Goal: Task Accomplishment & Management: Use online tool/utility

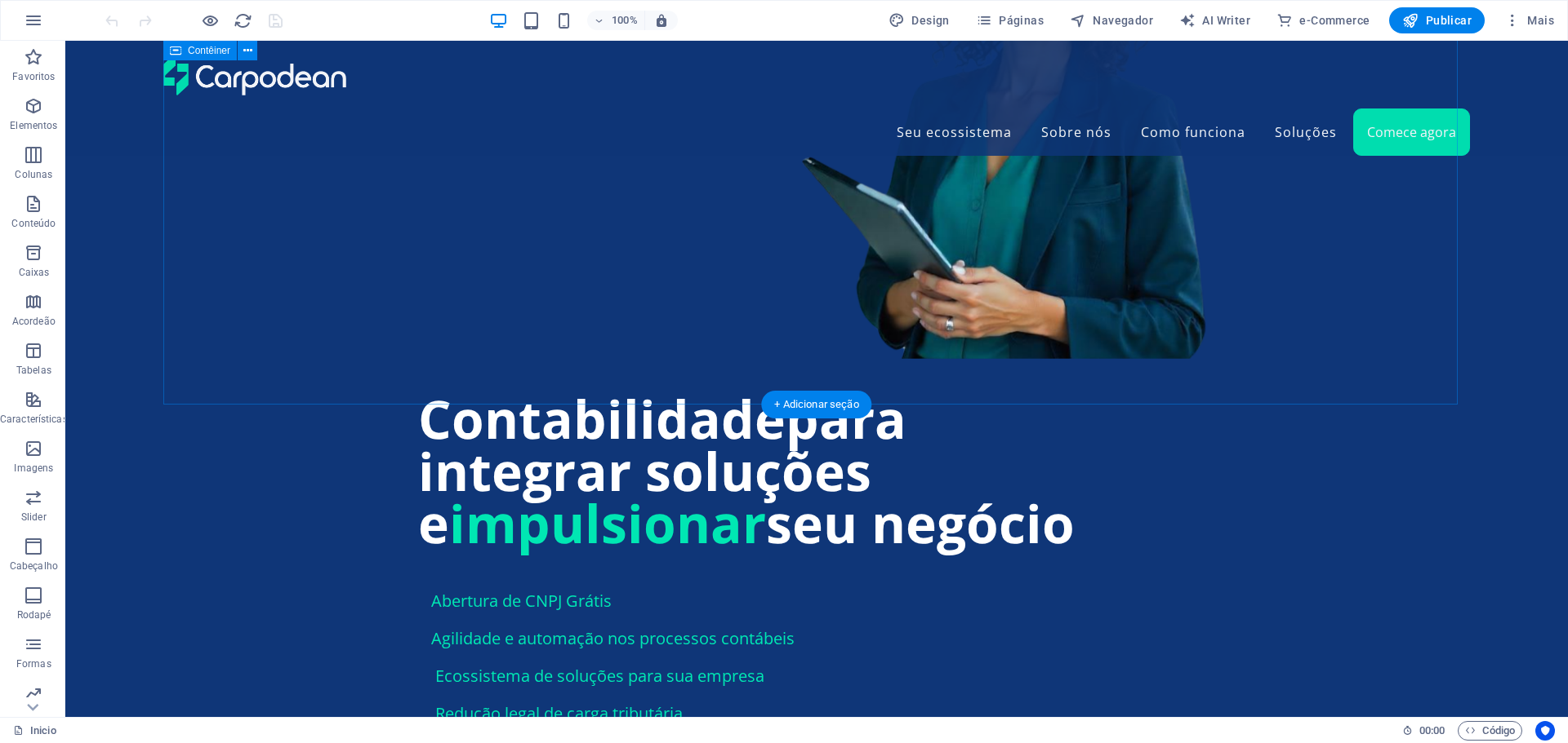
scroll to position [1305, 0]
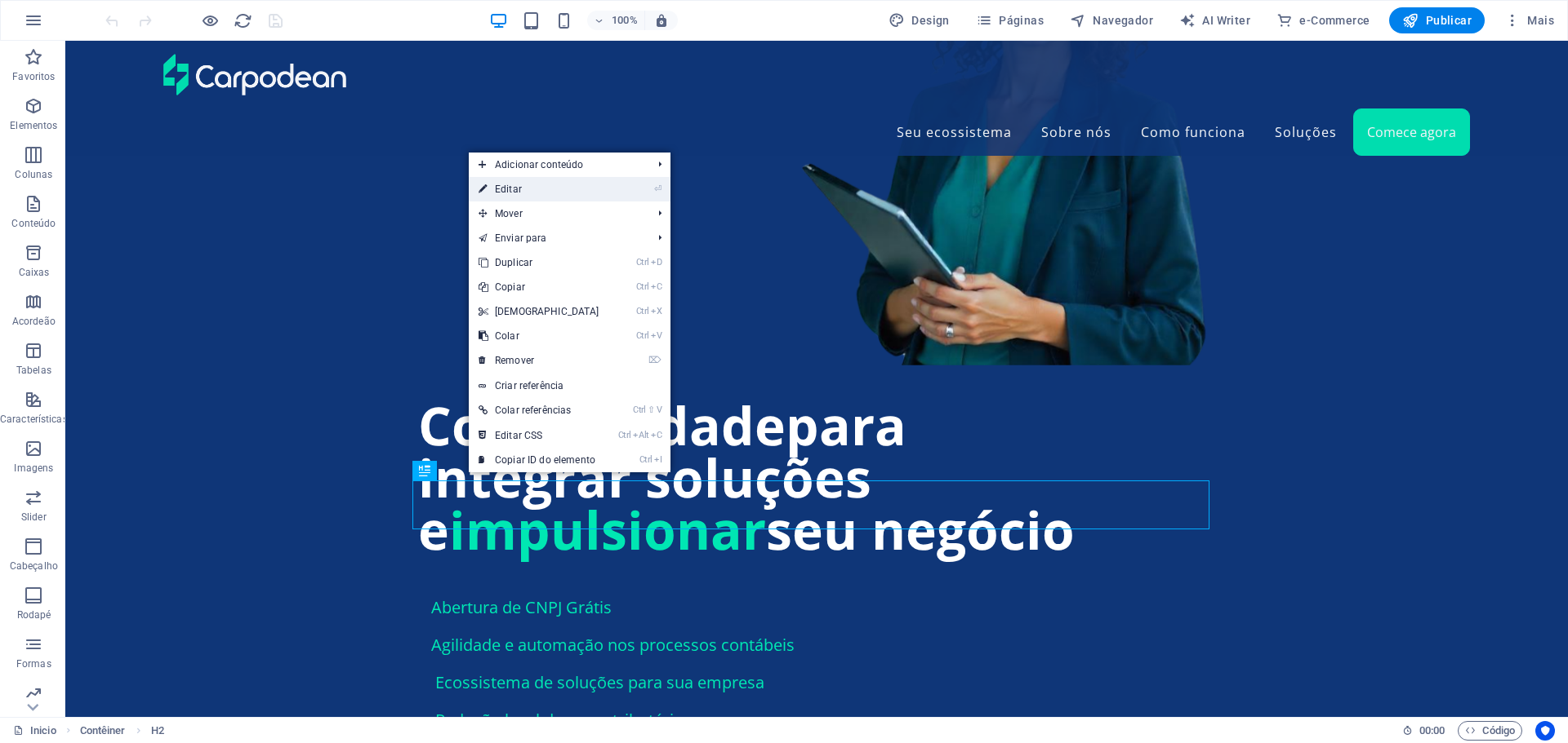
drag, startPoint x: 507, startPoint y: 189, endPoint x: 178, endPoint y: 193, distance: 329.0
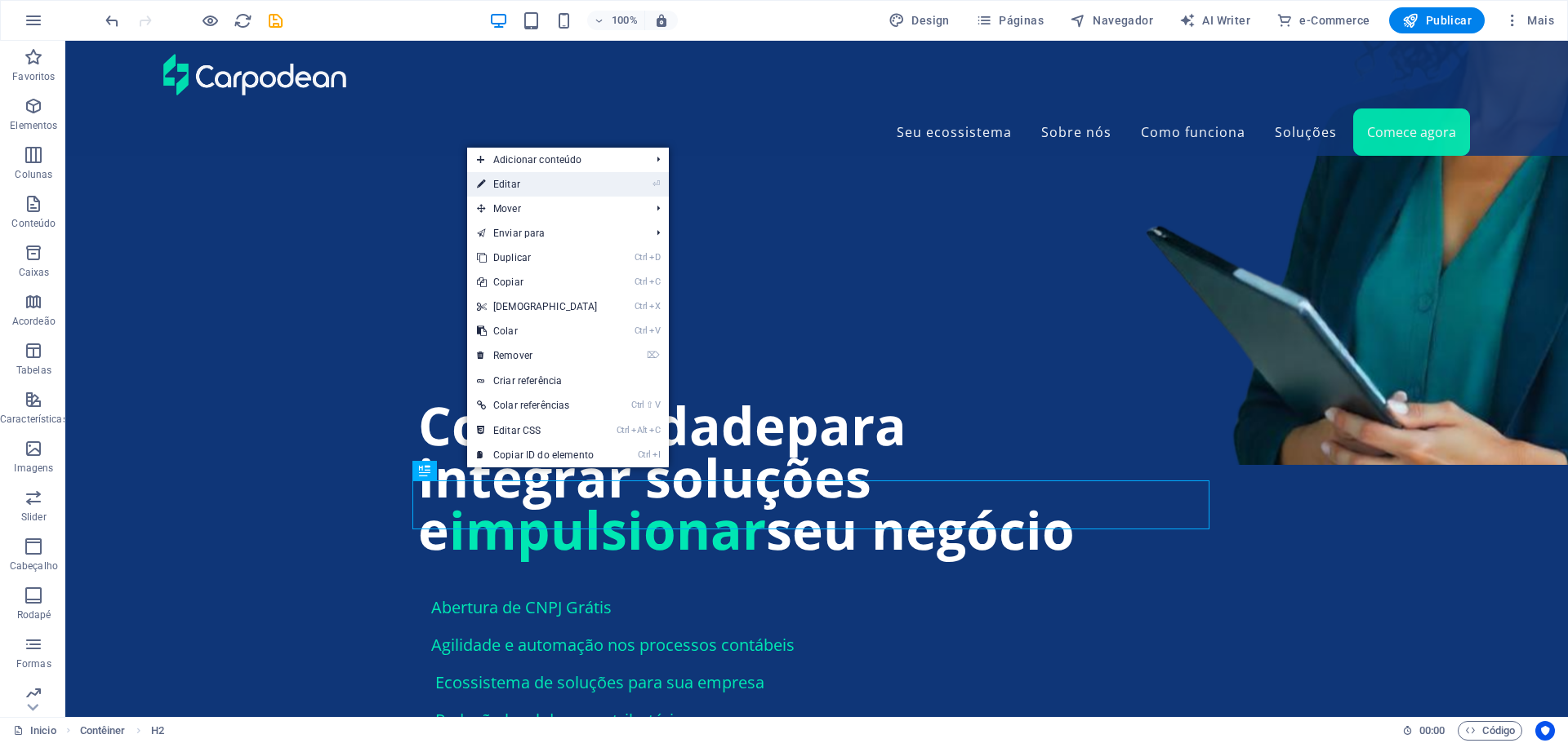
click at [502, 183] on link "⏎ Editar" at bounding box center [537, 184] width 141 height 24
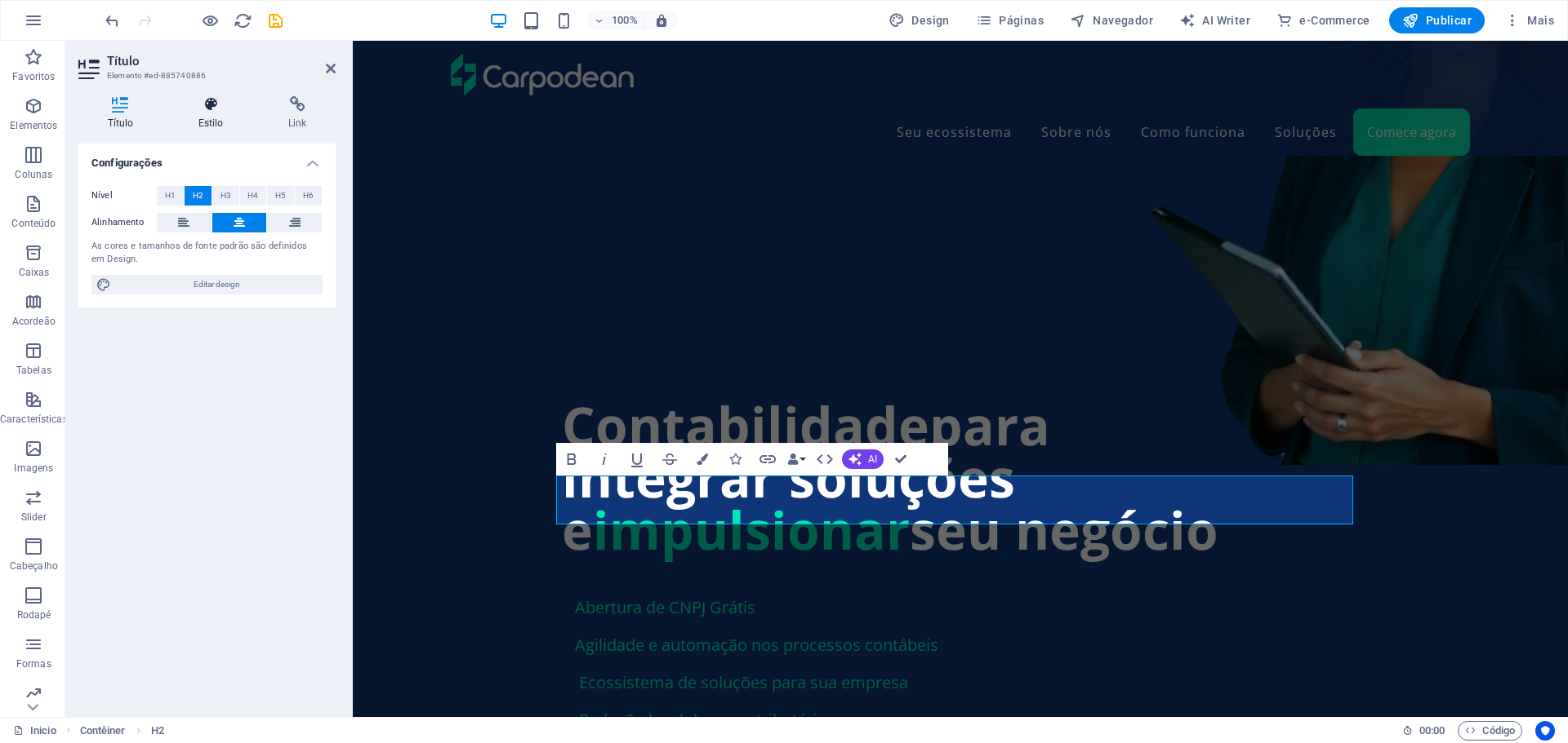
click at [209, 114] on h4 "Estilo" at bounding box center [213, 113] width 90 height 34
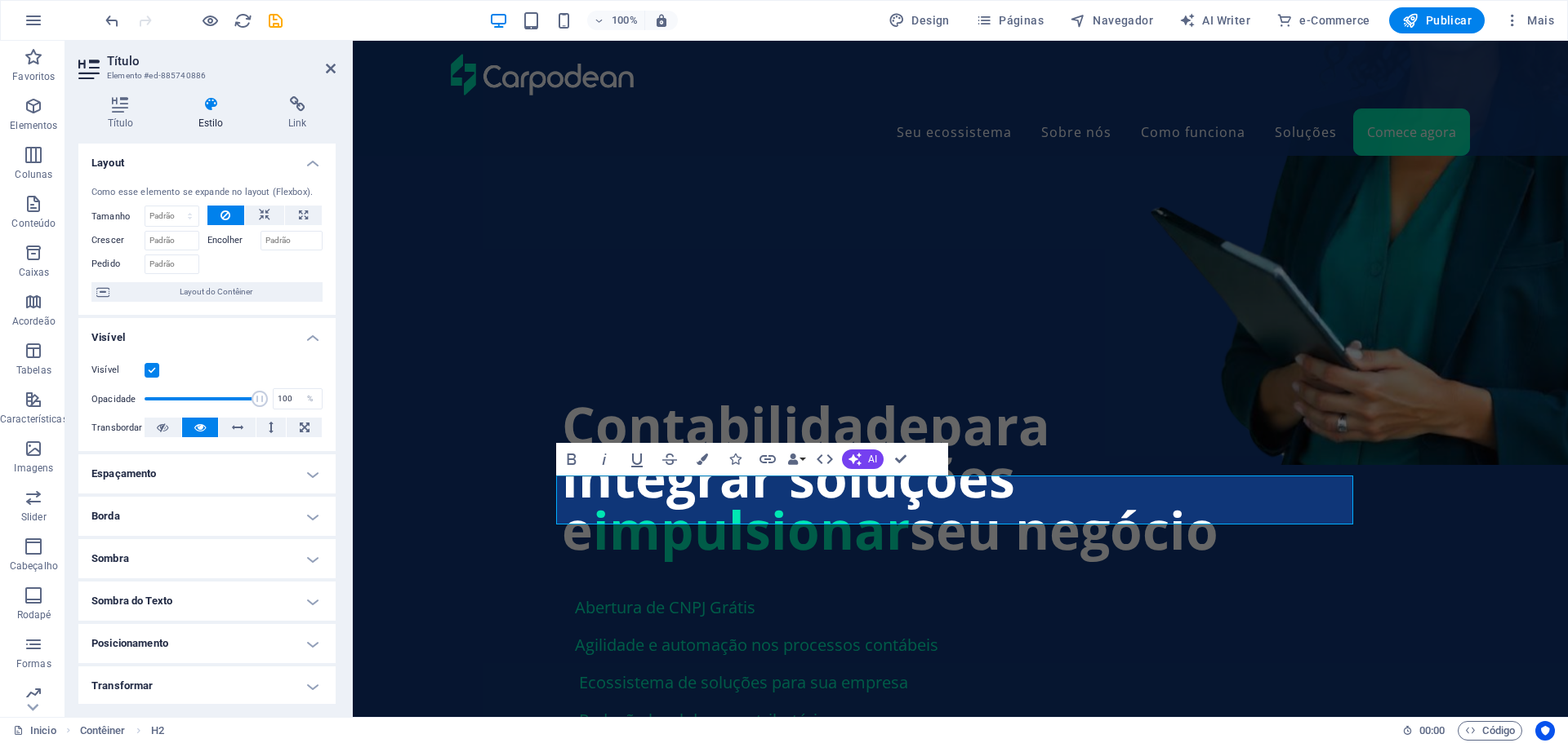
click at [307, 474] on h4 "Espaçamento" at bounding box center [207, 474] width 257 height 39
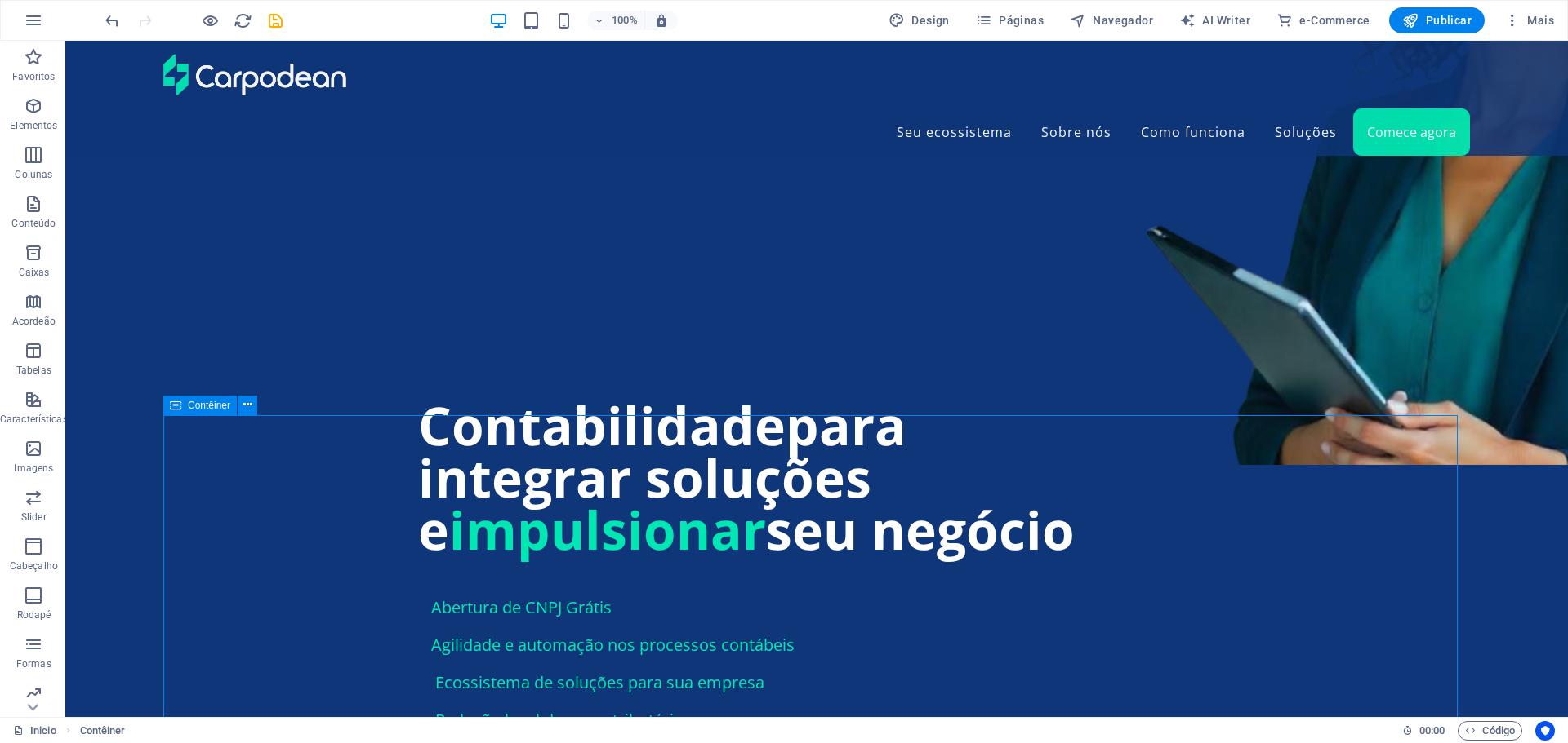
click at [245, 406] on icon at bounding box center [248, 405] width 9 height 17
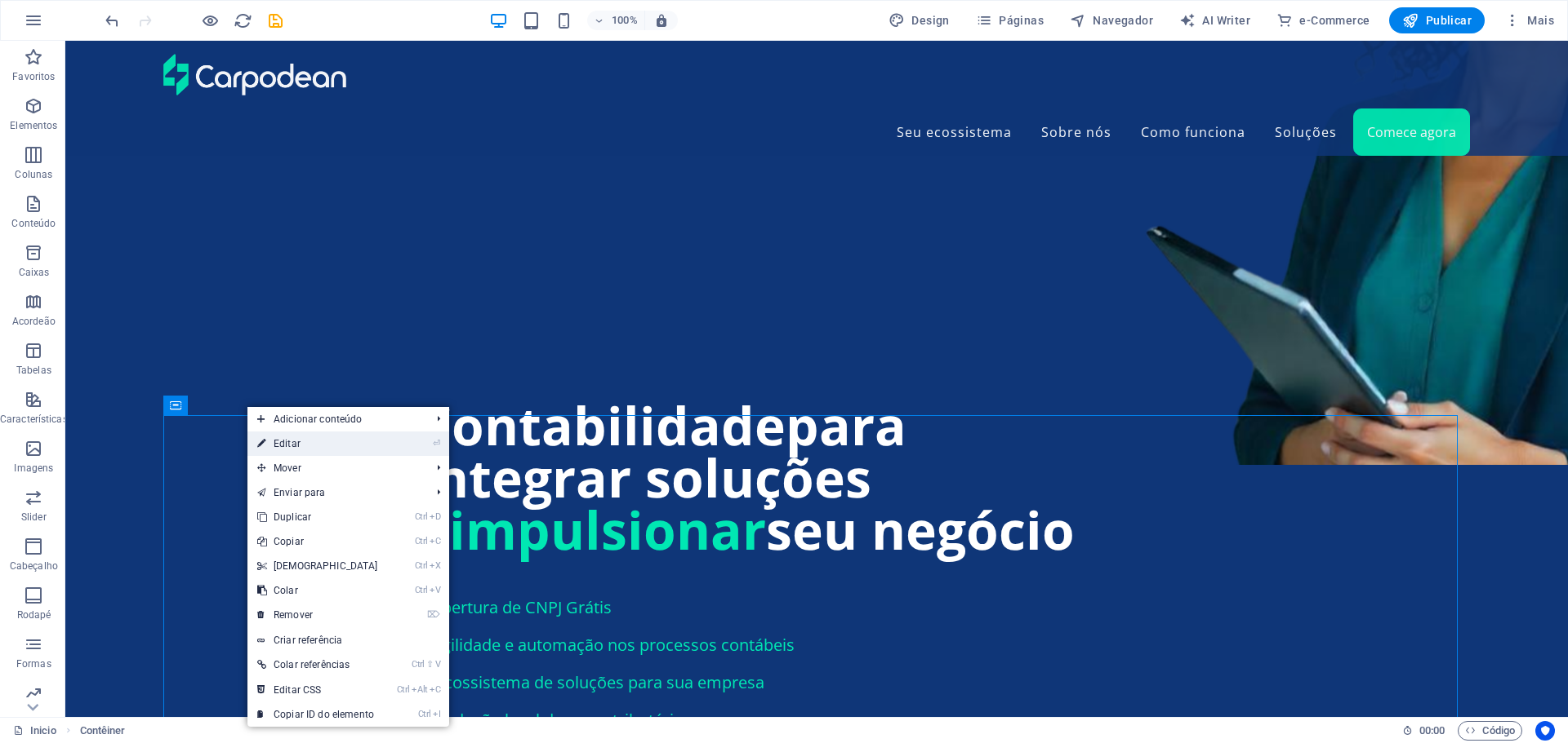
click at [276, 447] on link "⏎ Editar" at bounding box center [317, 444] width 141 height 24
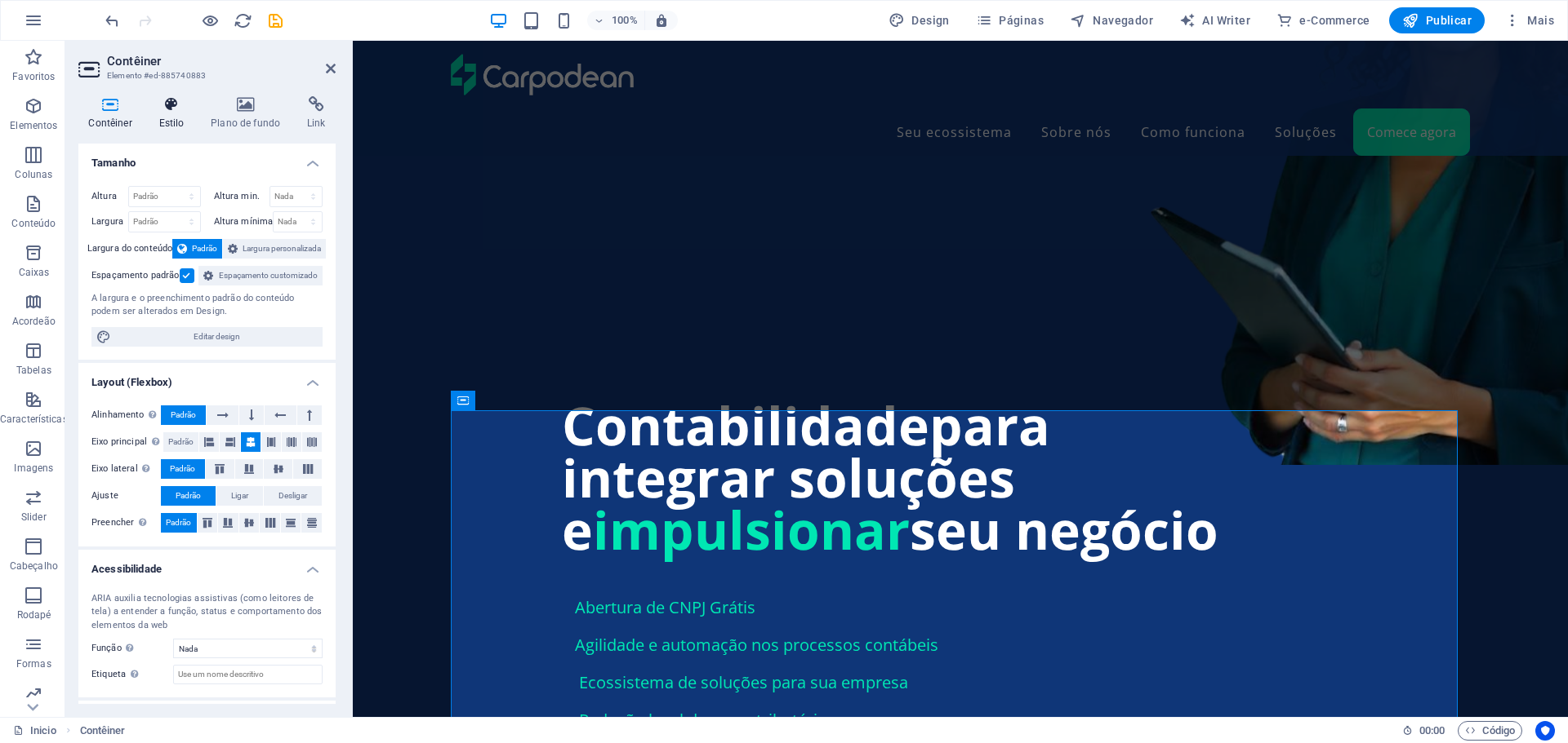
click at [174, 114] on h4 "Estilo" at bounding box center [175, 113] width 52 height 34
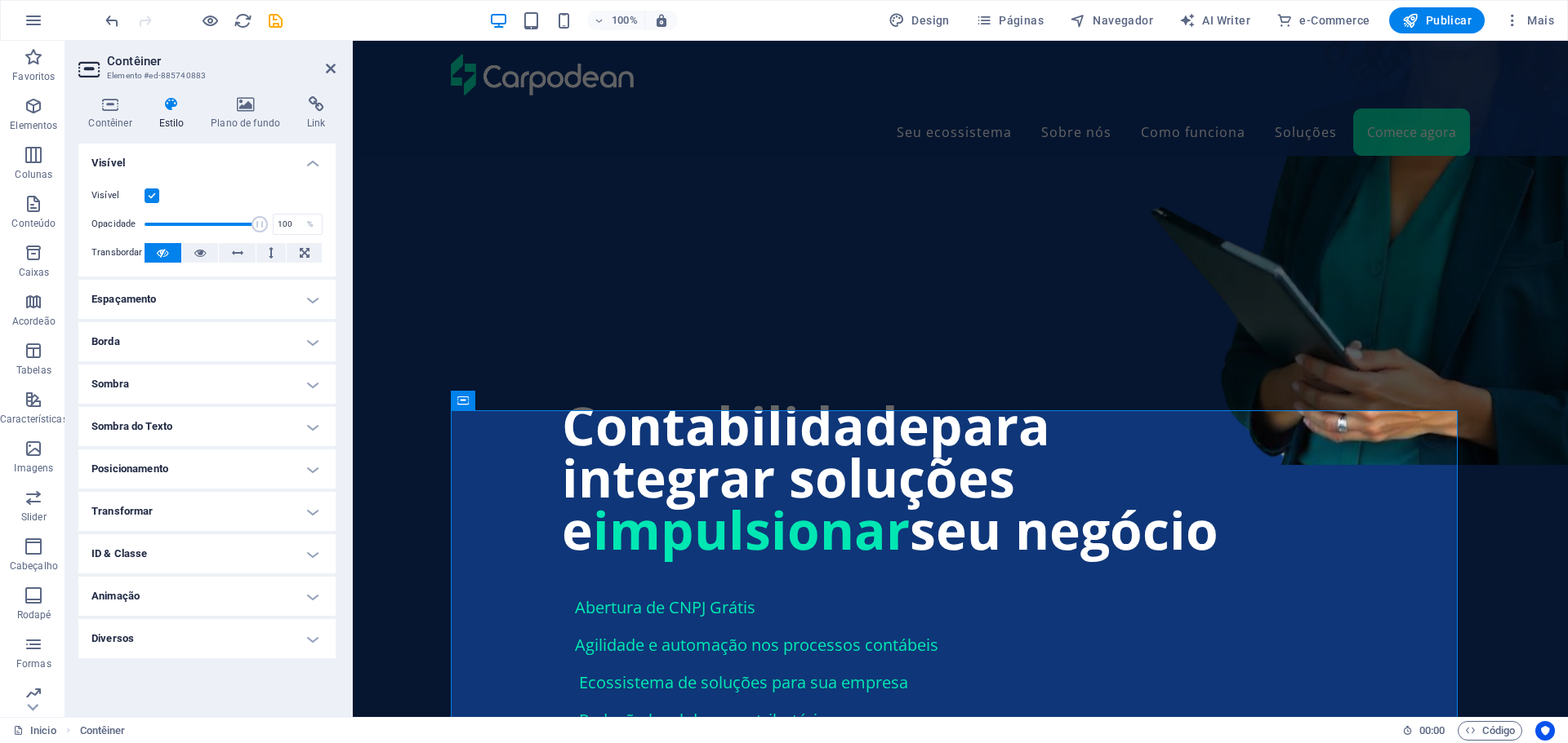
click at [224, 307] on h4 "Espaçamento" at bounding box center [207, 299] width 257 height 39
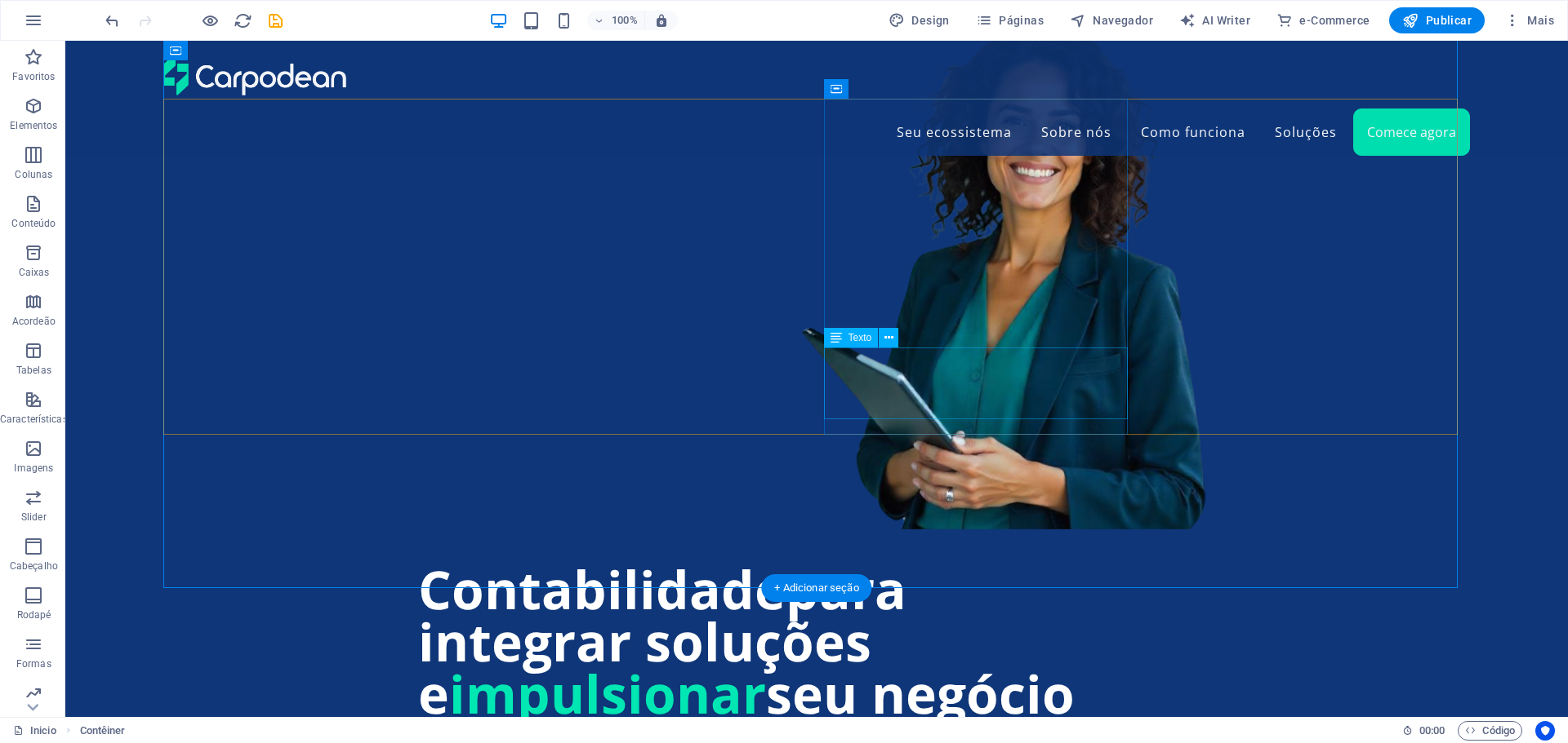
scroll to position [1143, 0]
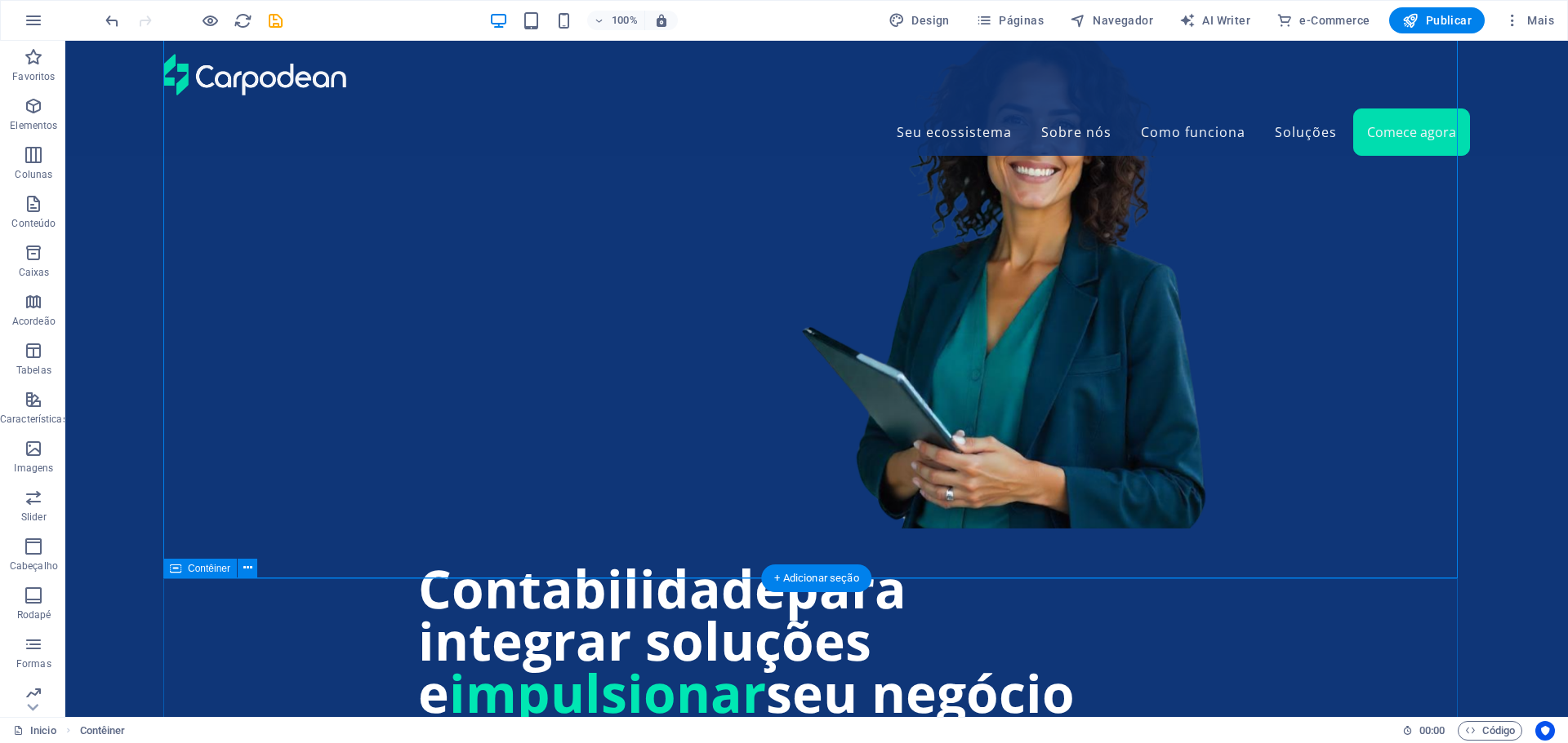
click at [245, 564] on icon at bounding box center [248, 568] width 9 height 17
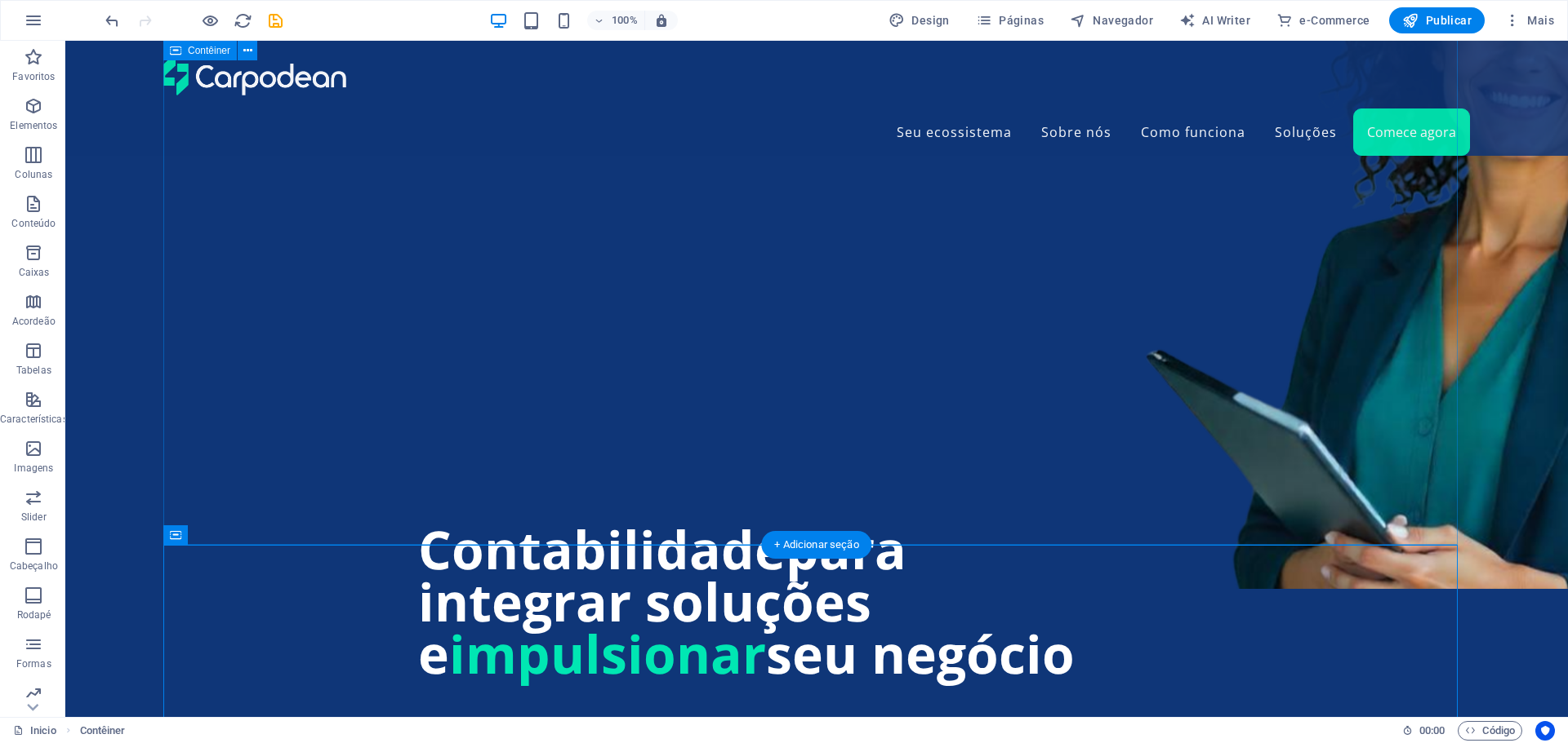
scroll to position [1305, 0]
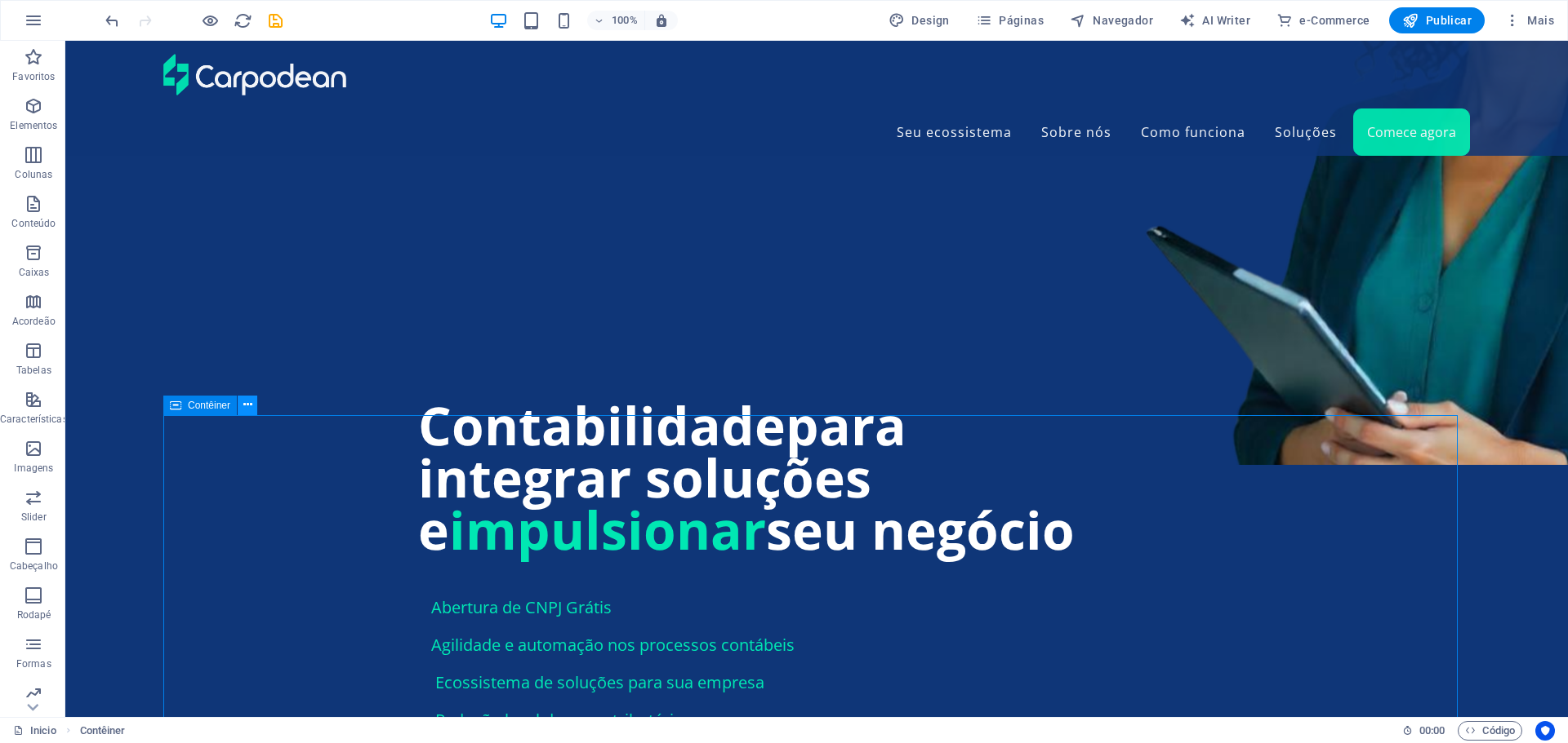
click at [247, 406] on icon at bounding box center [248, 405] width 9 height 17
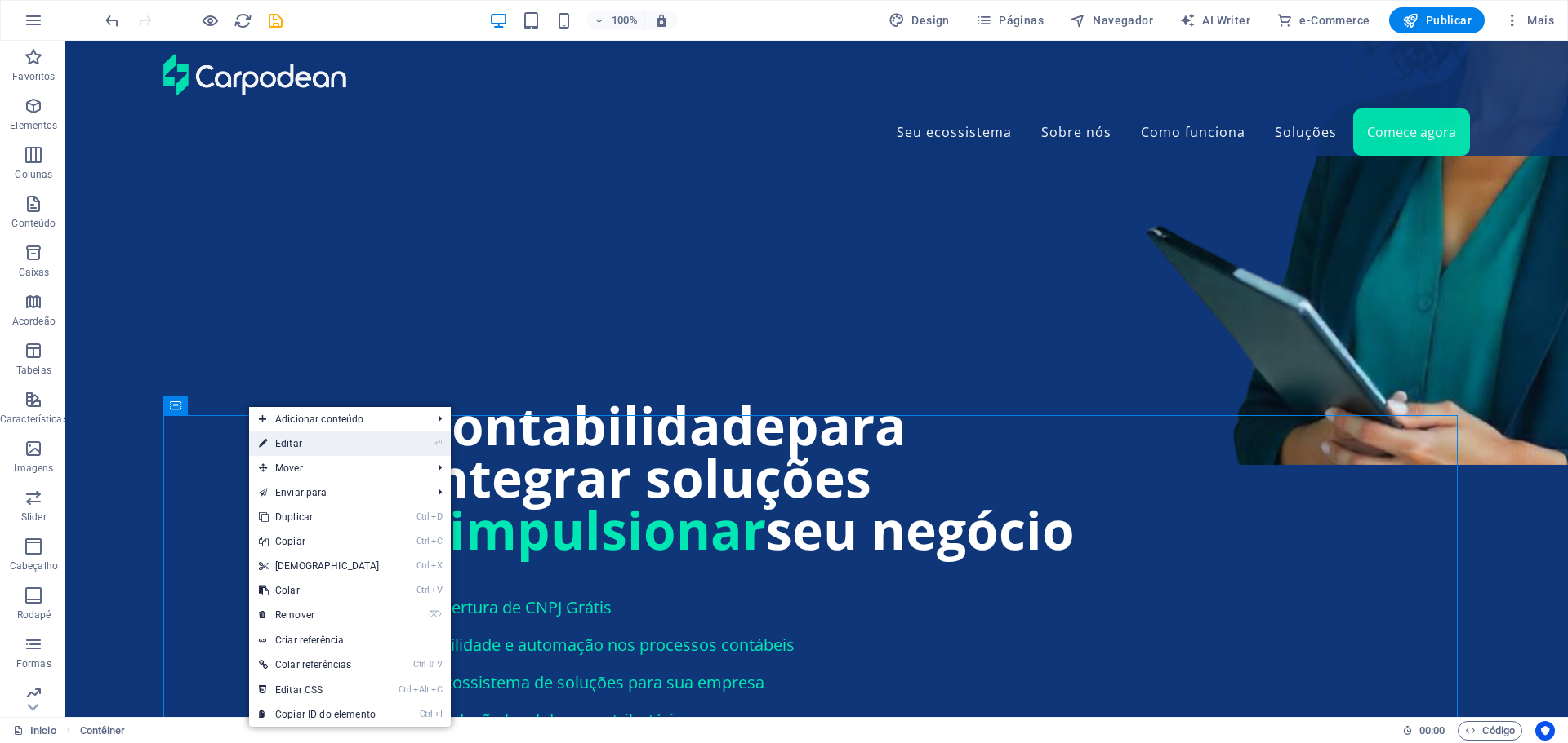
click at [296, 444] on link "⏎ Editar" at bounding box center [319, 444] width 141 height 24
select select "px"
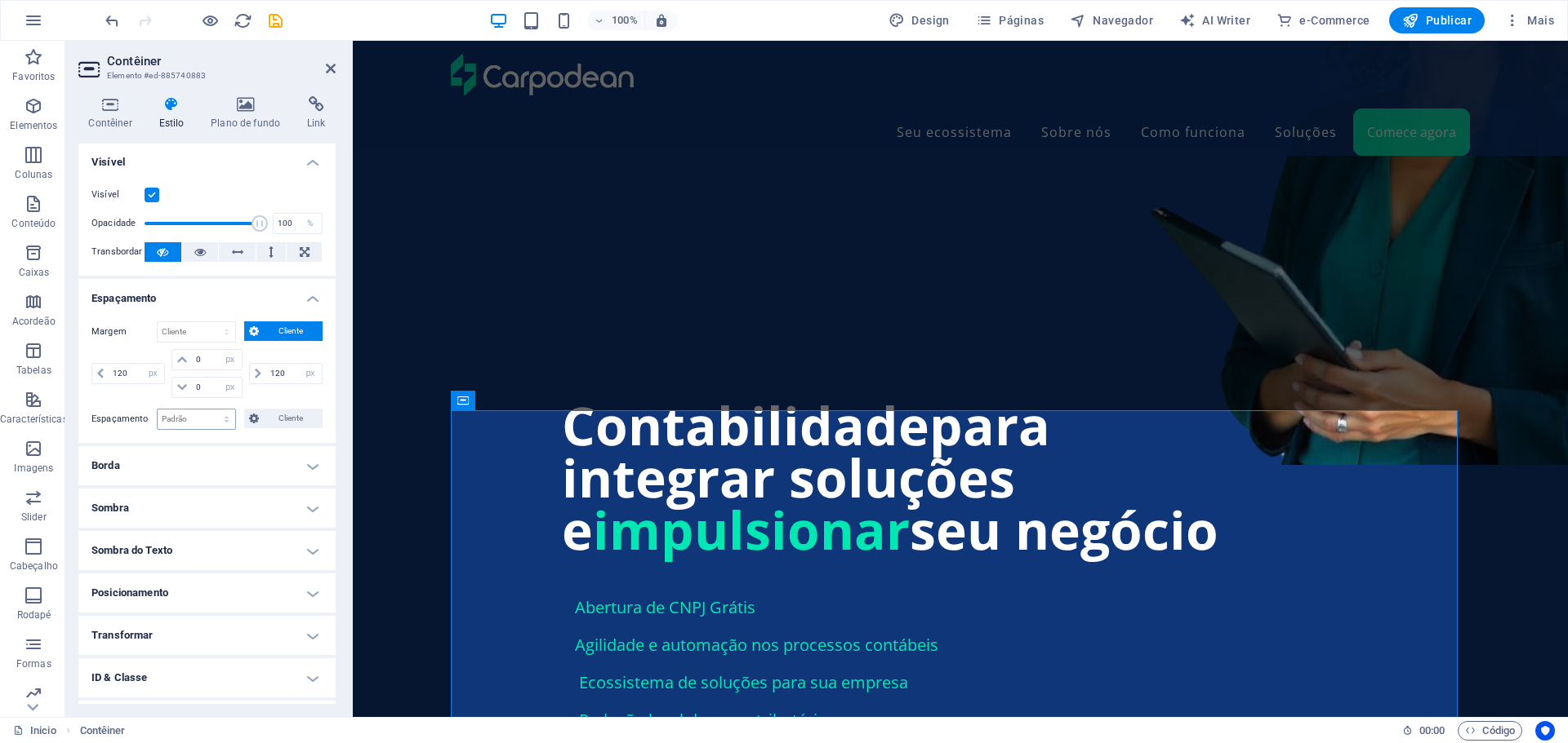
scroll to position [0, 0]
click at [111, 115] on h4 "Contêiner" at bounding box center [114, 113] width 70 height 34
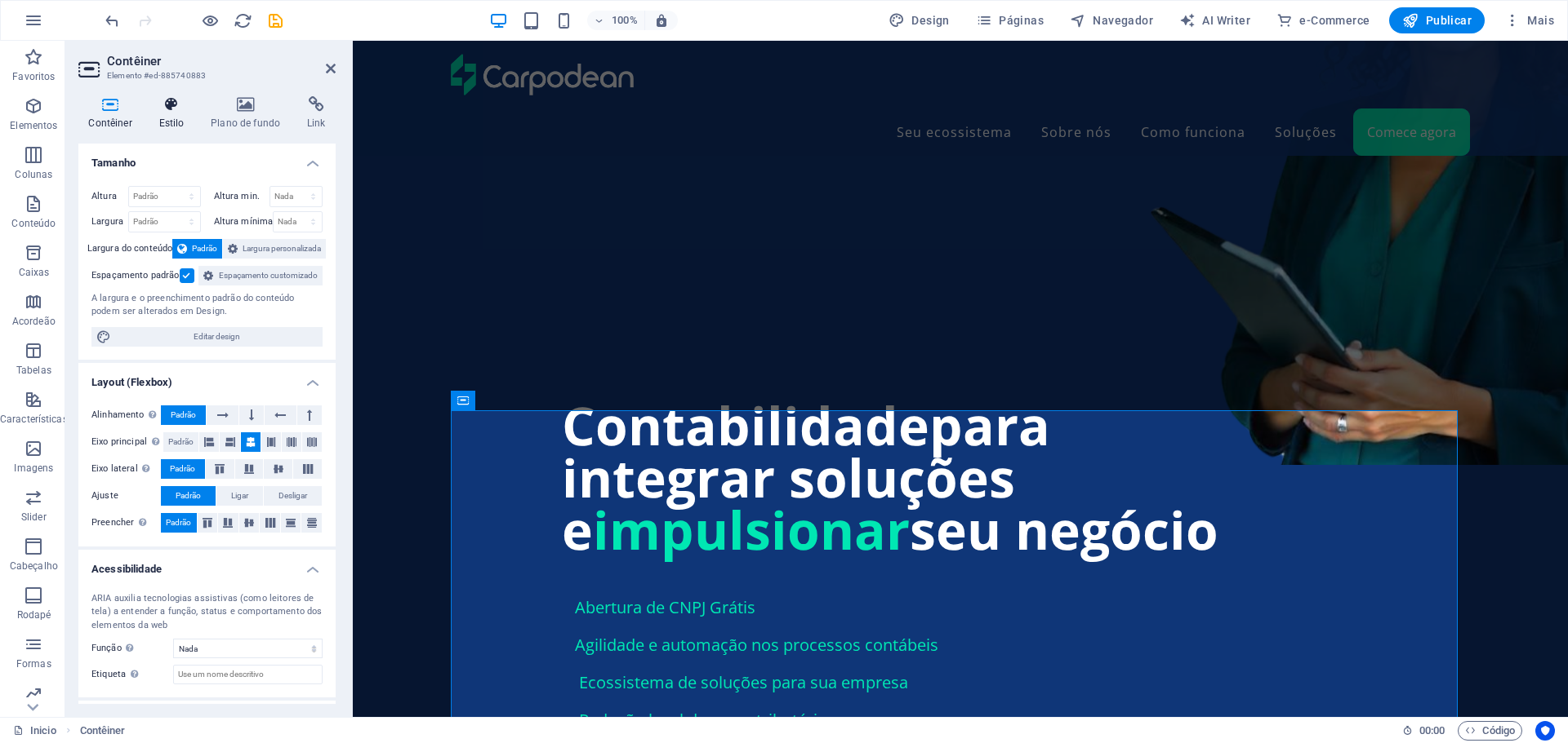
click at [165, 117] on h4 "Estilo" at bounding box center [175, 113] width 52 height 34
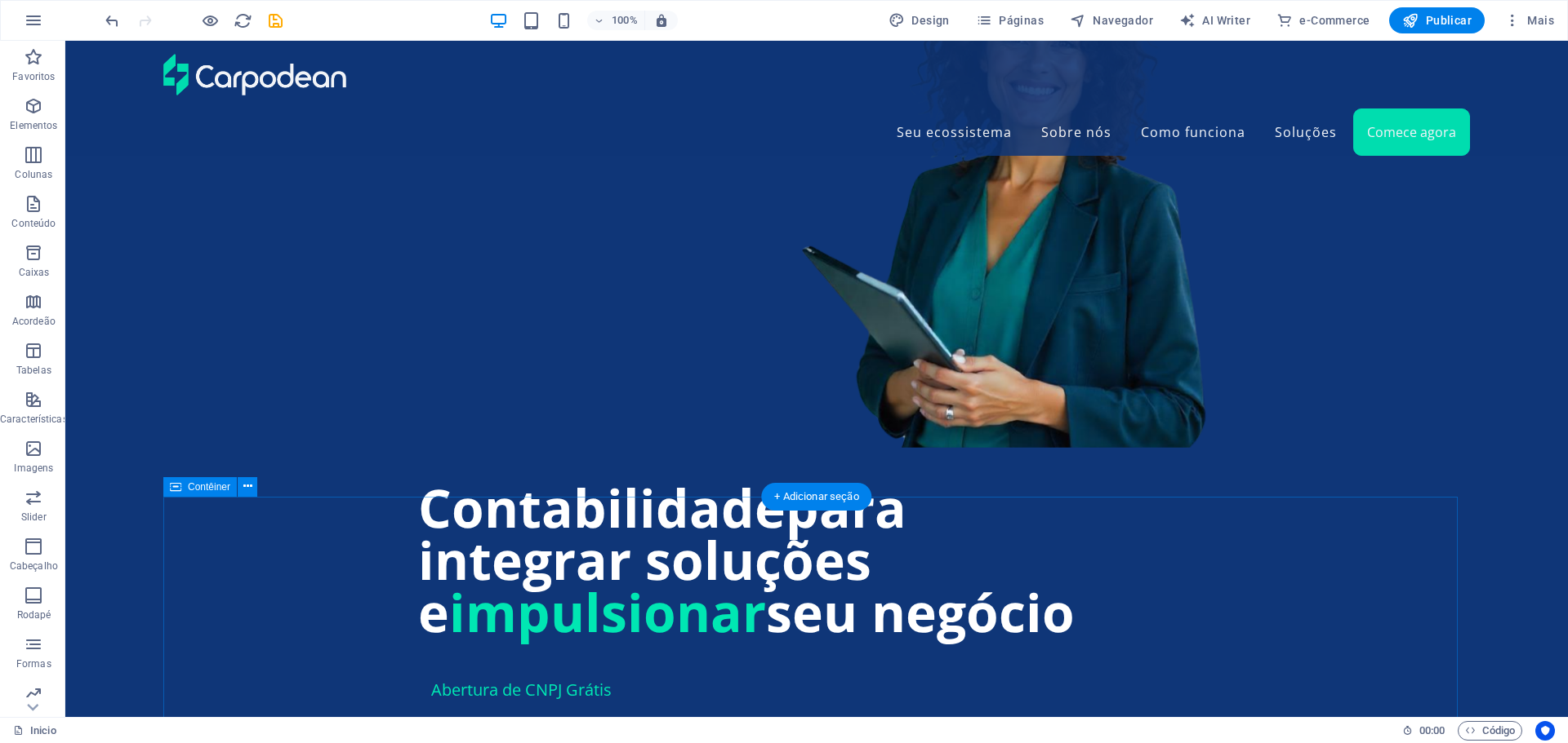
scroll to position [1224, 0]
click at [247, 490] on icon at bounding box center [248, 487] width 9 height 17
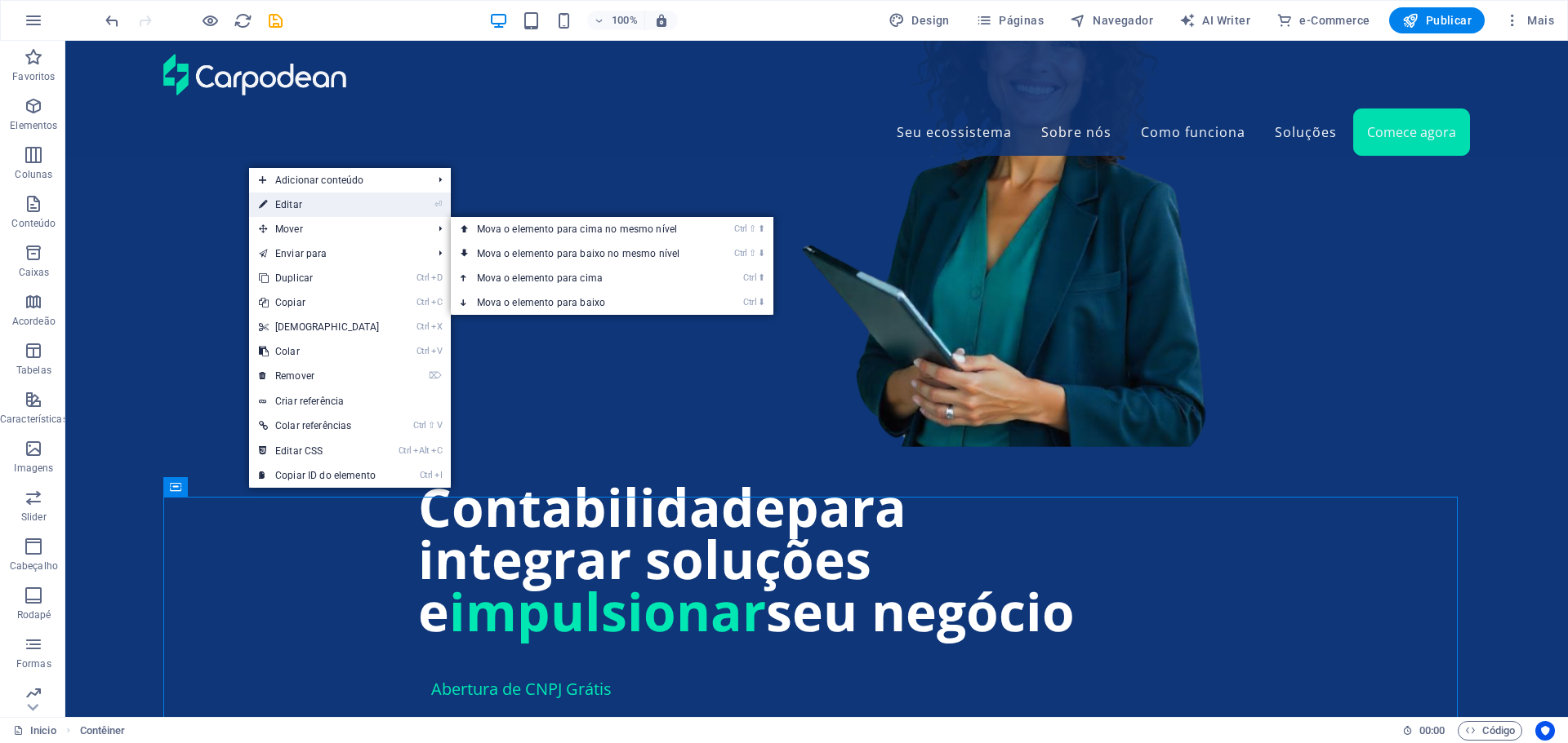
click at [280, 206] on link "⏎ Editar" at bounding box center [319, 205] width 141 height 24
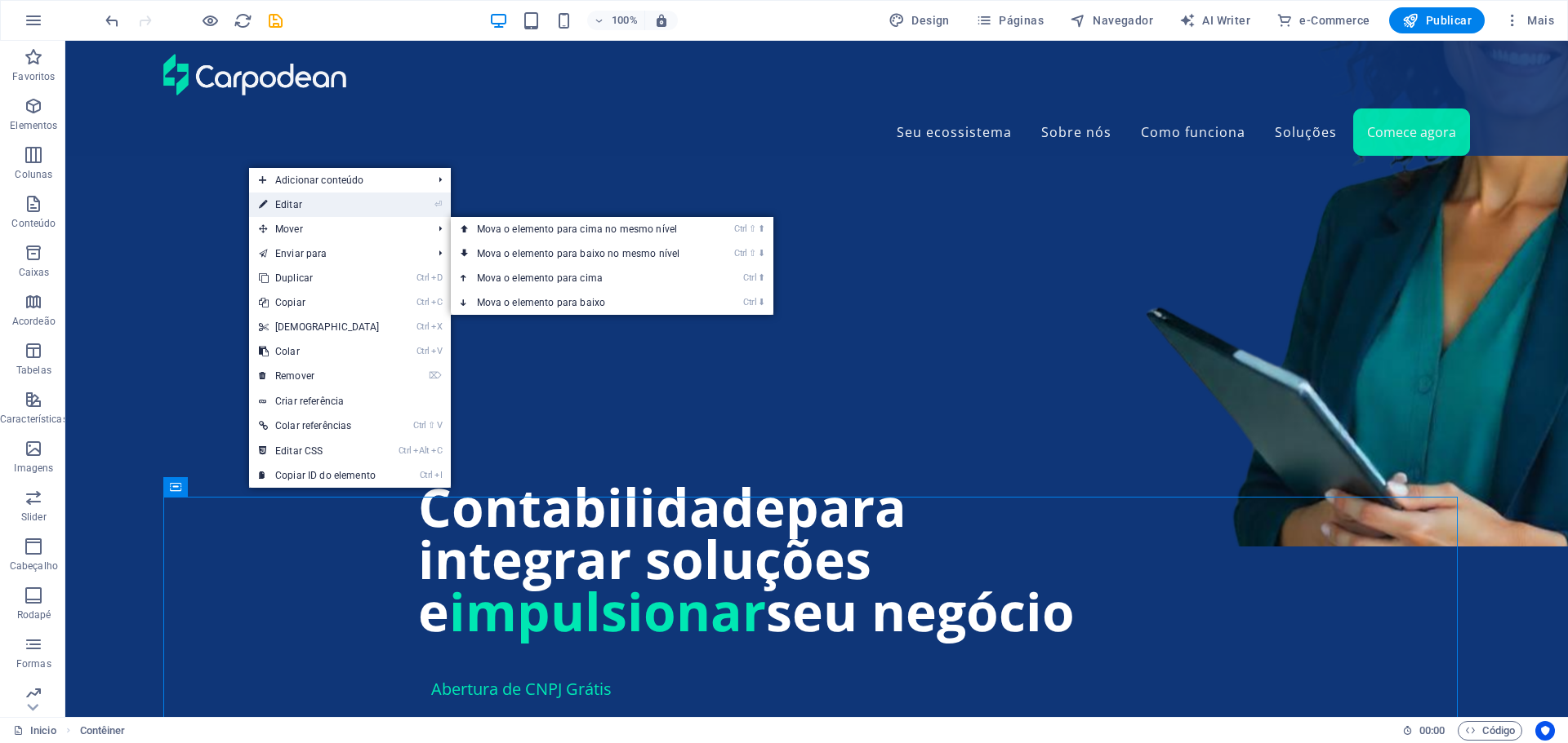
select select "px"
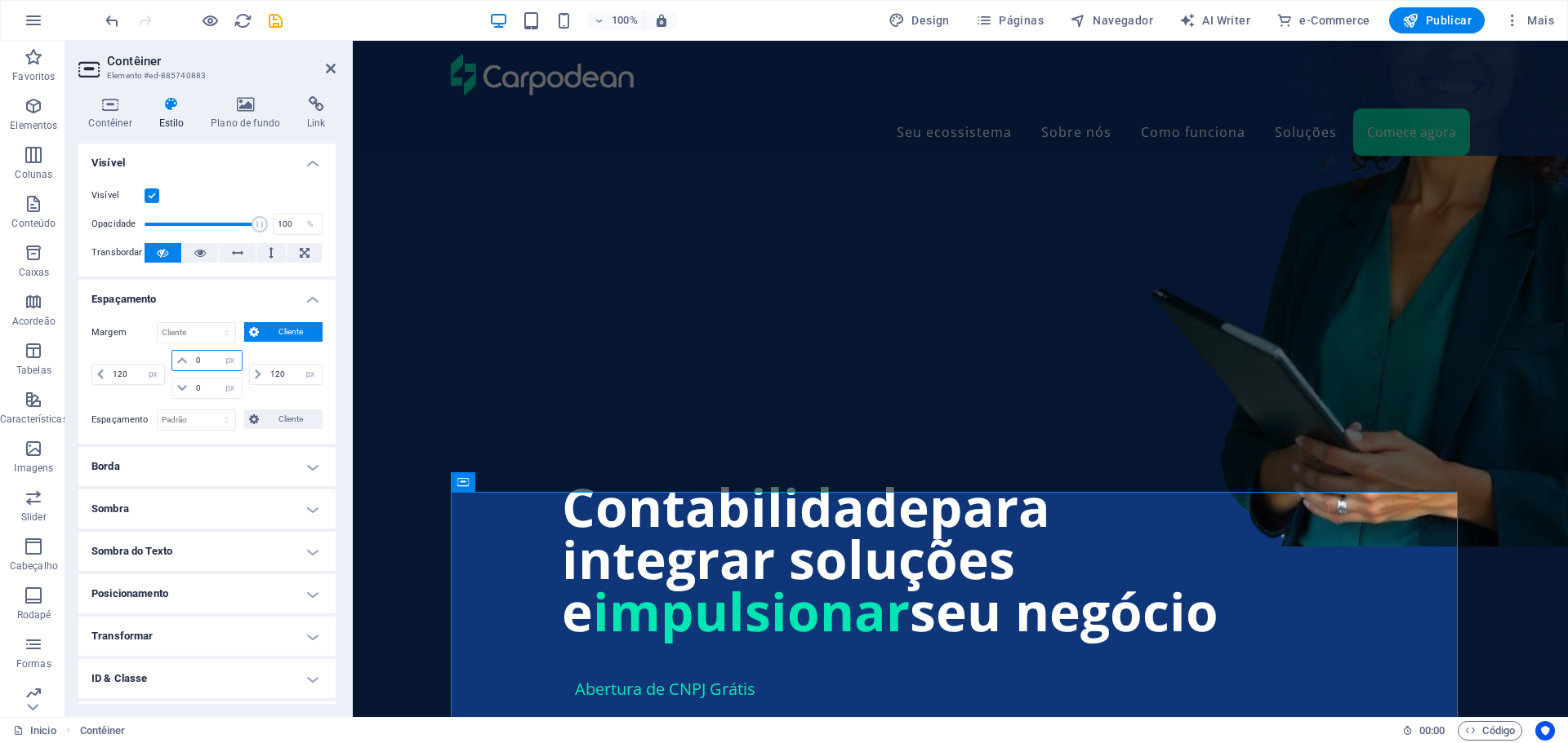
drag, startPoint x: 212, startPoint y: 364, endPoint x: 183, endPoint y: 363, distance: 29.0
click at [183, 363] on div "0 automático px % rem vw vh" at bounding box center [206, 361] width 70 height 21
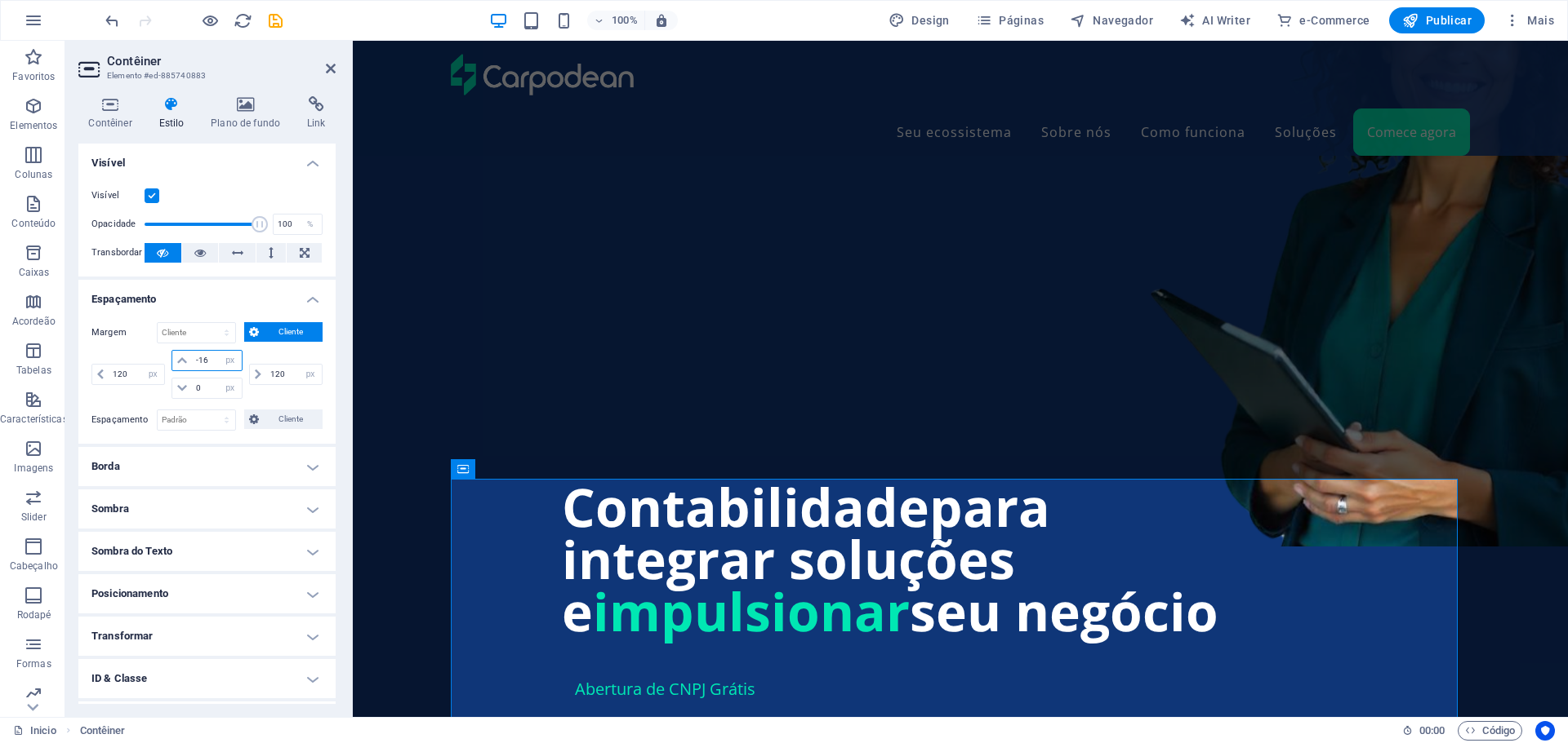
click at [208, 357] on input "-16" at bounding box center [217, 361] width 49 height 19
type input "-1"
click at [209, 361] on input "-24" at bounding box center [217, 361] width 49 height 19
type input "-2"
type input "-32"
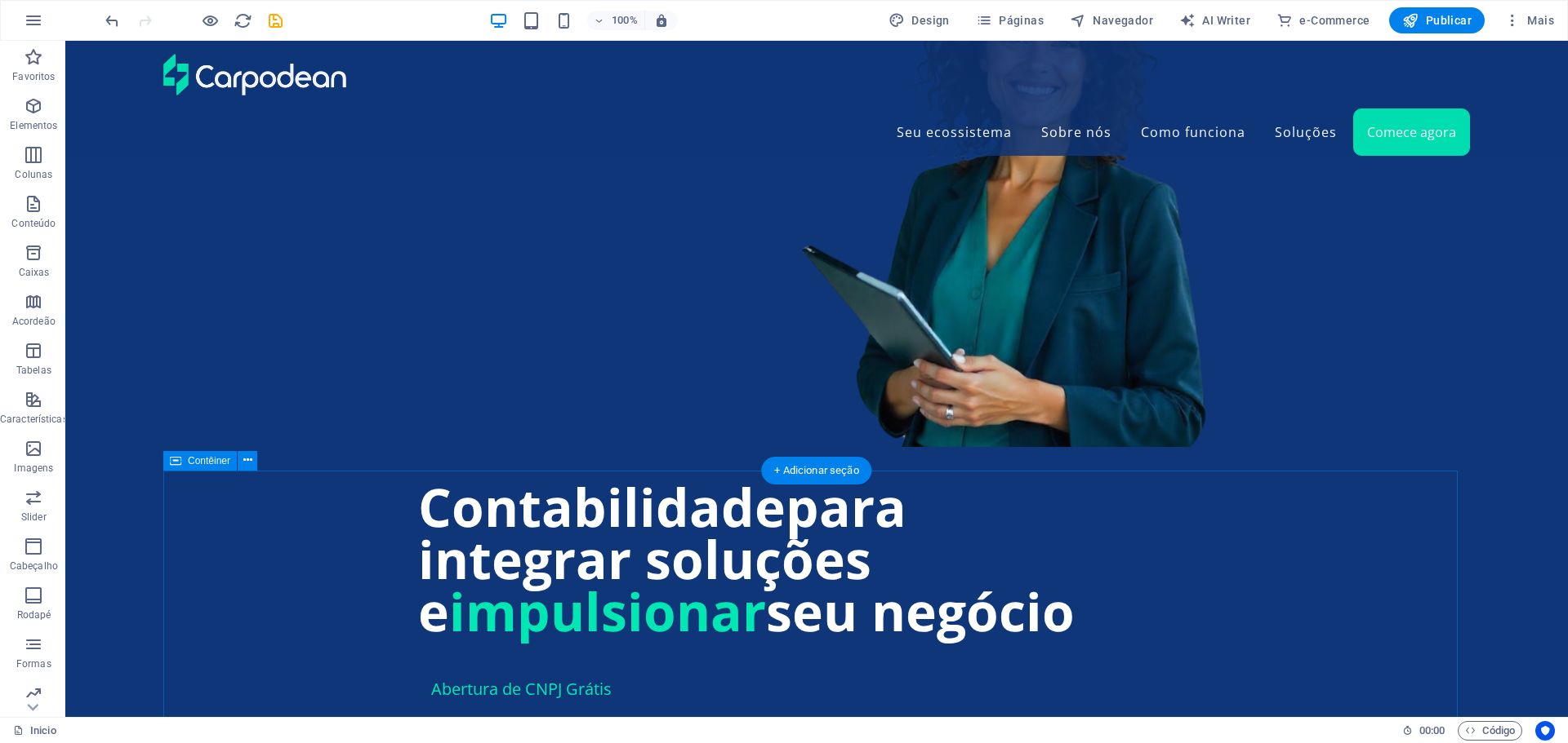
click at [0, 0] on button at bounding box center [0, 0] width 0 height 0
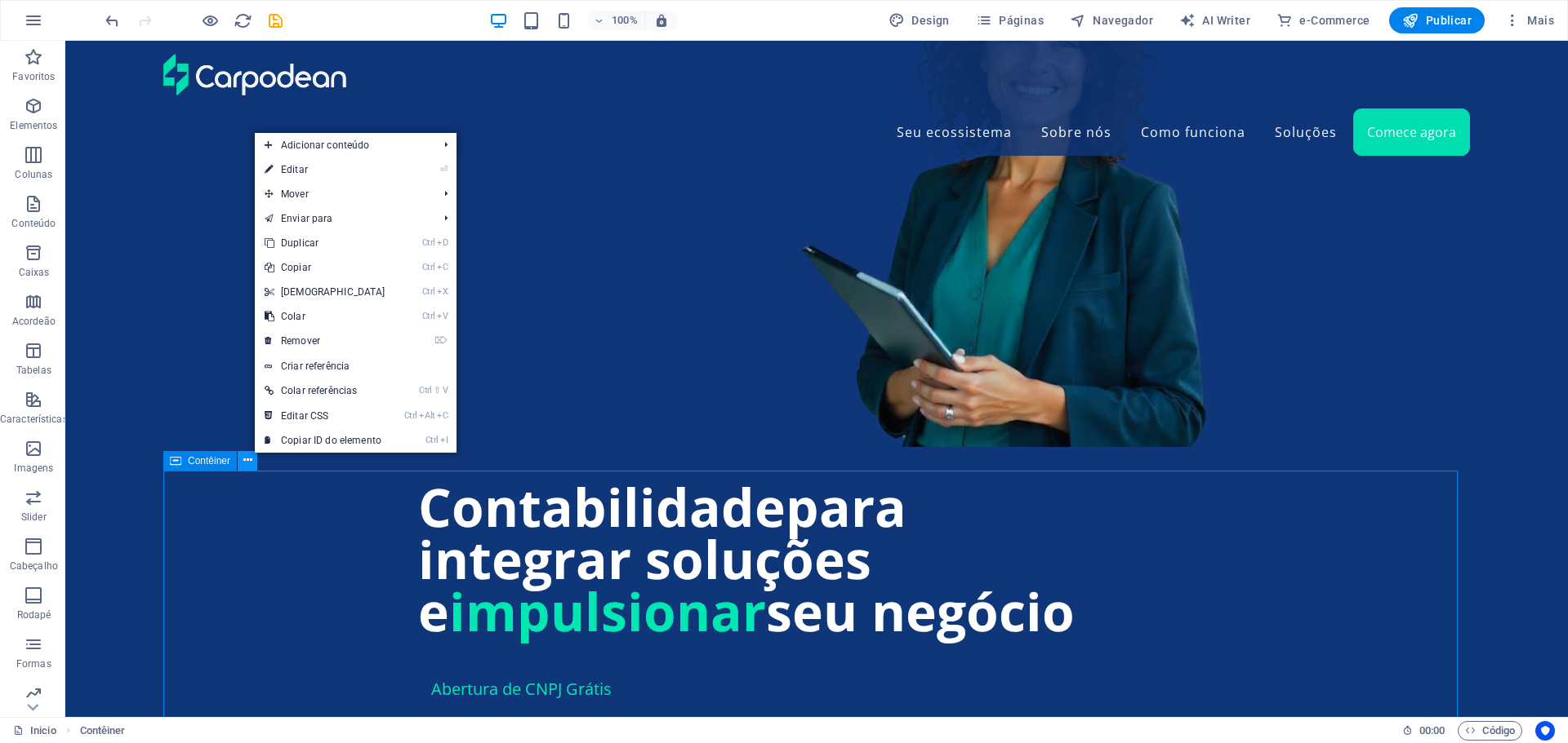
click at [0, 0] on button at bounding box center [0, 0] width 0 height 0
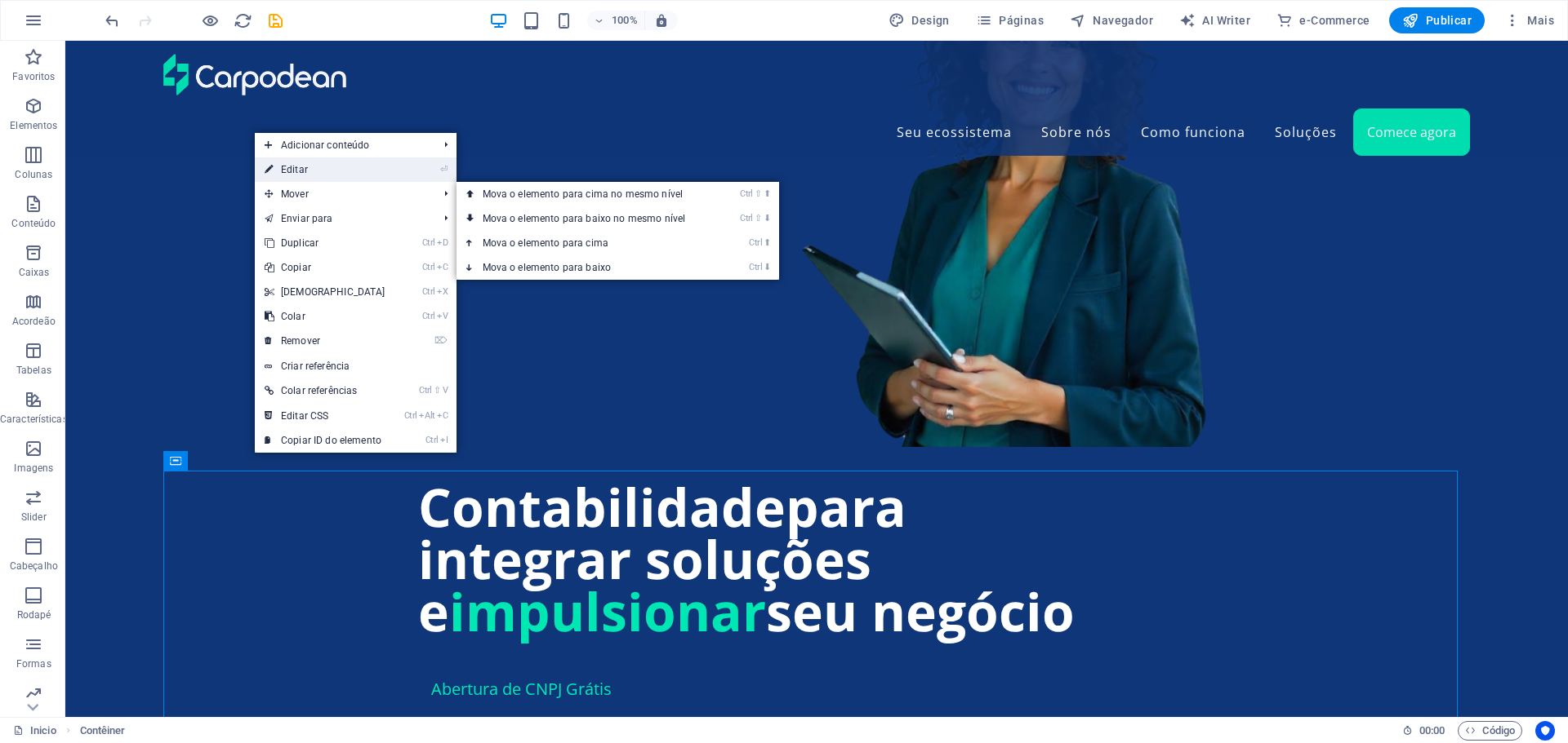
click at [293, 166] on link "⏎ Editar" at bounding box center [325, 169] width 141 height 24
select select "px"
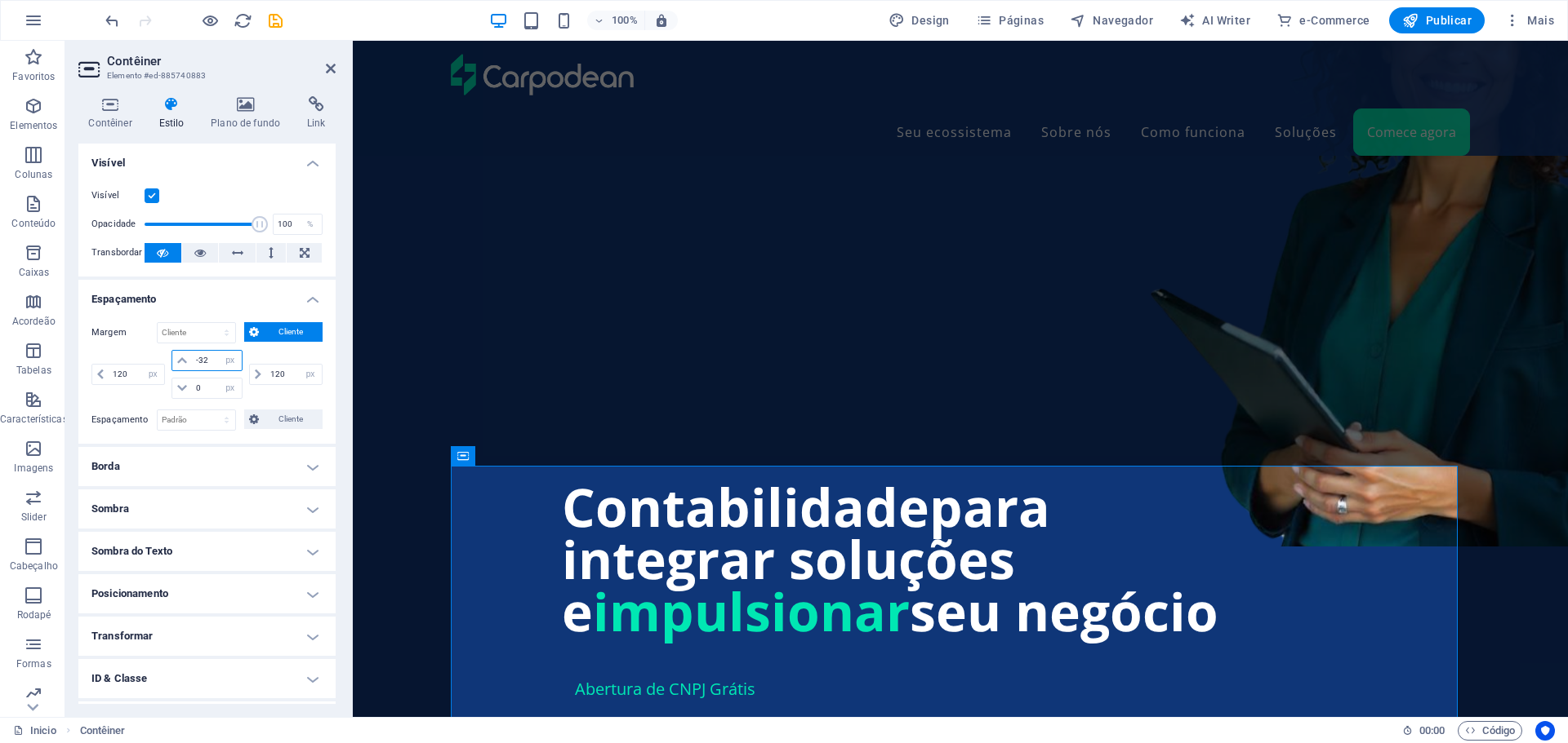
click at [210, 356] on input "-32" at bounding box center [217, 361] width 49 height 19
type input "-3"
type input "-40"
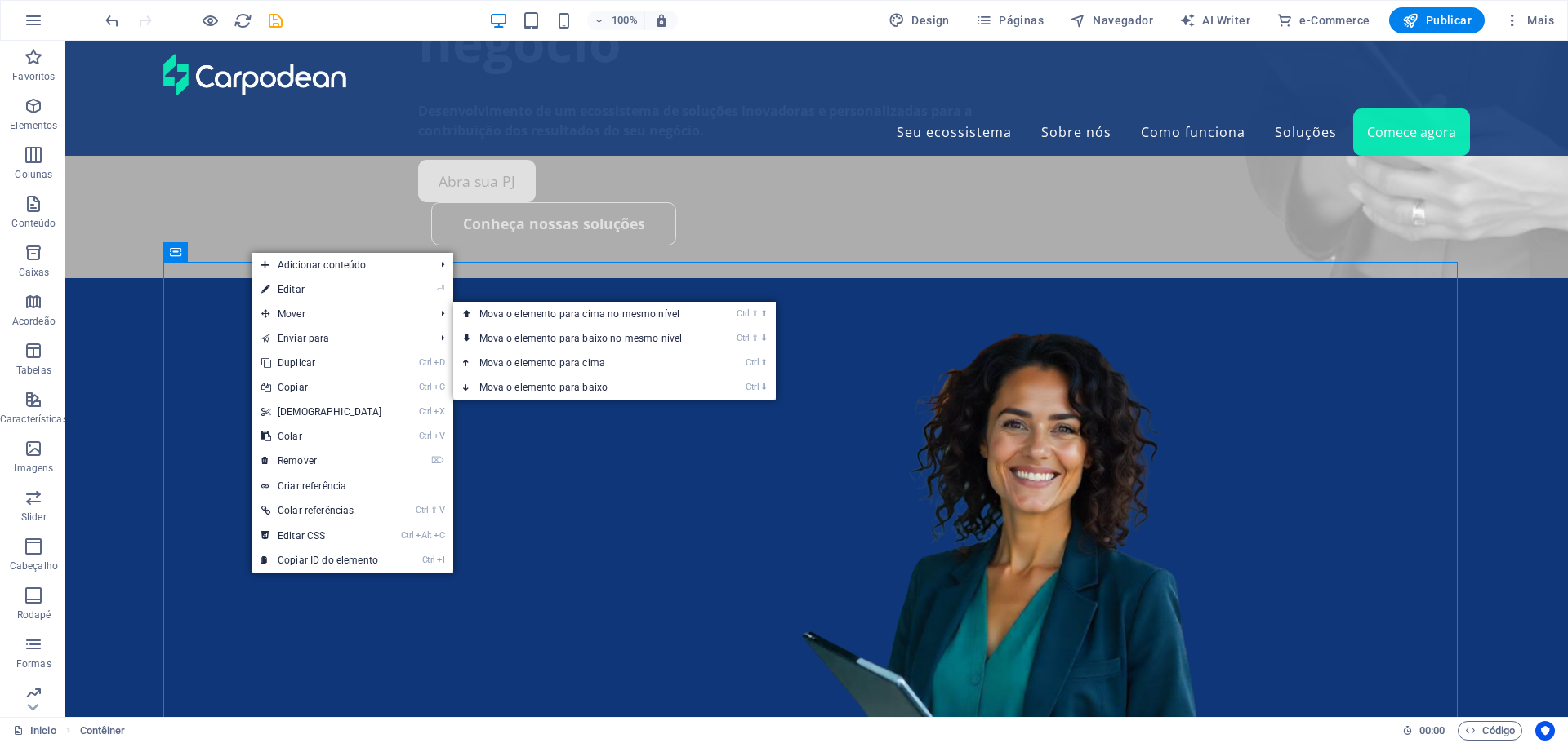
click at [288, 292] on link "⏎ Editar" at bounding box center [321, 290] width 141 height 24
select select "px"
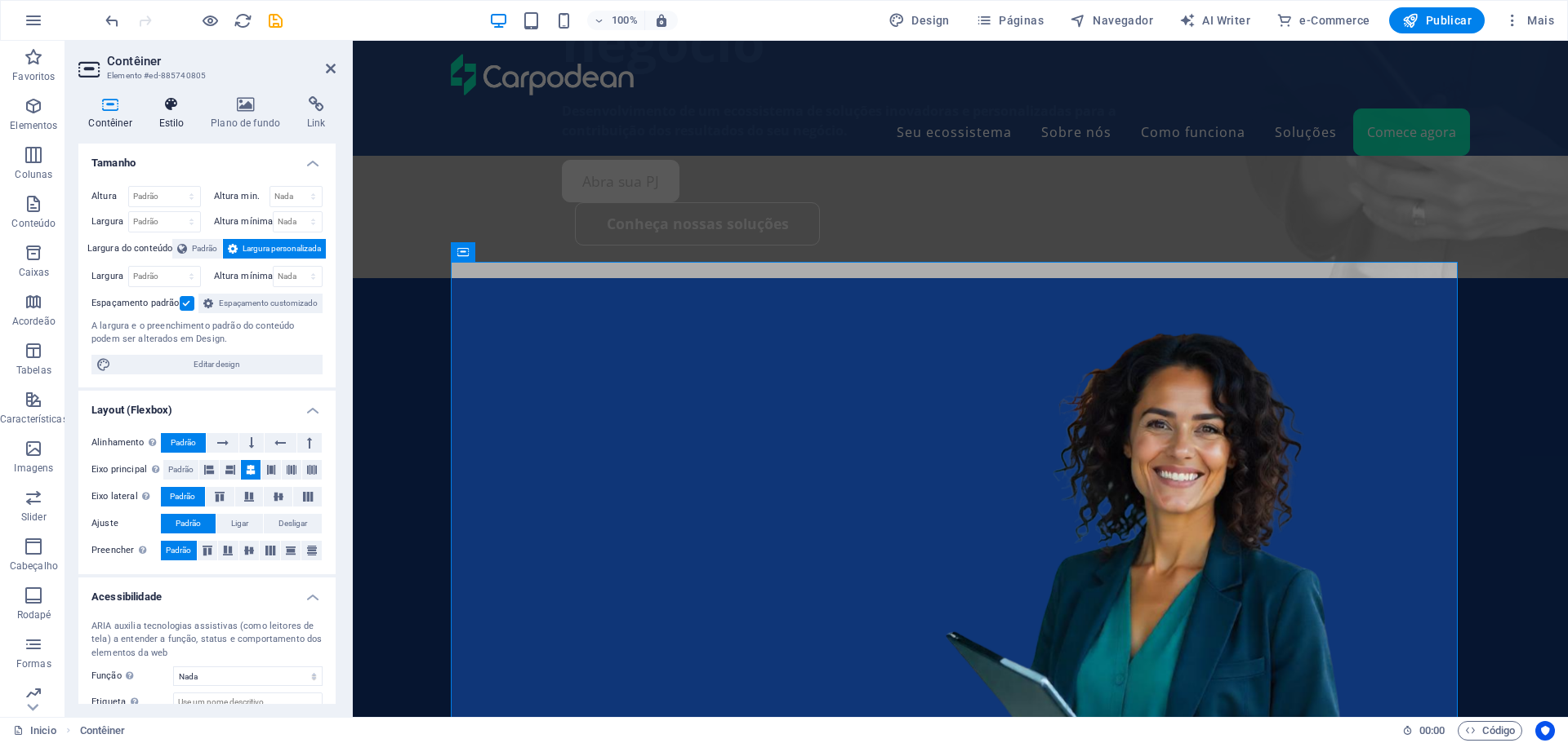
click at [170, 111] on icon at bounding box center [171, 104] width 45 height 17
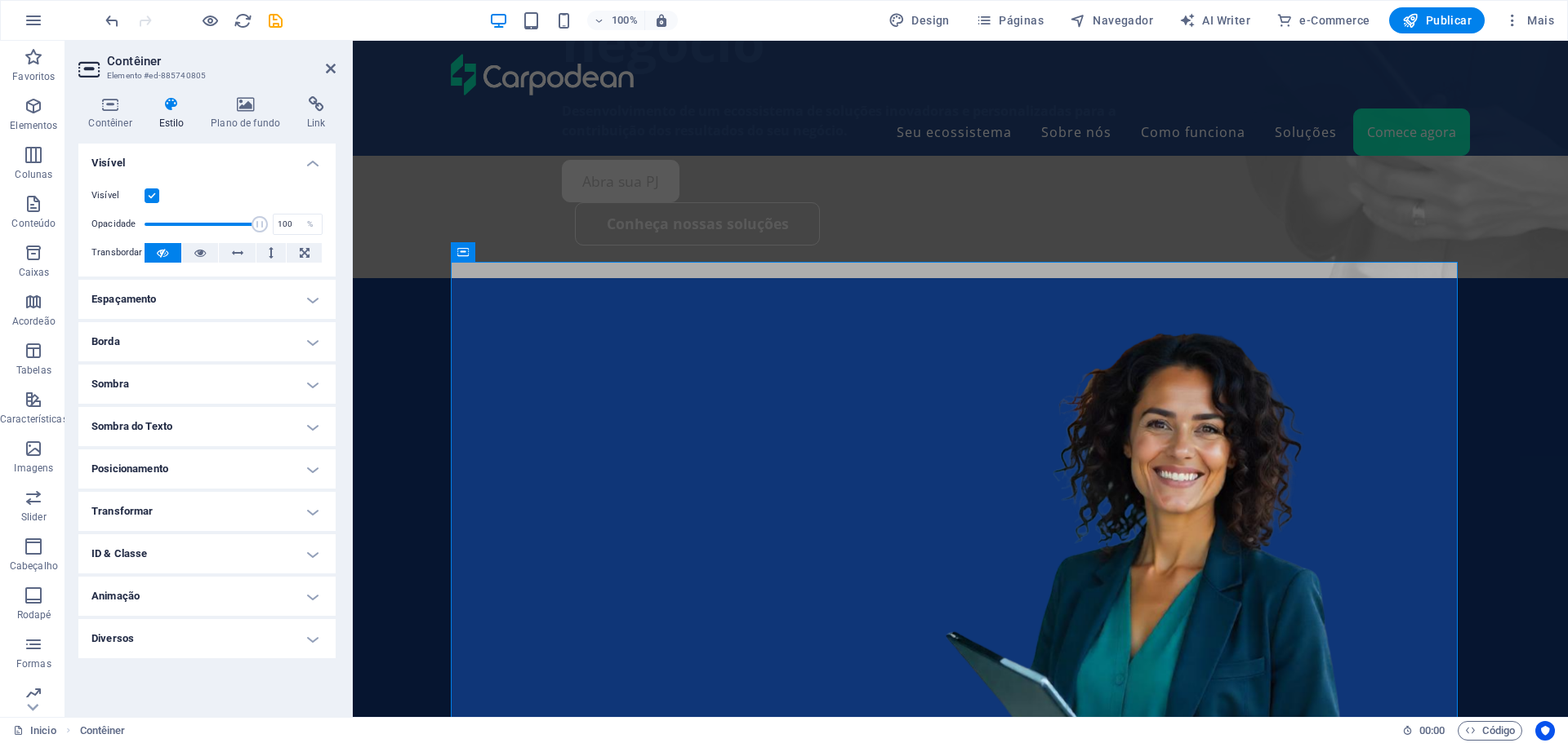
click at [194, 299] on h4 "Espaçamento" at bounding box center [207, 299] width 257 height 39
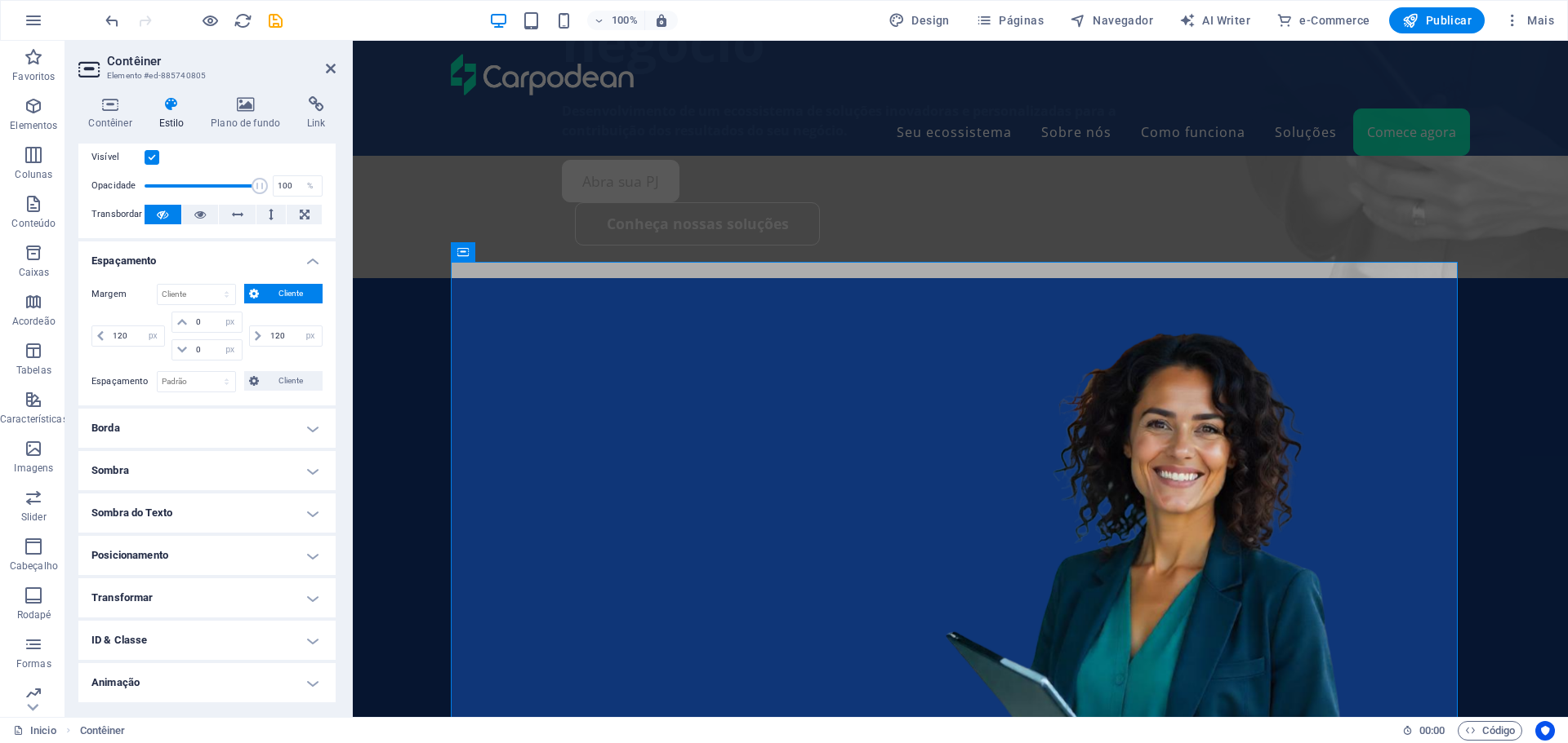
scroll to position [79, 0]
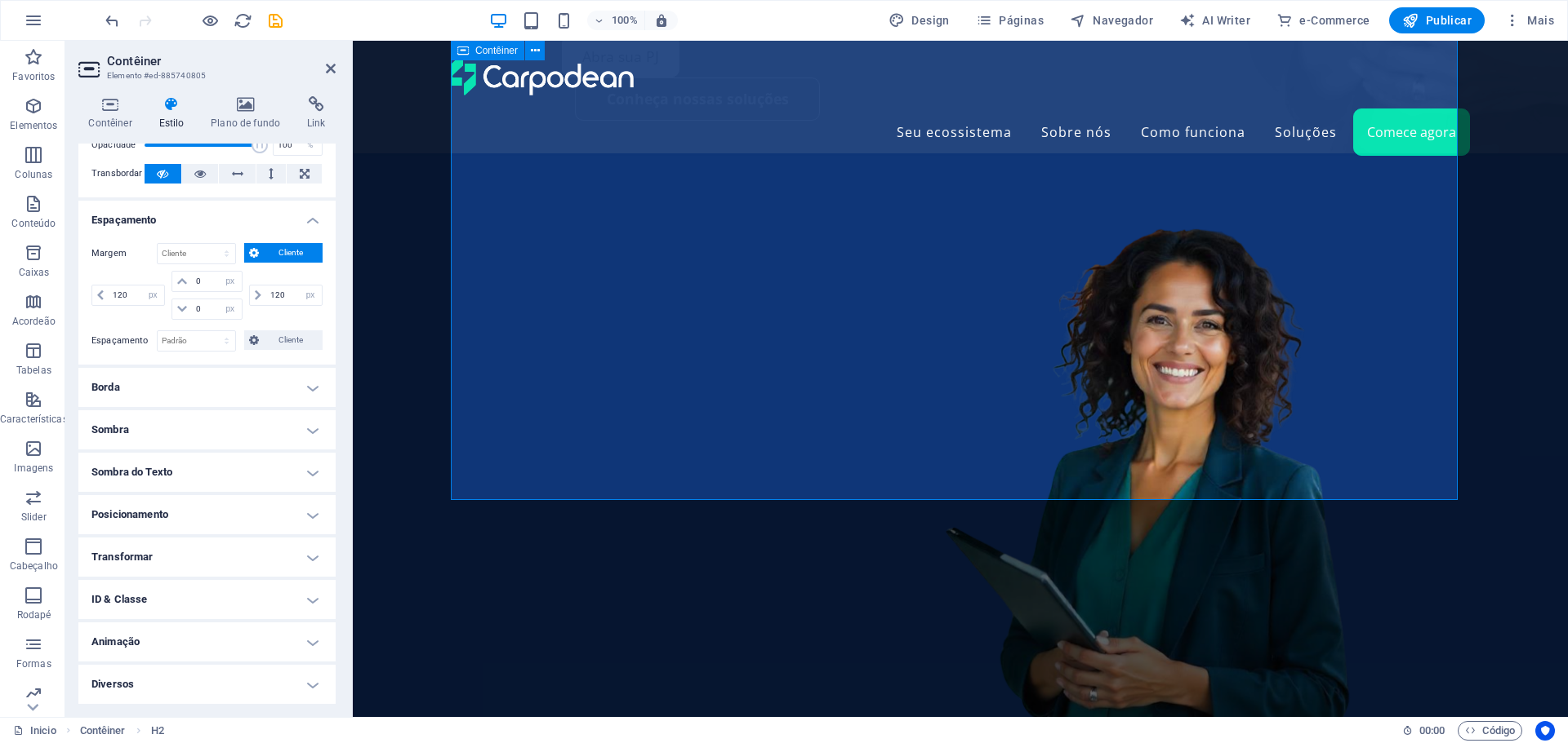
scroll to position [1224, 0]
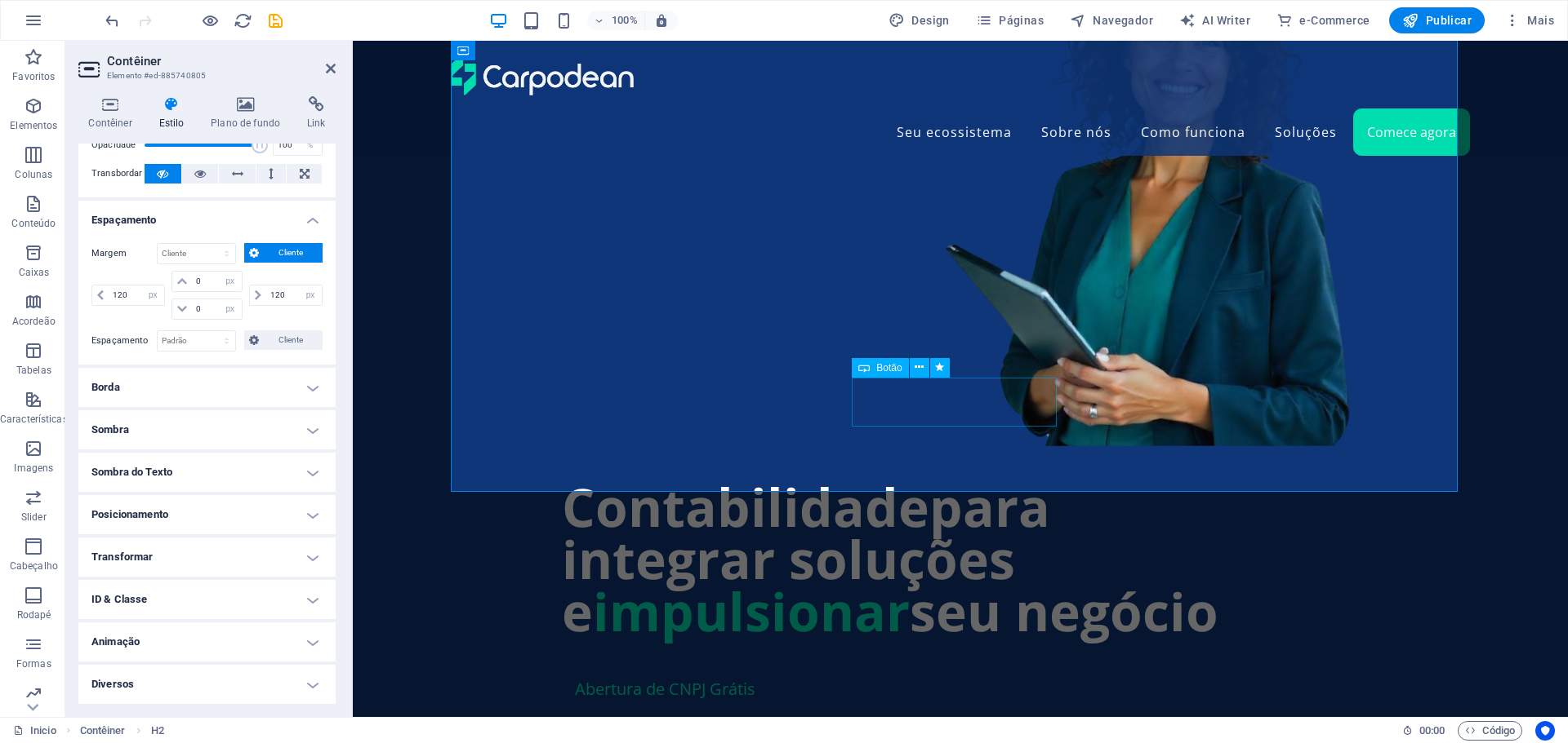
click at [915, 370] on icon at bounding box center [919, 368] width 9 height 17
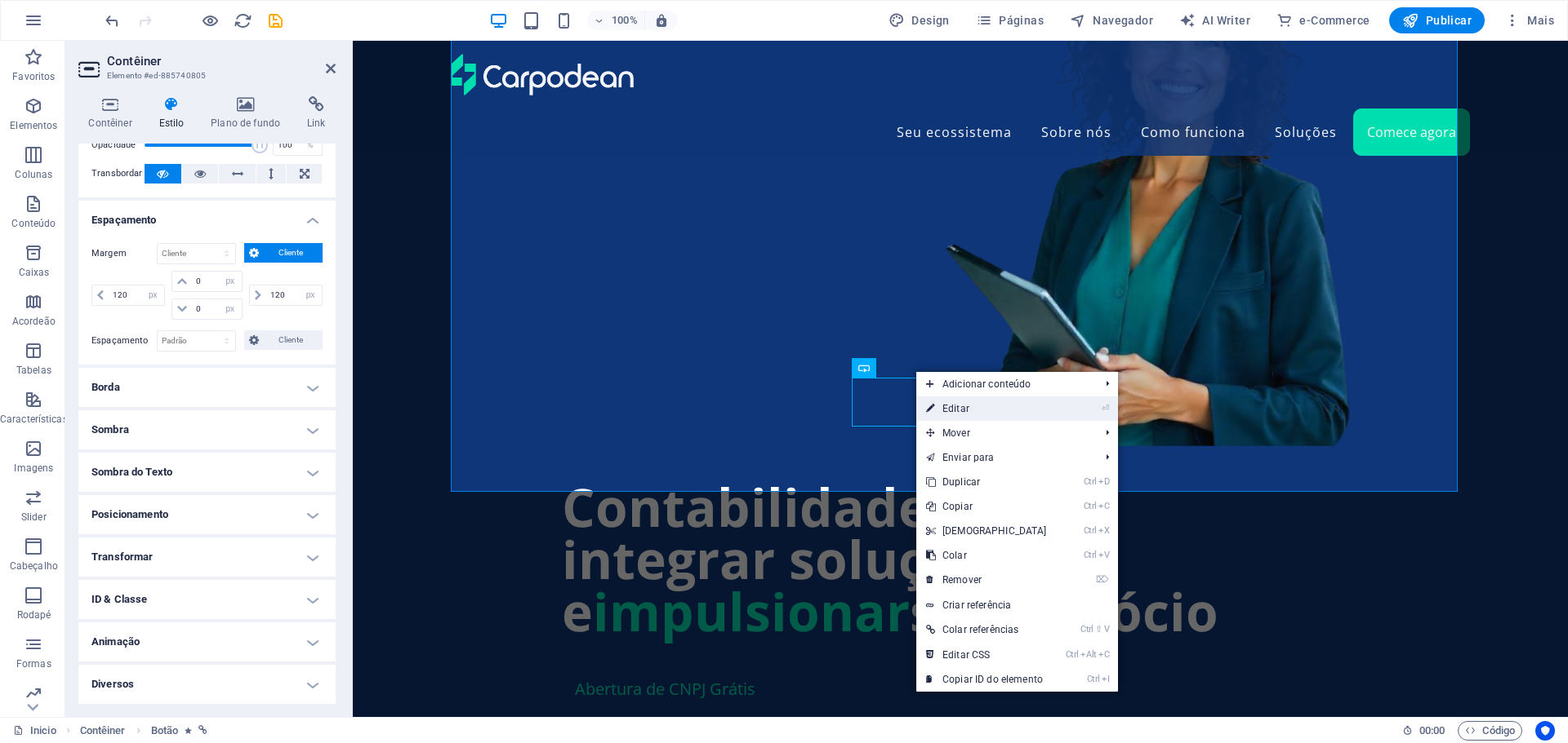
click at [951, 406] on link "⏎ Editar" at bounding box center [986, 409] width 141 height 24
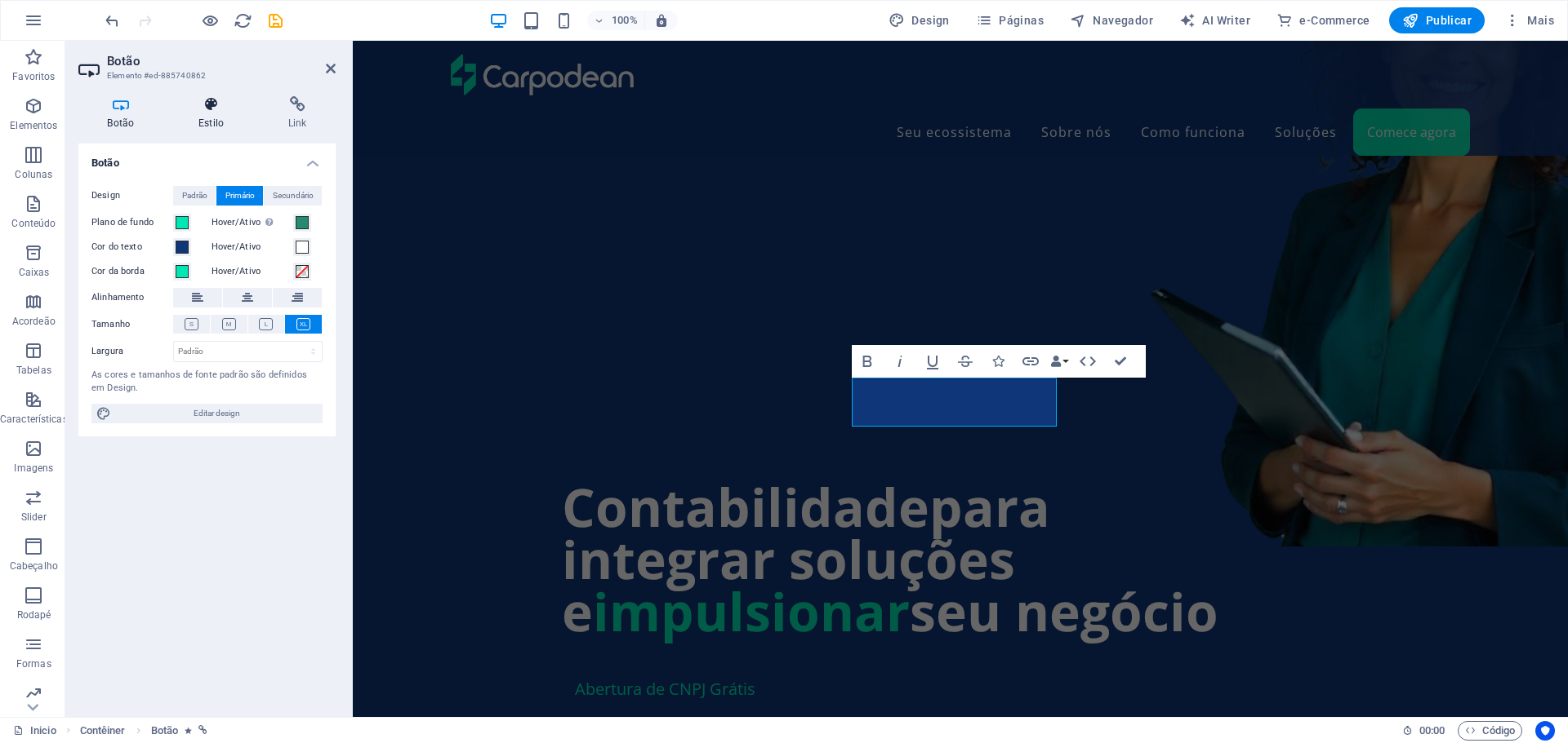
click at [210, 127] on h4 "Estilo" at bounding box center [214, 113] width 90 height 34
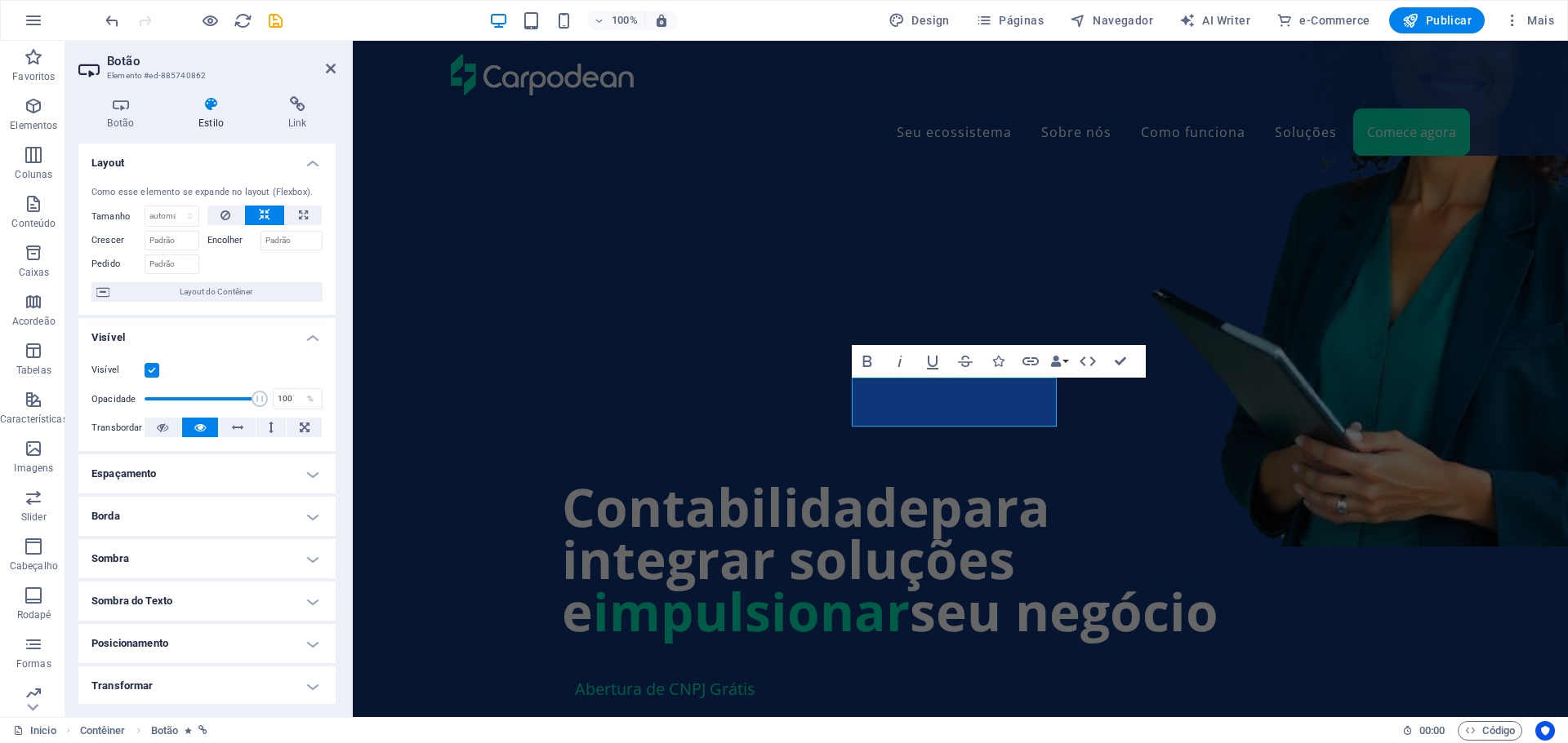
click at [162, 478] on h4 "Espaçamento" at bounding box center [207, 474] width 257 height 39
click at [162, 478] on h4 "Espaçamento" at bounding box center [207, 470] width 257 height 30
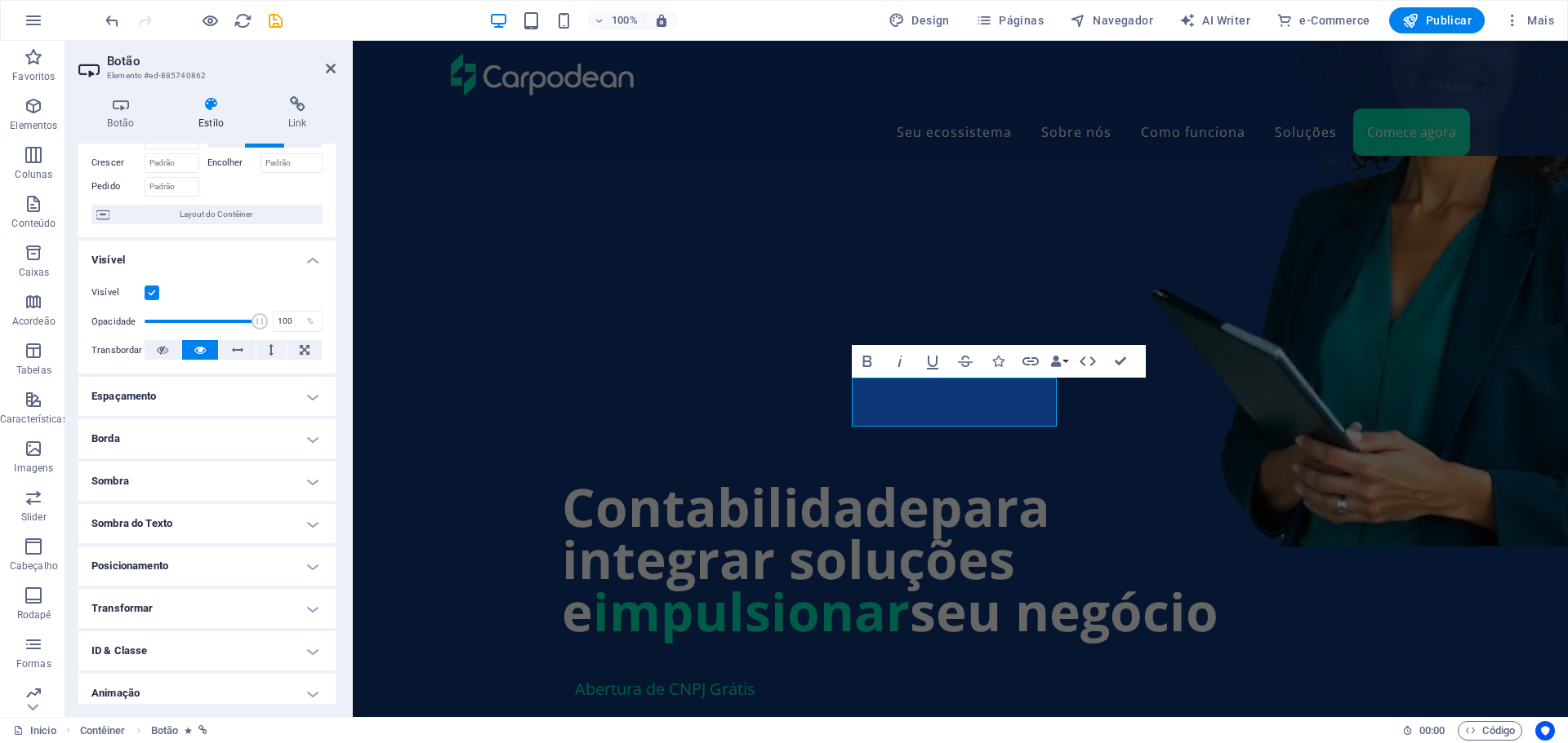
scroll to position [81, 0]
click at [149, 394] on h4 "Espaçamento" at bounding box center [207, 392] width 257 height 39
click at [156, 391] on h4 "Espaçamento" at bounding box center [207, 392] width 257 height 39
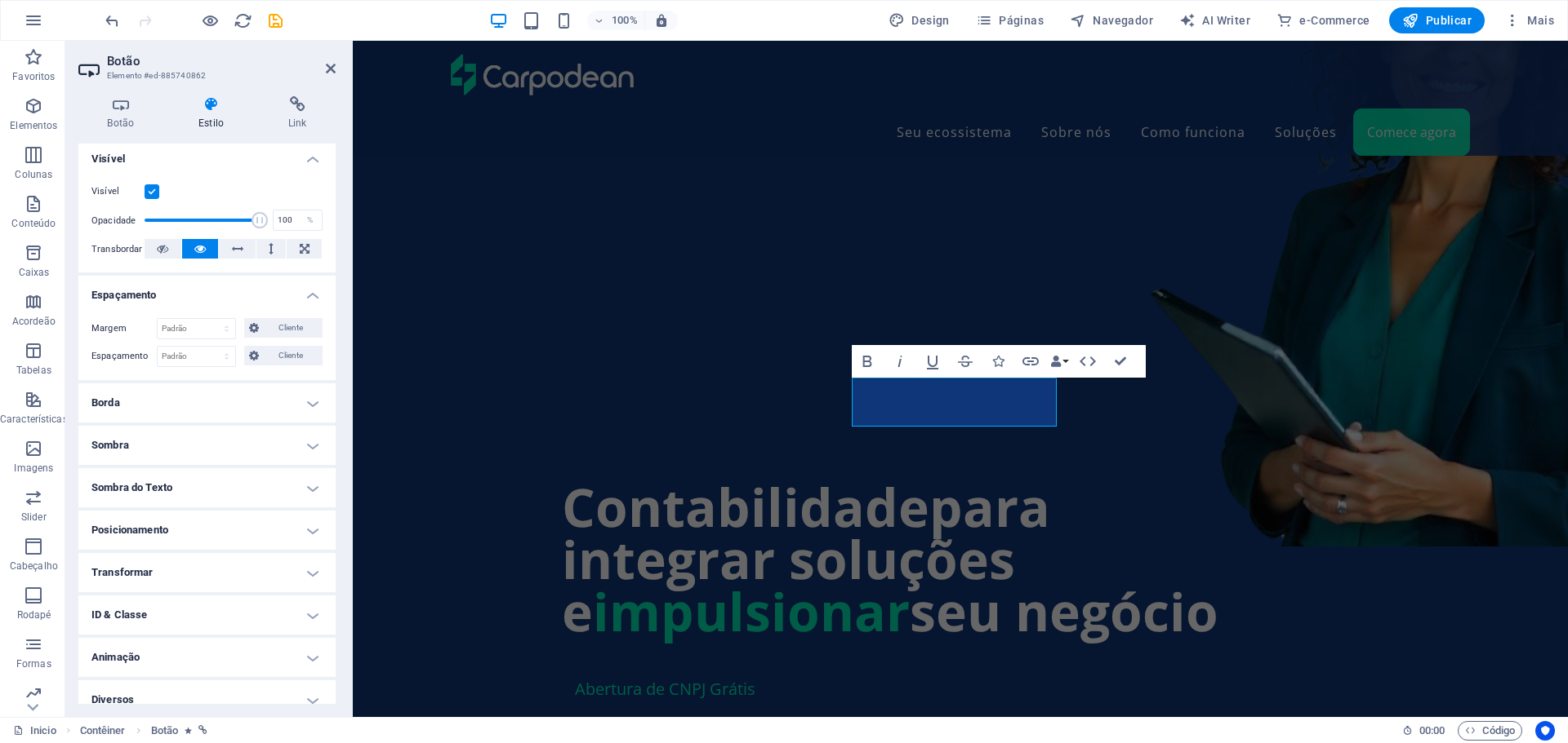
scroll to position [194, 0]
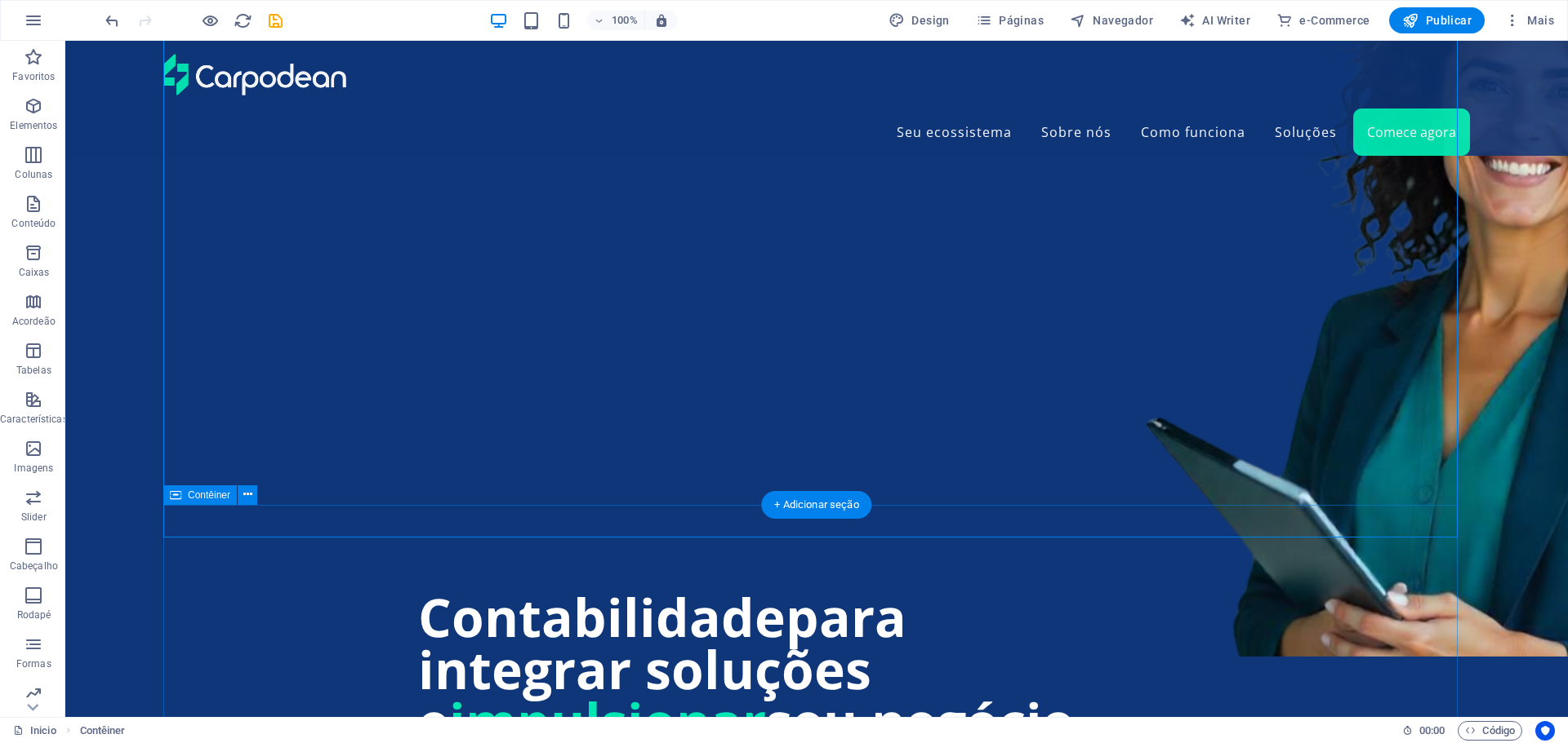
scroll to position [1224, 0]
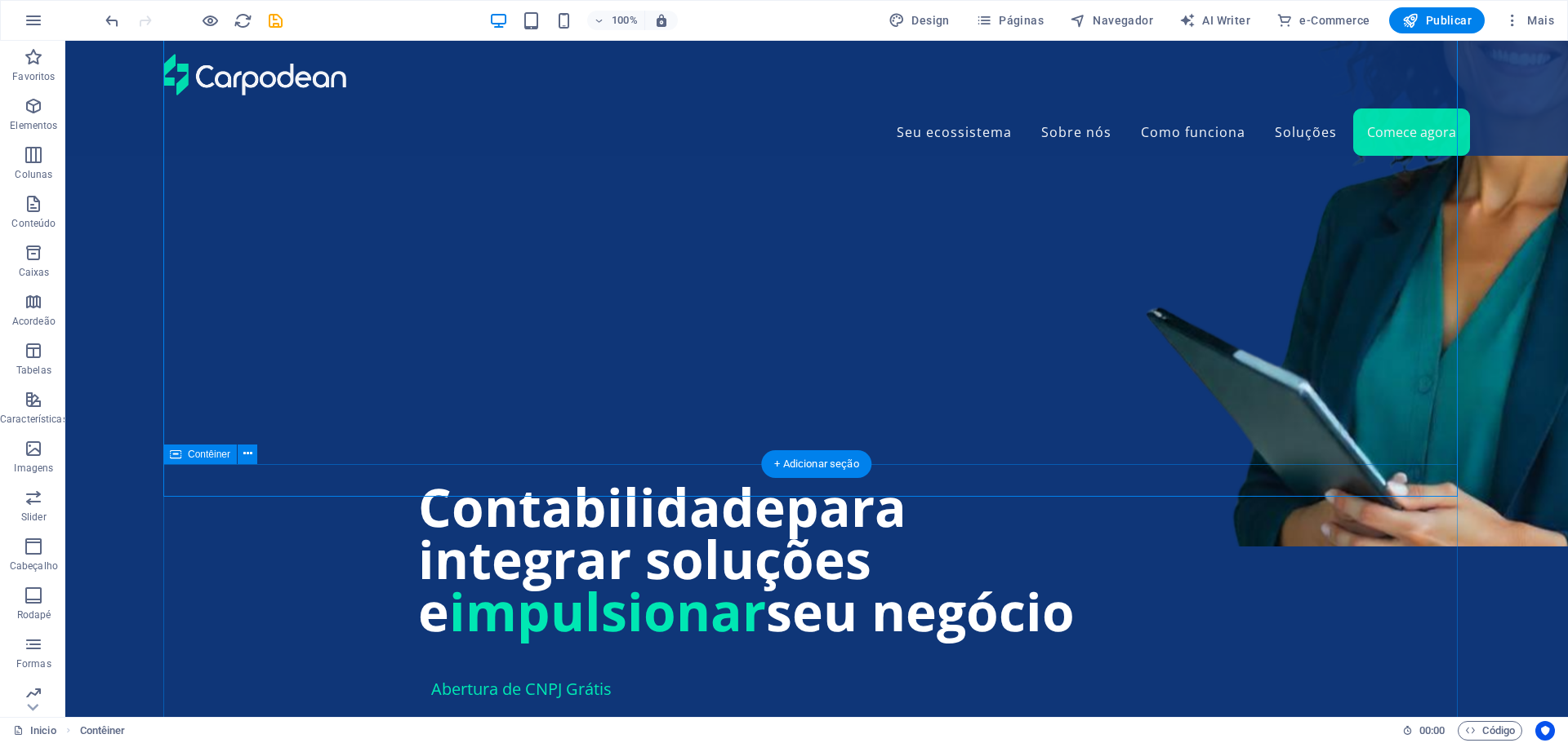
click at [245, 456] on icon at bounding box center [248, 454] width 9 height 17
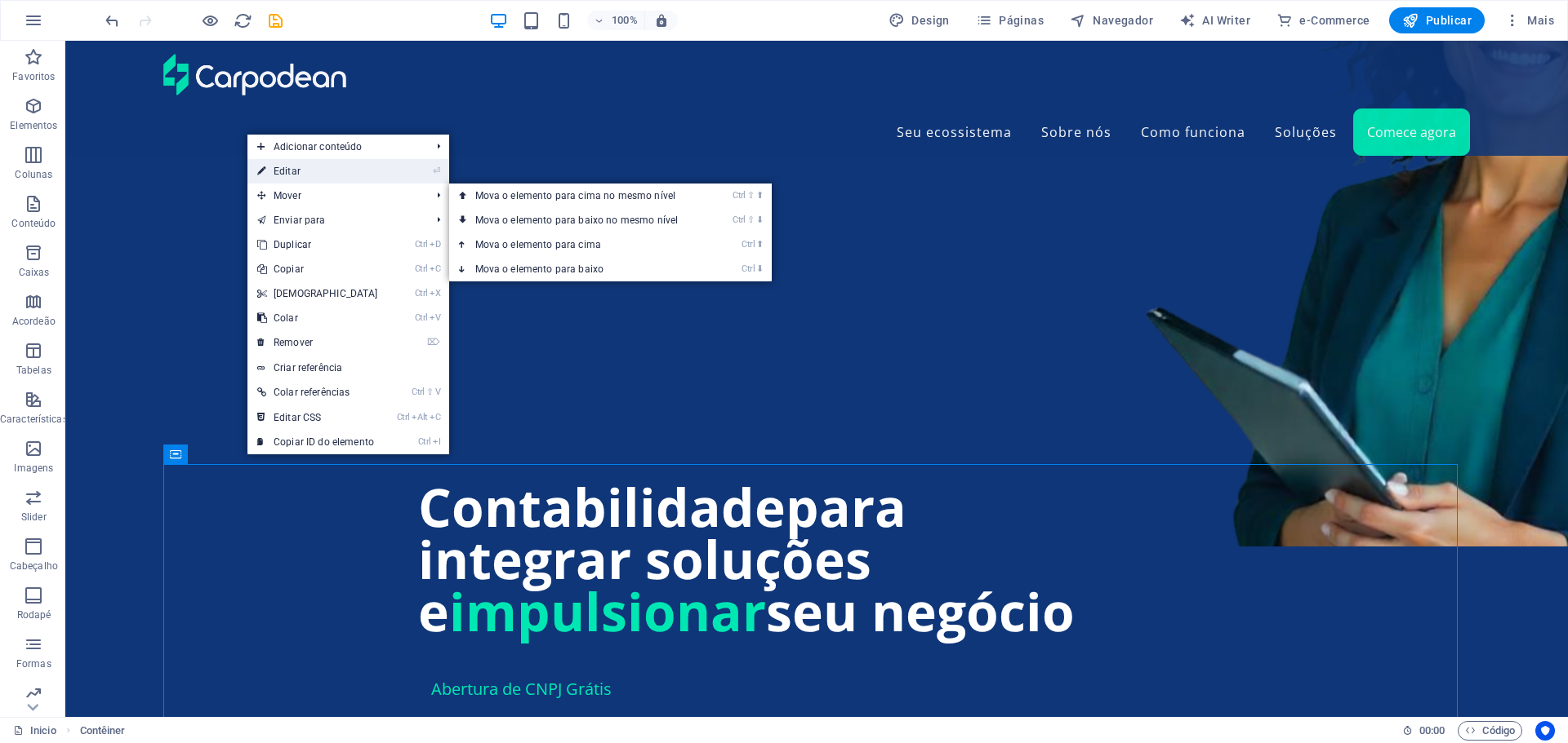
click at [280, 174] on link "⏎ Editar" at bounding box center [317, 171] width 141 height 24
select select "px"
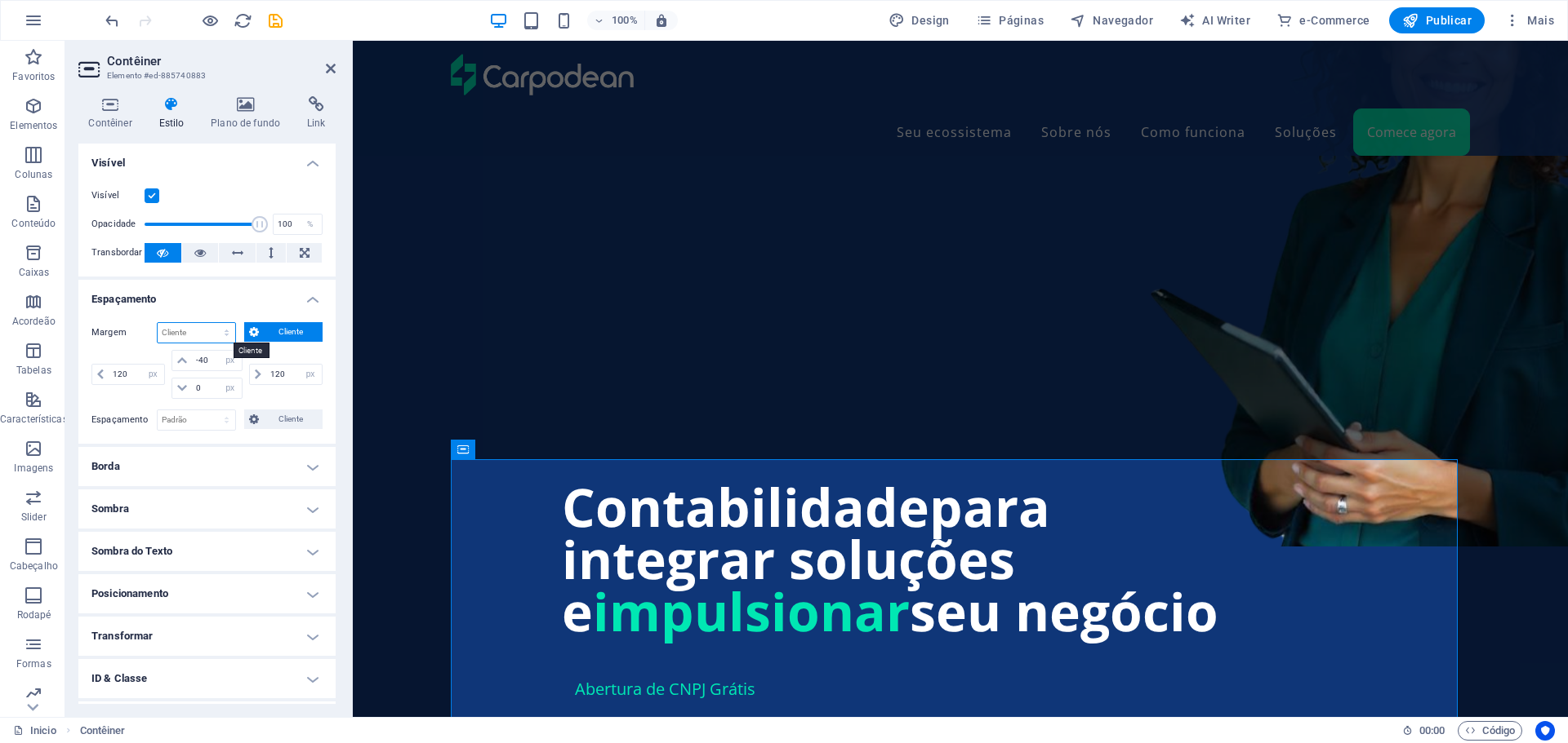
click at [222, 332] on select "Padrão automático px % rem vw vh Cliente" at bounding box center [196, 333] width 78 height 19
click at [157, 323] on select "Padrão automático px % rem vw vh Cliente" at bounding box center [196, 333] width 78 height 19
select select "DISABLED_OPTION_VALUE"
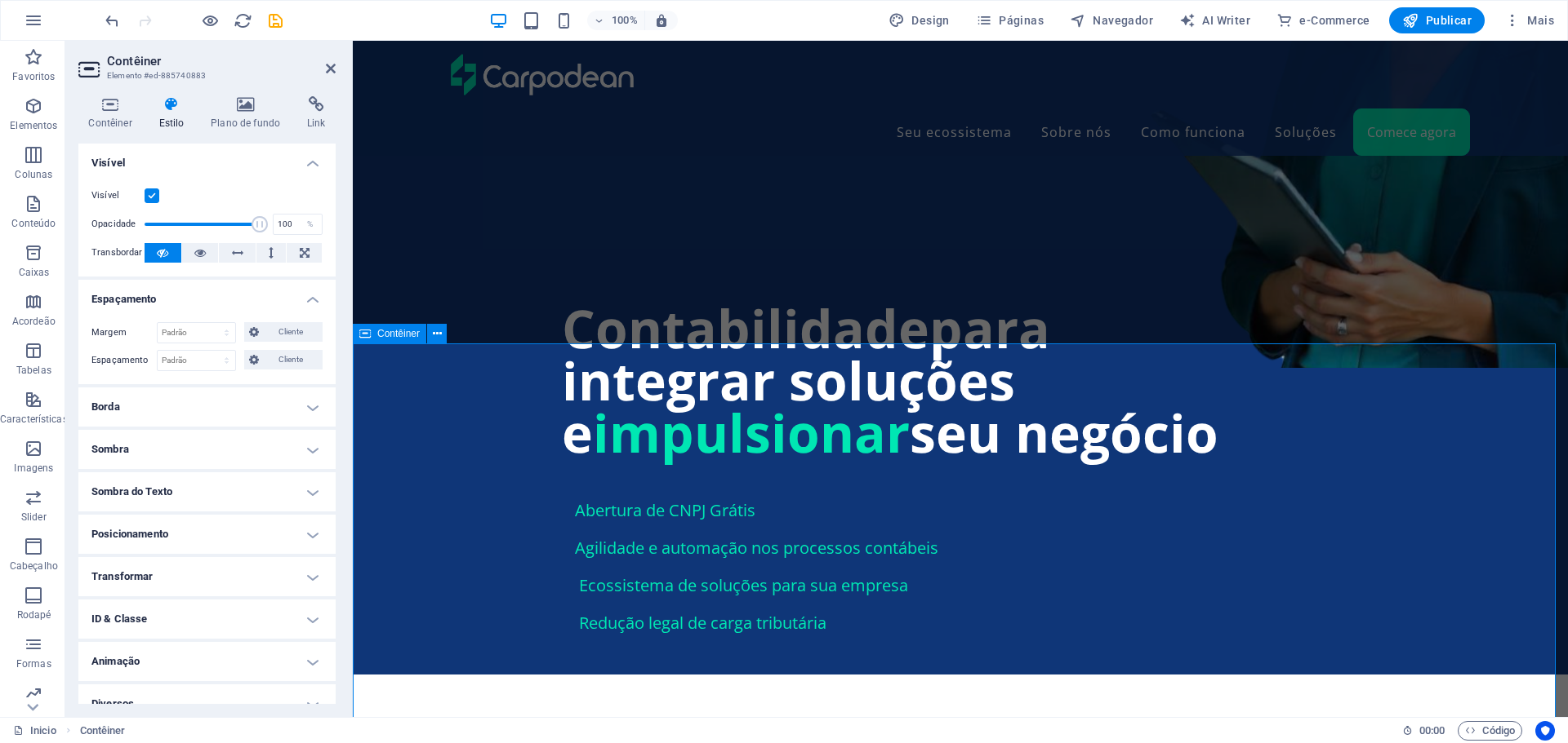
scroll to position [1469, 0]
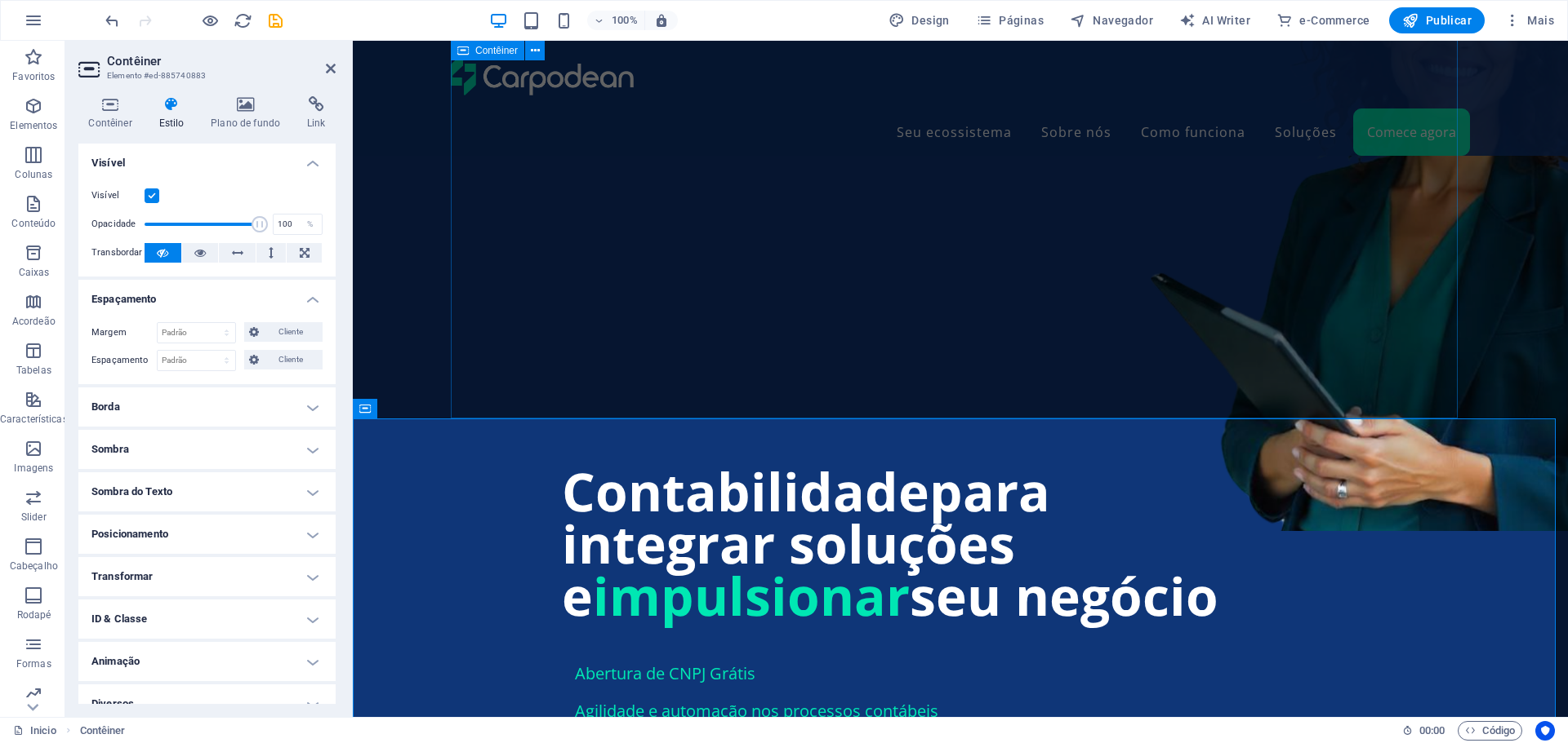
scroll to position [1143, 0]
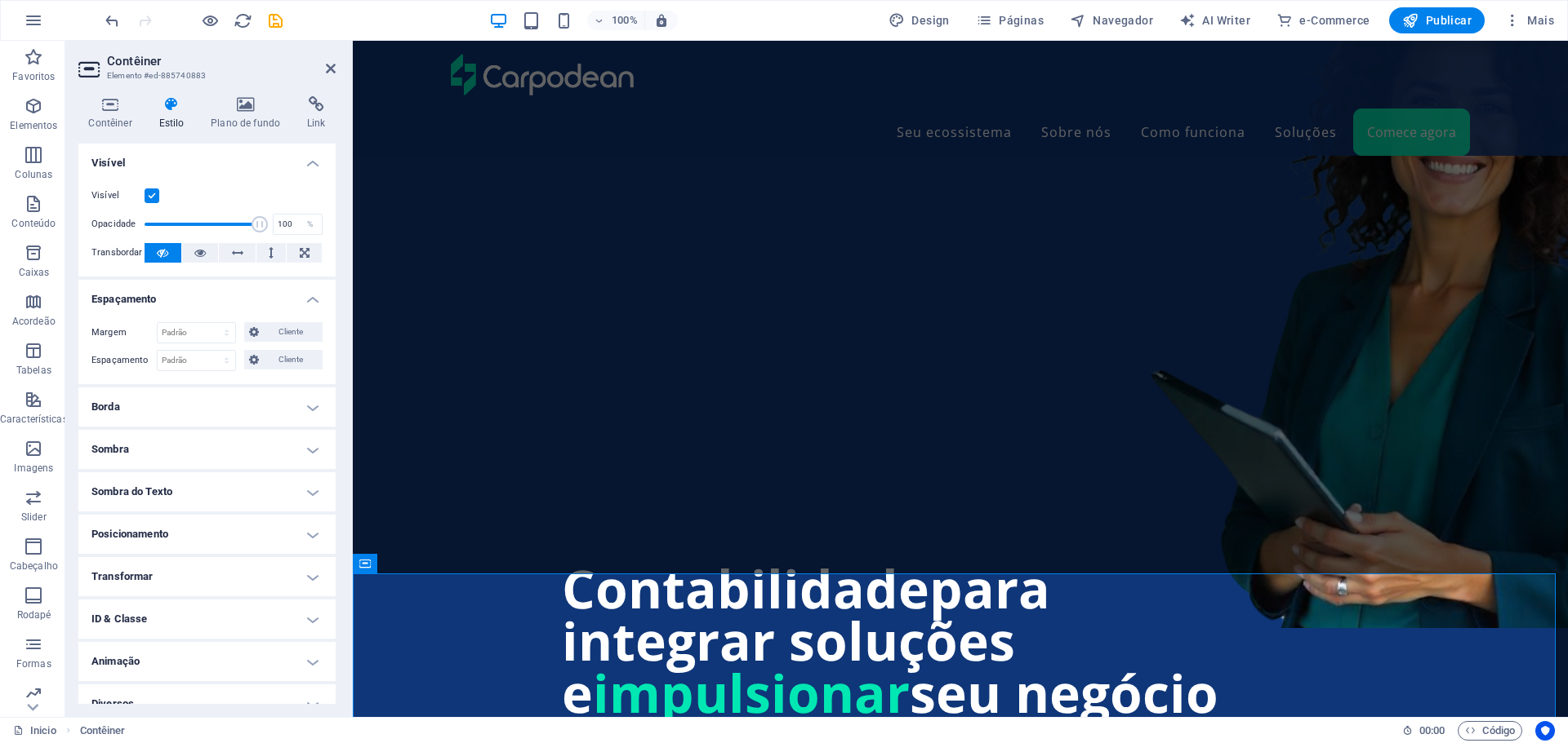
drag, startPoint x: 277, startPoint y: 20, endPoint x: 249, endPoint y: 30, distance: 29.7
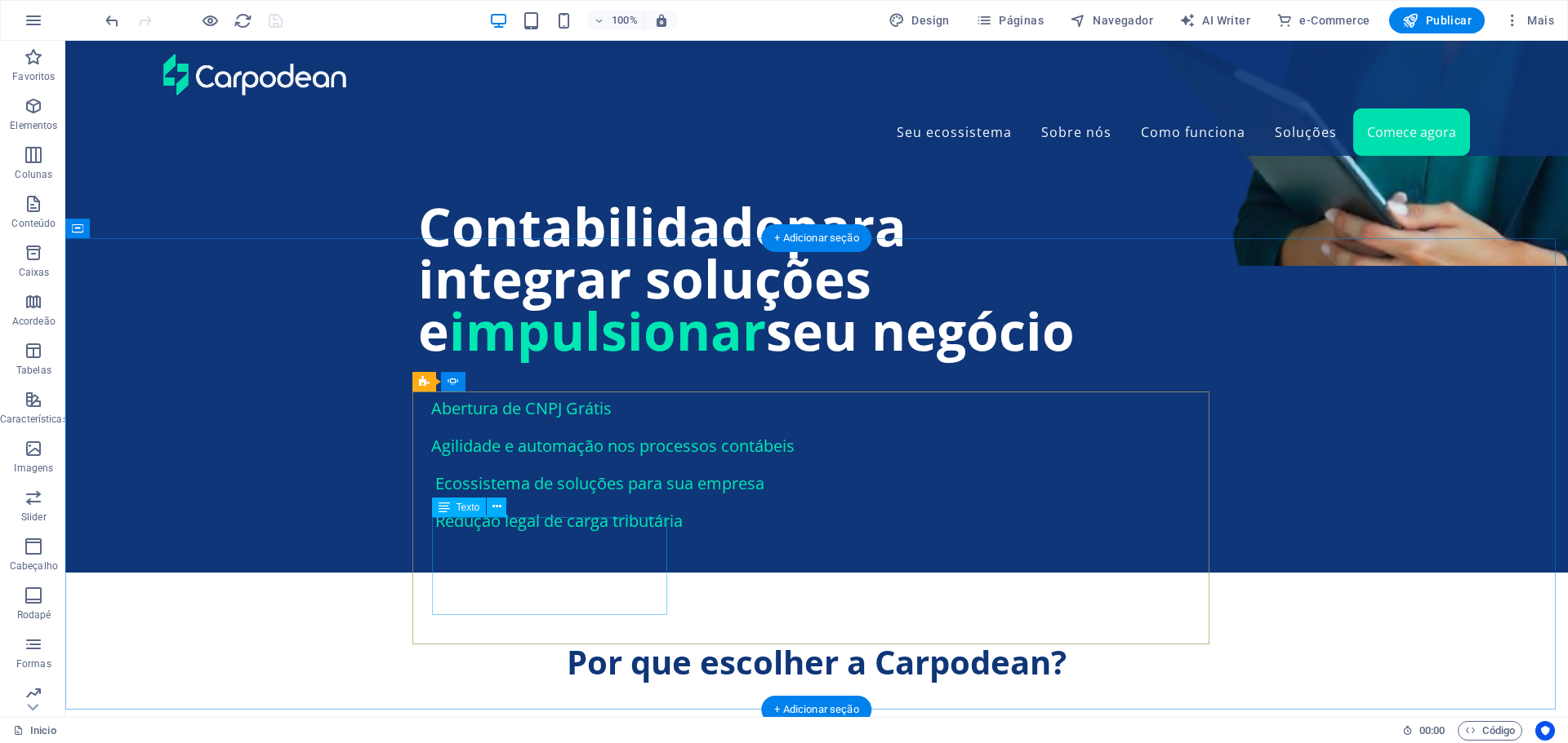
scroll to position [1469, 0]
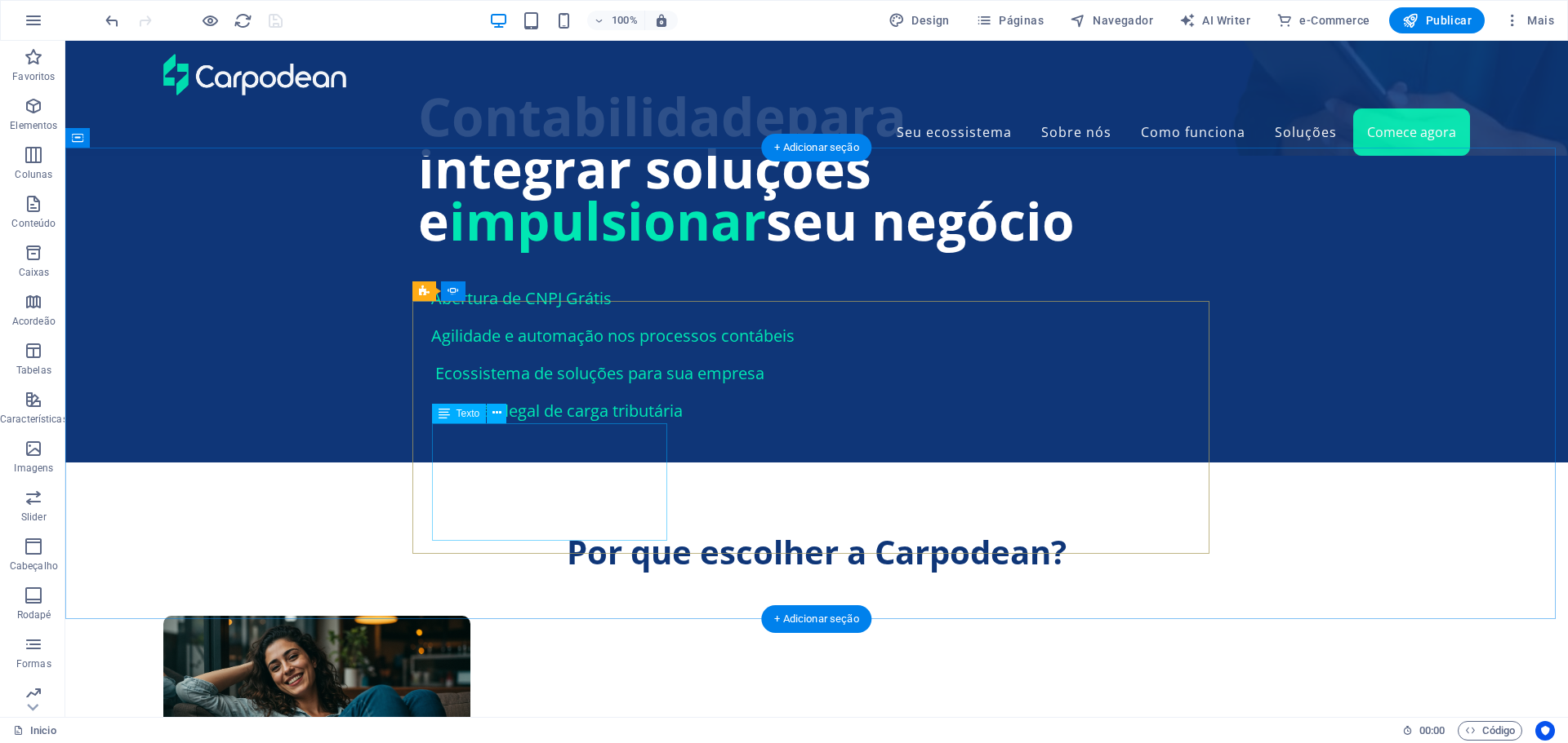
scroll to position [1632, 0]
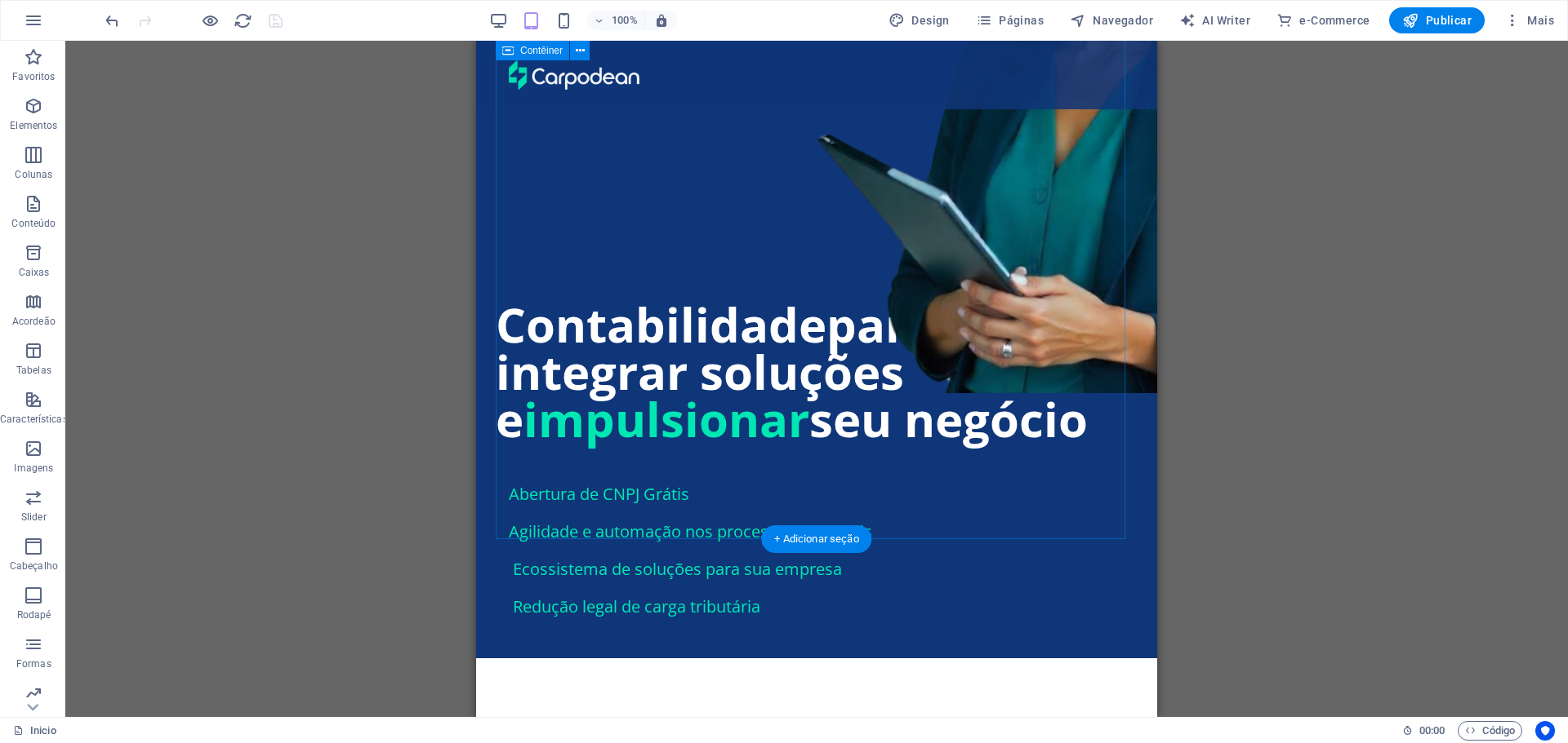
scroll to position [1388, 0]
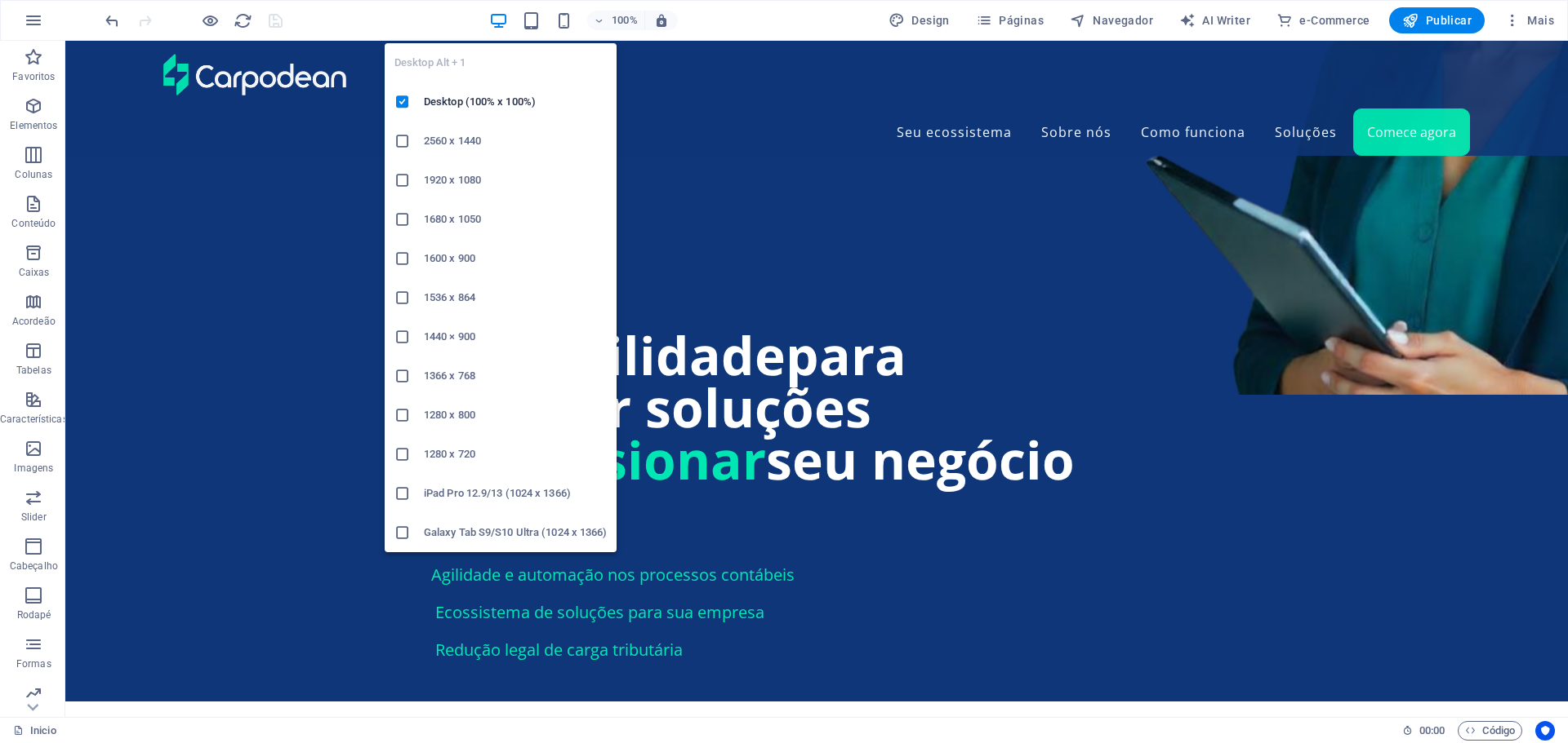
scroll to position [1387, 0]
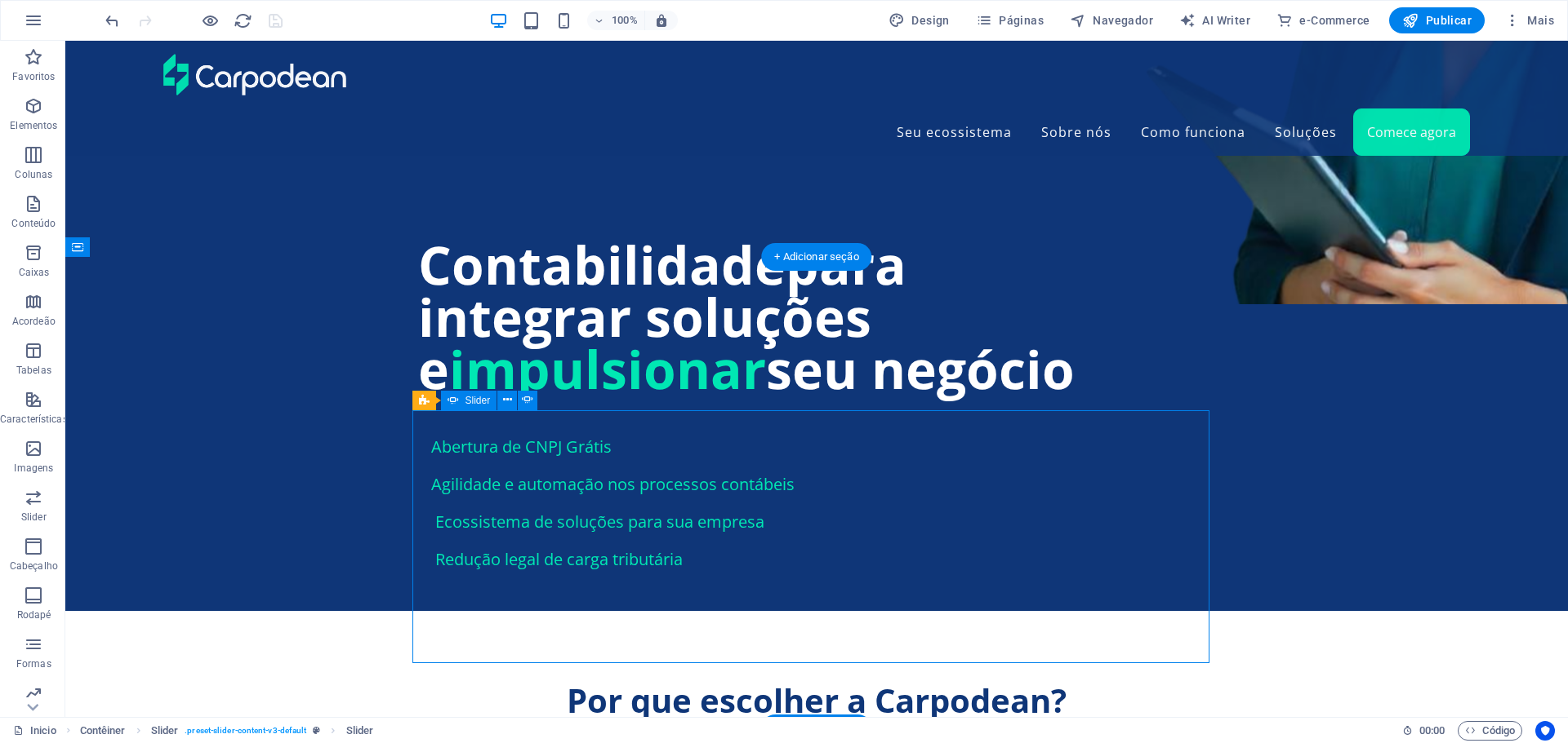
scroll to position [1469, 0]
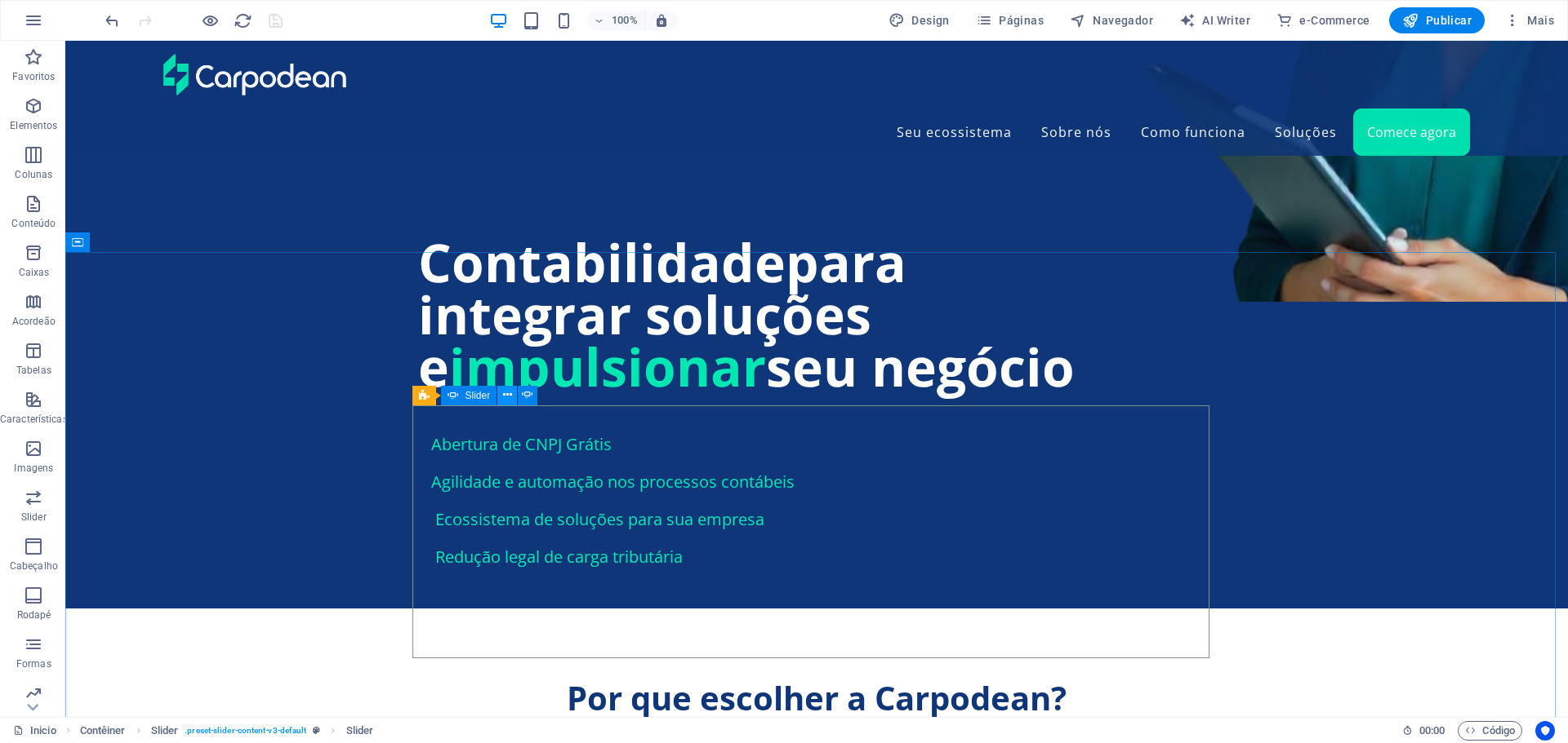
click at [504, 395] on icon at bounding box center [508, 396] width 9 height 17
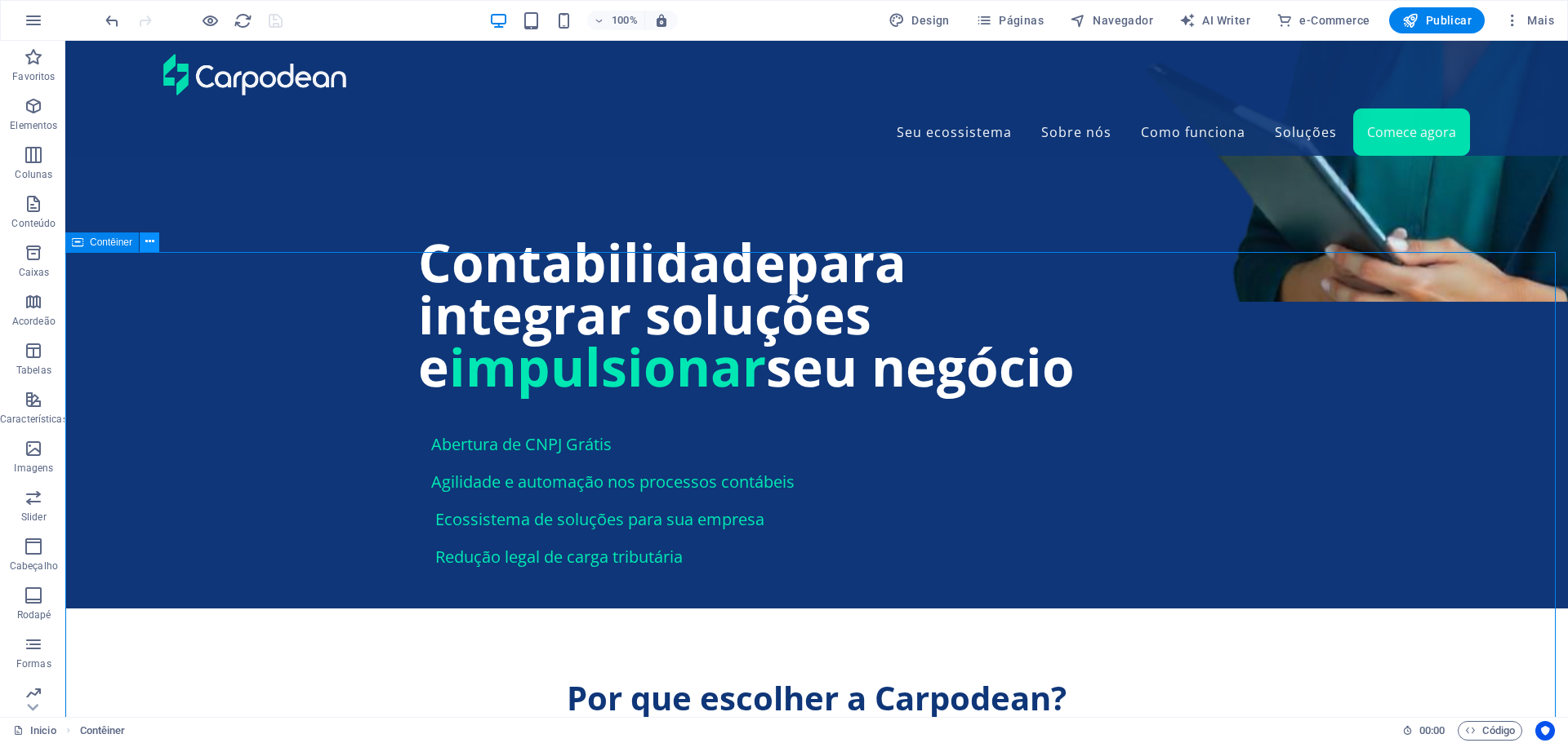
click at [151, 244] on icon at bounding box center [149, 242] width 9 height 17
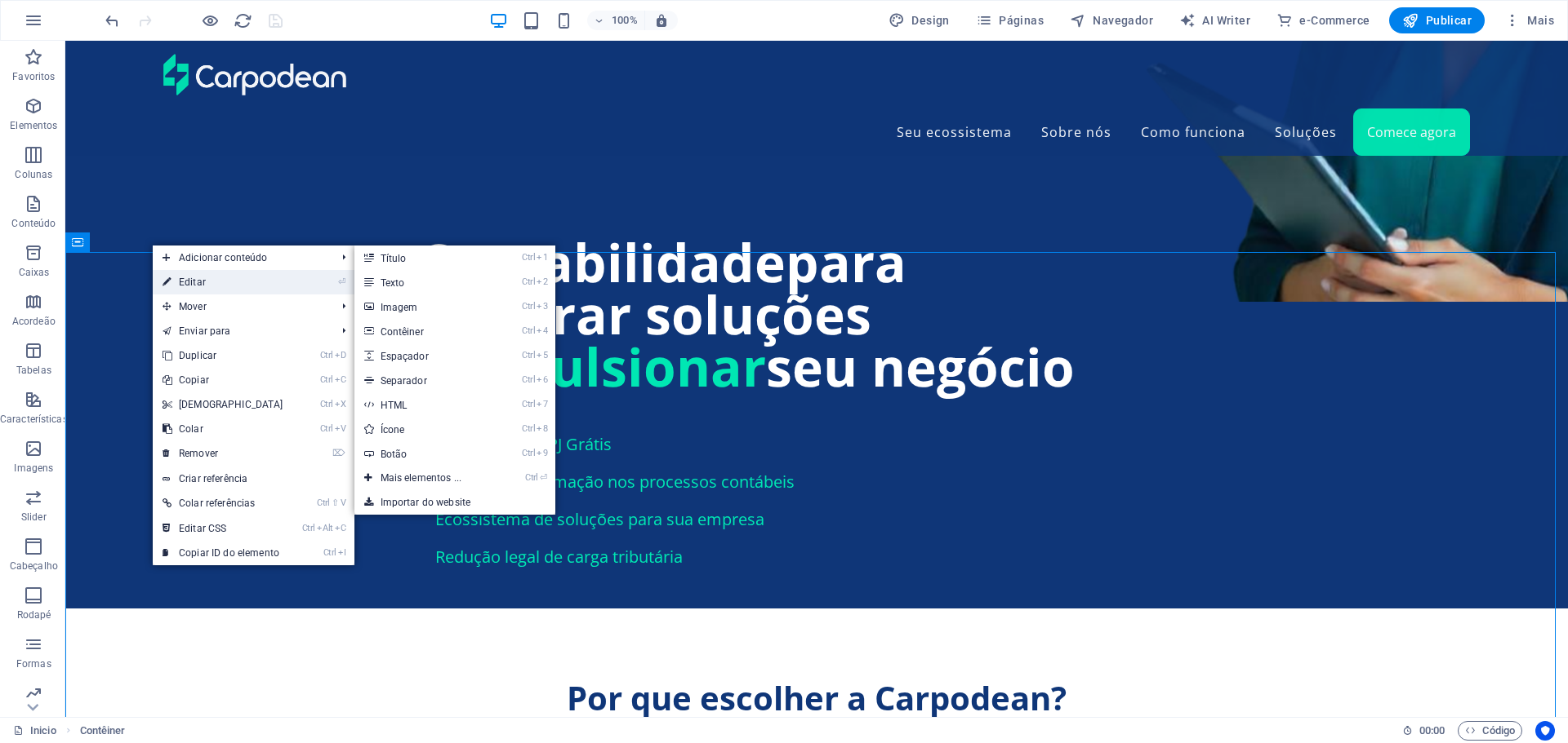
click at [207, 280] on link "⏎ Editar" at bounding box center [223, 282] width 141 height 24
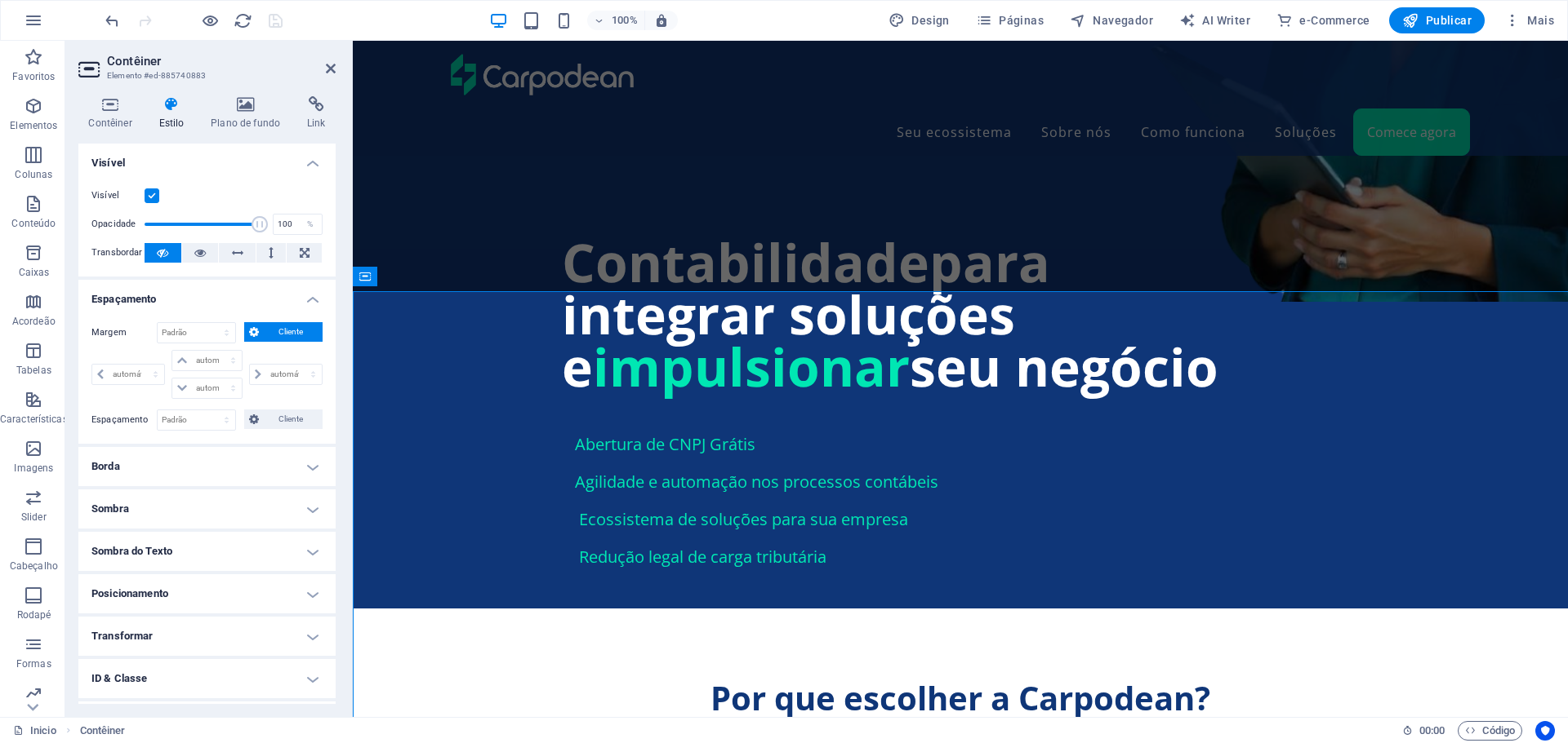
scroll to position [1430, 0]
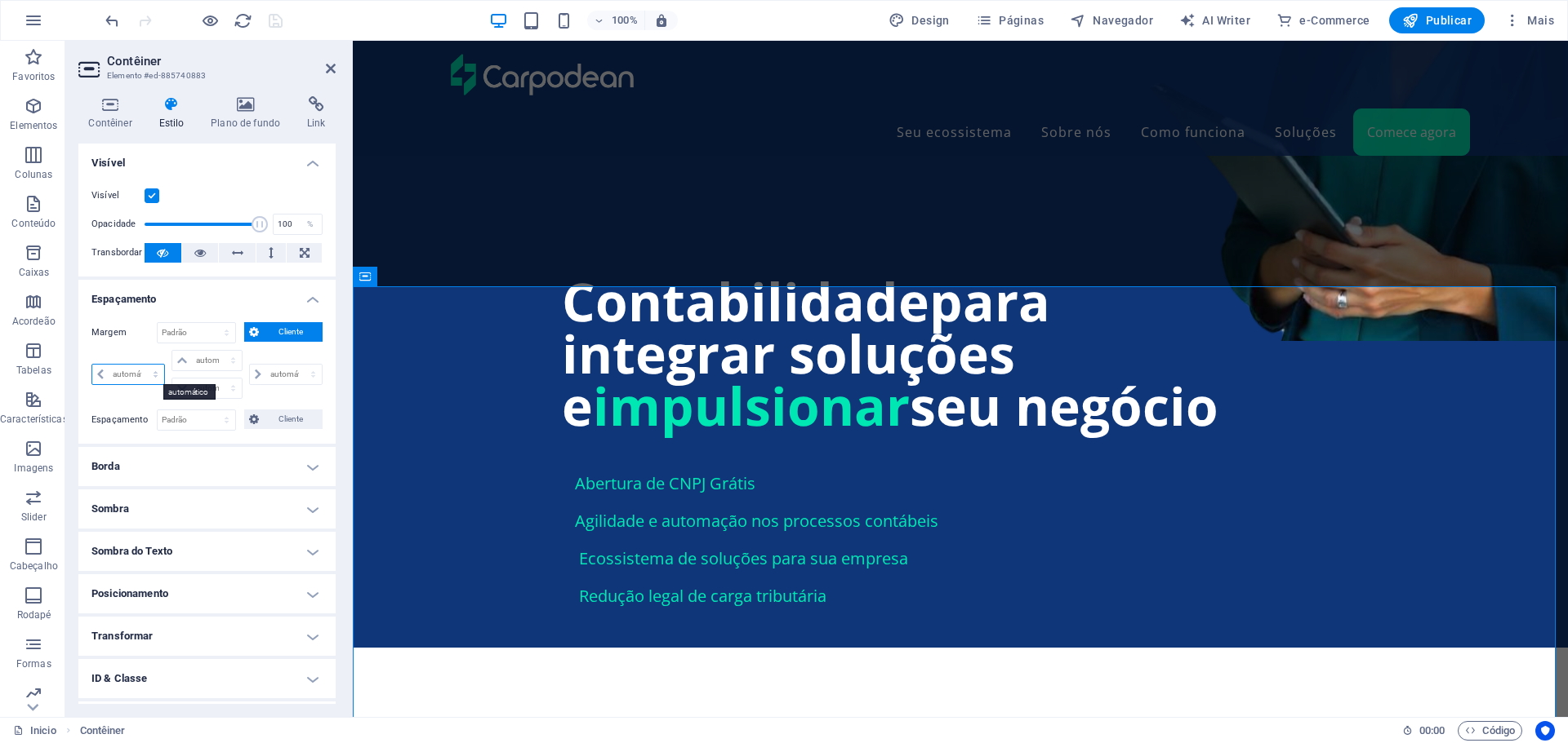
click at [138, 370] on select "automático px % rem vw vh" at bounding box center [128, 375] width 72 height 19
select select "px"
click at [141, 365] on select "automático px % rem vw vh" at bounding box center [128, 375] width 72 height 19
type input "0"
select select "px"
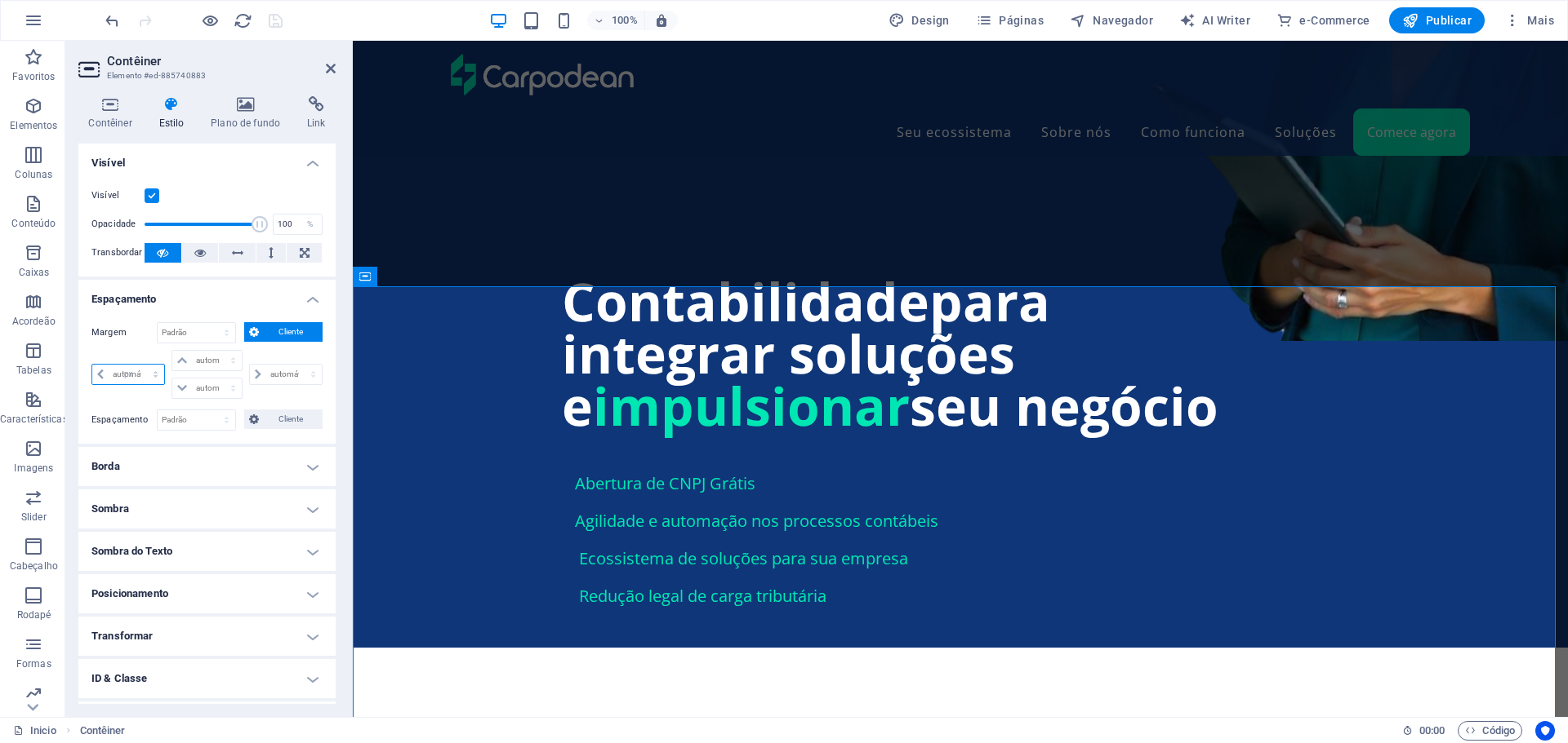
type input "0"
select select "px"
type input "0"
select select "px"
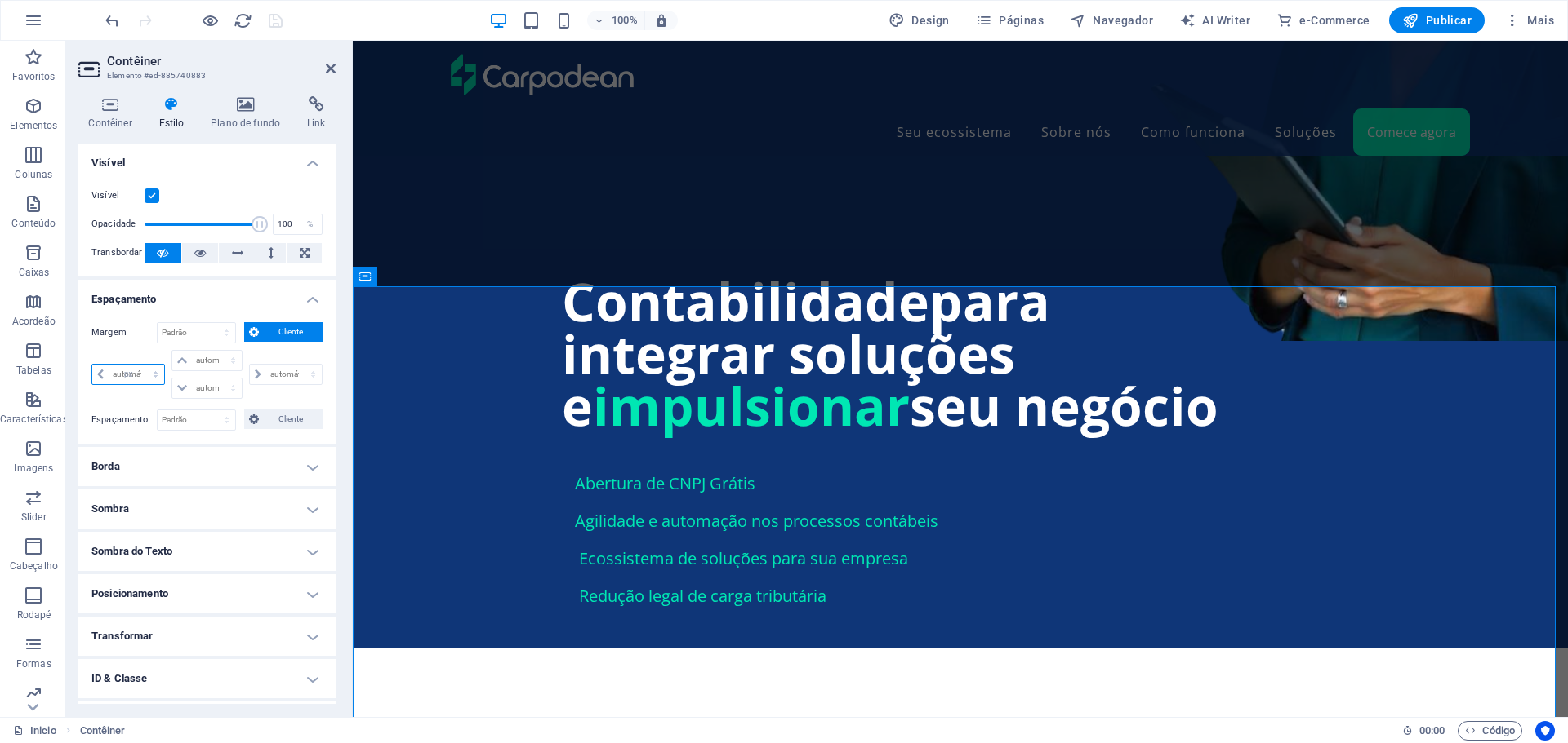
type input "0"
select select "px"
type input "120"
select select "DISABLED_OPTION_VALUE"
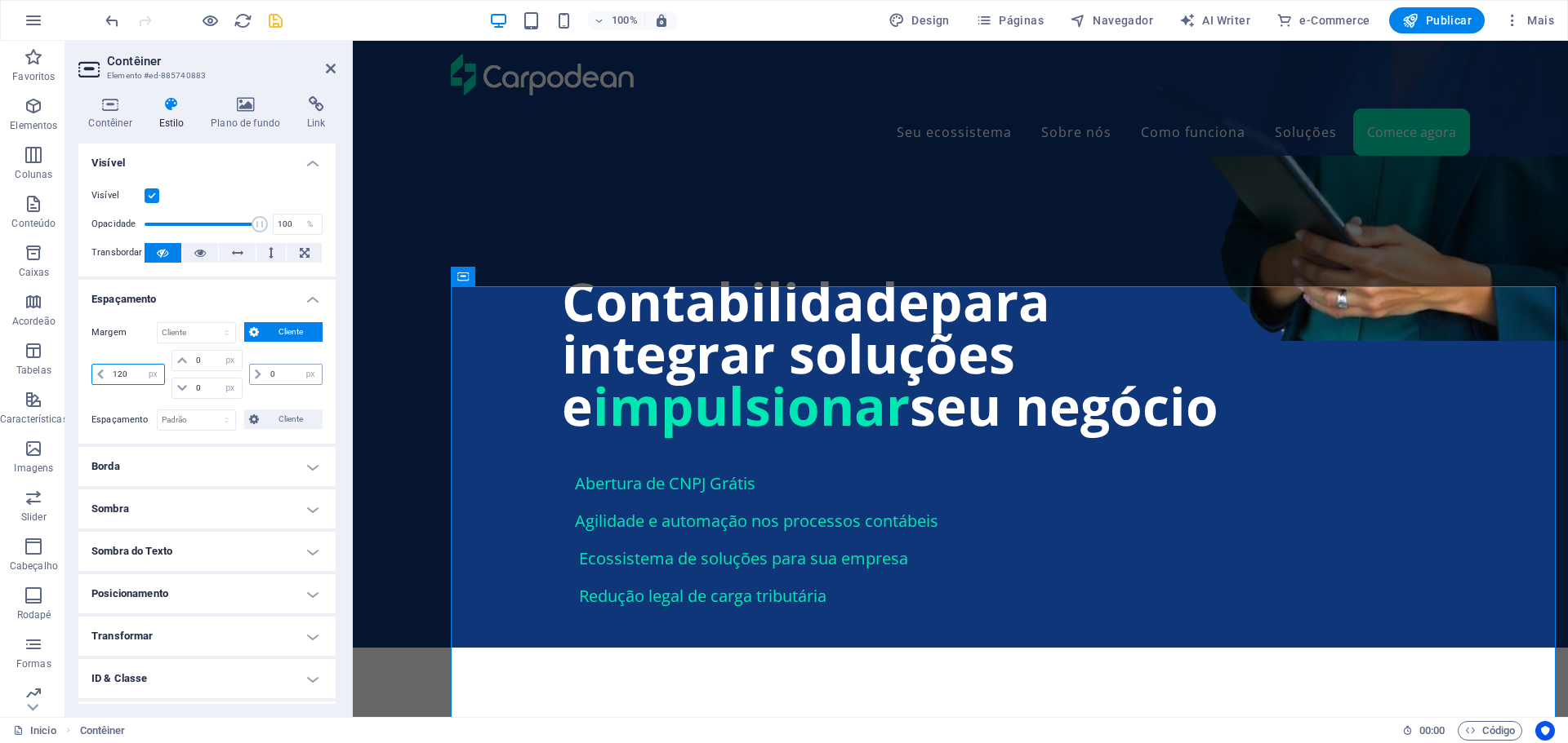
type input "120"
click at [283, 375] on input "0" at bounding box center [294, 375] width 56 height 19
type input "120"
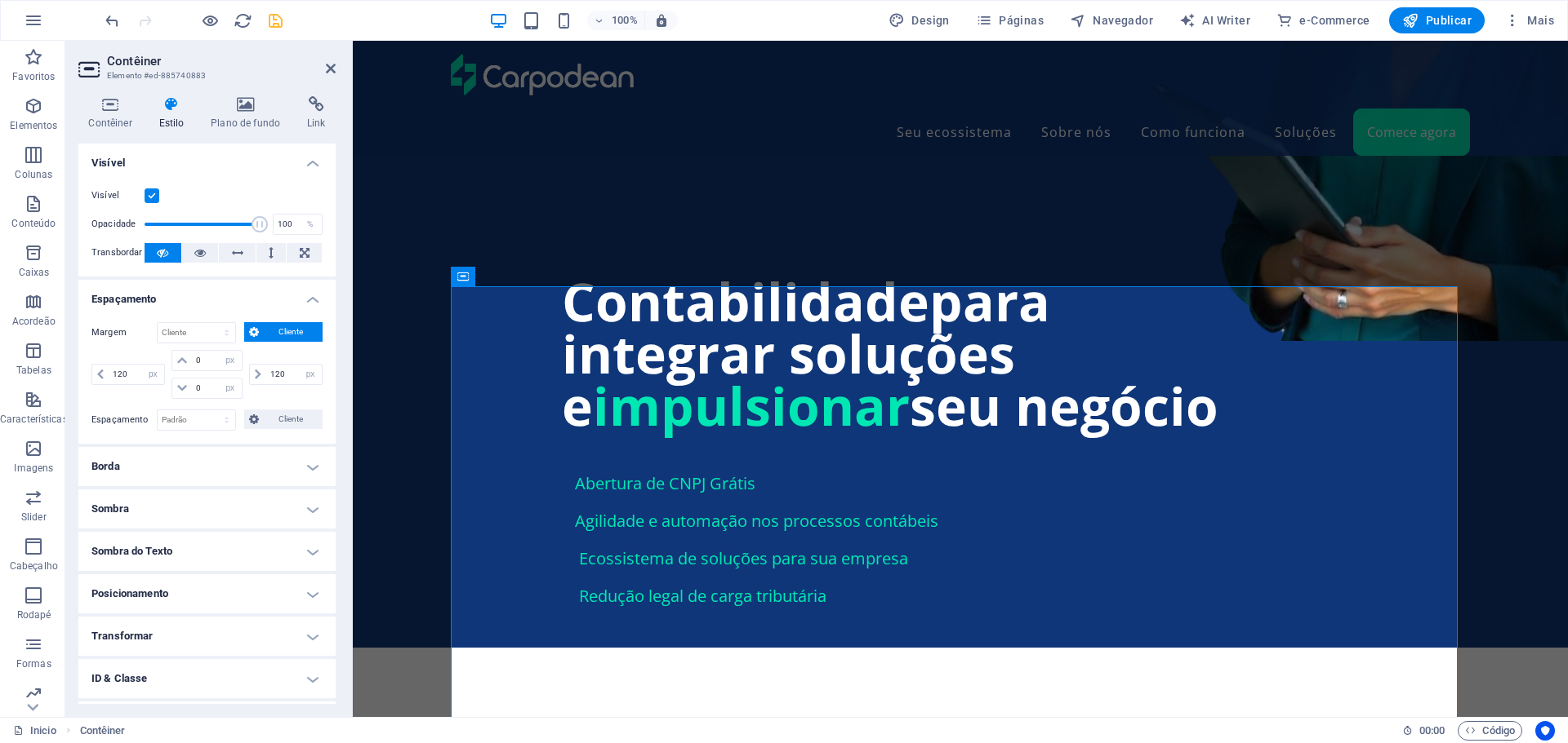
drag, startPoint x: 333, startPoint y: 72, endPoint x: 269, endPoint y: 56, distance: 66.0
click at [333, 72] on icon at bounding box center [330, 68] width 10 height 13
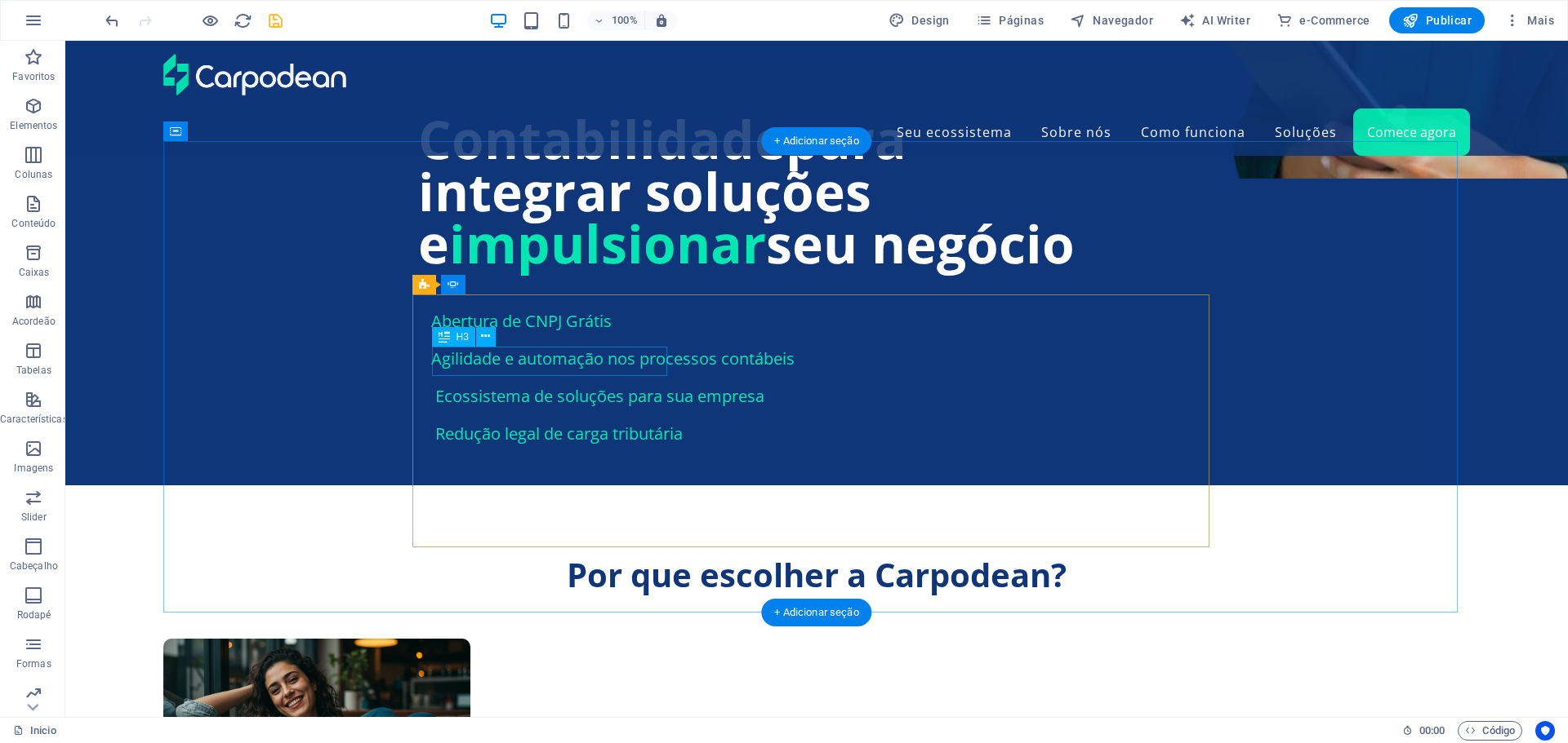
scroll to position [1551, 0]
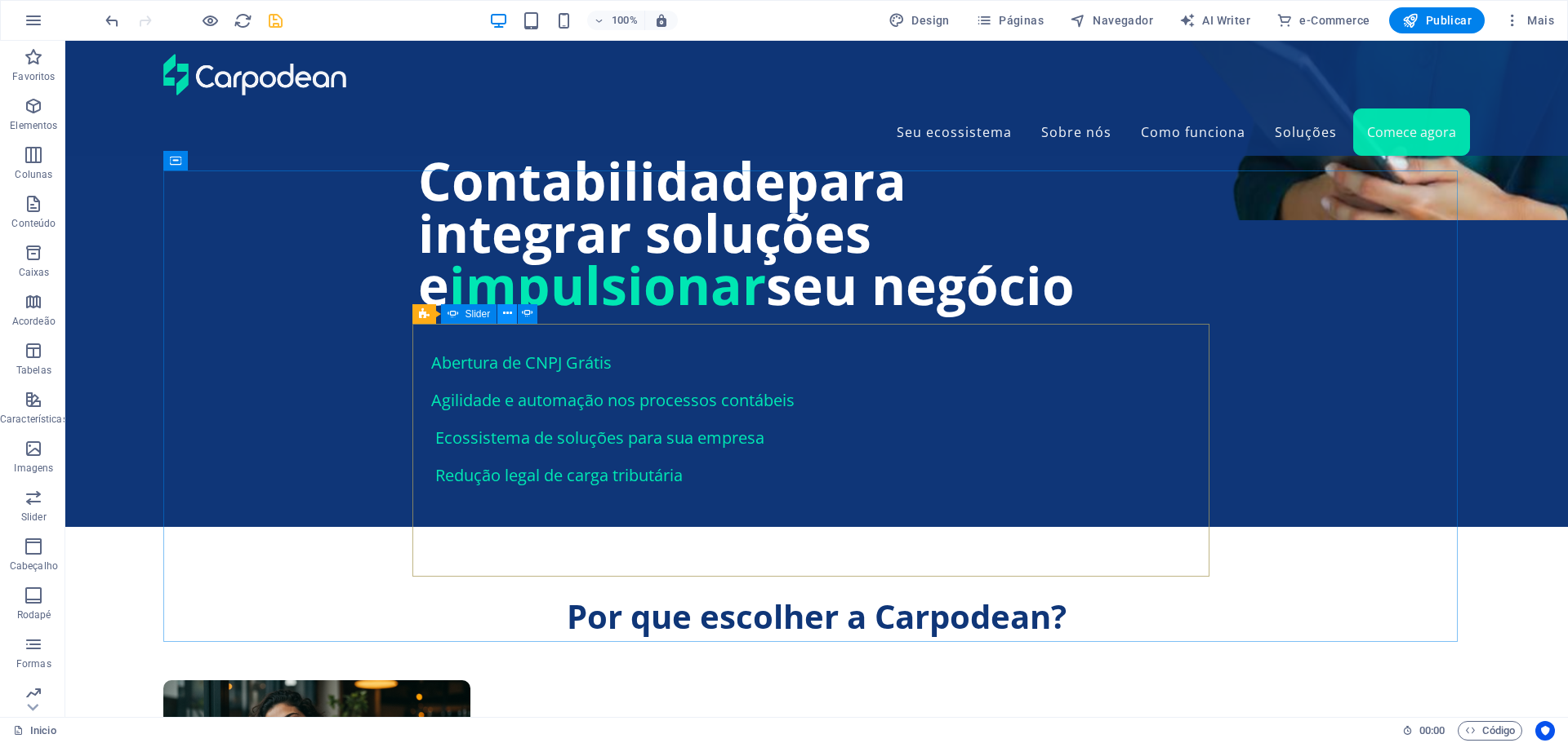
click at [507, 316] on icon at bounding box center [508, 314] width 9 height 17
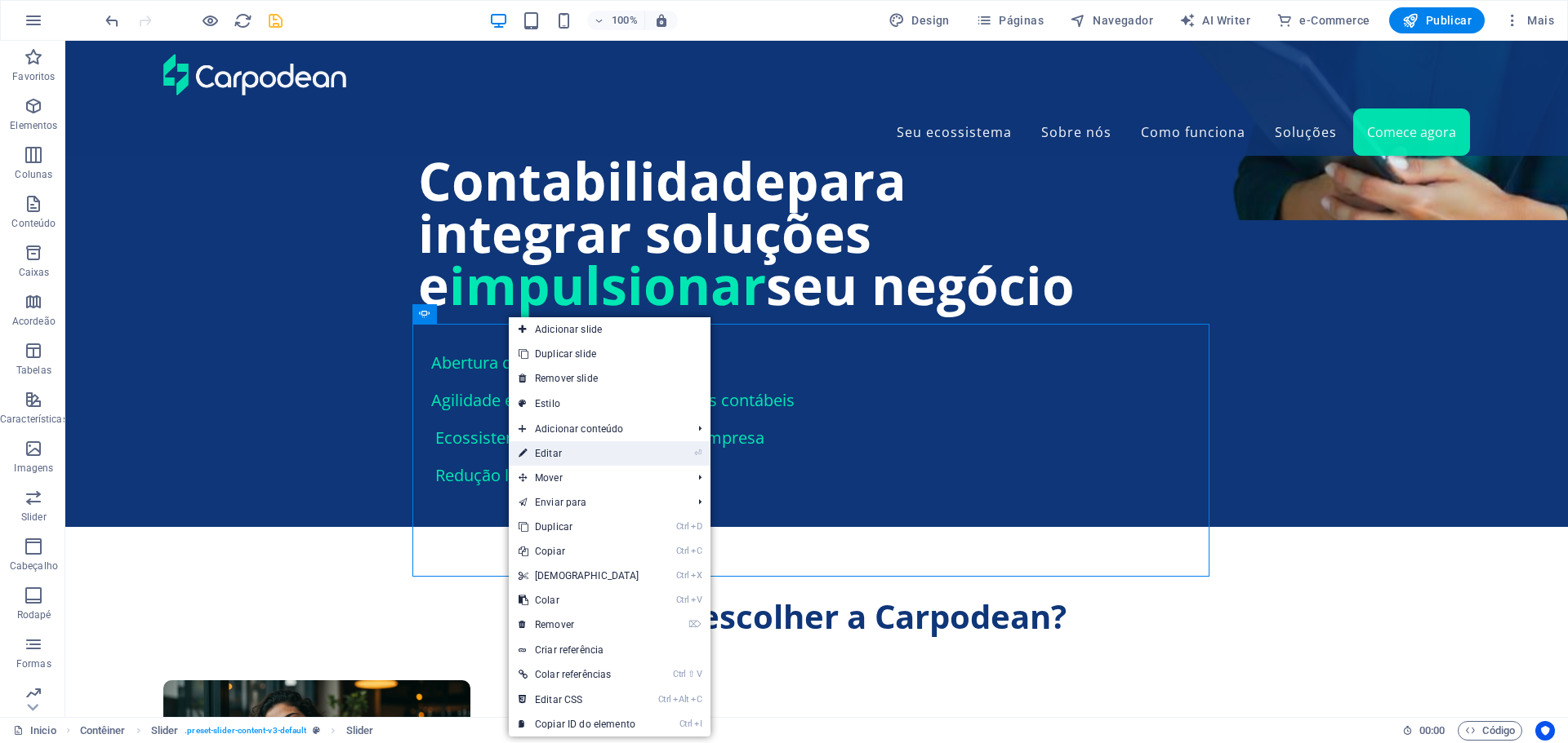
click at [552, 457] on link "⏎ Editar" at bounding box center [578, 454] width 141 height 24
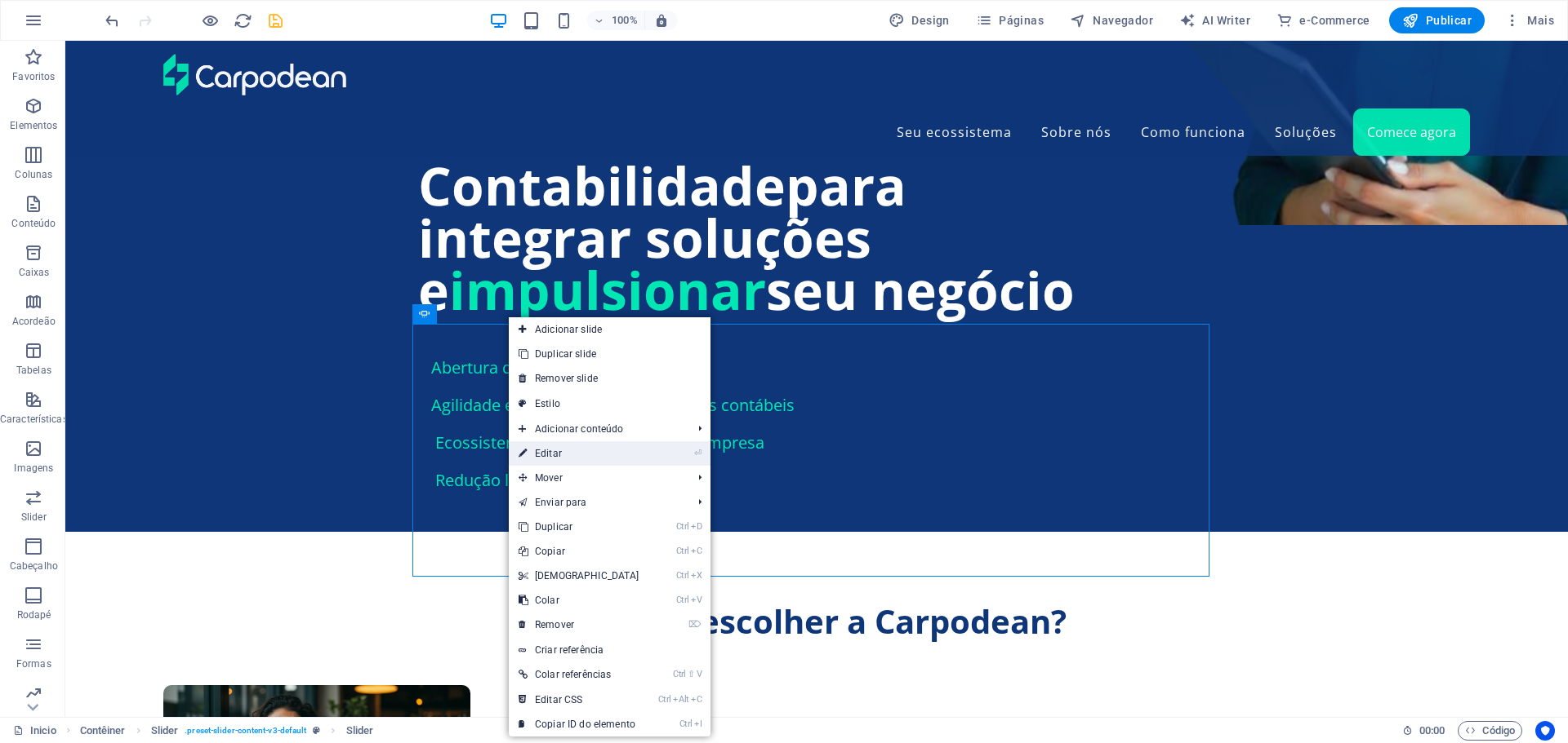
select select "px"
select select "ms"
select select "s"
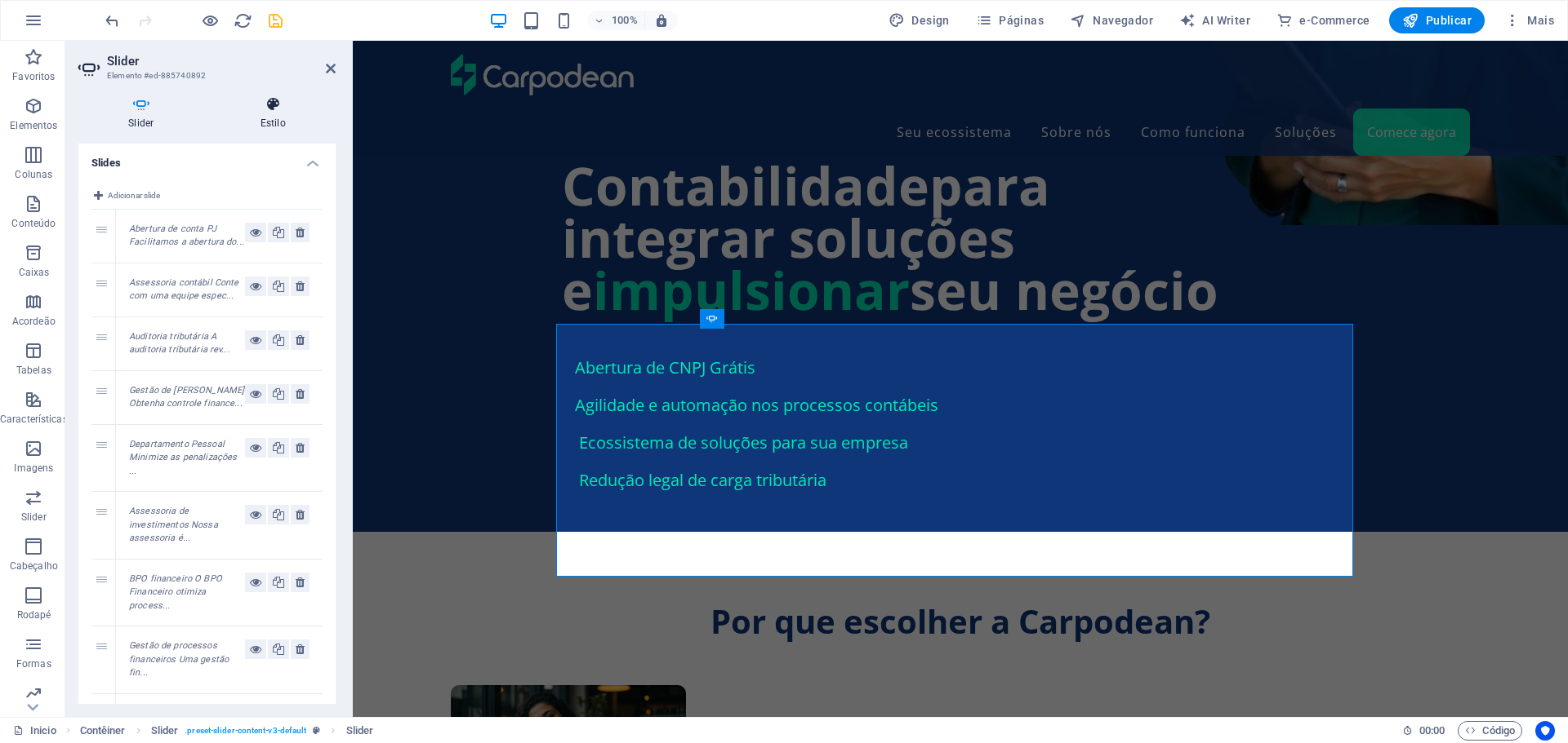
click at [277, 111] on icon at bounding box center [273, 104] width 126 height 17
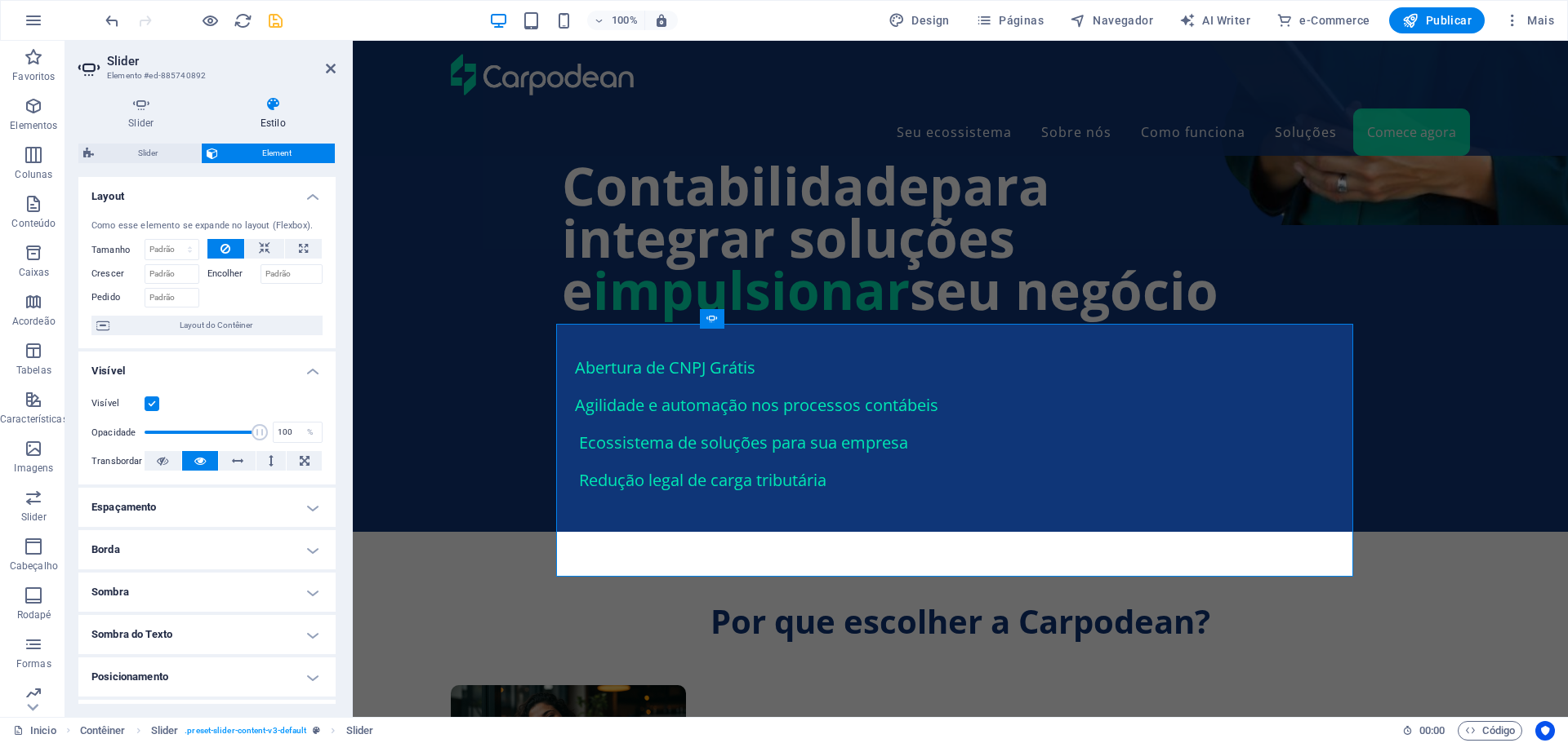
click at [182, 512] on h4 "Espaçamento" at bounding box center [207, 507] width 257 height 39
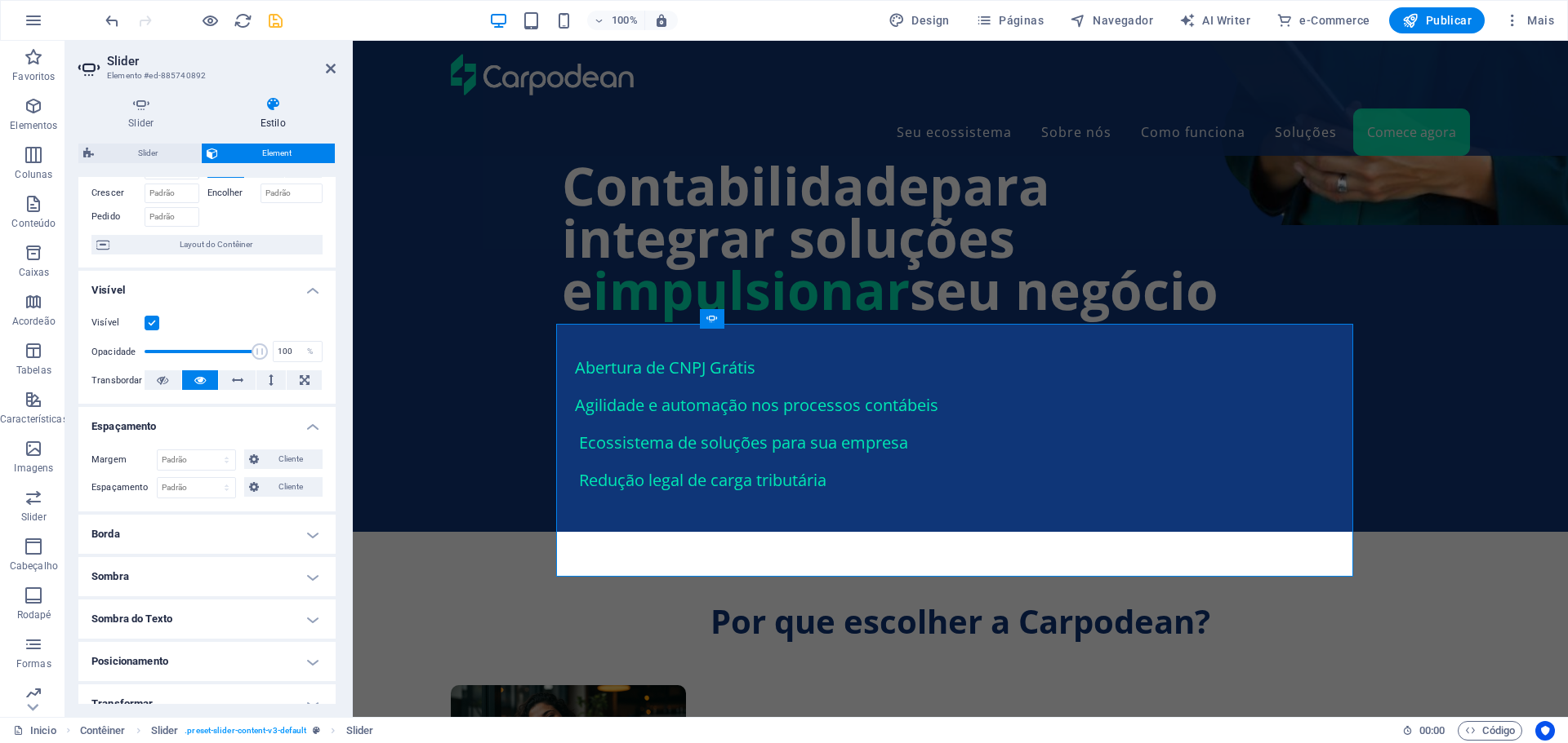
scroll to position [81, 0]
click at [134, 111] on icon at bounding box center [142, 104] width 126 height 17
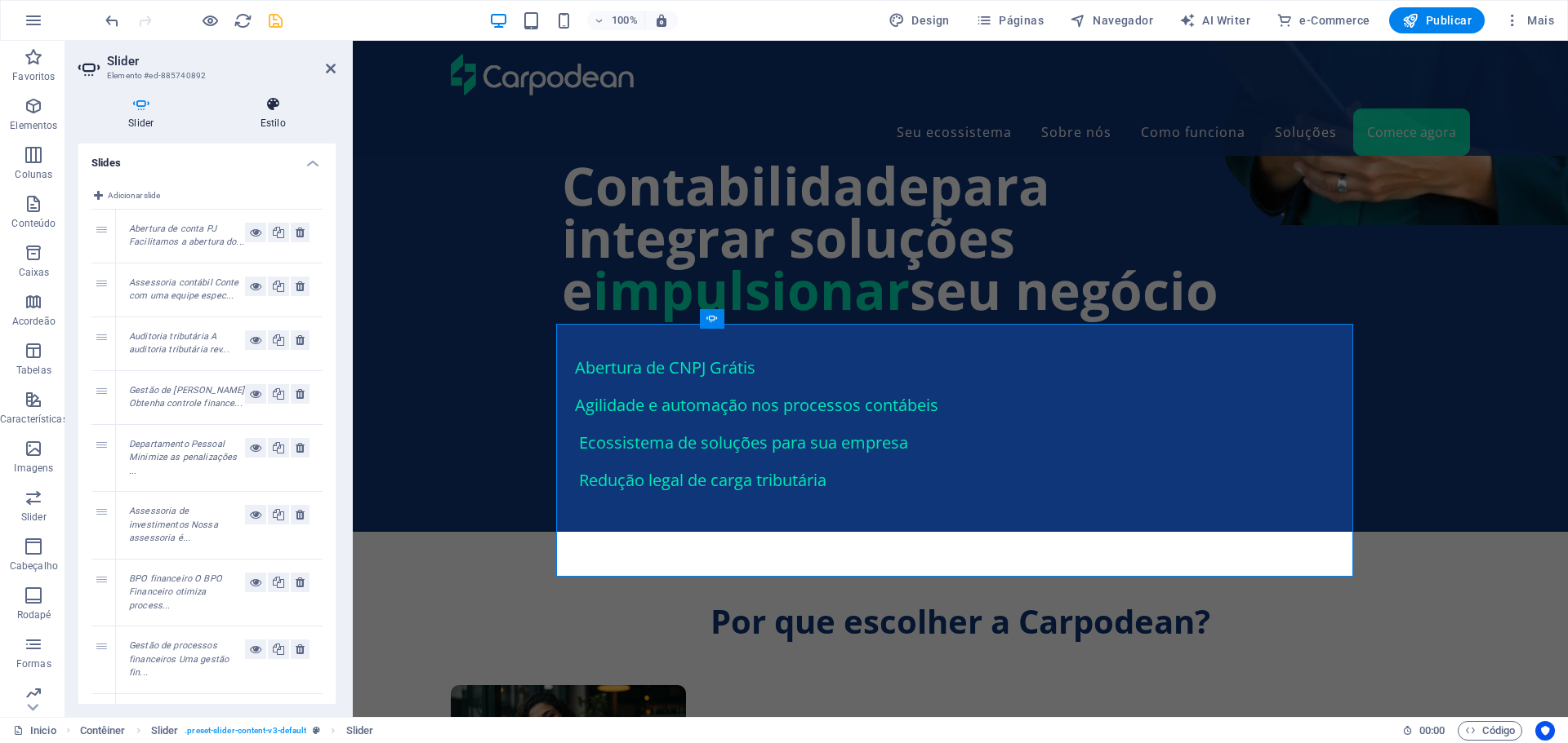
click at [268, 107] on icon at bounding box center [273, 104] width 126 height 17
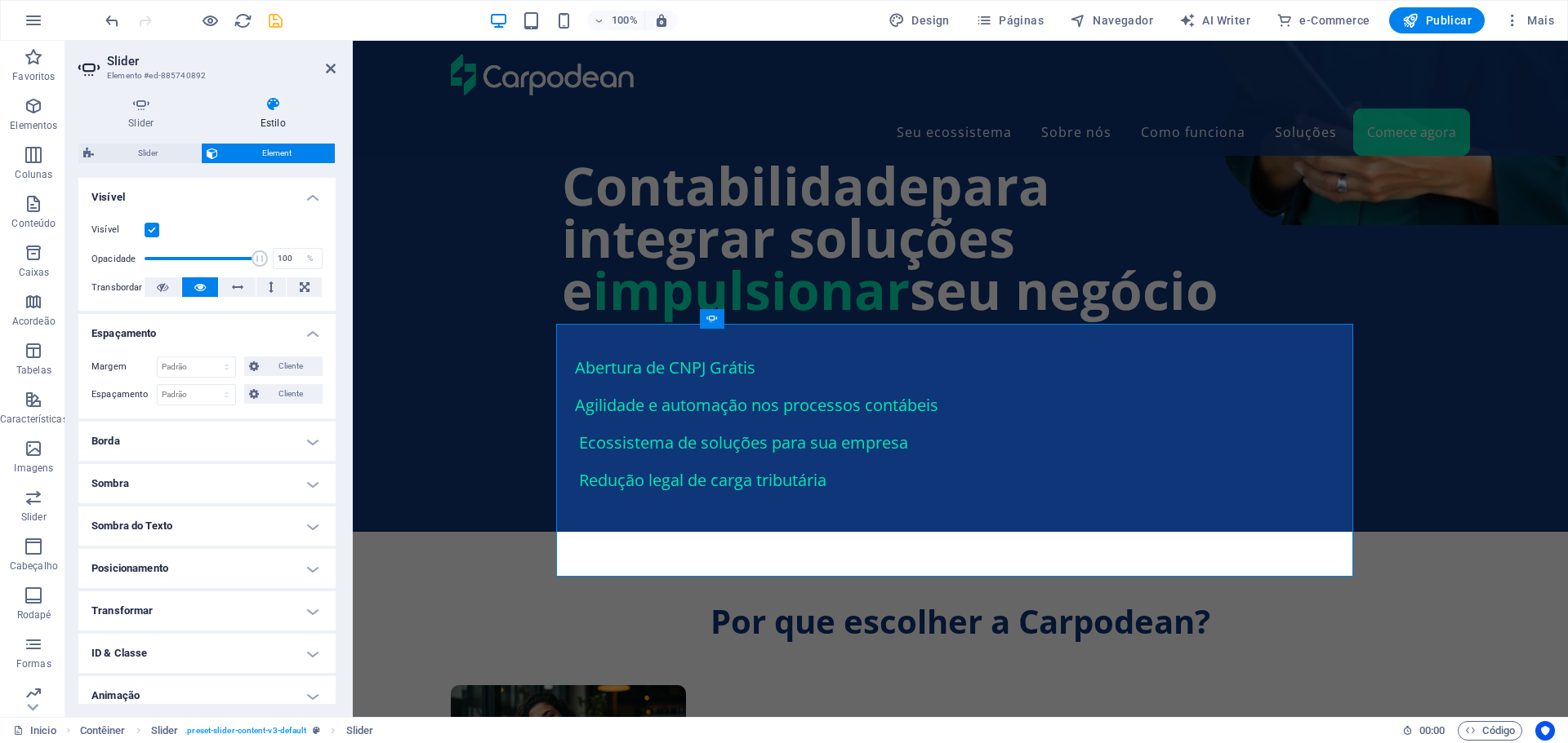
scroll to position [228, 0]
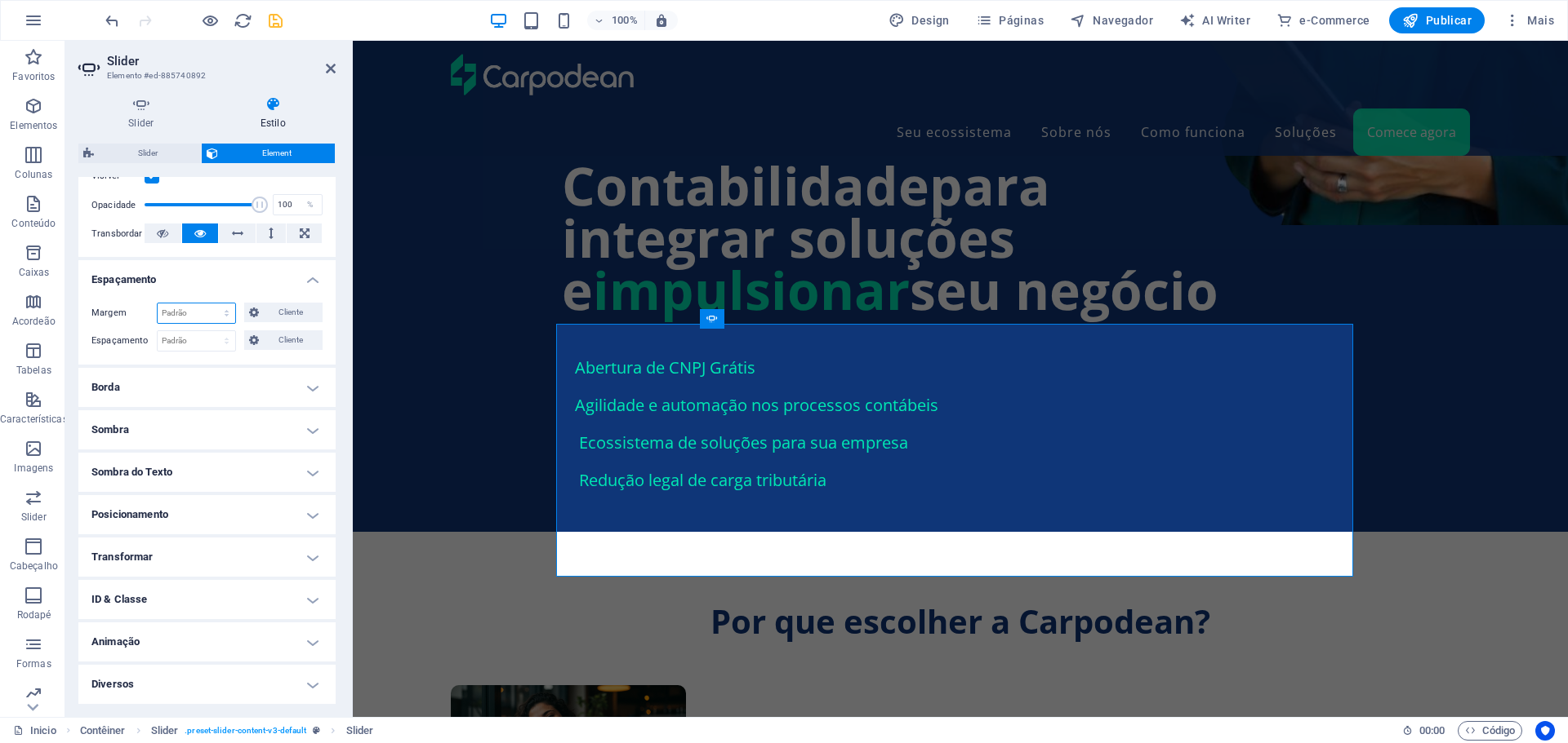
click at [204, 313] on select "Padrão automático px % rem vw vh Cliente" at bounding box center [196, 313] width 78 height 19
select select "px"
click at [210, 304] on select "Padrão automático px % rem vw vh Cliente" at bounding box center [196, 313] width 78 height 19
type input "0"
click at [245, 309] on button "Cliente" at bounding box center [283, 313] width 79 height 19
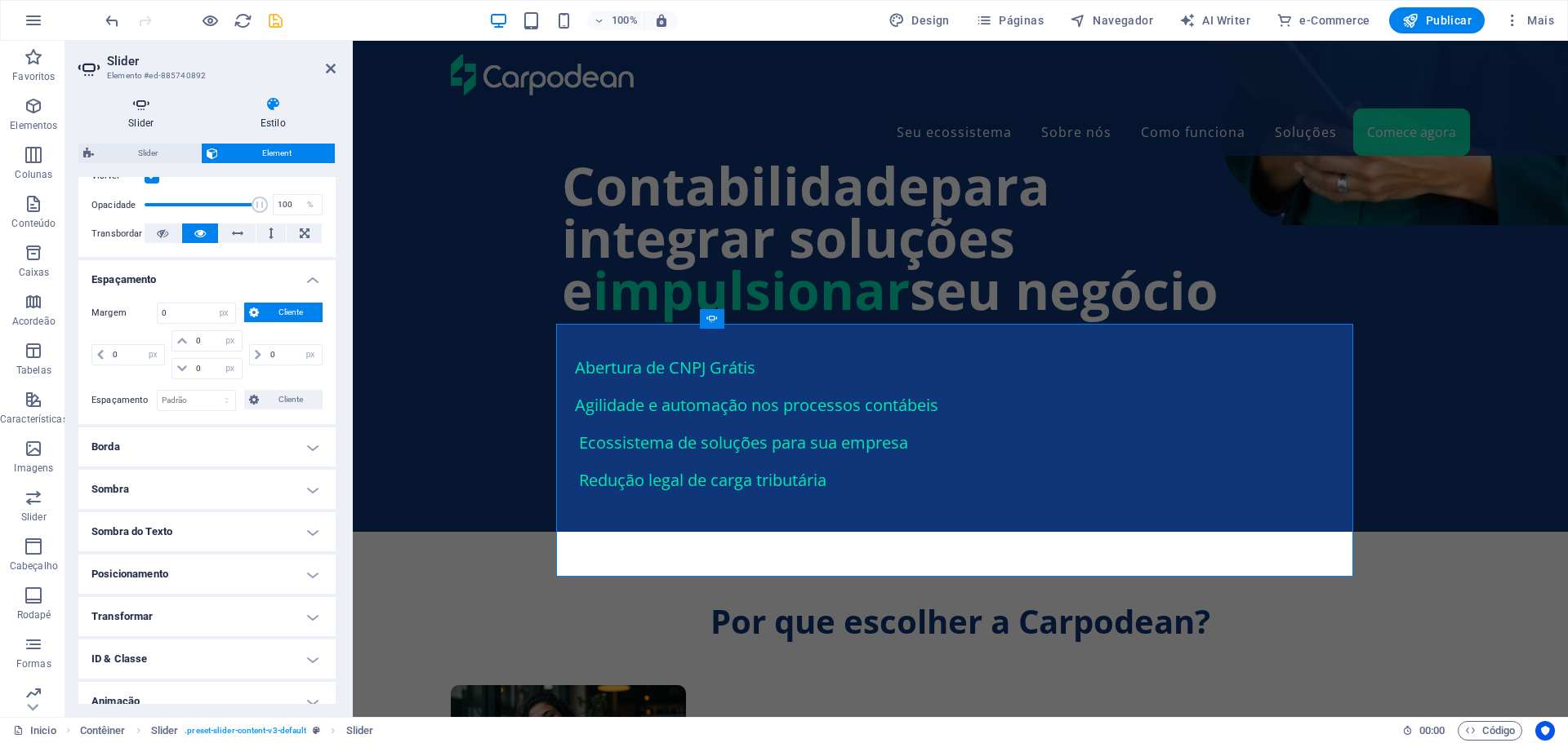
click at [139, 113] on h4 "Slider" at bounding box center [144, 113] width 132 height 34
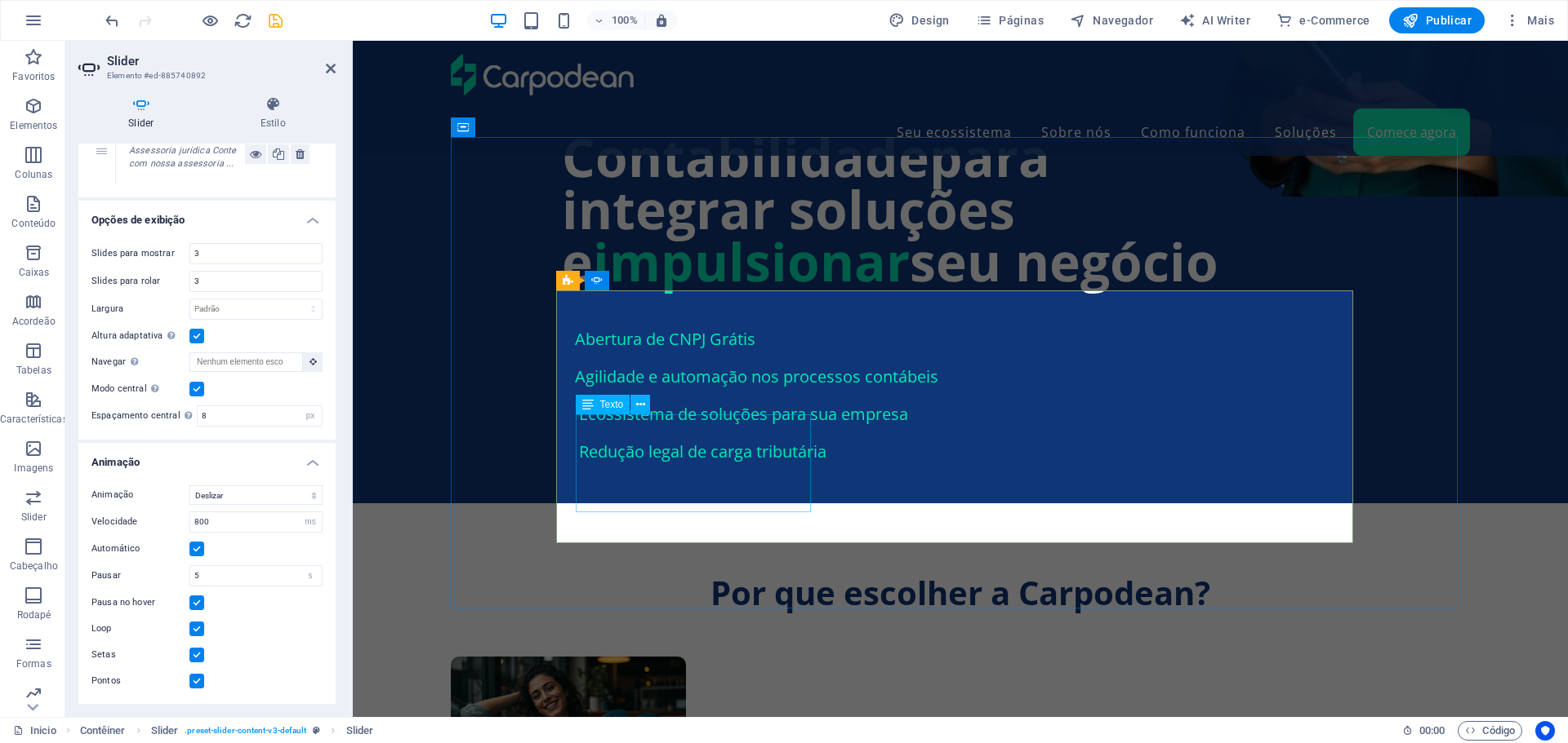
scroll to position [1559, 0]
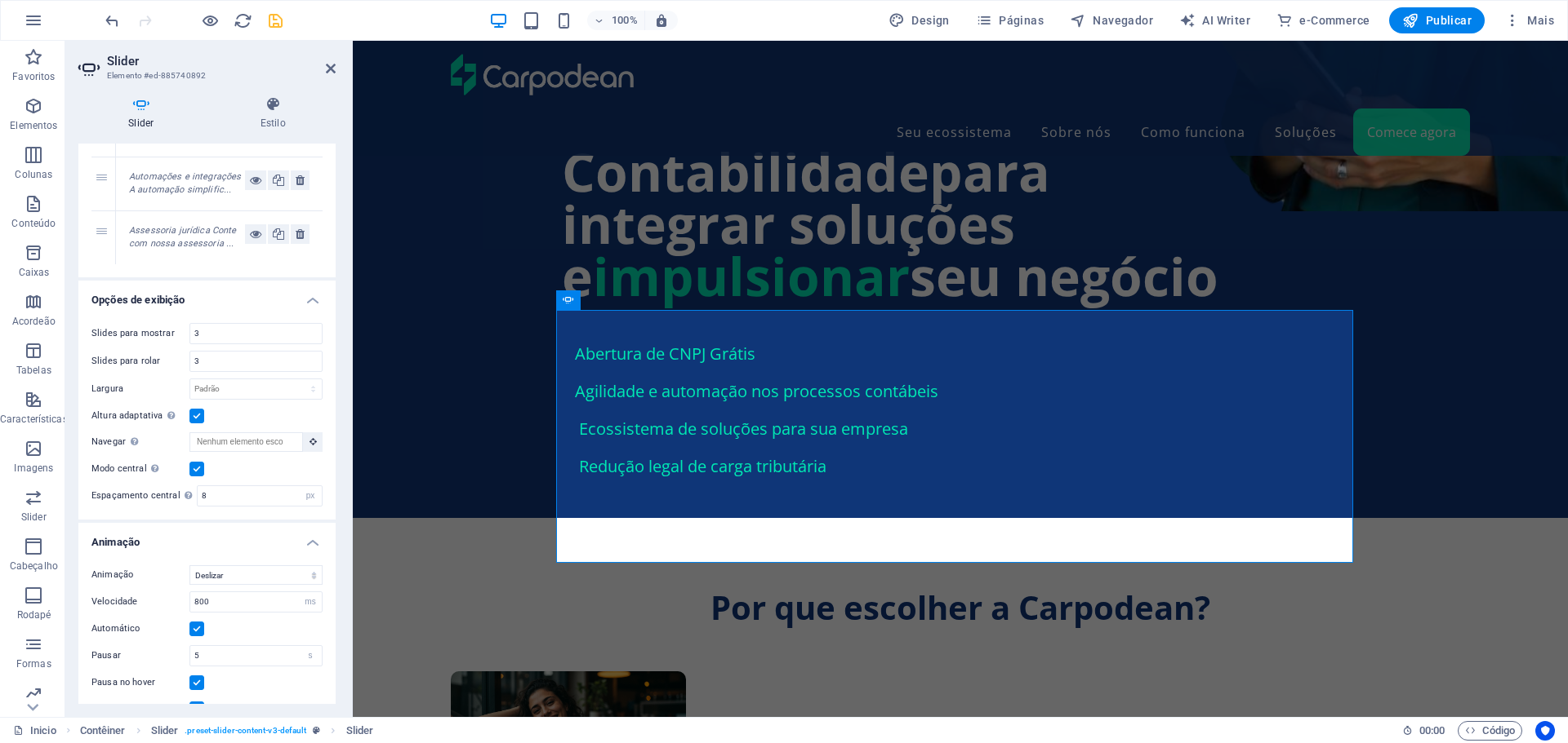
scroll to position [589, 0]
click at [652, 297] on icon at bounding box center [651, 301] width 9 height 17
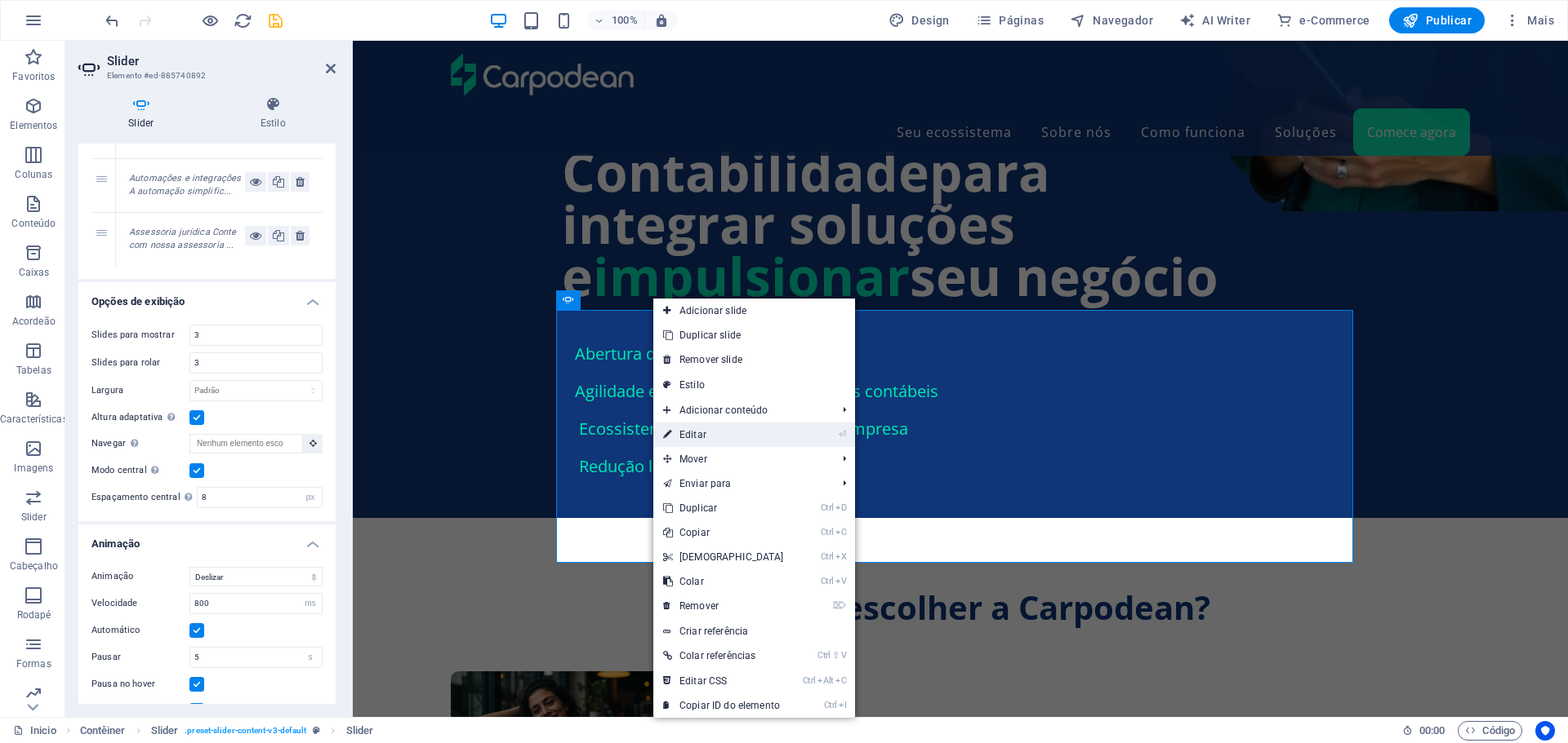
click at [696, 436] on link "⏎ Editar" at bounding box center [723, 435] width 141 height 24
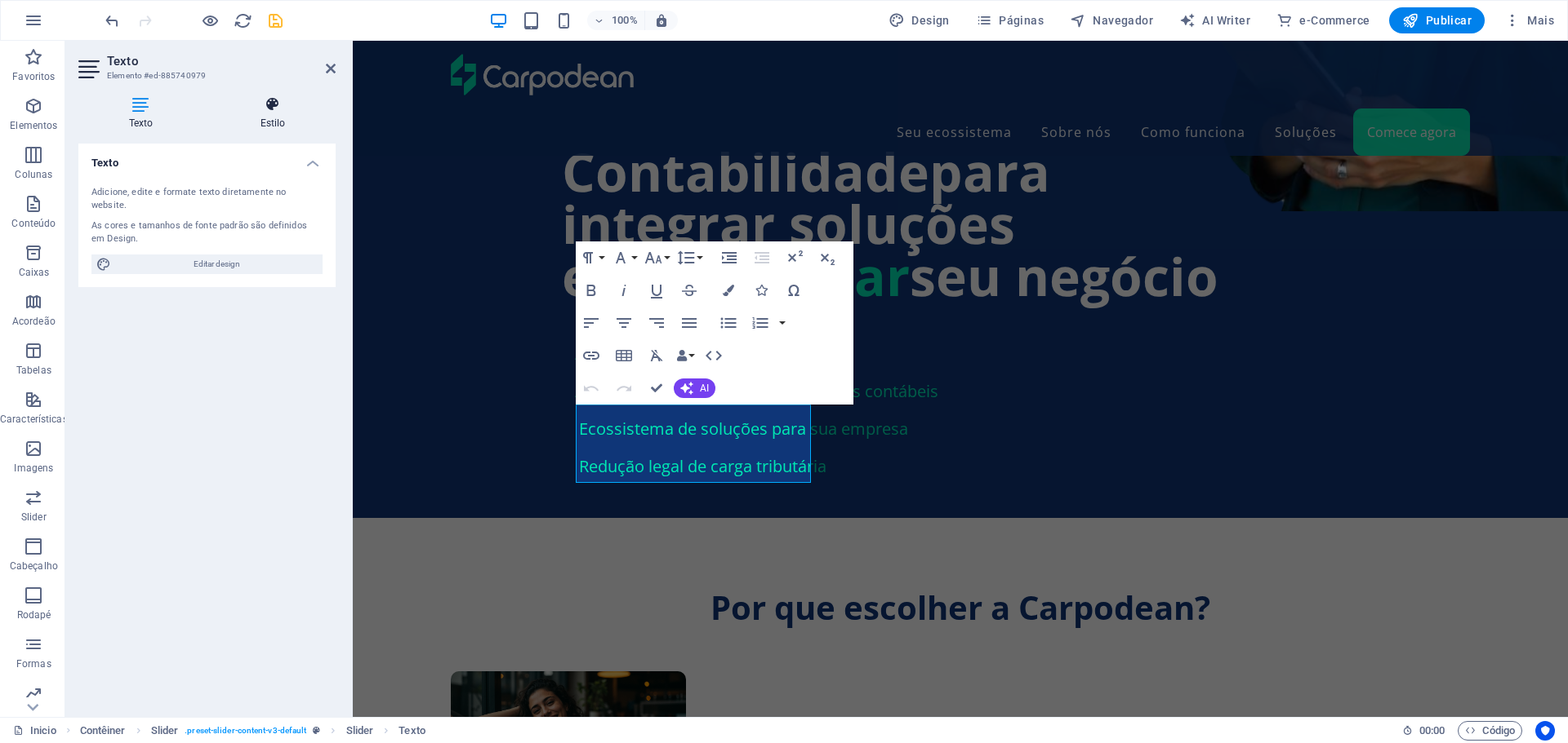
click at [276, 110] on icon at bounding box center [273, 104] width 126 height 17
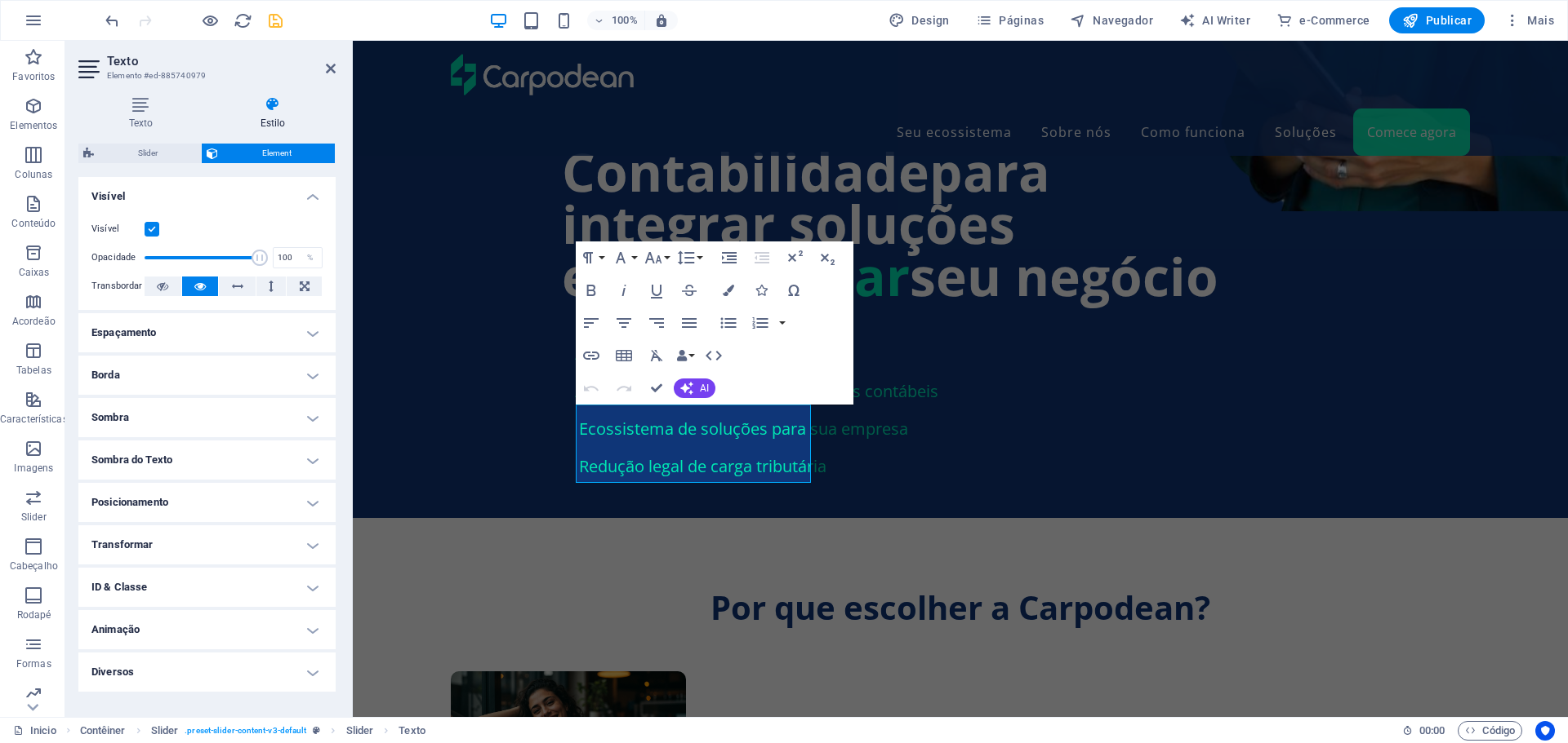
click at [311, 501] on h4 "Posicionamento" at bounding box center [207, 502] width 257 height 39
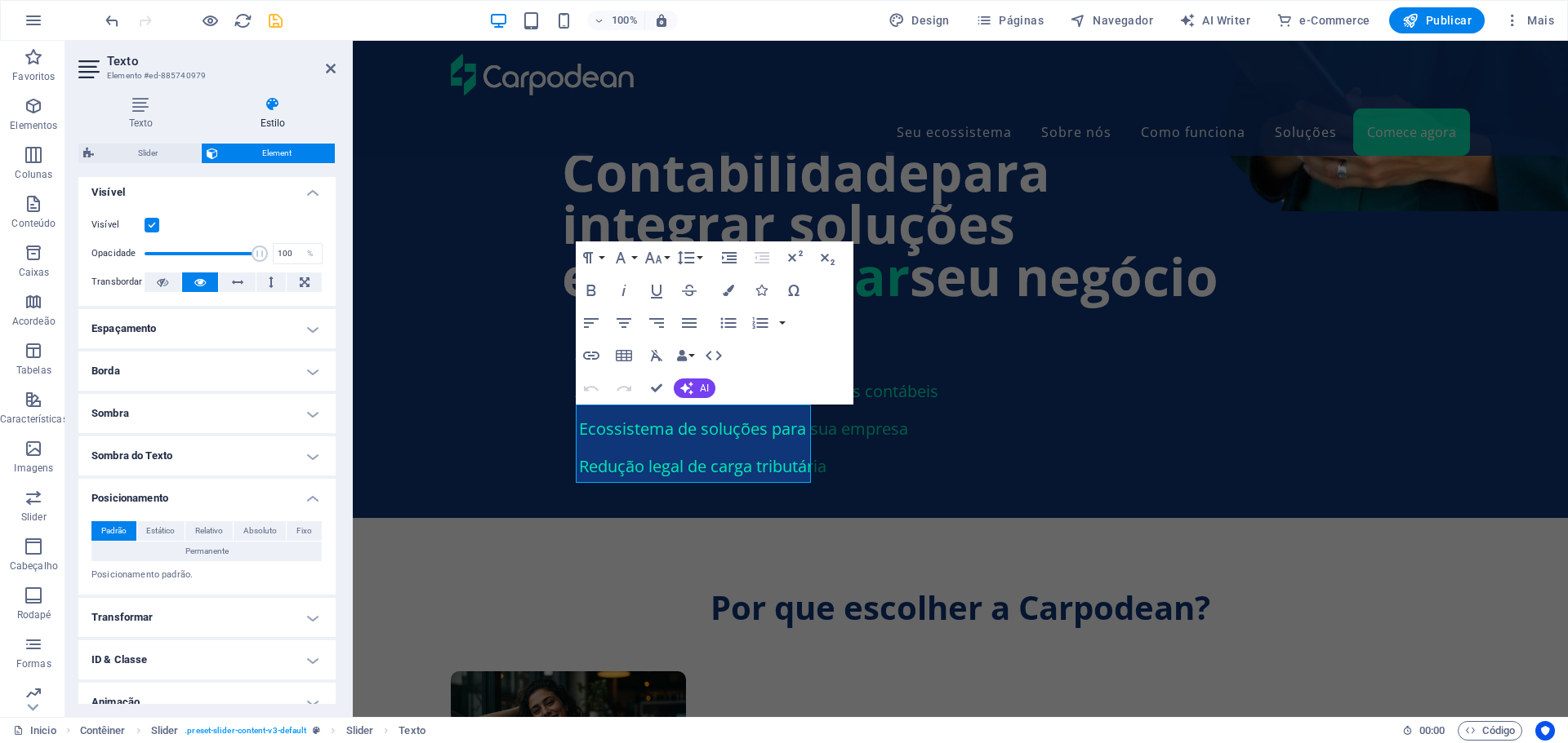
scroll to position [0, 0]
click at [311, 331] on h4 "Espaçamento" at bounding box center [207, 333] width 257 height 39
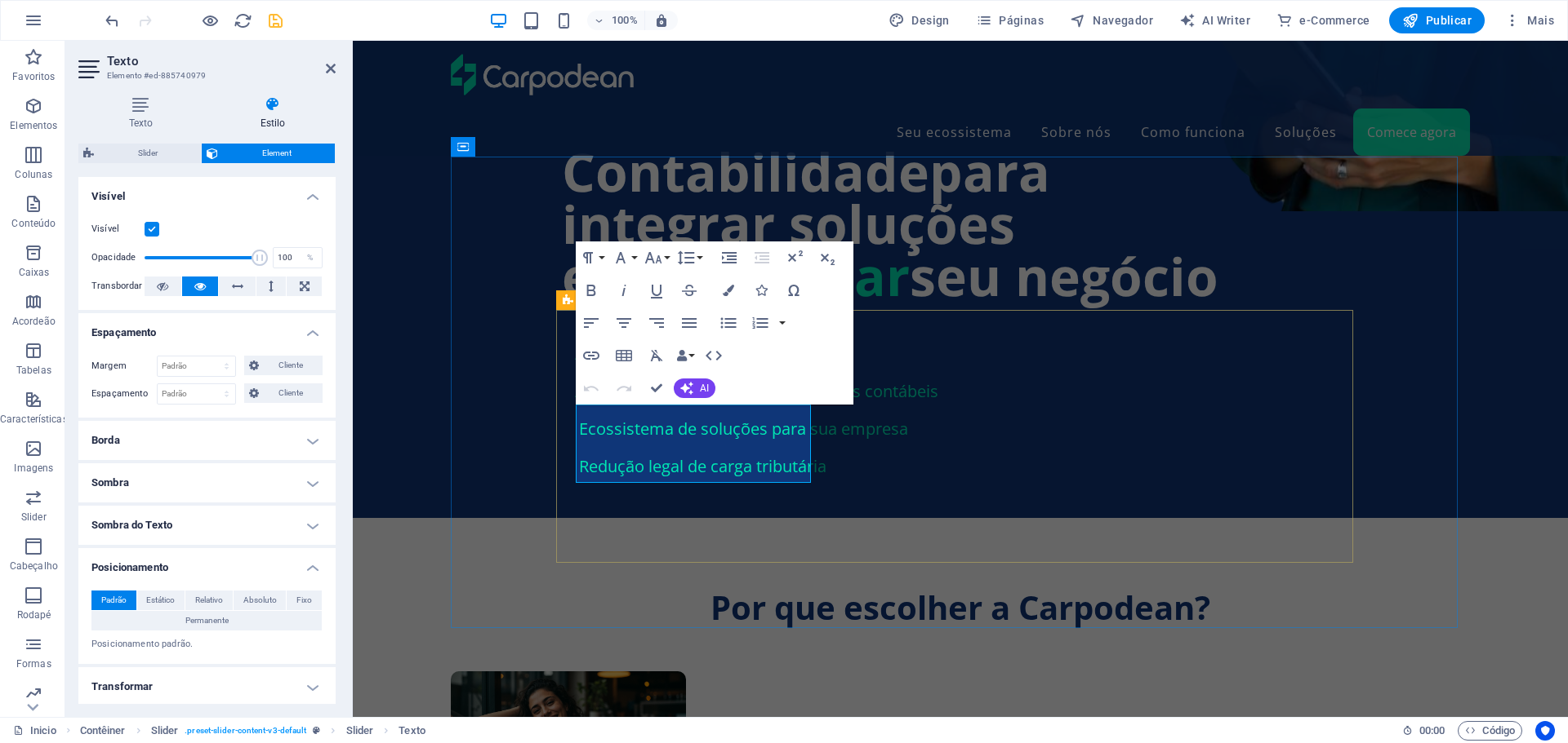
select select "px"
select select "ms"
select select "s"
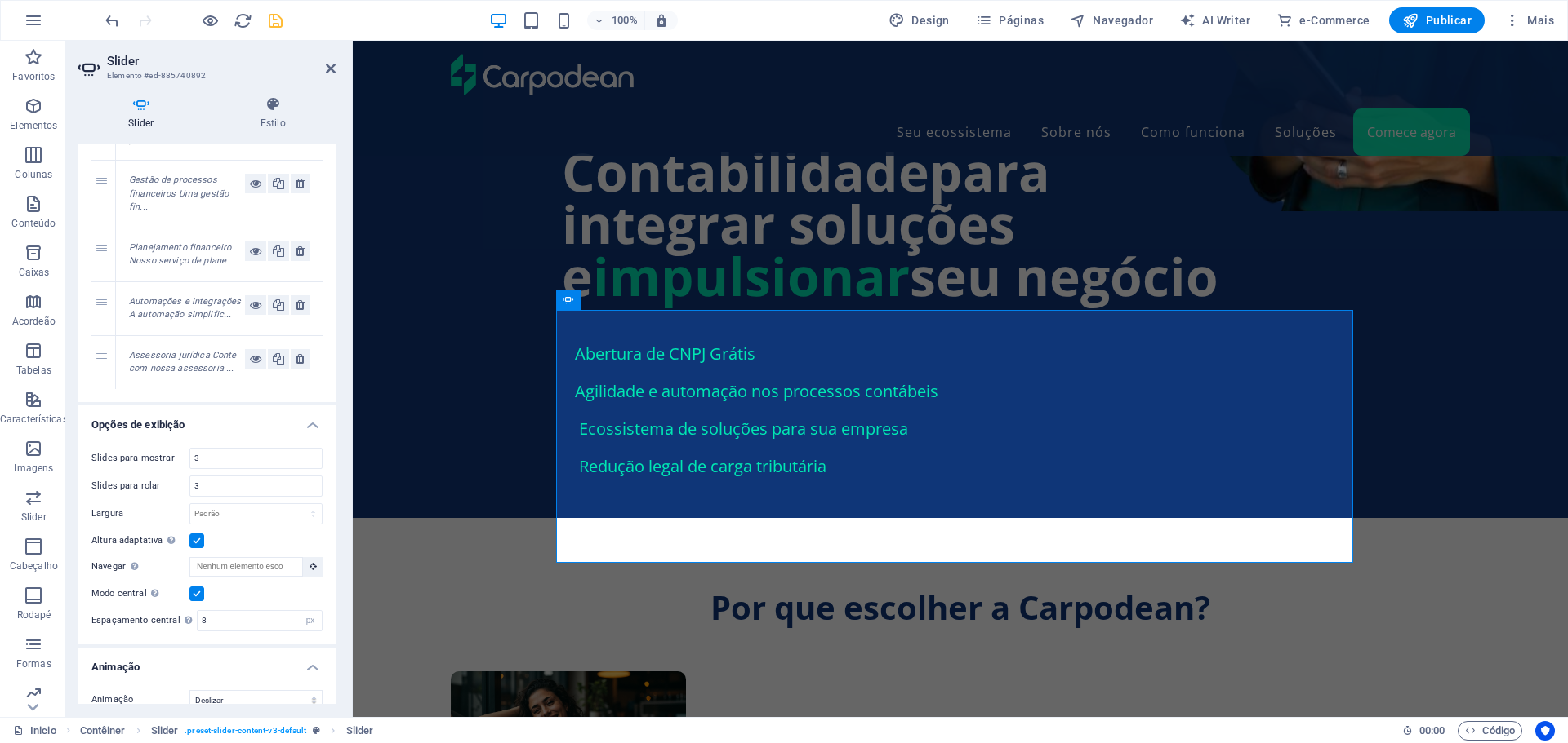
scroll to position [490, 0]
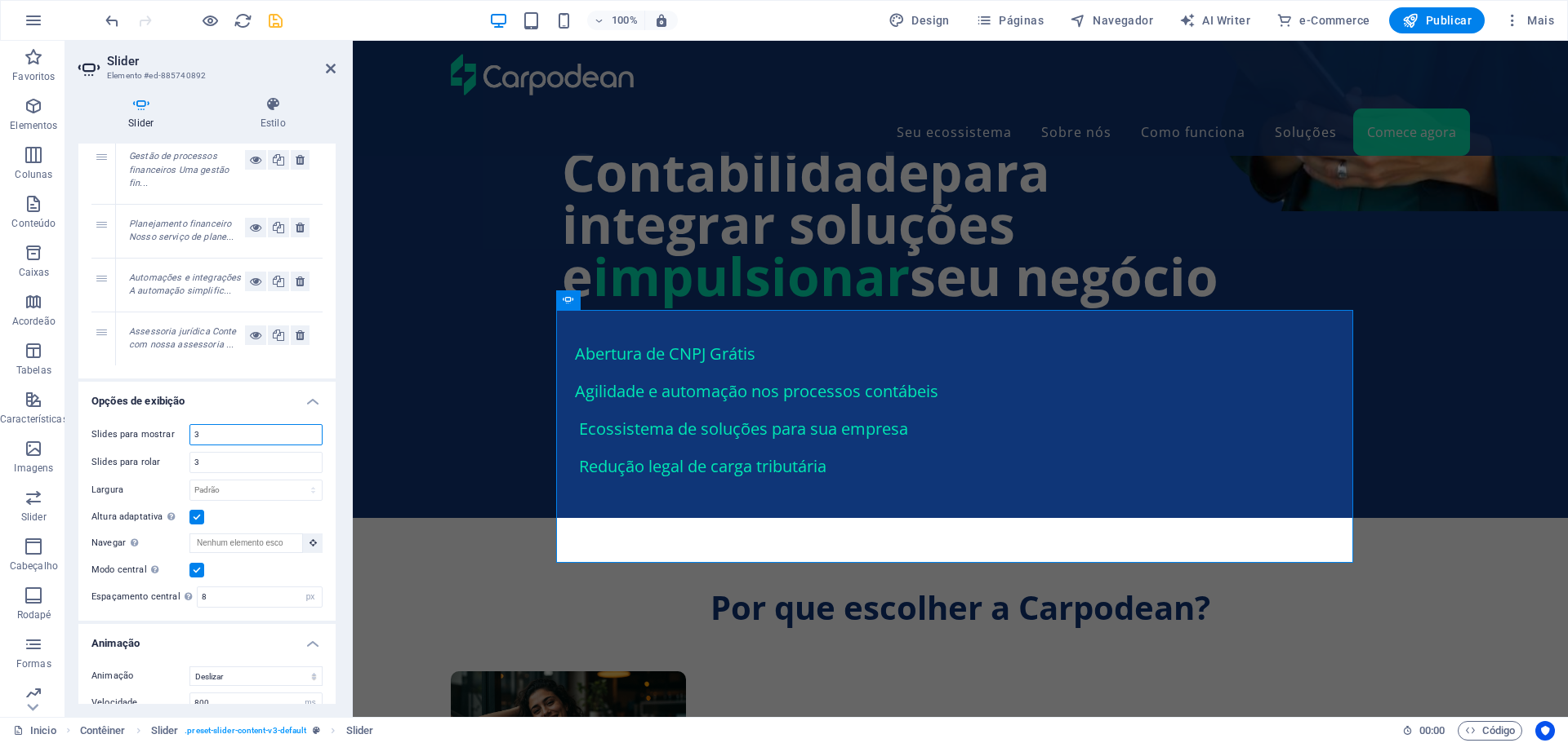
click at [202, 433] on input "3" at bounding box center [256, 435] width 131 height 19
click at [183, 433] on div "Slides para mostrar 3" at bounding box center [207, 435] width 231 height 21
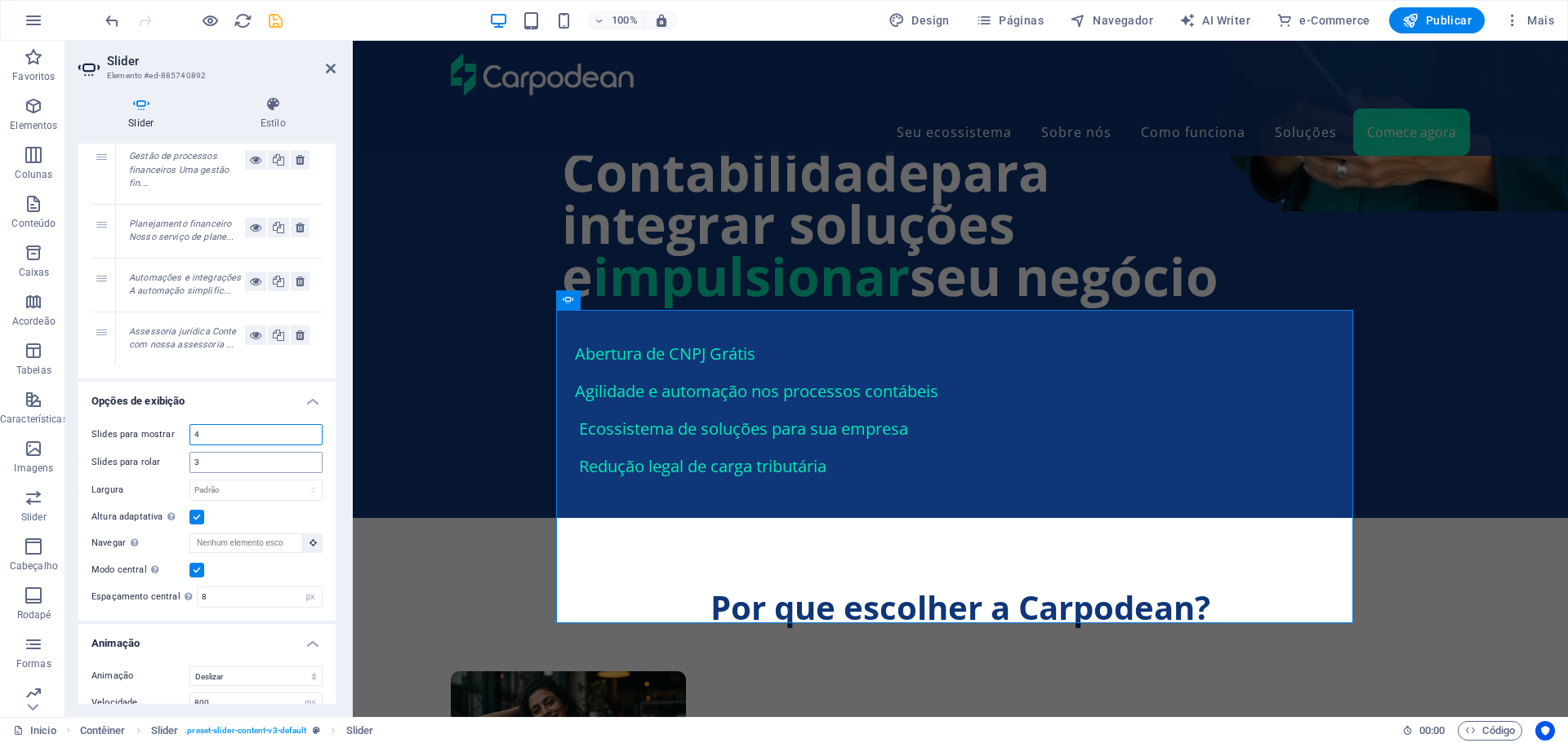
type input "4"
drag, startPoint x: 217, startPoint y: 463, endPoint x: 188, endPoint y: 463, distance: 29.0
click at [188, 463] on div "Slides para rolar 3" at bounding box center [207, 463] width 231 height 21
type input "4"
click at [239, 409] on h4 "Opções de exibição" at bounding box center [207, 396] width 257 height 30
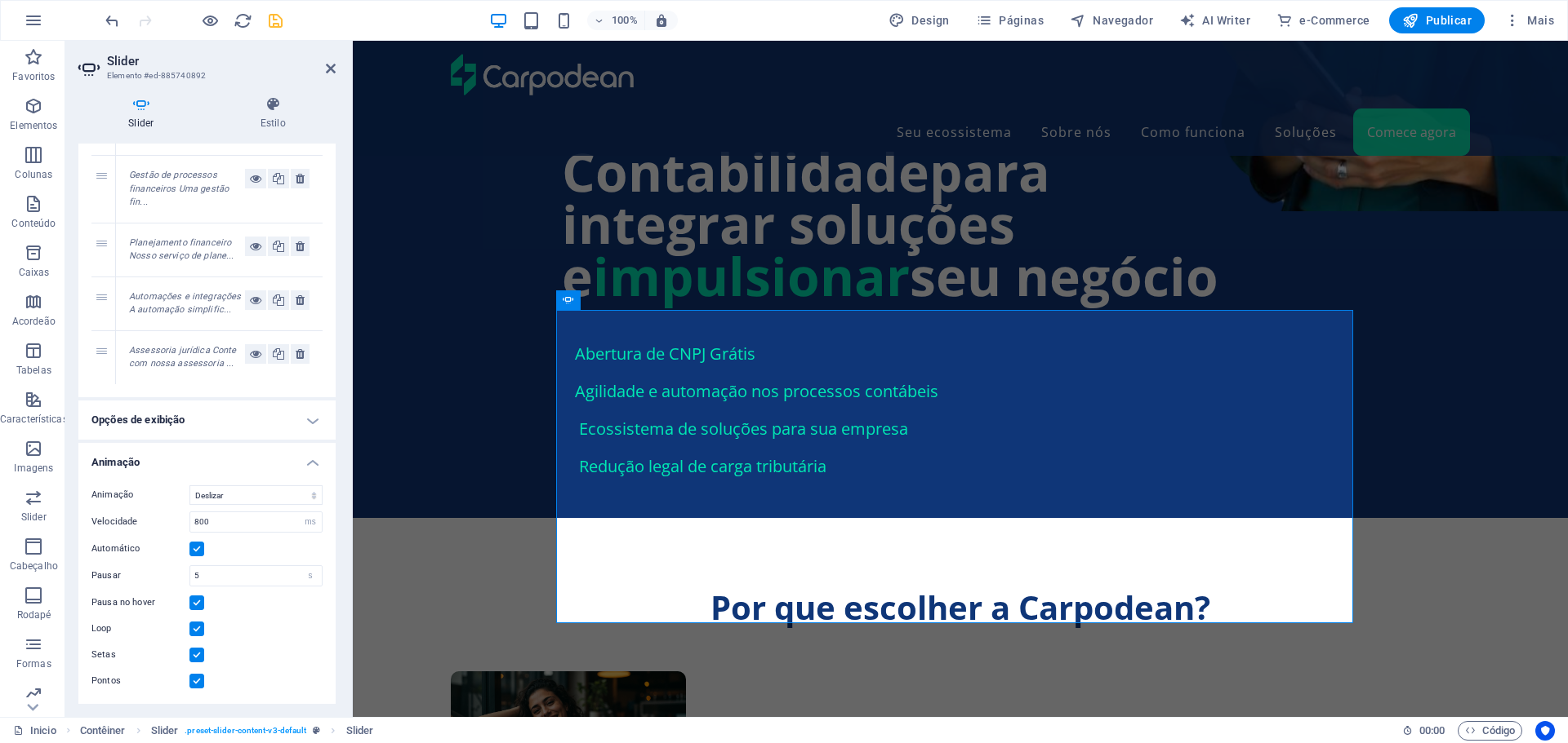
scroll to position [471, 0]
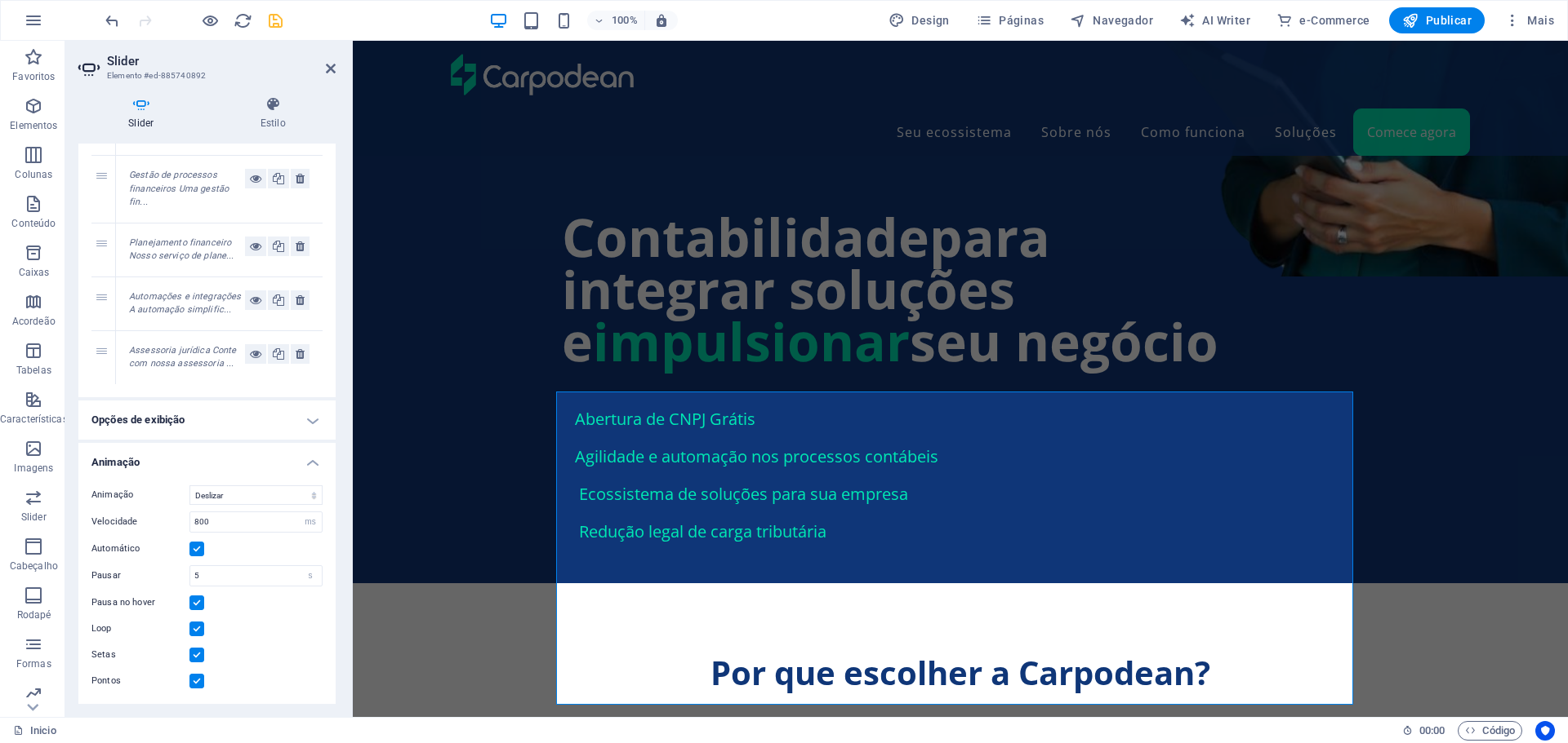
scroll to position [1478, 0]
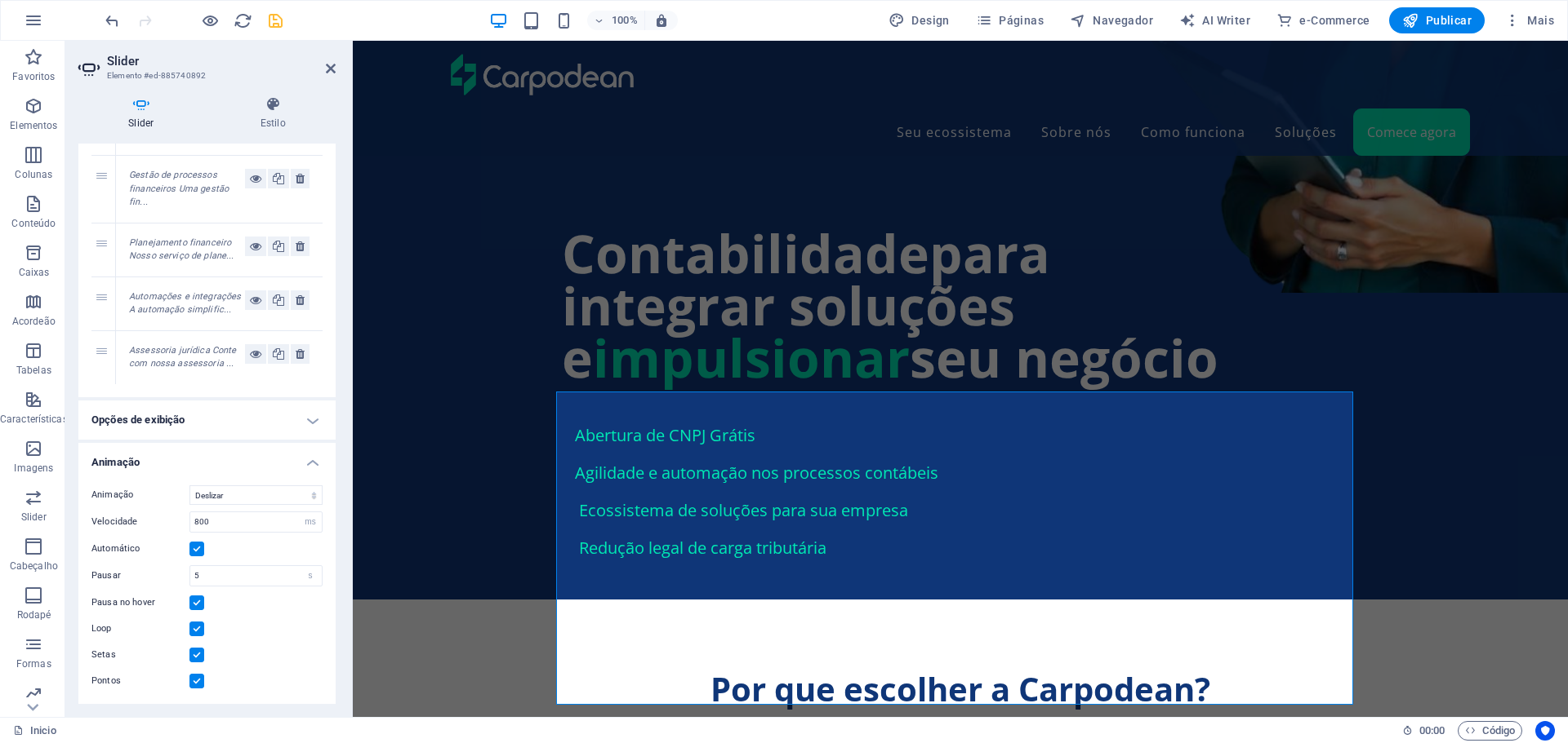
click at [326, 69] on icon at bounding box center [330, 68] width 10 height 13
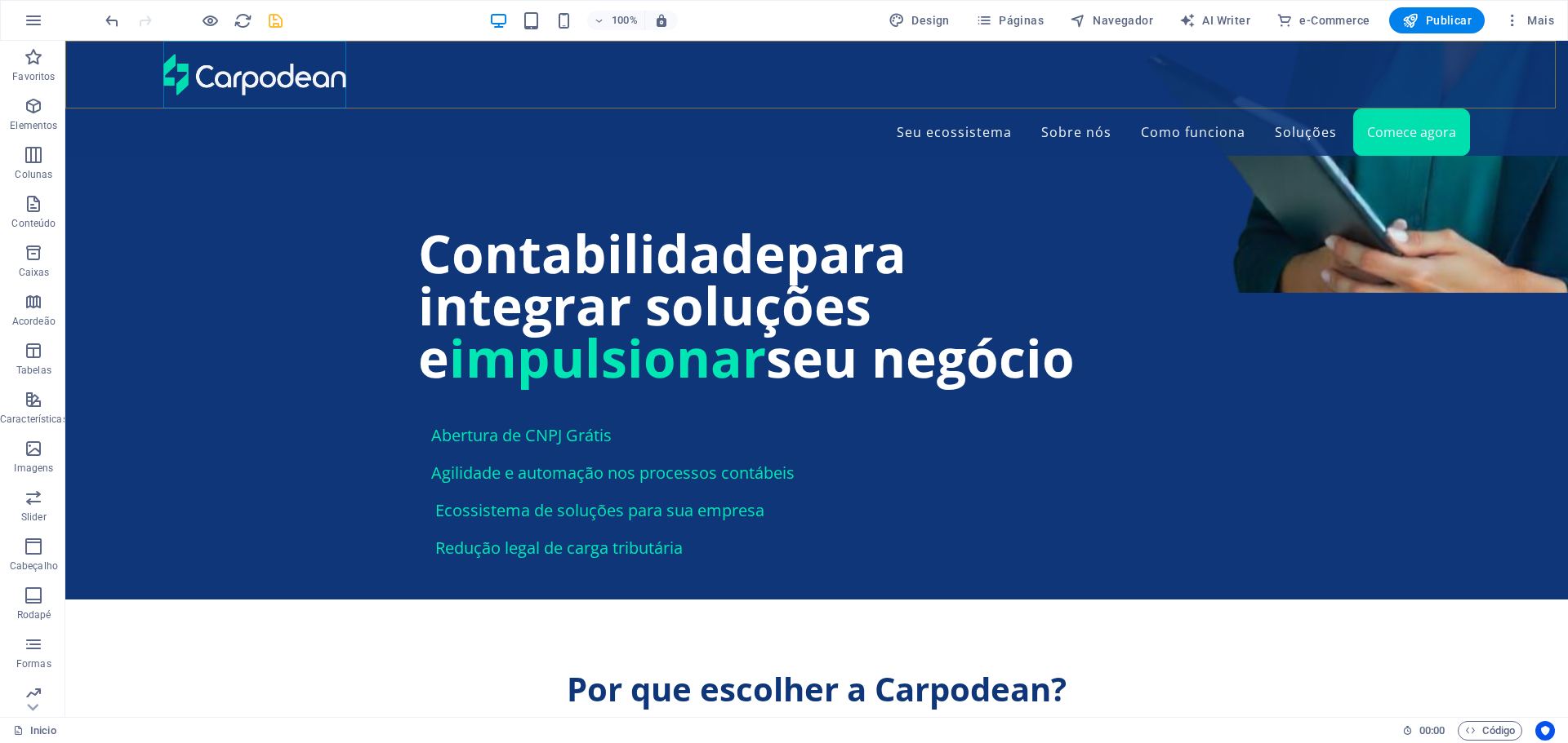
scroll to position [1517, 0]
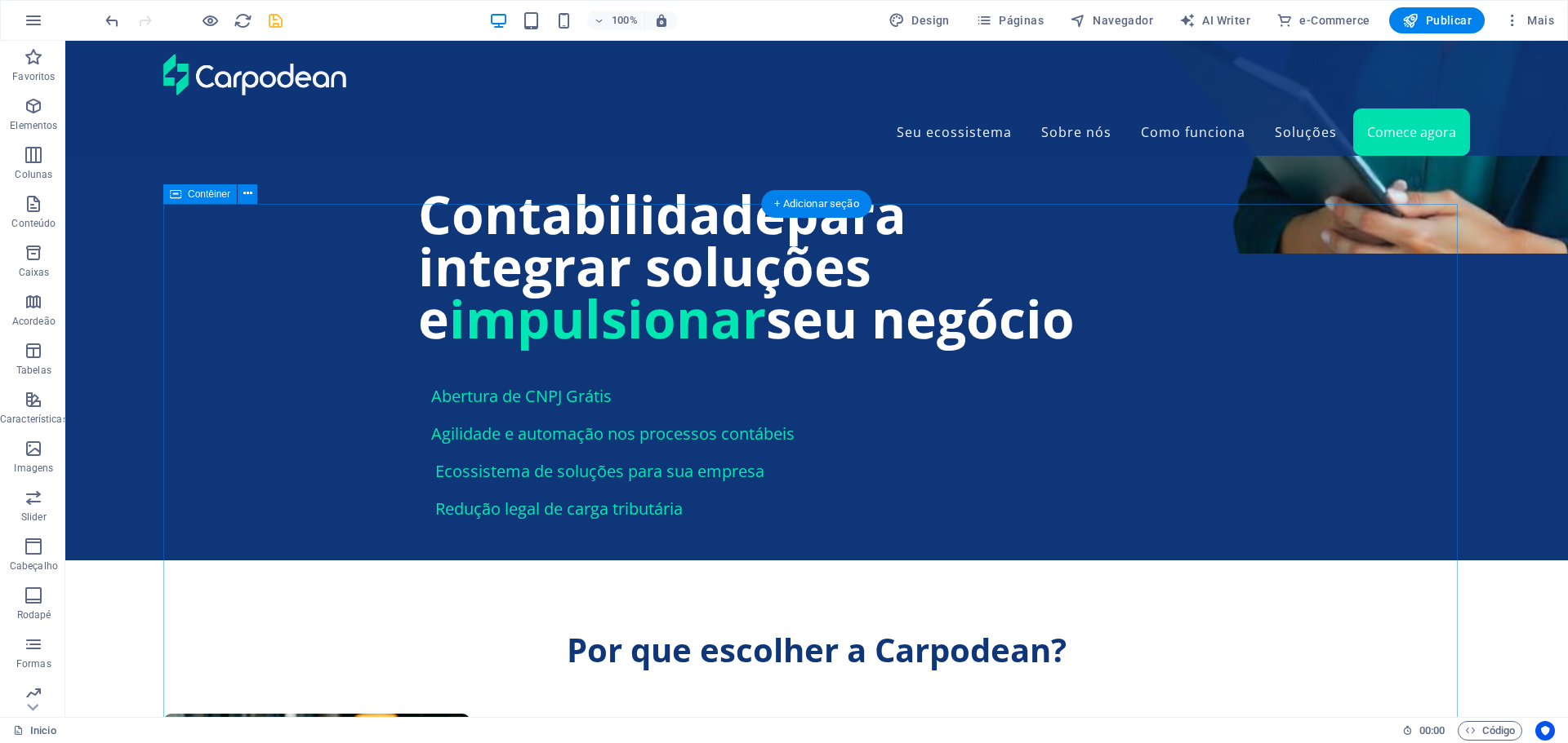
click at [245, 189] on icon at bounding box center [248, 194] width 9 height 17
click at [0, 0] on button at bounding box center [0, 0] width 0 height 0
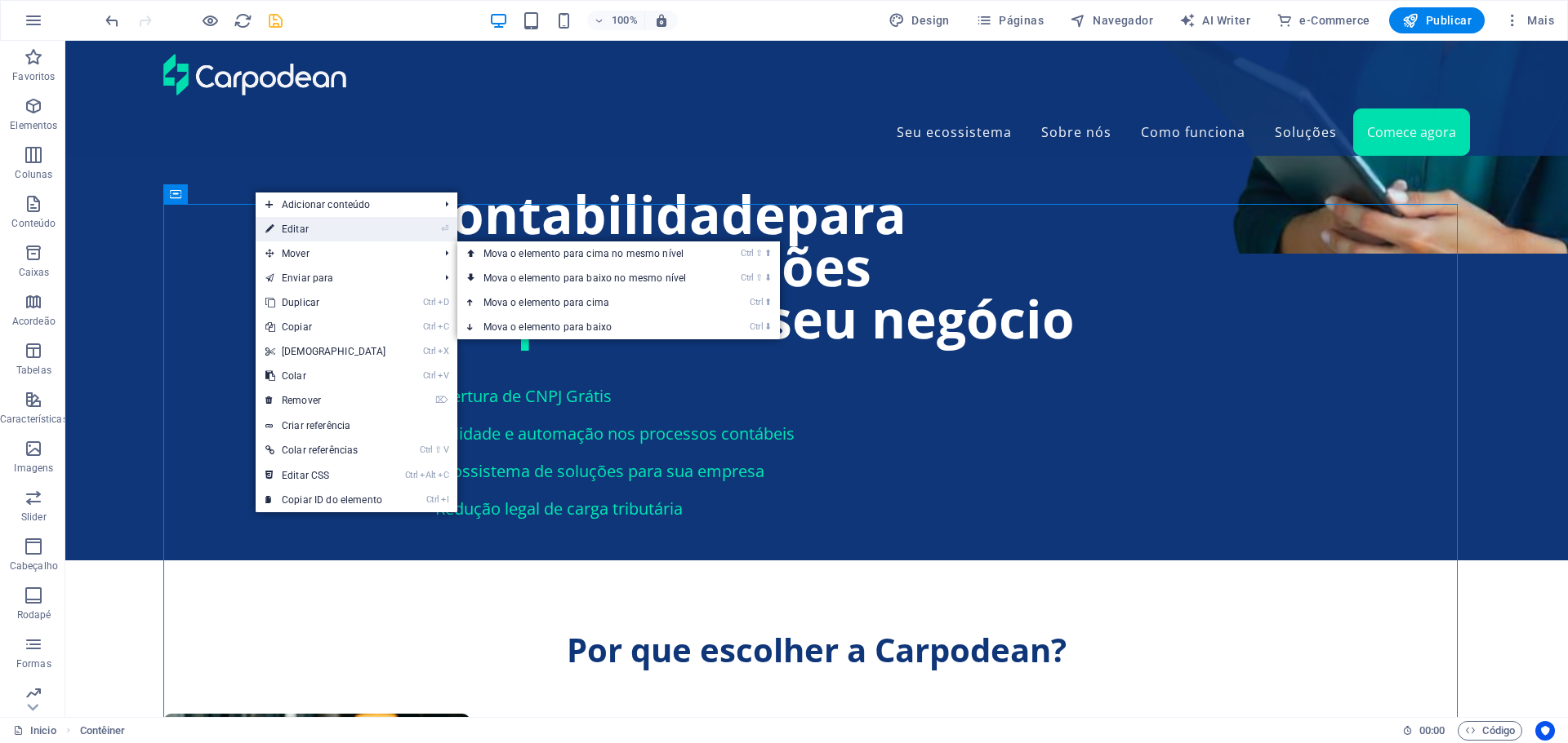
click at [288, 230] on link "⏎ Editar" at bounding box center [326, 230] width 141 height 24
select select "px"
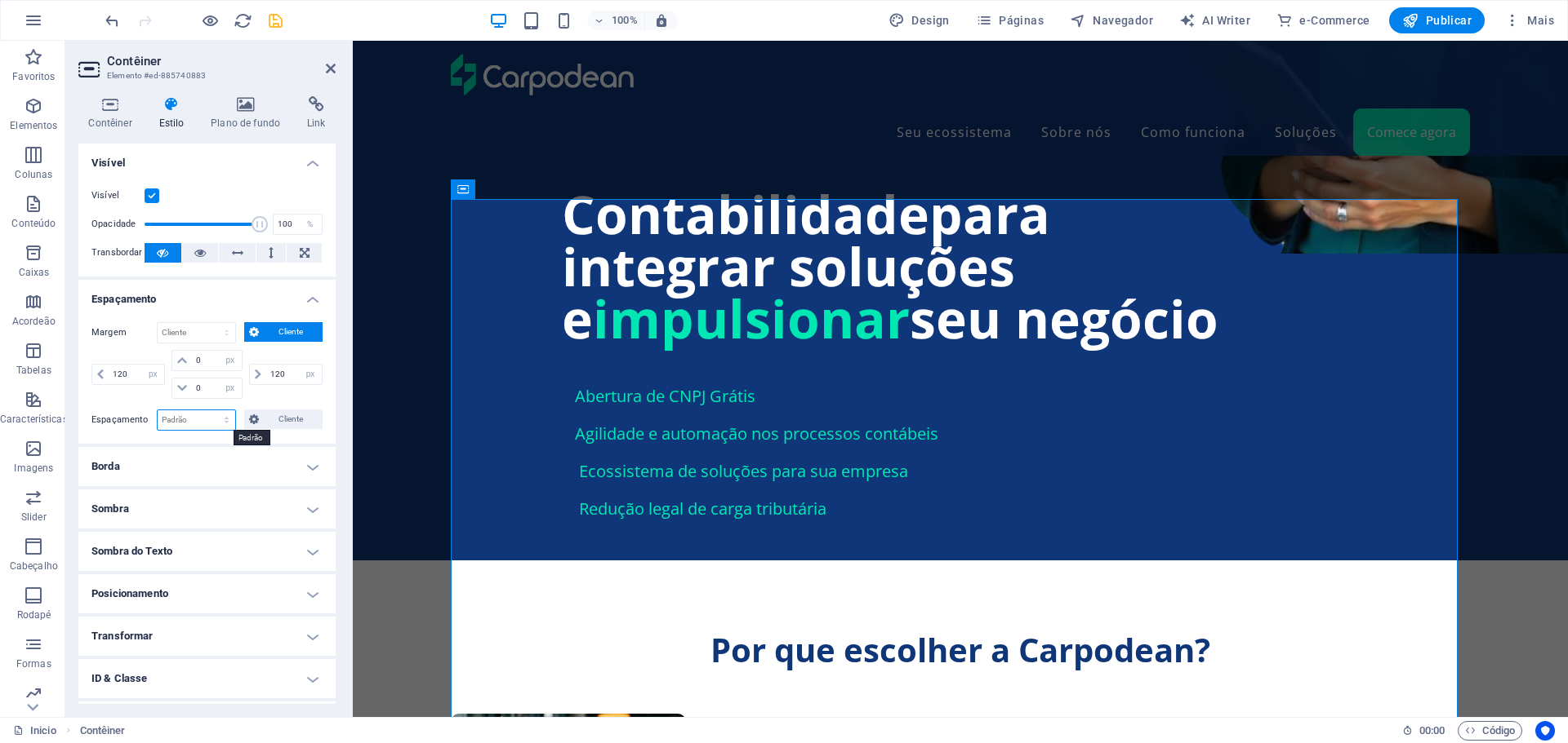
click at [218, 423] on select "Padrão px rem % vh vw Cliente" at bounding box center [196, 420] width 78 height 19
click at [218, 423] on select "Padrão px rem % vh vw Cliente" at bounding box center [196, 420] width 78 height 19
select select "px"
click at [210, 410] on select "Padrão px rem % vh vw Cliente" at bounding box center [196, 420] width 78 height 19
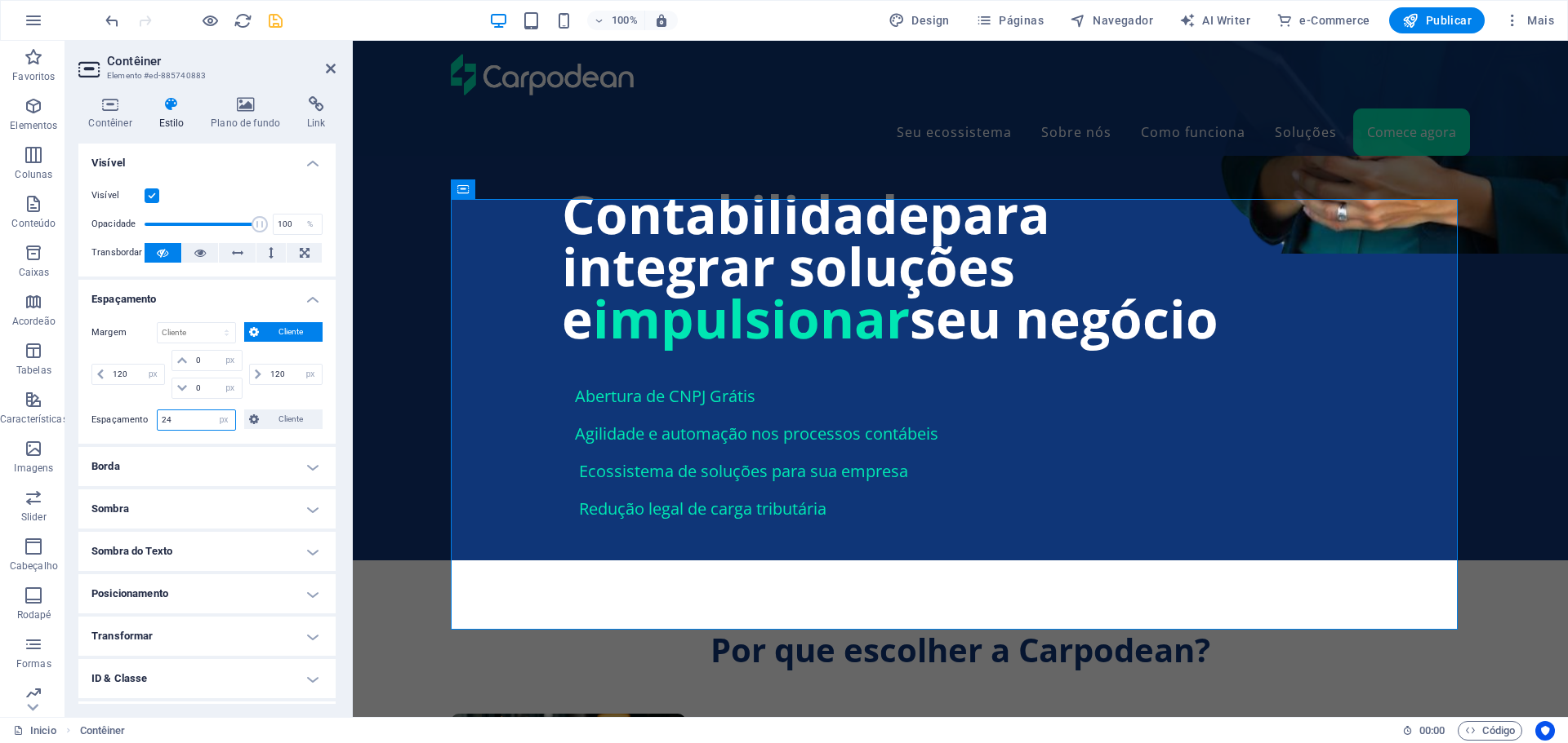
drag, startPoint x: 184, startPoint y: 427, endPoint x: 147, endPoint y: 422, distance: 37.3
click at [147, 422] on div "Espaçamento 24 Padrão px rem % vh vw Cliente Cliente" at bounding box center [207, 420] width 231 height 21
type input "32"
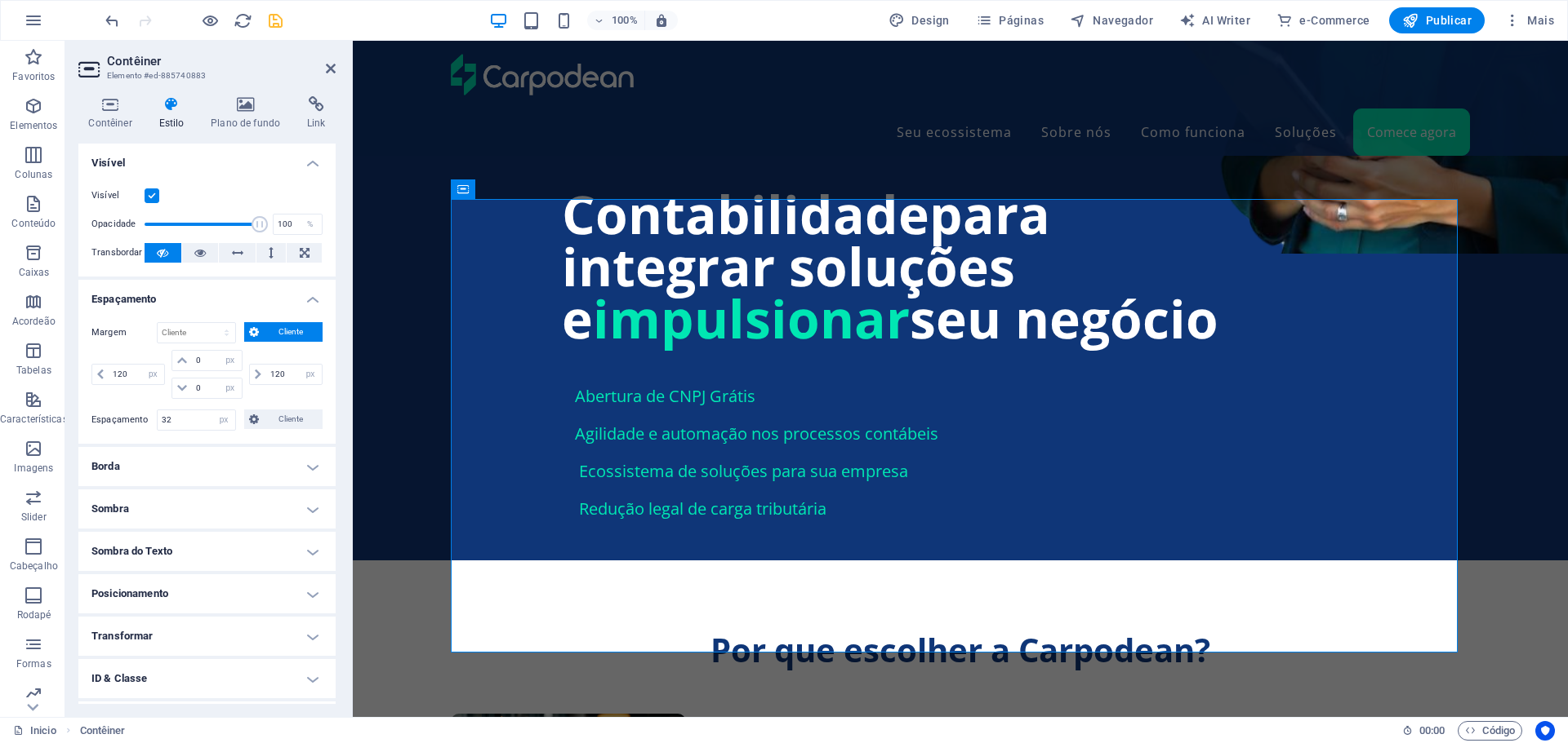
drag, startPoint x: 328, startPoint y: 66, endPoint x: 294, endPoint y: 131, distance: 73.4
click at [328, 66] on icon at bounding box center [330, 68] width 10 height 13
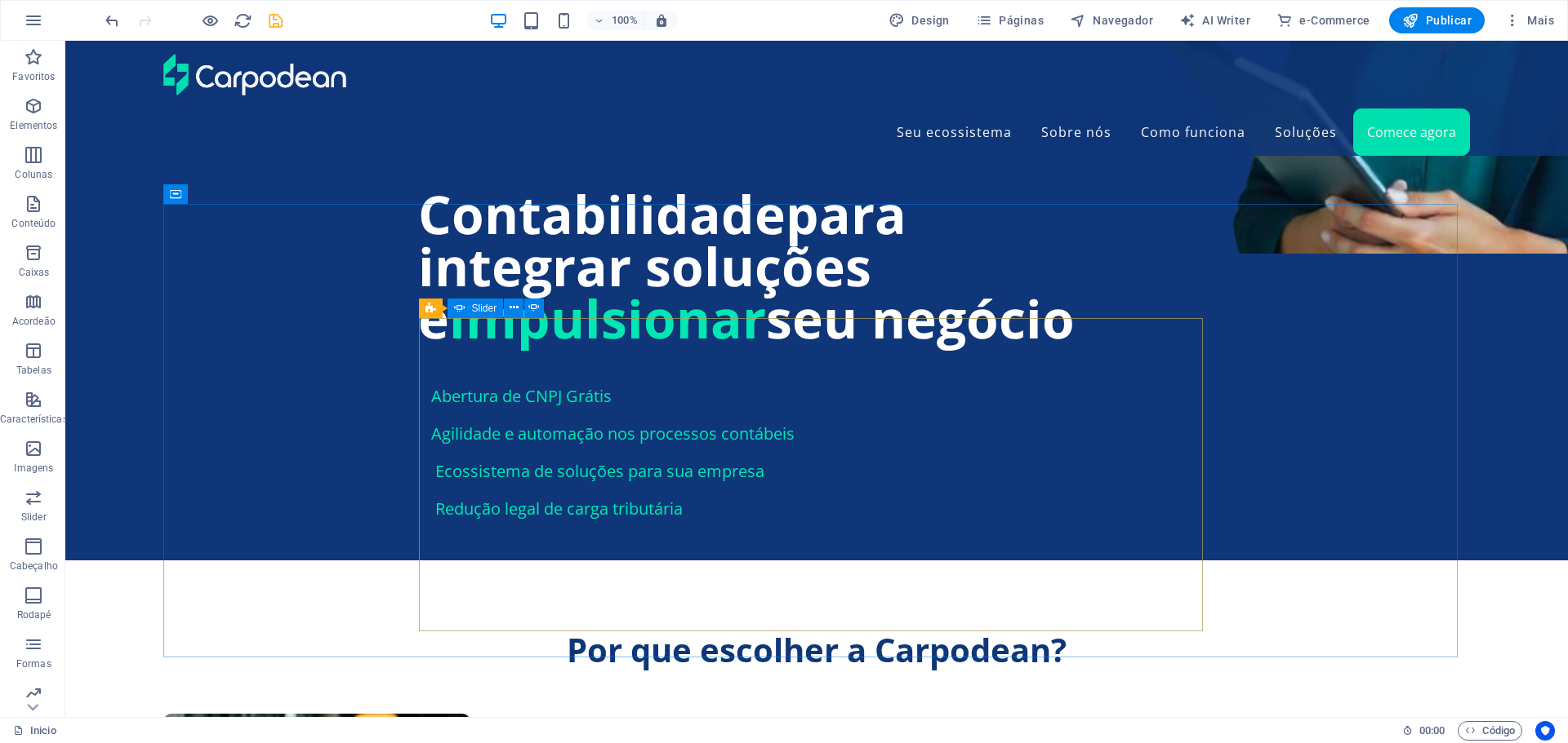
click at [470, 307] on div "Slider" at bounding box center [475, 308] width 56 height 19
click at [511, 311] on icon at bounding box center [514, 308] width 9 height 17
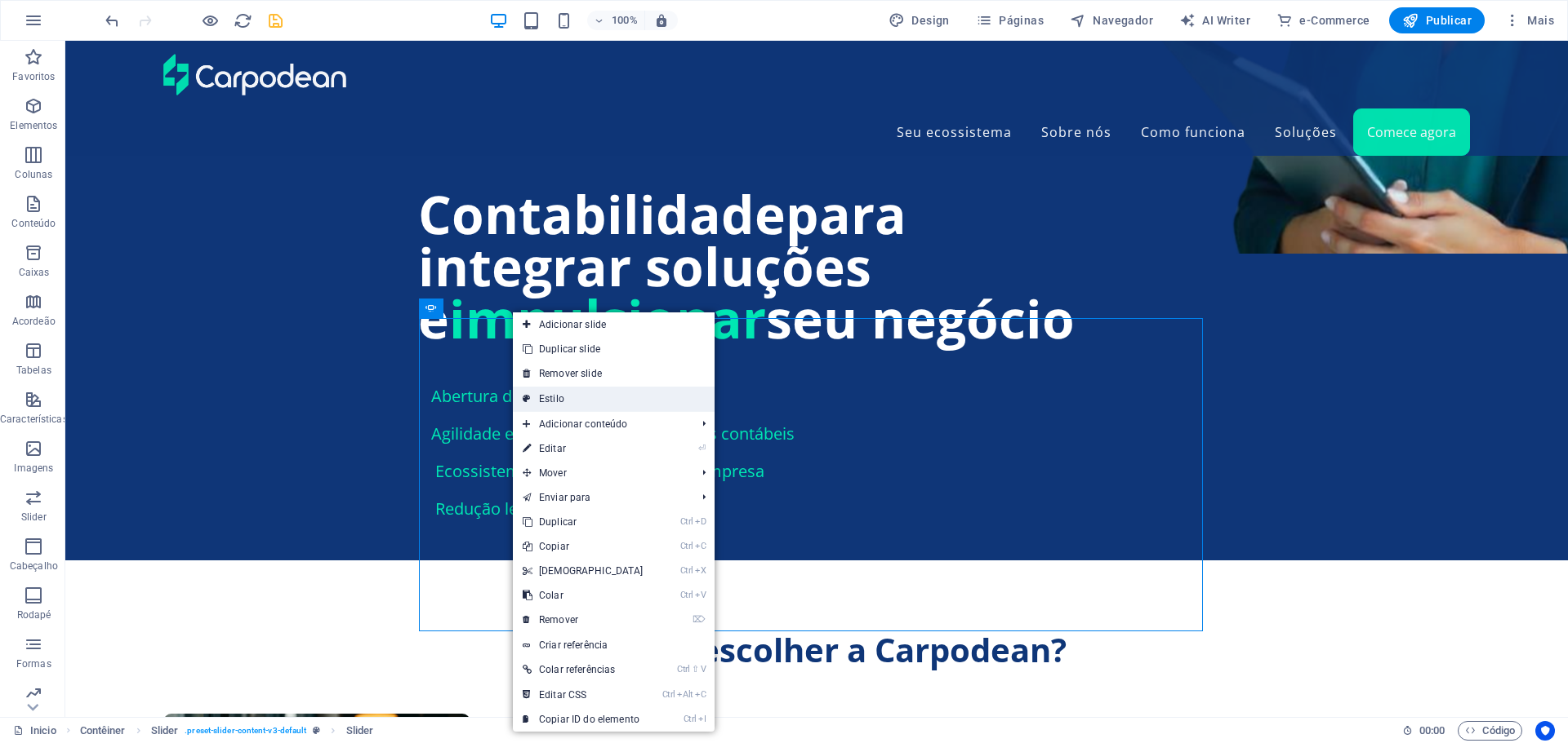
drag, startPoint x: 201, startPoint y: 356, endPoint x: 554, endPoint y: 397, distance: 355.4
click at [554, 397] on link "Estilo" at bounding box center [613, 399] width 202 height 24
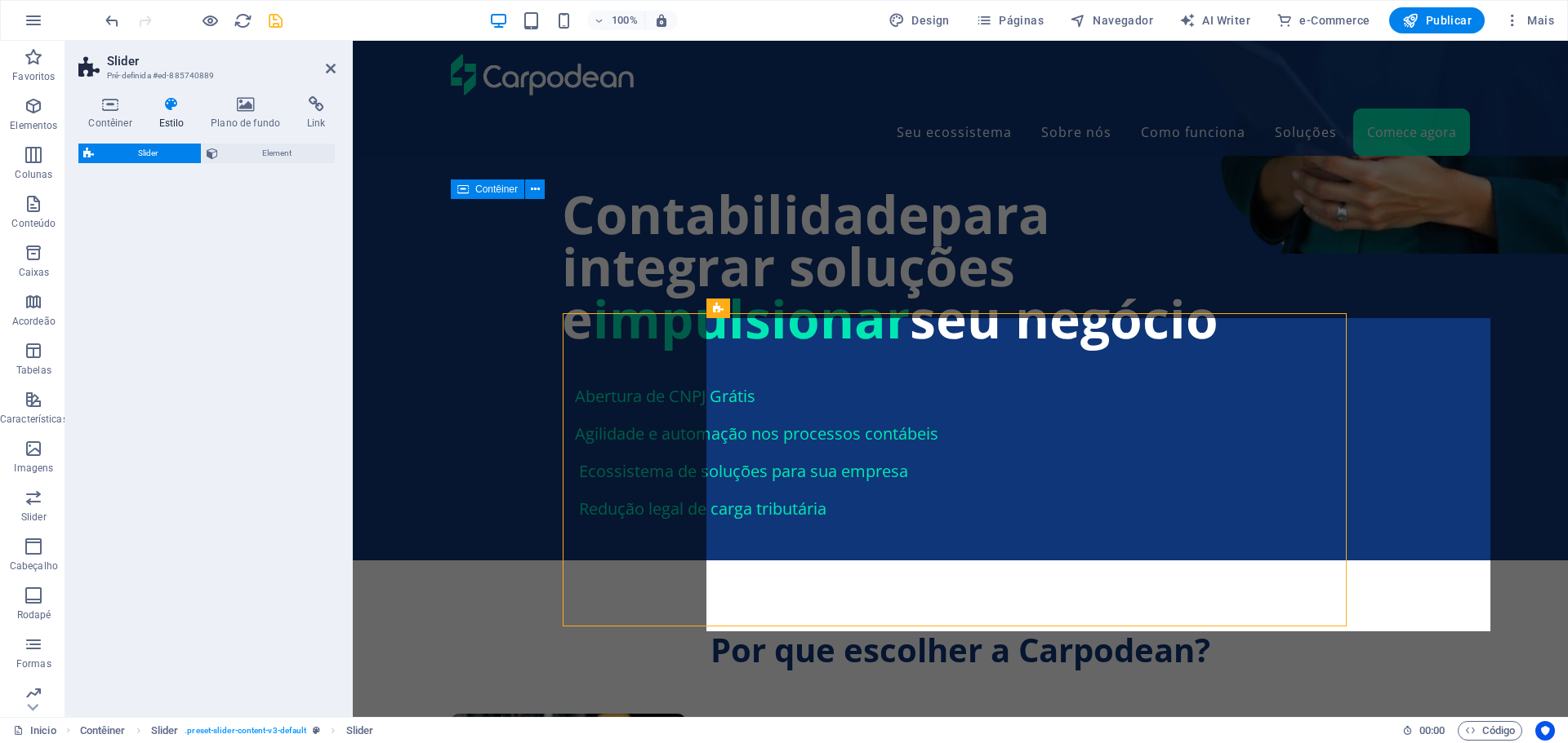
select select "rem"
select select "px"
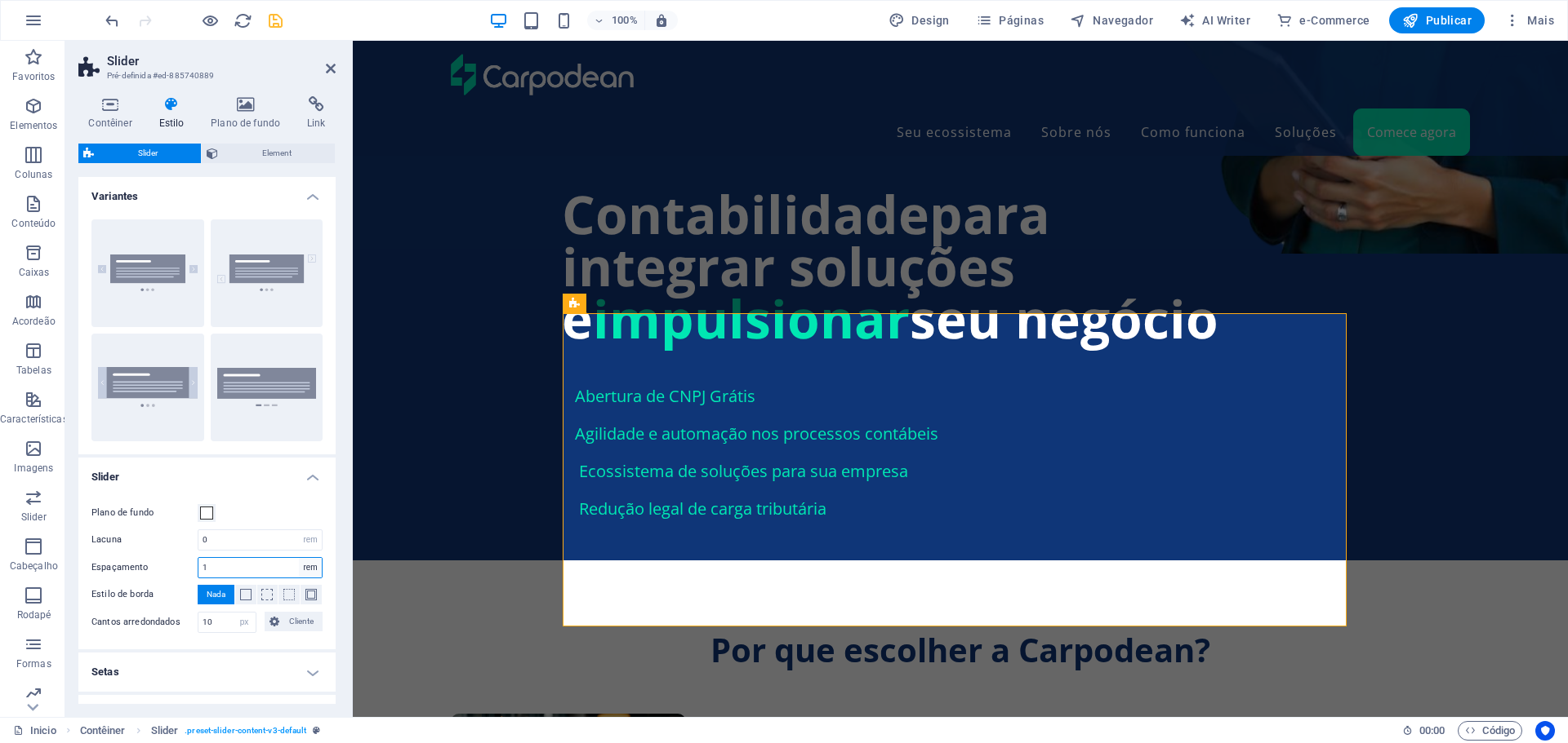
click at [306, 568] on select "px rem % vh vw" at bounding box center [310, 568] width 23 height 19
select select "px"
click at [299, 558] on select "px rem % vh vw" at bounding box center [310, 568] width 23 height 19
click at [302, 588] on button at bounding box center [311, 595] width 21 height 19
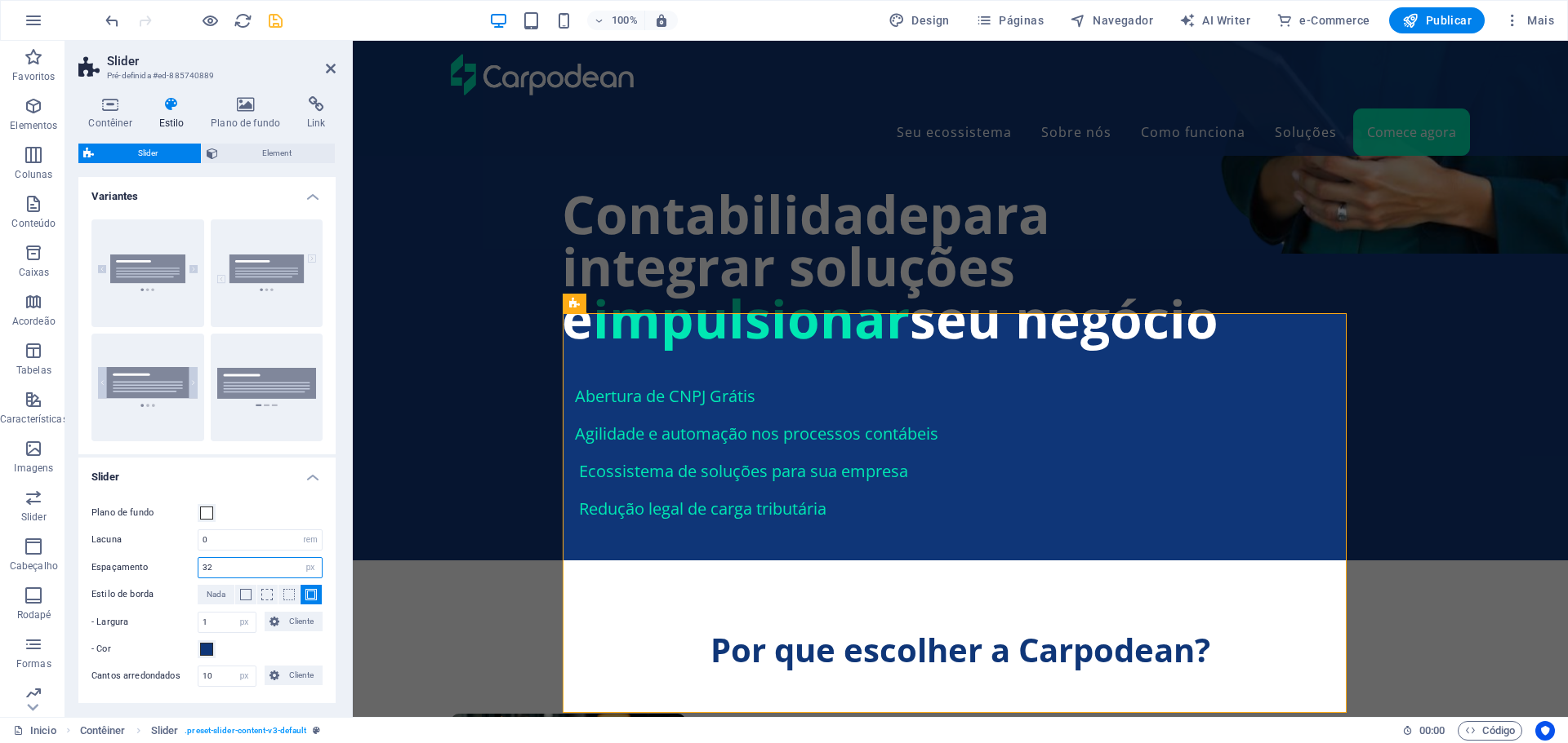
drag, startPoint x: 232, startPoint y: 571, endPoint x: 177, endPoint y: 570, distance: 55.0
click at [177, 570] on div "Espaçamento 32 px rem % vh vw" at bounding box center [207, 568] width 231 height 21
type input "16"
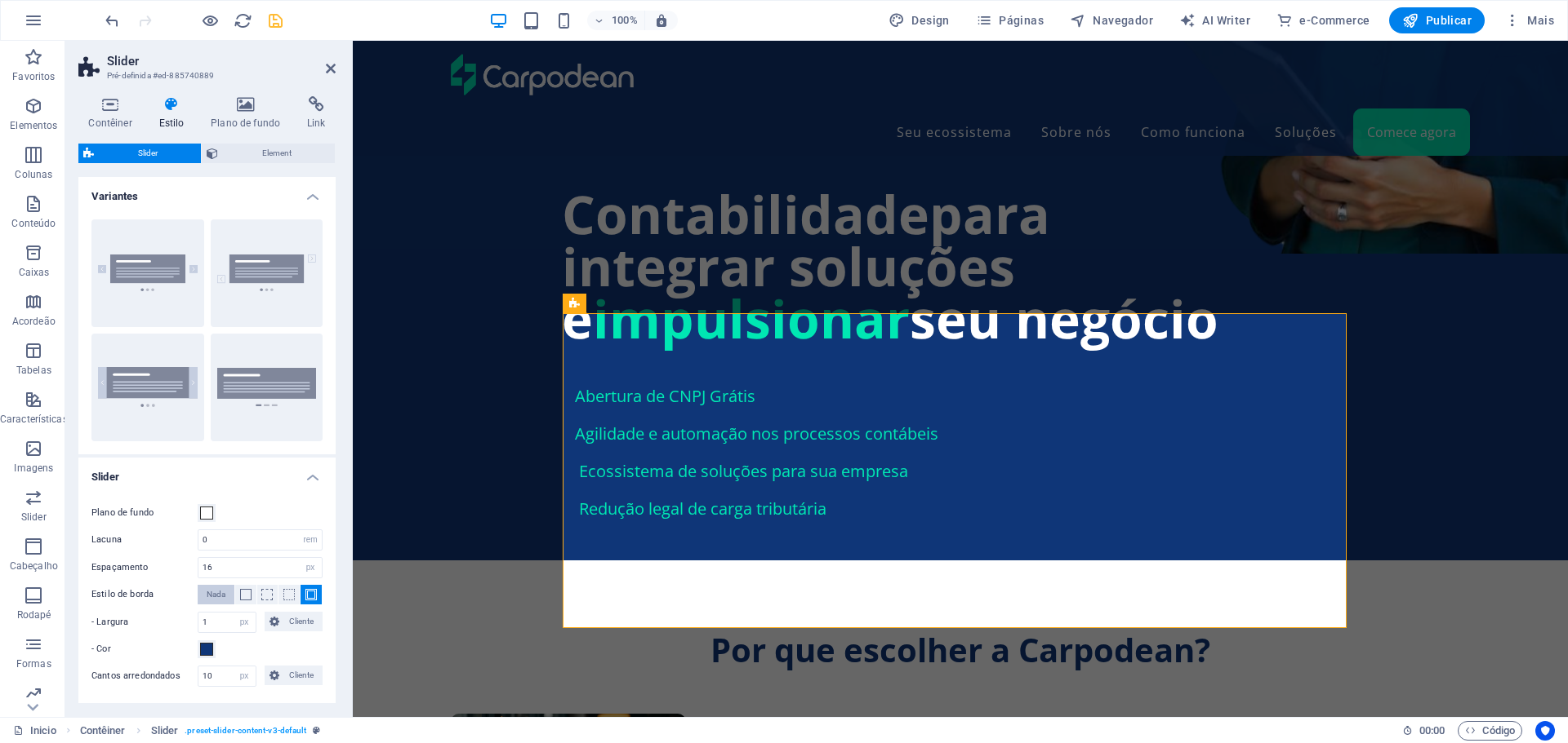
click at [215, 593] on span "Nada" at bounding box center [215, 595] width 18 height 19
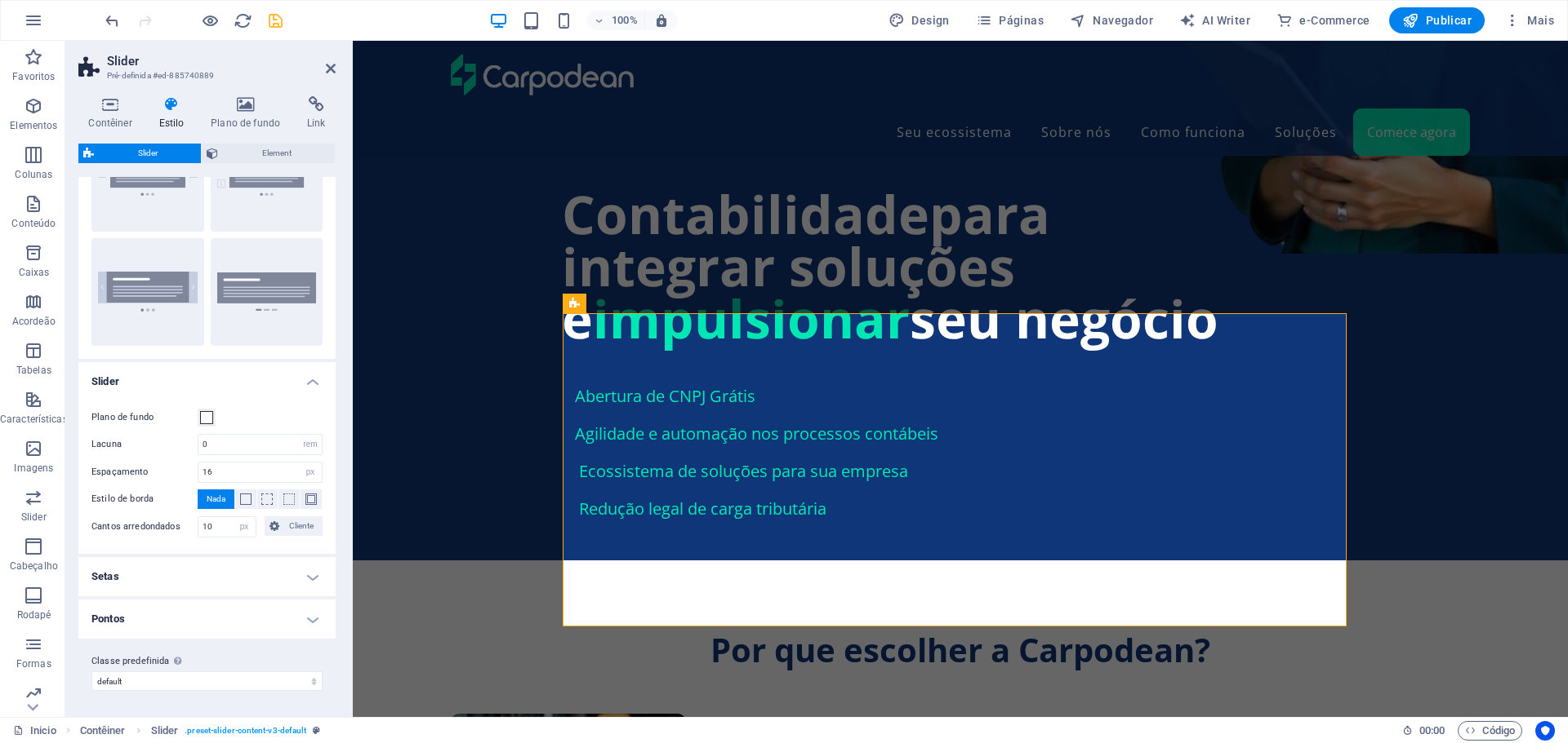
scroll to position [1435, 0]
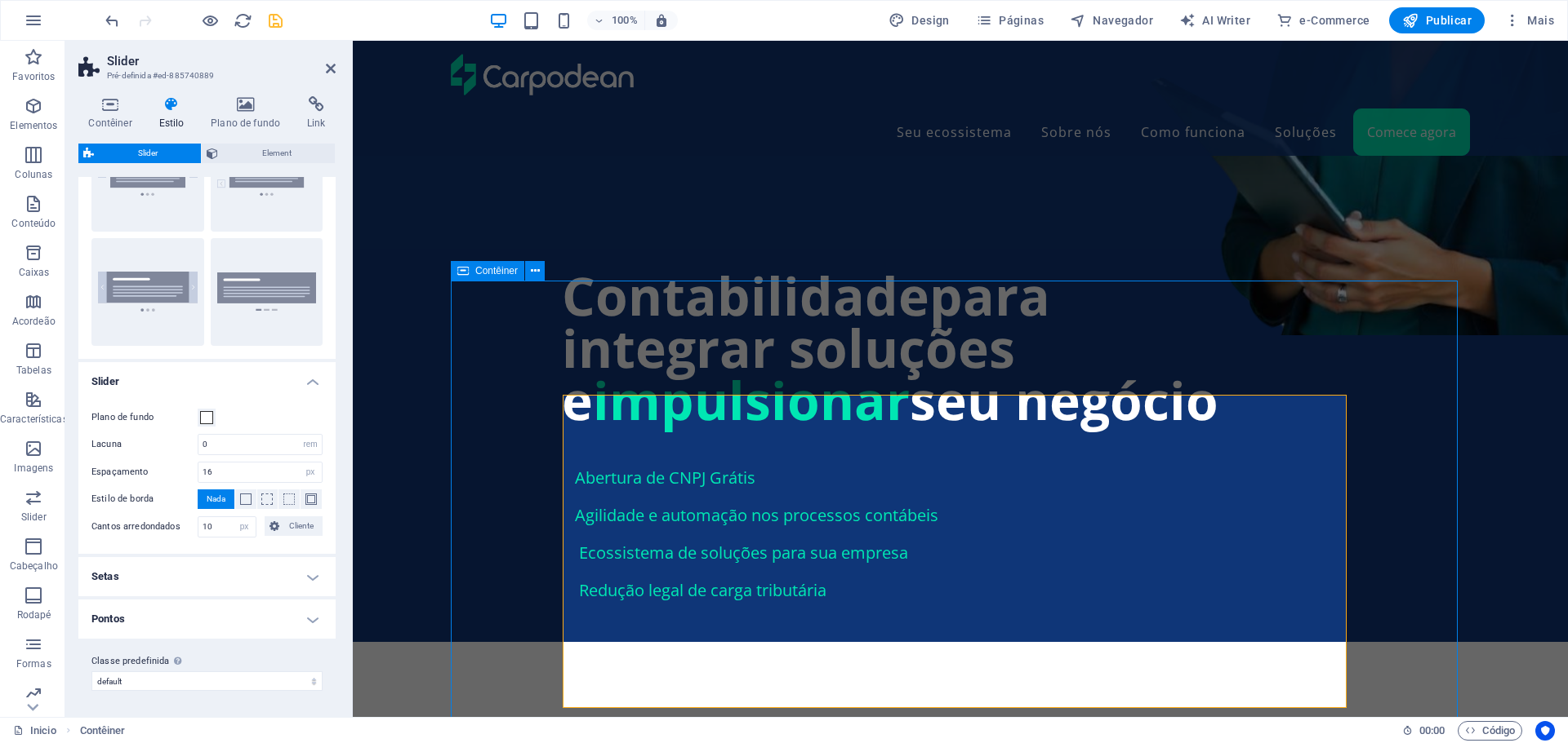
scroll to position [1475, 0]
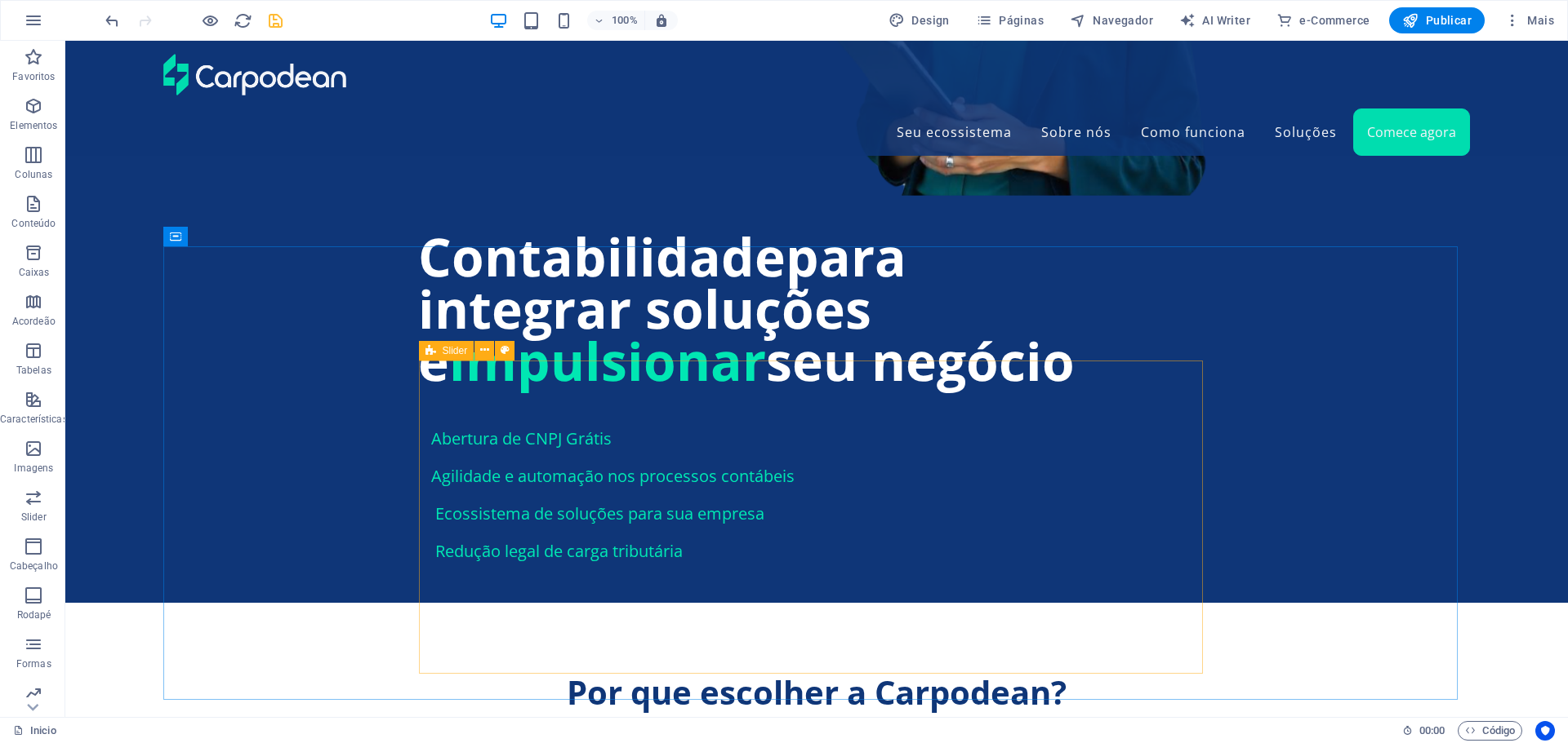
click at [448, 350] on span "Slider" at bounding box center [455, 350] width 25 height 10
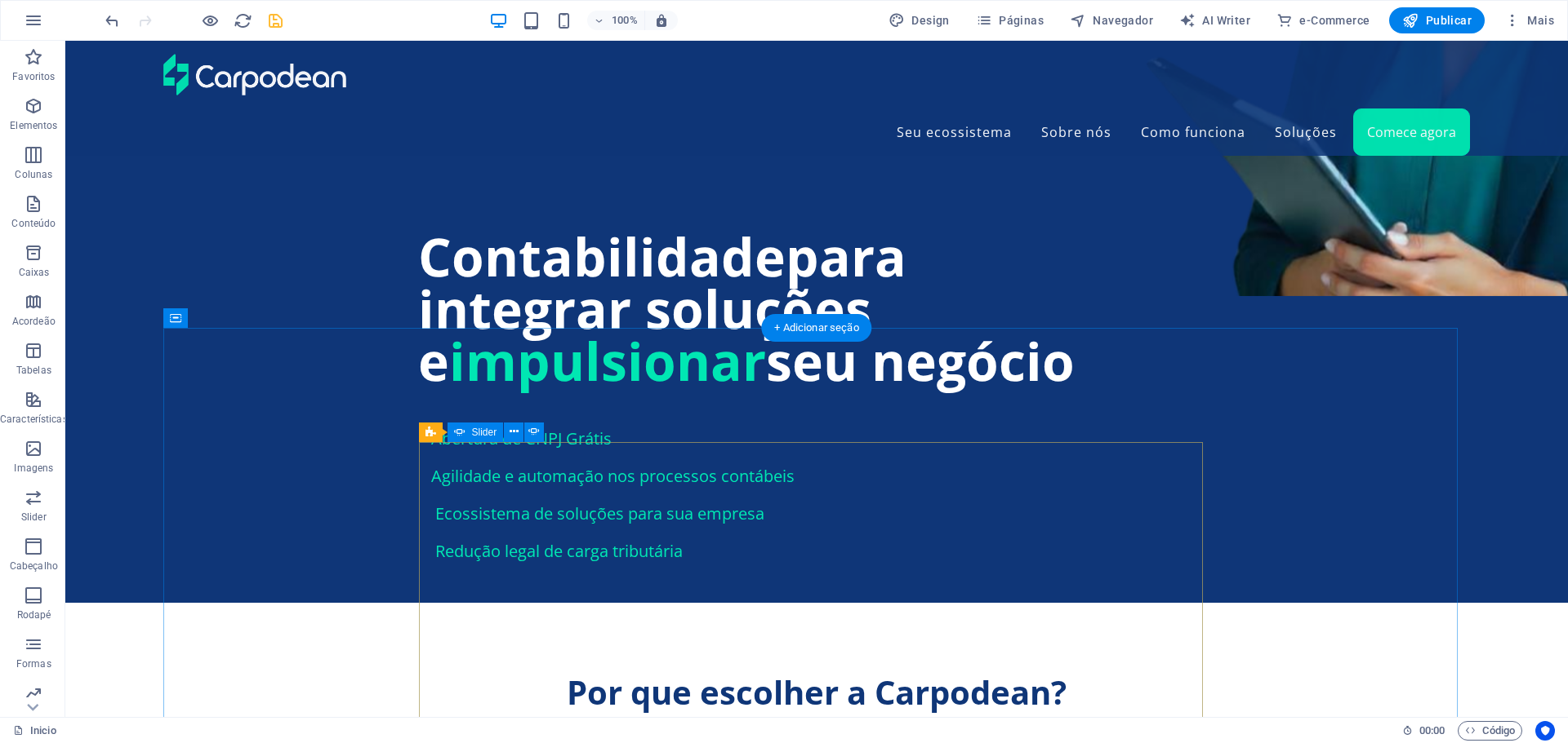
scroll to position [1393, 0]
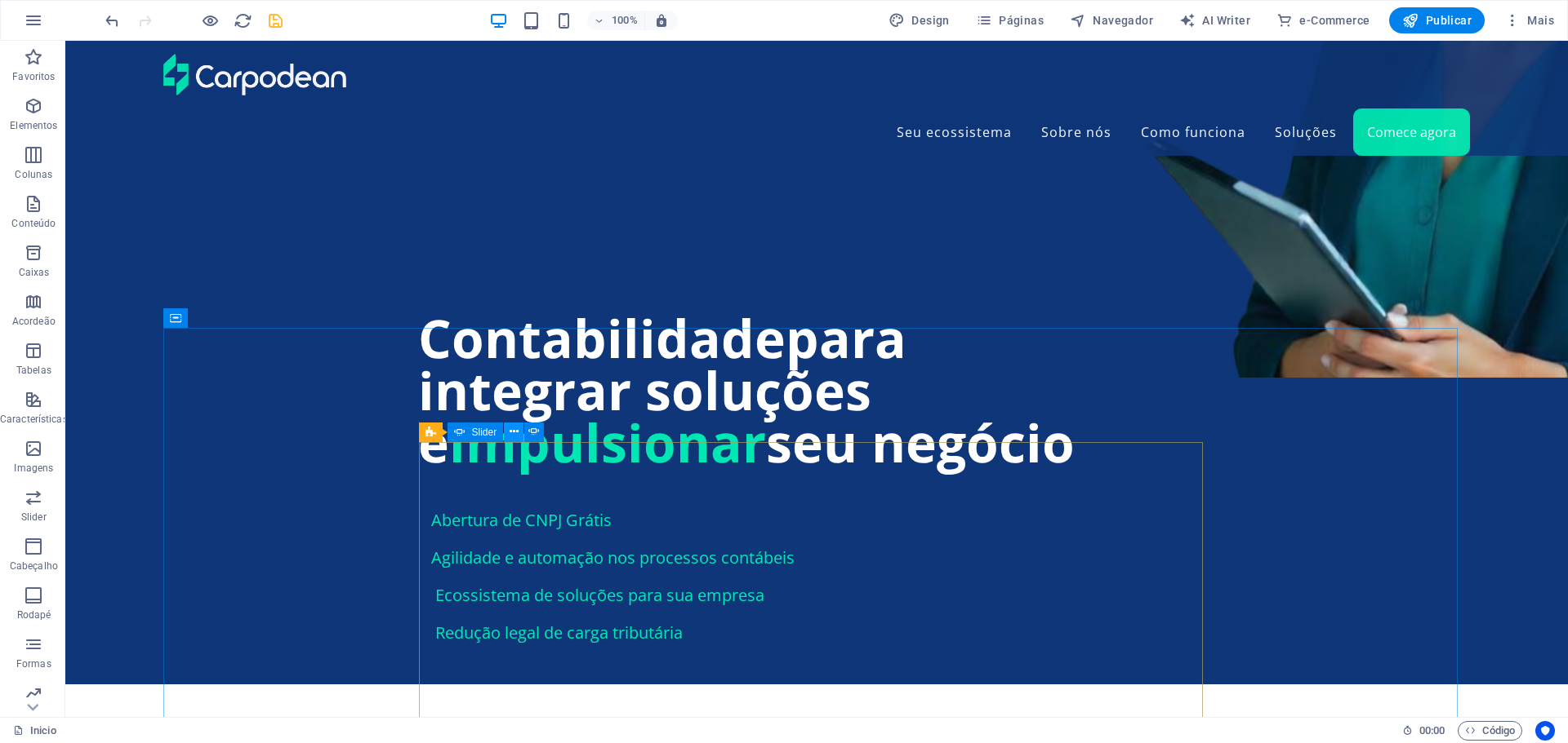
click at [515, 434] on icon at bounding box center [514, 432] width 9 height 17
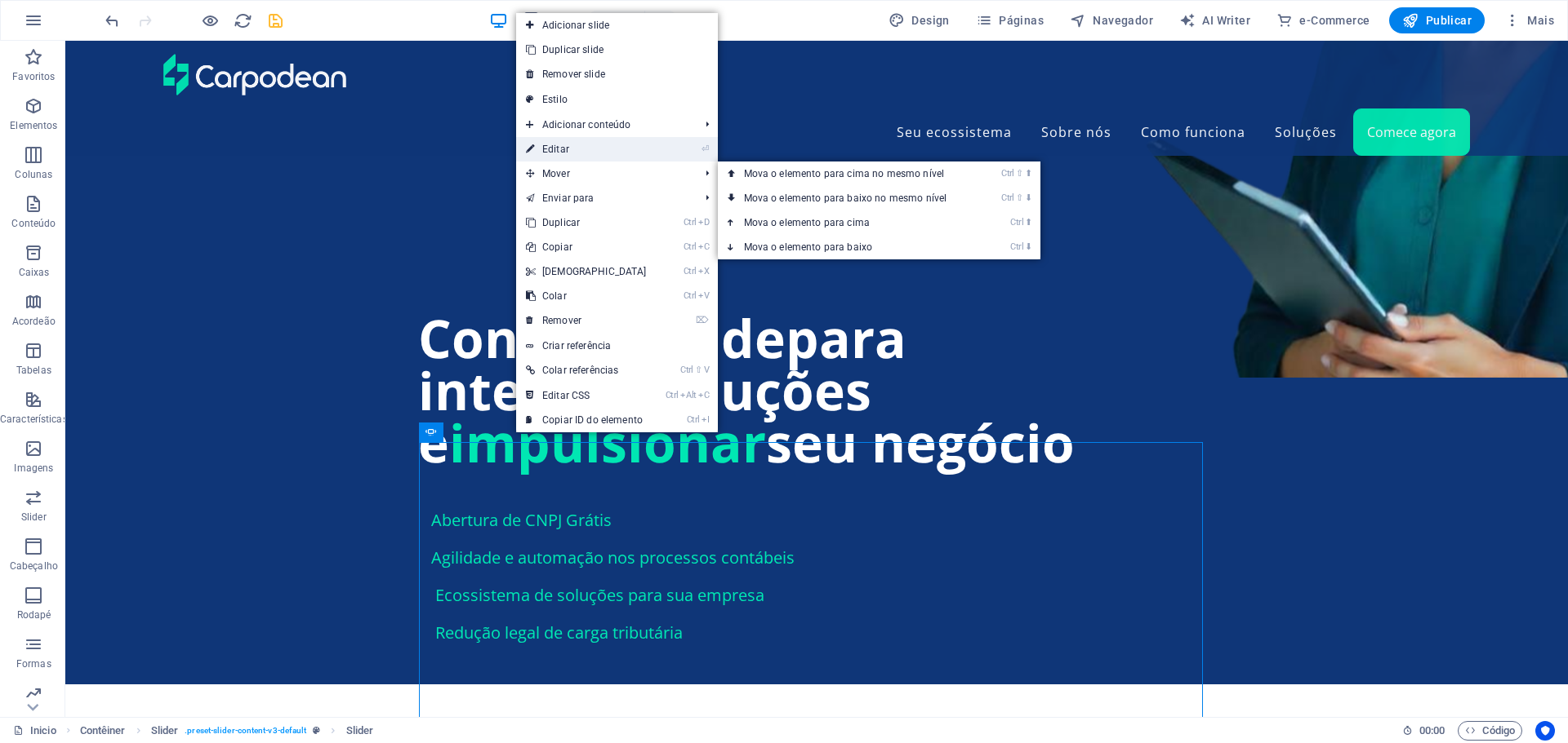
click at [548, 144] on link "⏎ Editar" at bounding box center [586, 149] width 141 height 24
select select "ms"
select select "s"
select select "px"
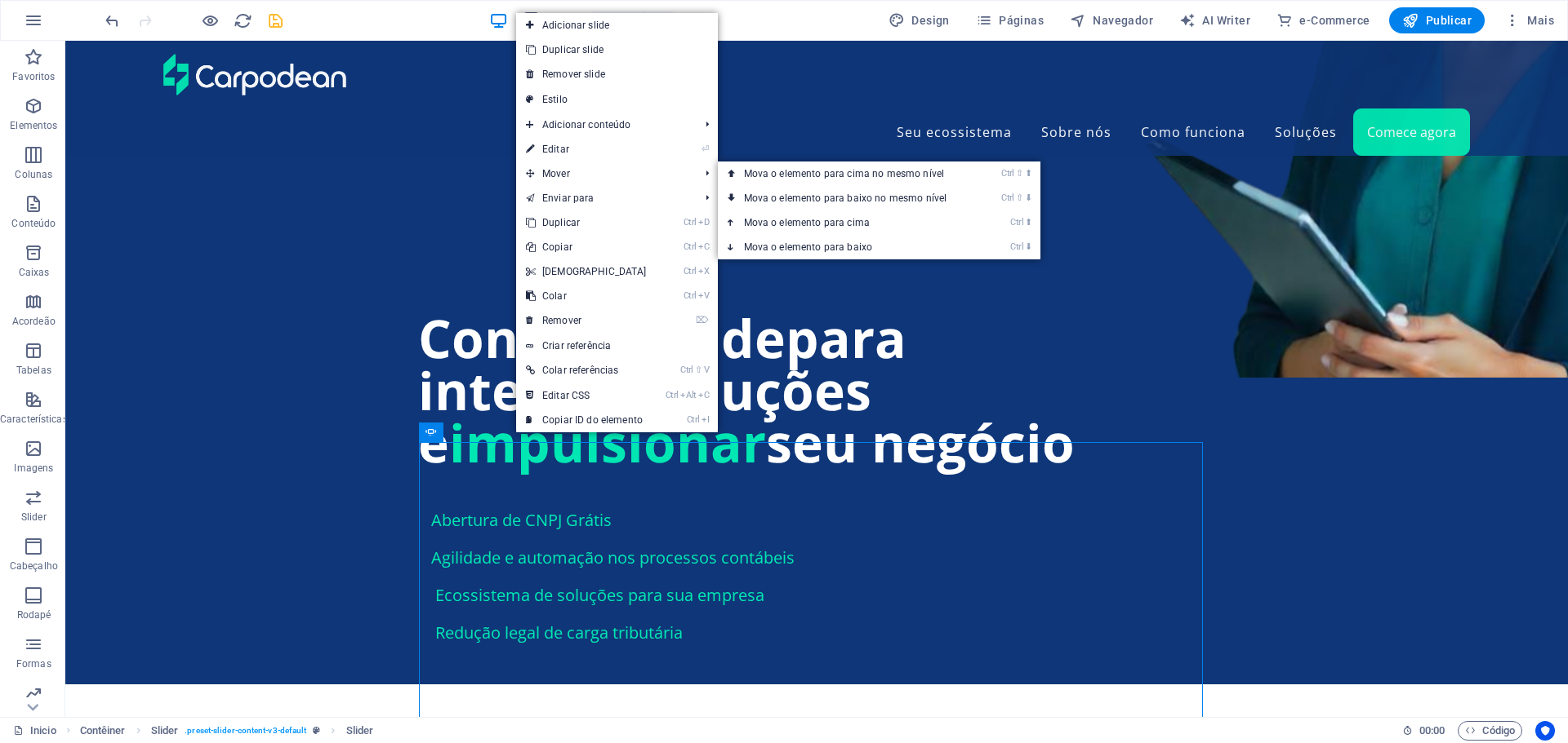
select select "px"
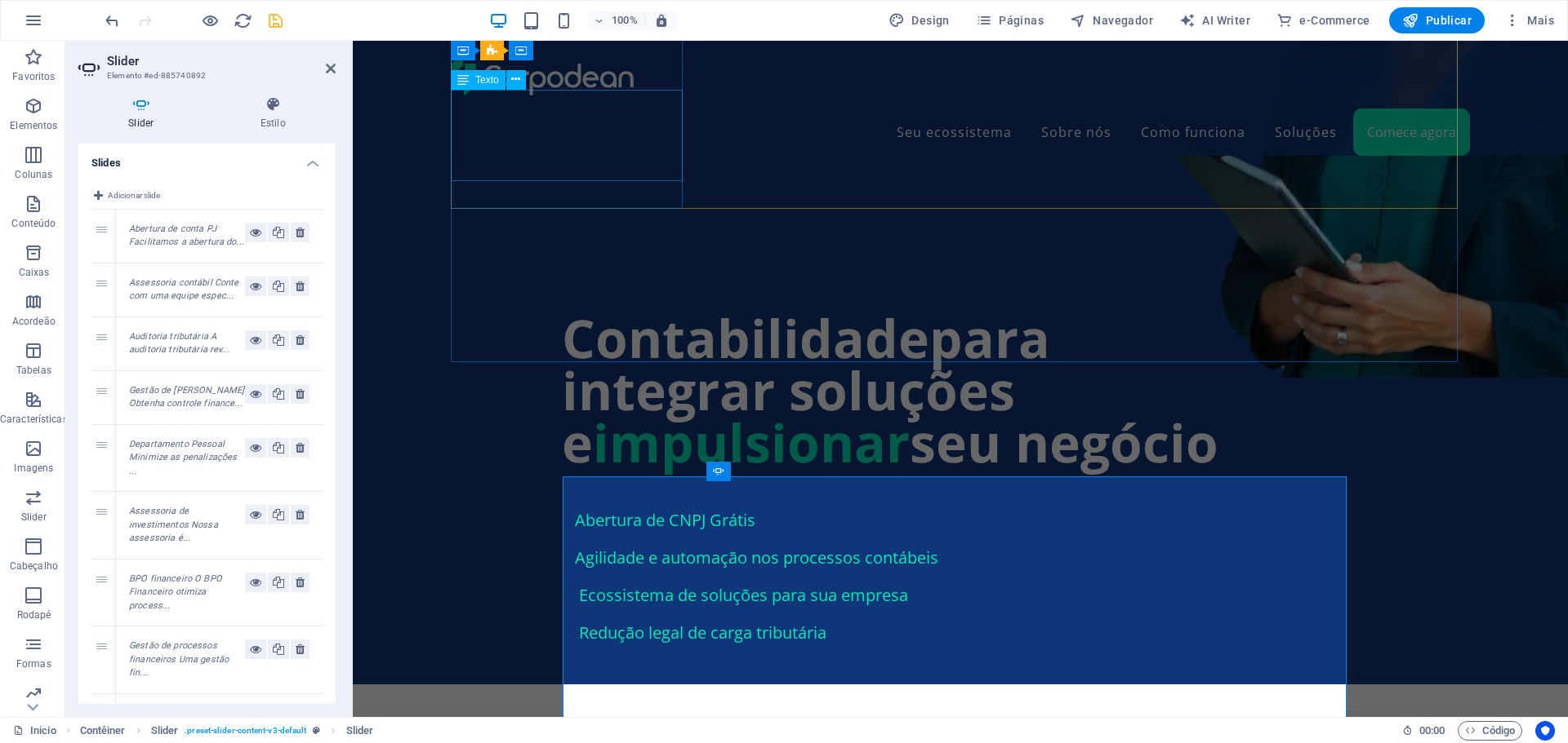
scroll to position [1354, 0]
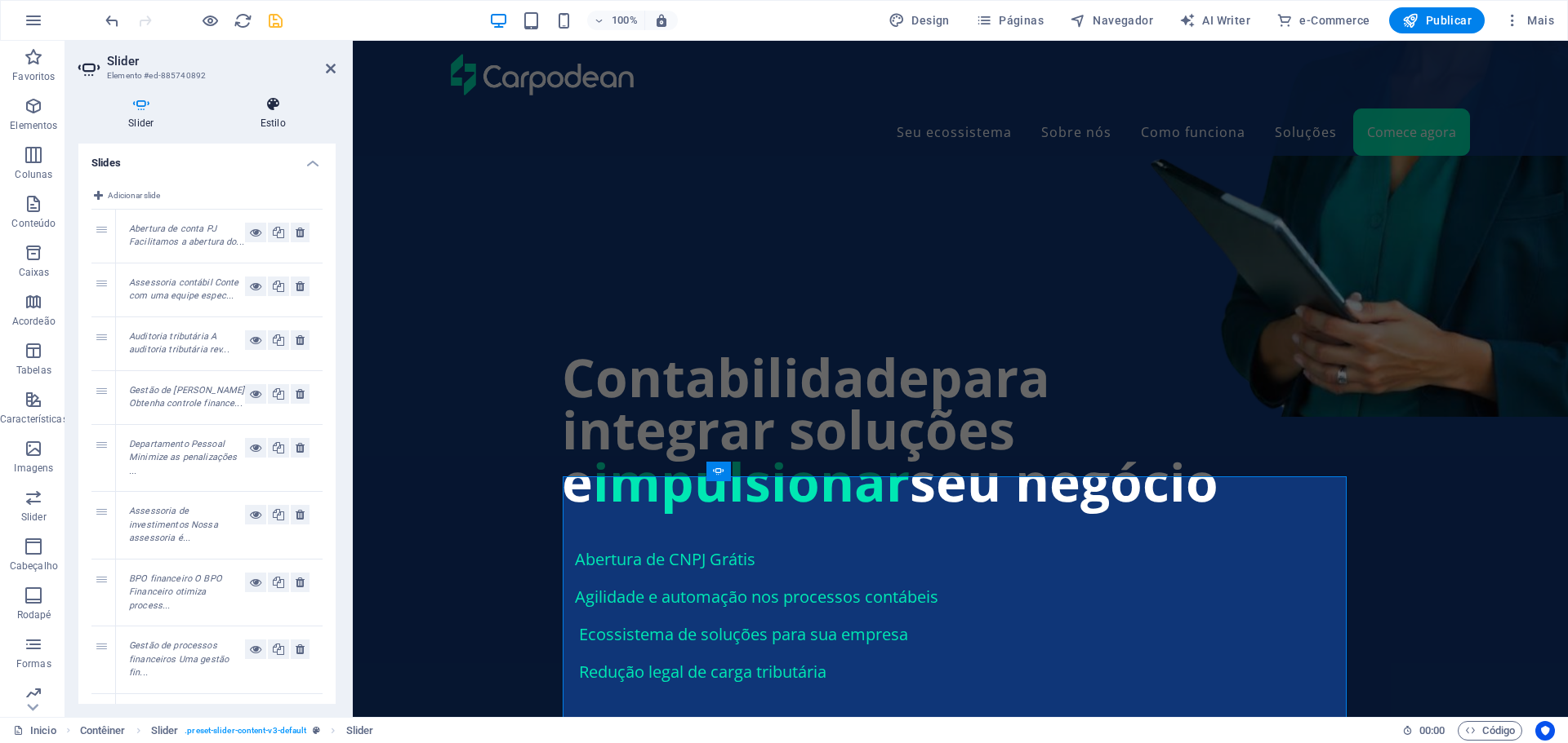
click at [282, 118] on h4 "Estilo" at bounding box center [273, 113] width 126 height 34
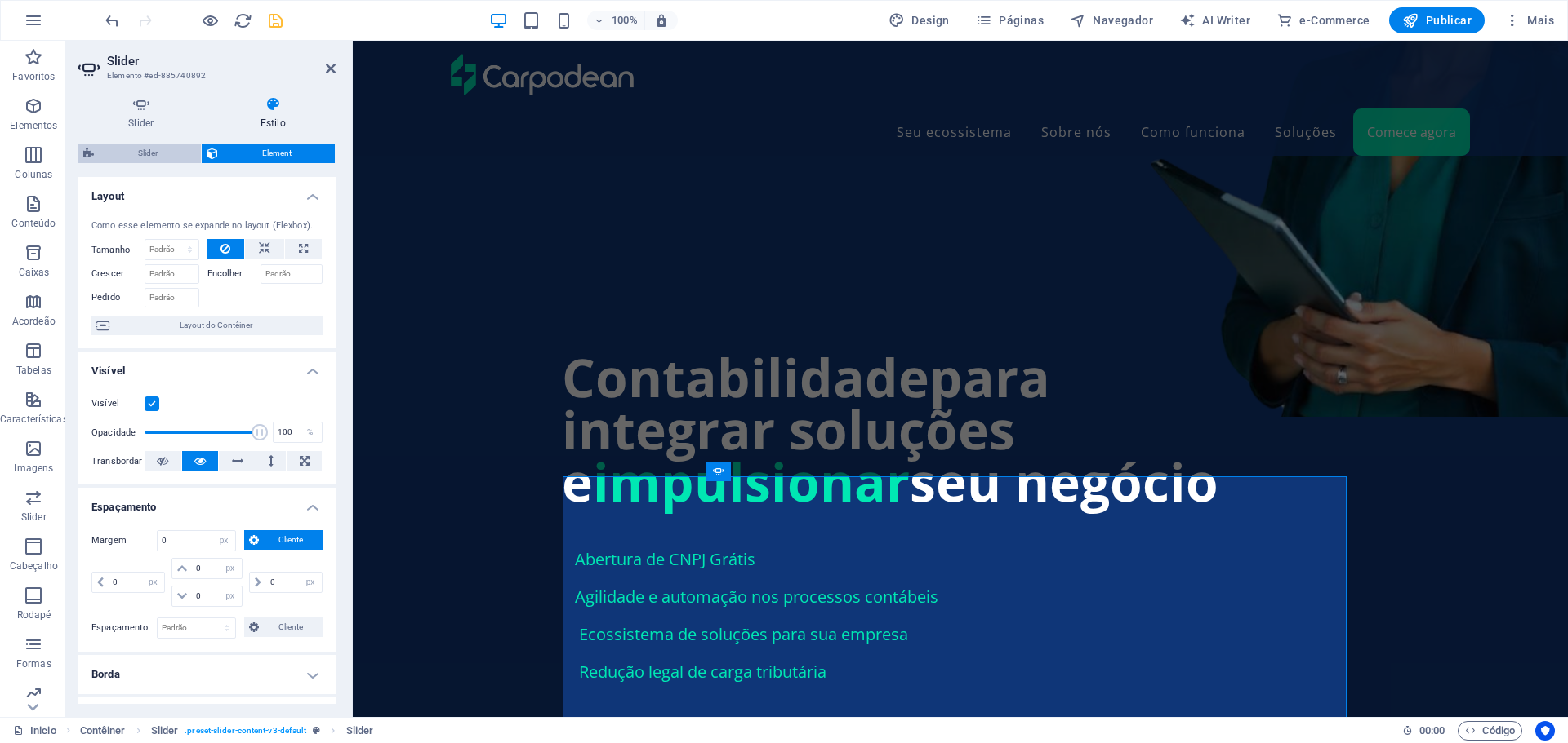
click at [140, 151] on span "Slider" at bounding box center [147, 154] width 97 height 19
select select "rem"
select select "px"
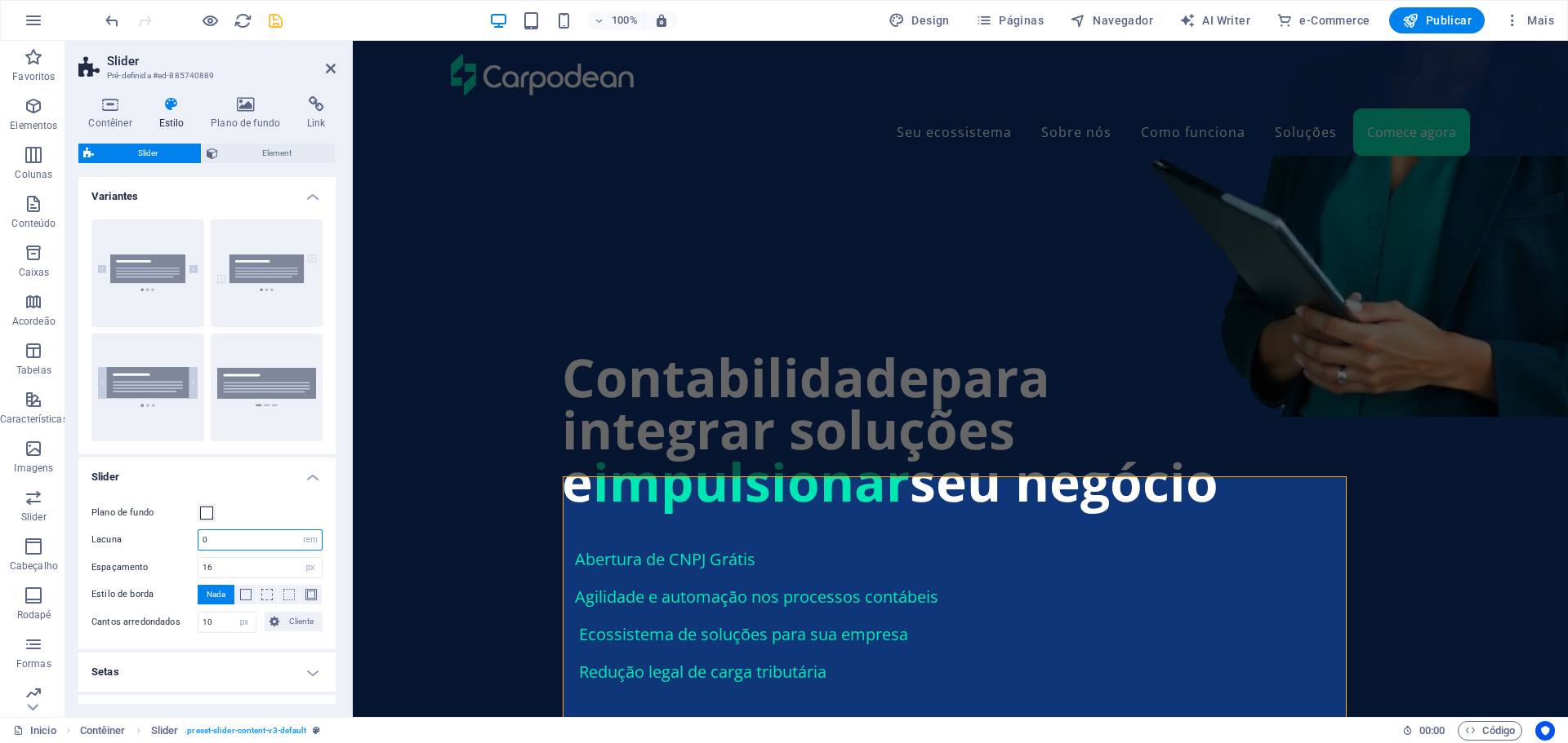
click at [242, 540] on input "0" at bounding box center [259, 540] width 123 height 19
click at [241, 540] on input "0" at bounding box center [259, 540] width 123 height 19
type input "1"
click at [308, 540] on select "px rem % vh vw" at bounding box center [310, 540] width 23 height 19
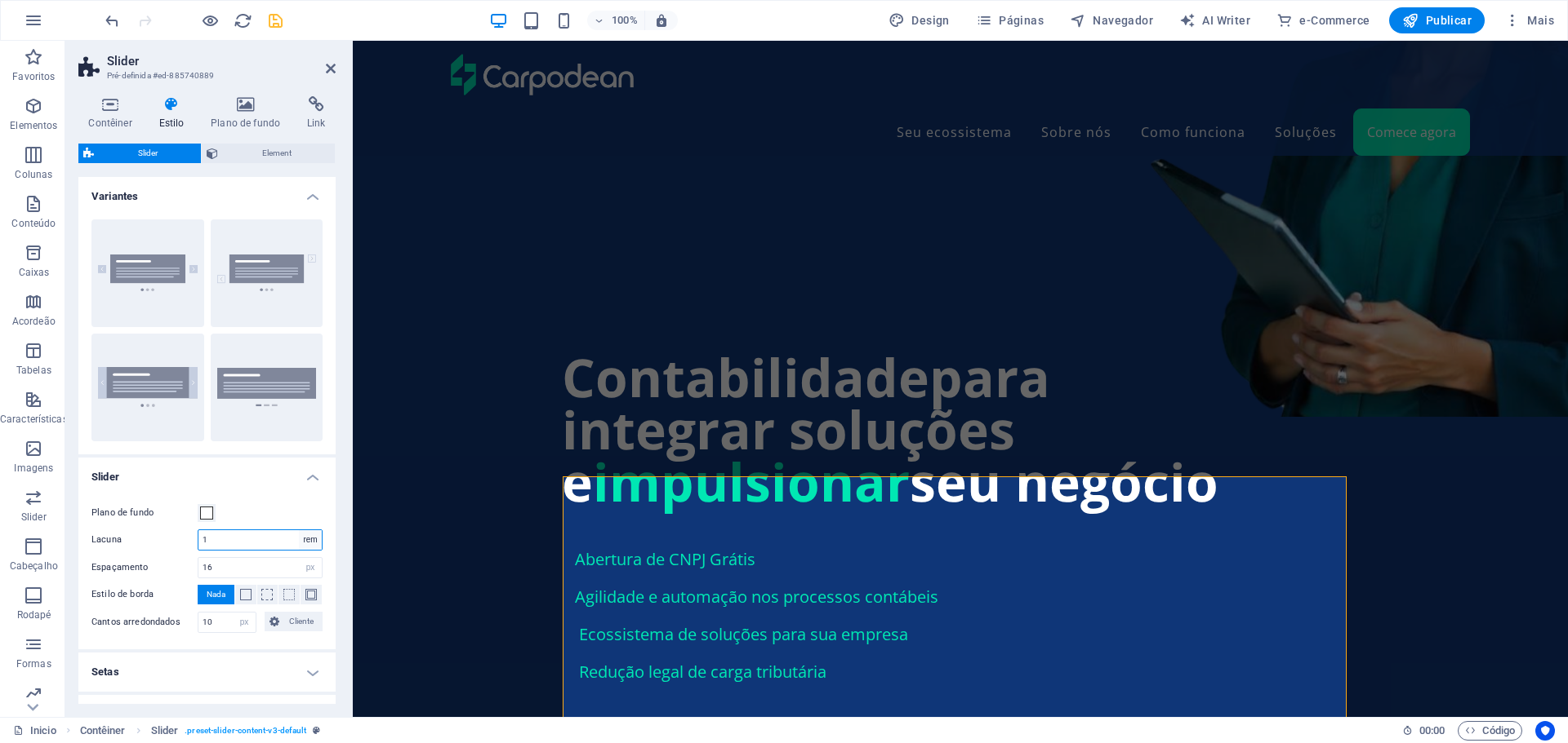
select select "px"
click at [299, 531] on select "px rem % vh vw" at bounding box center [310, 540] width 23 height 19
type input "16"
click at [242, 596] on span at bounding box center [245, 595] width 11 height 11
click at [283, 595] on span at bounding box center [288, 595] width 11 height 11
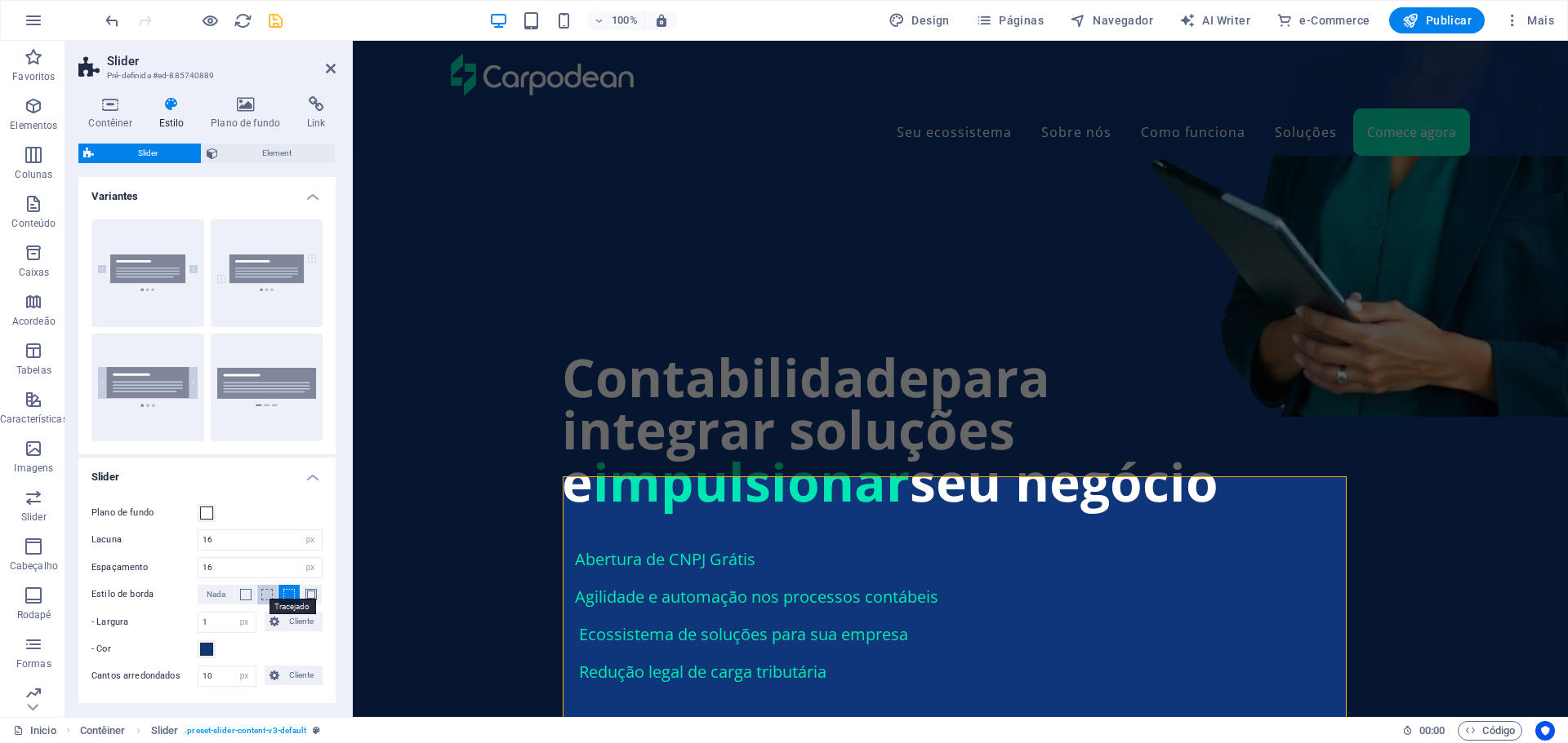
click at [266, 595] on span at bounding box center [266, 595] width 11 height 11
click at [242, 596] on span at bounding box center [245, 595] width 11 height 11
click at [307, 596] on span at bounding box center [311, 595] width 11 height 11
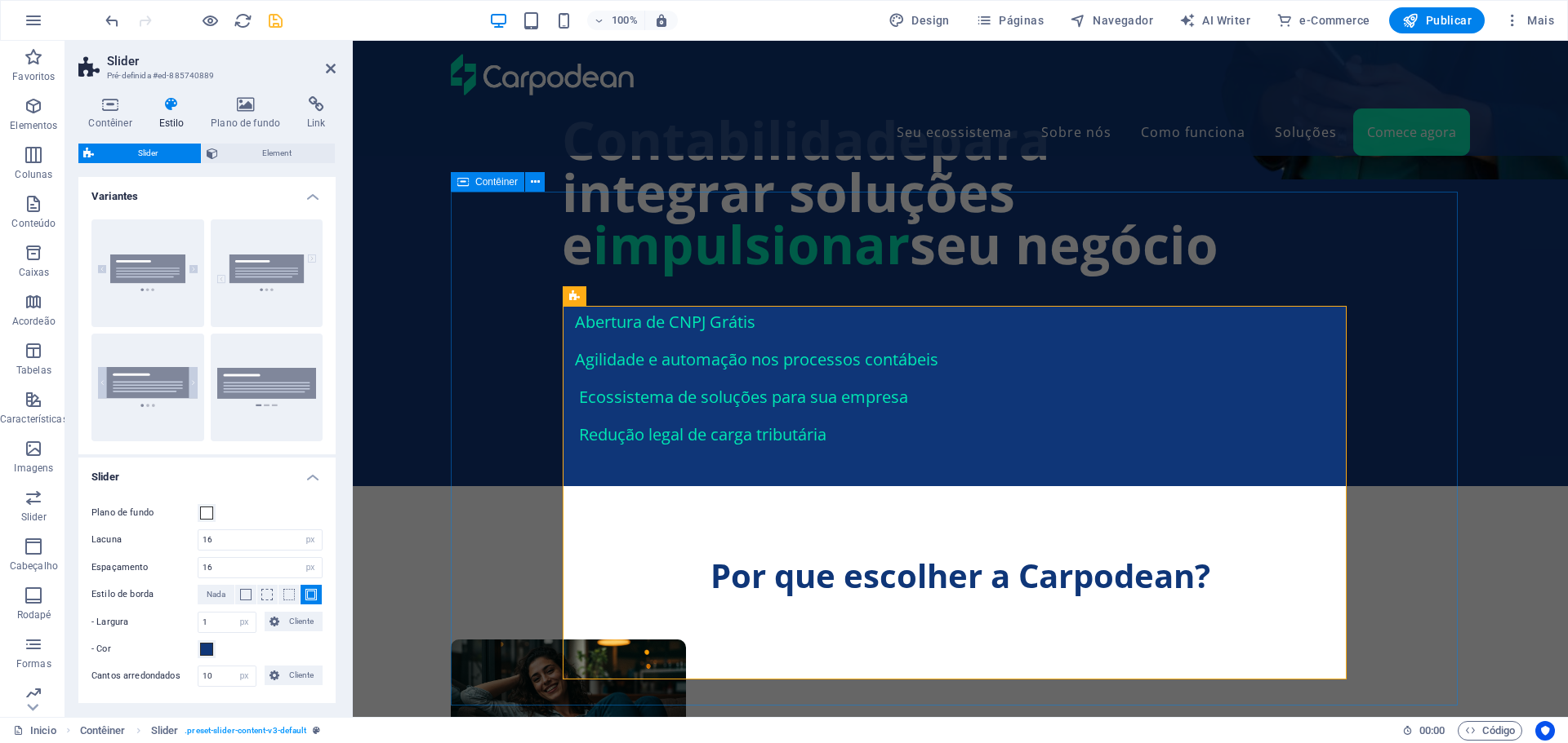
scroll to position [1599, 0]
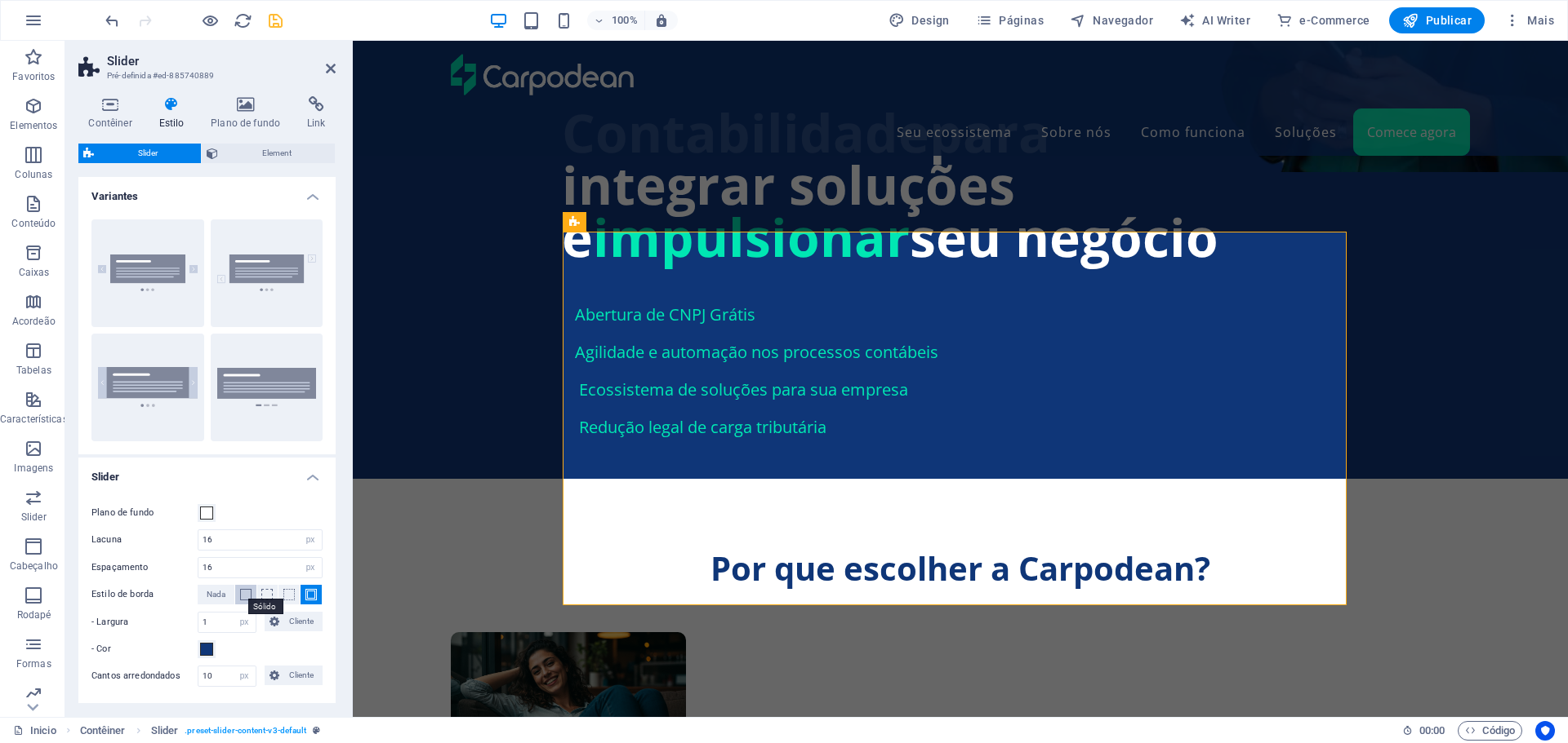
click at [244, 594] on span at bounding box center [245, 595] width 11 height 11
click at [218, 593] on span "Nada" at bounding box center [215, 595] width 18 height 19
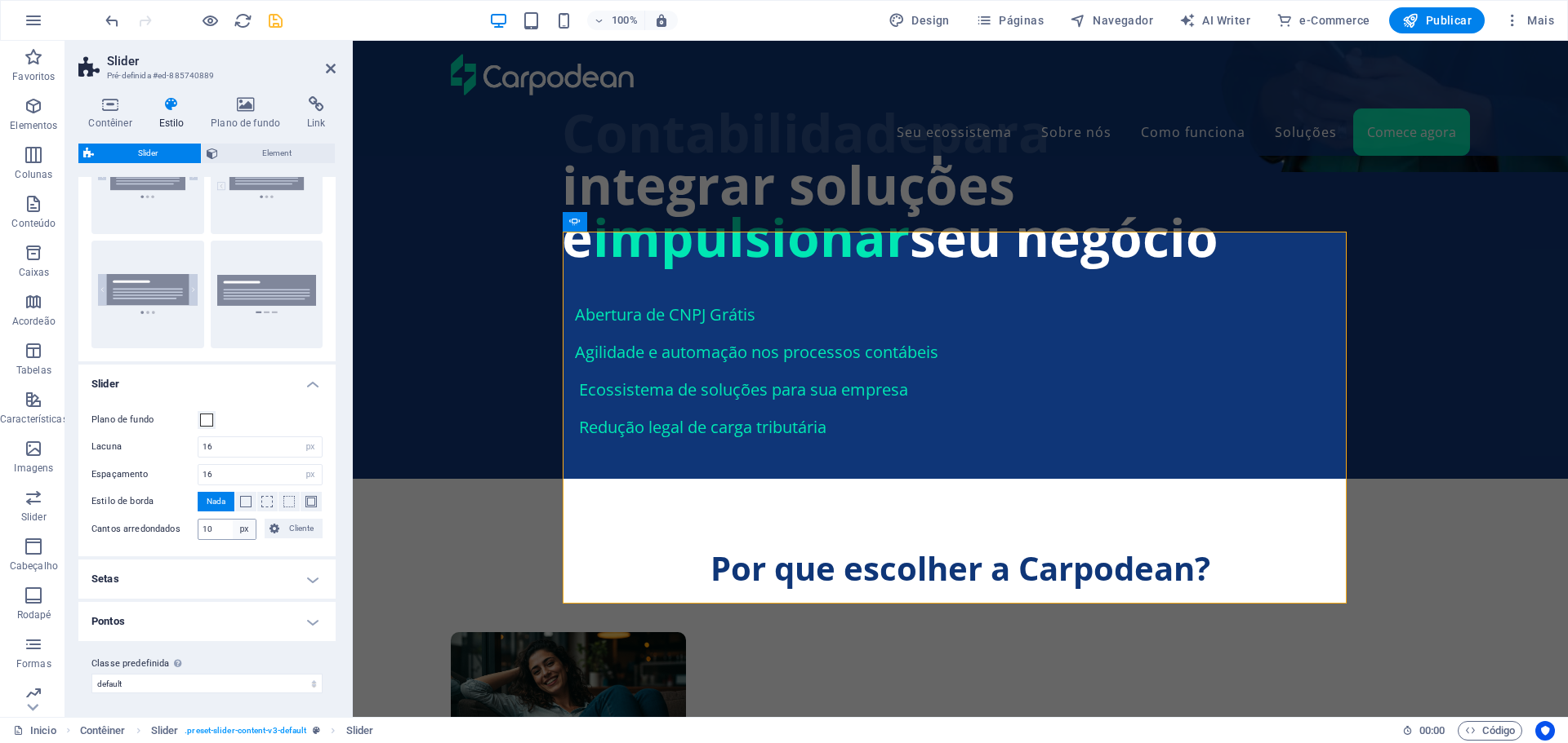
scroll to position [95, 0]
click at [247, 576] on h4 "Setas" at bounding box center [207, 576] width 257 height 39
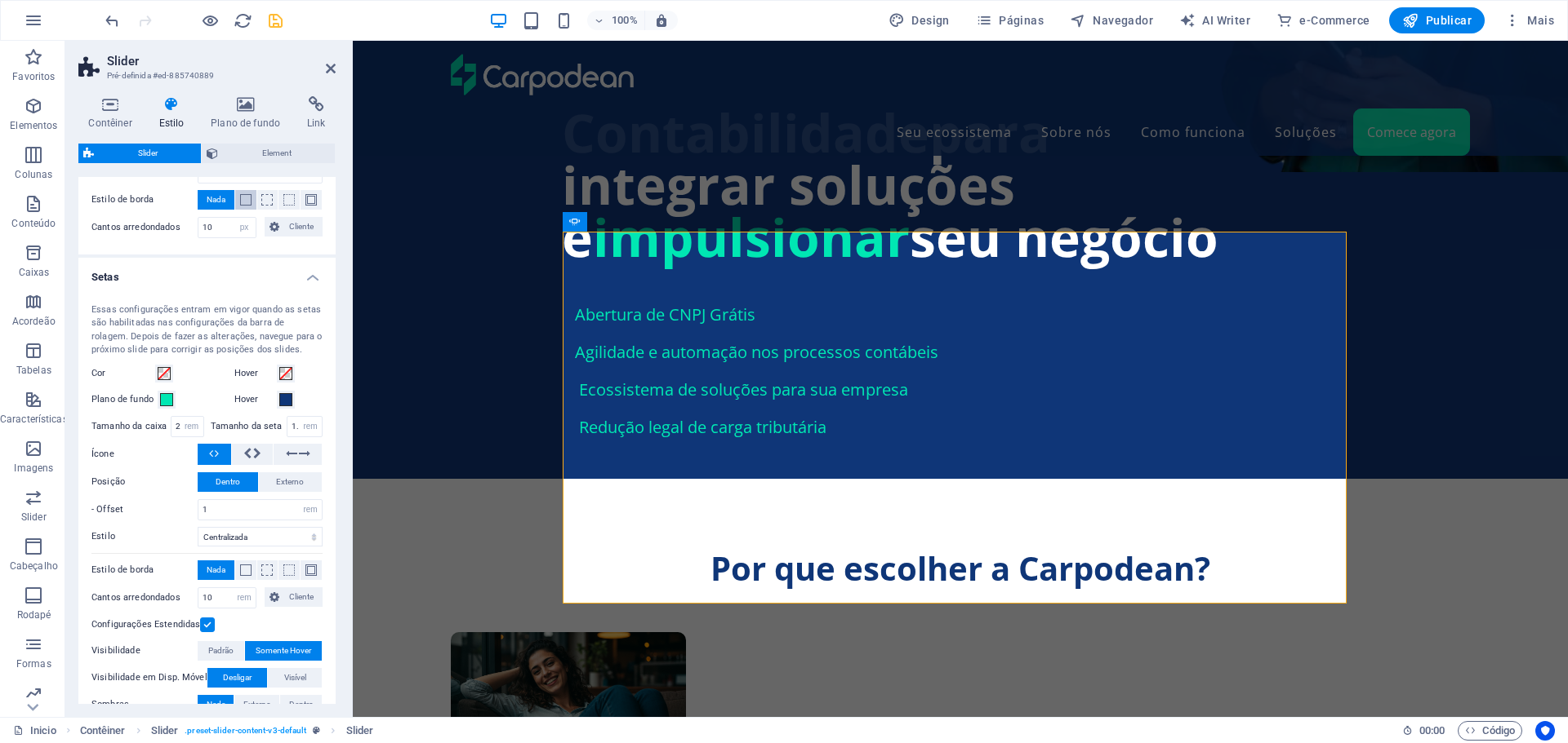
scroll to position [422, 0]
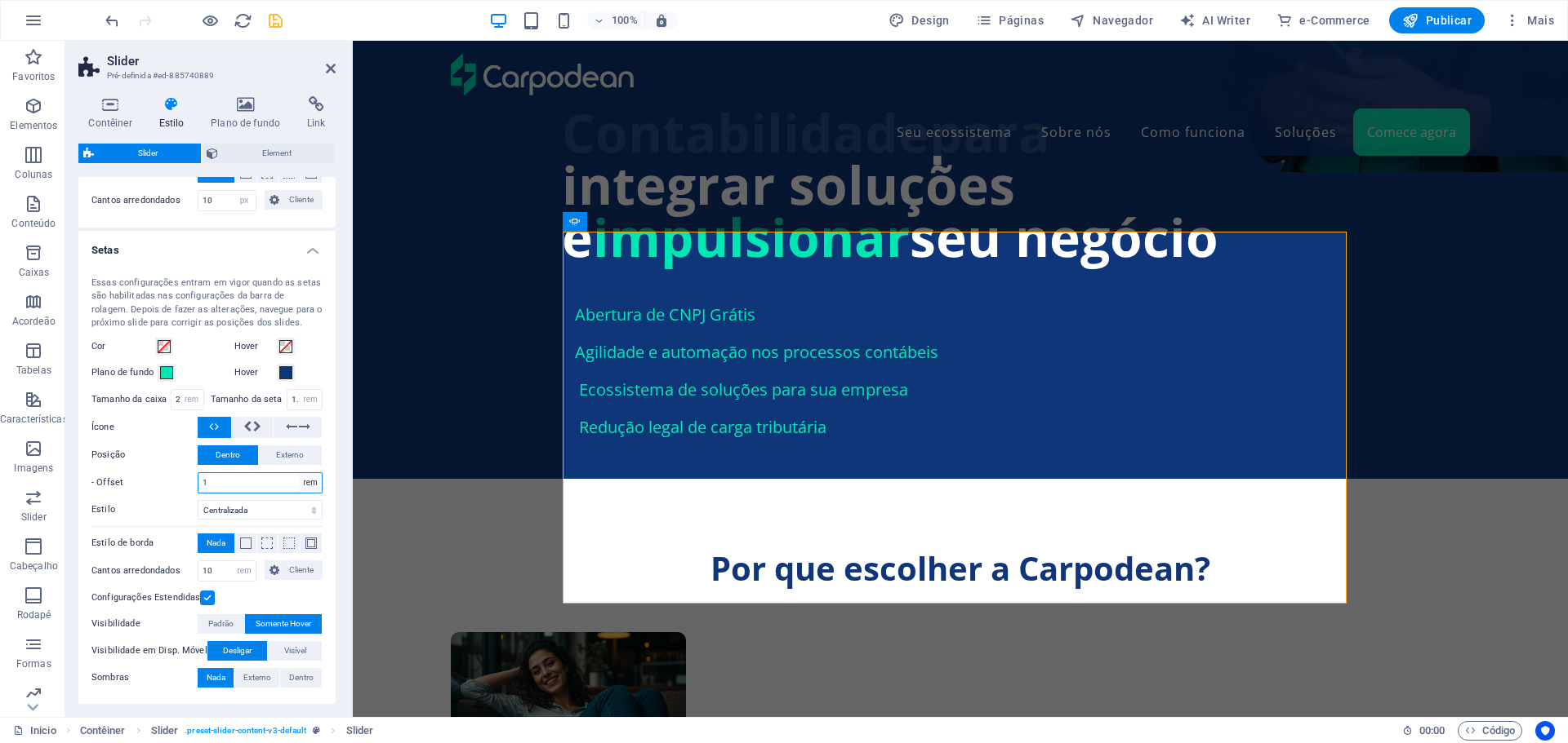
click at [307, 483] on select "px rem % vh vw" at bounding box center [310, 483] width 23 height 19
select select "px"
click at [299, 473] on select "px rem % vh vw" at bounding box center [310, 483] width 23 height 19
drag, startPoint x: 244, startPoint y: 485, endPoint x: 185, endPoint y: 482, distance: 59.1
click at [185, 482] on div "- Offset 8 px rem % vh vw" at bounding box center [207, 483] width 231 height 21
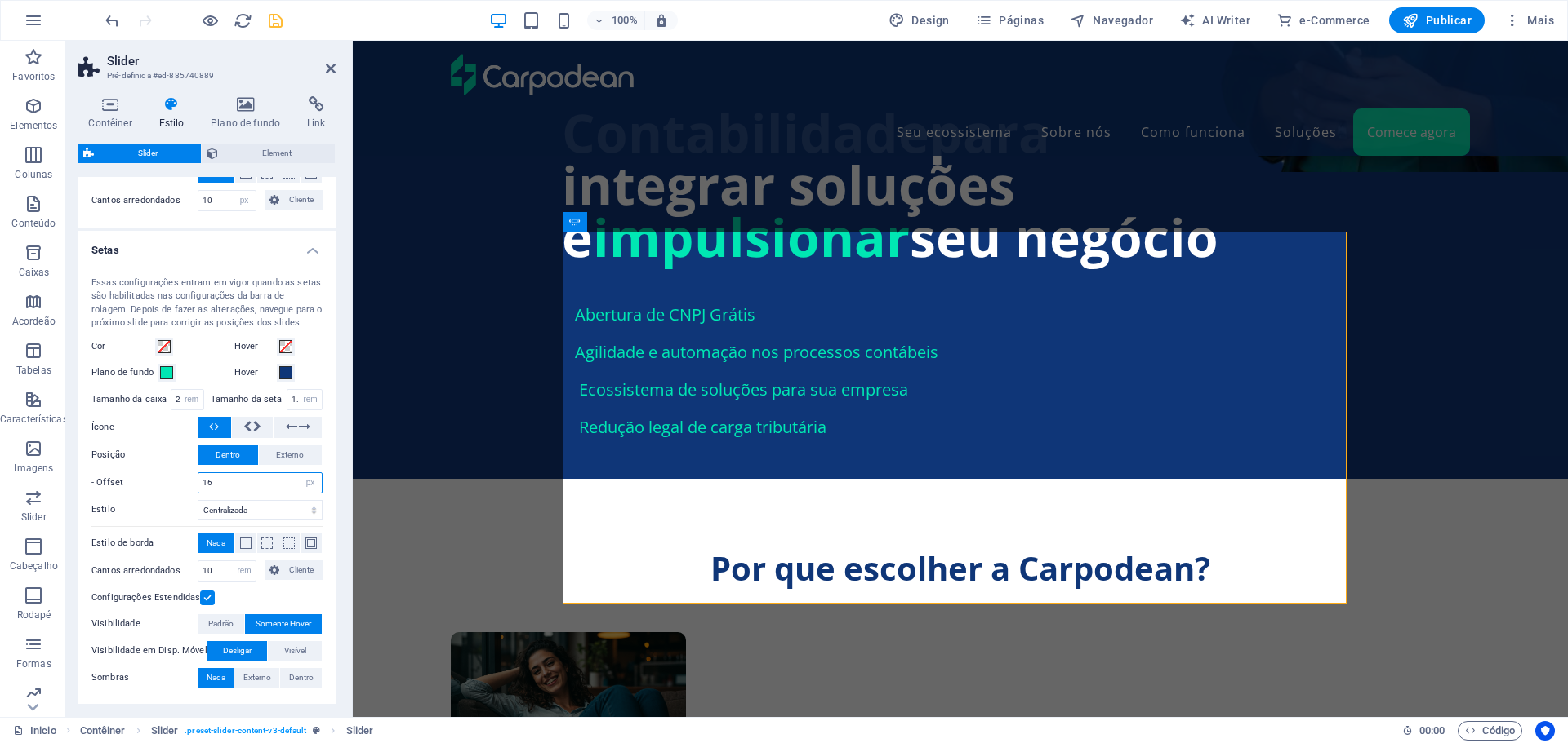
type input "16"
drag, startPoint x: 236, startPoint y: 478, endPoint x: 180, endPoint y: 481, distance: 56.1
click at [180, 481] on div "- Offset 16 px rem % vh vw" at bounding box center [207, 483] width 231 height 21
click at [237, 485] on input "24" at bounding box center [259, 483] width 123 height 19
click at [238, 486] on input "24" at bounding box center [259, 483] width 123 height 19
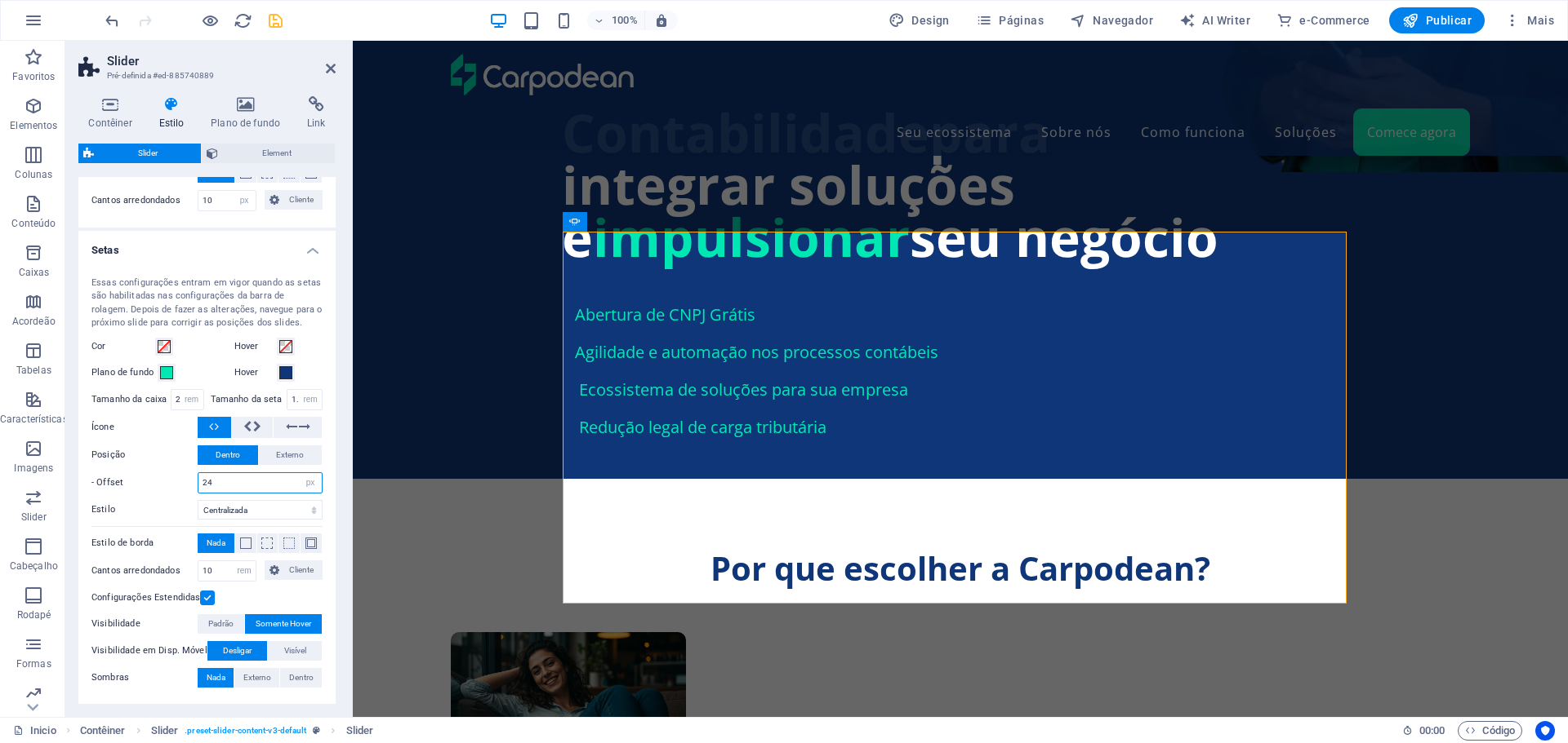
drag, startPoint x: 233, startPoint y: 486, endPoint x: 170, endPoint y: 485, distance: 63.0
click at [170, 485] on div "- Offset 24 px rem % vh vw" at bounding box center [207, 483] width 231 height 21
type input "0"
click at [307, 456] on button "Externo" at bounding box center [290, 455] width 64 height 19
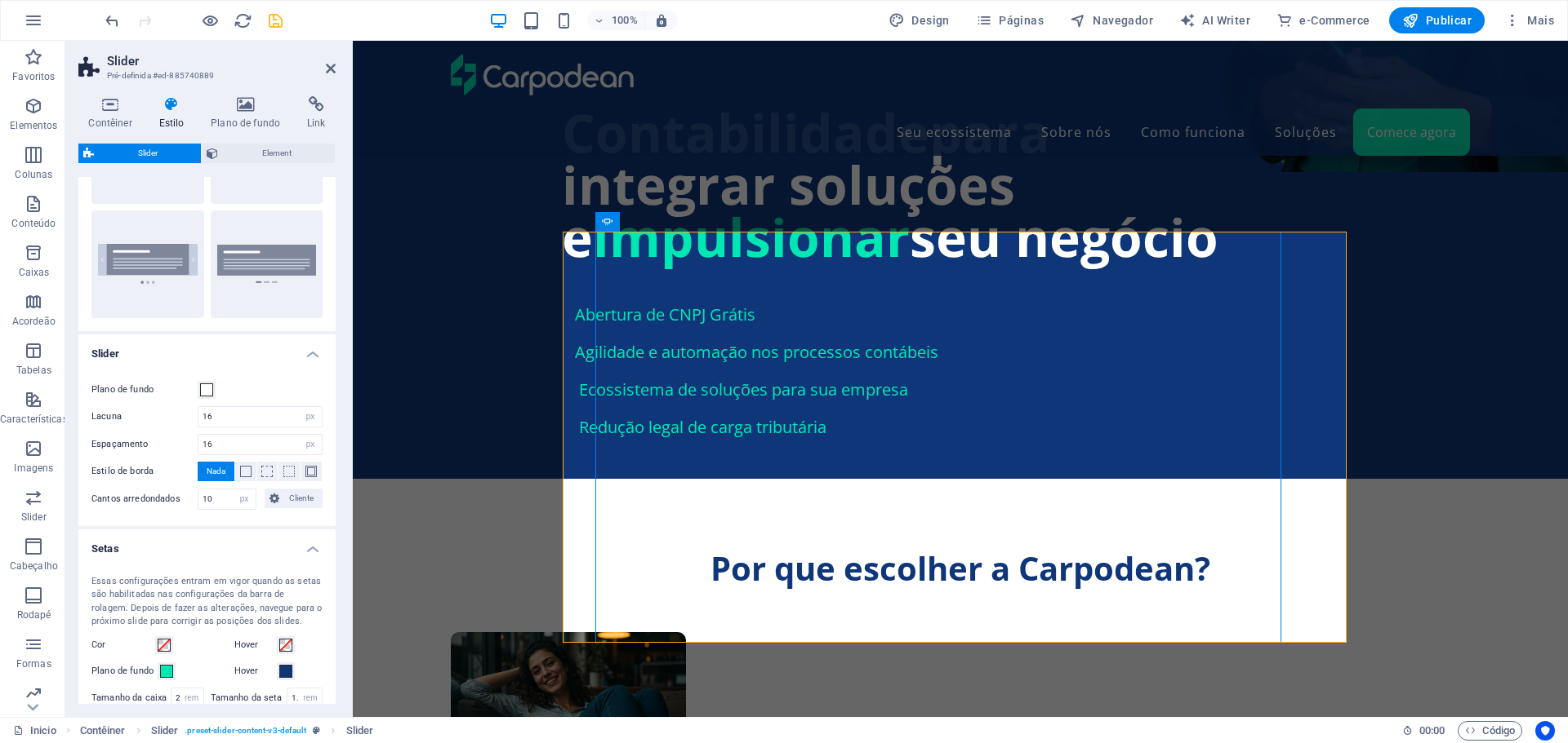
scroll to position [122, 0]
click at [205, 414] on input "16" at bounding box center [259, 417] width 123 height 19
type input "8"
click at [212, 448] on input "16" at bounding box center [259, 445] width 123 height 19
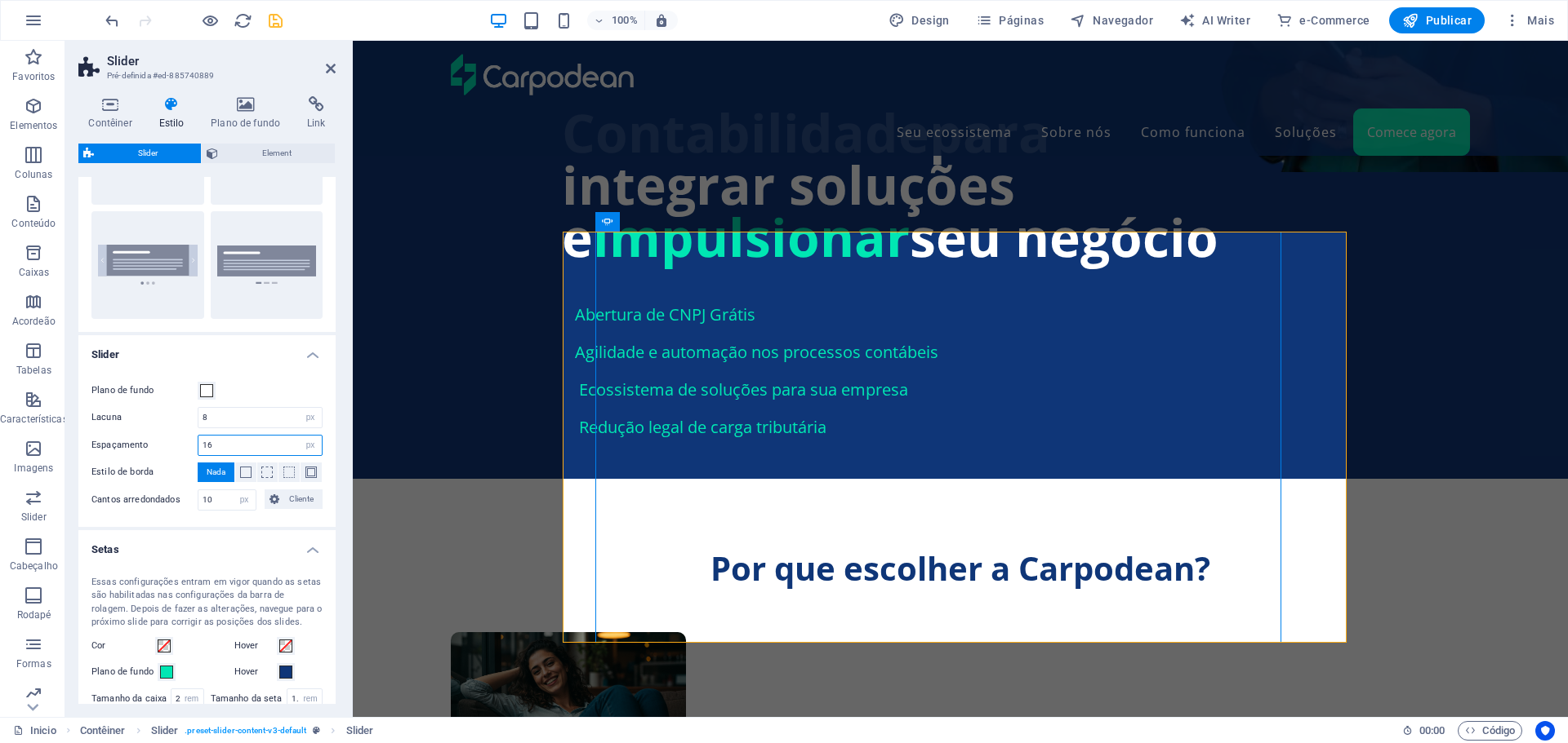
click at [212, 448] on input "16" at bounding box center [259, 445] width 123 height 19
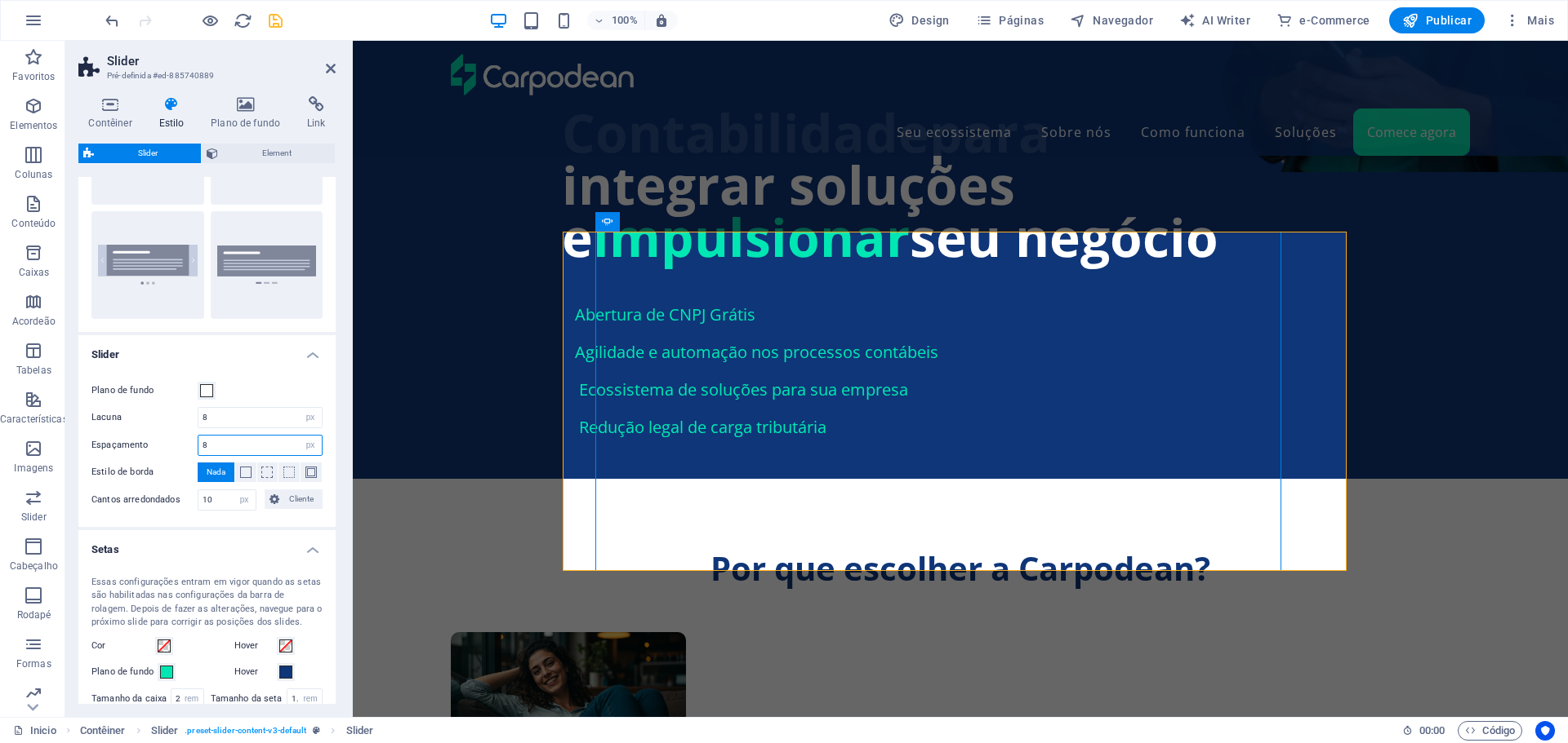
click at [241, 446] on input "8" at bounding box center [259, 445] width 123 height 19
type input "16"
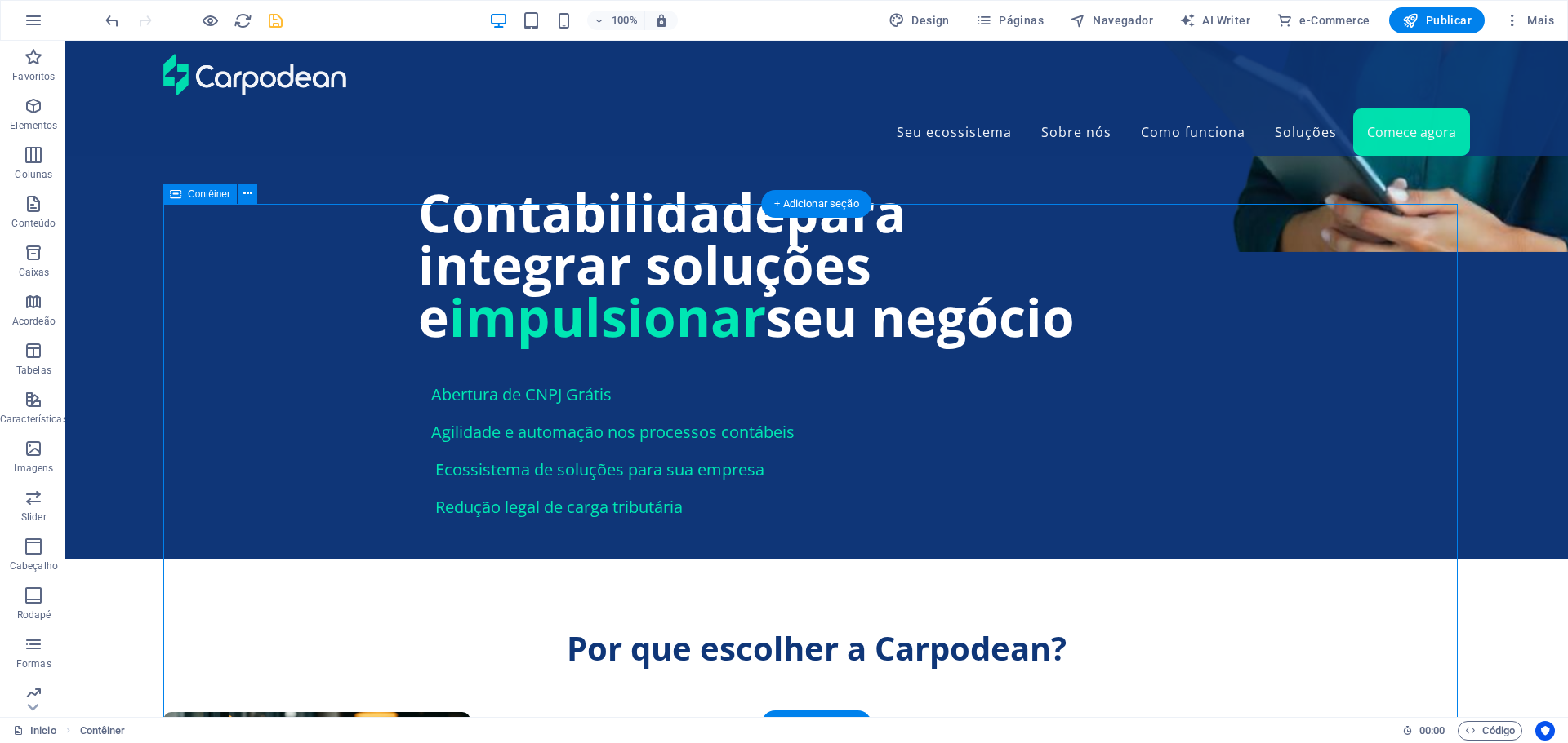
scroll to position [1522, 0]
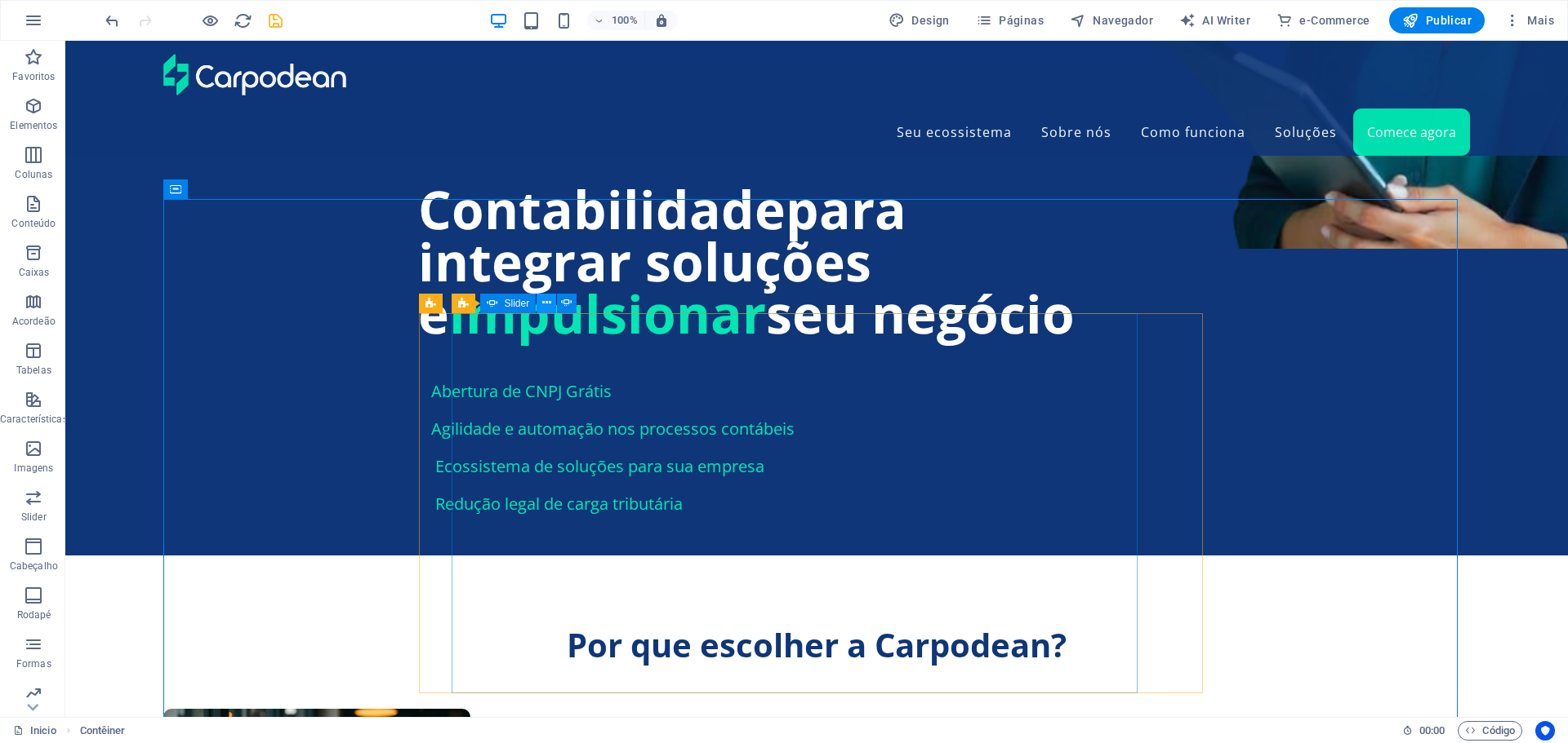
click at [543, 304] on icon at bounding box center [547, 303] width 9 height 17
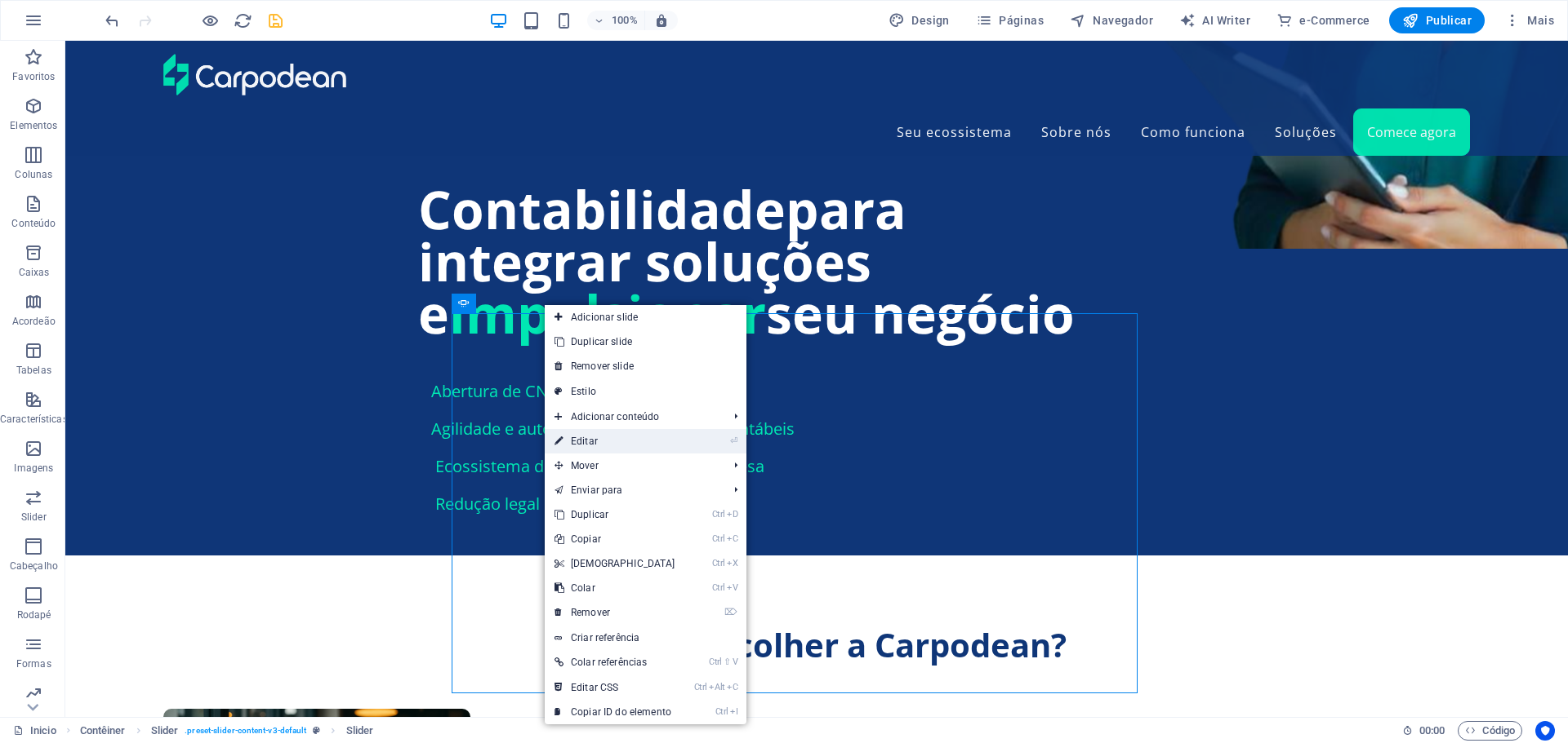
click at [591, 442] on link "⏎ Editar" at bounding box center [614, 442] width 141 height 24
select select "px"
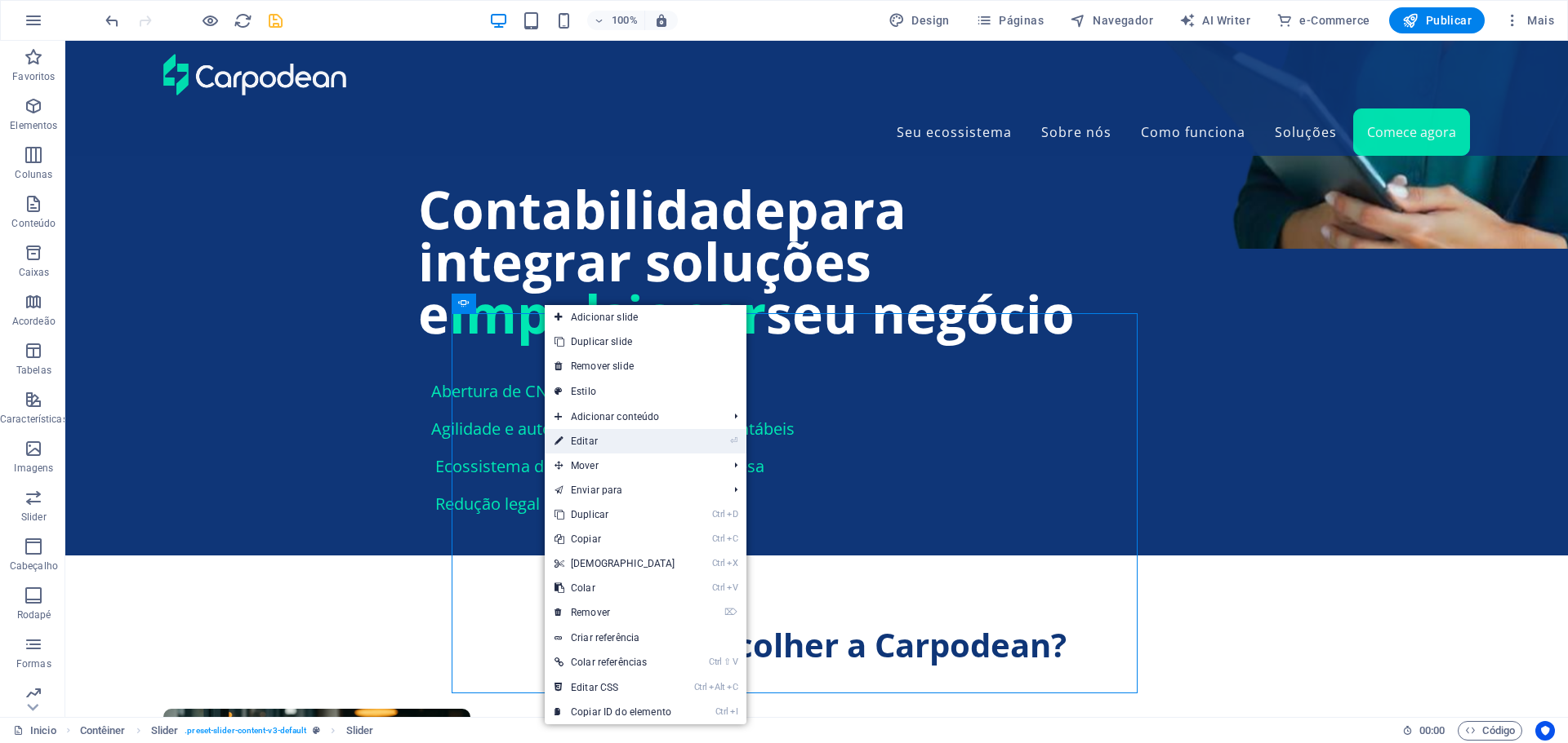
select select "px"
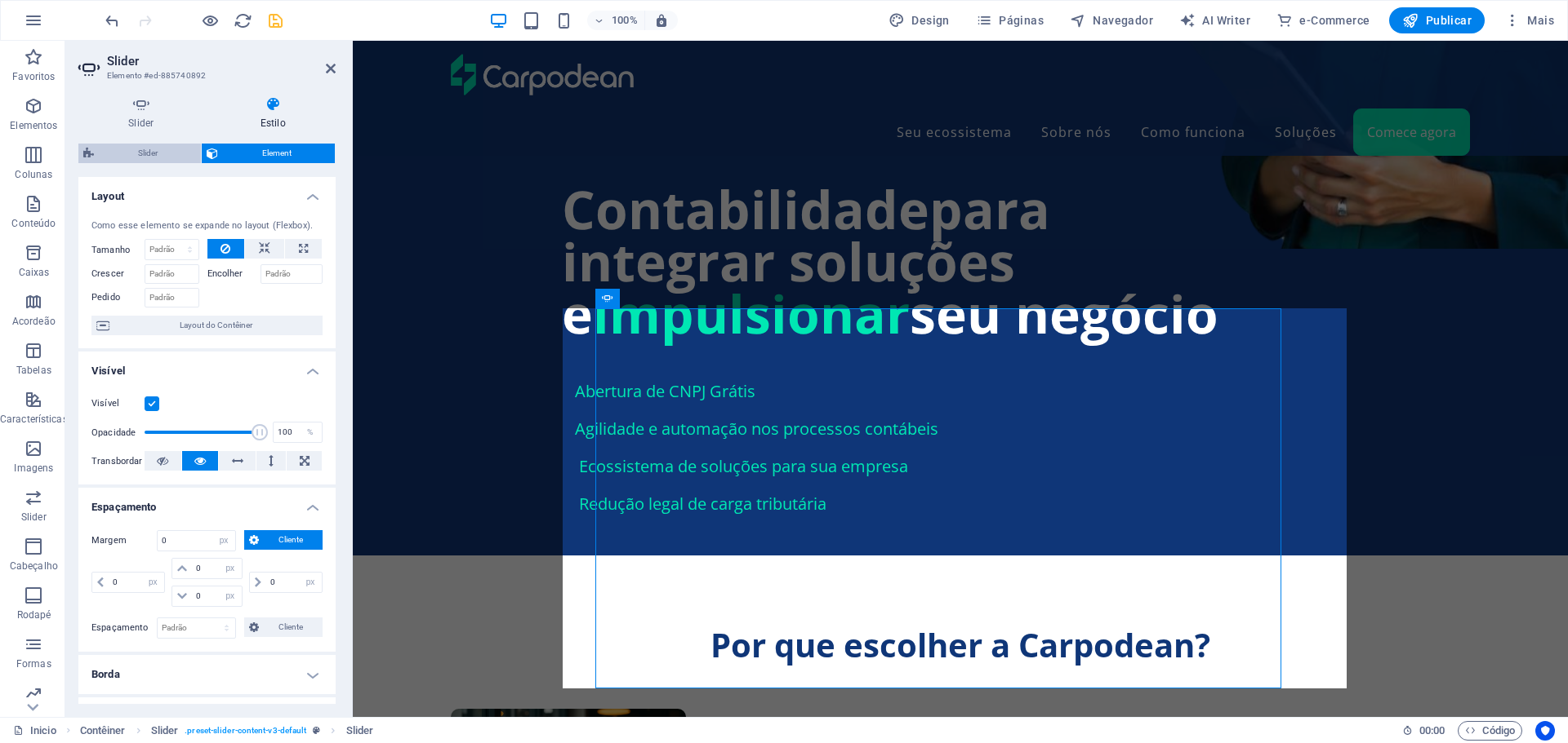
click at [149, 150] on span "Slider" at bounding box center [147, 154] width 97 height 19
select select "px"
select select "rem"
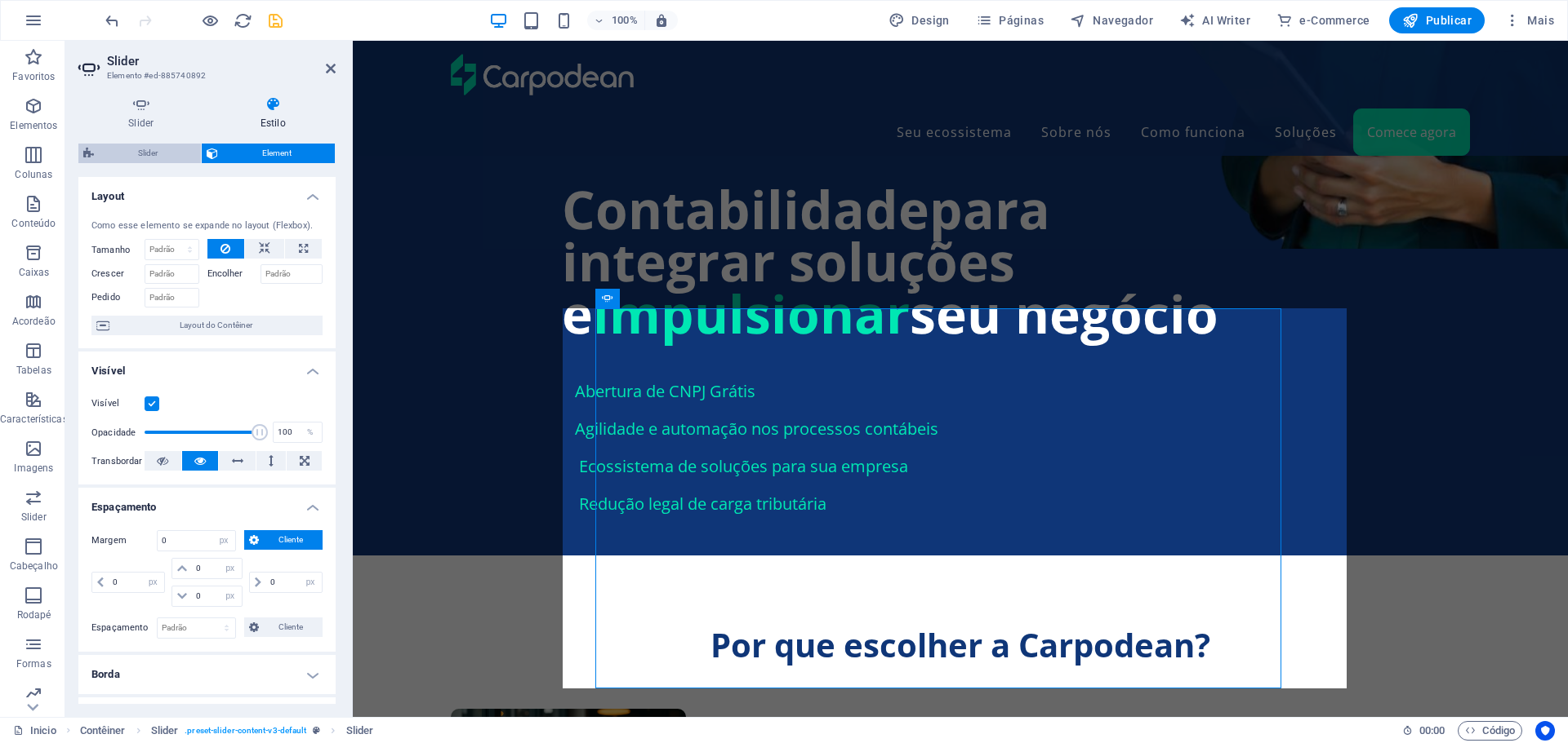
select select "rem"
select select "px"
select select "rem"
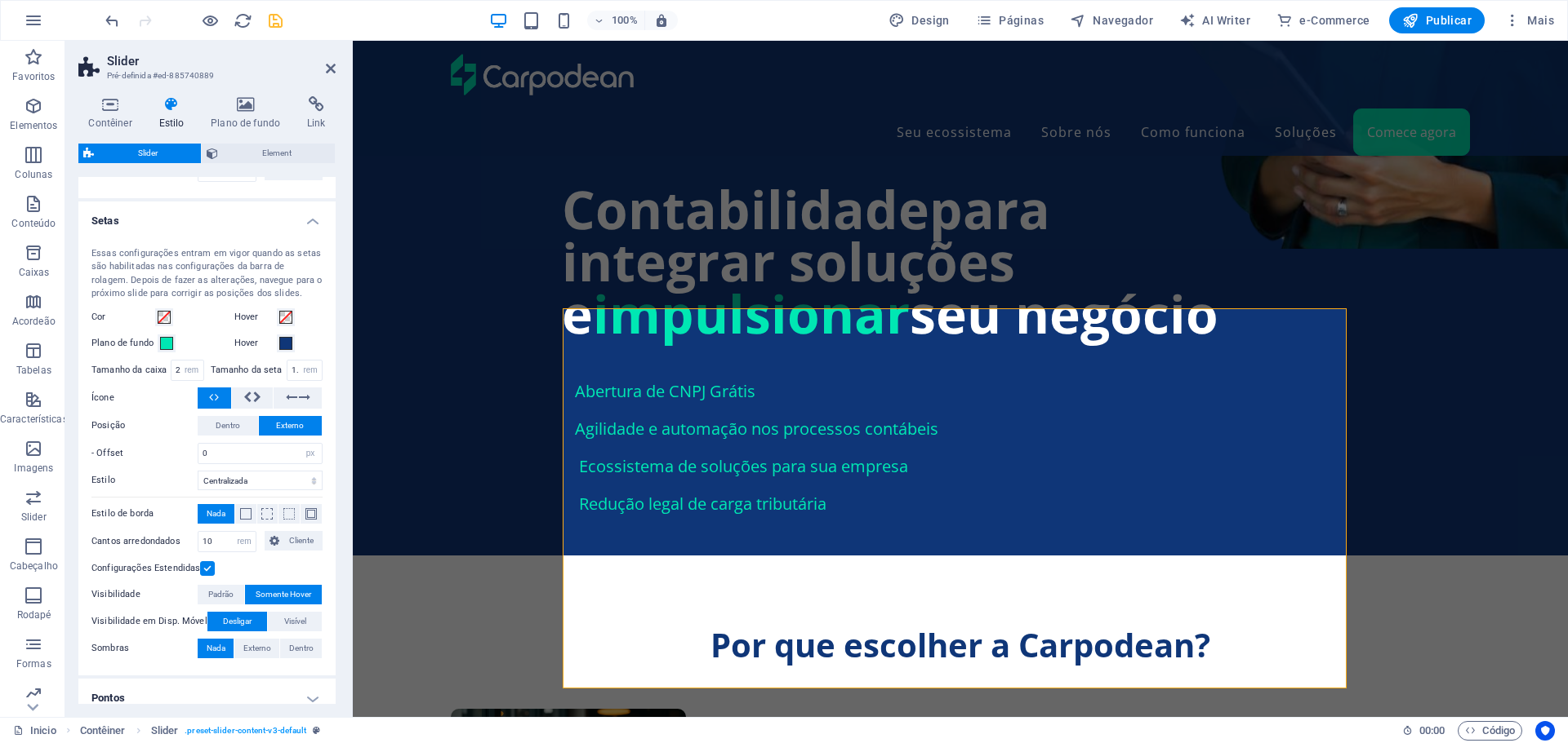
scroll to position [449, 0]
click at [262, 153] on span "Element" at bounding box center [276, 154] width 107 height 19
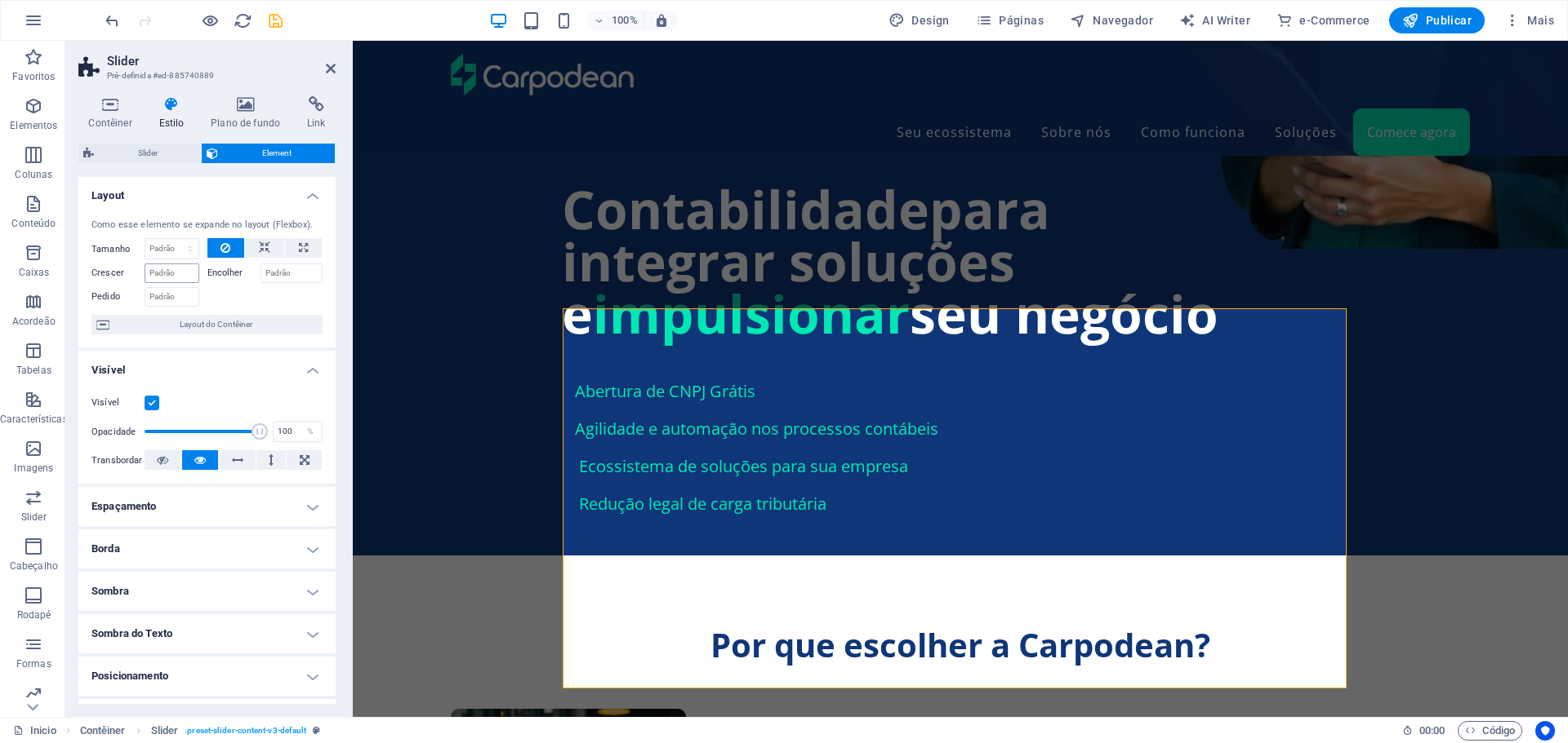
scroll to position [0, 0]
click at [148, 154] on span "Slider" at bounding box center [147, 154] width 97 height 19
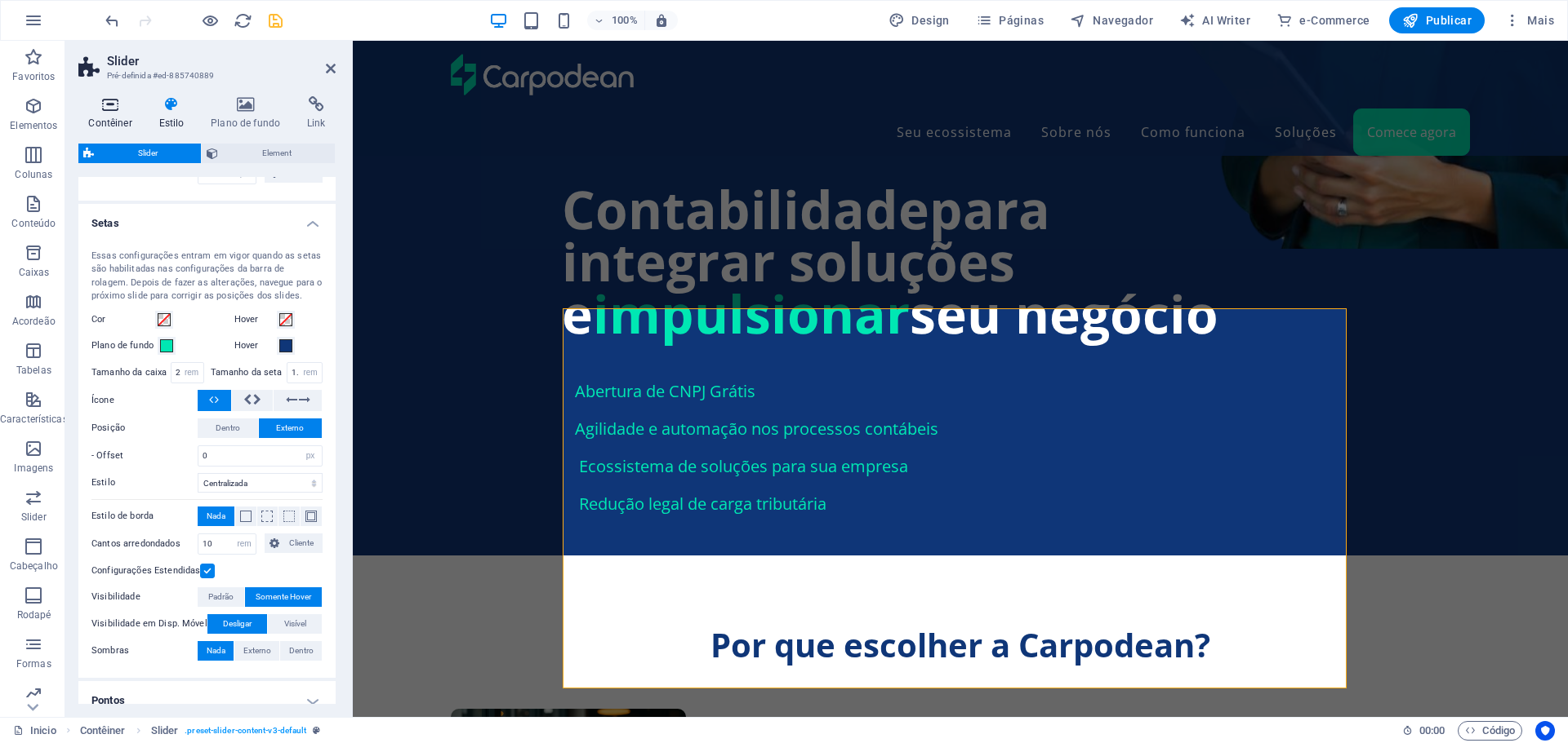
click at [107, 108] on icon at bounding box center [110, 104] width 64 height 17
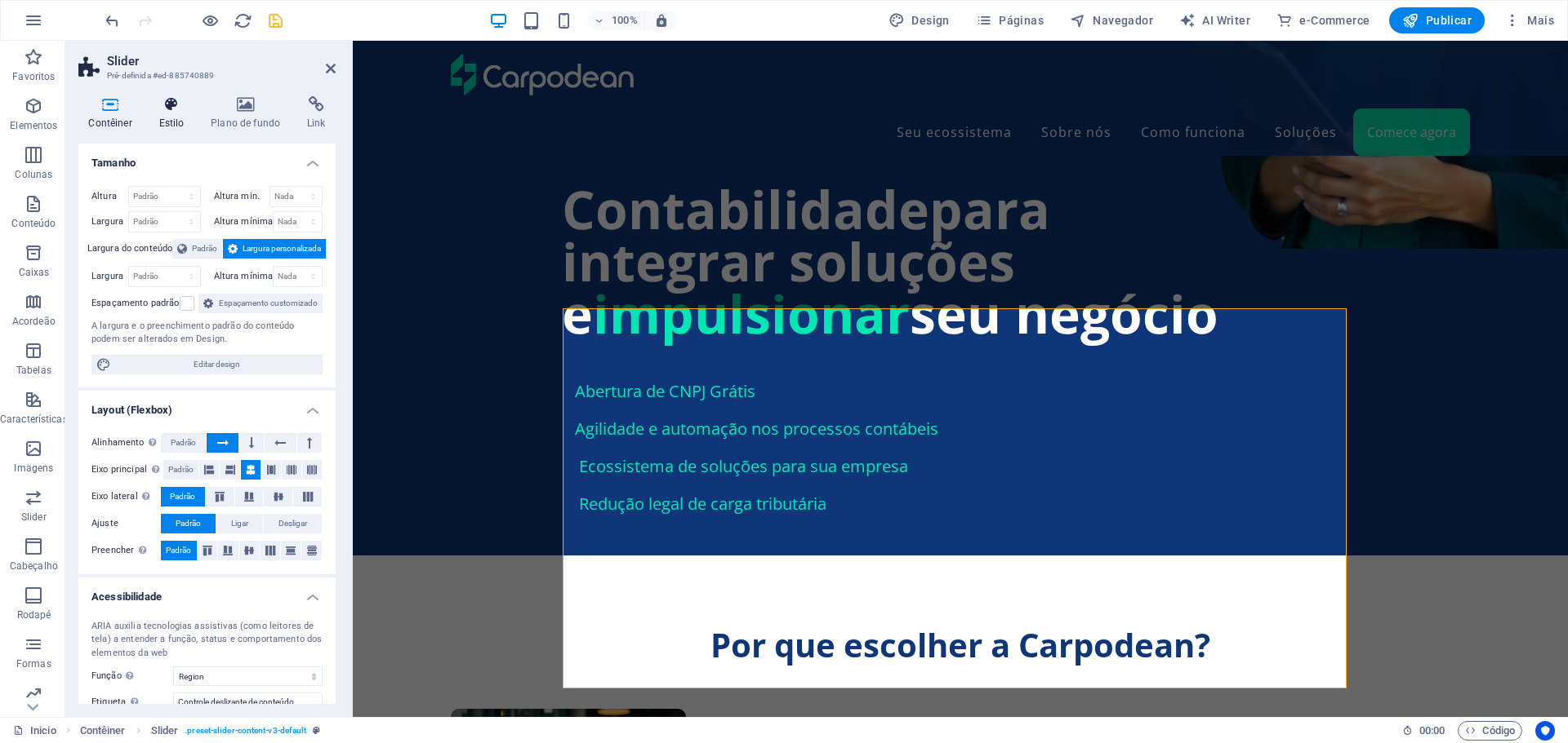
click at [159, 112] on icon at bounding box center [171, 104] width 45 height 17
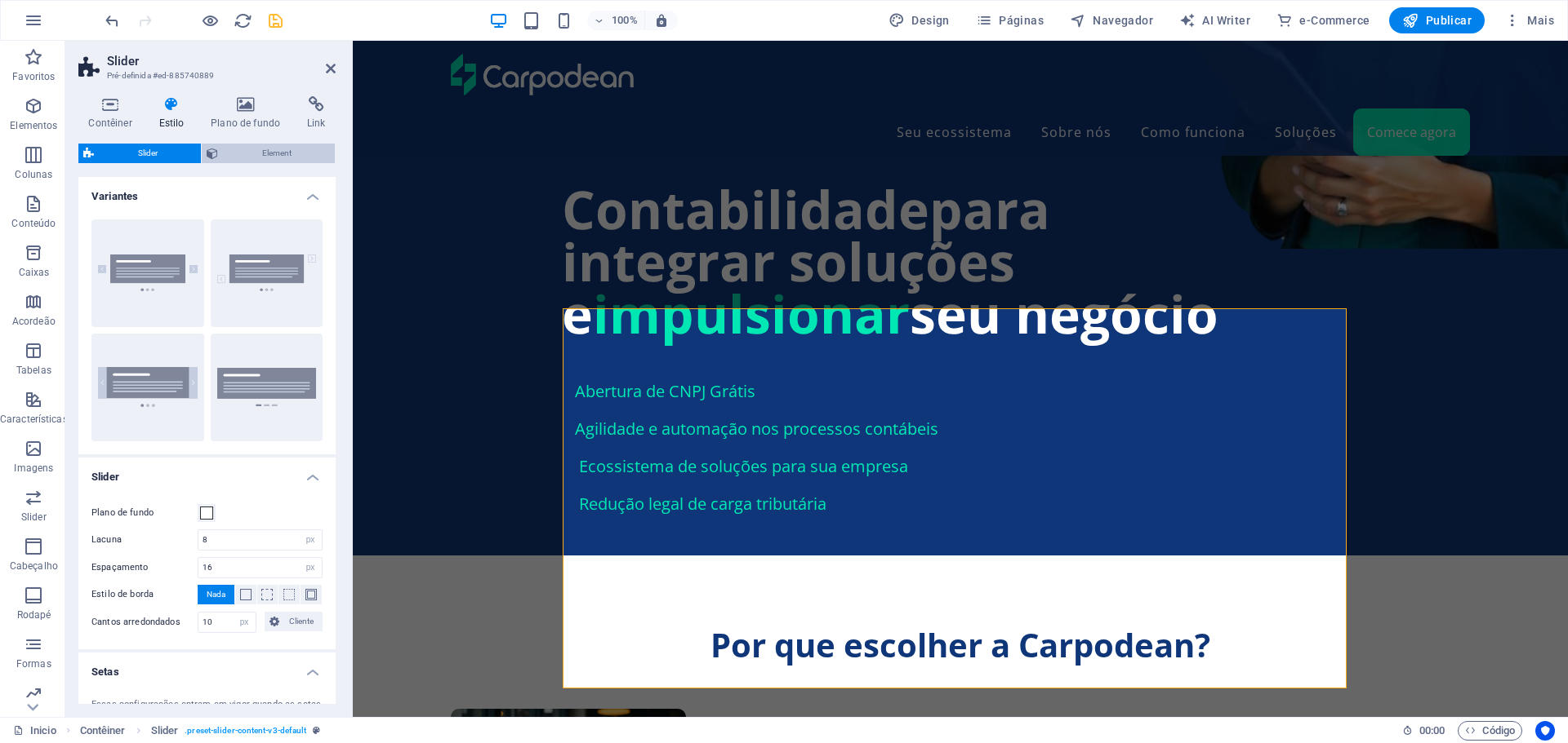
click at [275, 149] on span "Element" at bounding box center [276, 154] width 107 height 19
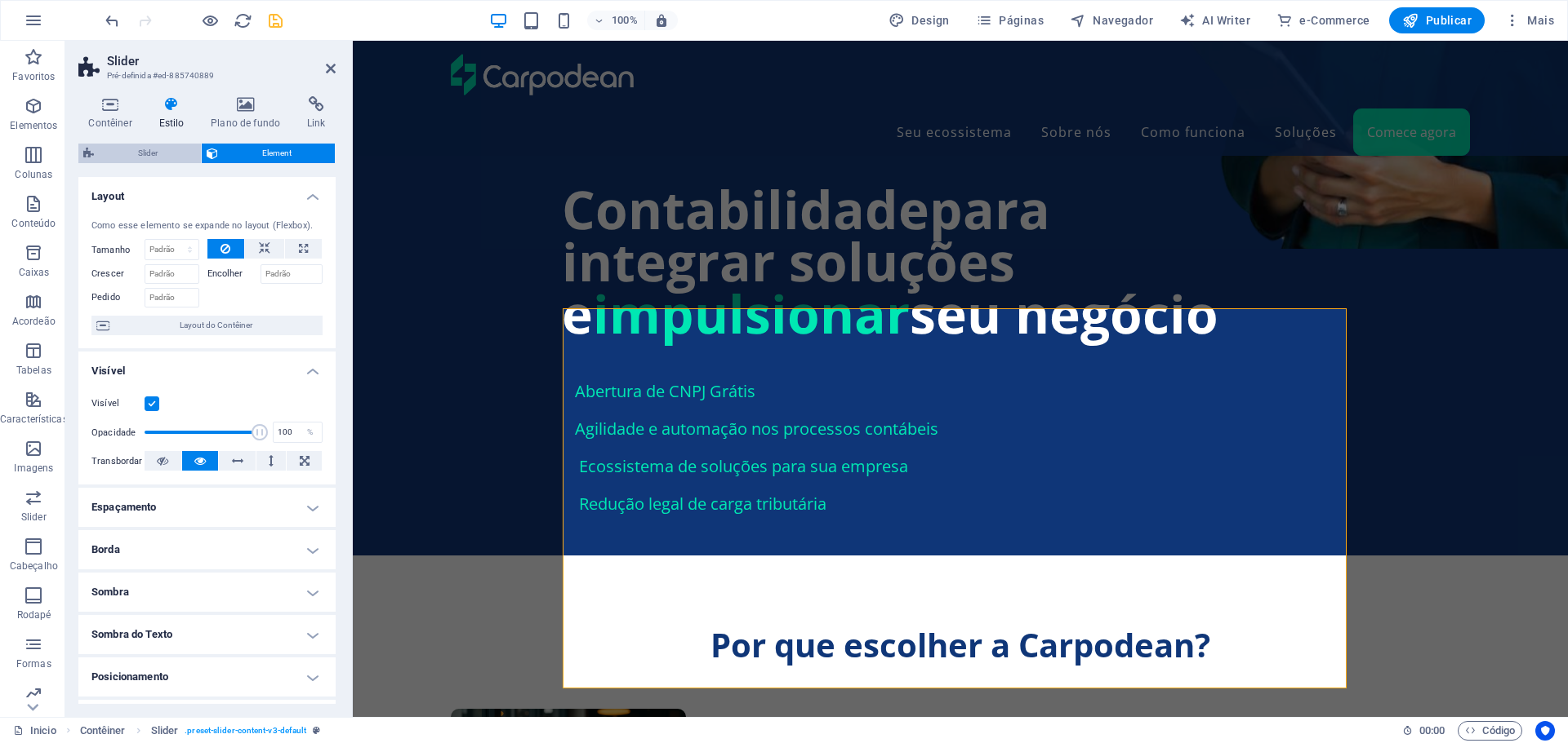
click at [133, 154] on span "Slider" at bounding box center [147, 154] width 97 height 19
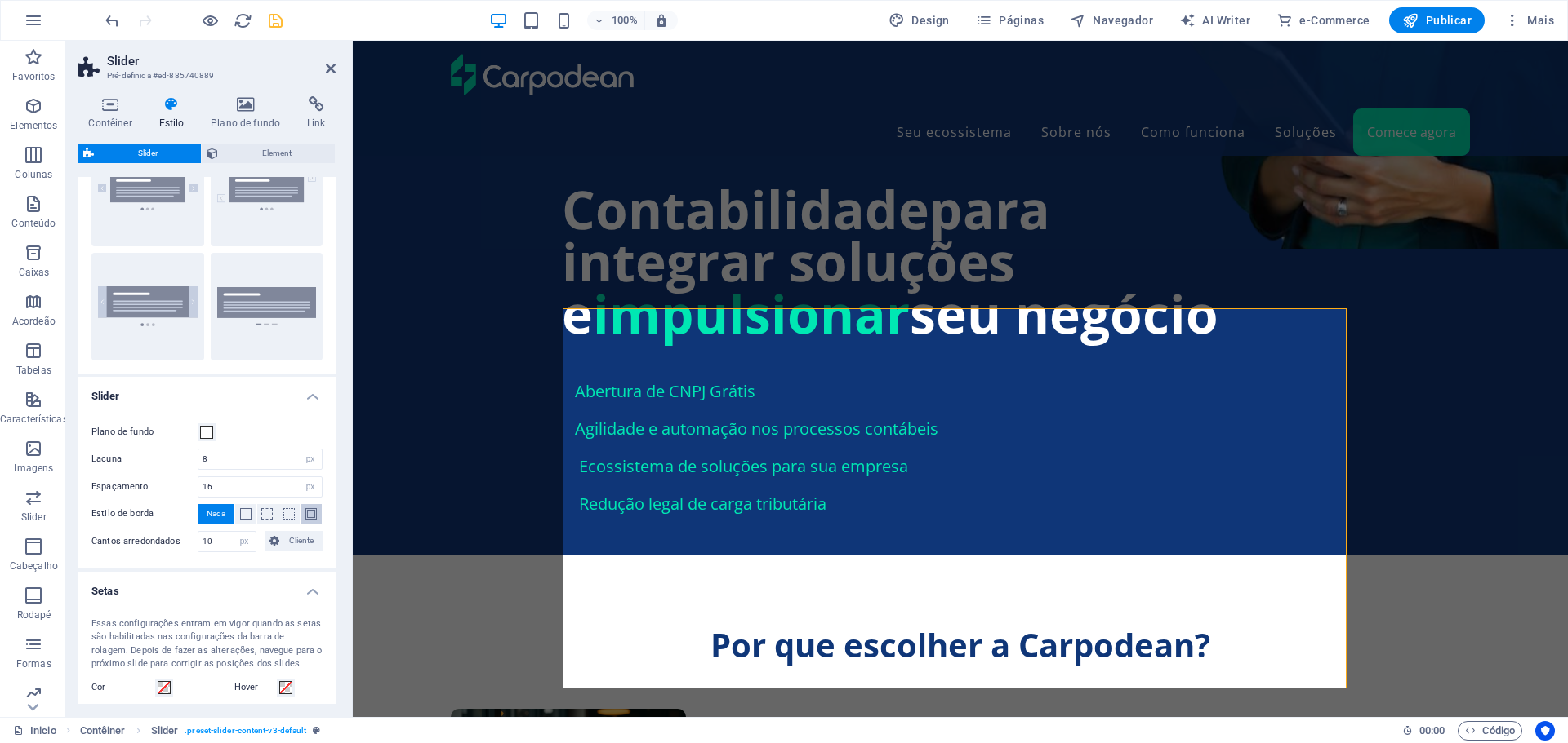
scroll to position [81, 0]
click at [690, 296] on icon at bounding box center [690, 299] width 9 height 17
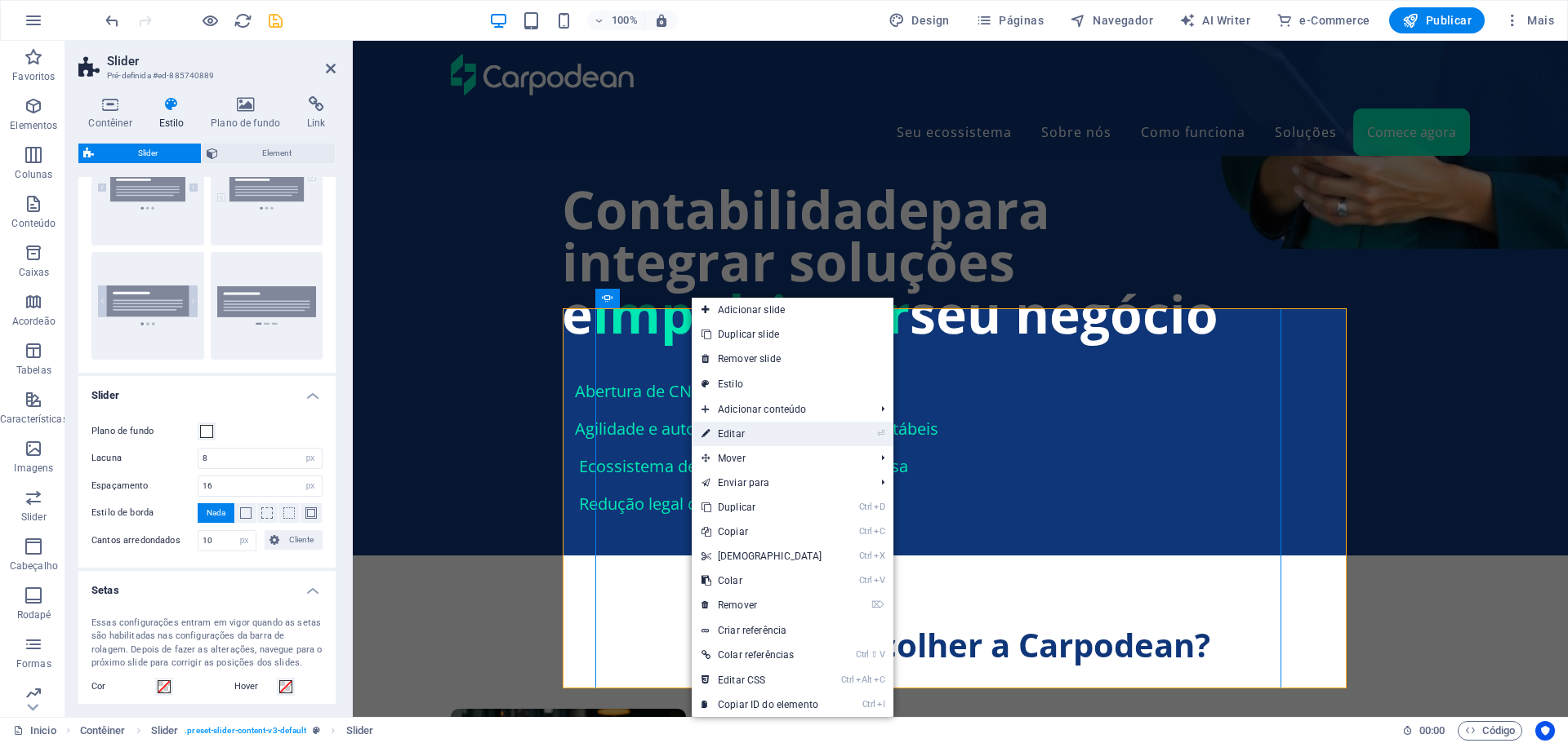
click at [734, 443] on link "⏎ Editar" at bounding box center [762, 434] width 141 height 24
select select "px"
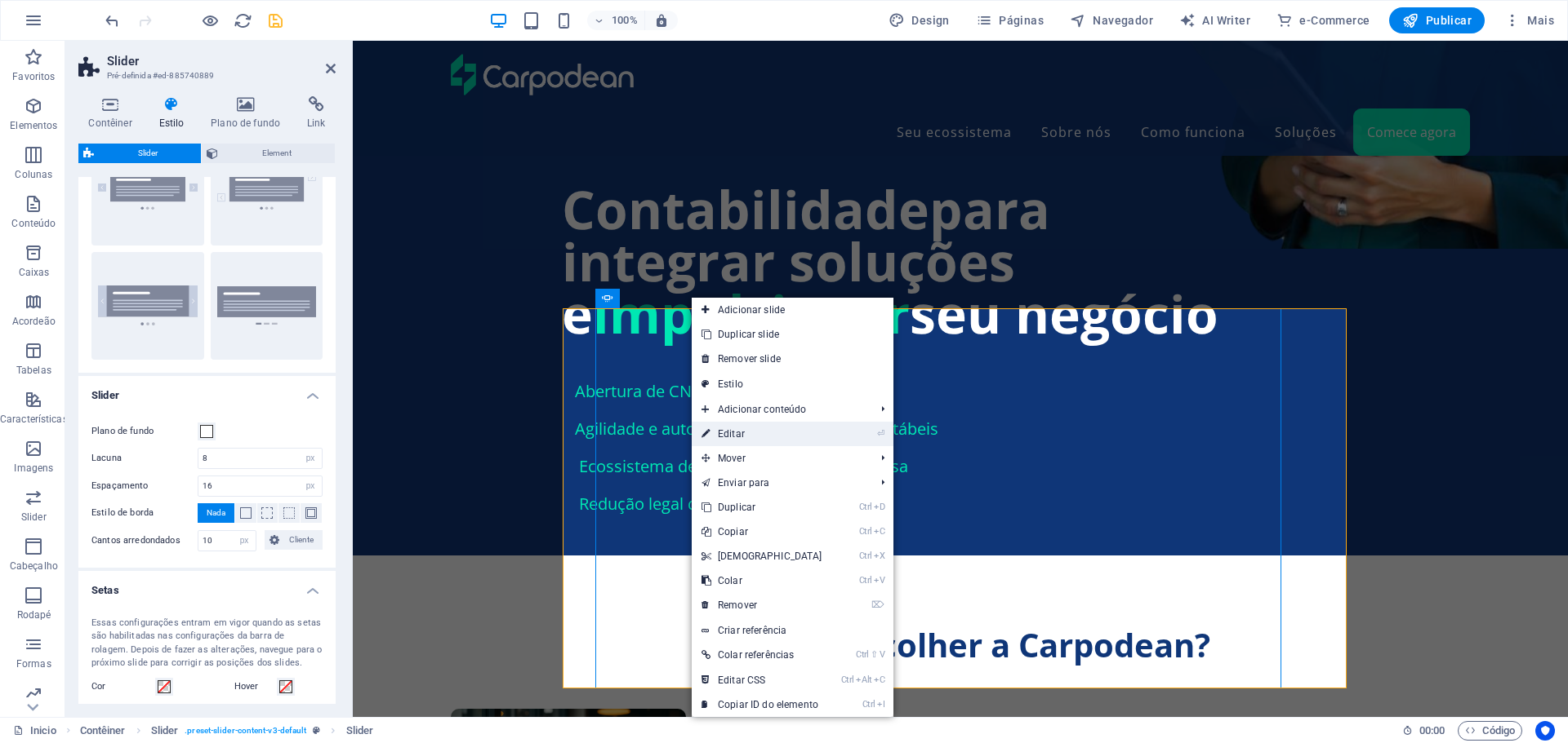
select select "px"
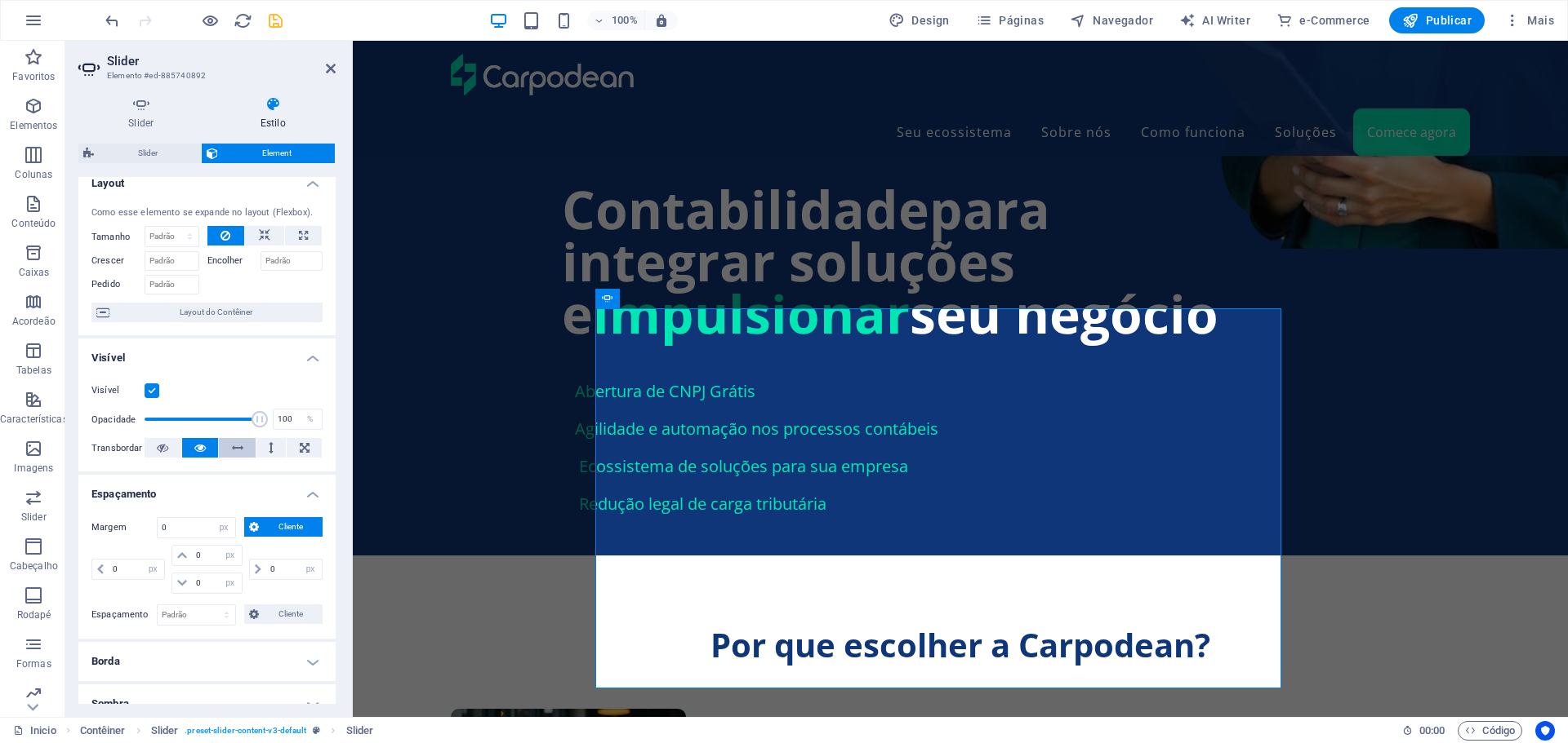
scroll to position [0, 0]
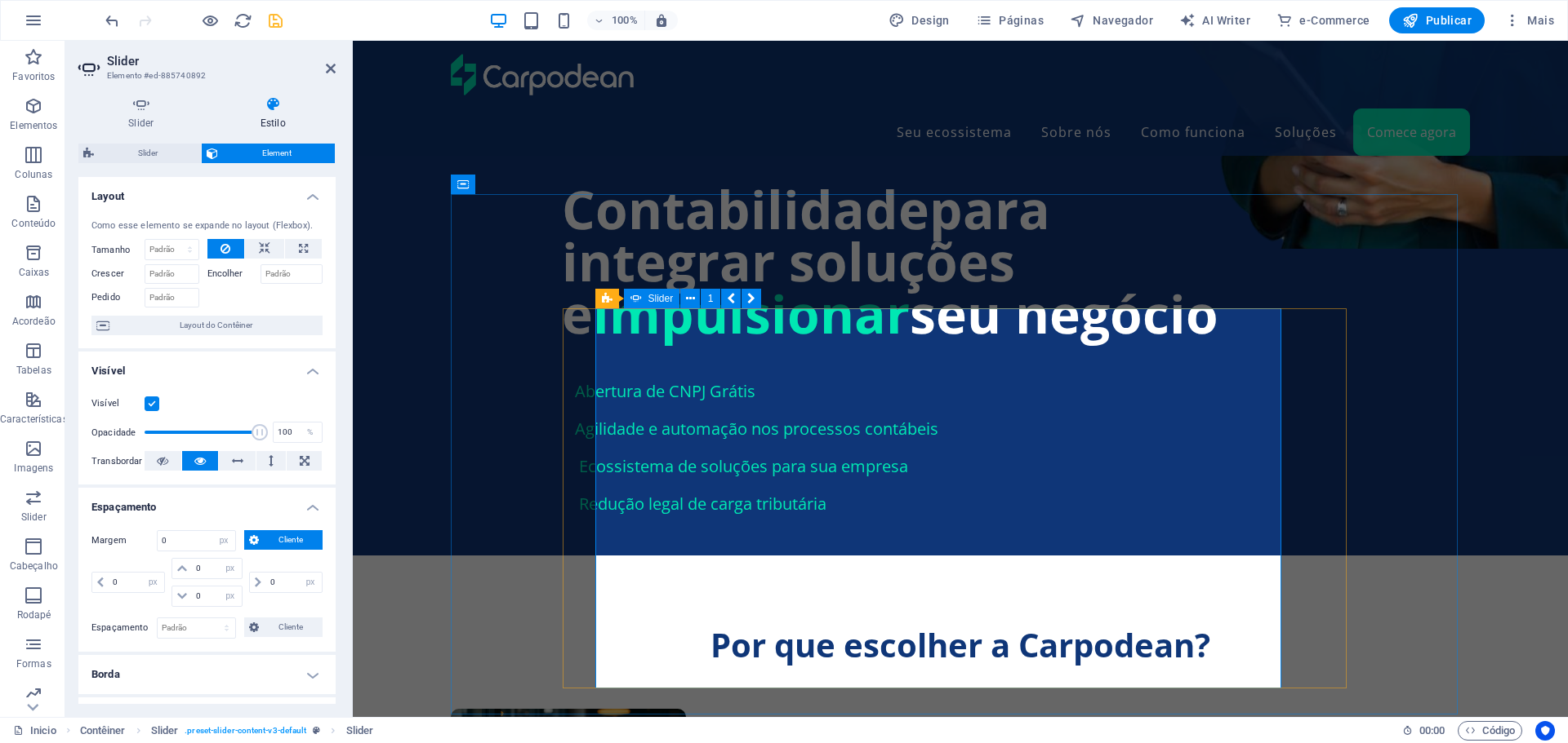
click at [648, 299] on span "Slider" at bounding box center [660, 298] width 25 height 10
click at [687, 299] on icon at bounding box center [690, 299] width 9 height 17
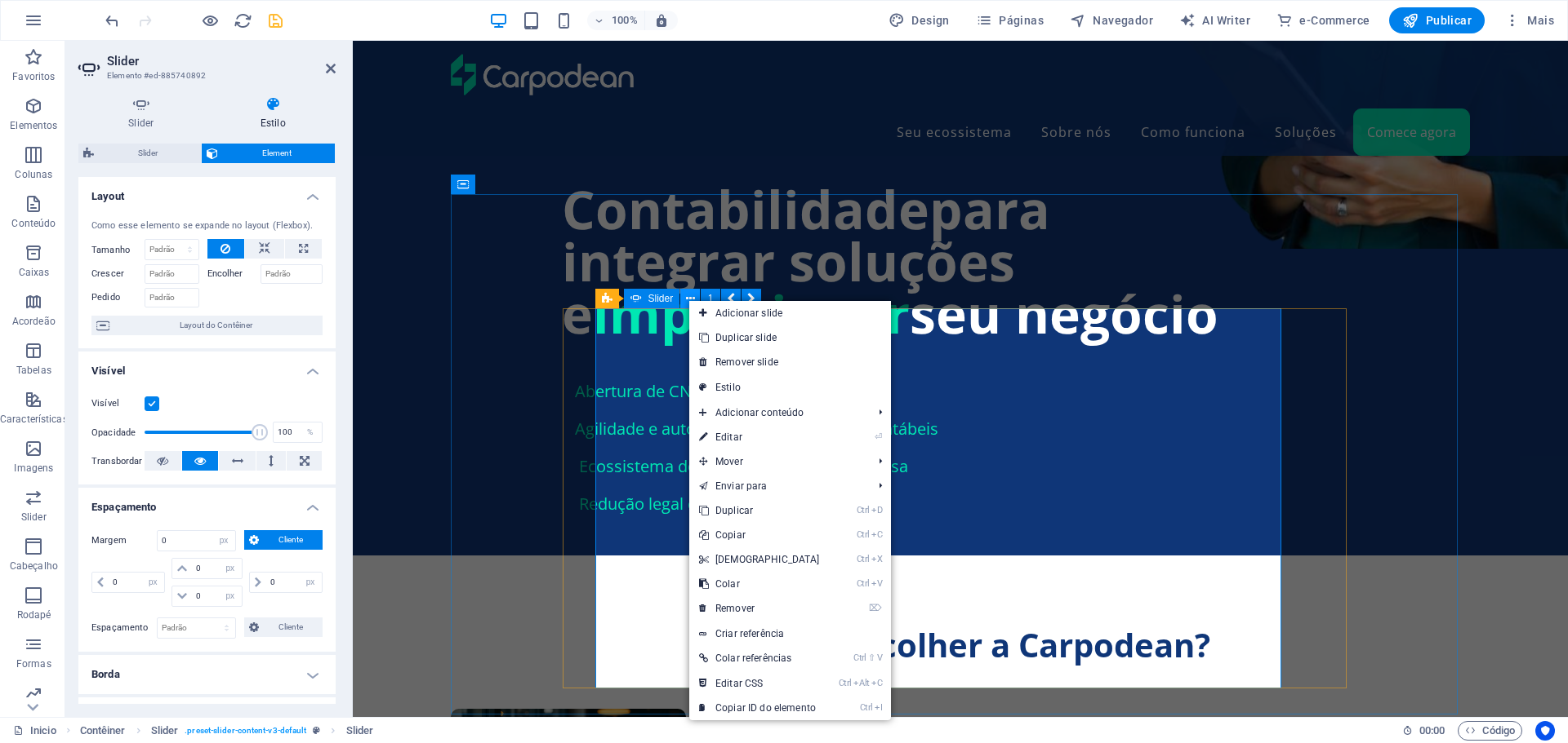
click at [687, 299] on icon at bounding box center [690, 299] width 9 height 17
click at [743, 386] on link "Estilo" at bounding box center [790, 388] width 202 height 24
select select "px"
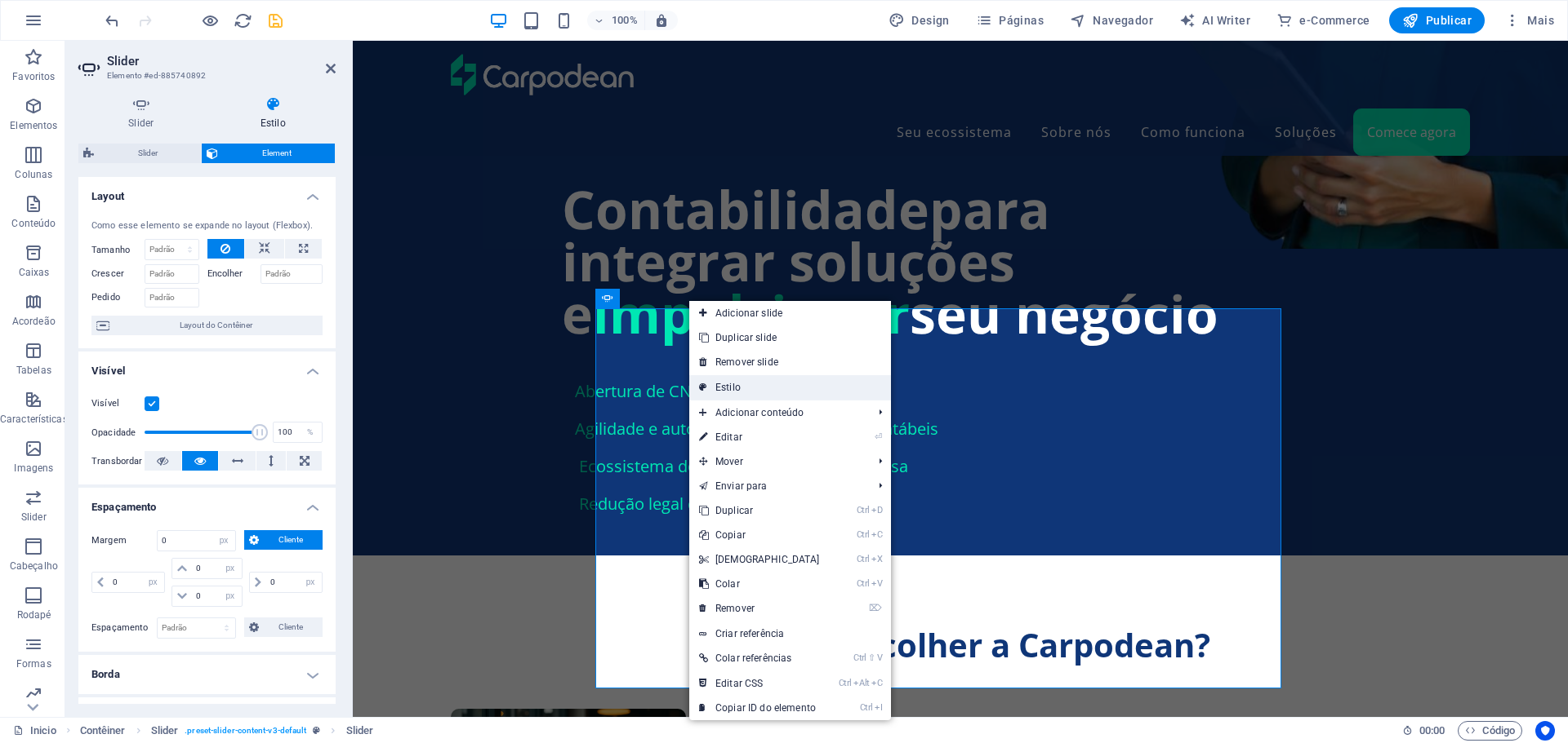
select select "rem"
select select "px"
select select "rem"
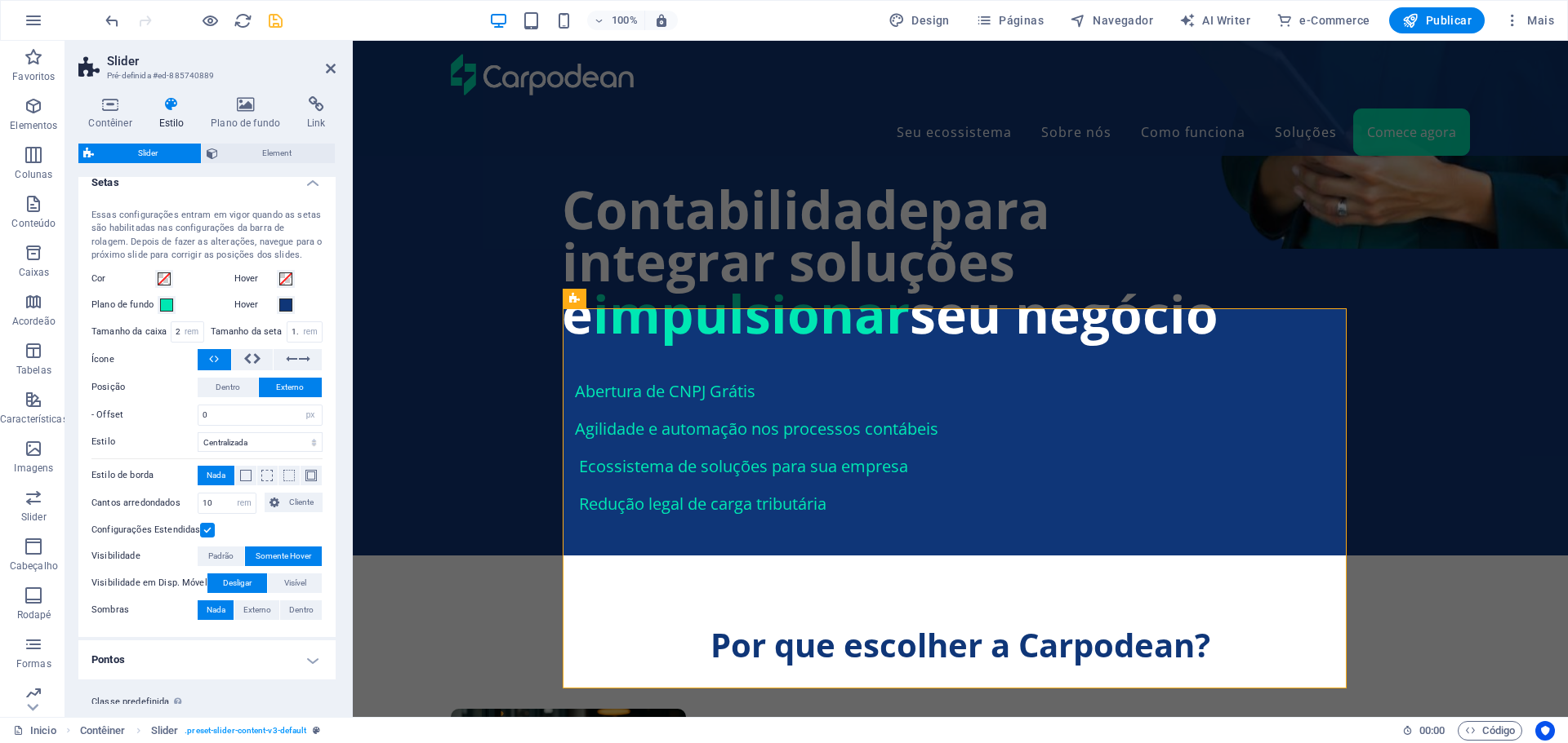
scroll to position [531, 0]
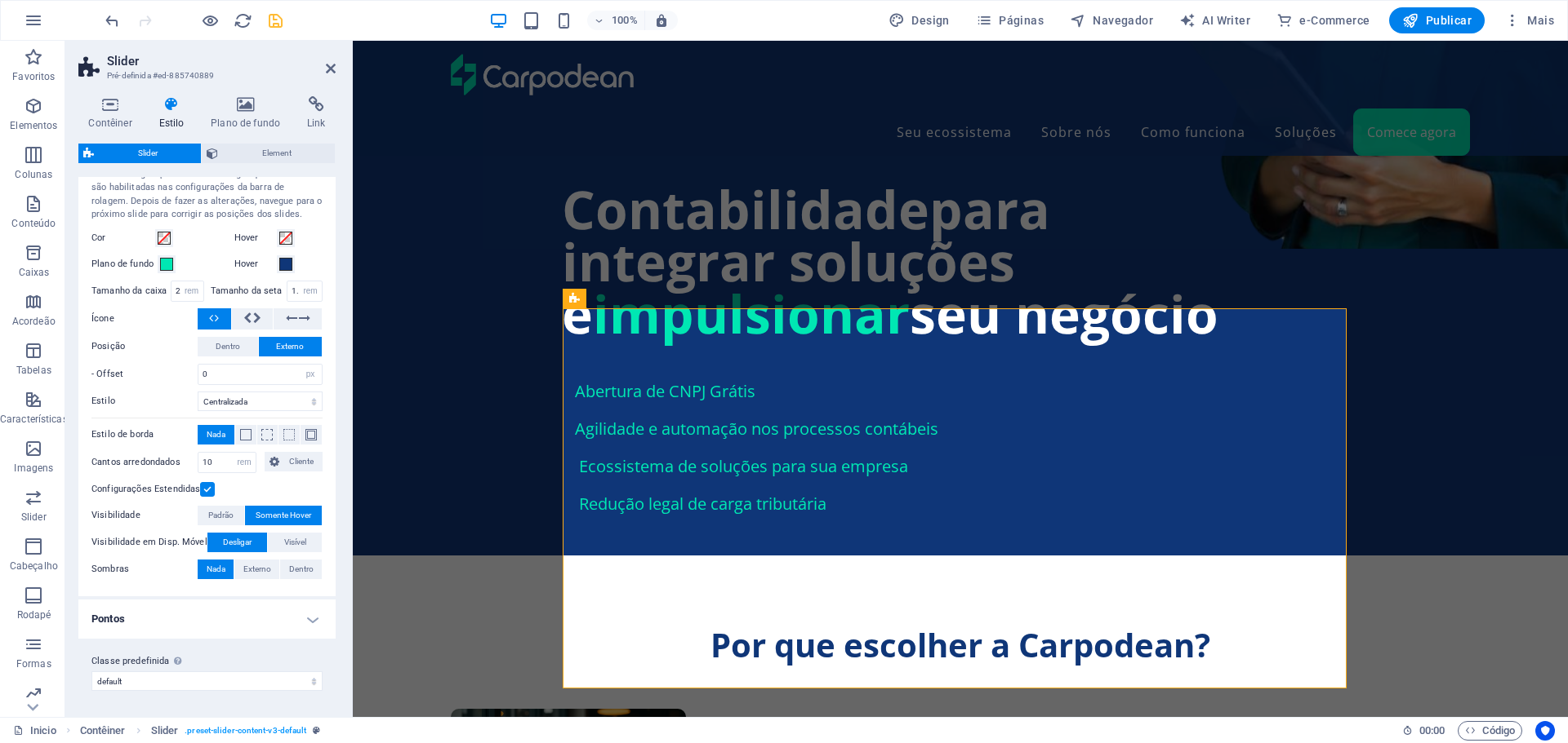
click at [299, 621] on h4 "Pontos" at bounding box center [207, 619] width 257 height 39
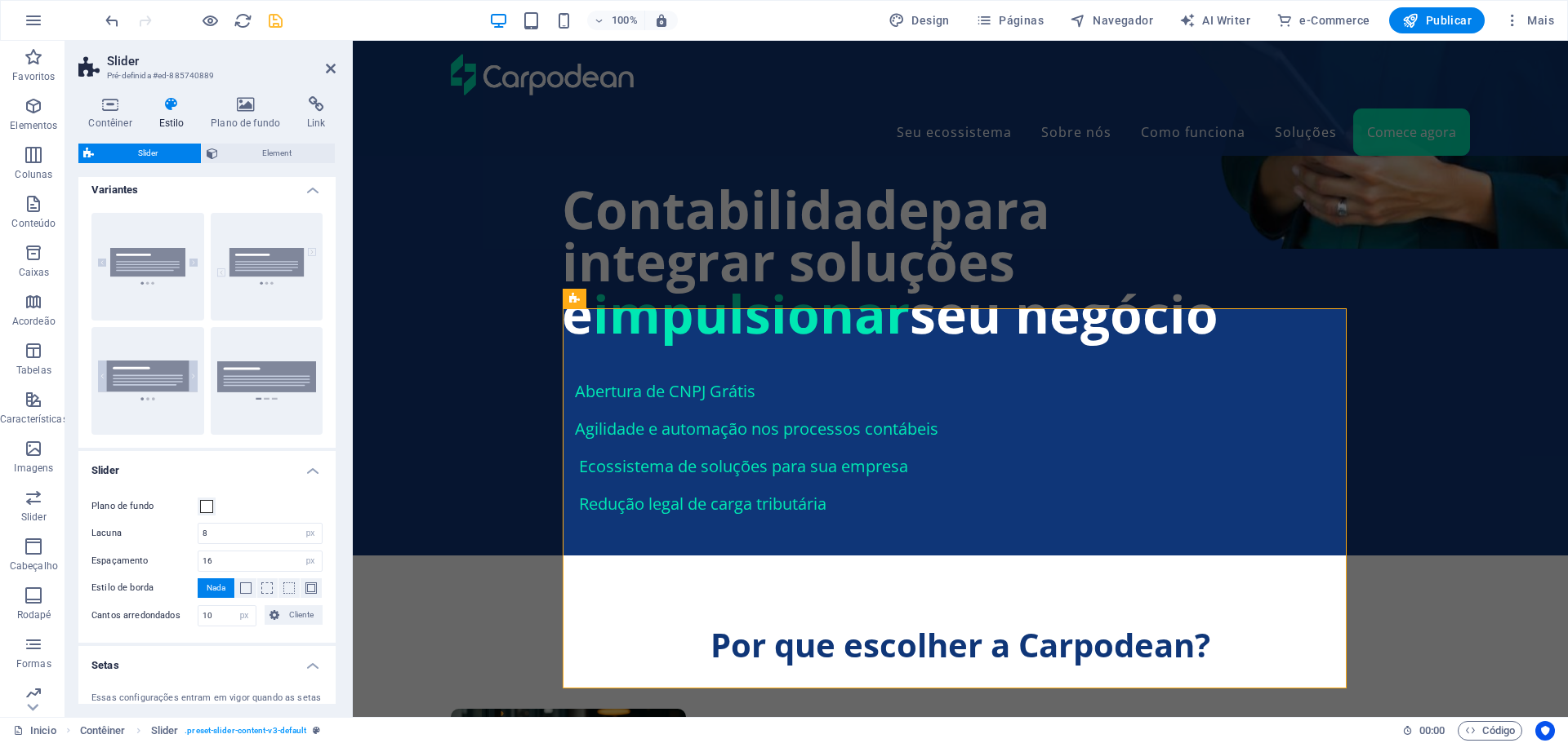
scroll to position [0, 0]
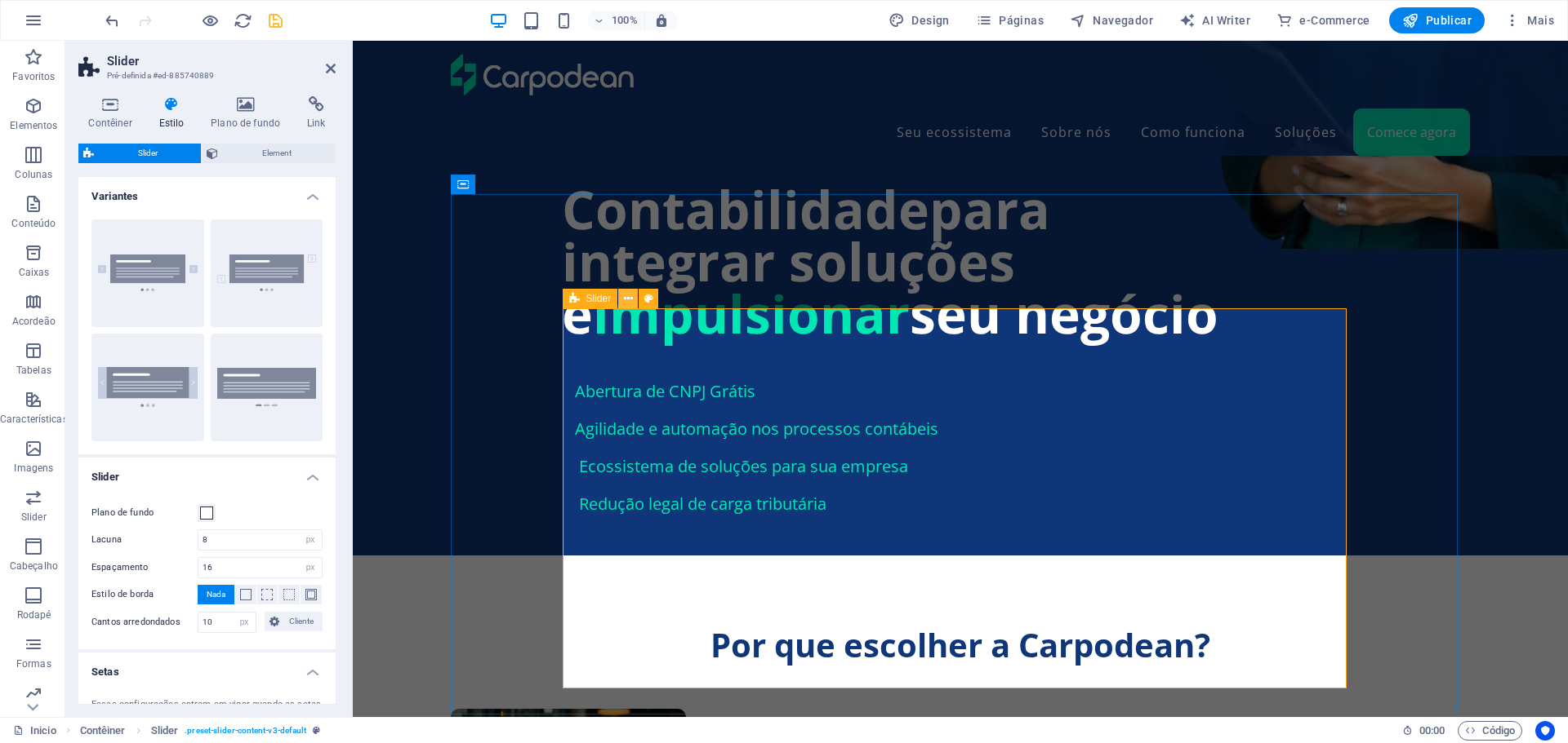
click at [629, 297] on icon at bounding box center [628, 299] width 9 height 17
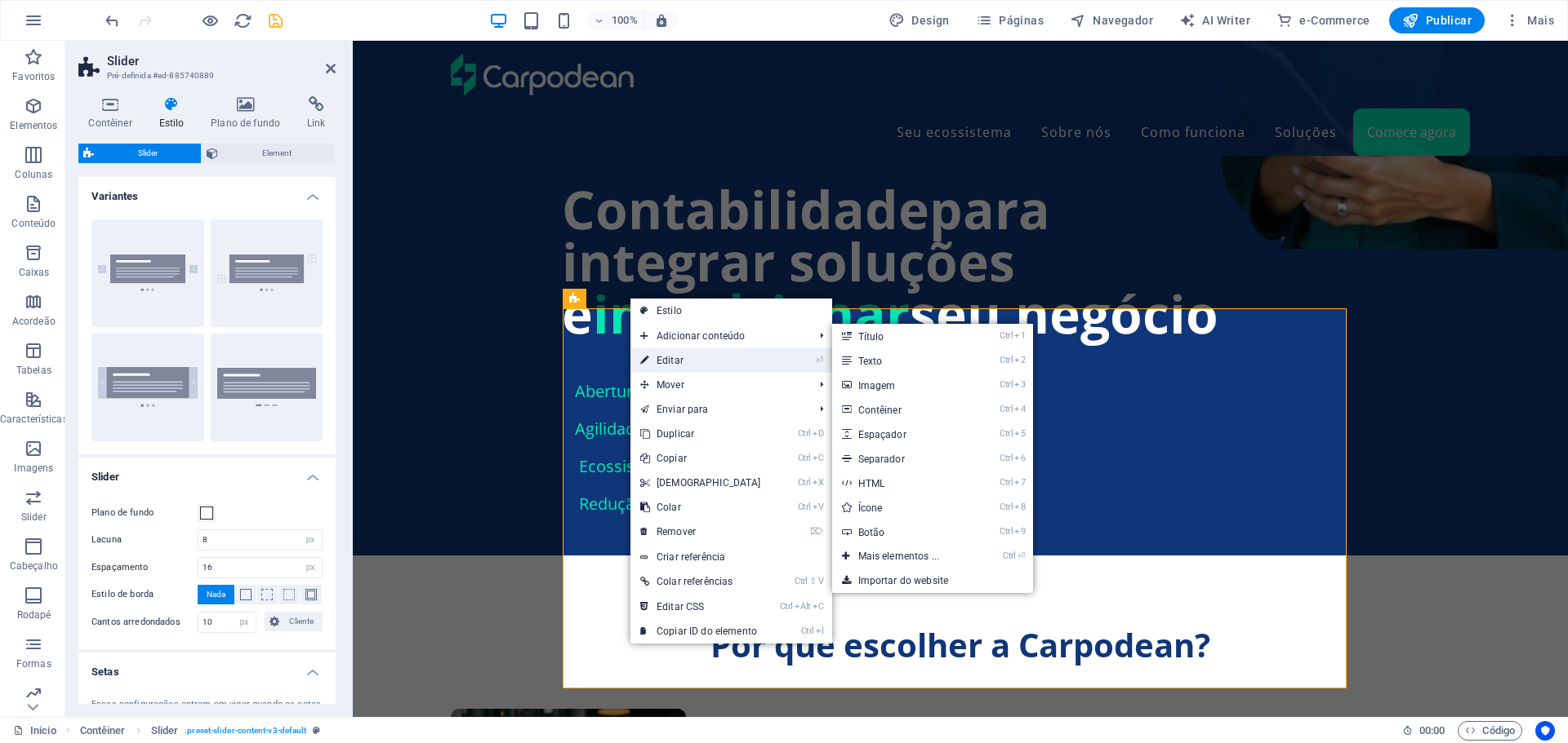
click at [672, 355] on link "⏎ Editar" at bounding box center [701, 361] width 141 height 24
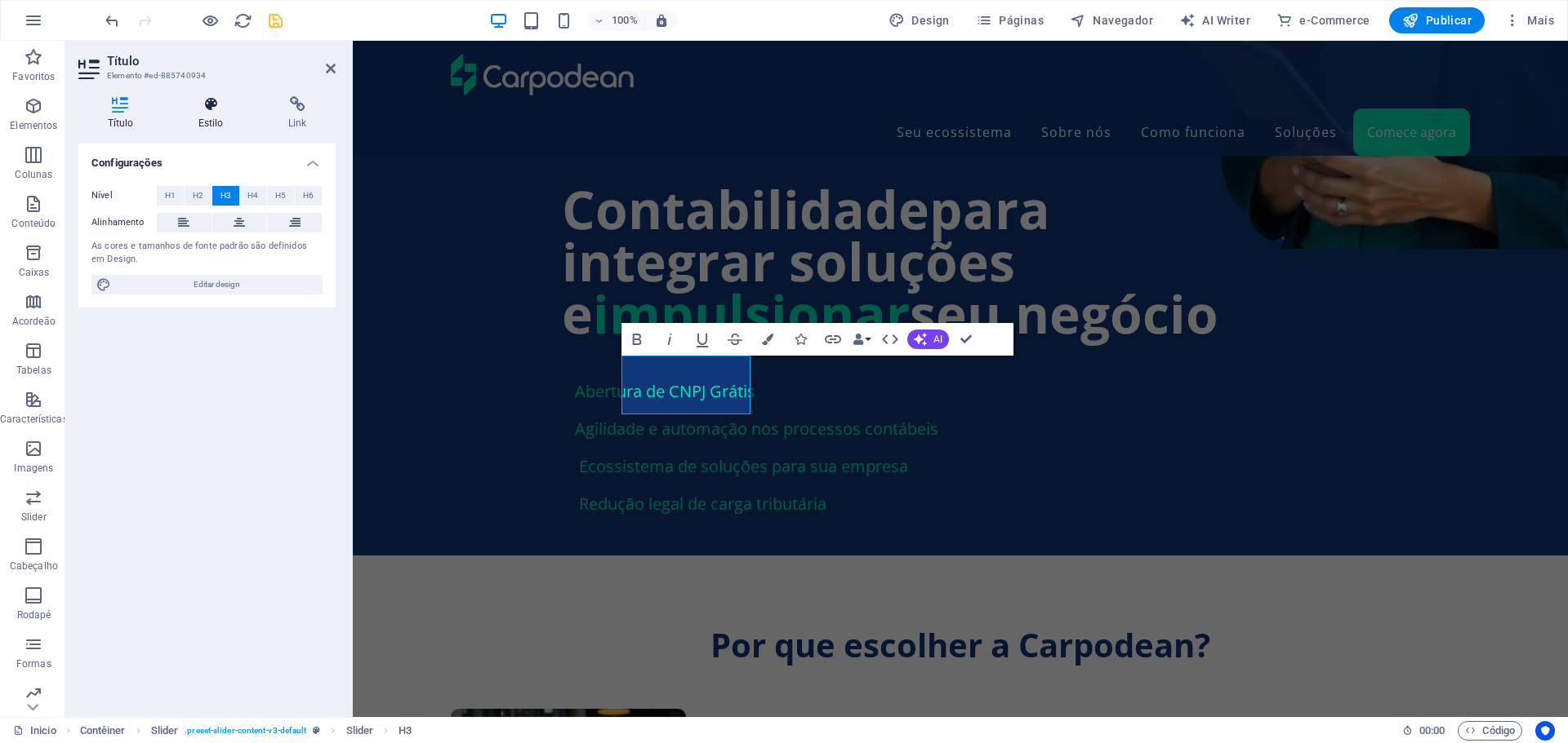
click at [211, 118] on h4 "Estilo" at bounding box center [213, 113] width 90 height 34
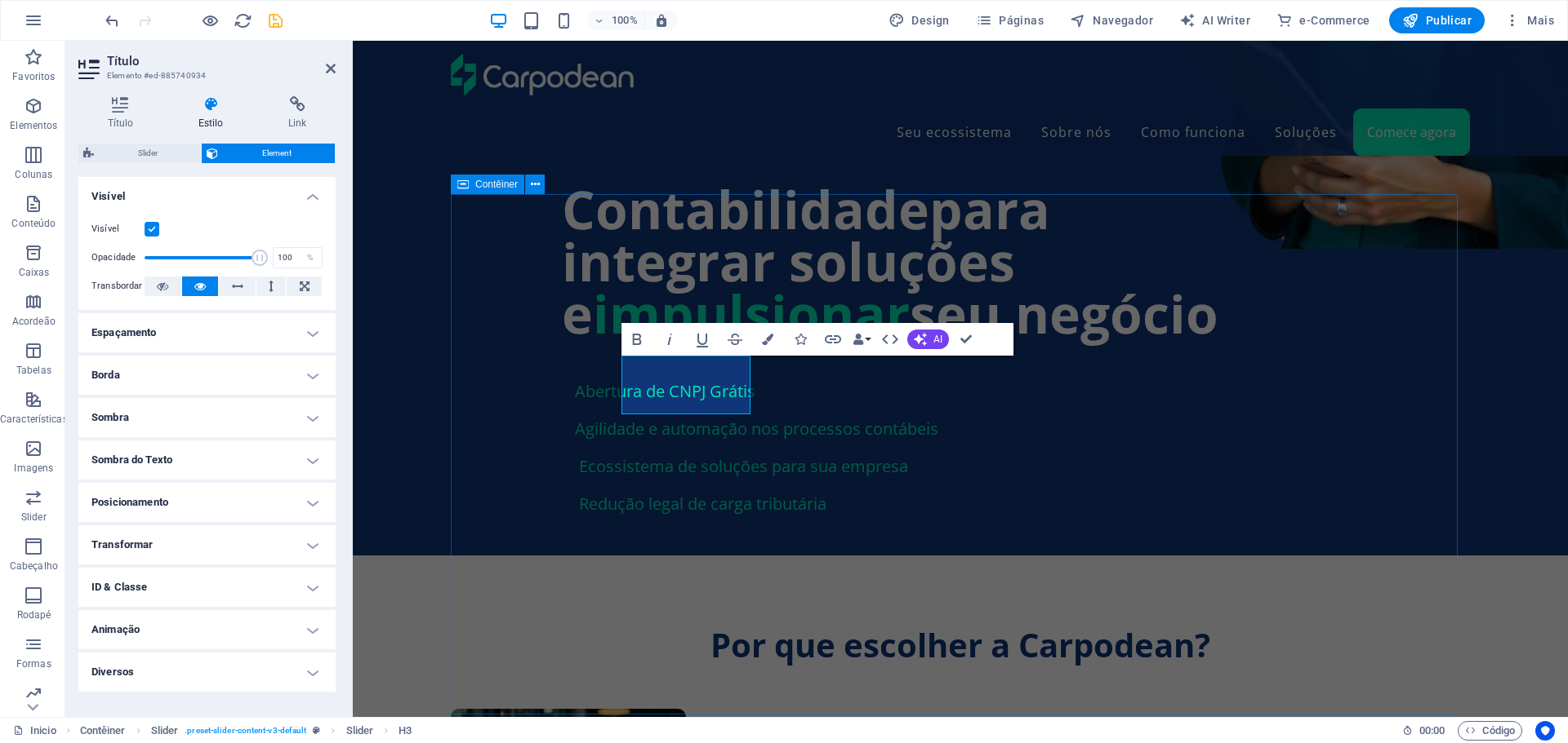
select select "px"
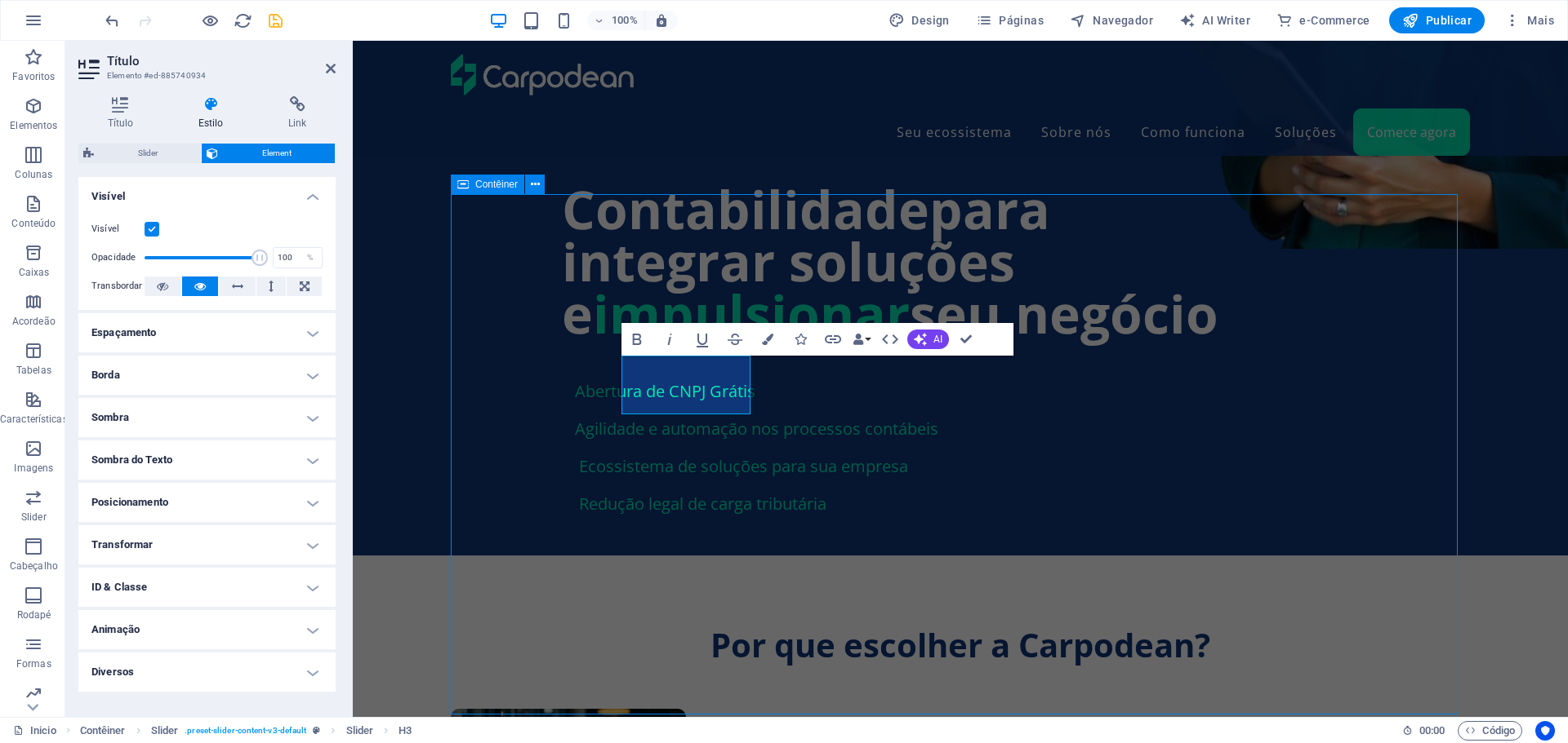
select select "px"
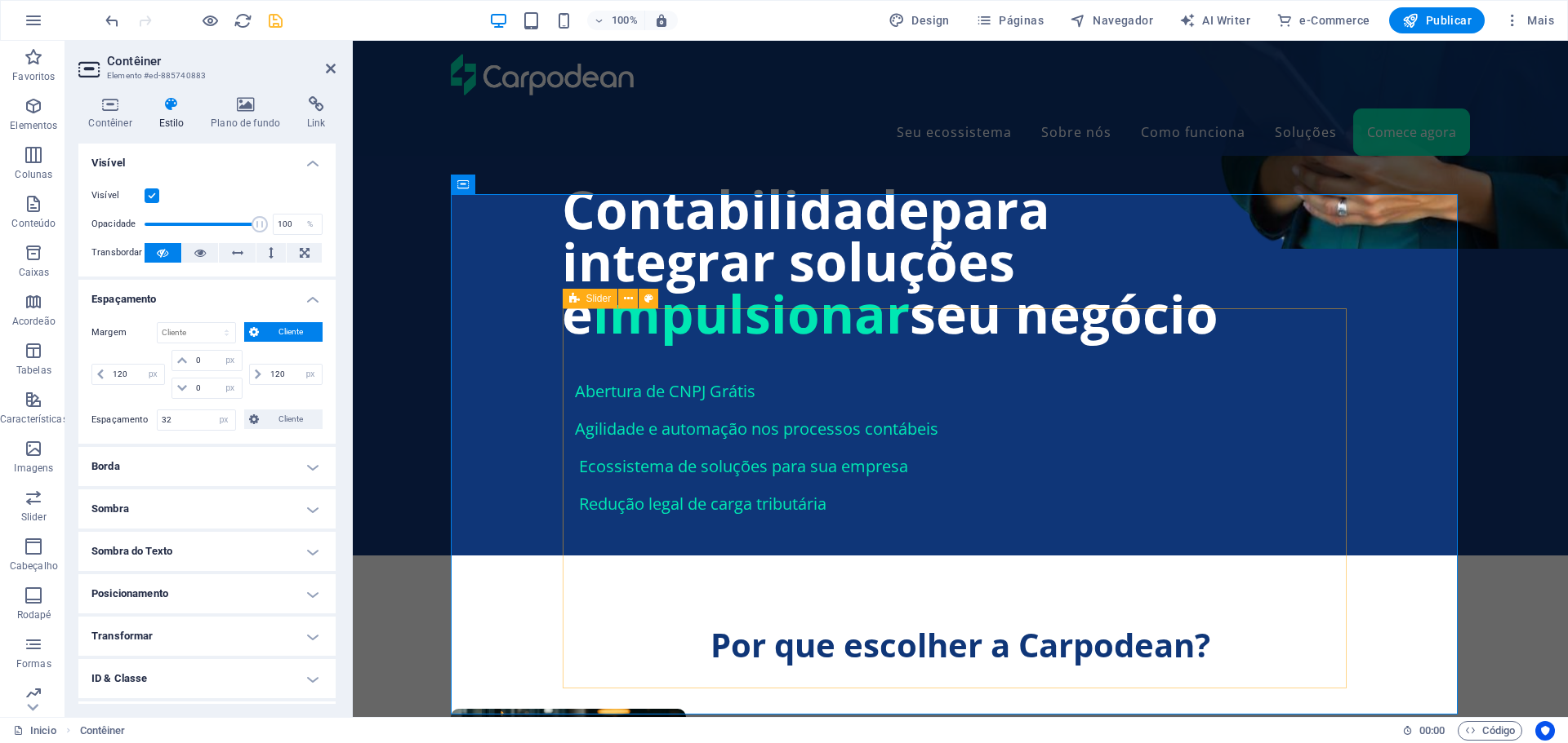
select select "px"
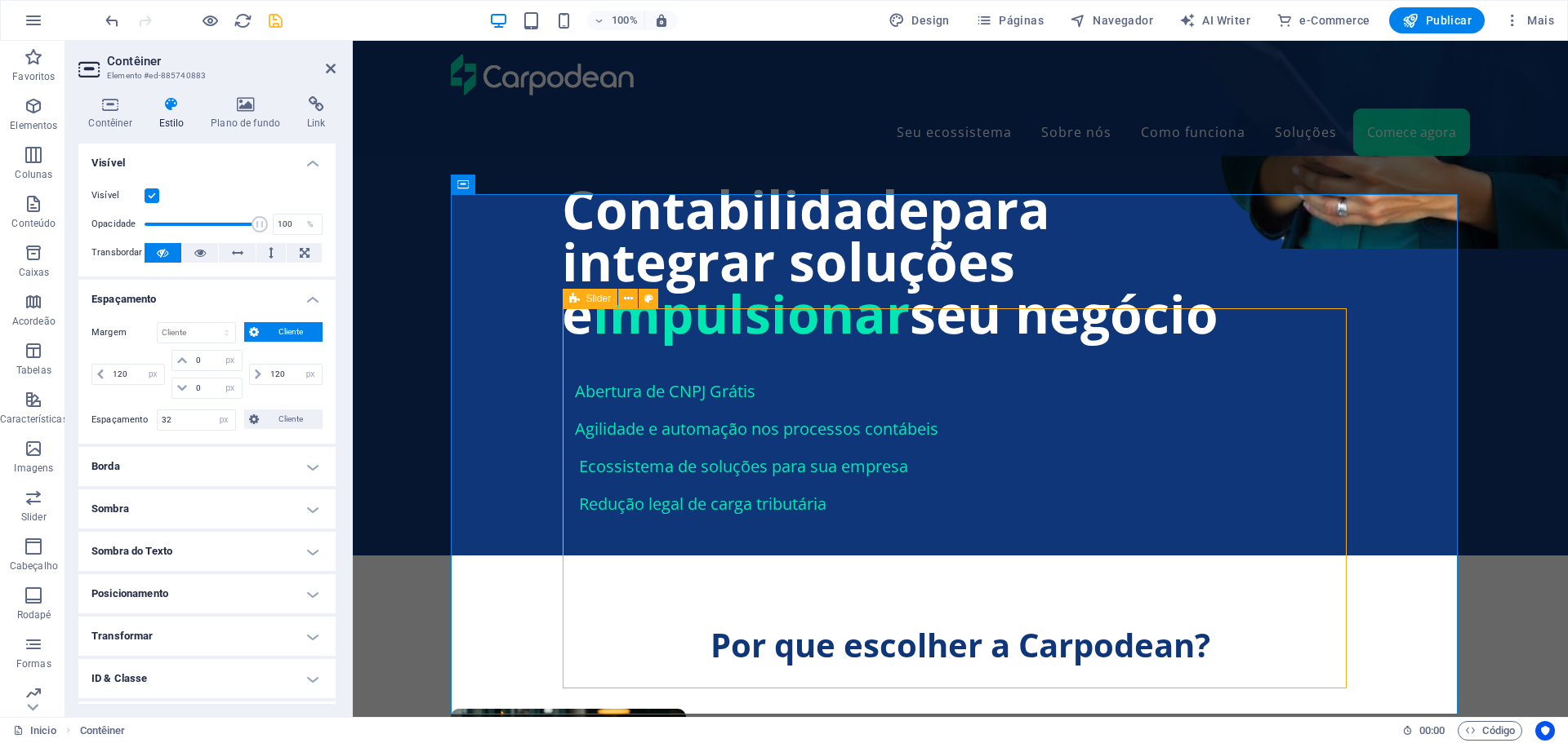
select select "rem"
select select "px"
select select "rem"
select select "px"
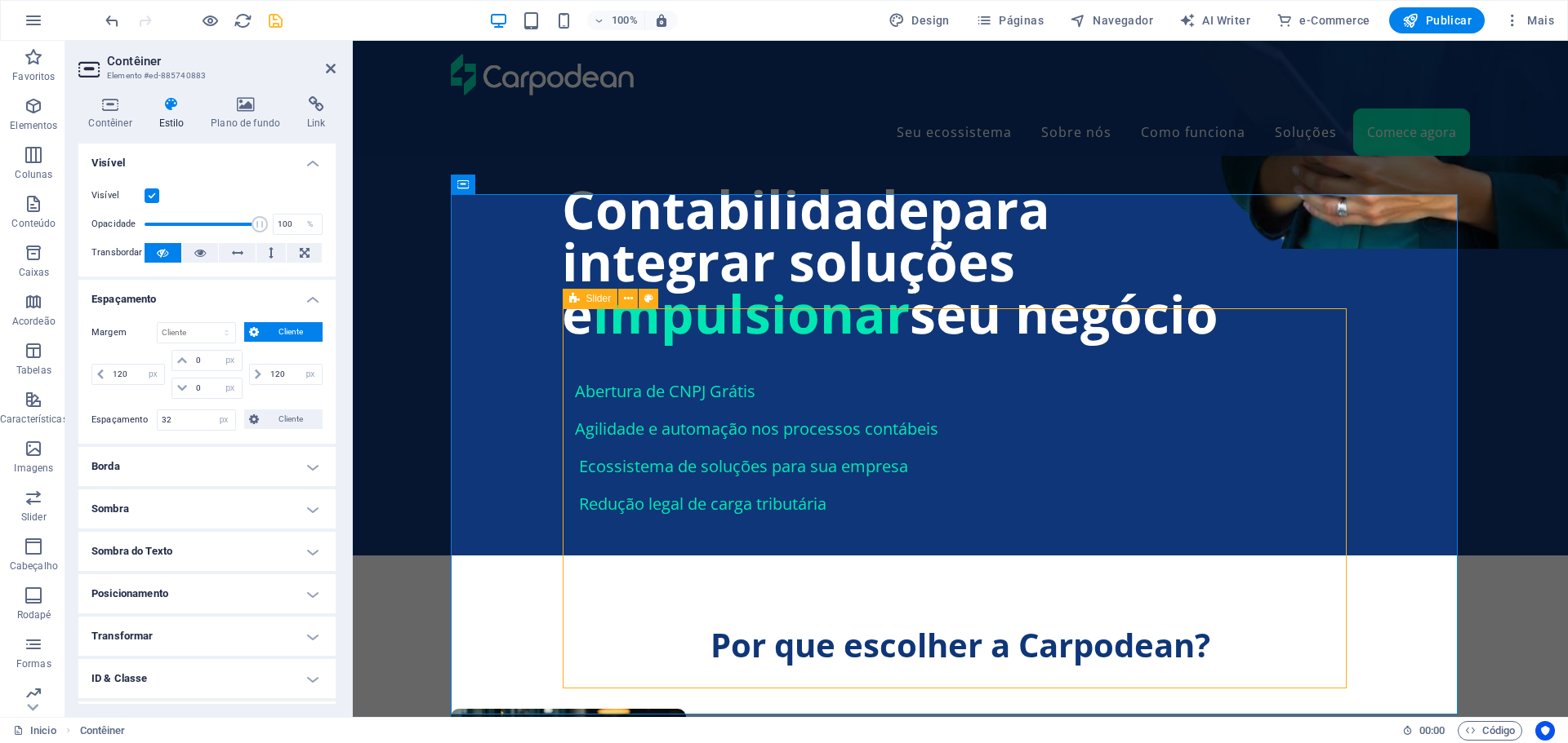
select select "px"
select select "rem"
select select "px"
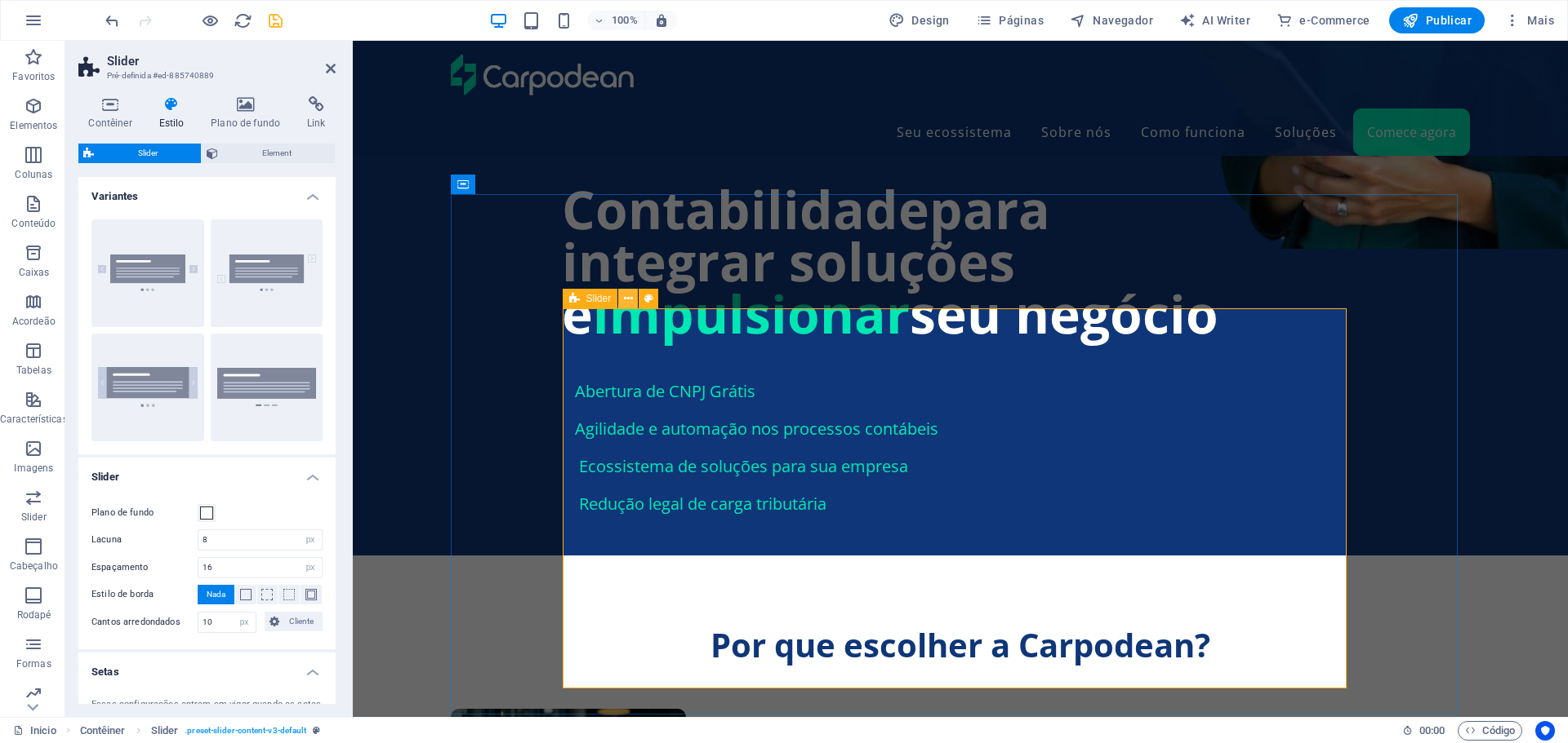
click at [624, 298] on icon at bounding box center [628, 299] width 9 height 17
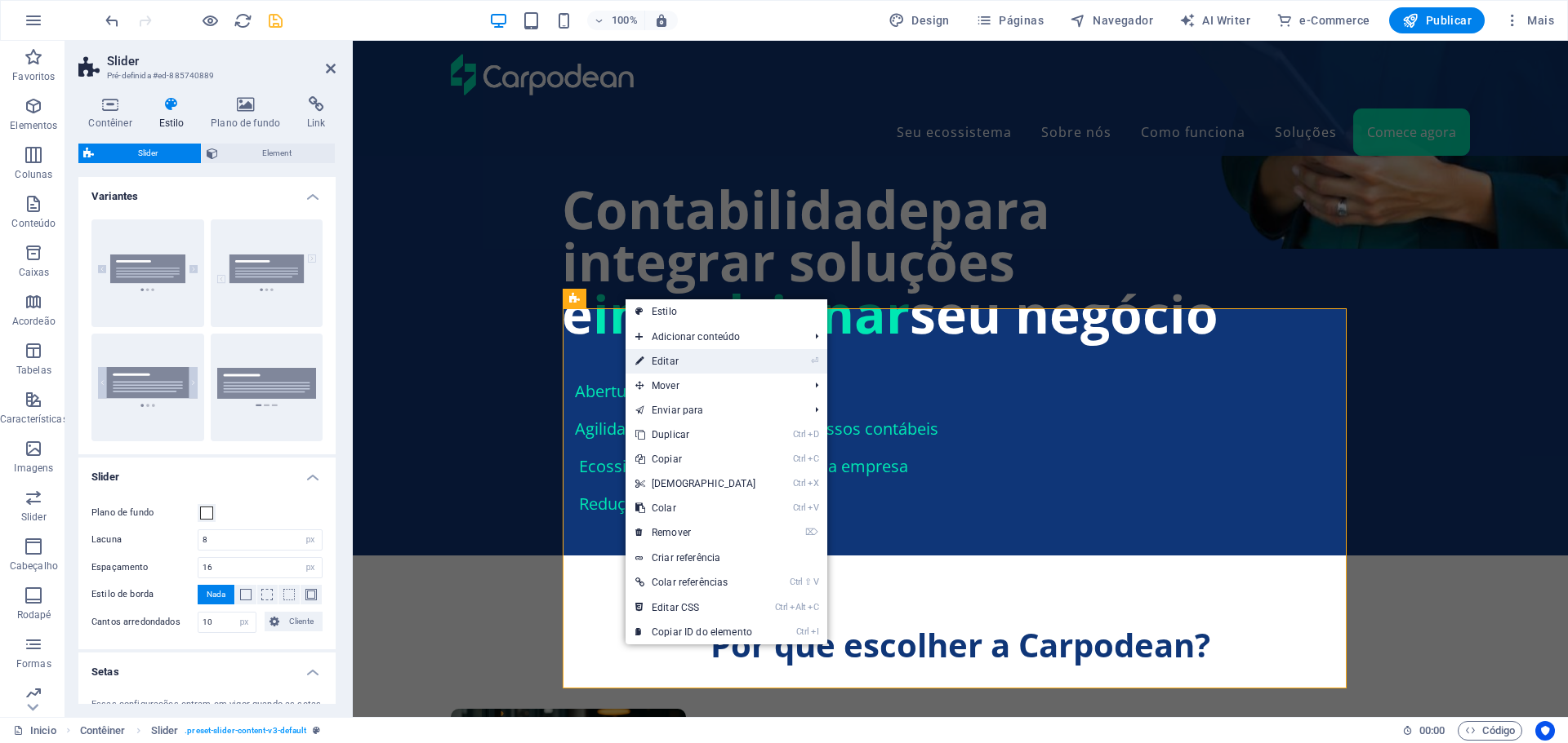
click at [667, 362] on link "⏎ Editar" at bounding box center [695, 361] width 141 height 24
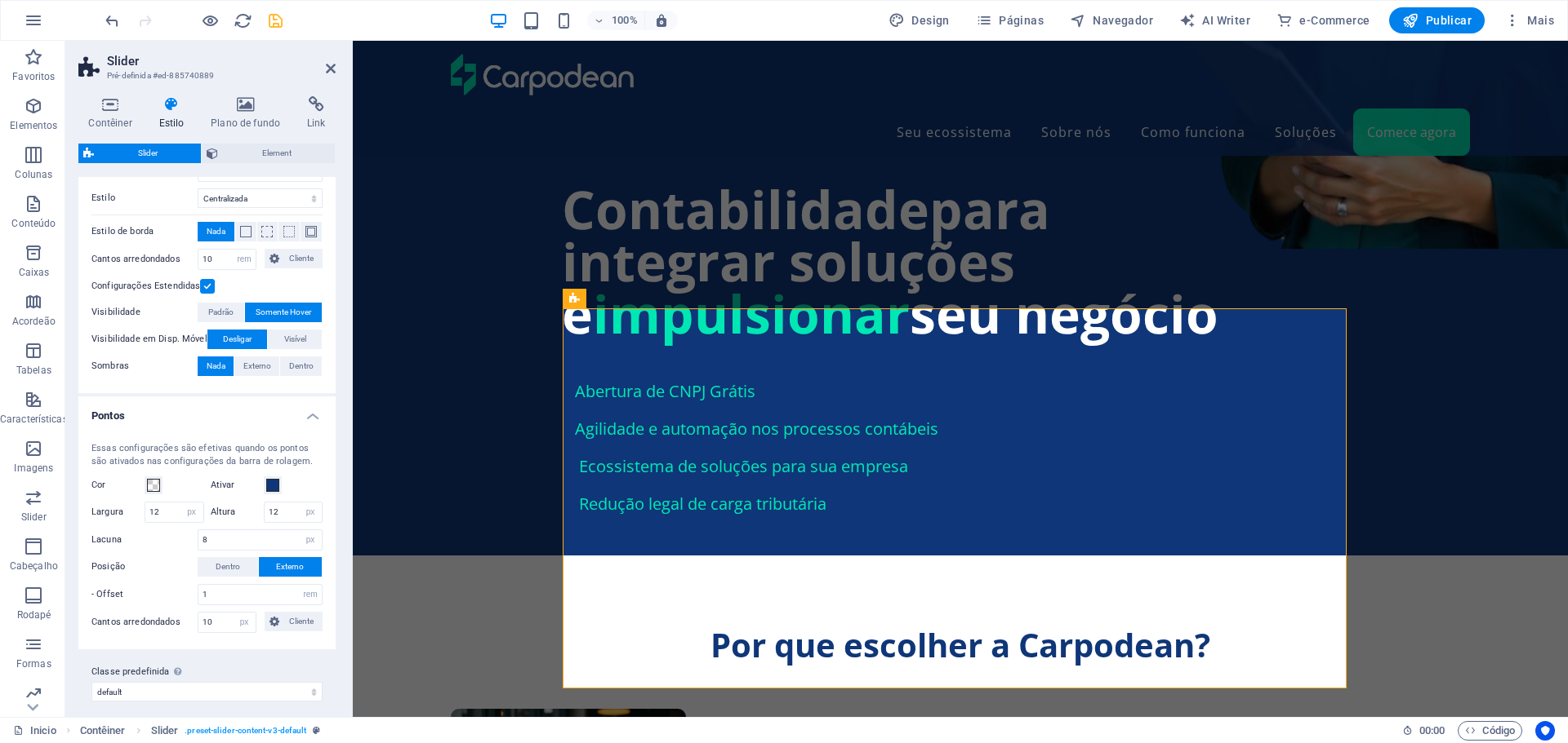
scroll to position [744, 0]
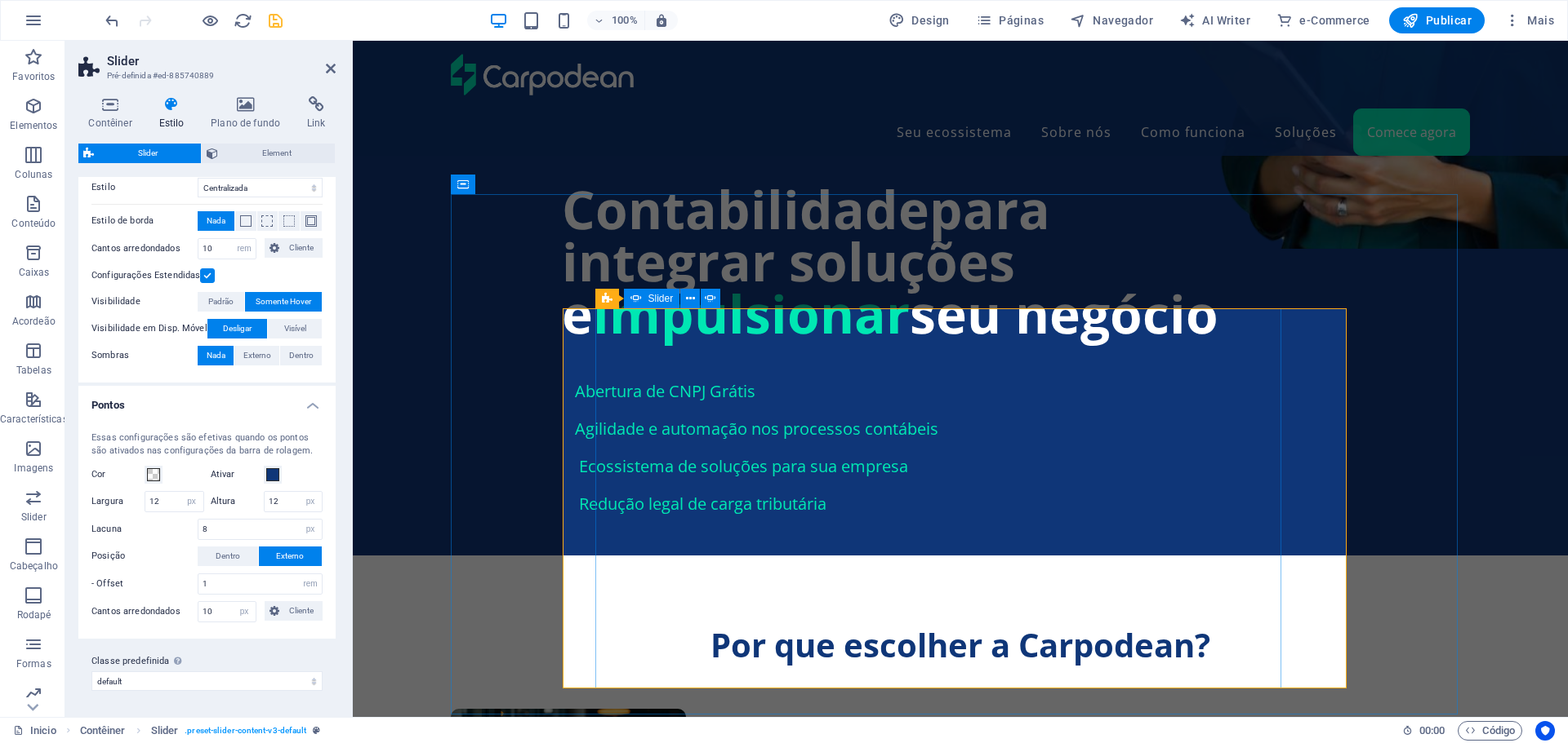
click at [656, 298] on span "Slider" at bounding box center [660, 298] width 25 height 10
click at [692, 296] on icon at bounding box center [690, 299] width 9 height 17
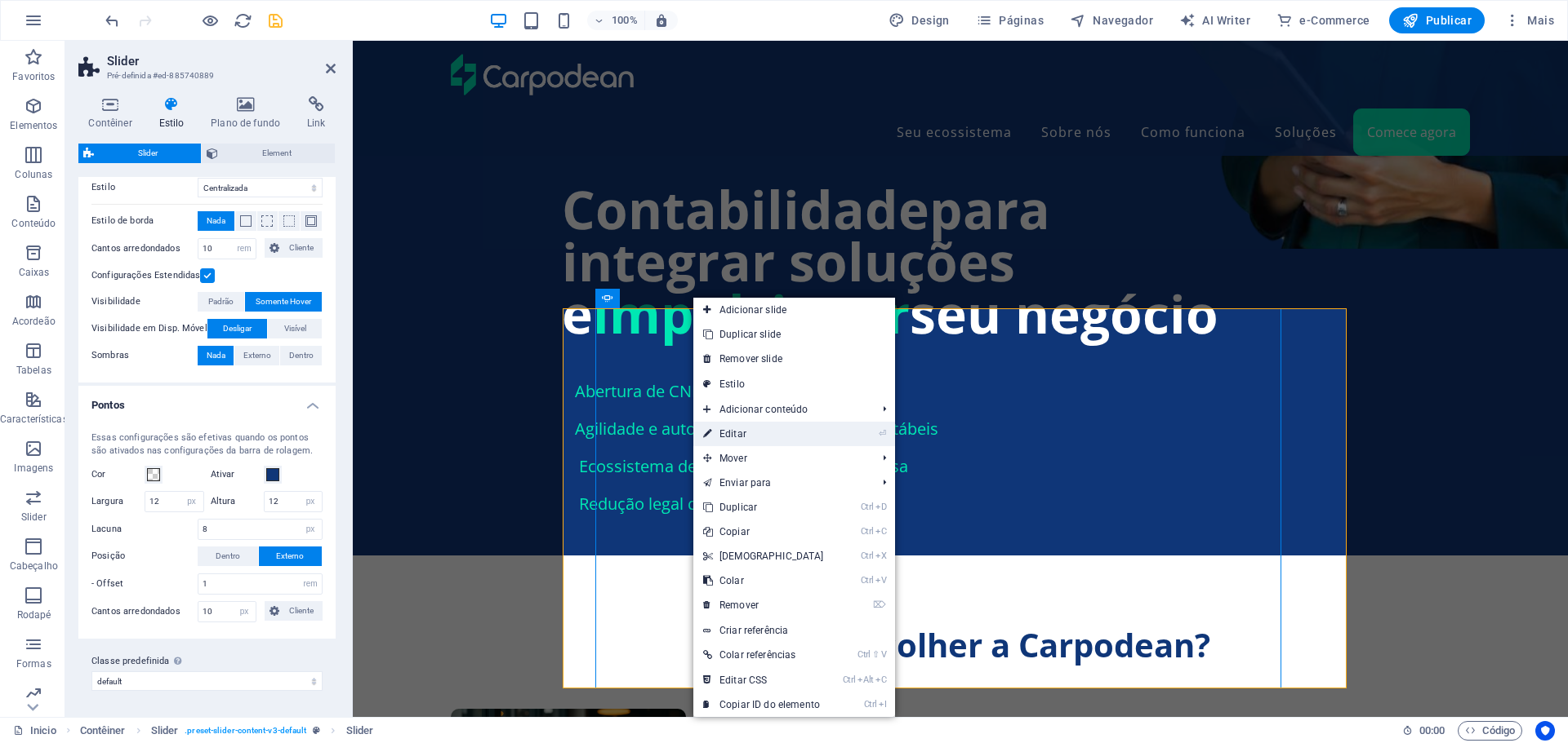
click at [725, 436] on link "⏎ Editar" at bounding box center [763, 434] width 141 height 24
select select "px"
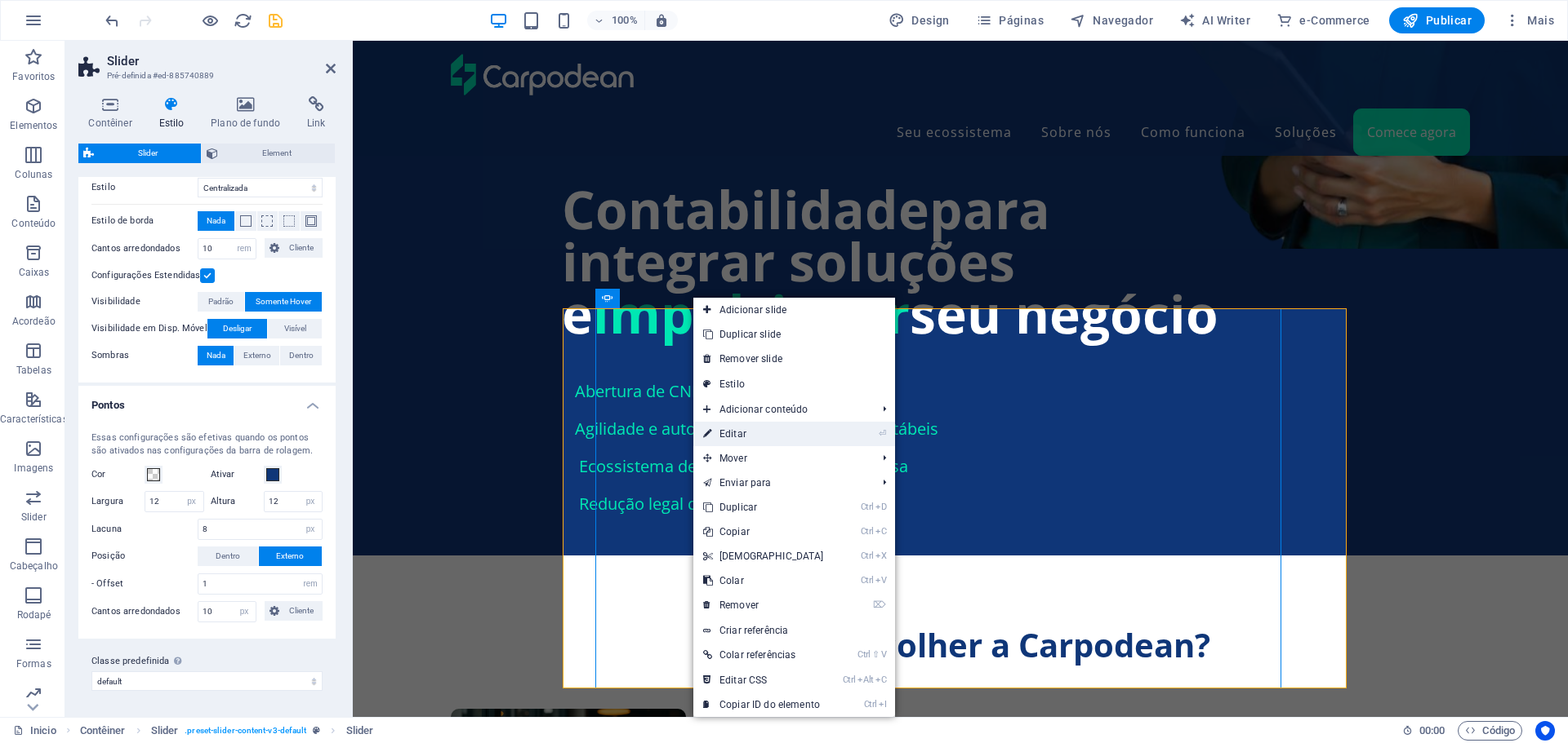
select select "px"
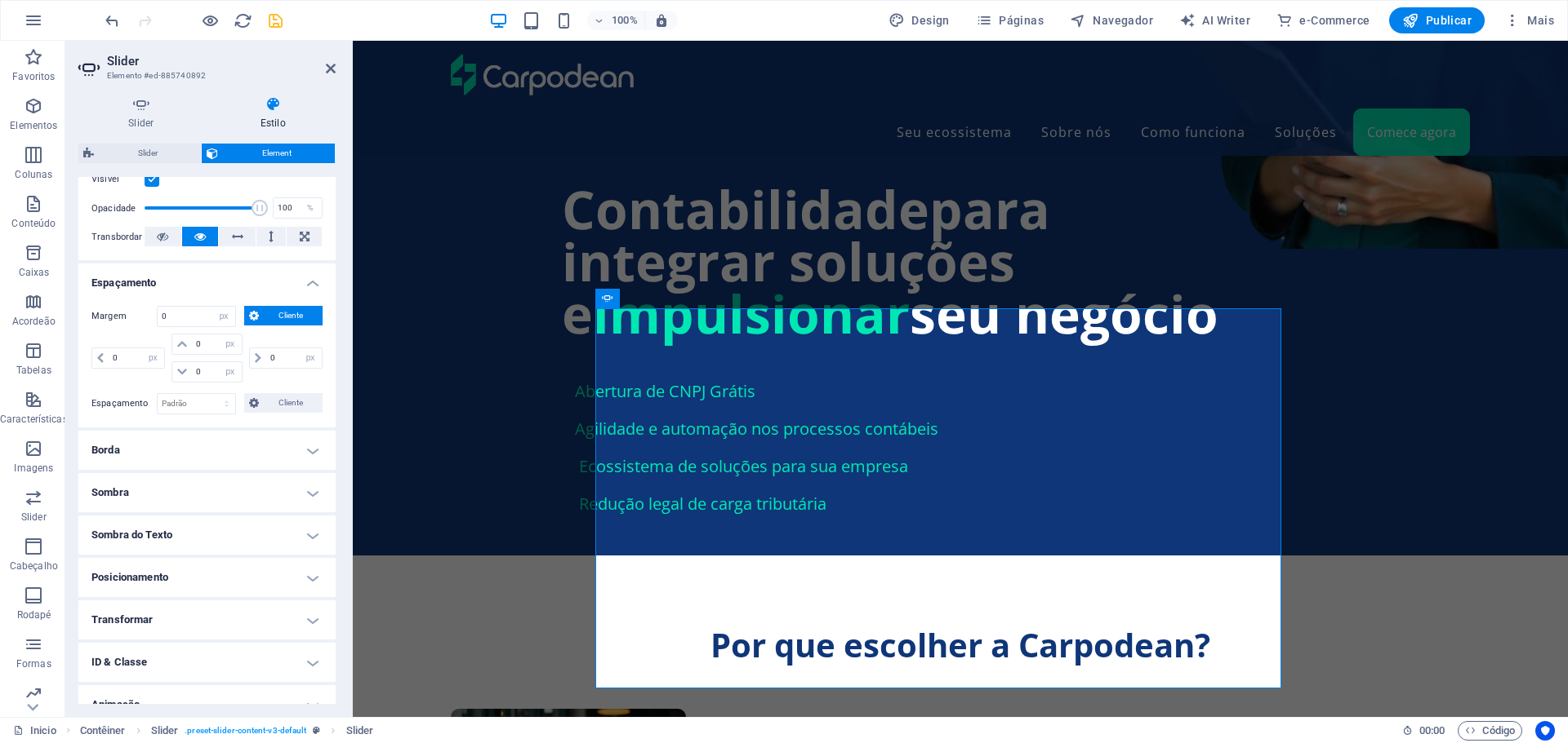
scroll to position [0, 0]
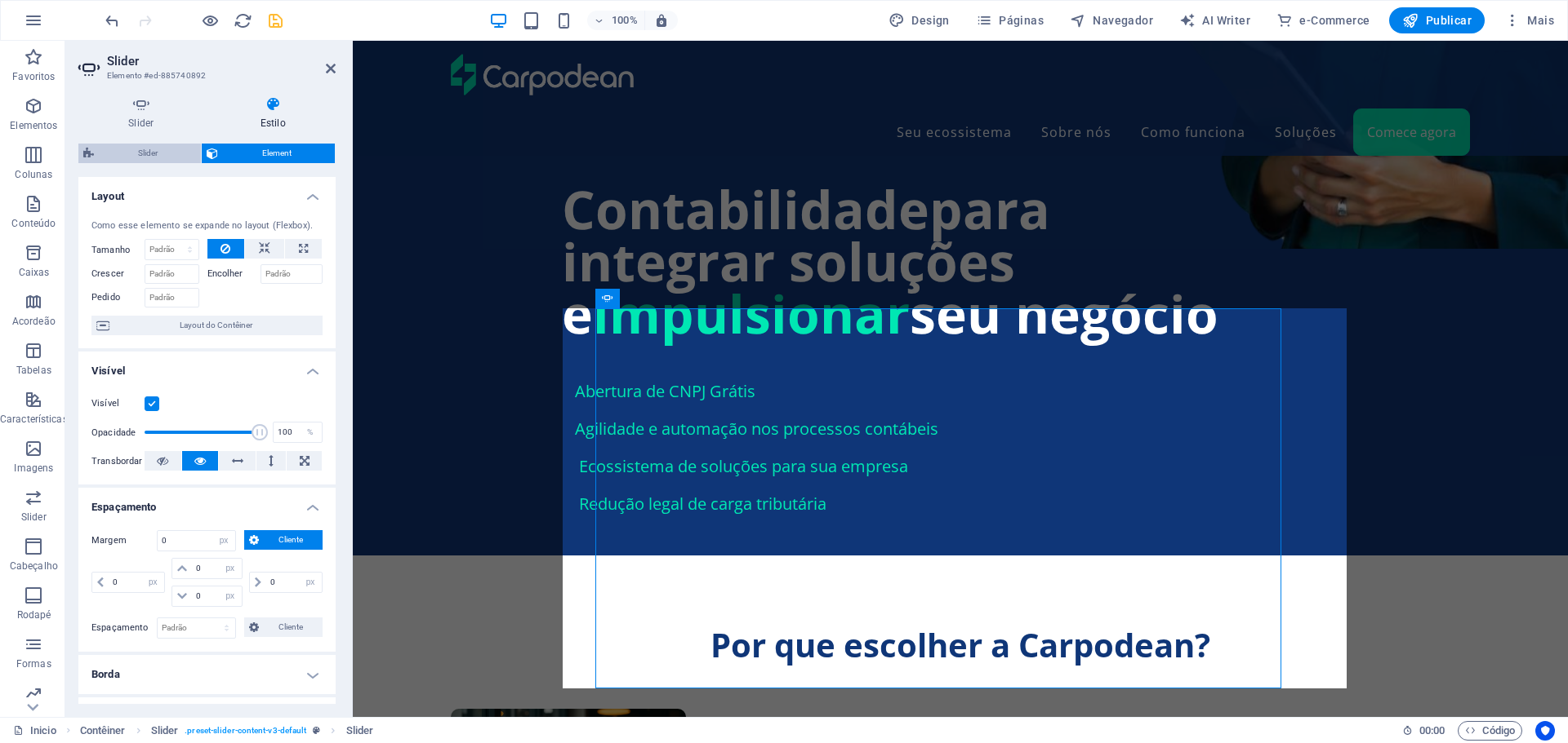
click at [157, 148] on span "Slider" at bounding box center [147, 154] width 97 height 19
select select "px"
select select "rem"
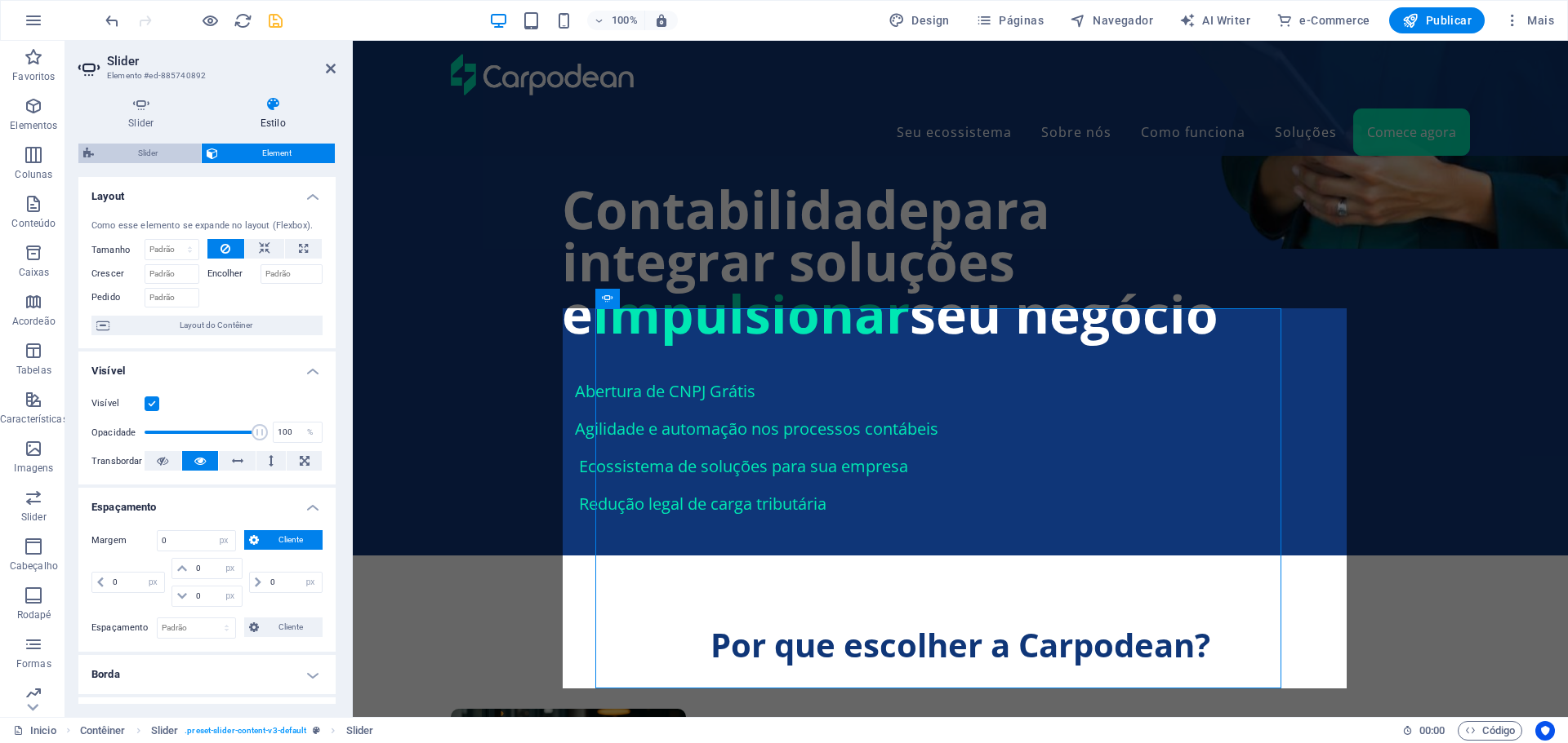
select select "rem"
select select "px"
select select "rem"
select select "px"
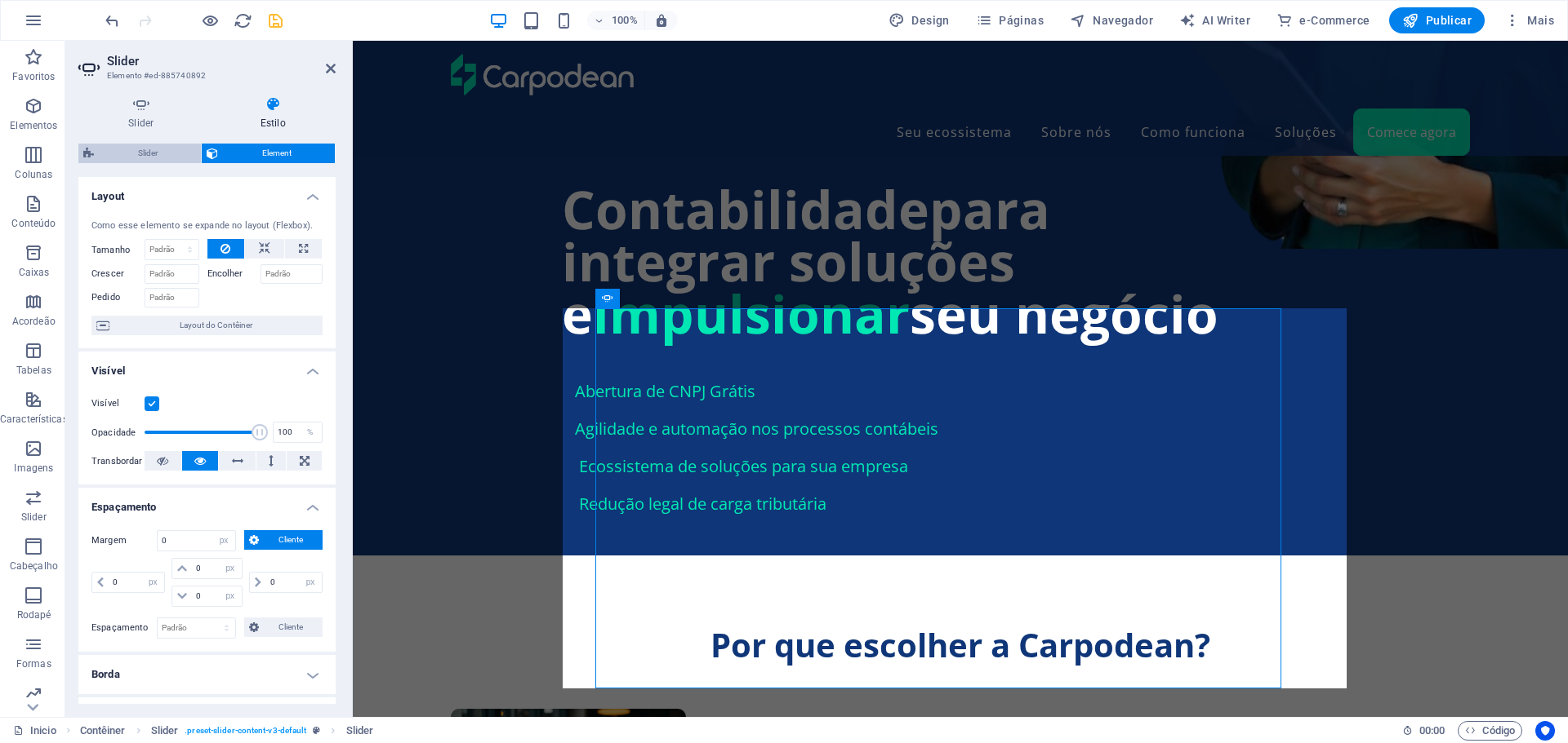
select select "px"
select select "rem"
select select "px"
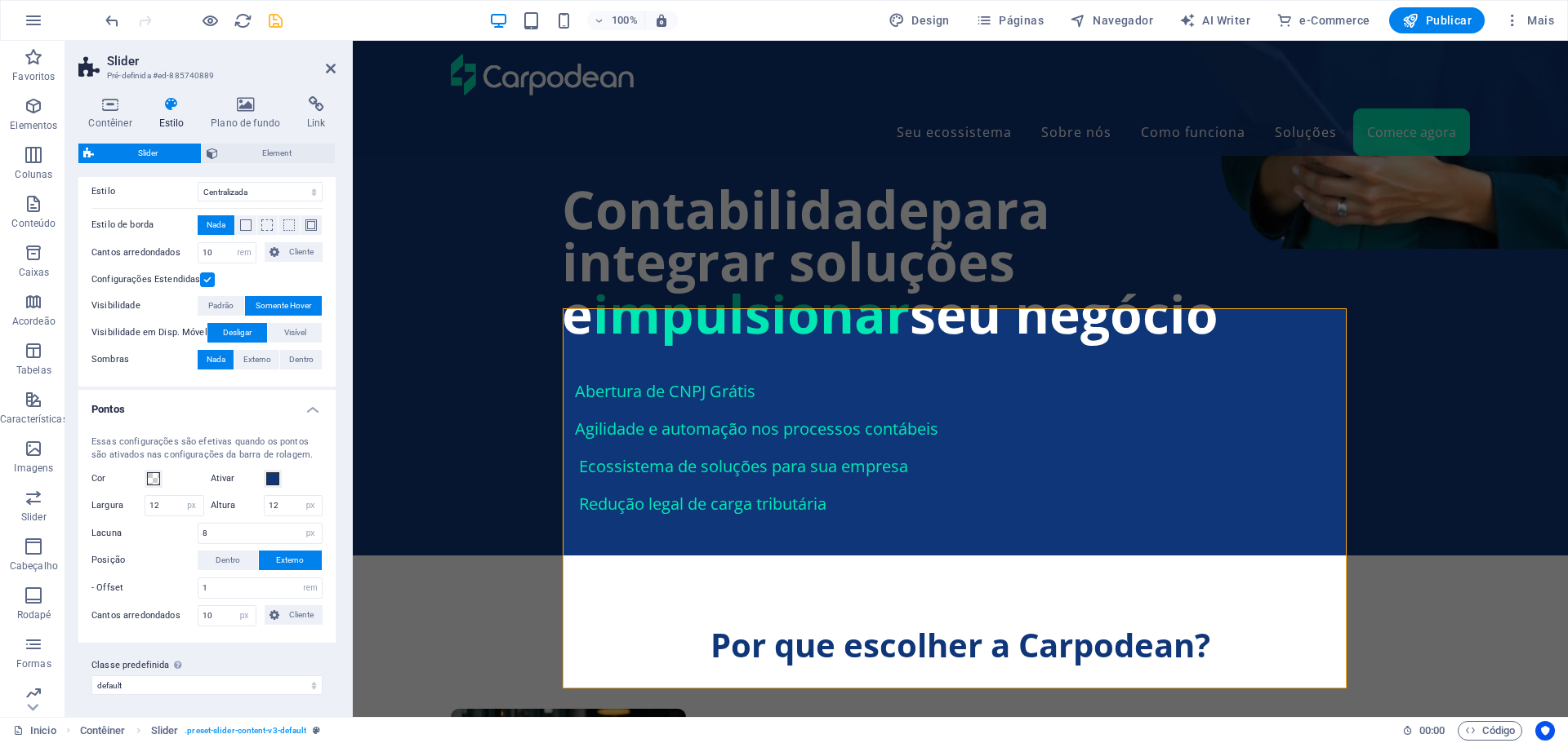
scroll to position [744, 0]
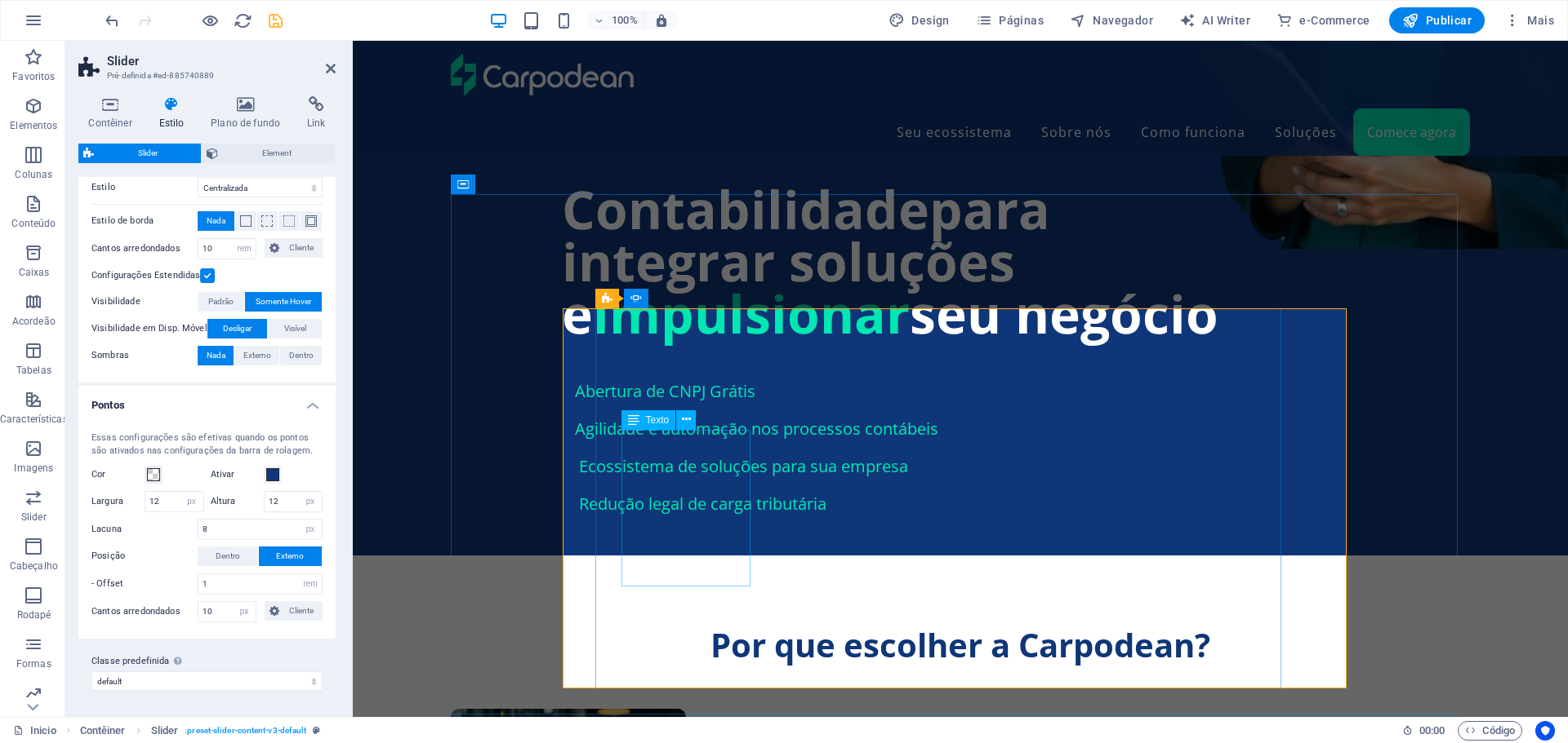
select select "xMidYMid"
select select "px"
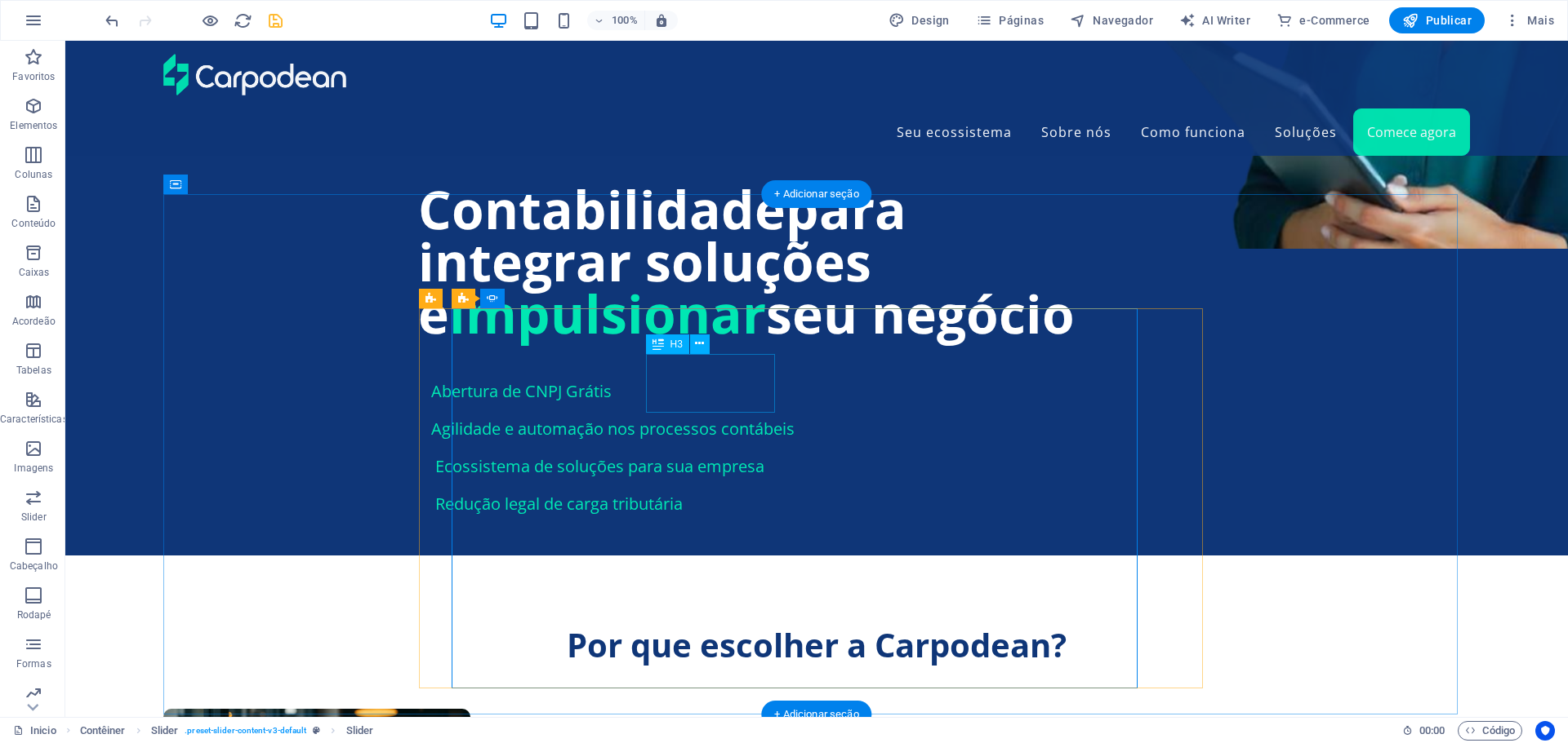
scroll to position [1527, 0]
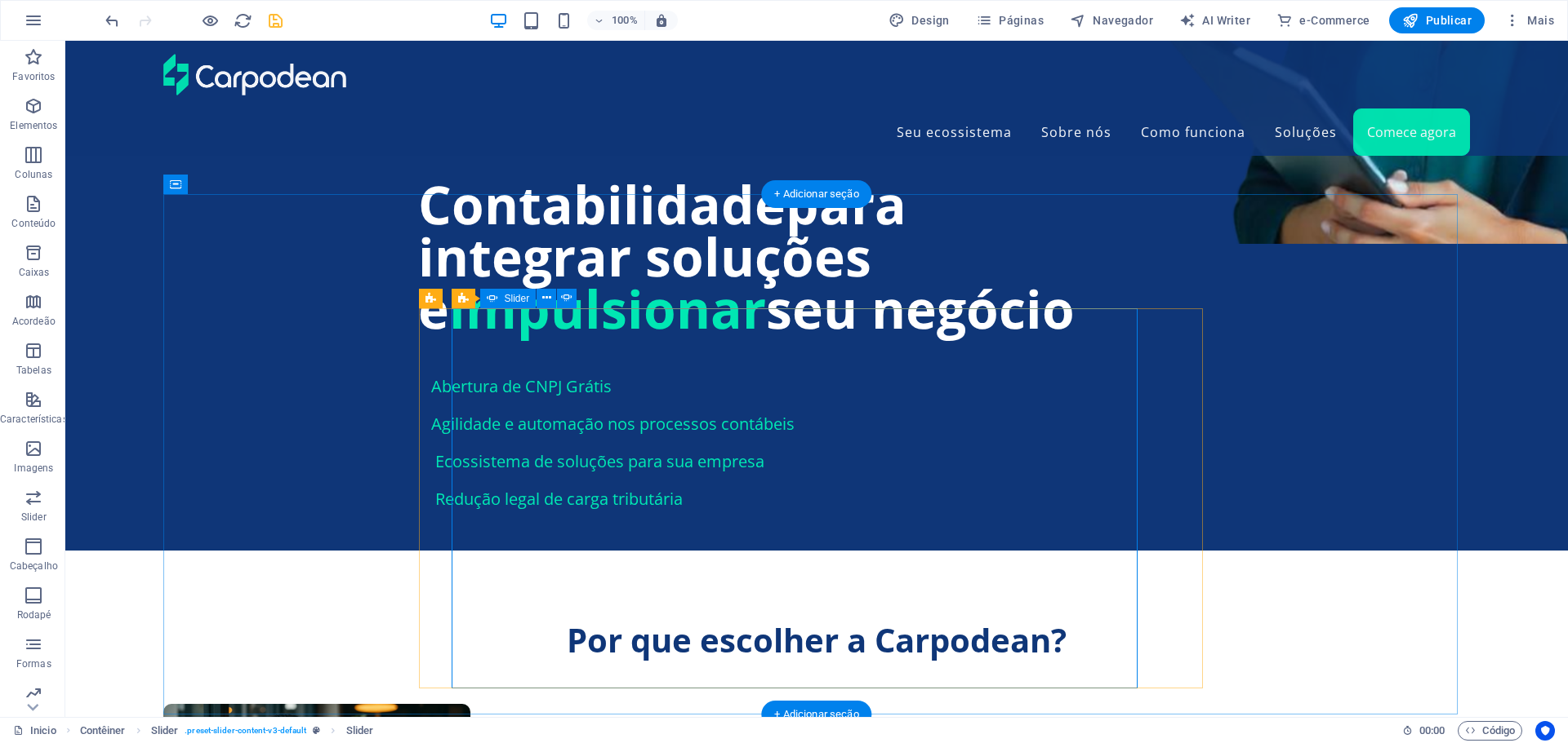
click at [541, 302] on button at bounding box center [546, 299] width 19 height 19
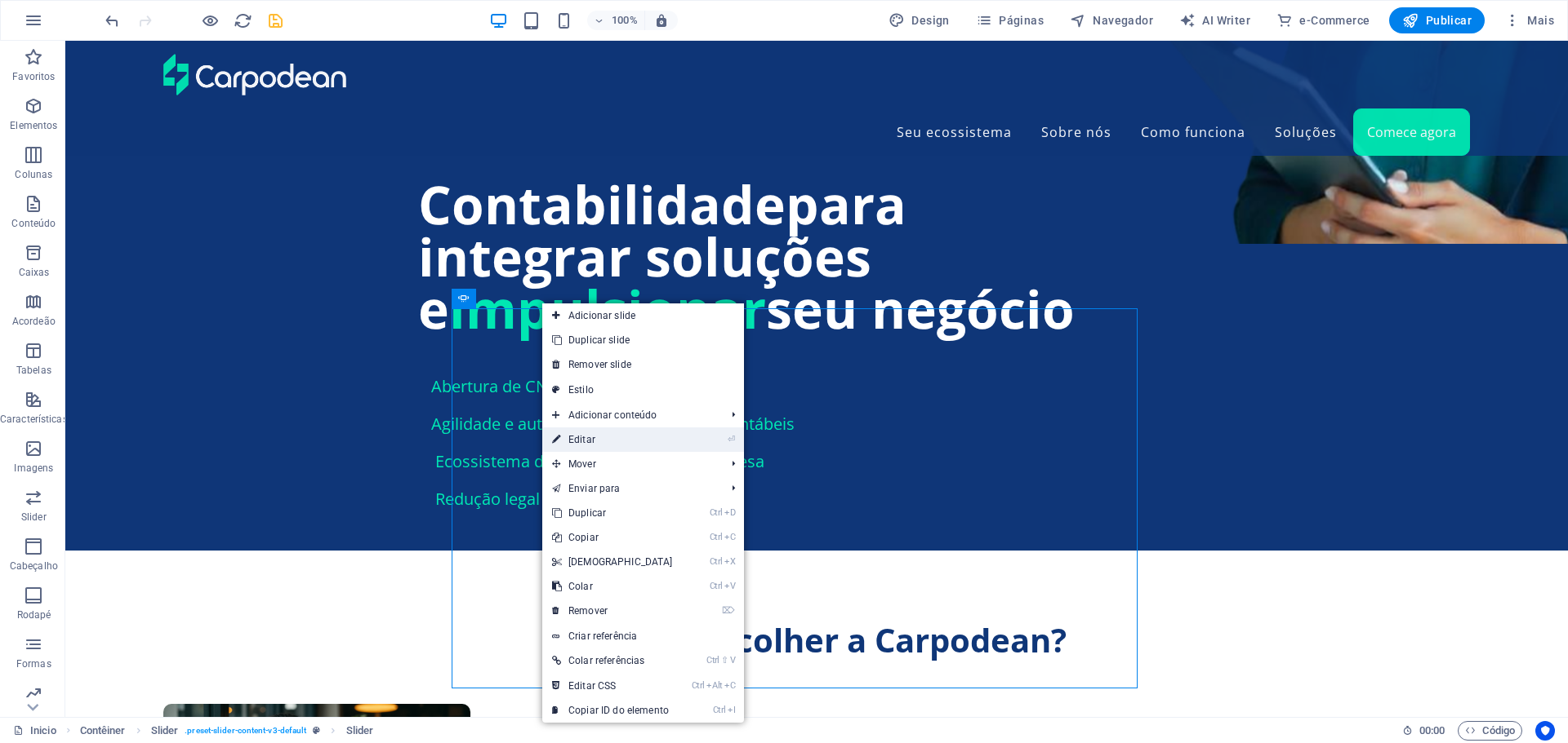
click at [581, 437] on link "⏎ Editar" at bounding box center [612, 440] width 141 height 24
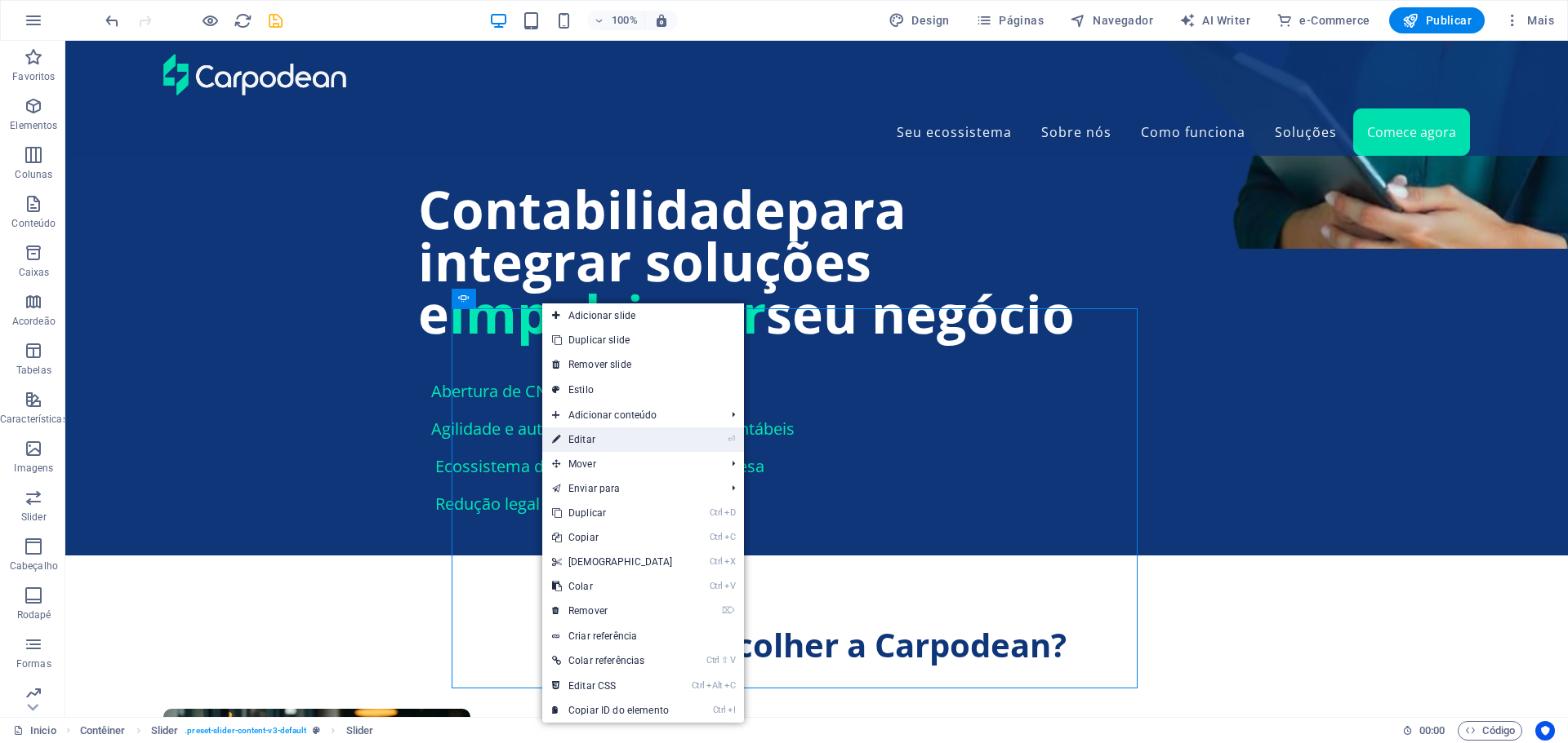
select select "px"
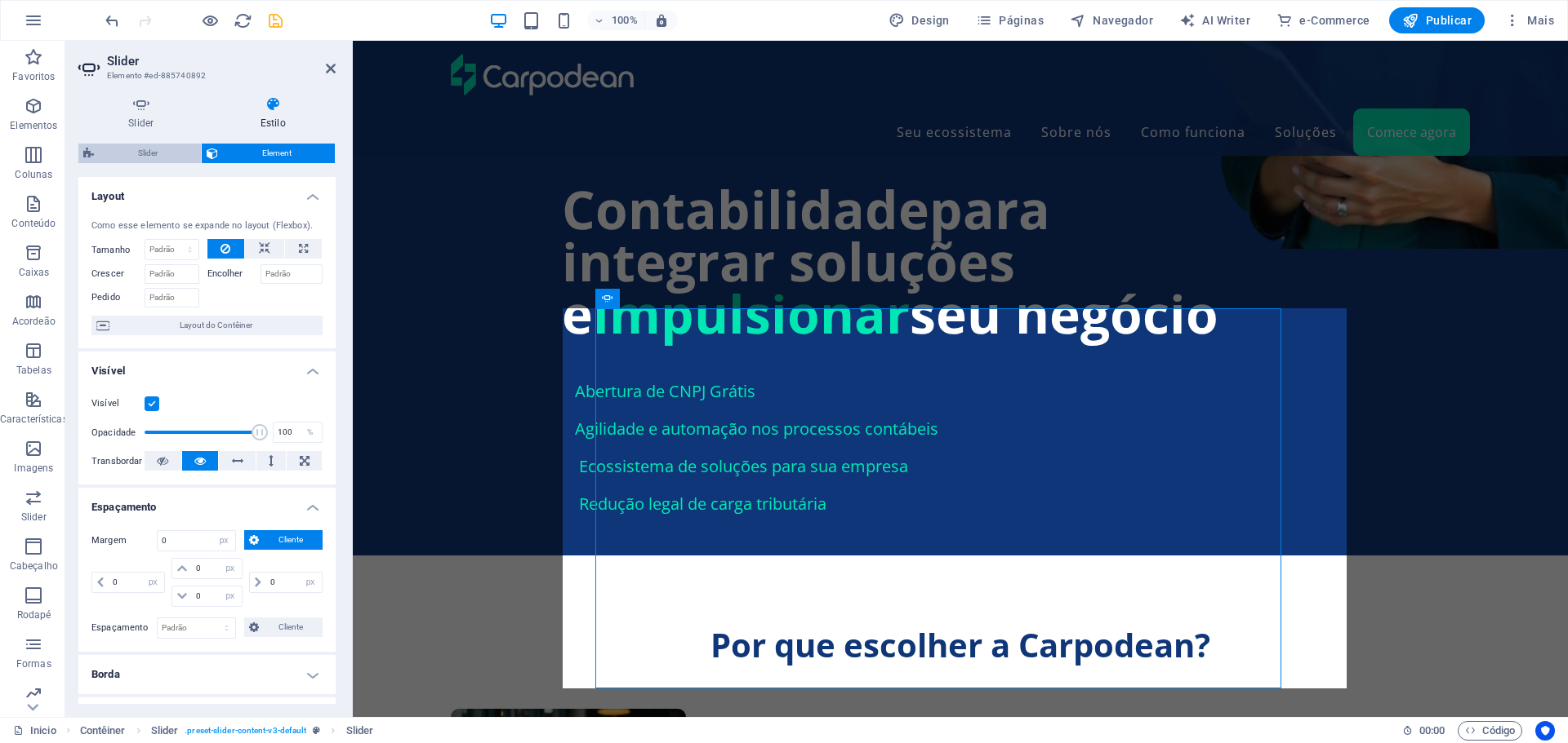
click at [159, 156] on span "Slider" at bounding box center [147, 154] width 97 height 19
select select "px"
select select "rem"
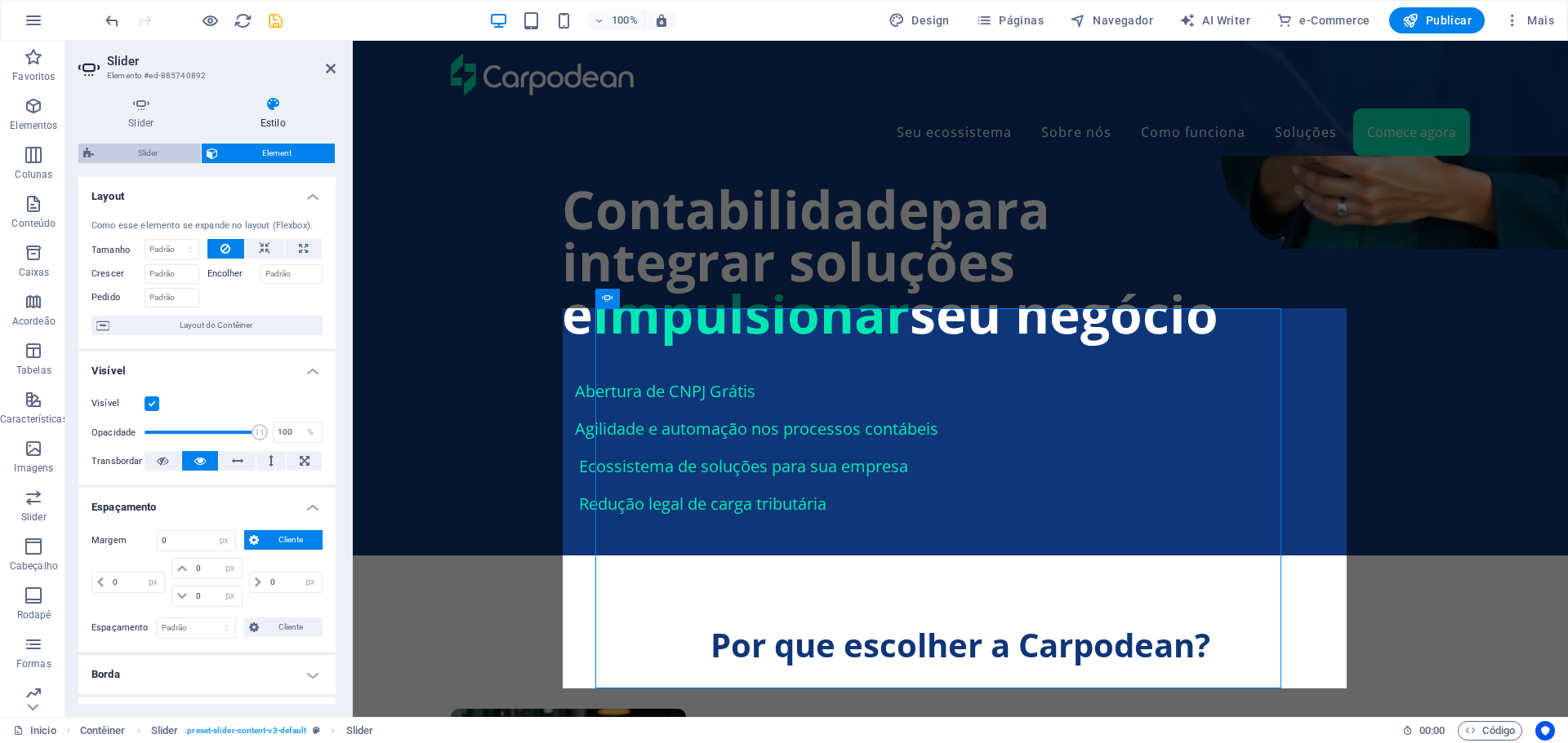
select select "rem"
select select "px"
select select "rem"
select select "px"
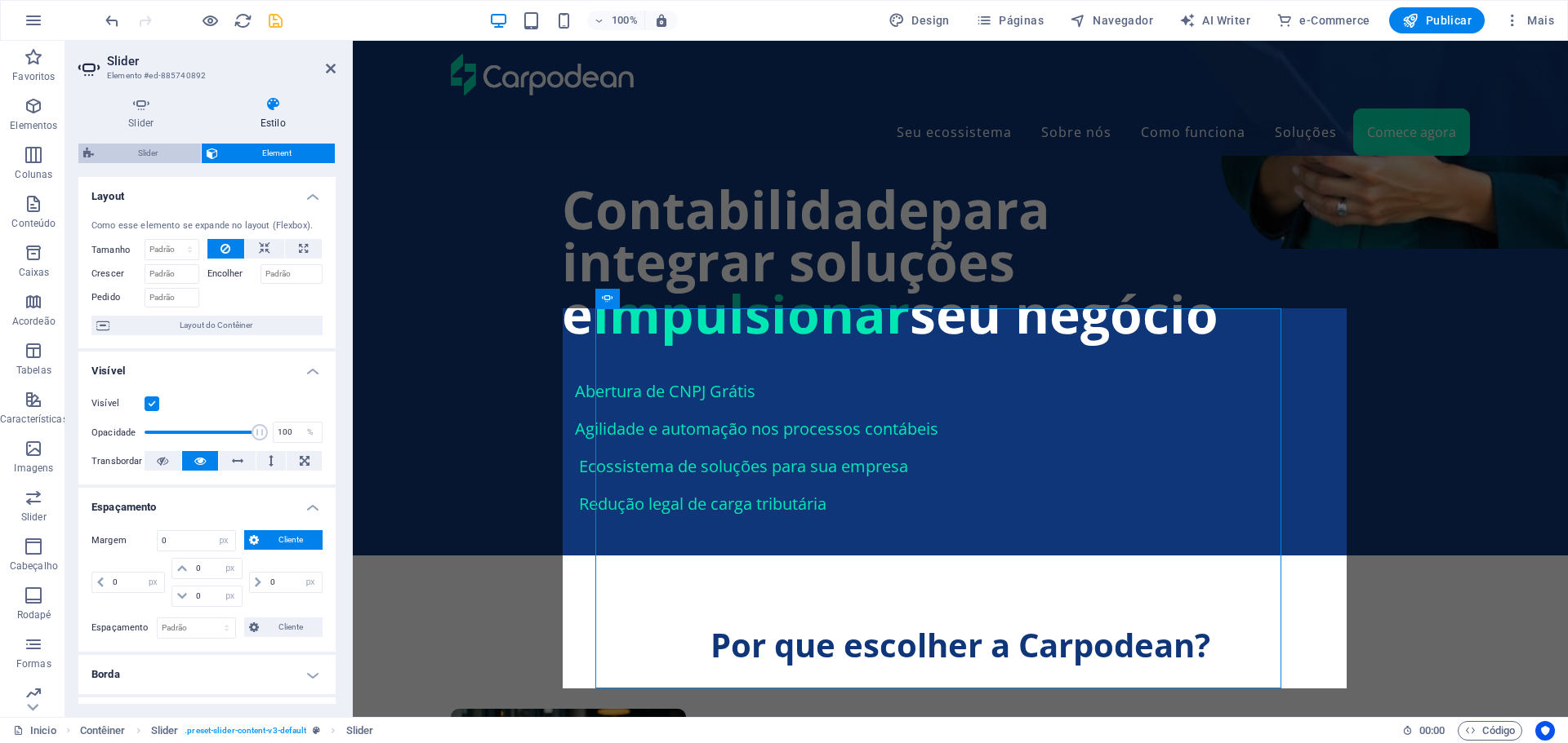
select select "px"
select select "rem"
select select "px"
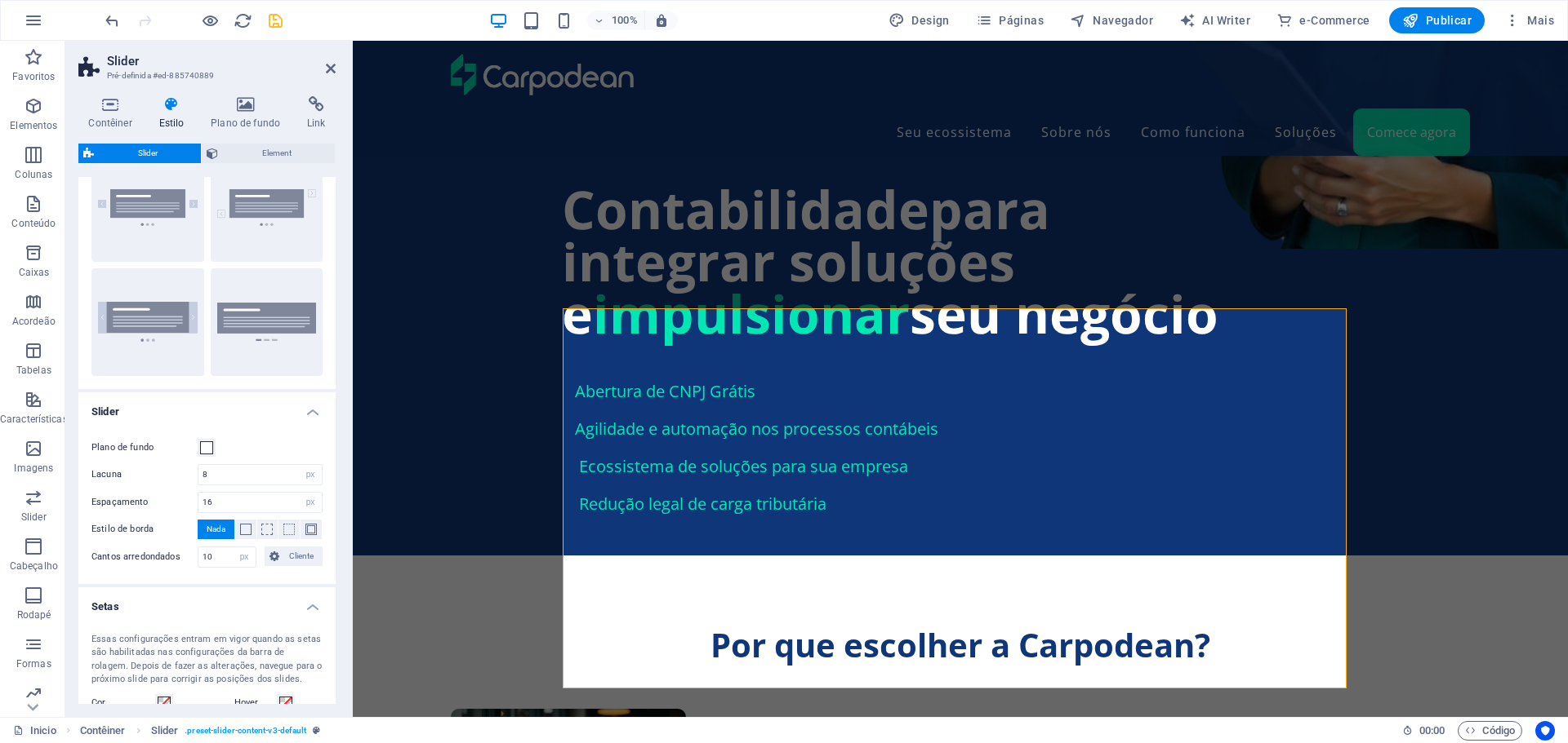
scroll to position [0, 0]
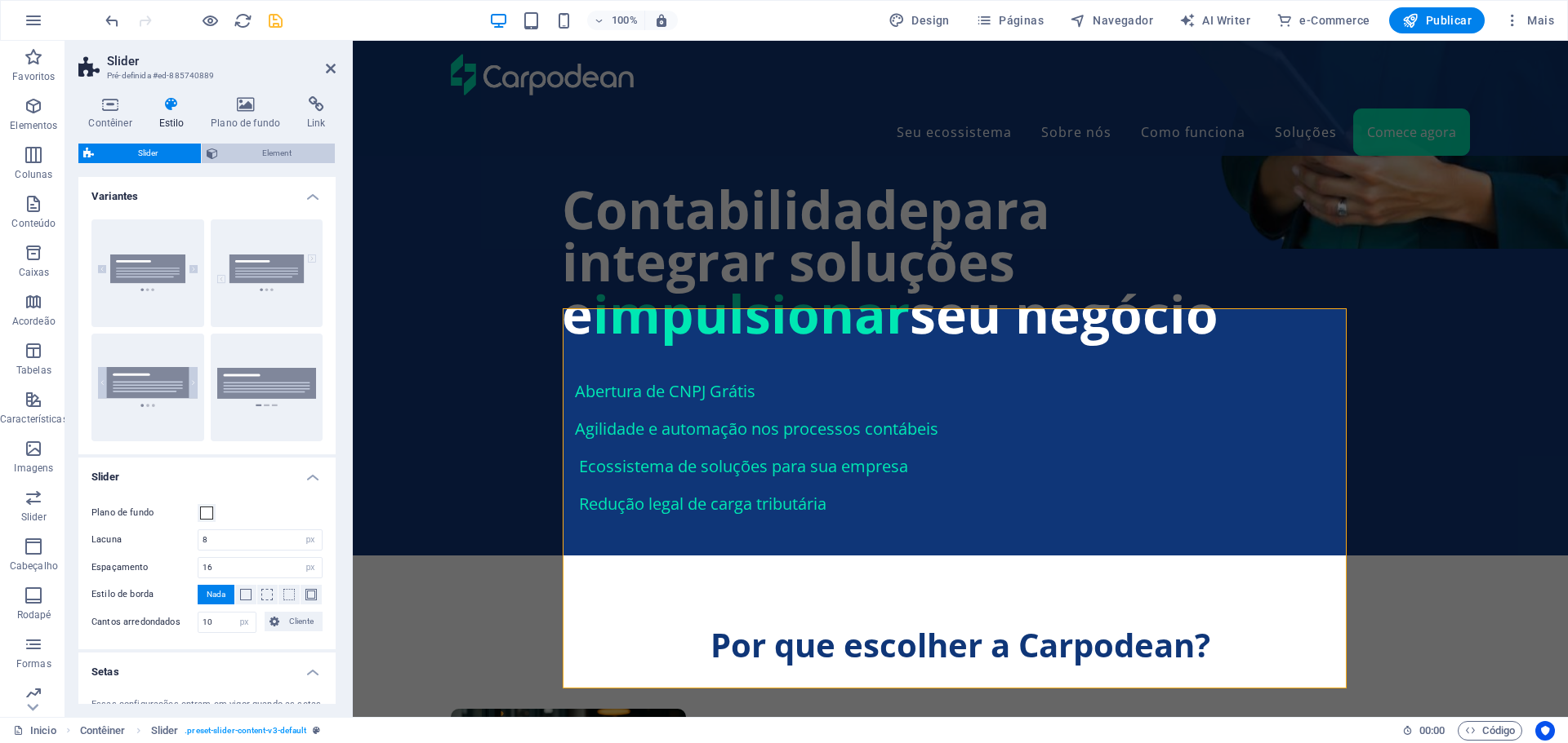
click at [267, 144] on span "Element" at bounding box center [276, 154] width 107 height 19
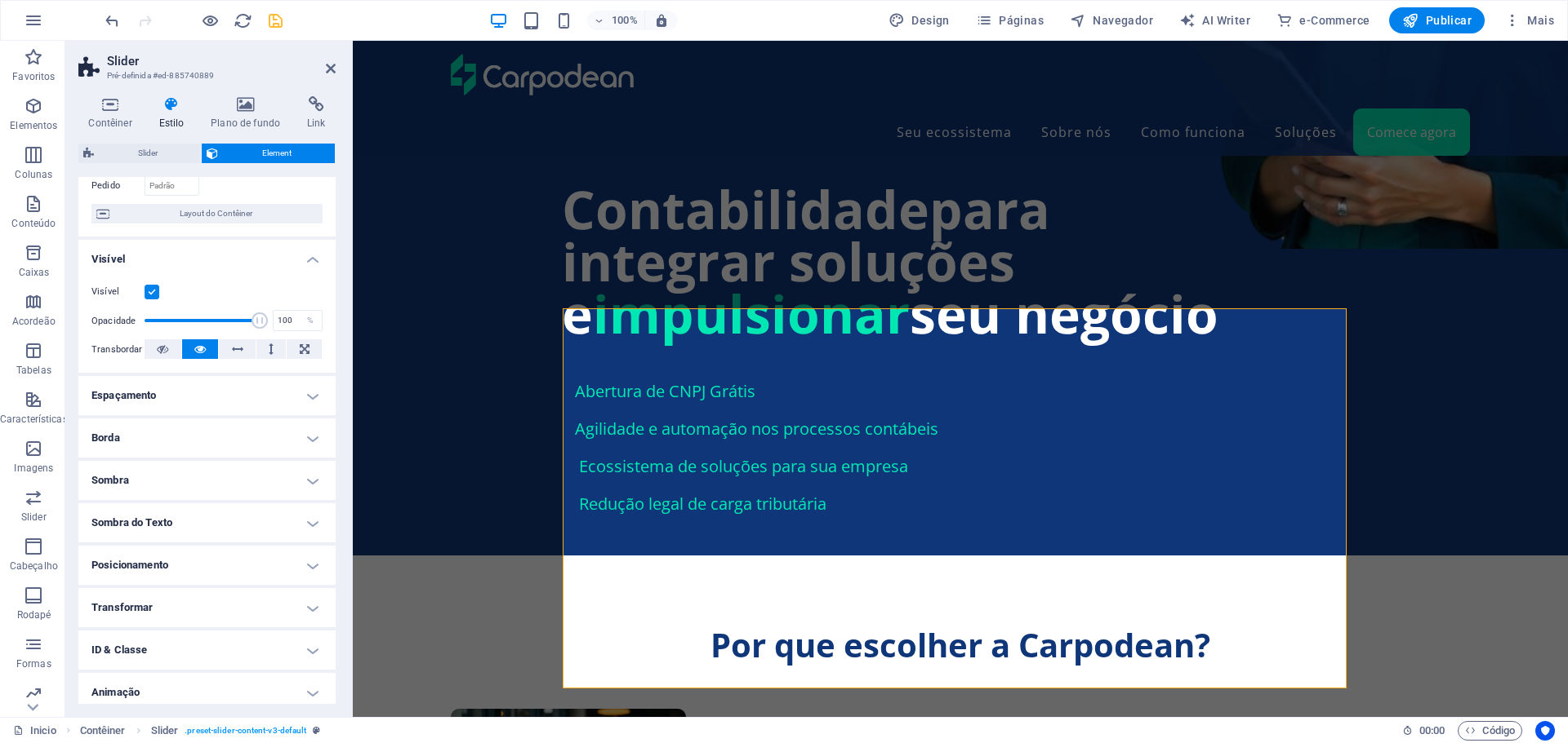
scroll to position [162, 0]
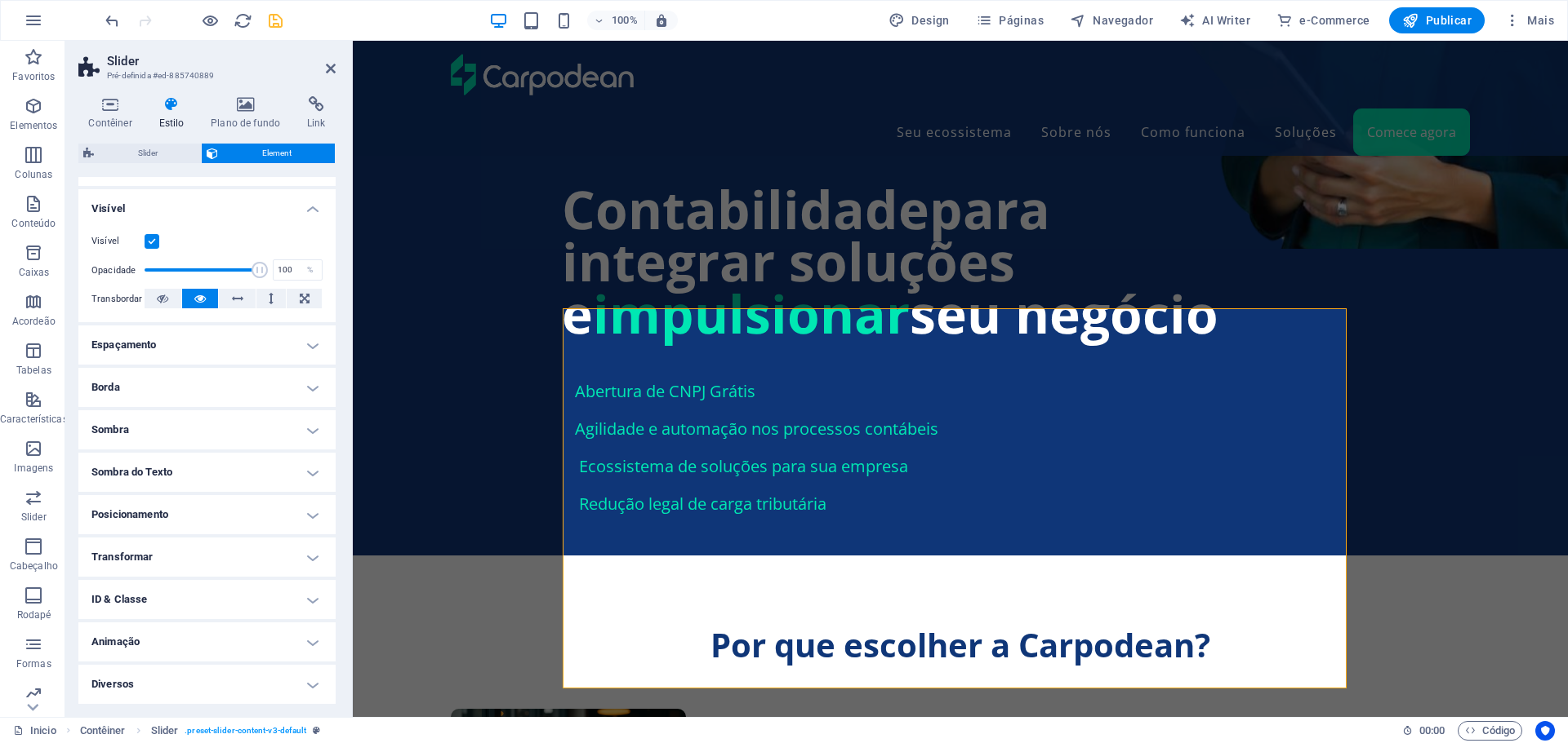
click at [244, 338] on h4 "Espaçamento" at bounding box center [207, 345] width 257 height 39
click at [245, 349] on h4 "Espaçamento" at bounding box center [207, 345] width 257 height 39
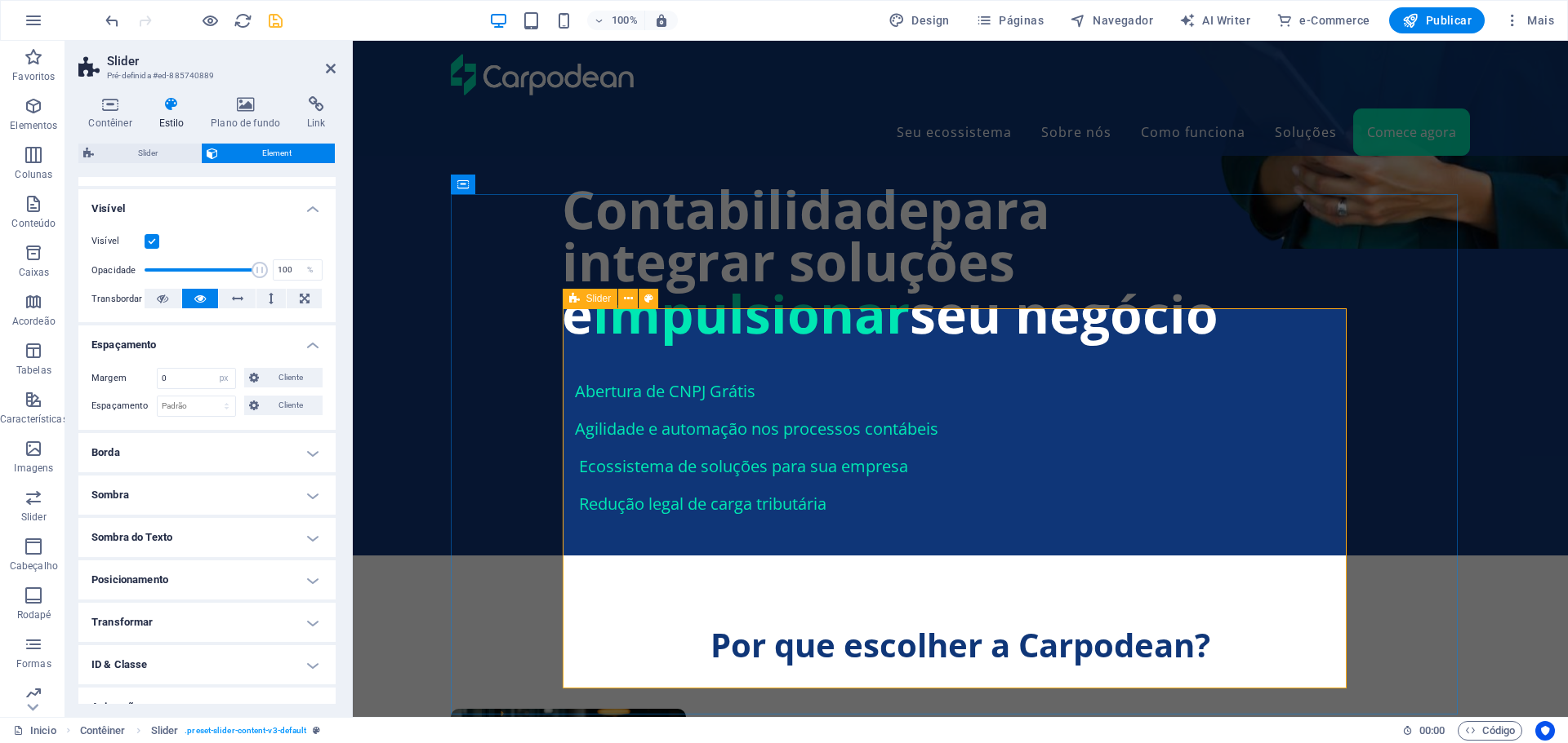
click at [627, 298] on icon at bounding box center [628, 299] width 9 height 17
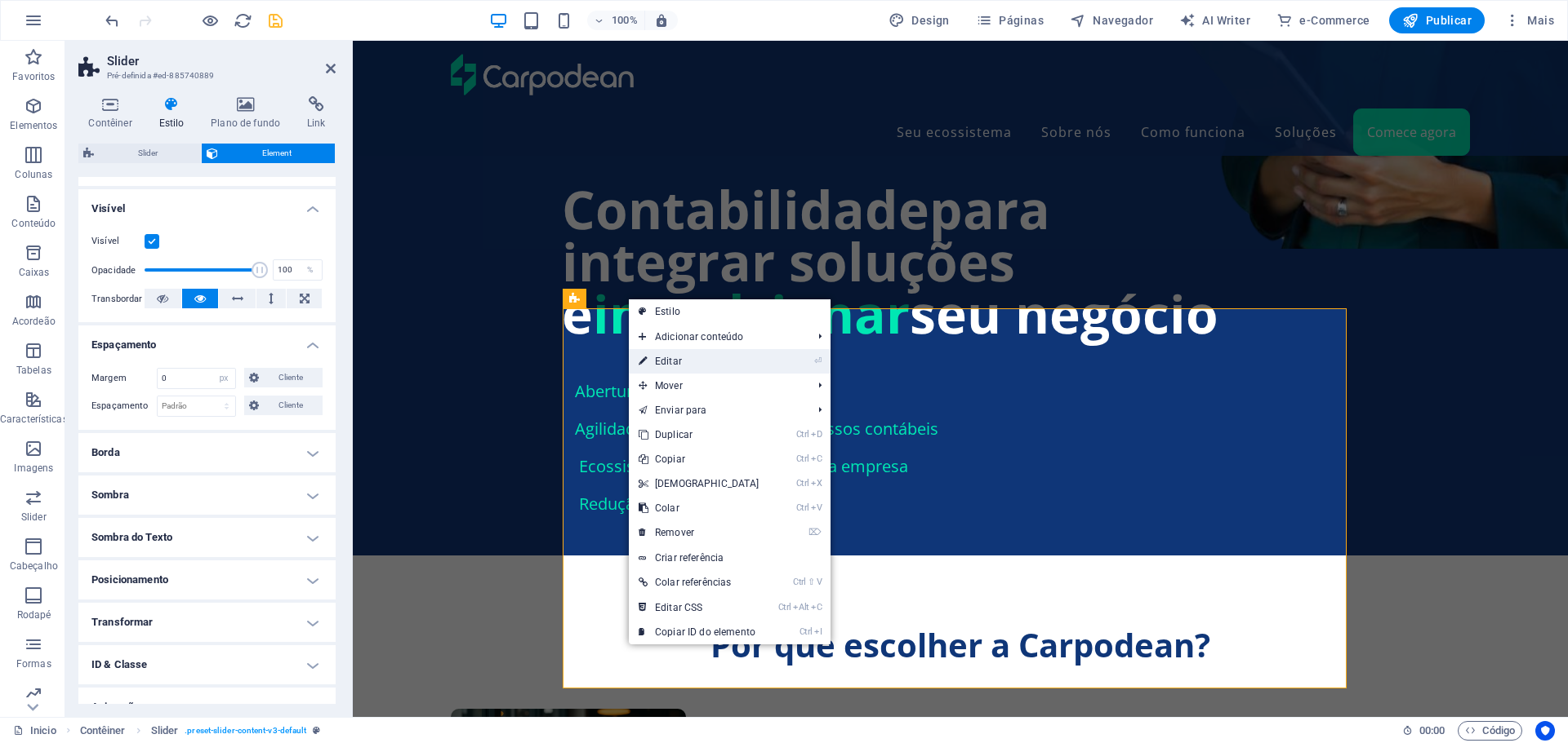
click at [676, 360] on link "⏎ Editar" at bounding box center [699, 361] width 141 height 24
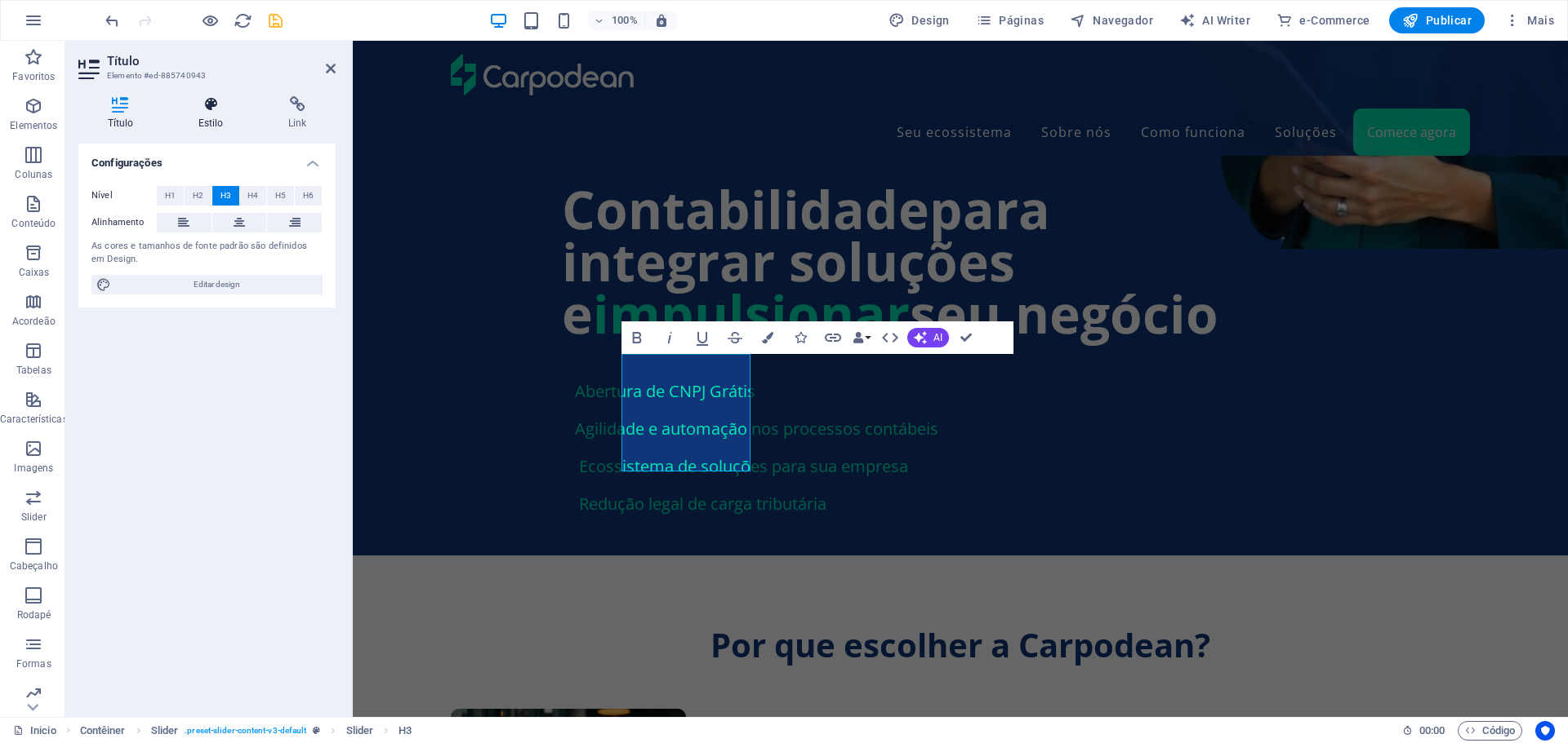
click at [213, 108] on icon at bounding box center [210, 104] width 83 height 17
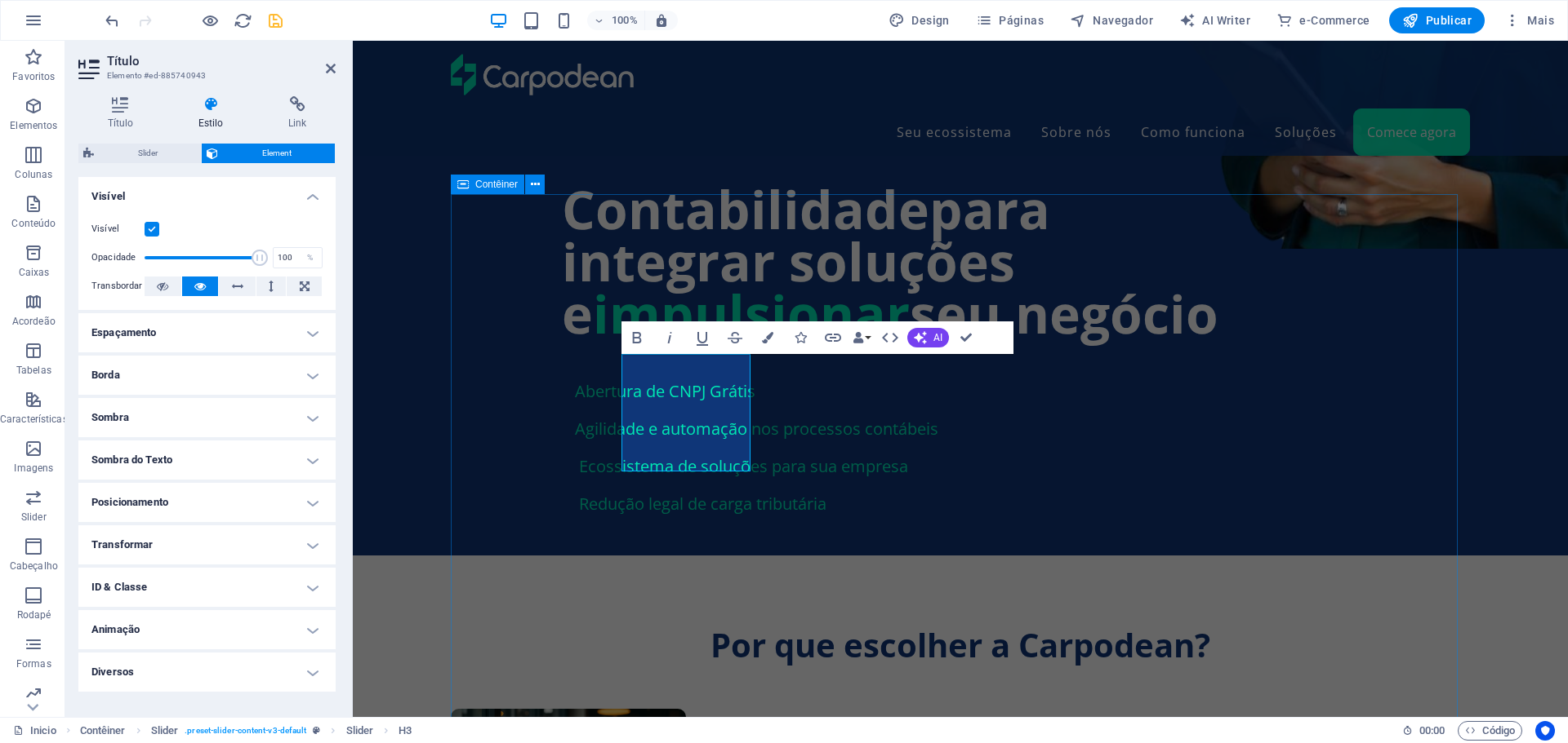
select select "px"
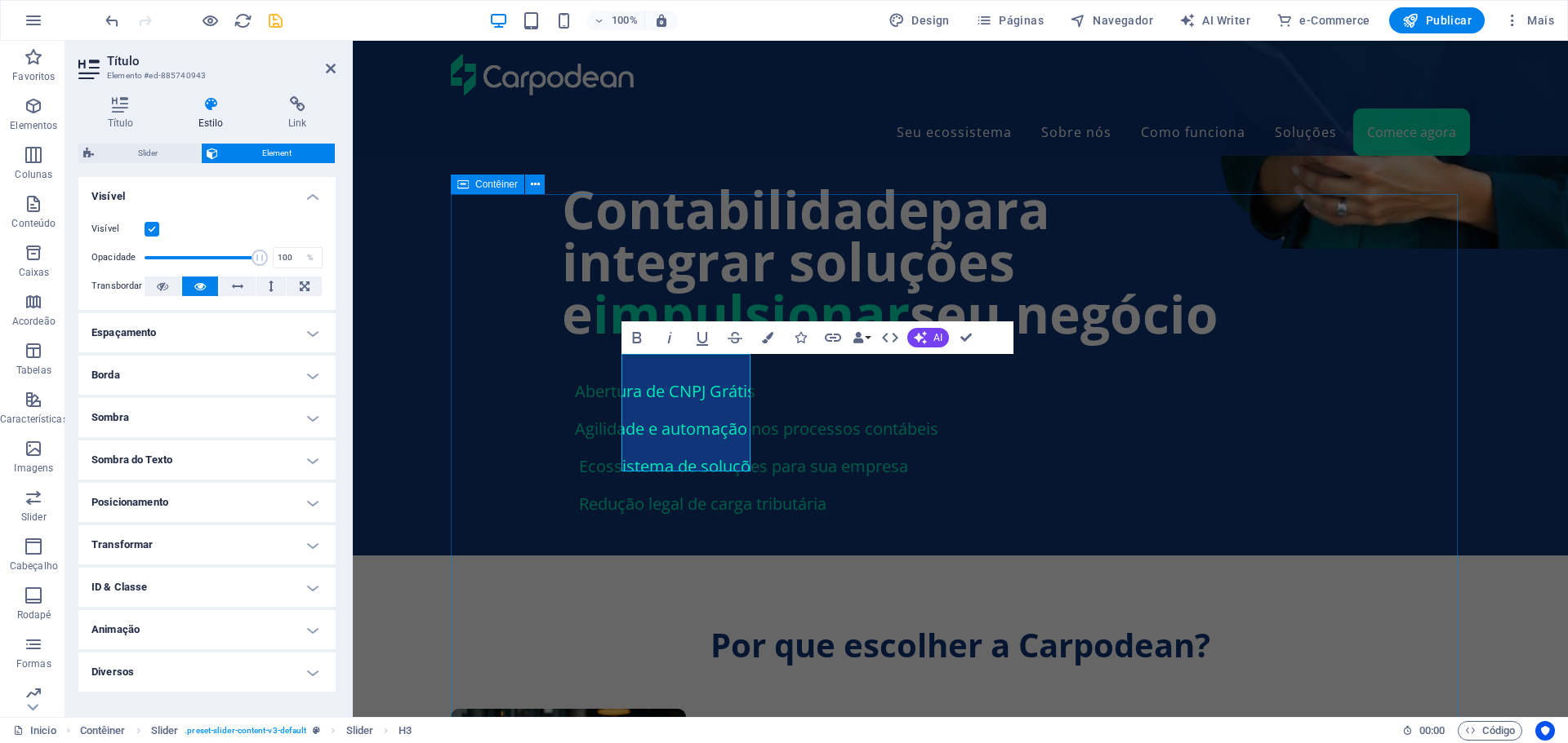
select select "px"
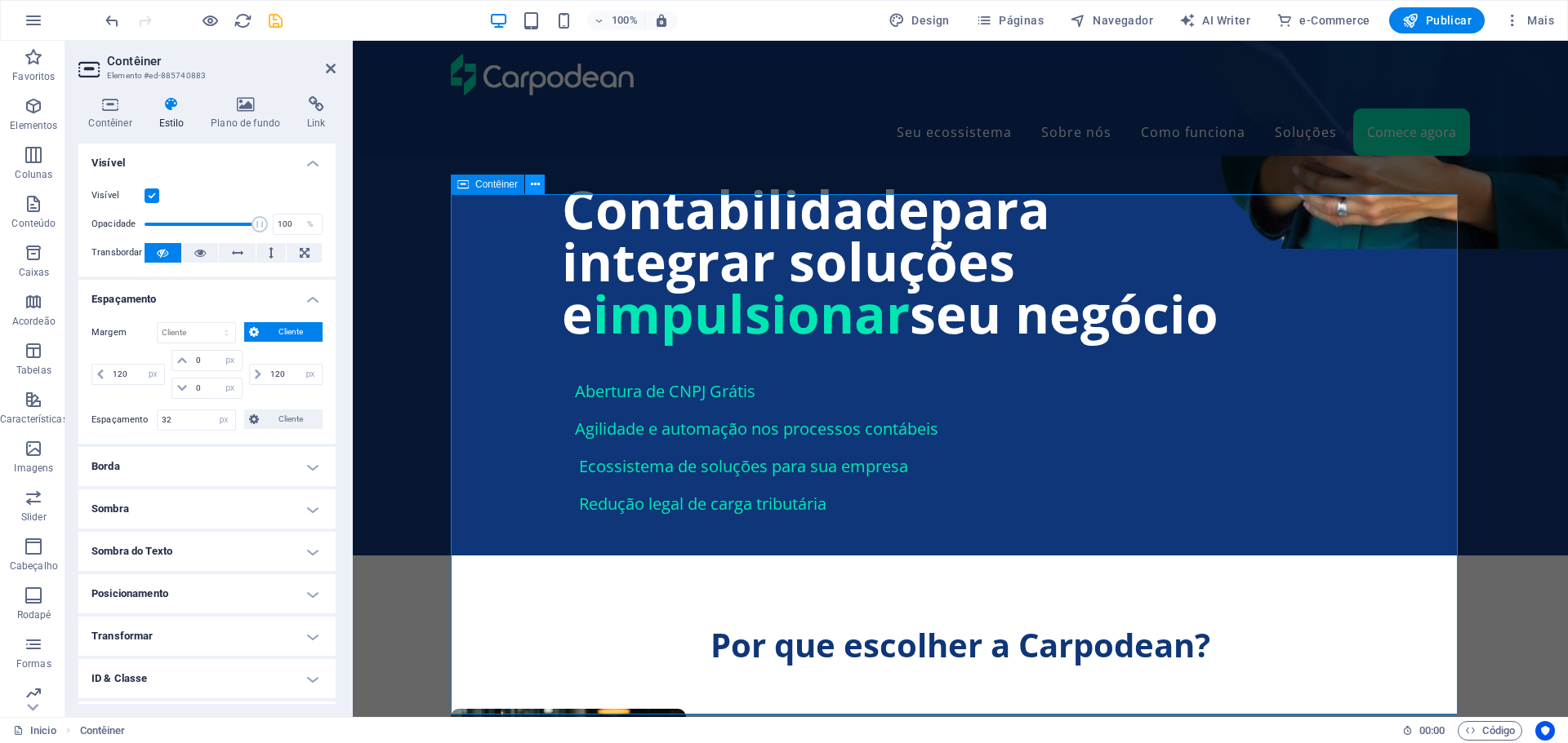
click at [531, 187] on icon at bounding box center [535, 185] width 9 height 17
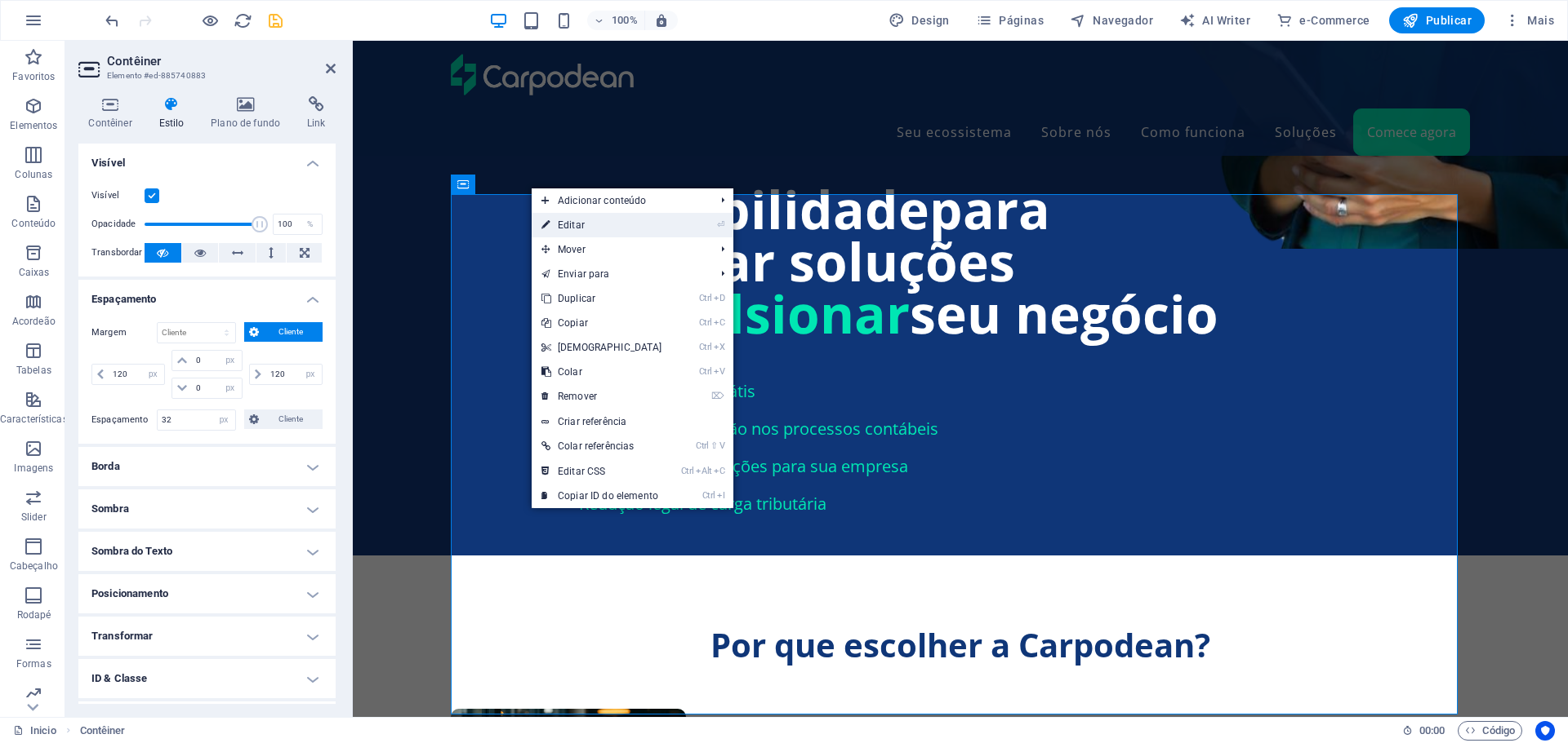
click at [546, 220] on icon at bounding box center [545, 225] width 8 height 24
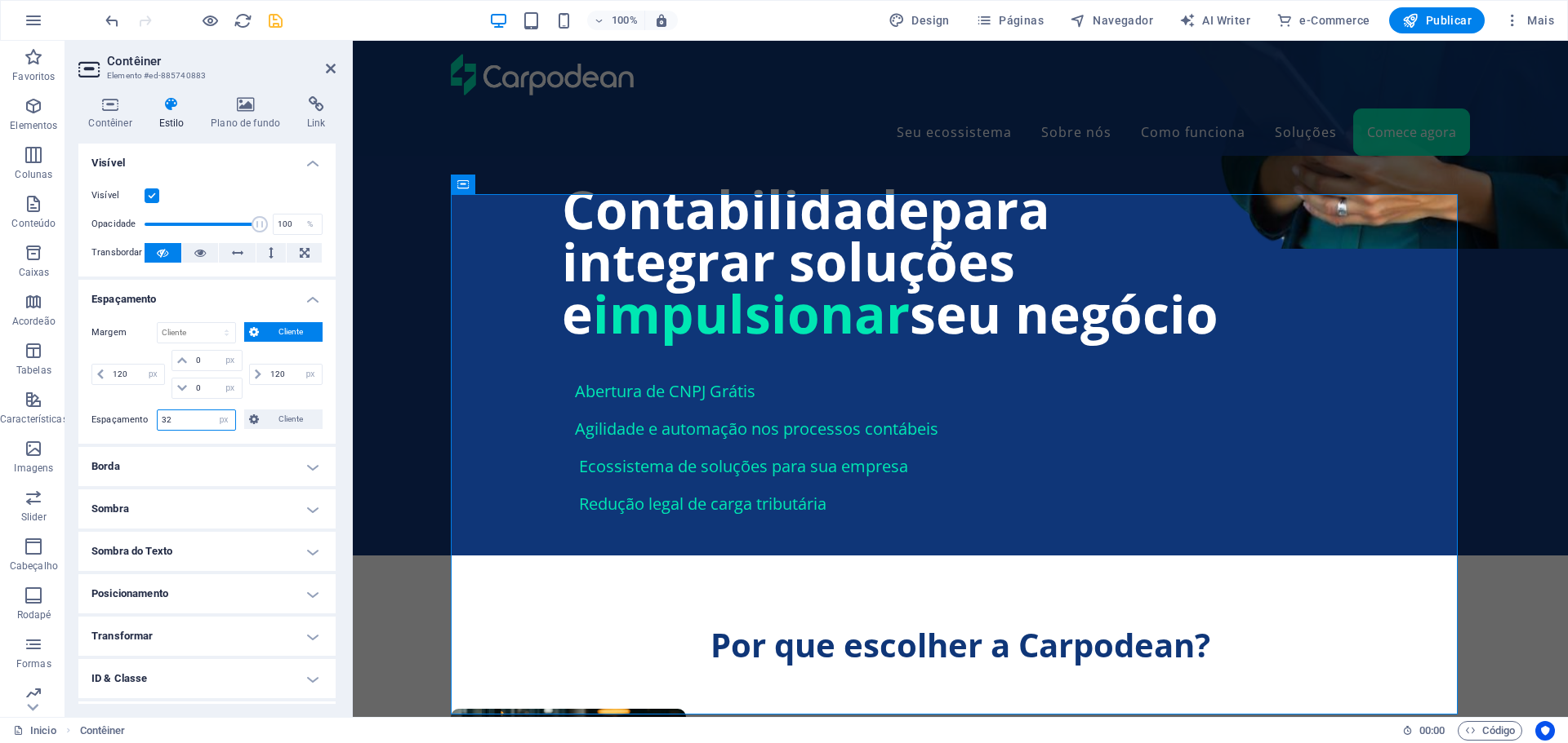
click at [190, 423] on input "32" at bounding box center [196, 420] width 78 height 19
click at [294, 416] on span "Cliente" at bounding box center [291, 419] width 54 height 19
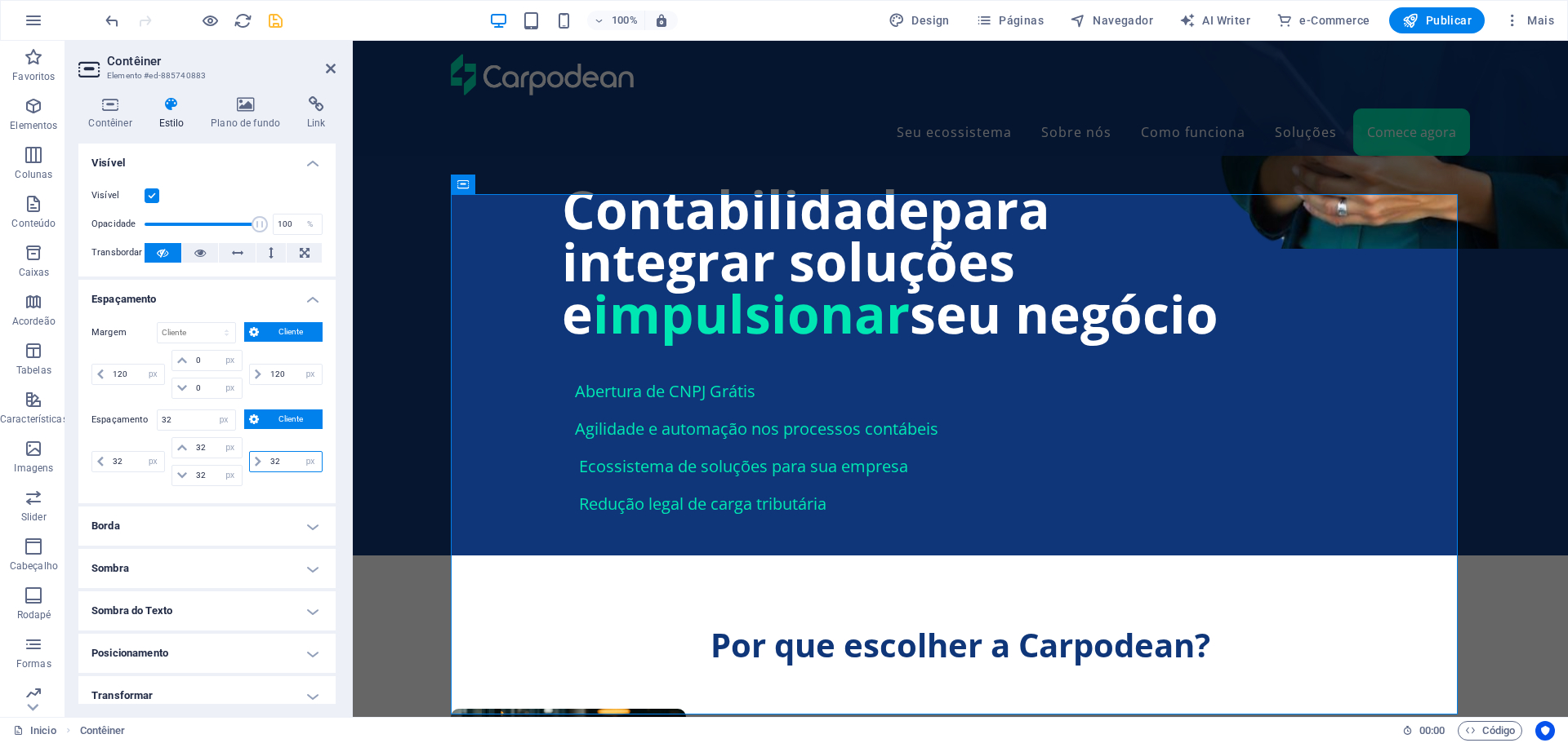
click at [273, 465] on input "32" at bounding box center [294, 462] width 56 height 19
type input "0"
select select "DISABLED_OPTION_VALUE"
type input "0"
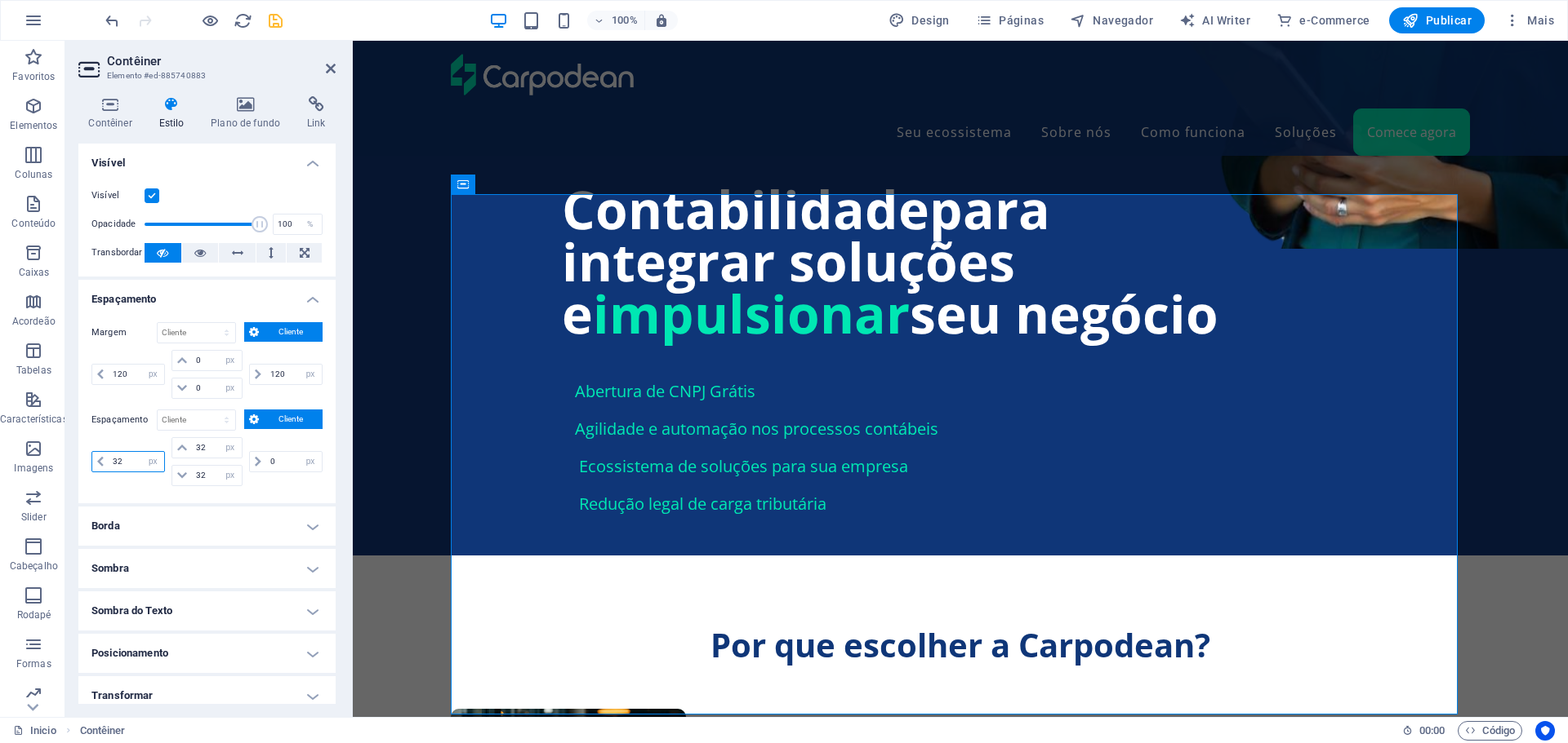
click at [124, 456] on input "32" at bounding box center [136, 462] width 56 height 19
type input "0"
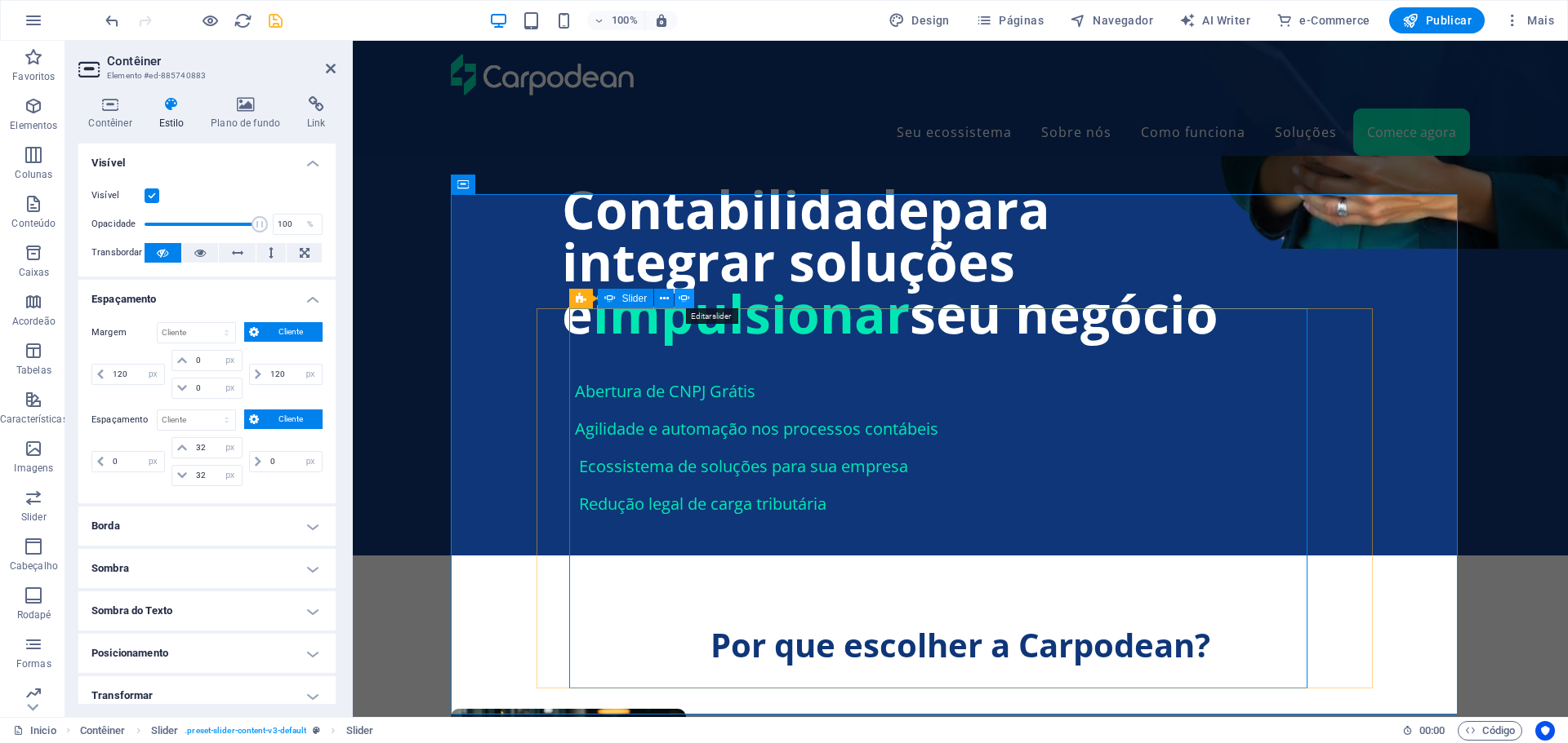
click at [683, 295] on icon at bounding box center [684, 299] width 11 height 17
select select "ms"
select select "s"
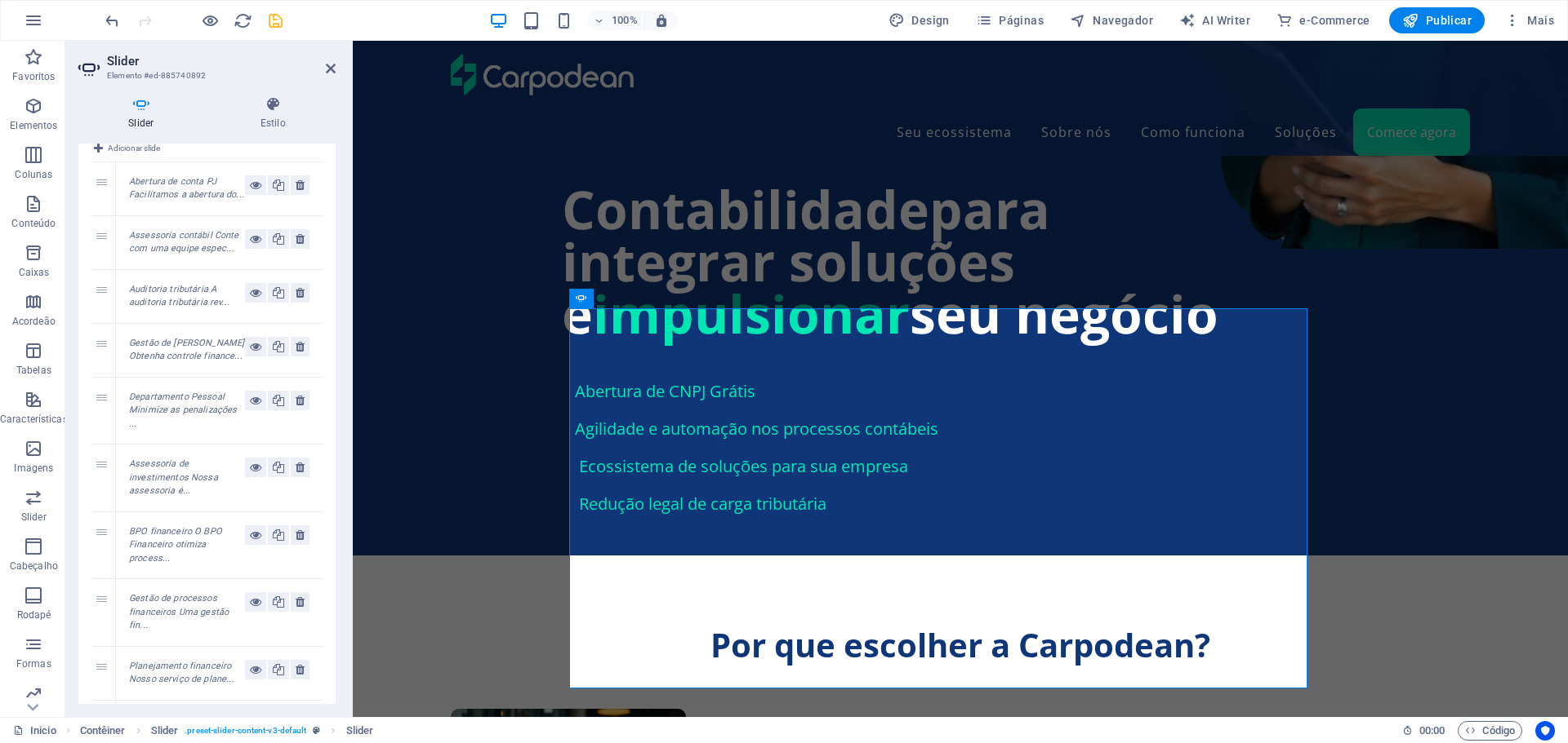
scroll to position [0, 0]
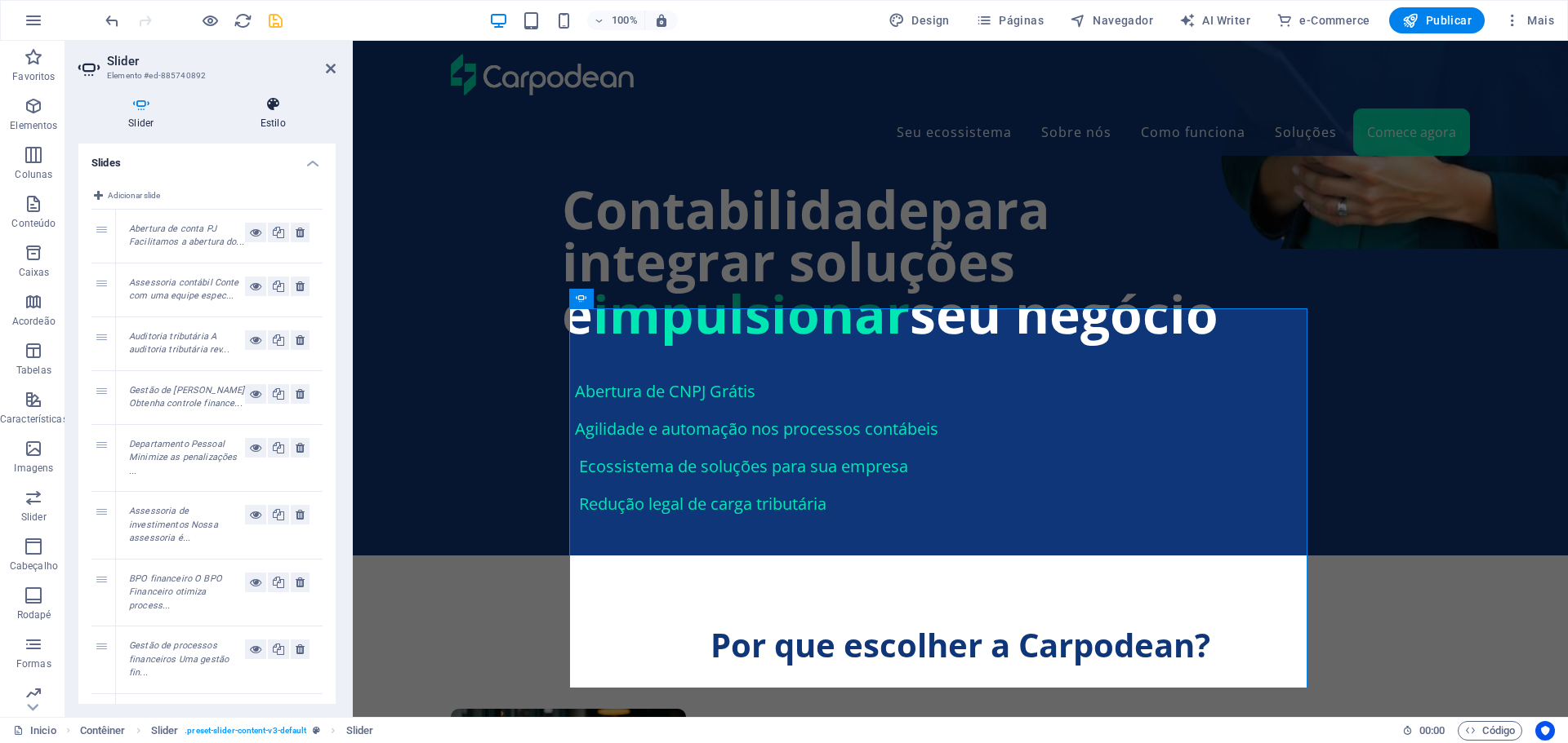
click at [259, 125] on h4 "Estilo" at bounding box center [273, 113] width 126 height 34
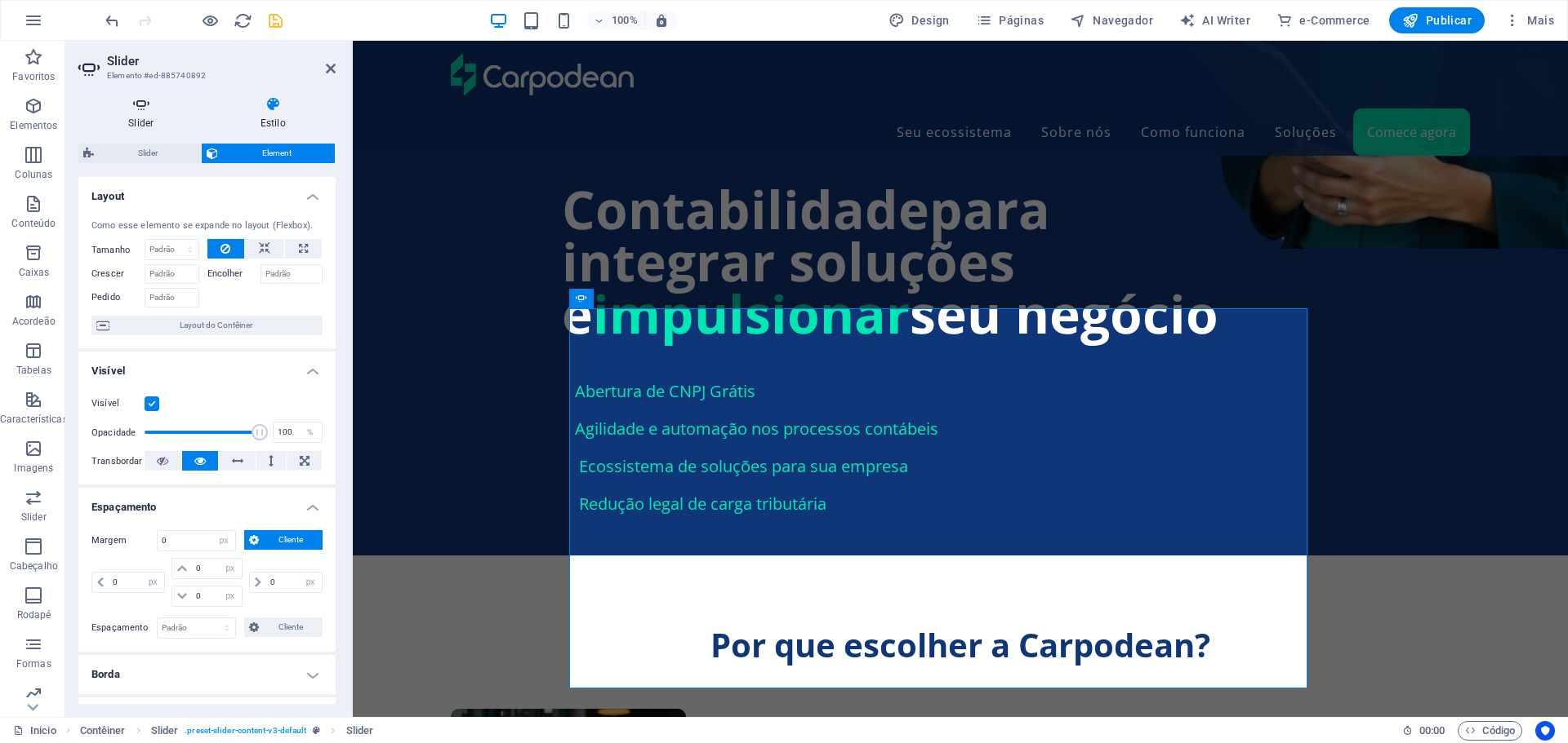
click at [131, 104] on icon at bounding box center [142, 104] width 126 height 17
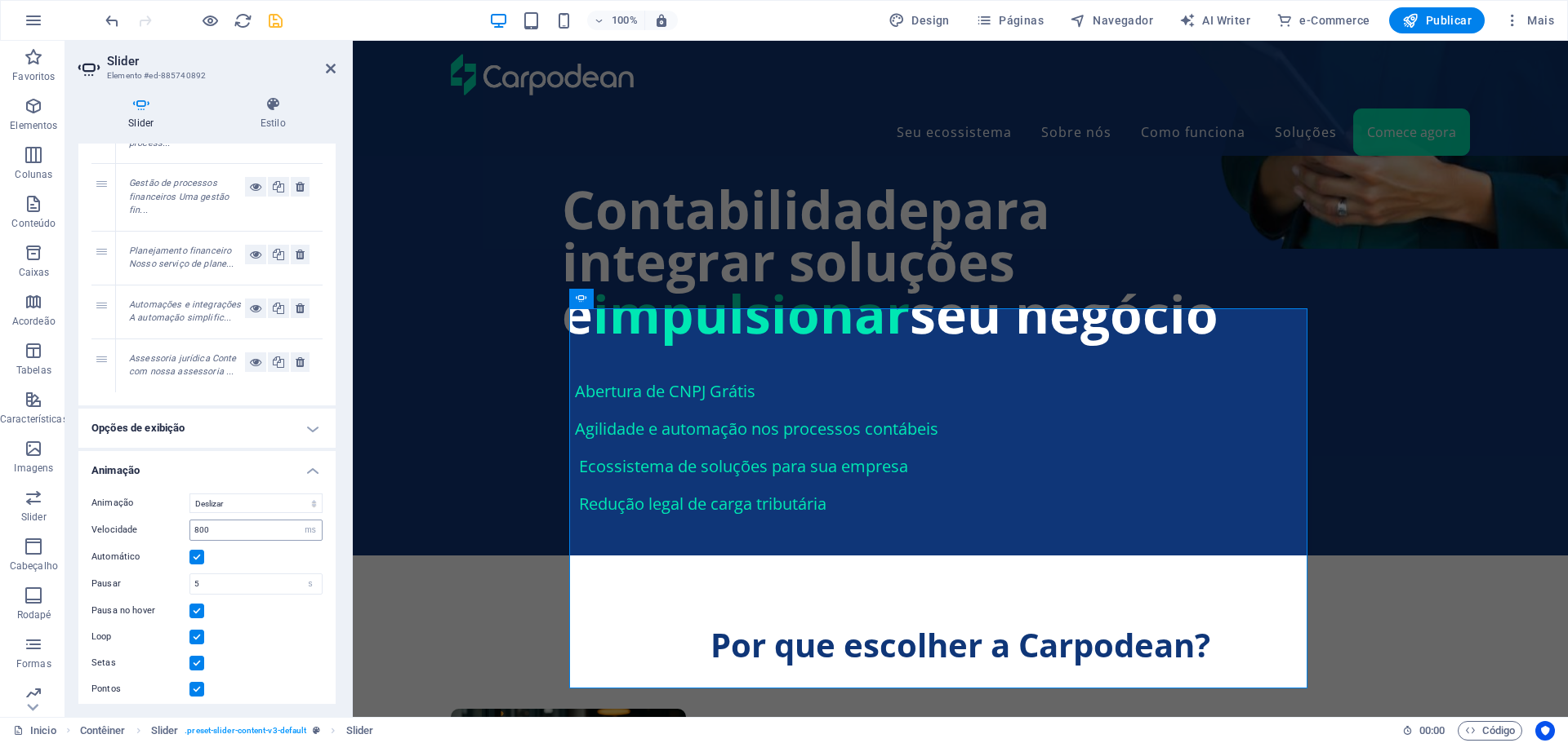
scroll to position [471, 0]
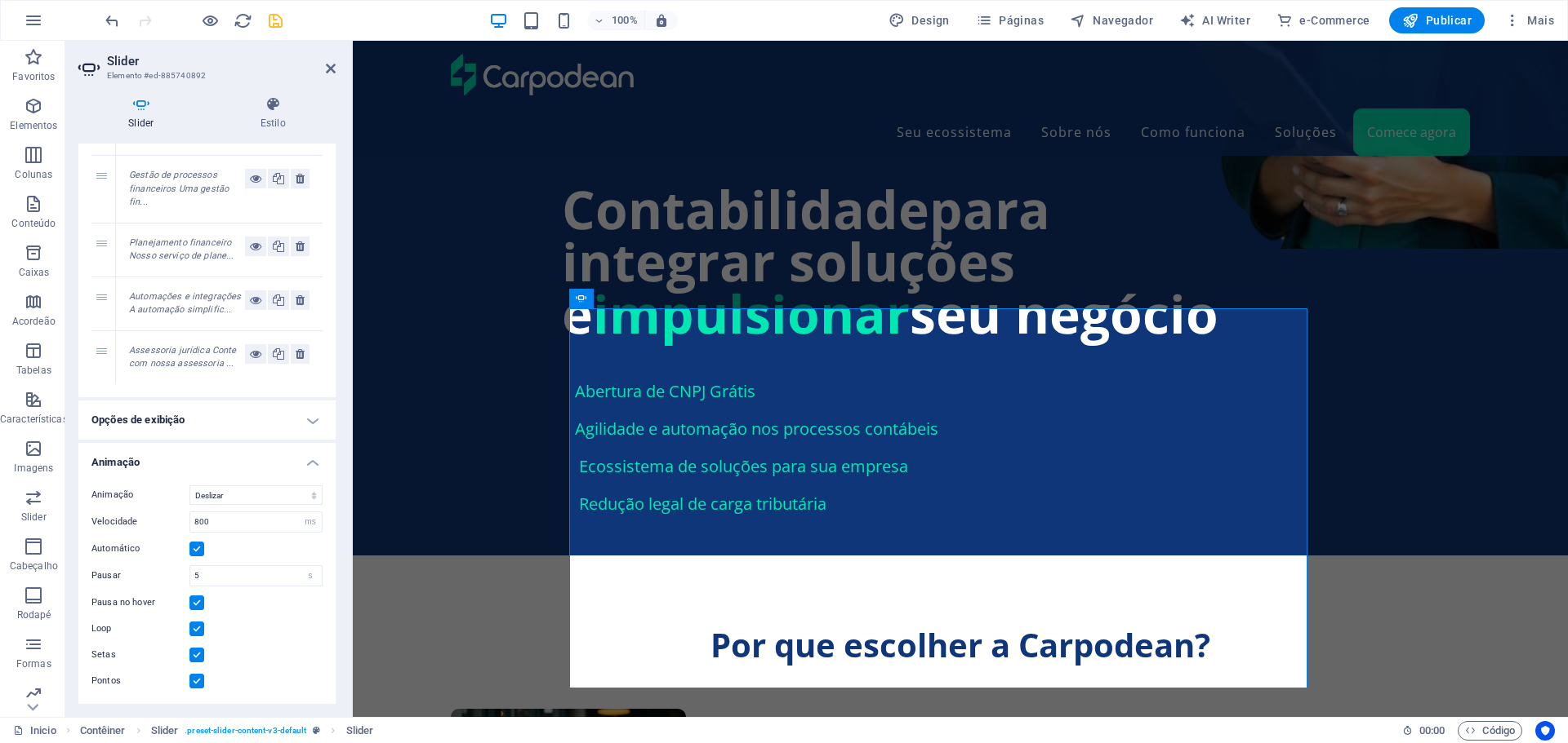
click at [257, 419] on h4 "Opções de exibição" at bounding box center [207, 420] width 257 height 39
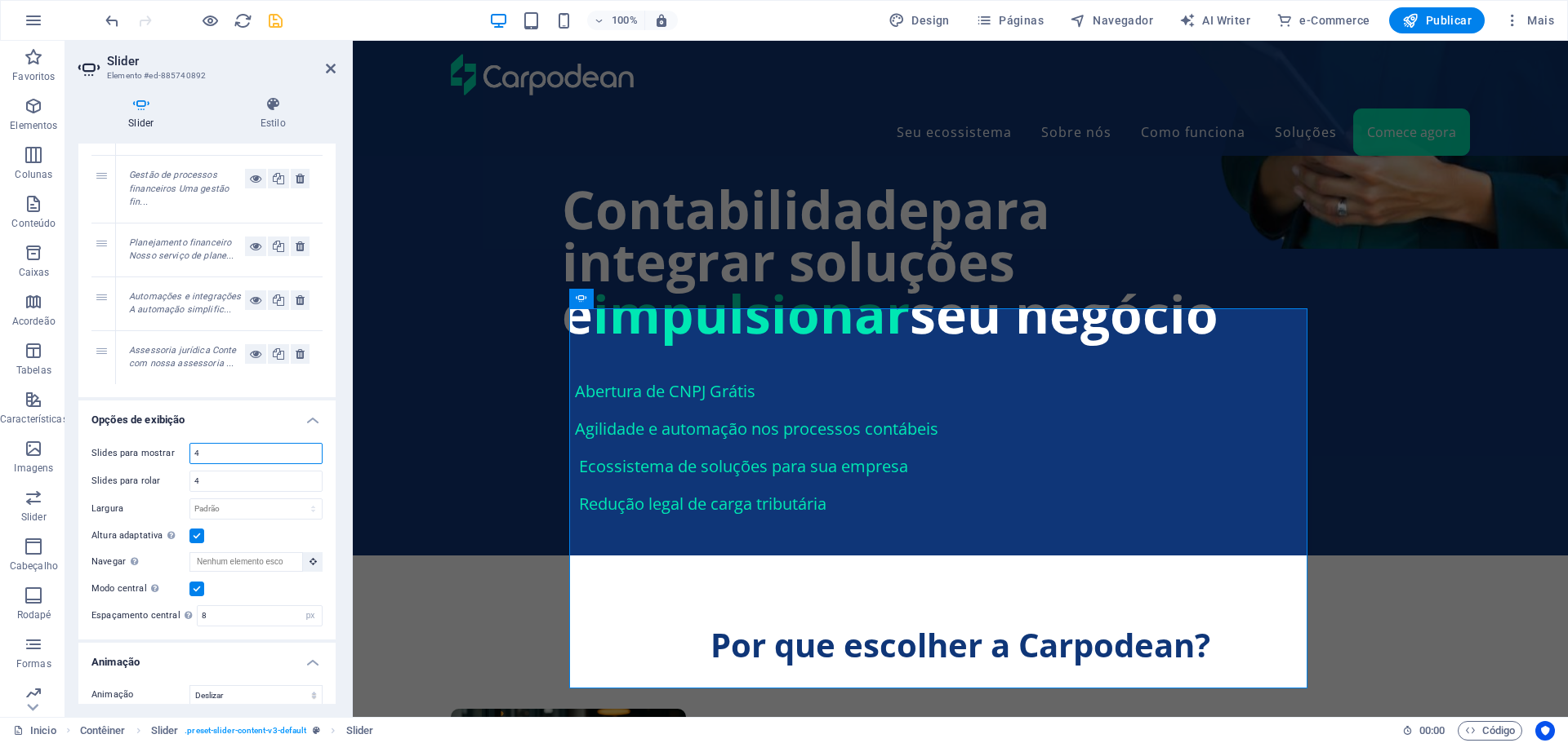
drag, startPoint x: 223, startPoint y: 456, endPoint x: 163, endPoint y: 455, distance: 60.0
click at [165, 455] on div "Slides para mostrar 4" at bounding box center [207, 454] width 231 height 21
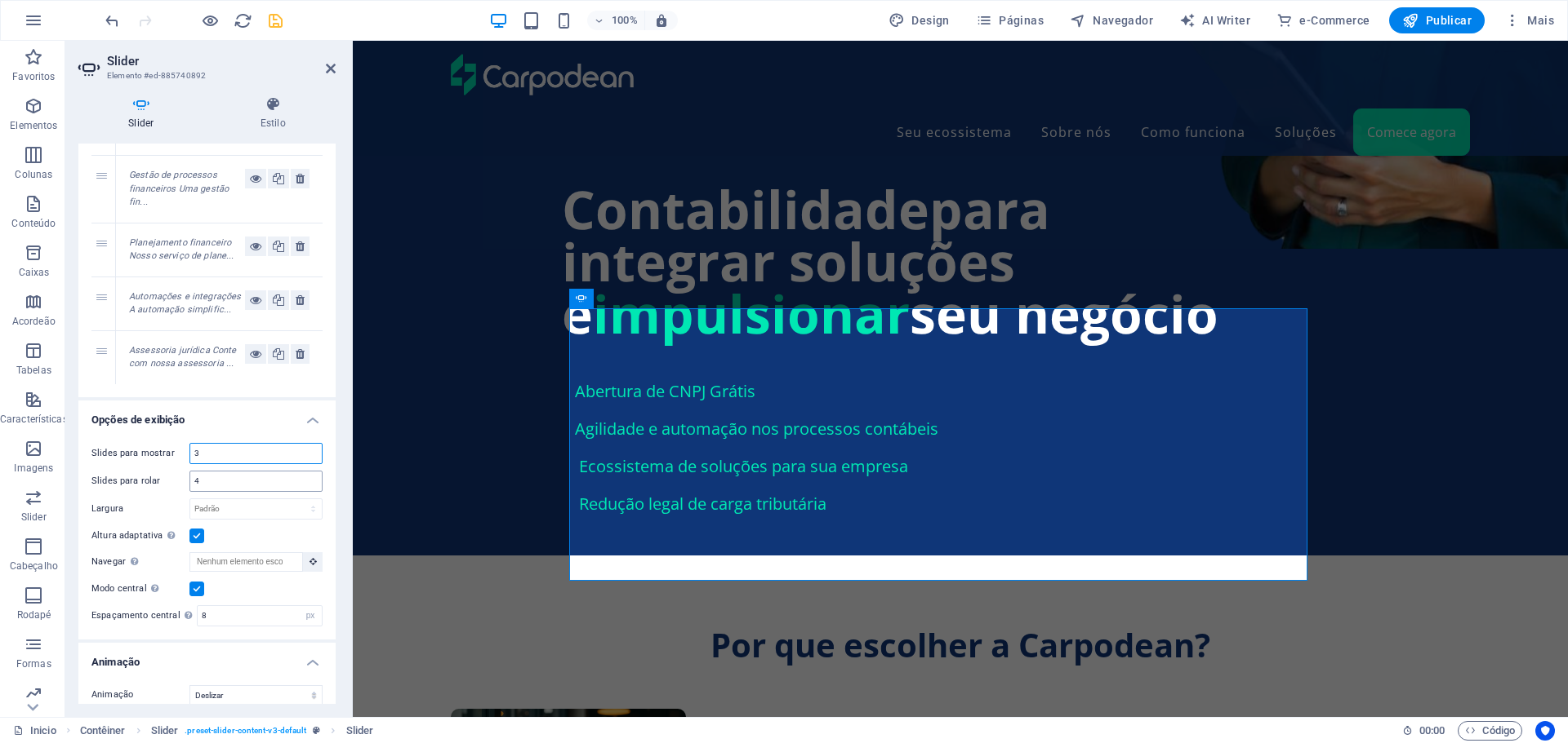
type input "3"
drag, startPoint x: 211, startPoint y: 483, endPoint x: 149, endPoint y: 482, distance: 62.0
click at [149, 482] on div "Slides para rolar 4" at bounding box center [207, 481] width 231 height 21
type input "3"
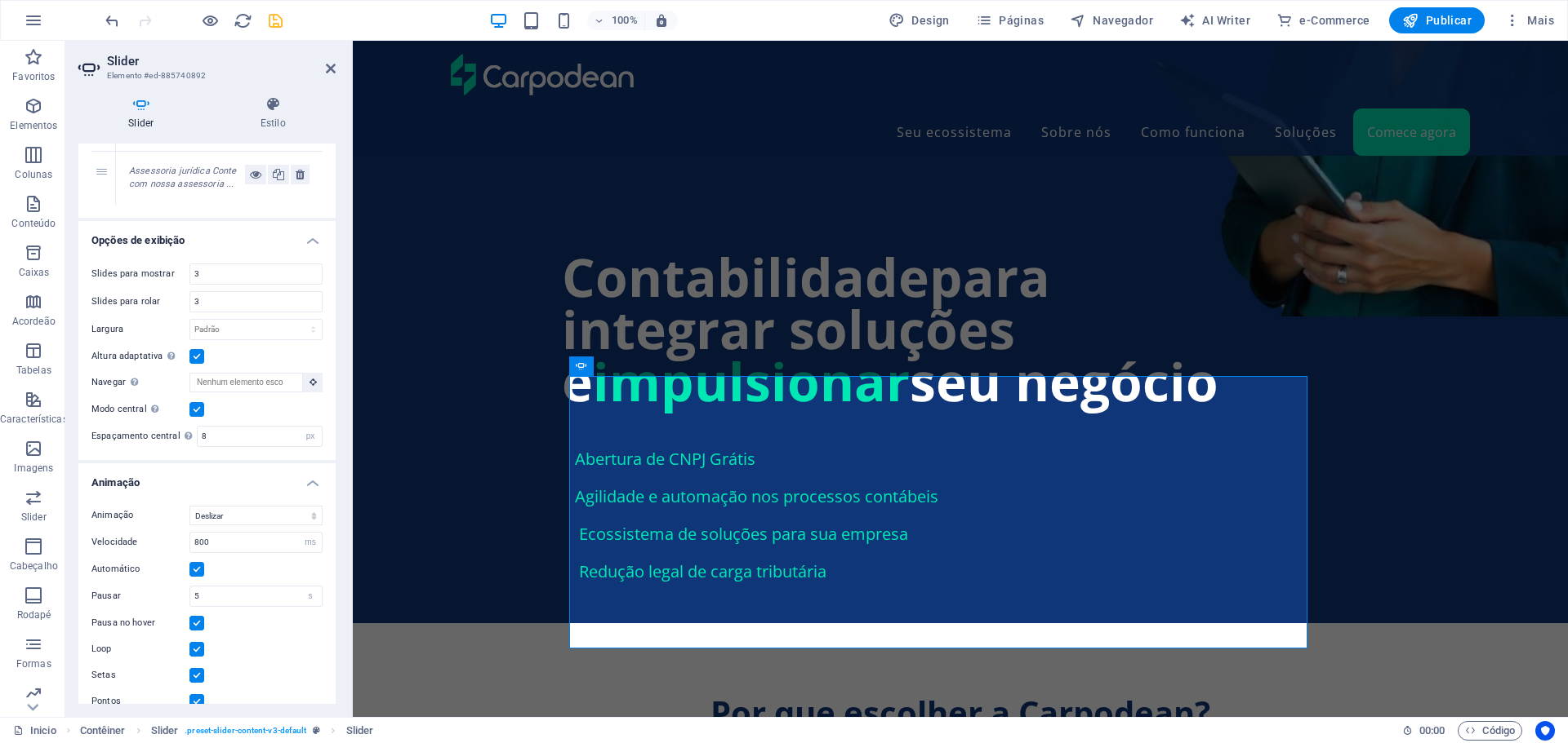
scroll to position [589, 0]
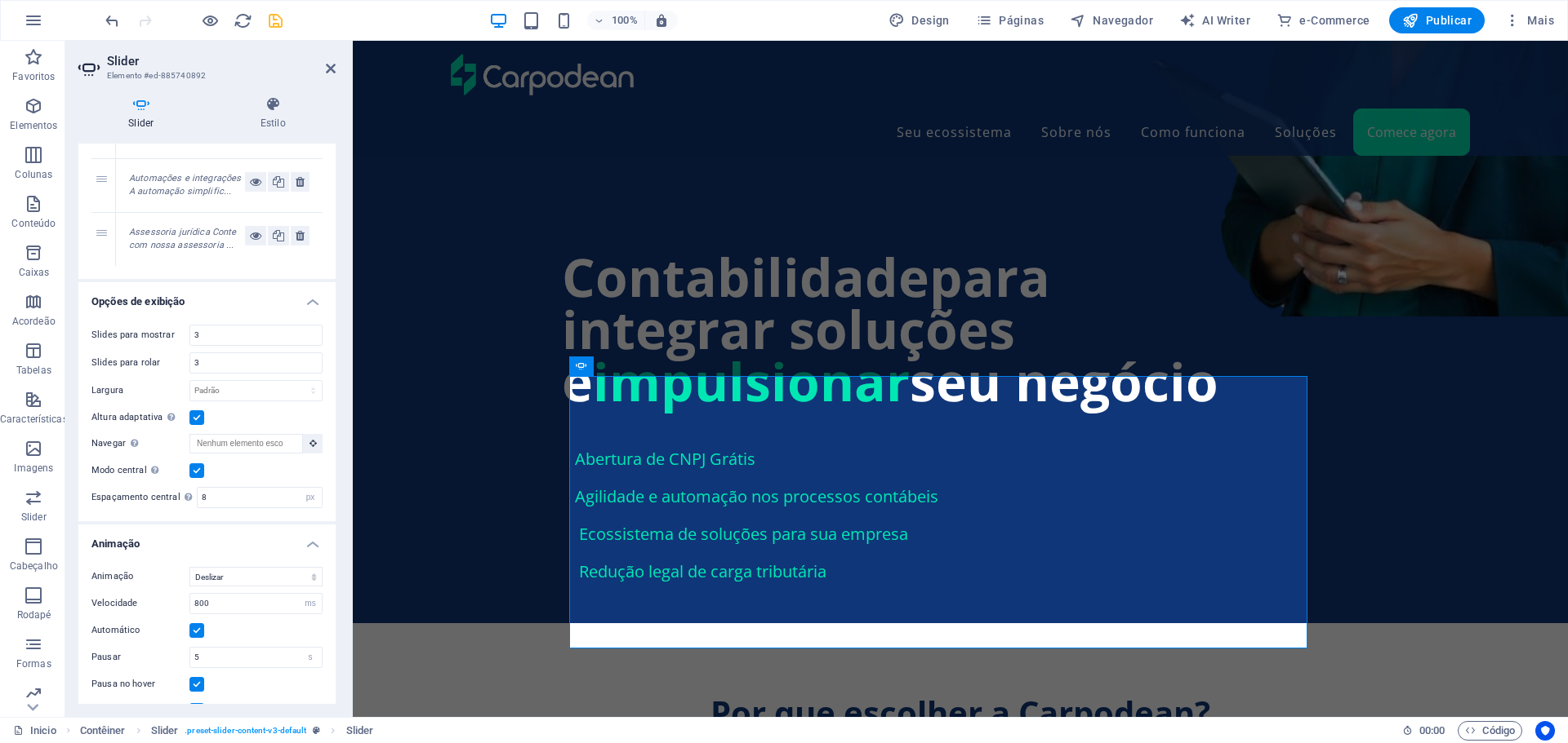
click at [273, 19] on icon "save" at bounding box center [275, 20] width 18 height 18
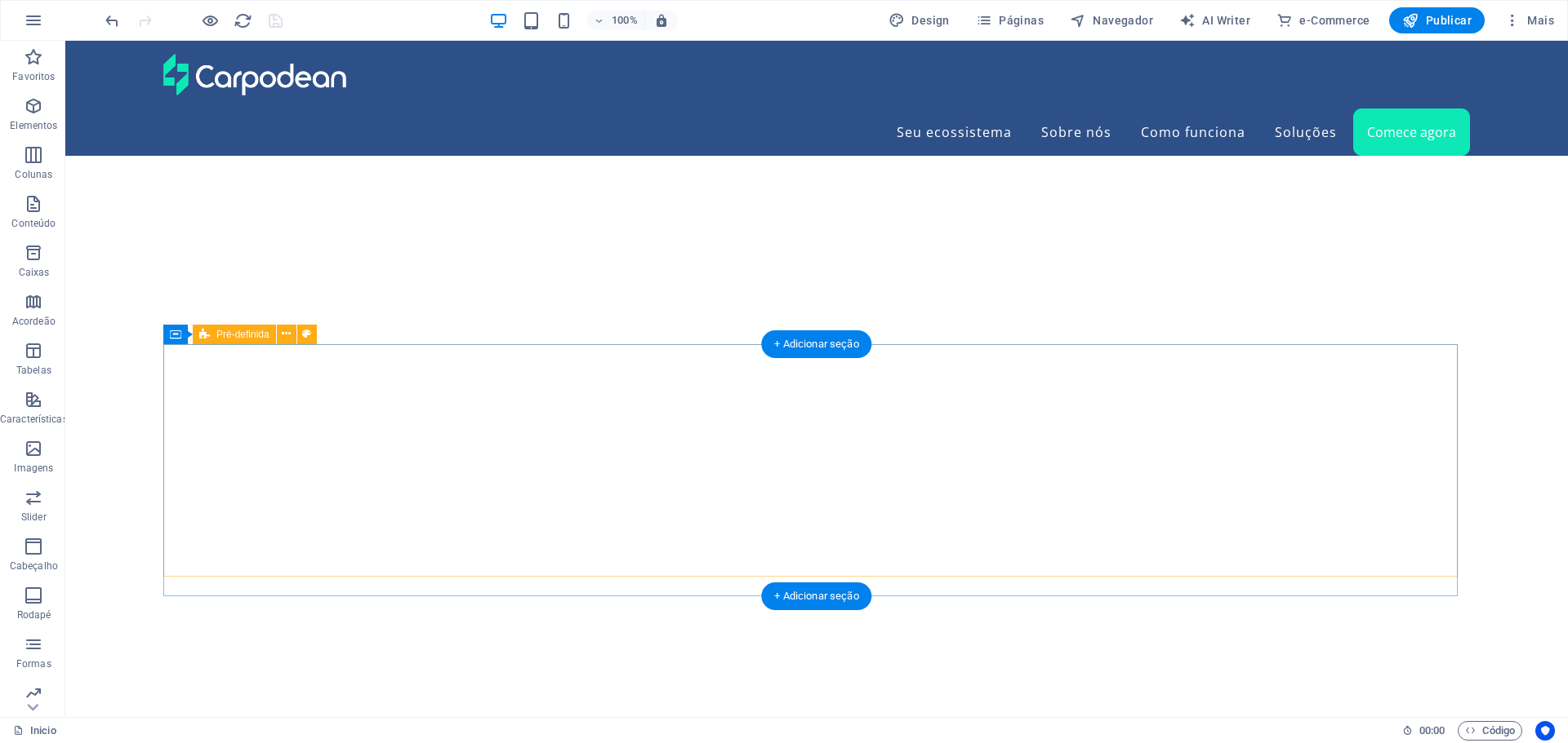
scroll to position [4104, 0]
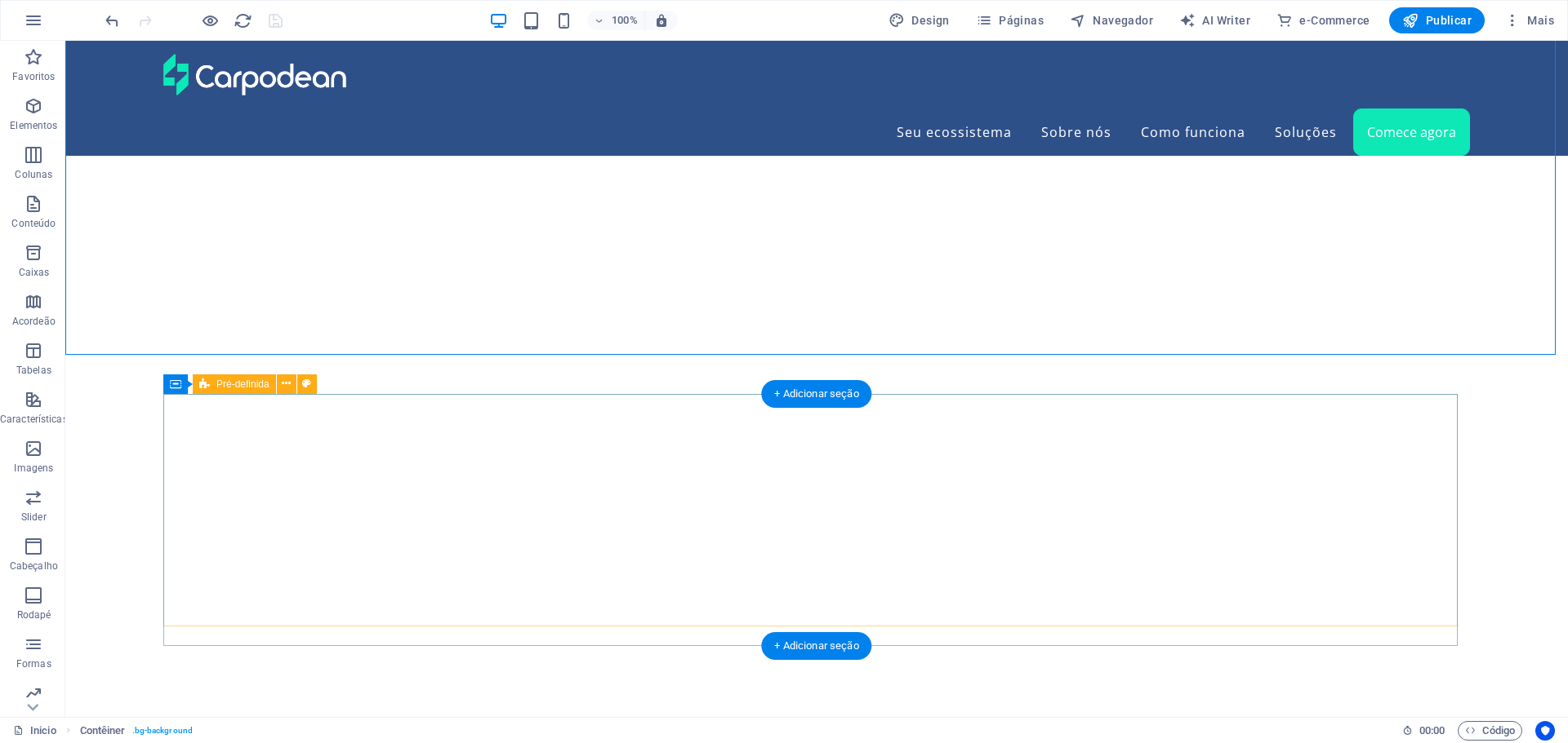
scroll to position [4186, 0]
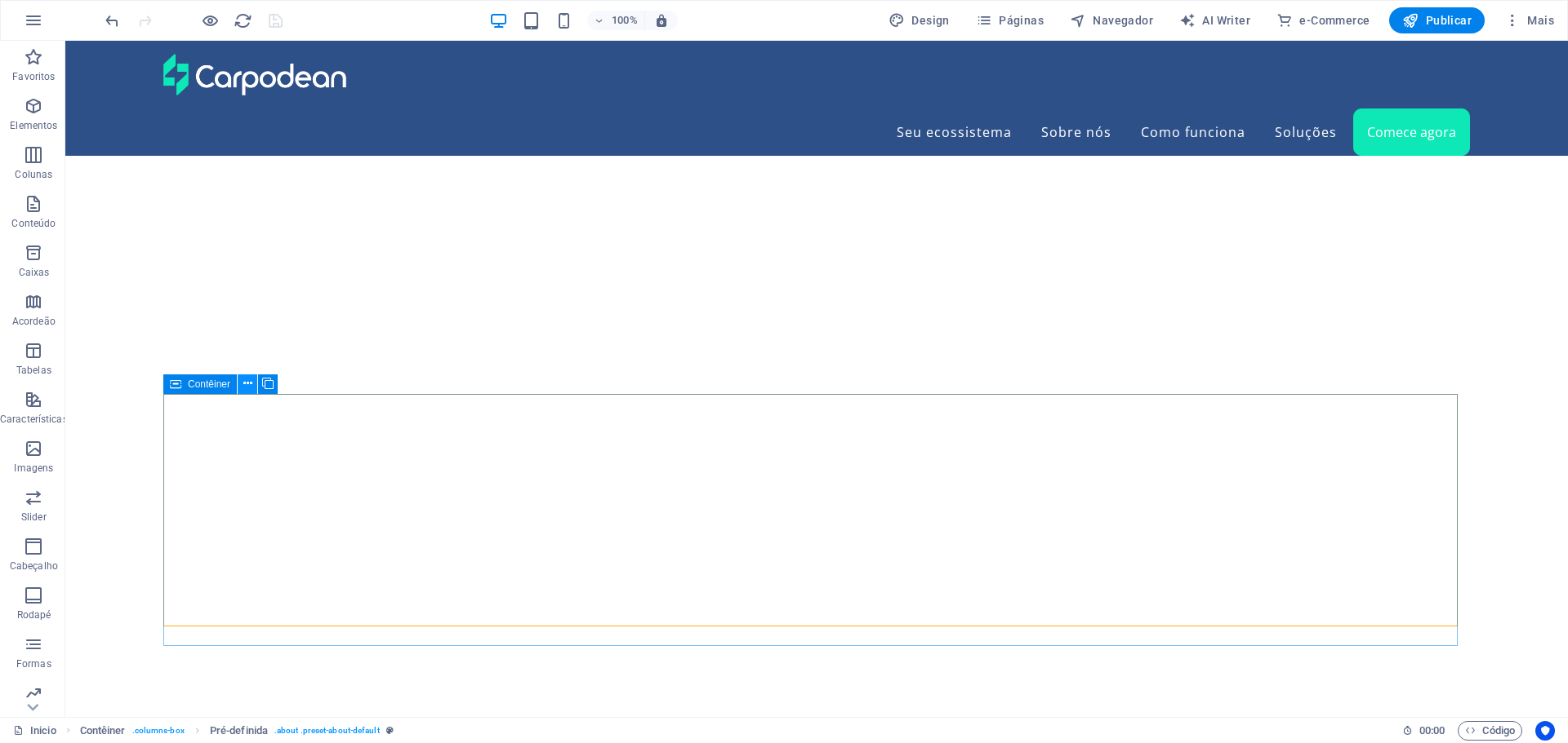
click at [244, 380] on icon at bounding box center [248, 384] width 9 height 17
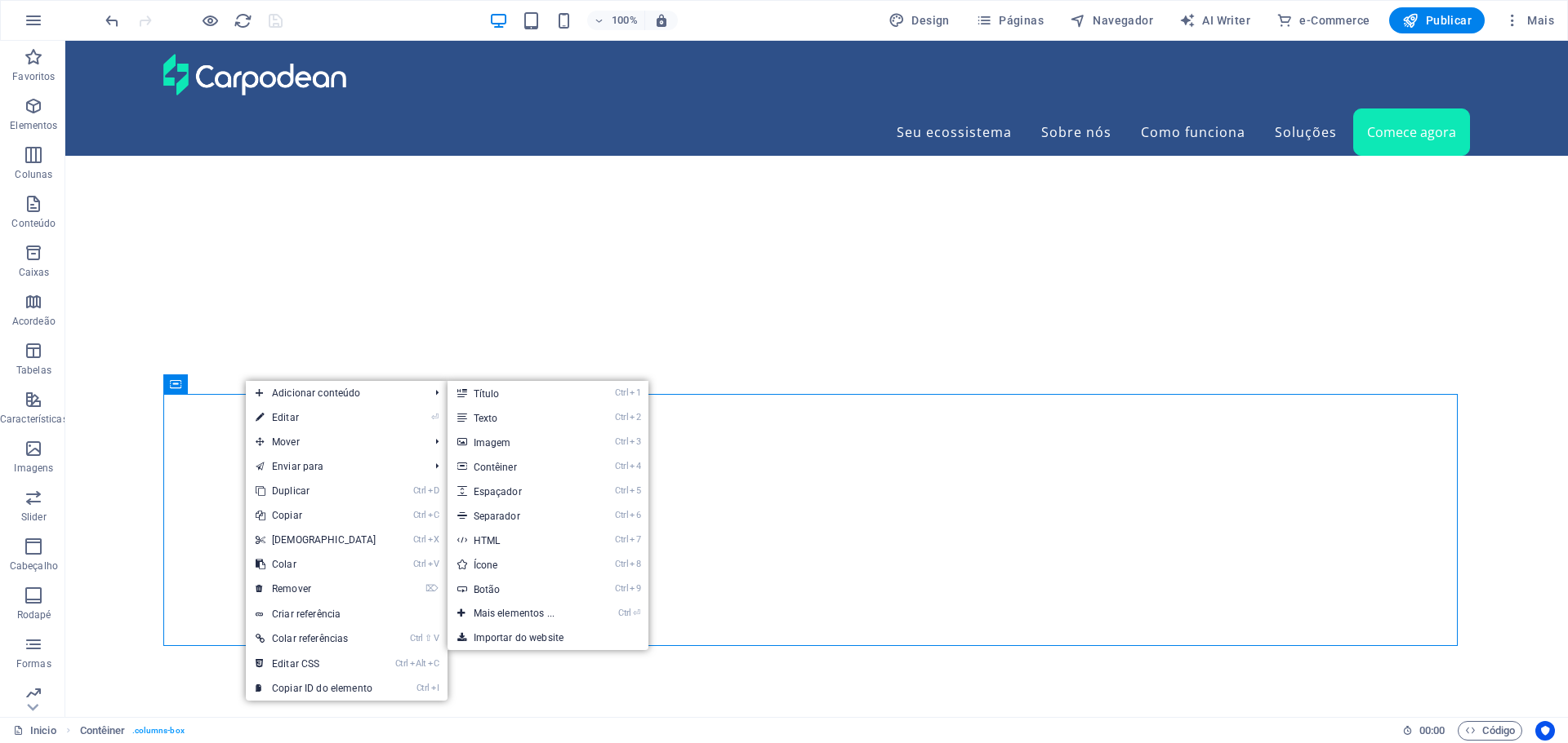
click at [276, 422] on link "⏎ Editar" at bounding box center [315, 418] width 141 height 24
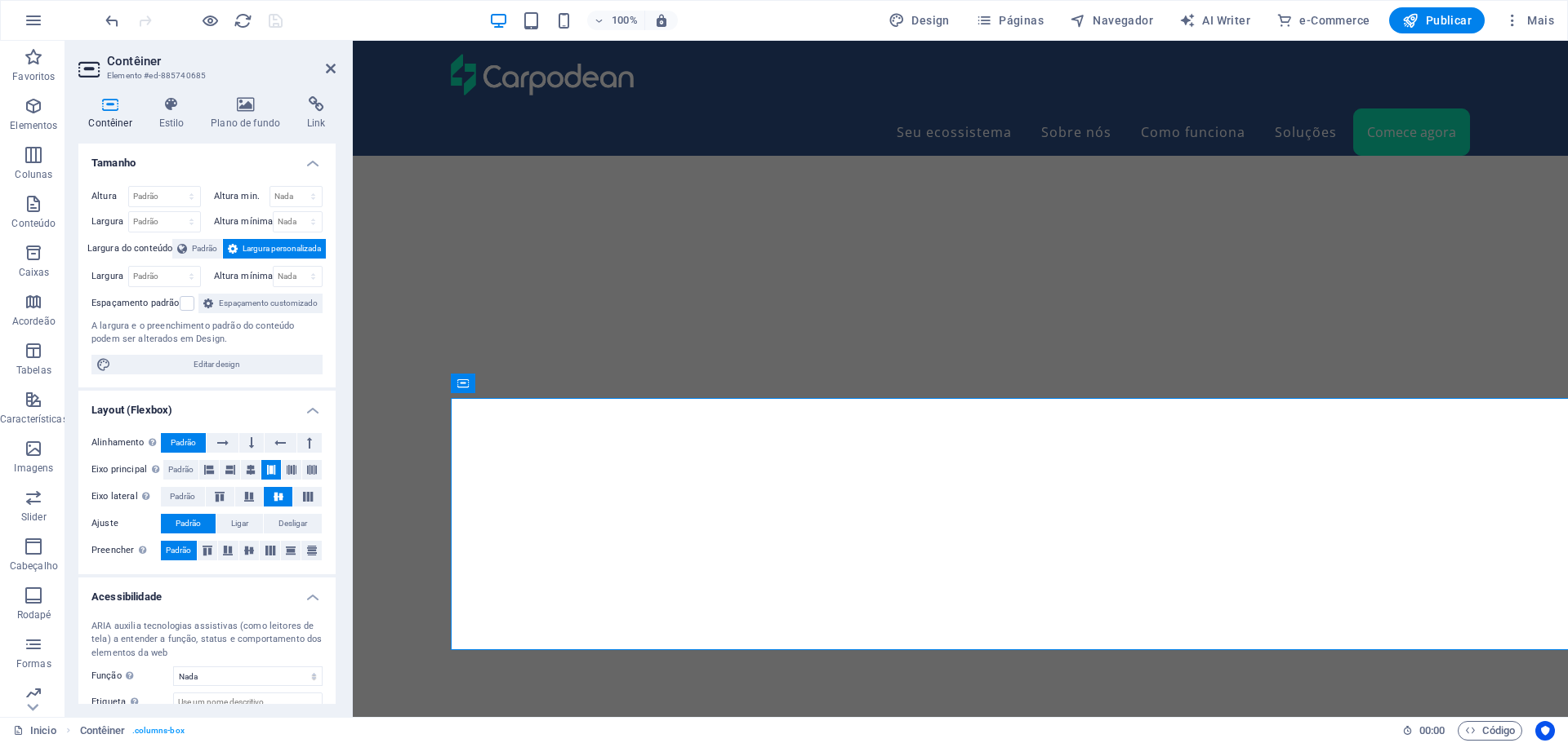
scroll to position [4182, 0]
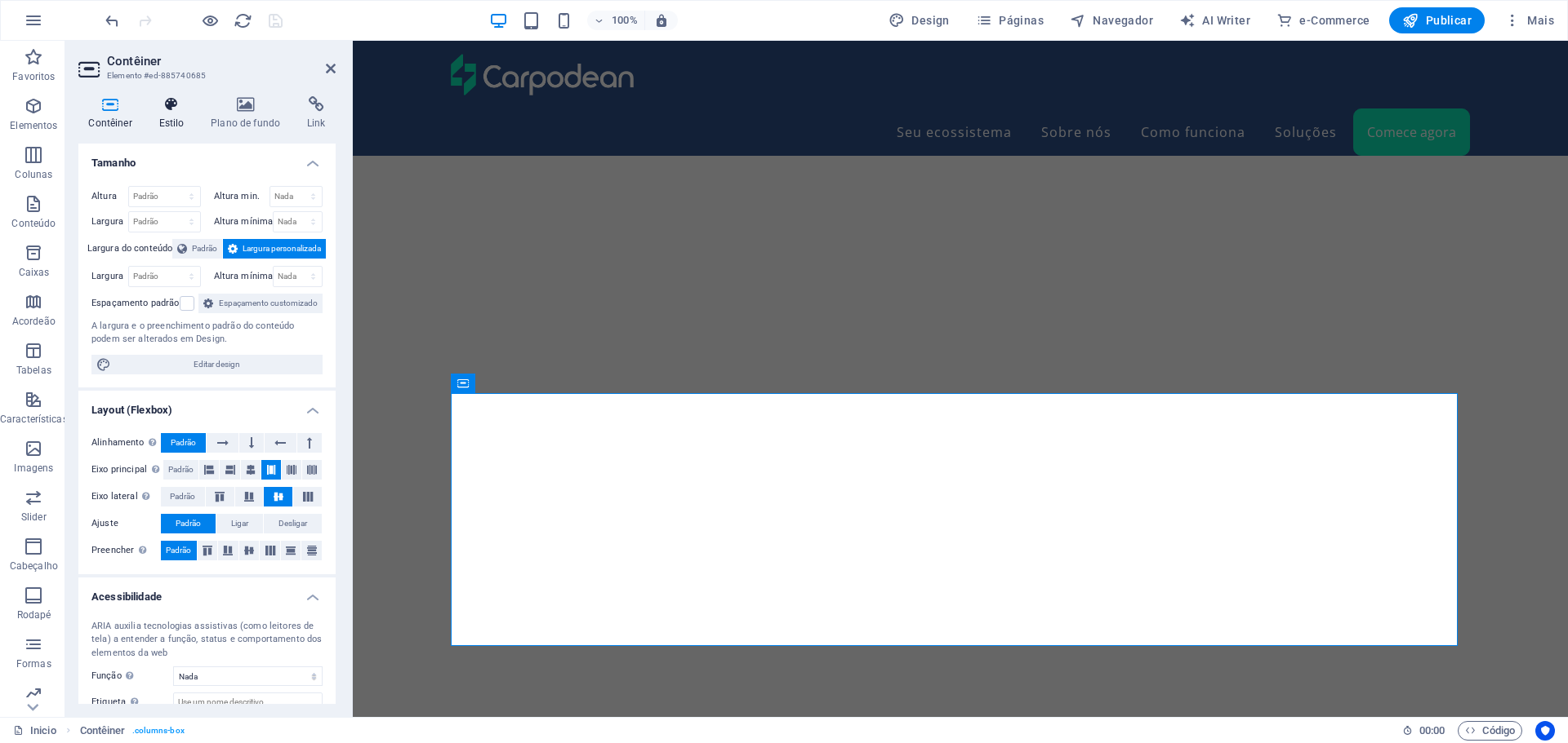
click at [165, 107] on icon at bounding box center [171, 104] width 45 height 17
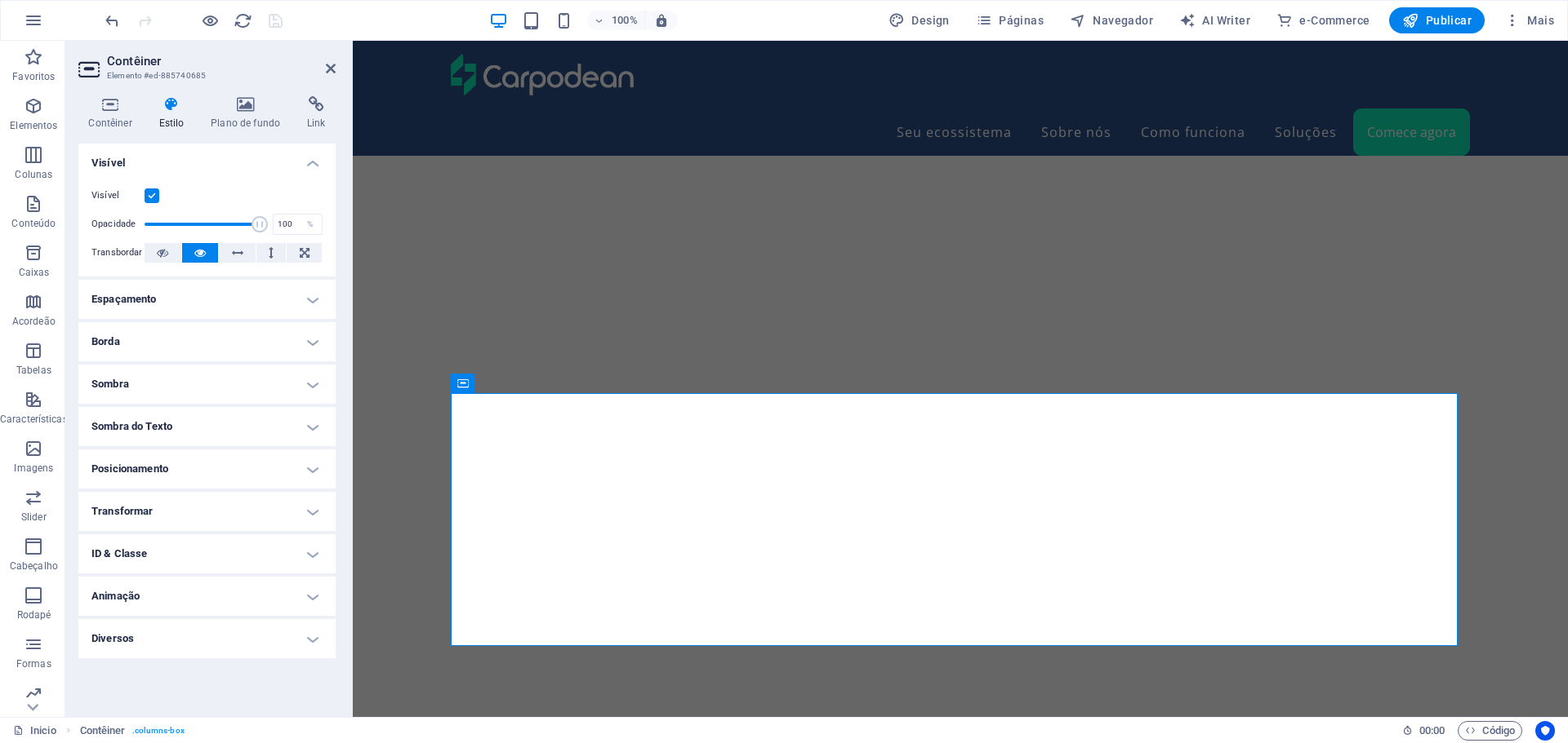
click at [200, 299] on h4 "Espaçamento" at bounding box center [207, 299] width 257 height 39
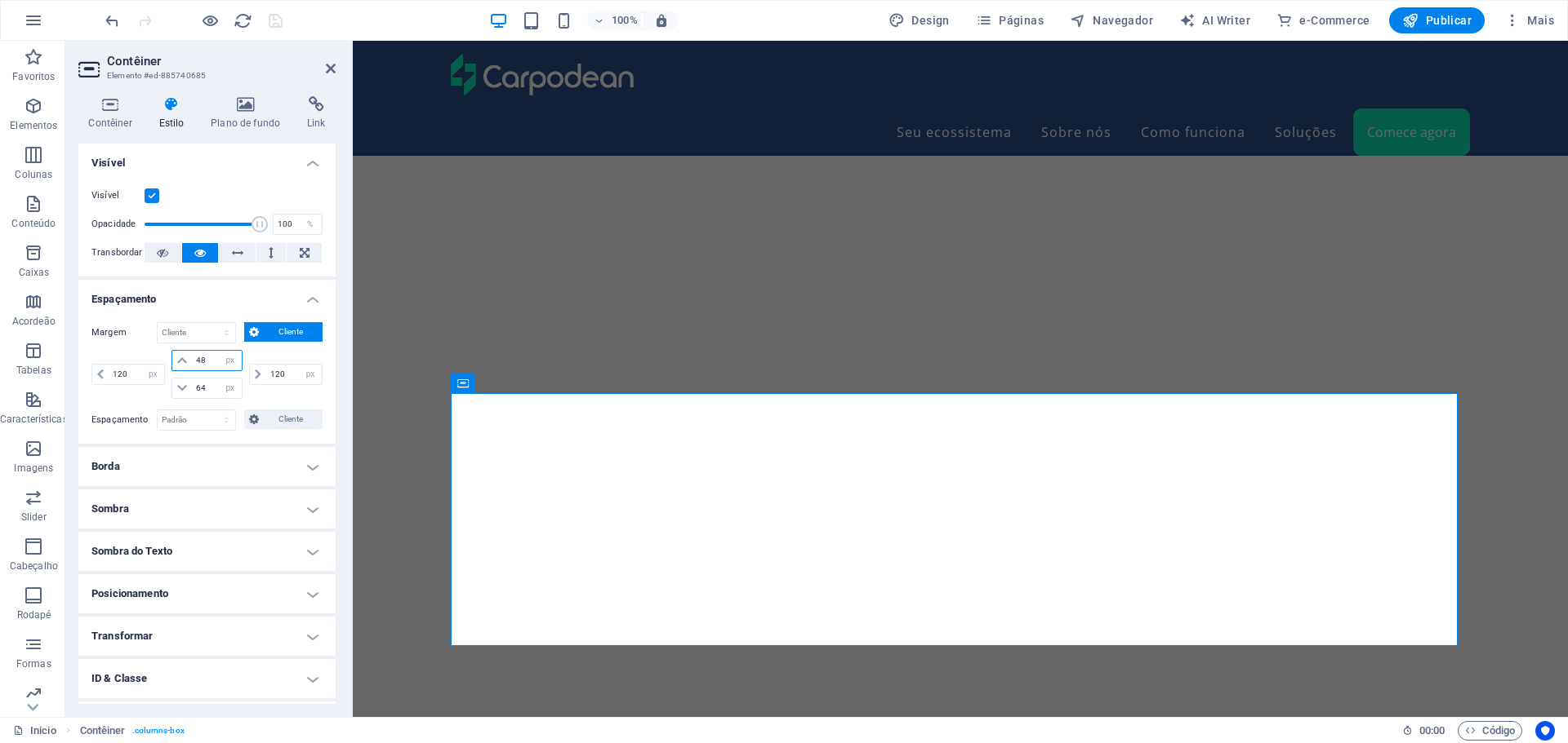
click at [199, 362] on input "48" at bounding box center [217, 361] width 49 height 19
click at [200, 362] on input "48" at bounding box center [217, 361] width 49 height 19
type input "0"
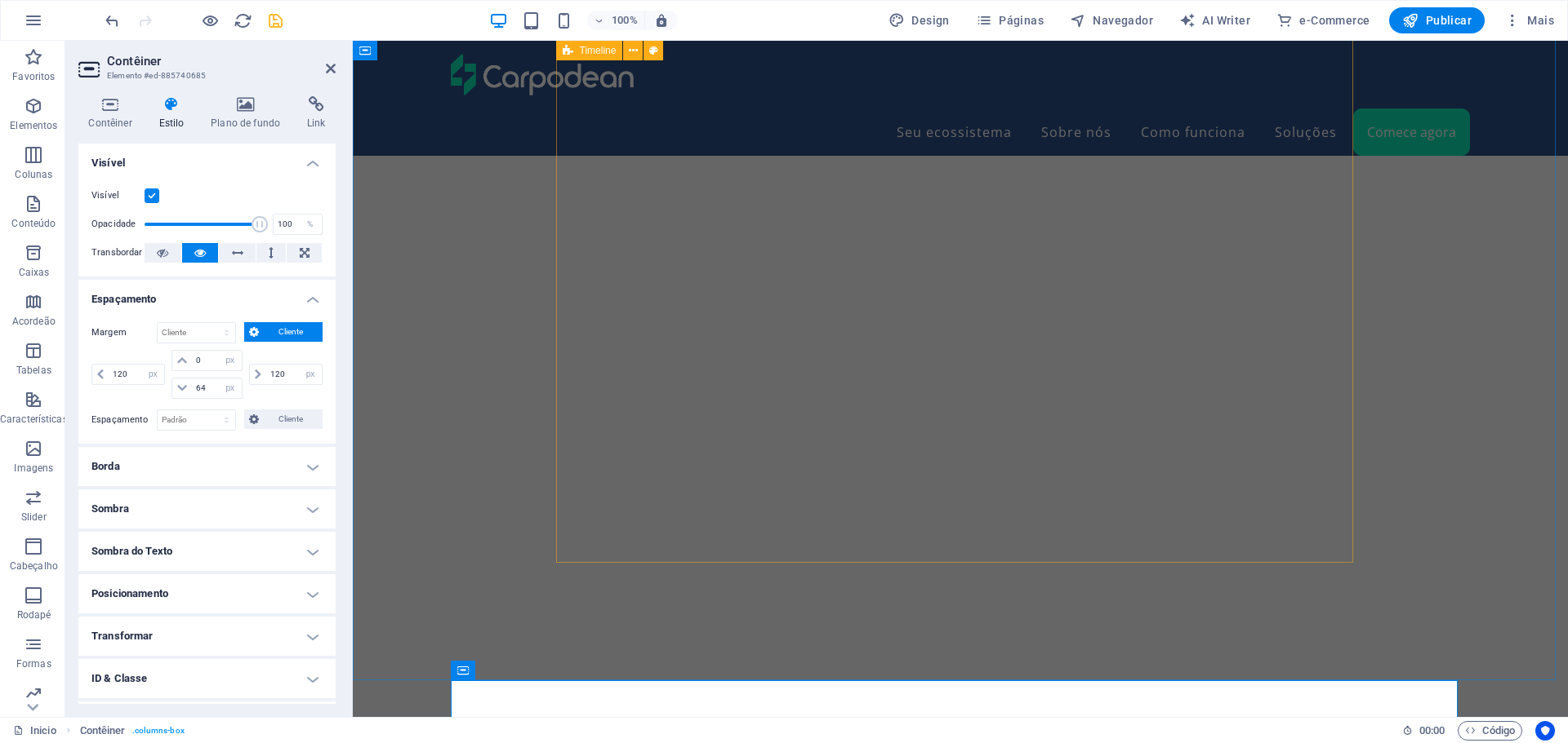
scroll to position [3856, 0]
drag, startPoint x: 273, startPoint y: 14, endPoint x: 372, endPoint y: 84, distance: 121.2
click at [273, 14] on icon "save" at bounding box center [275, 20] width 18 height 18
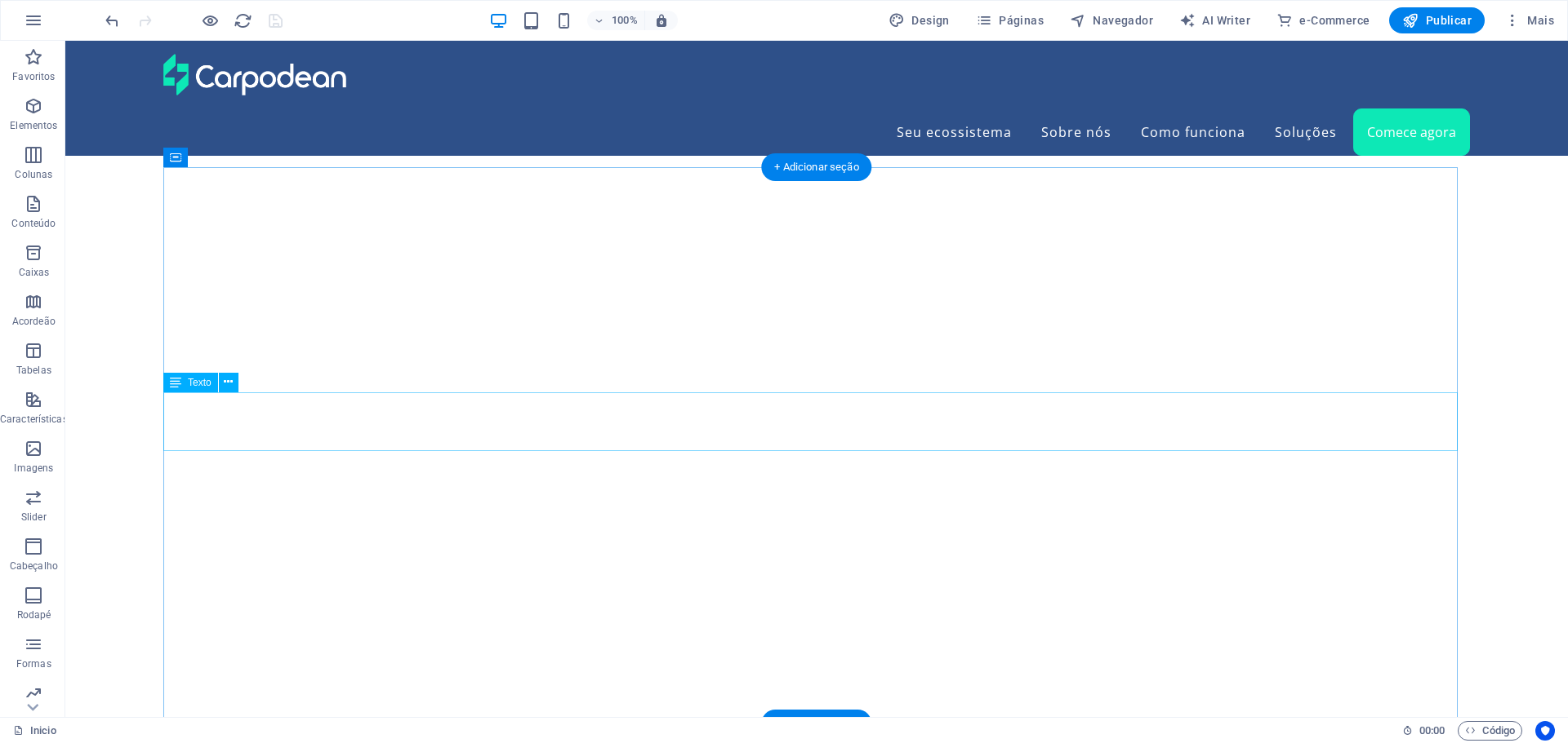
scroll to position [5085, 0]
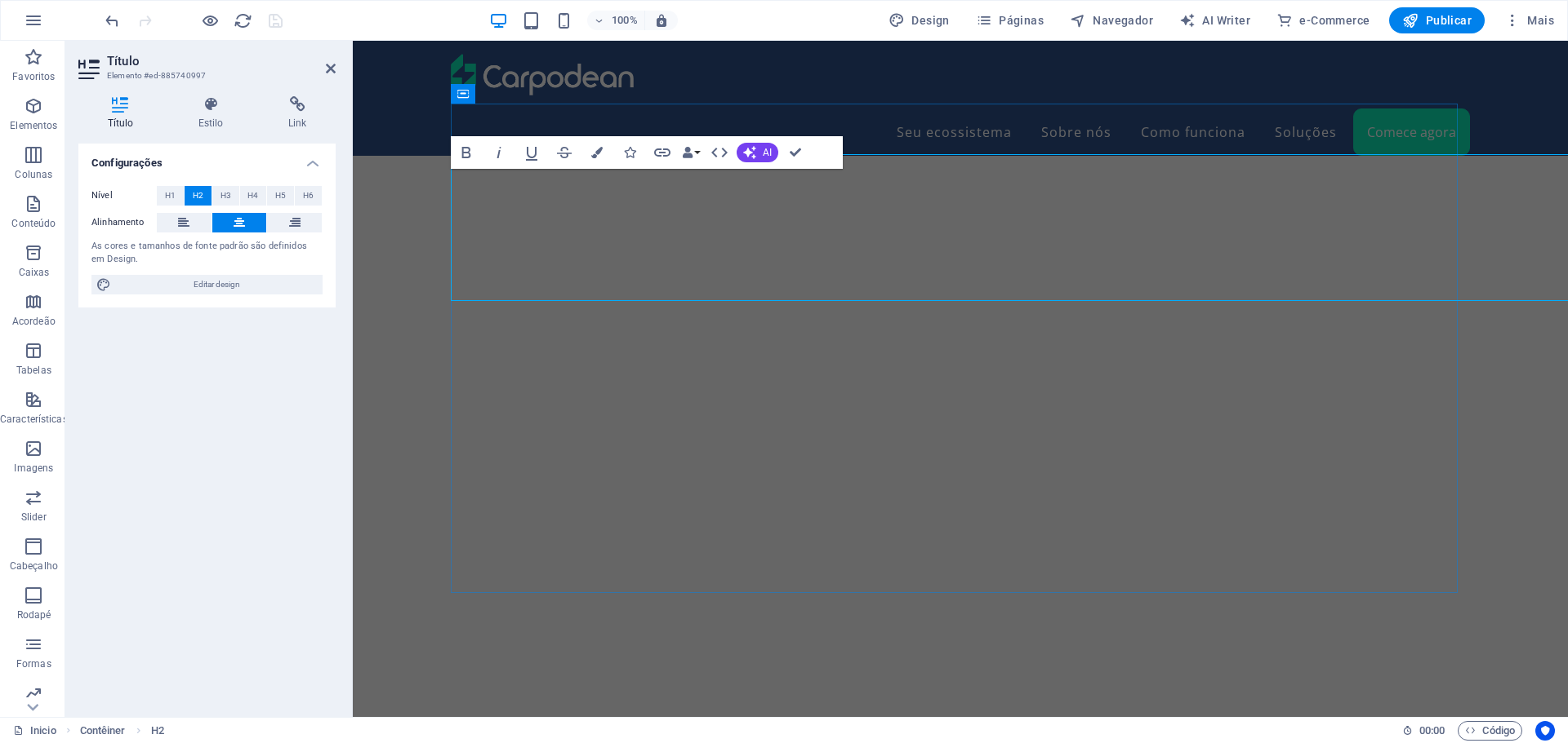
scroll to position [5081, 0]
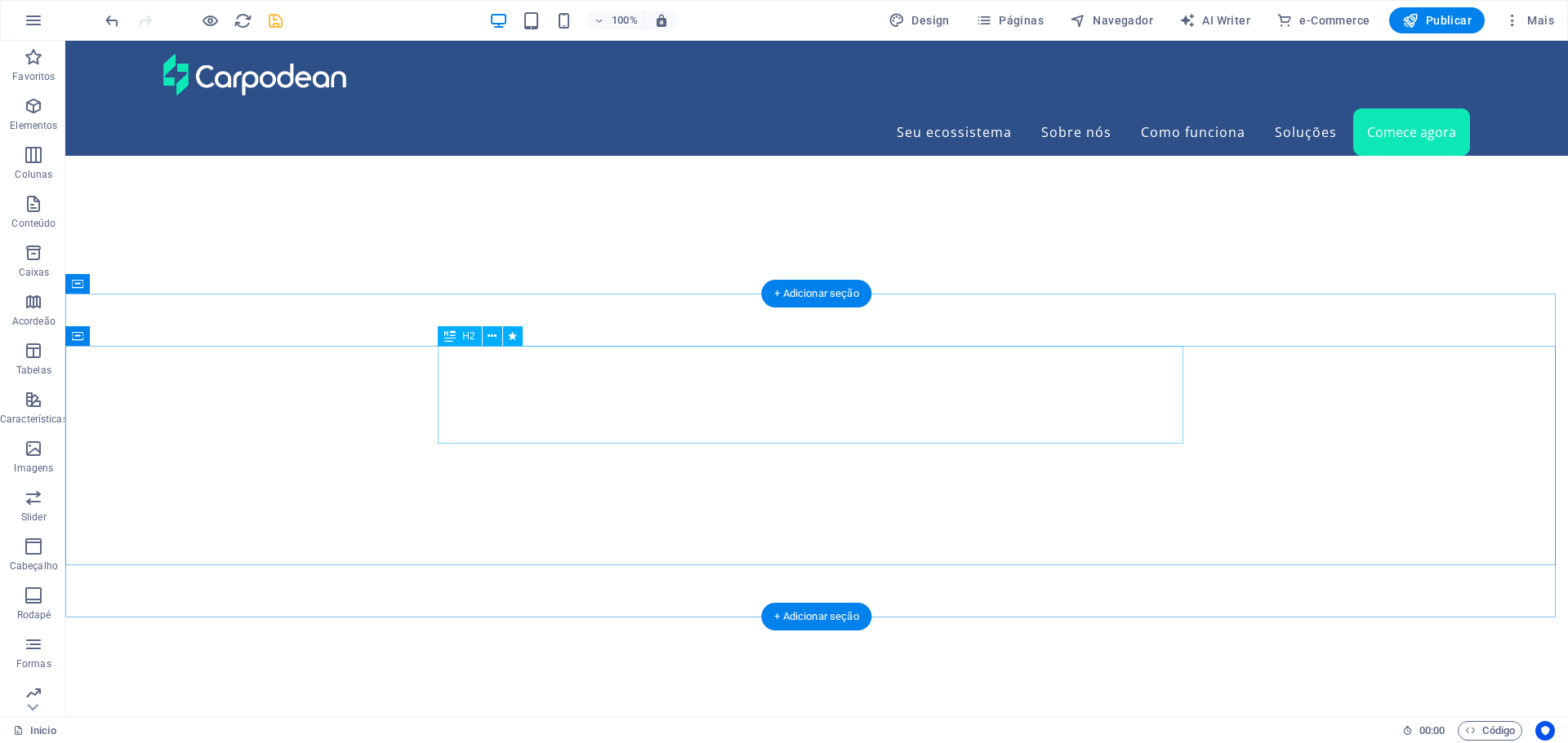
scroll to position [4413, 0]
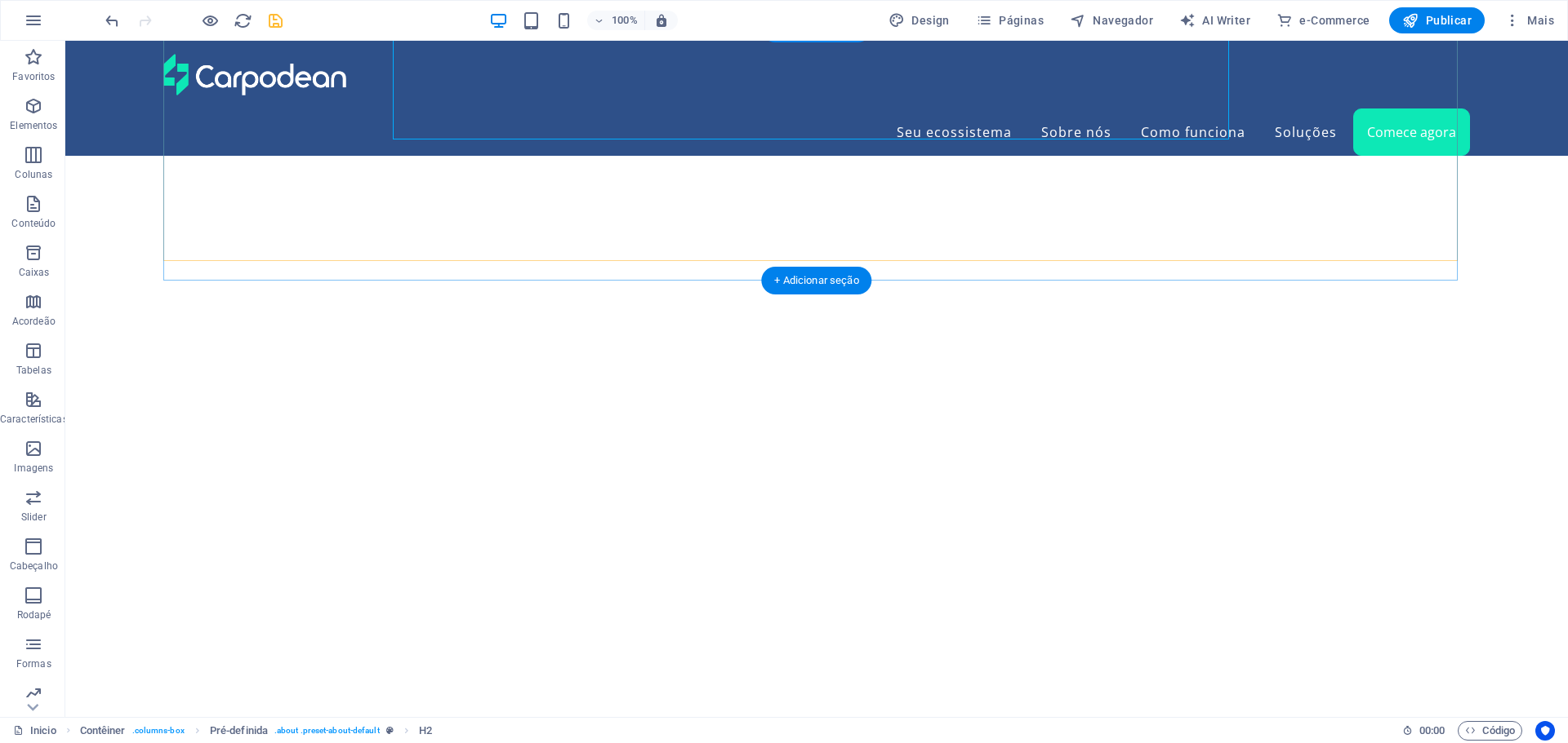
scroll to position [4657, 0]
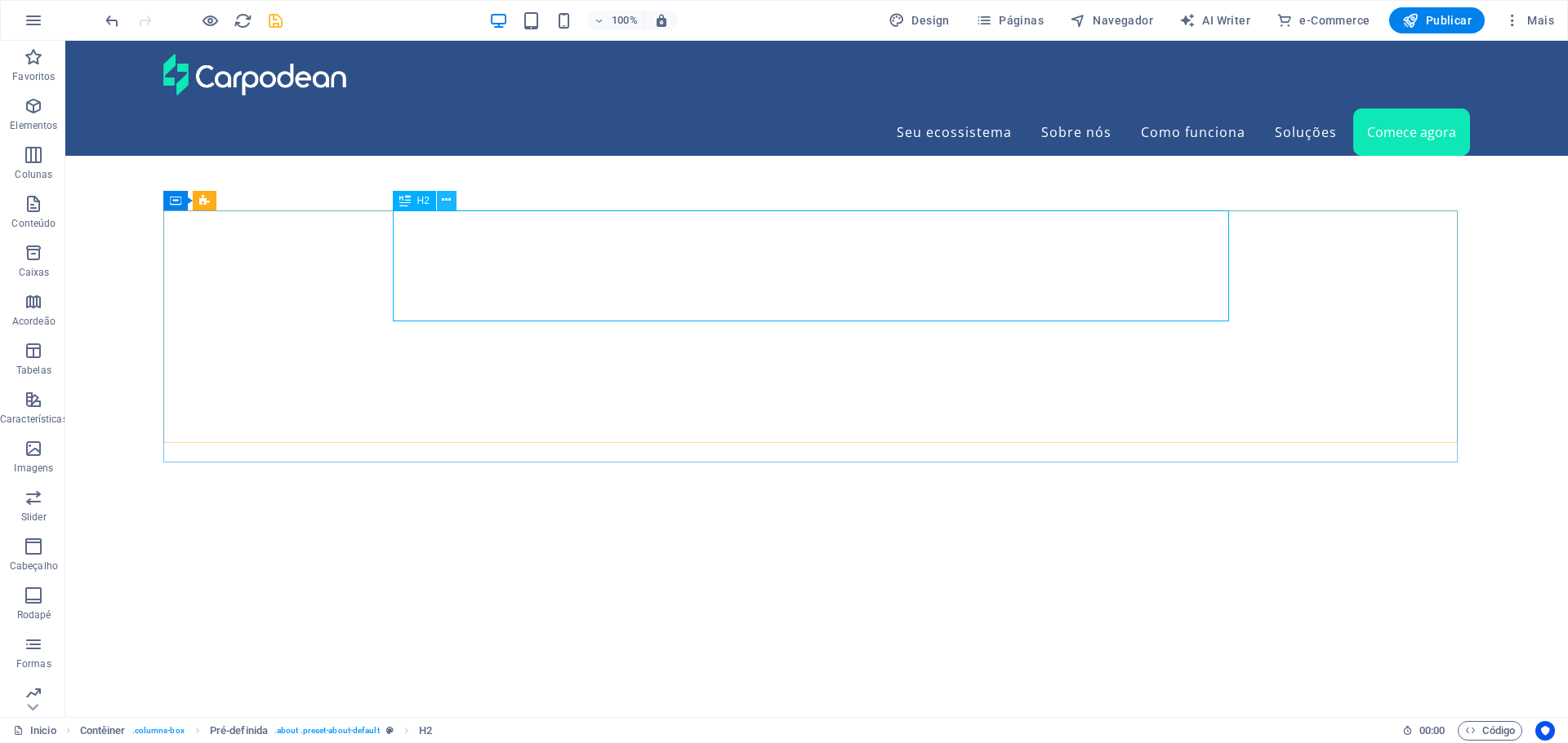
click at [449, 203] on icon at bounding box center [446, 201] width 9 height 17
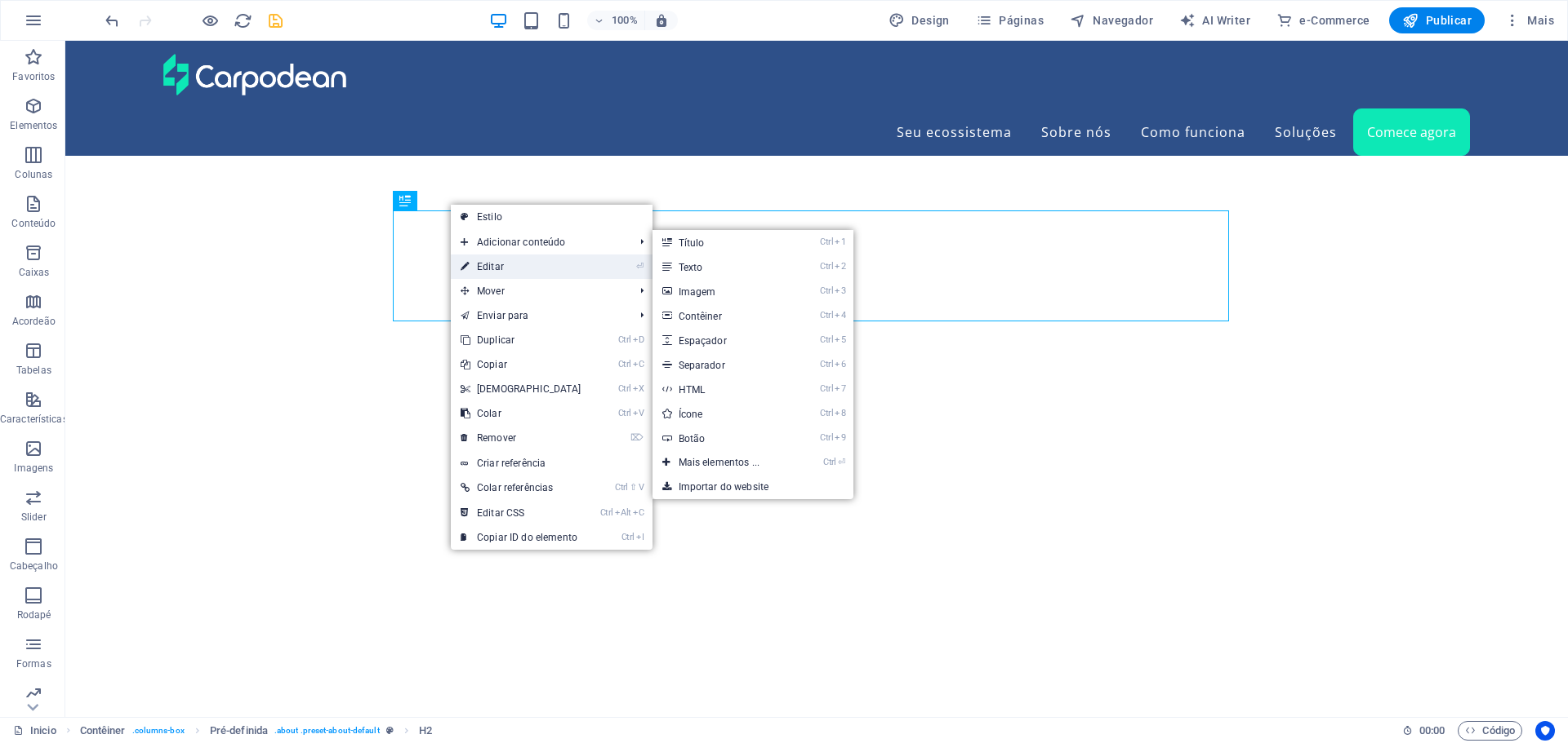
click at [493, 269] on link "⏎ Editar" at bounding box center [521, 267] width 141 height 24
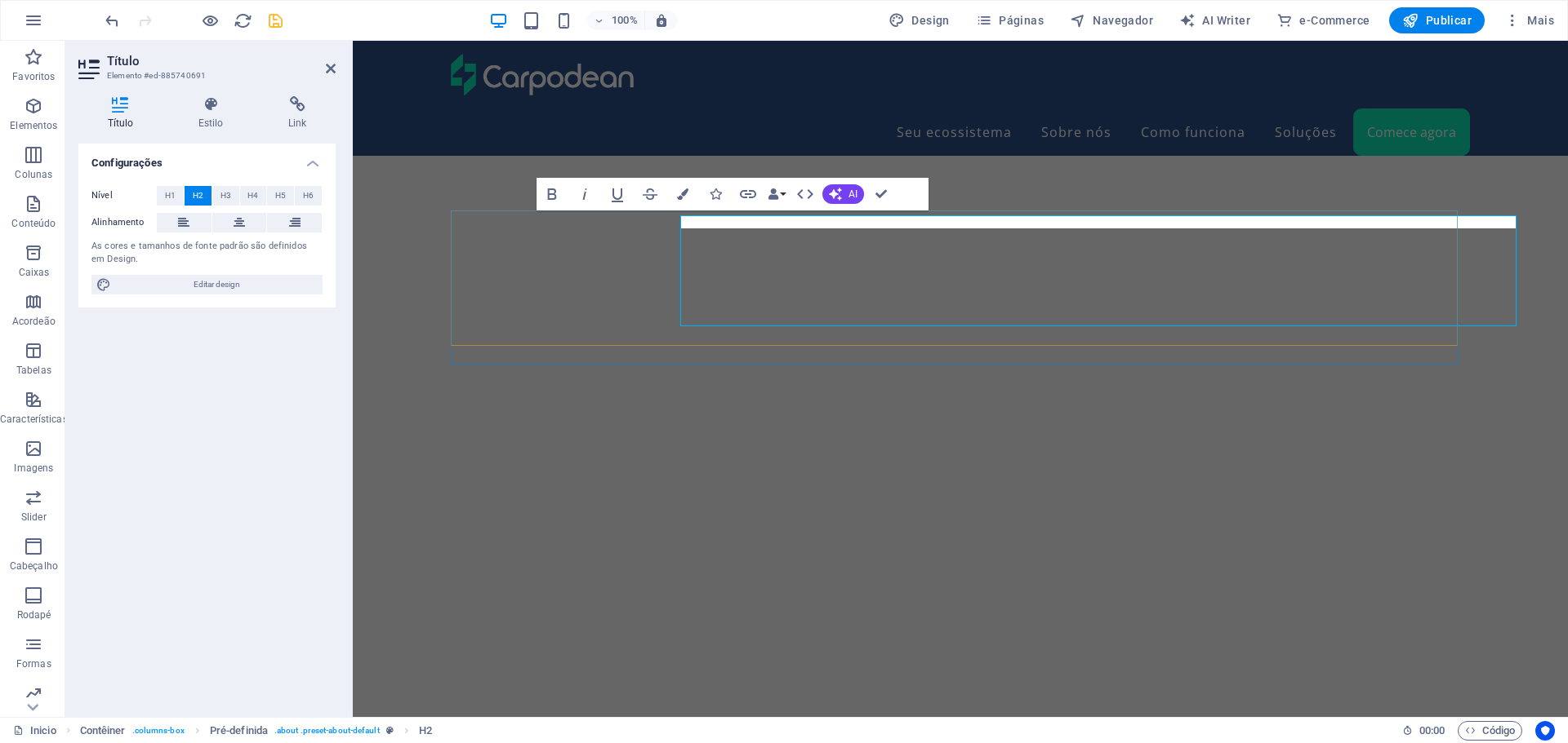
scroll to position [4326, 0]
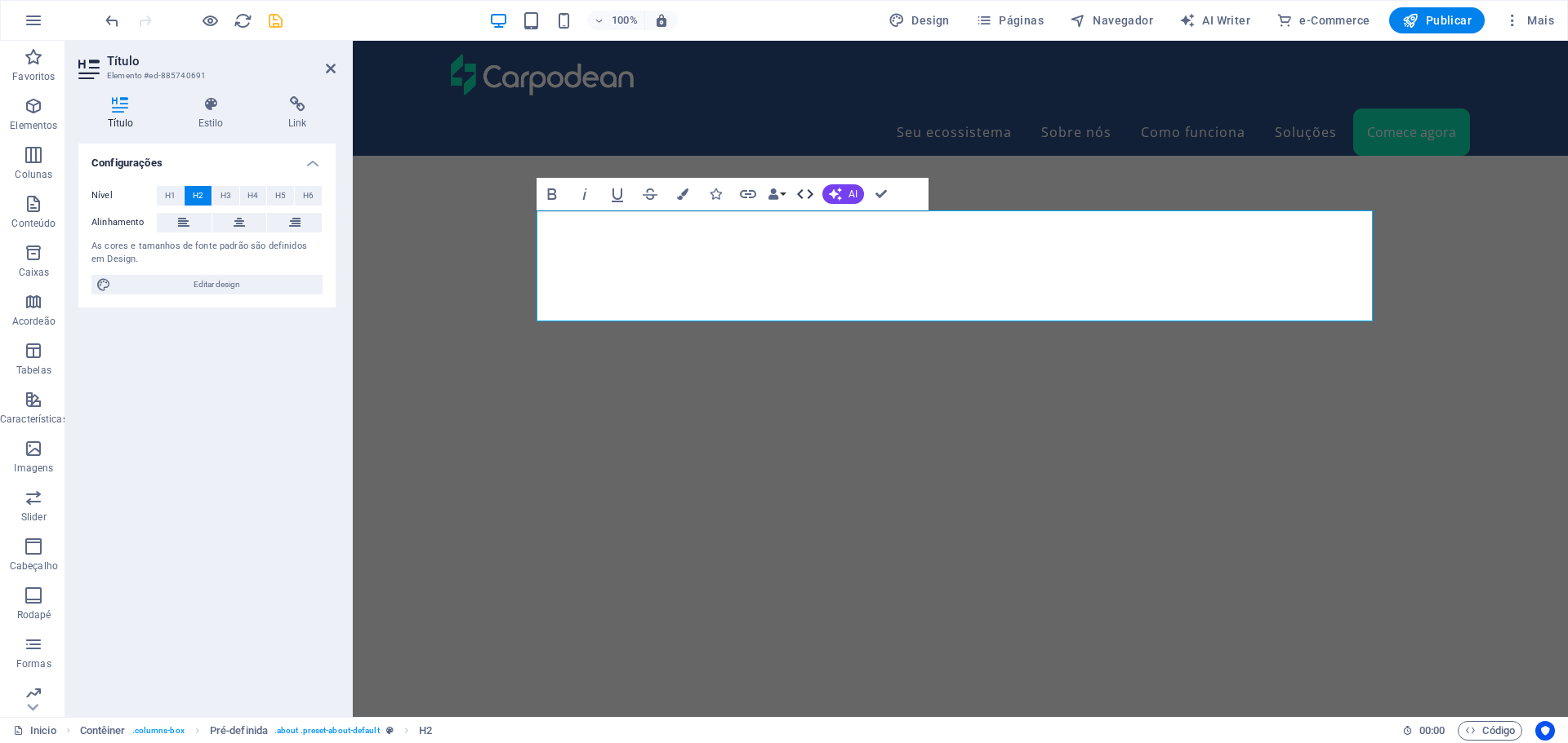
click at [800, 195] on icon "button" at bounding box center [805, 194] width 19 height 19
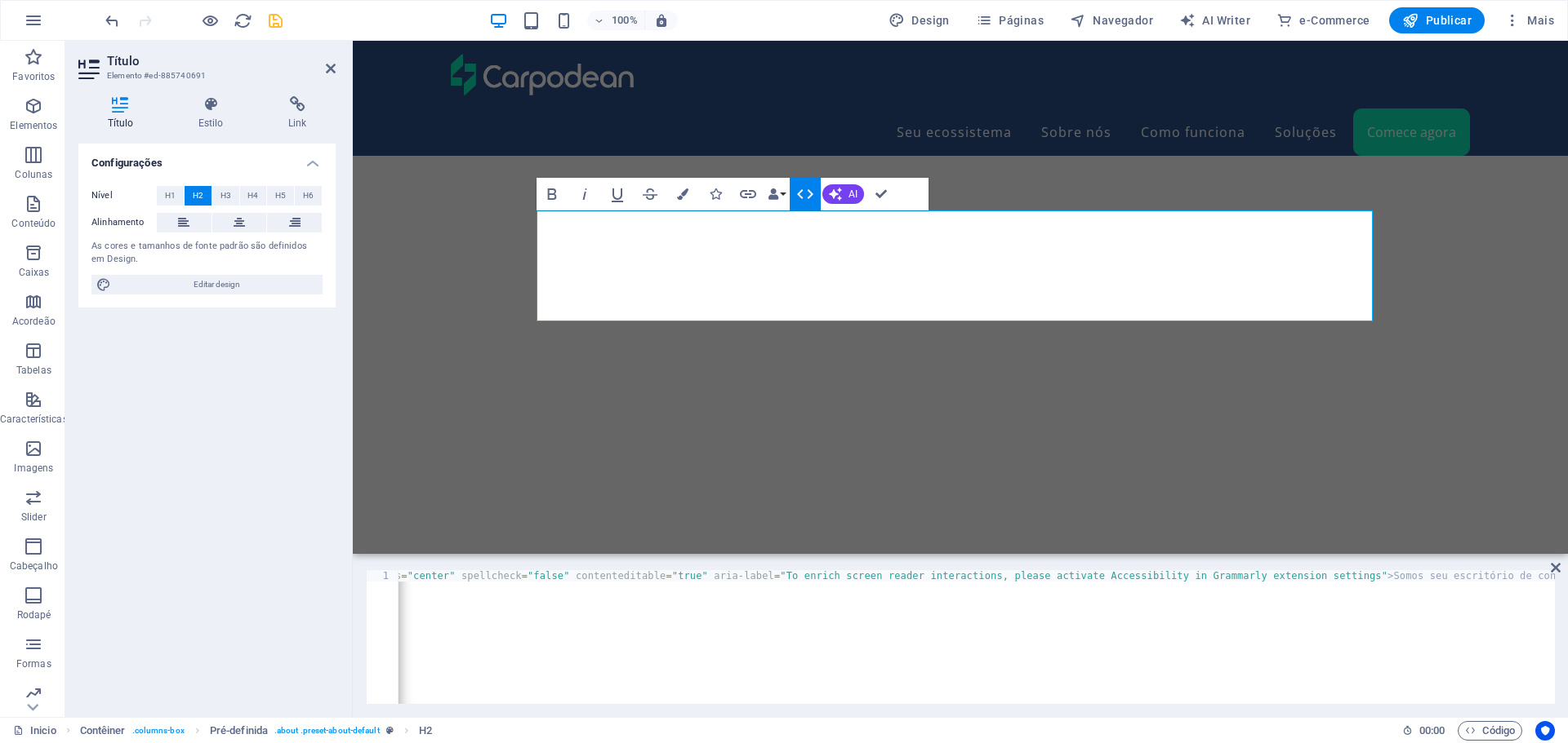
scroll to position [0, 105]
click at [1557, 565] on icon at bounding box center [1555, 568] width 10 height 13
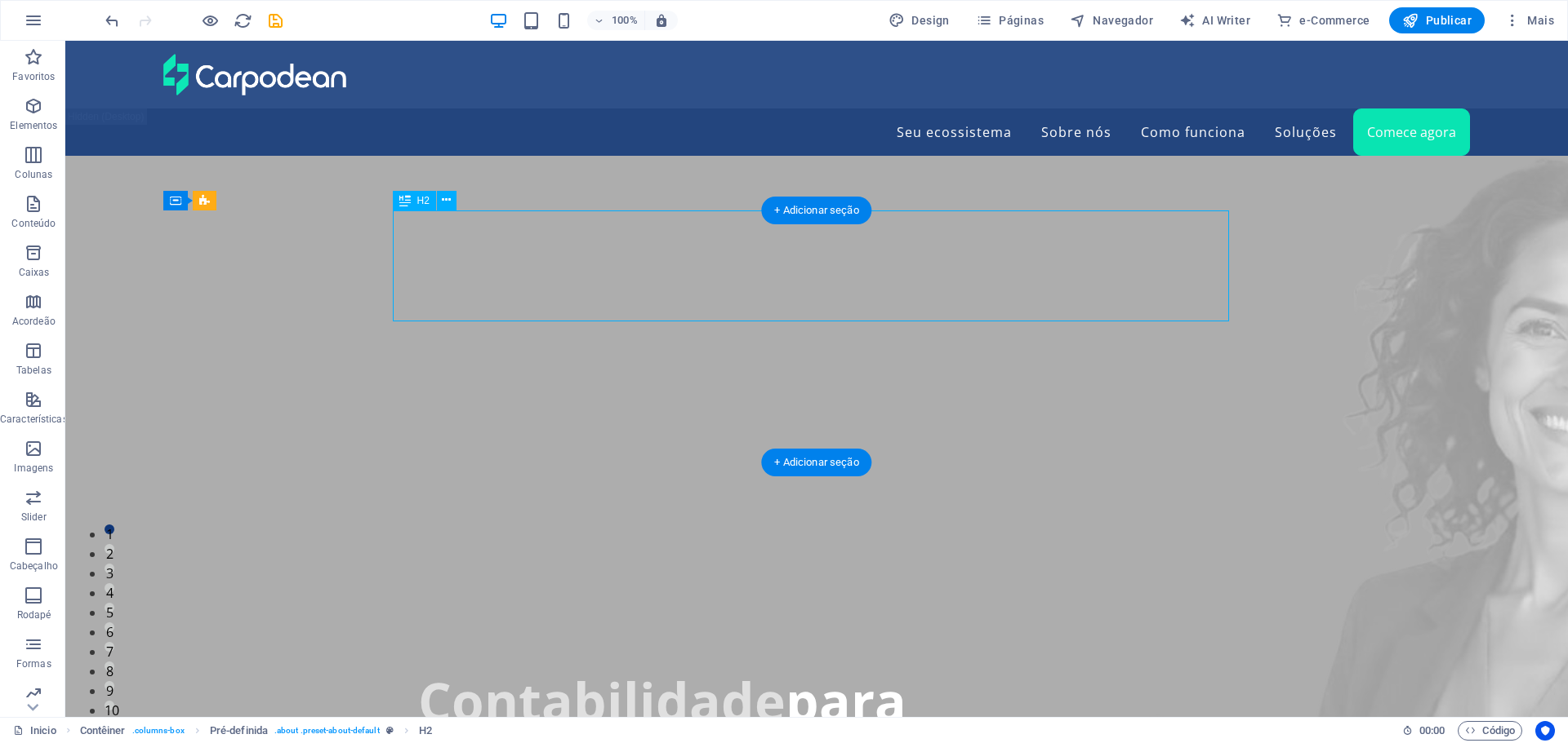
scroll to position [4331, 0]
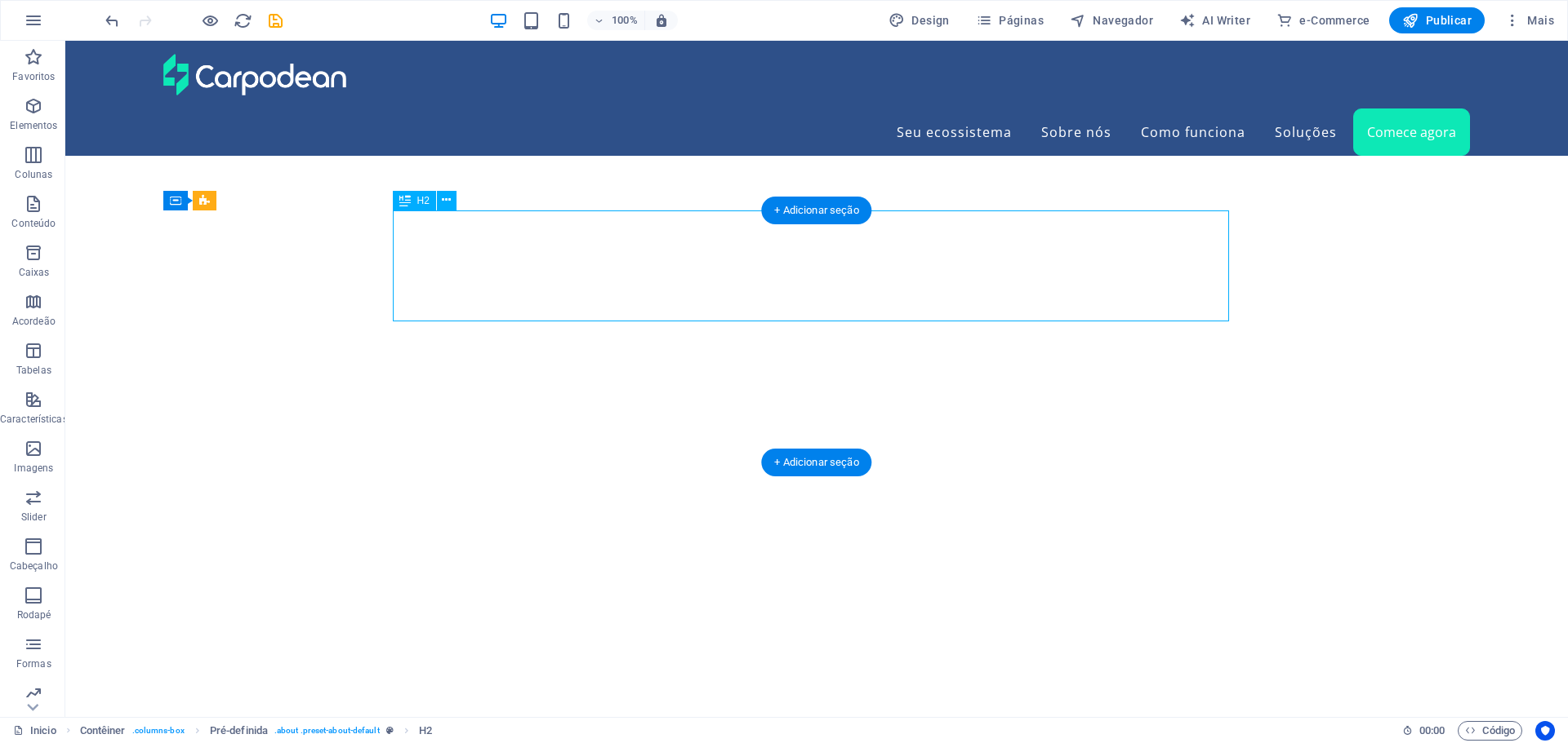
drag, startPoint x: 66, startPoint y: 41, endPoint x: 841, endPoint y: 283, distance: 811.9
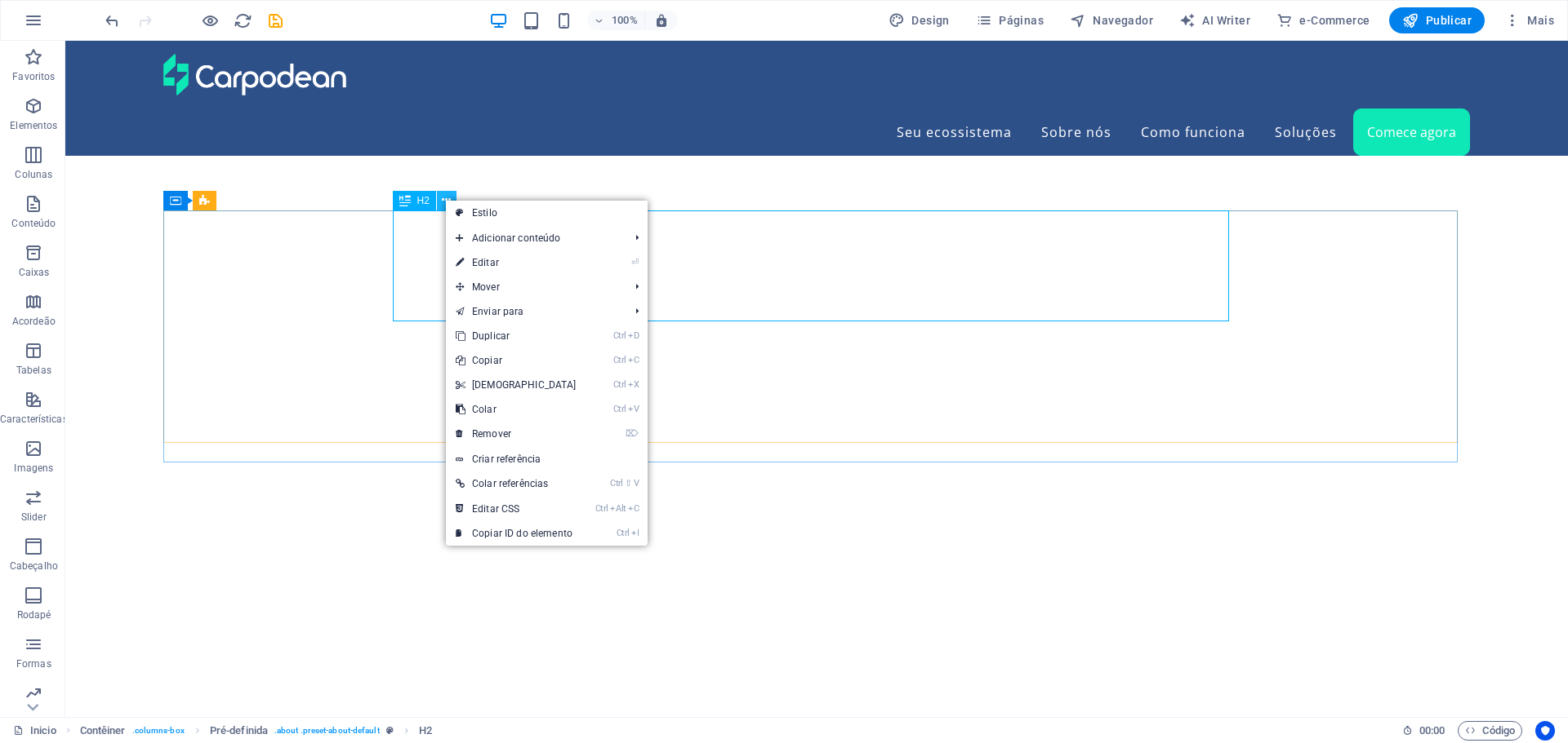
click at [487, 263] on link "⏎ Editar" at bounding box center [515, 263] width 141 height 24
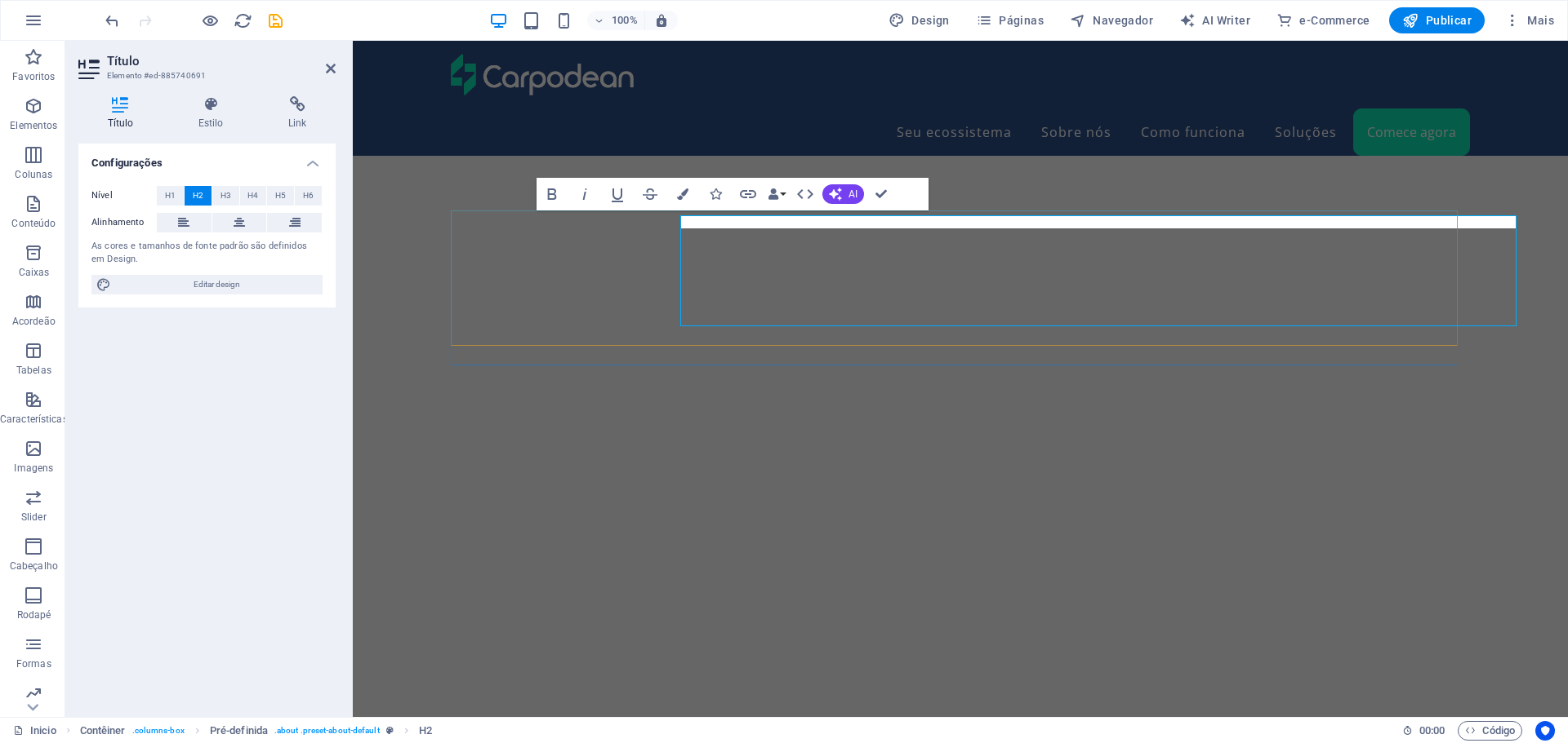
scroll to position [4326, 0]
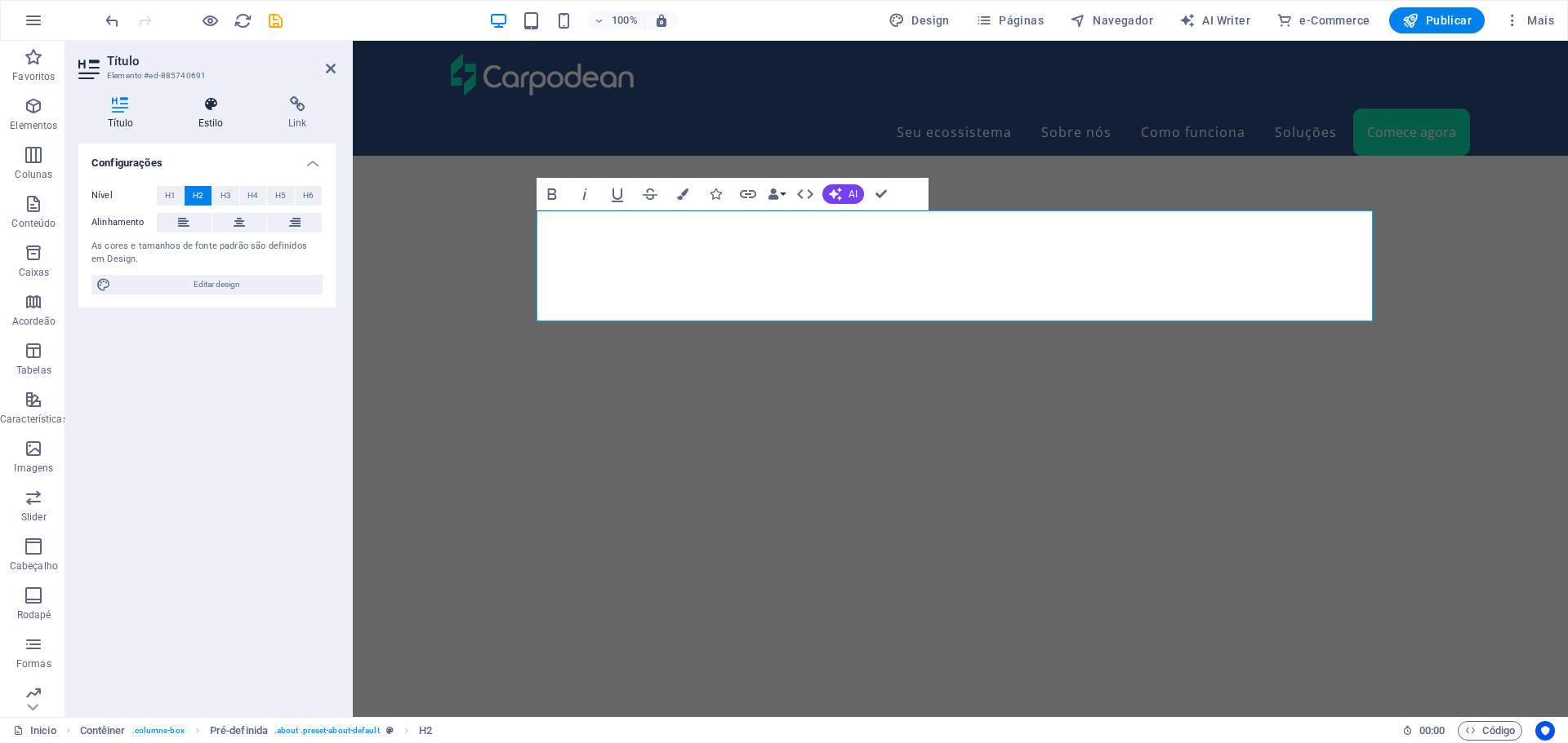
click at [197, 108] on icon at bounding box center [210, 104] width 83 height 17
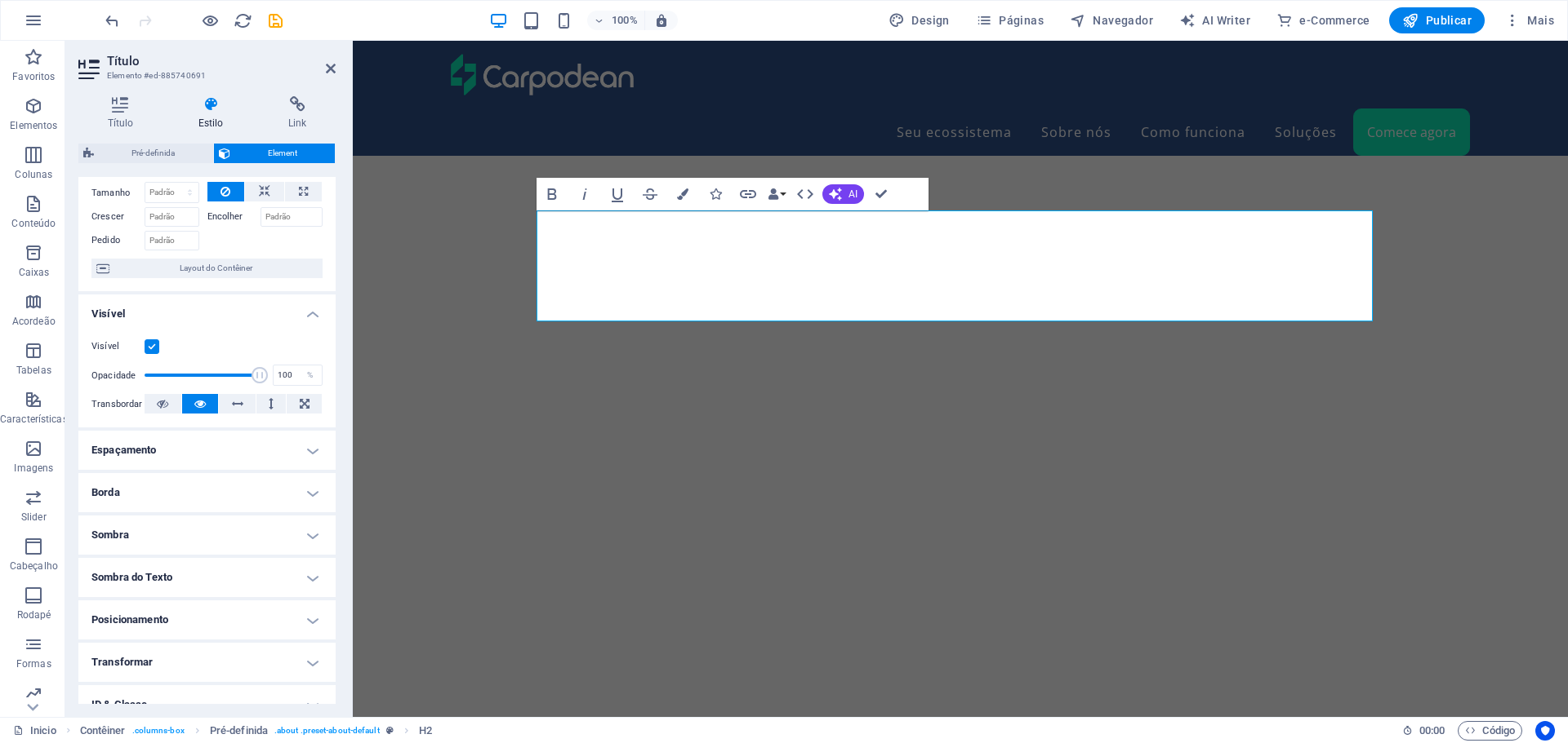
scroll to position [162, 0]
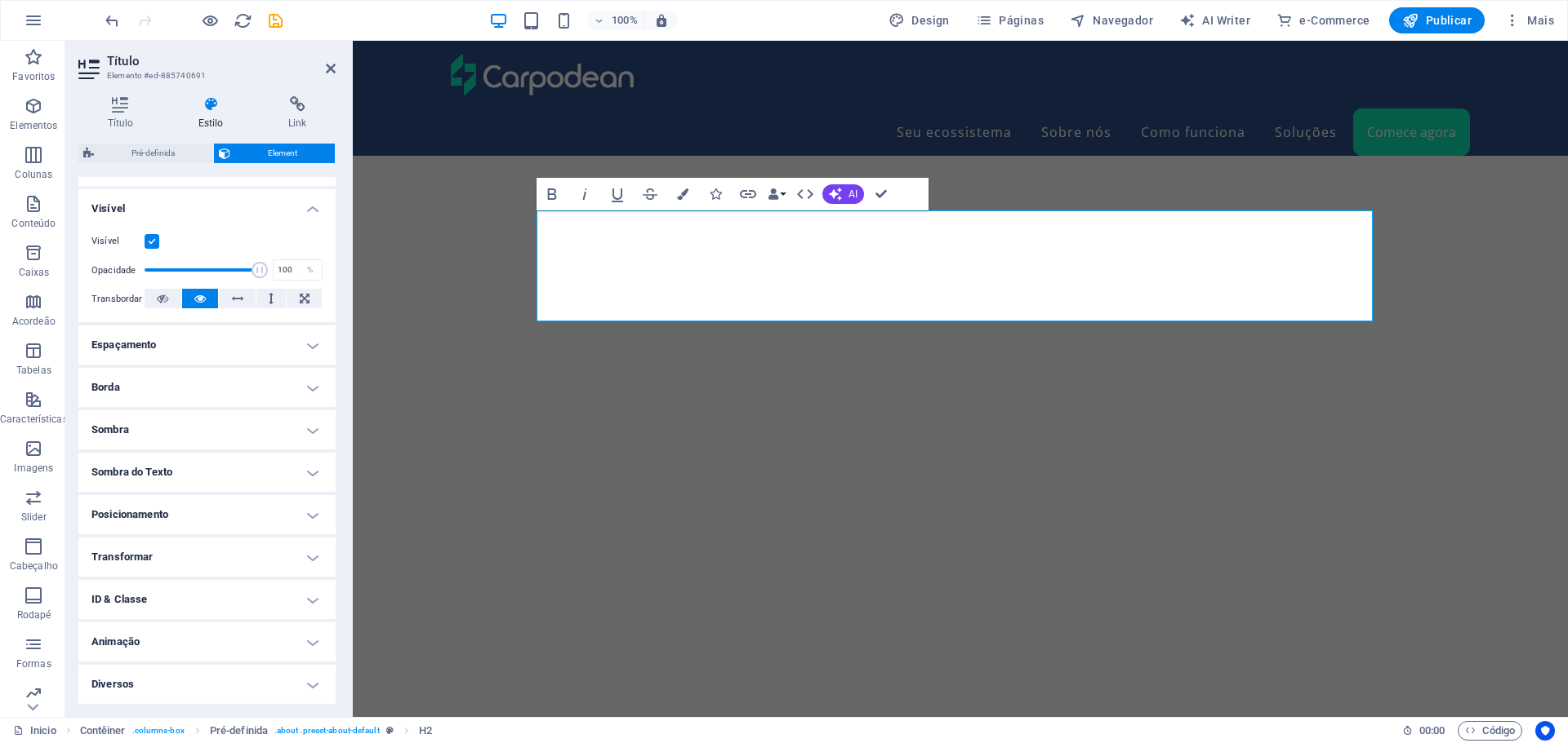
click at [232, 346] on h4 "Espaçamento" at bounding box center [207, 345] width 257 height 39
click at [232, 345] on h4 "Espaçamento" at bounding box center [207, 341] width 257 height 30
click at [188, 437] on h4 "Sombra" at bounding box center [207, 430] width 257 height 39
click at [191, 433] on h4 "Sombra" at bounding box center [207, 425] width 257 height 30
click at [166, 388] on h4 "Borda" at bounding box center [207, 388] width 257 height 39
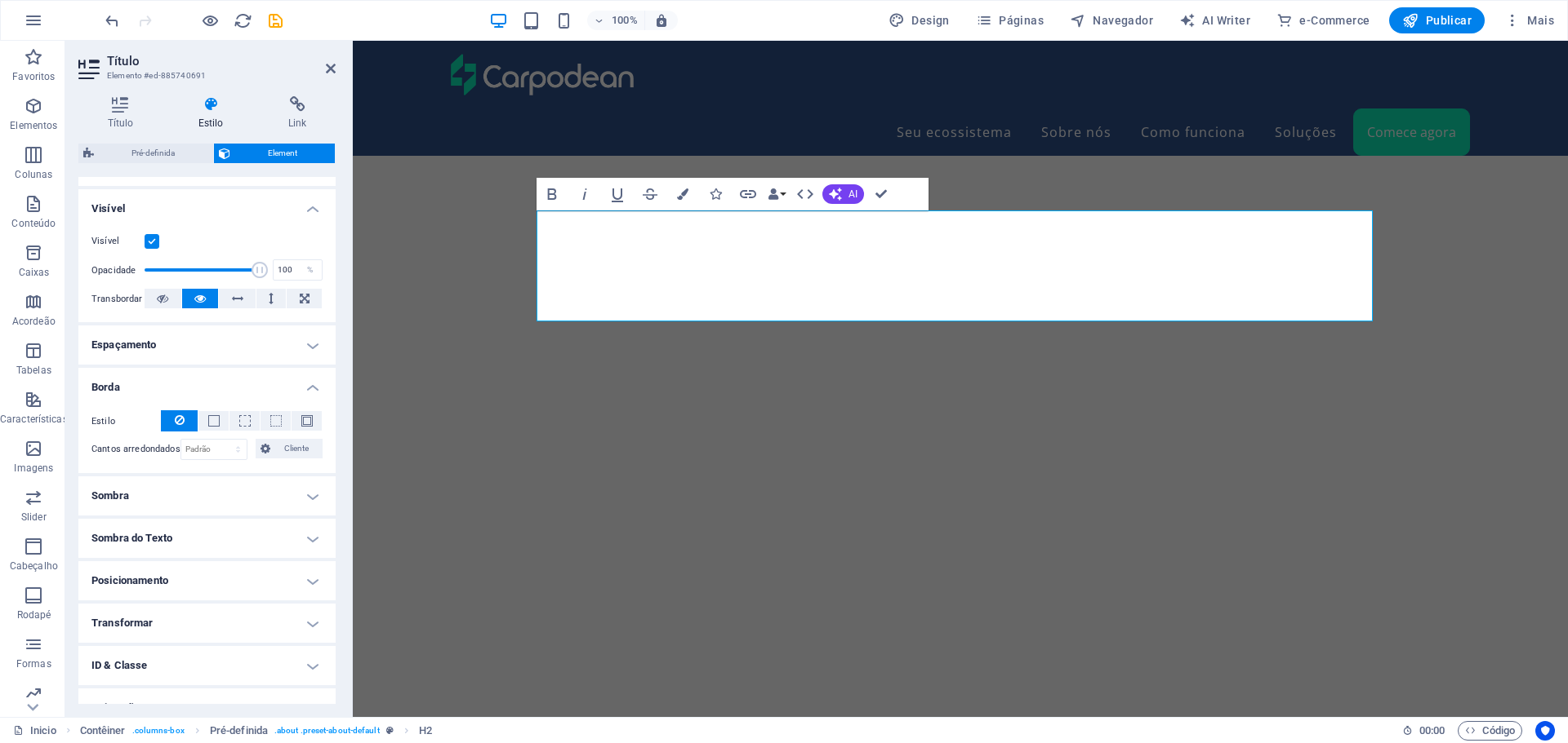
click at [150, 383] on h4 "Borda" at bounding box center [207, 383] width 257 height 30
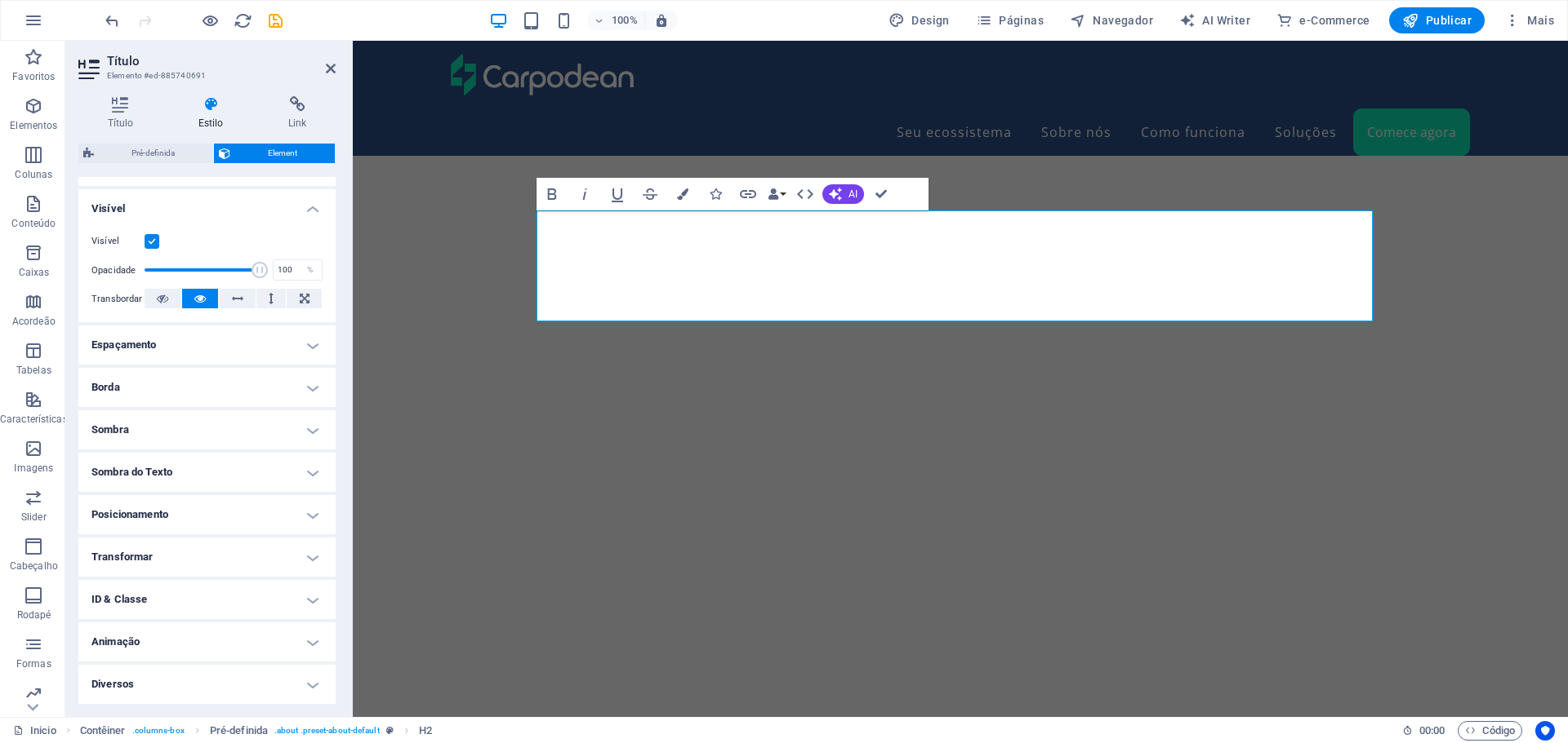
click at [192, 349] on h4 "Espaçamento" at bounding box center [207, 345] width 257 height 39
click at [192, 349] on h4 "Espaçamento" at bounding box center [207, 341] width 257 height 30
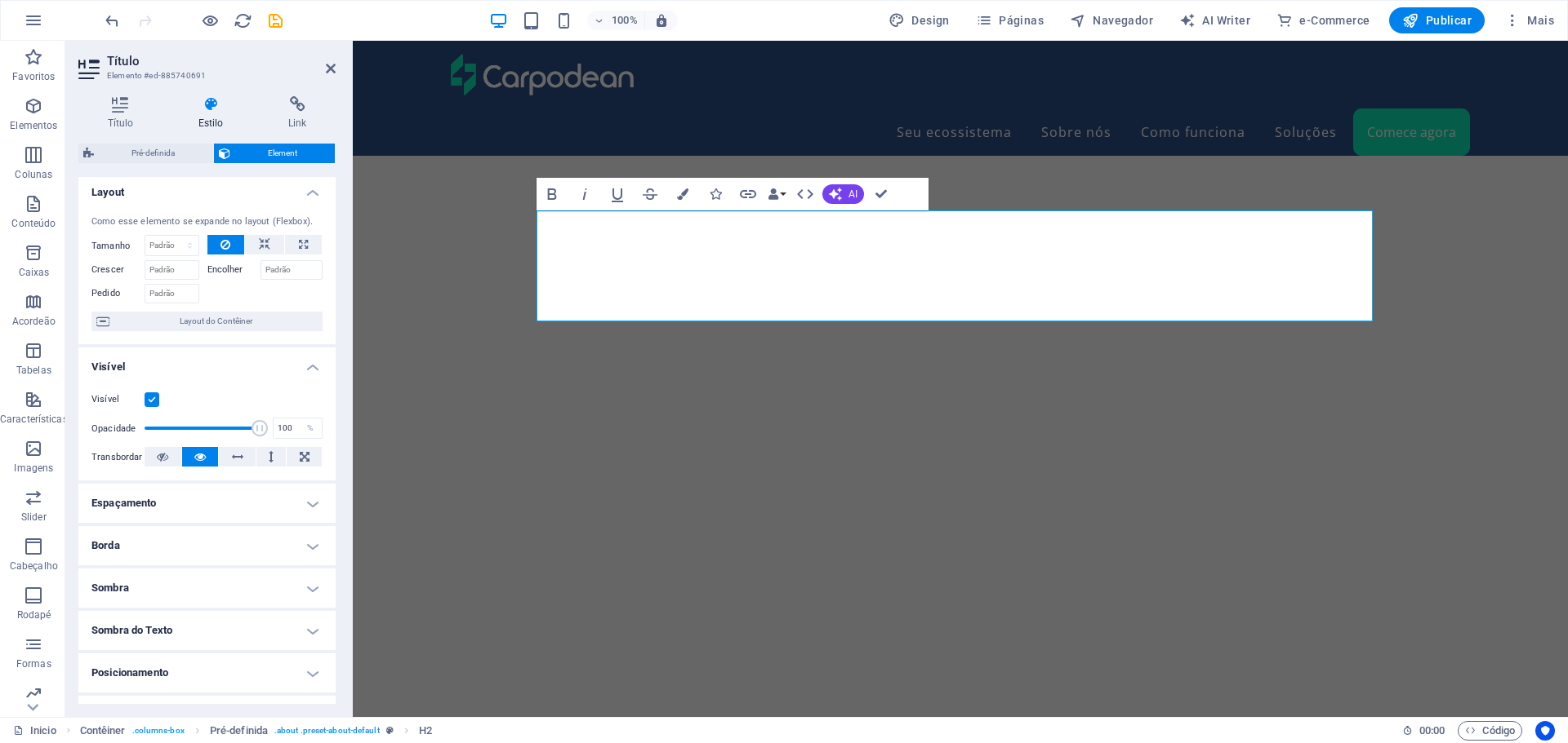
scroll to position [0, 0]
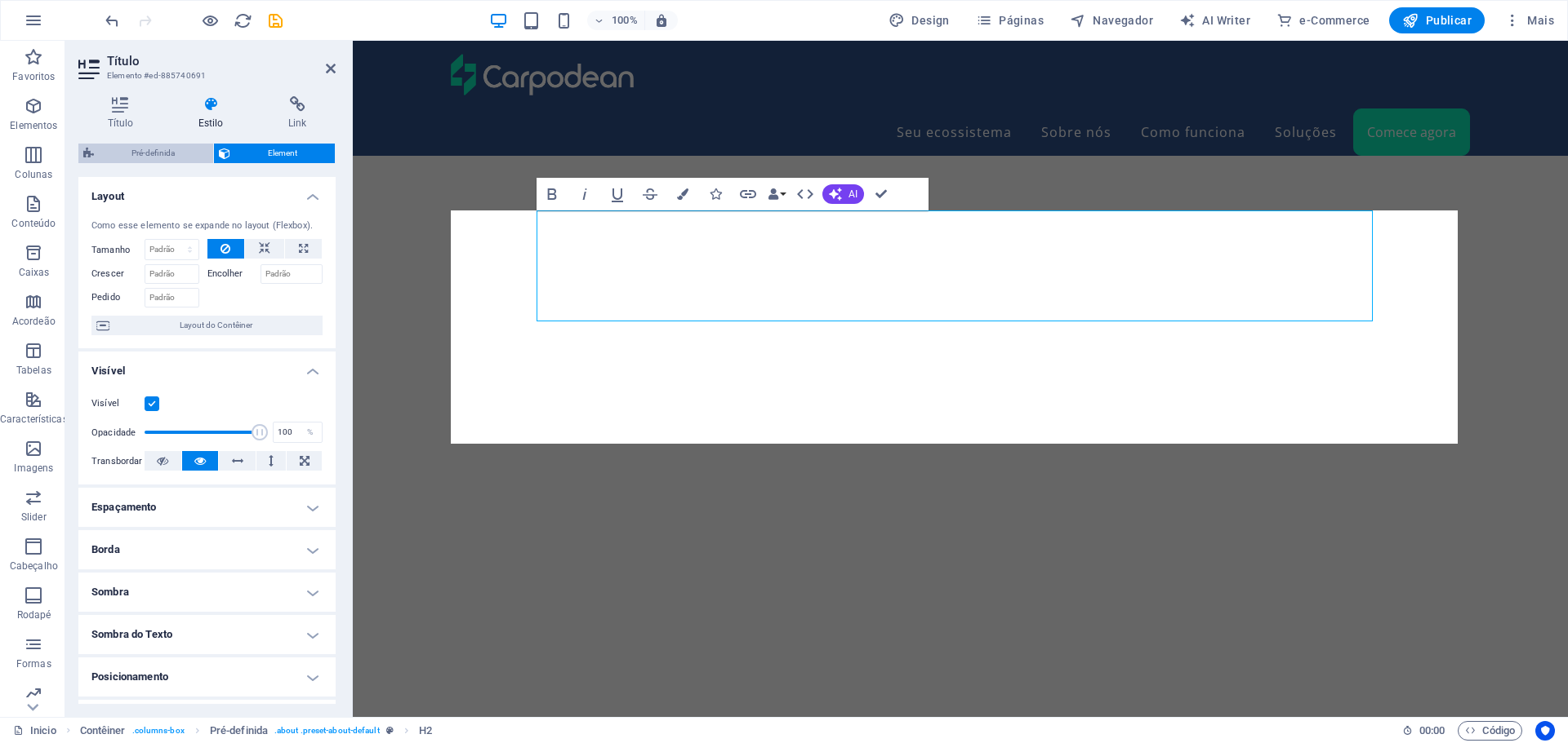
click at [151, 149] on span "Pré-definida" at bounding box center [153, 154] width 109 height 19
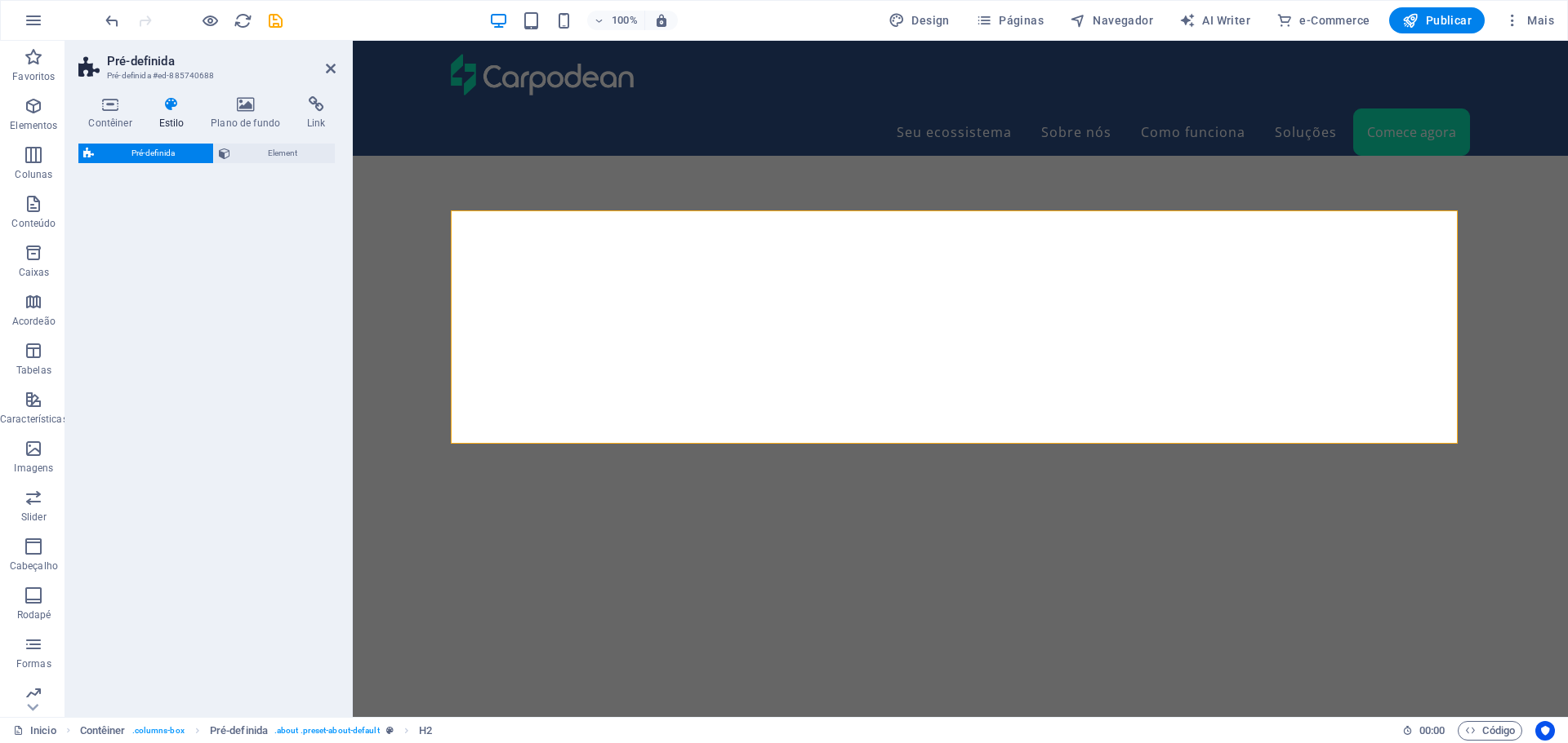
select select "preset-about-default"
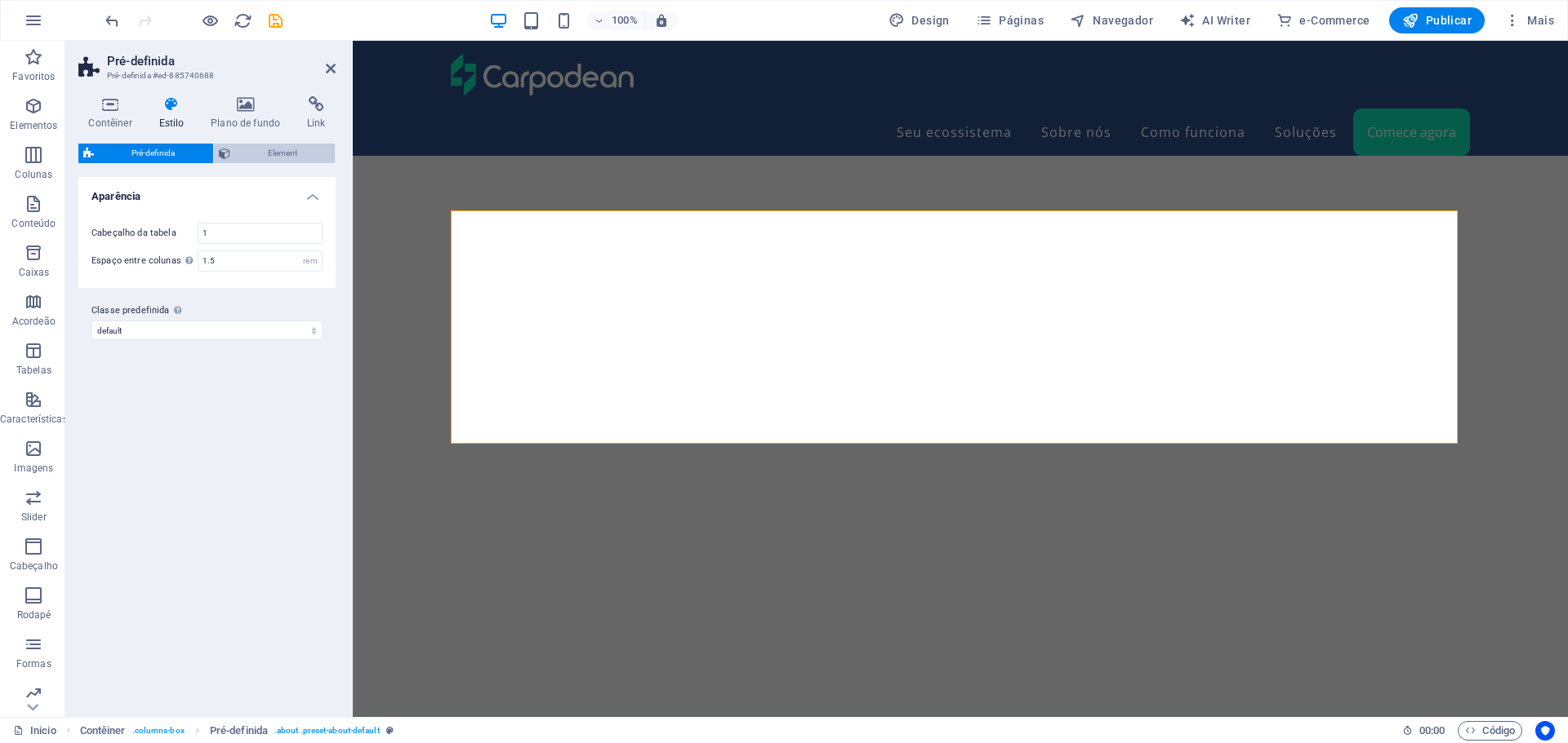
click at [268, 153] on span "Element" at bounding box center [282, 154] width 95 height 19
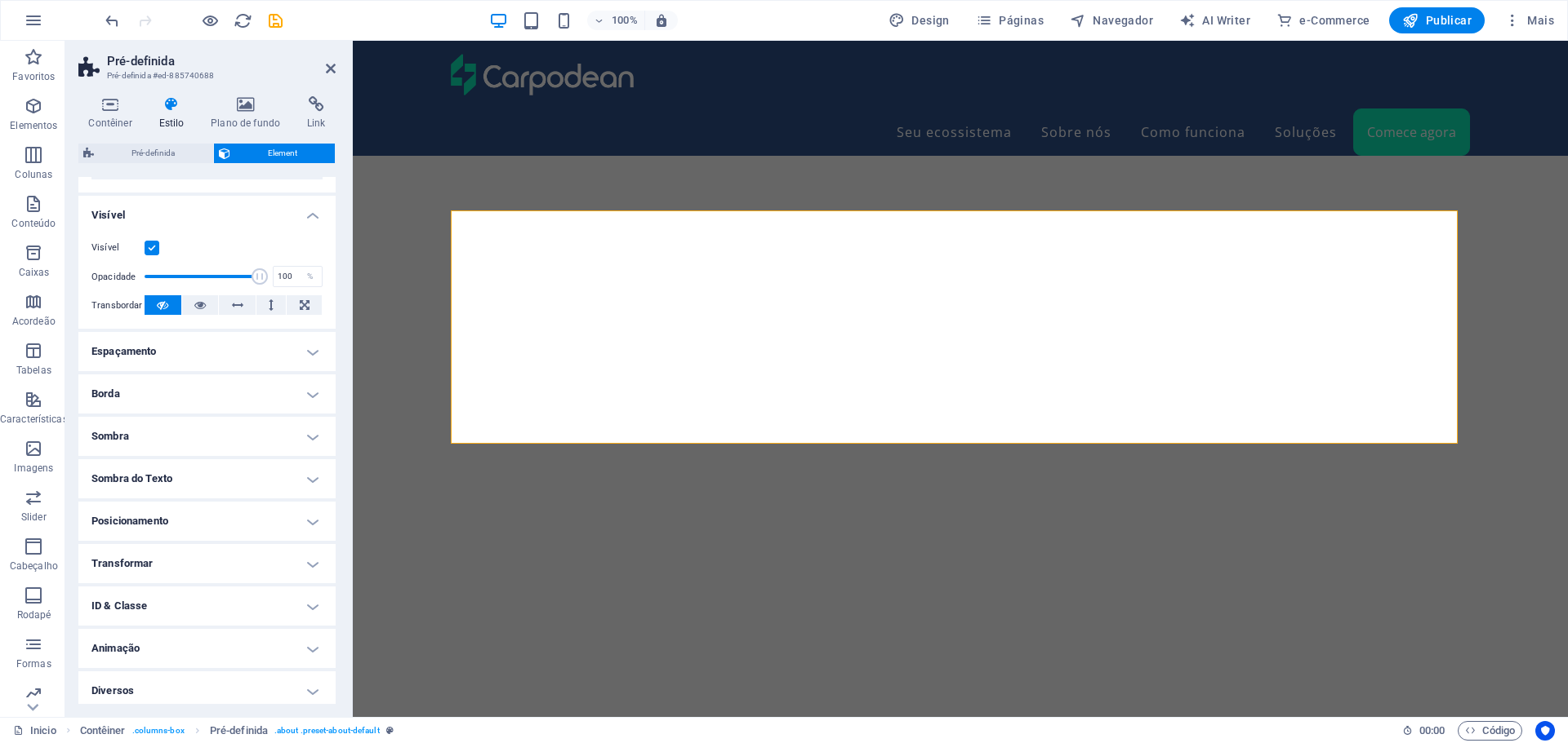
scroll to position [162, 0]
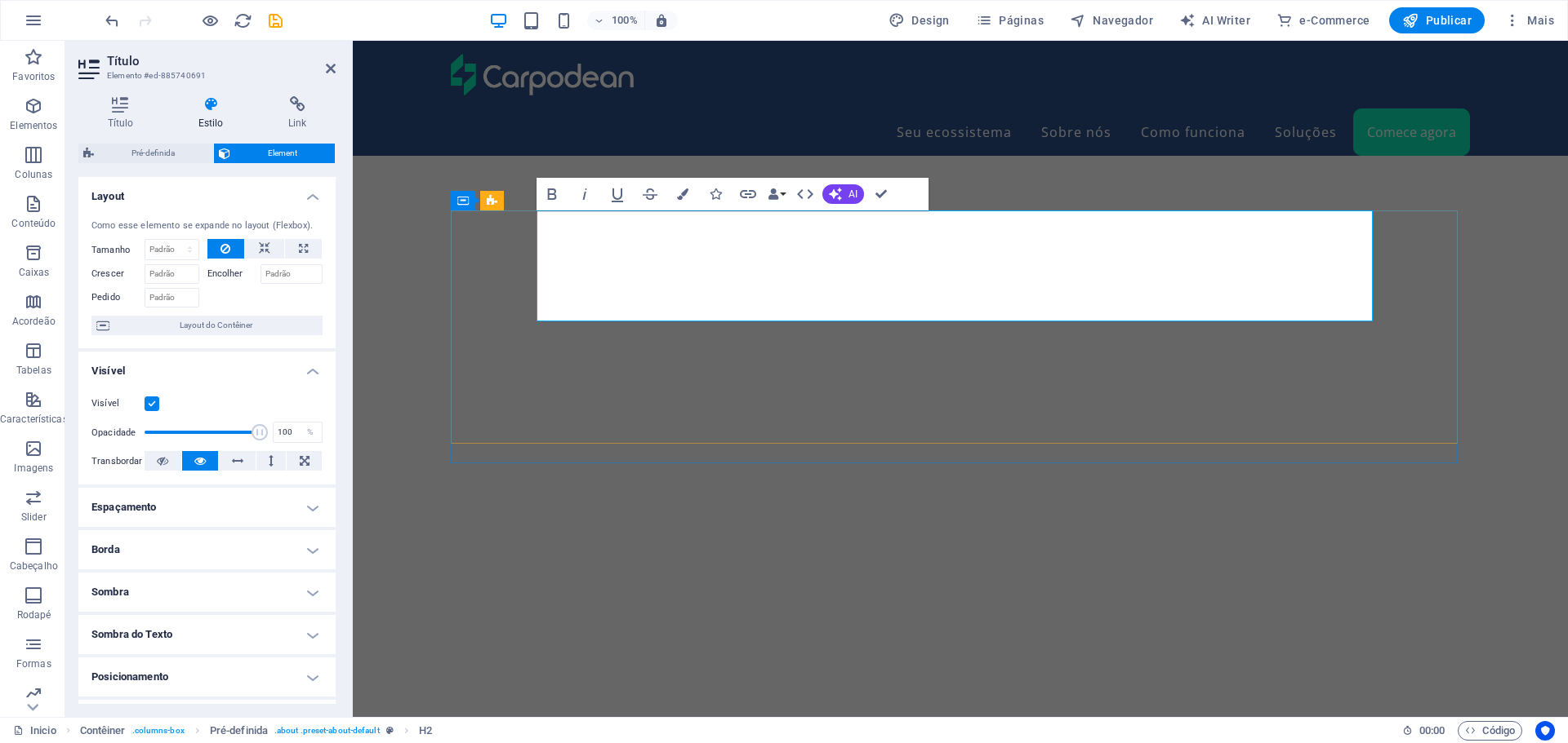
drag, startPoint x: 882, startPoint y: 291, endPoint x: 868, endPoint y: 292, distance: 14.0
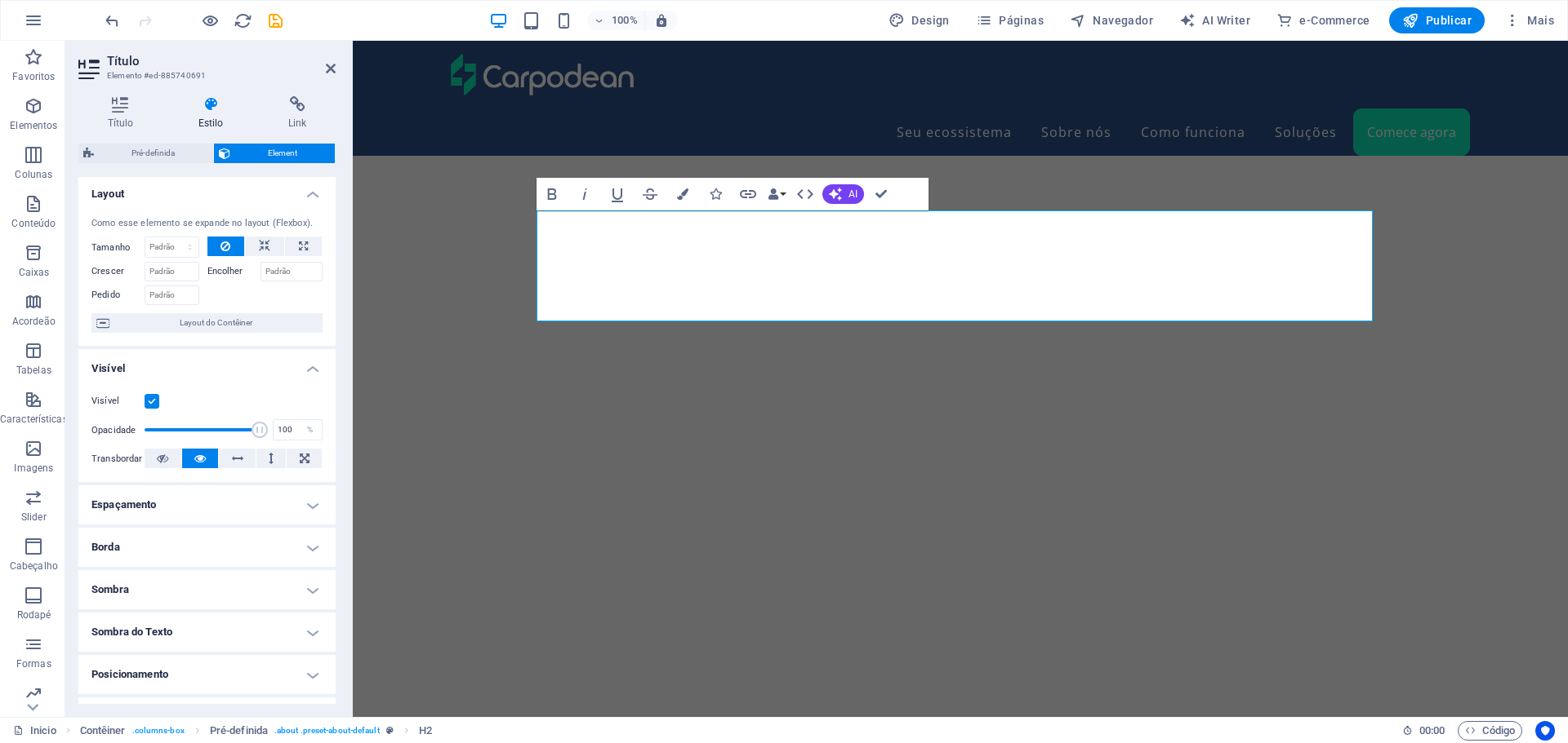
scroll to position [0, 0]
click at [114, 103] on icon at bounding box center [121, 104] width 84 height 17
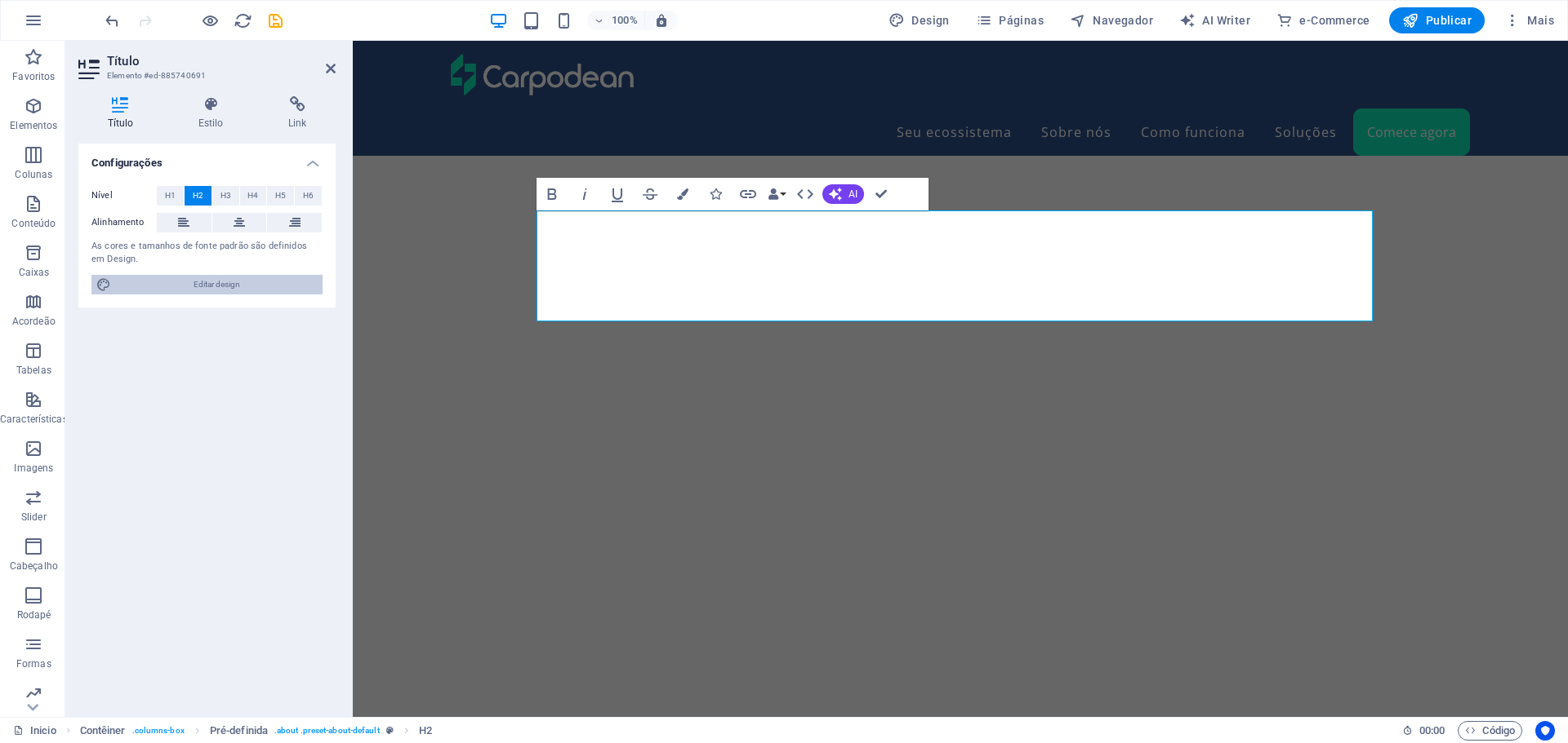
click at [216, 287] on span "Editar design" at bounding box center [217, 285] width 202 height 19
select select "rem"
select select "400"
select select "px"
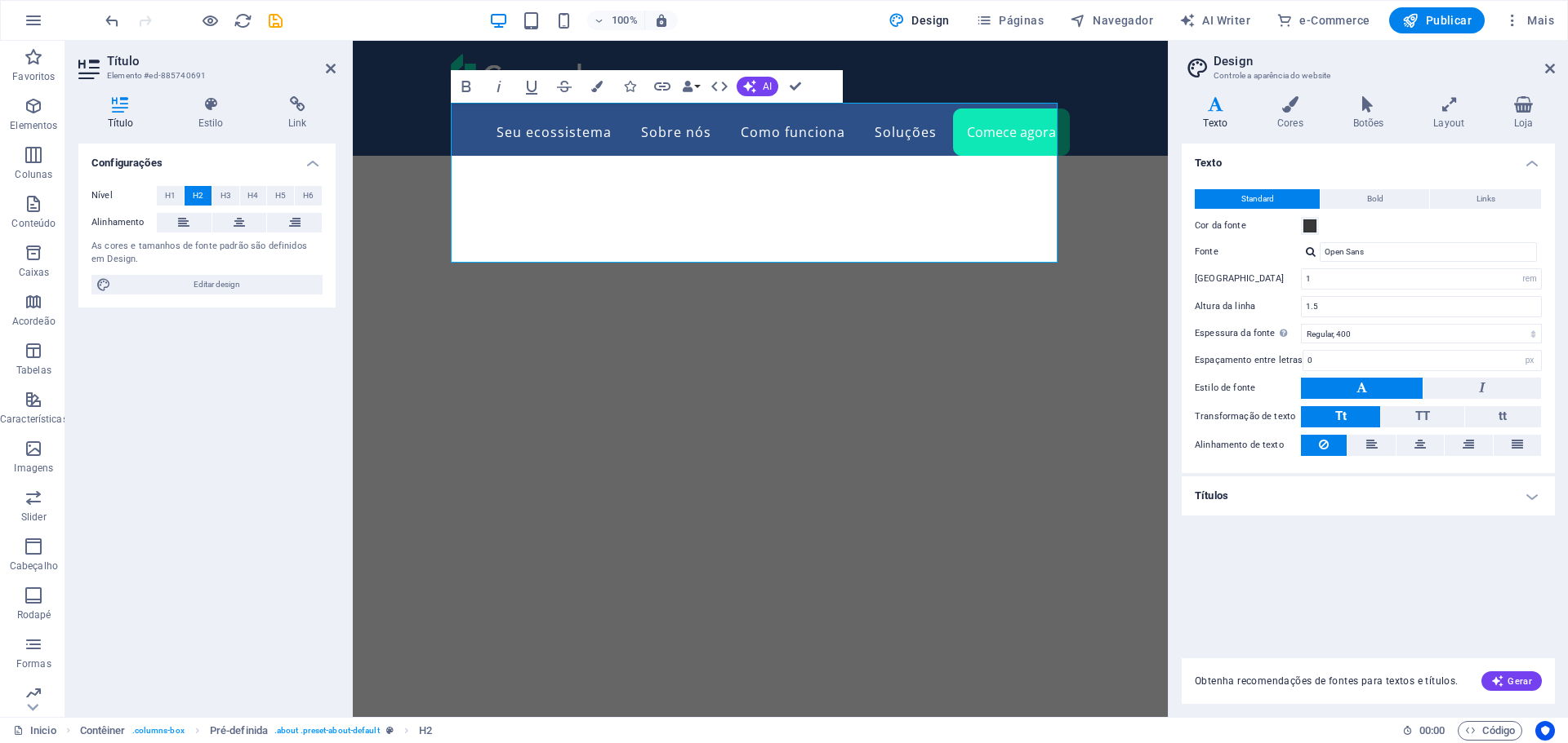
scroll to position [4737, 0]
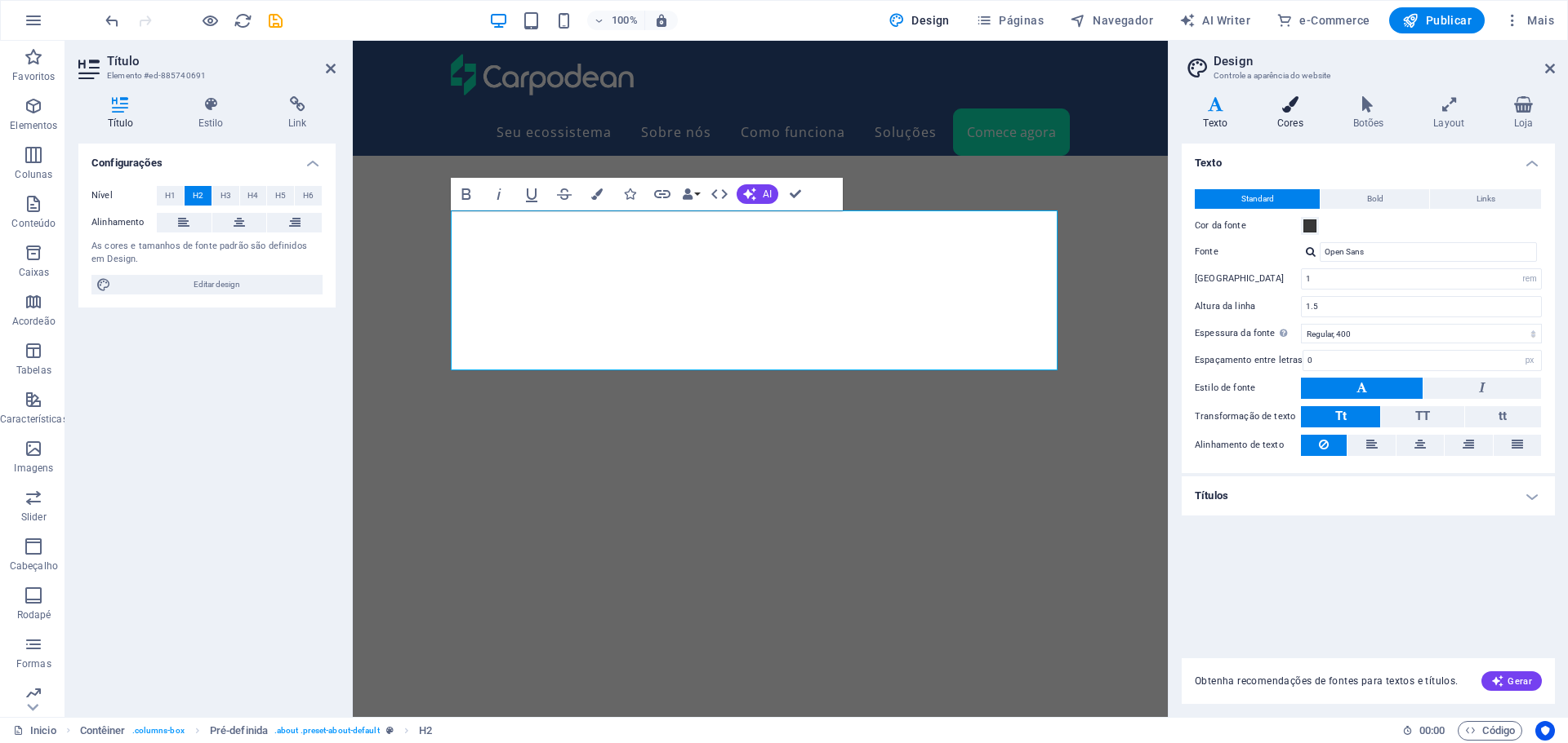
click at [1287, 107] on icon at bounding box center [1290, 104] width 69 height 17
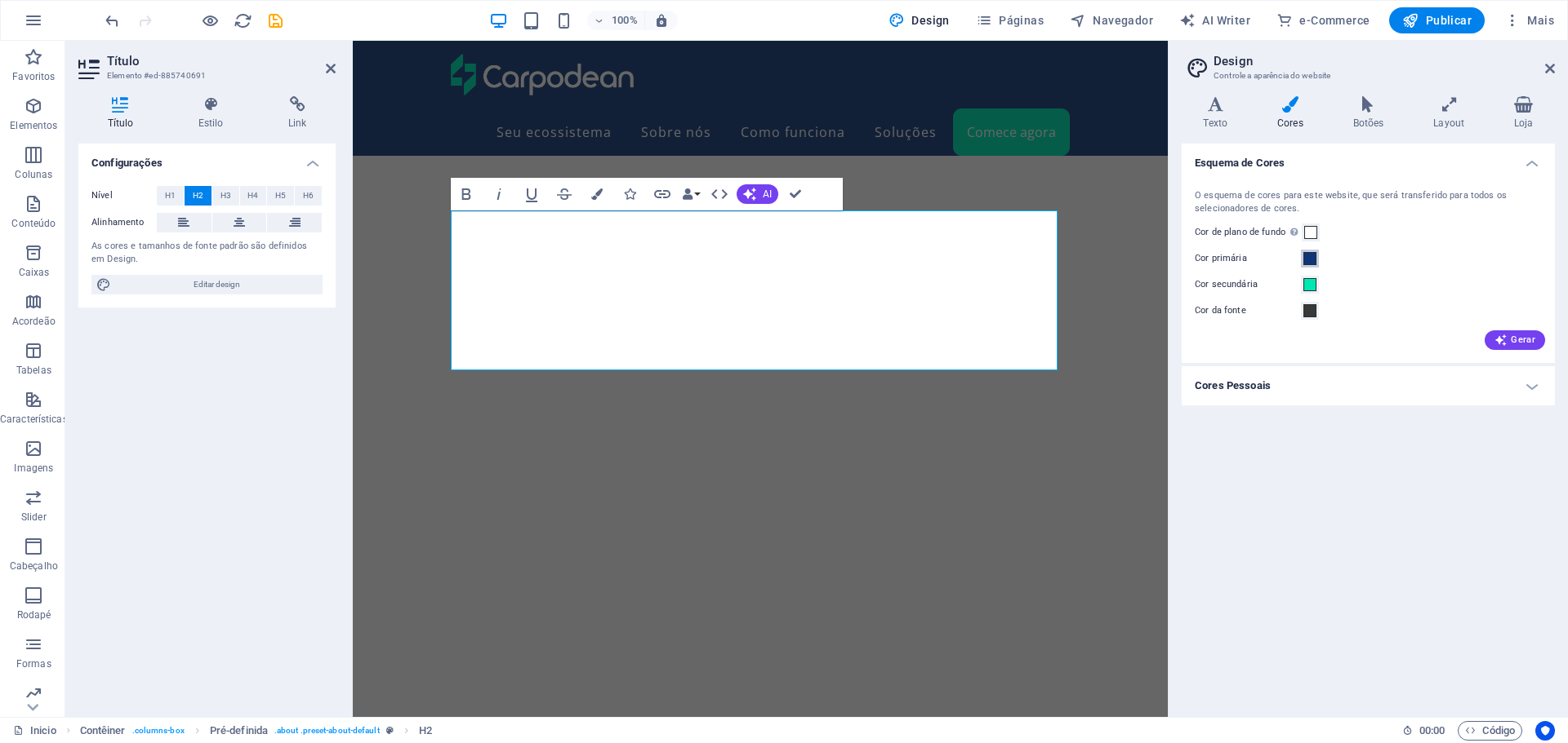
click at [1316, 260] on span at bounding box center [1309, 258] width 13 height 13
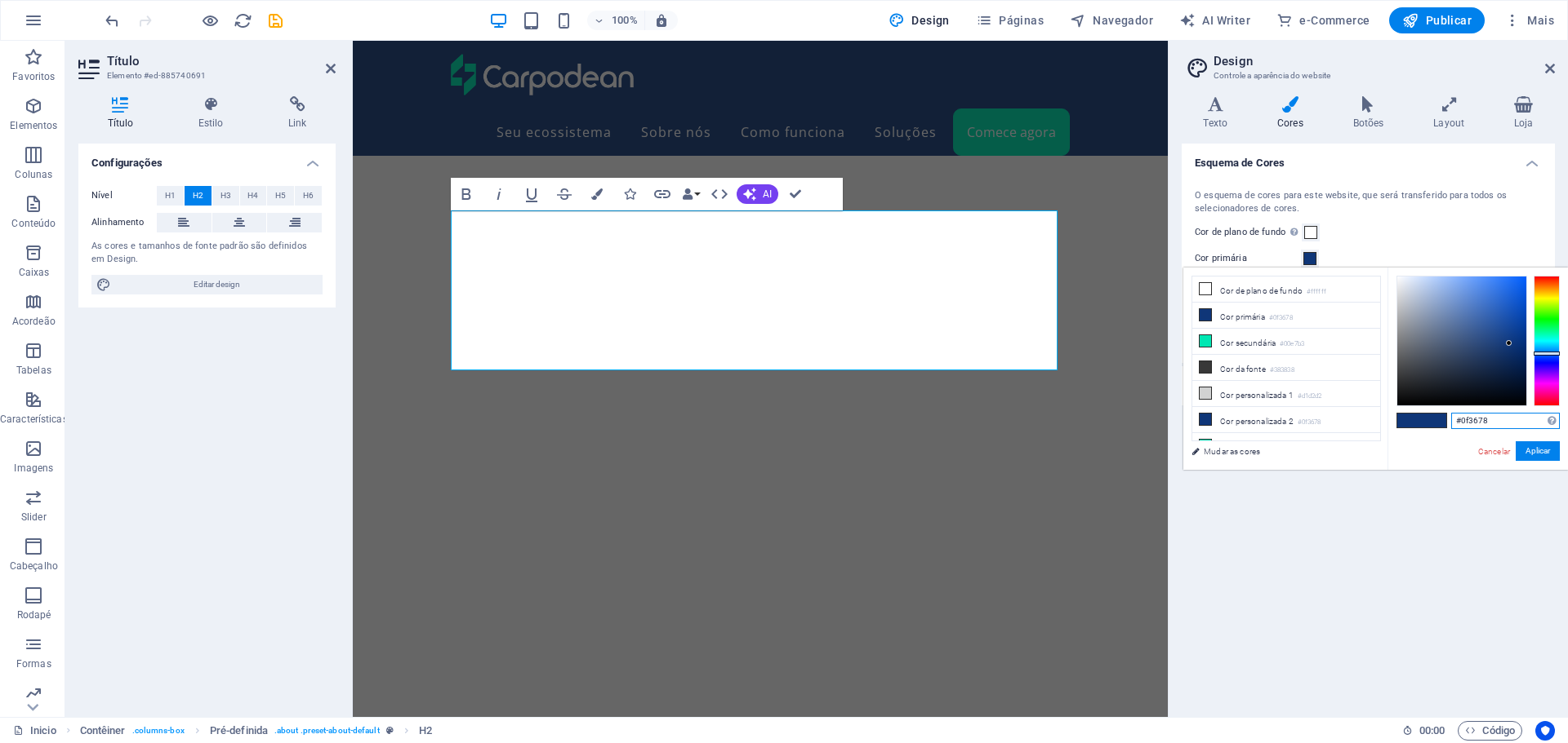
click at [1479, 417] on input "#0f3678" at bounding box center [1505, 421] width 108 height 17
click at [1493, 452] on link "Cancelar" at bounding box center [1494, 451] width 35 height 12
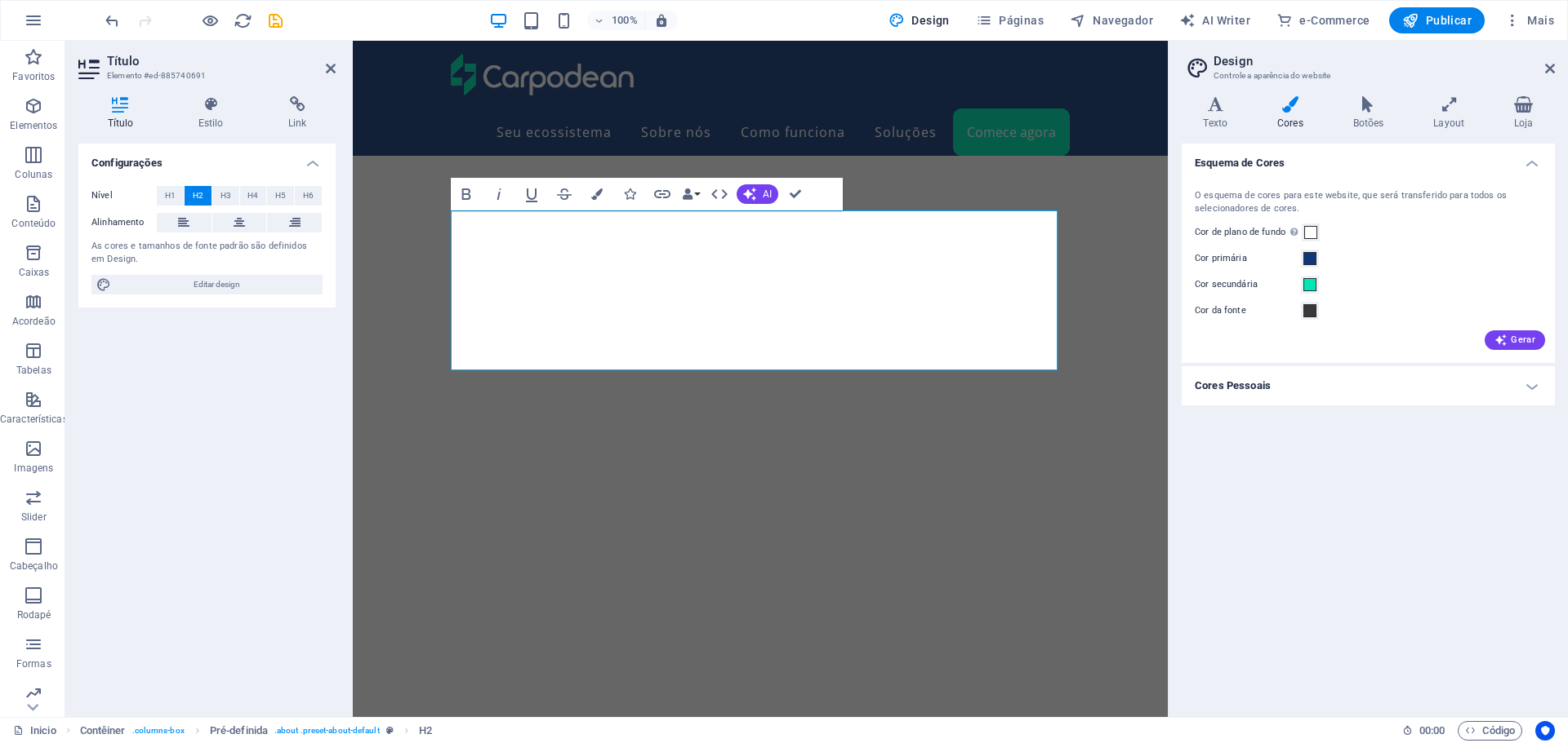
click at [1550, 69] on icon at bounding box center [1549, 68] width 10 height 13
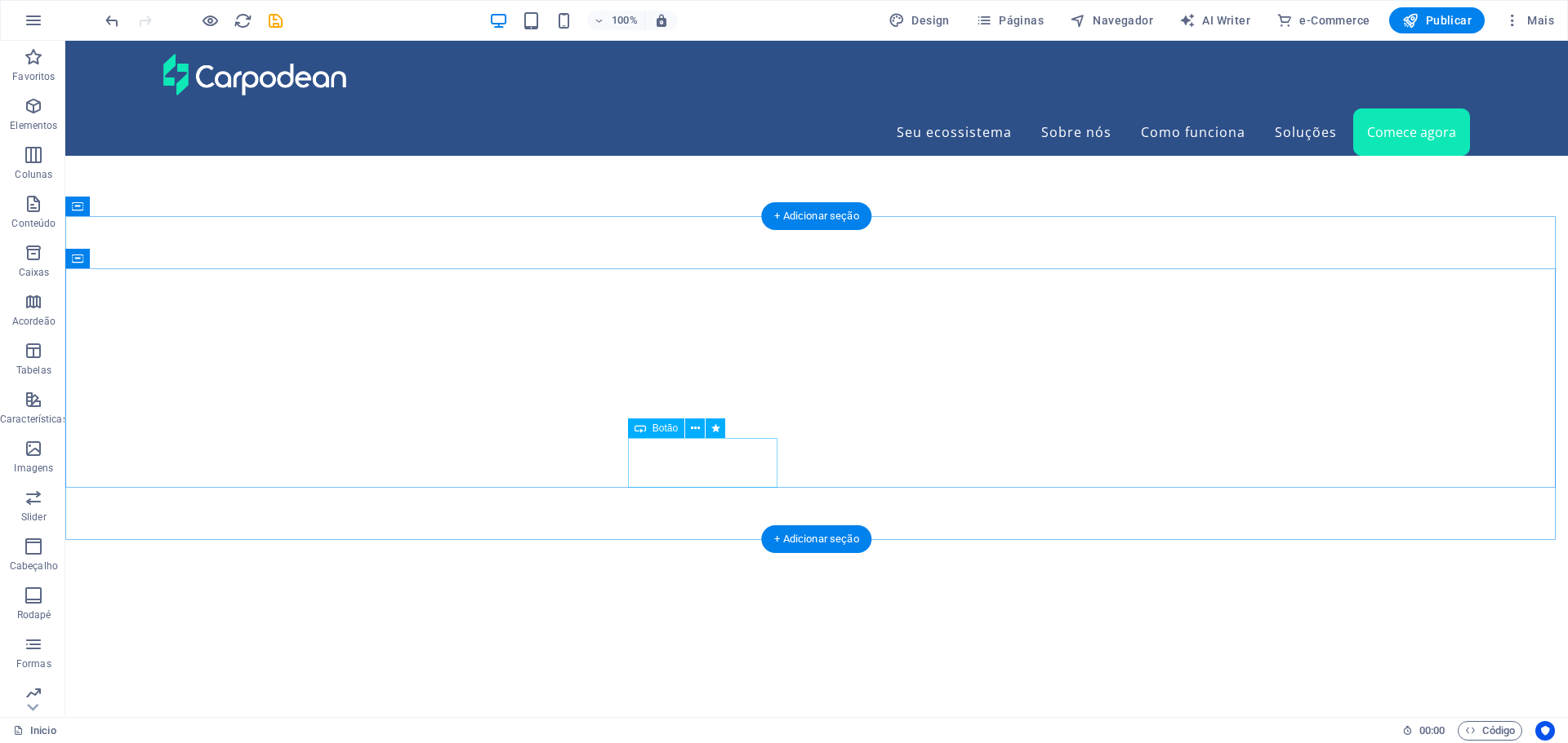
scroll to position [4739, 0]
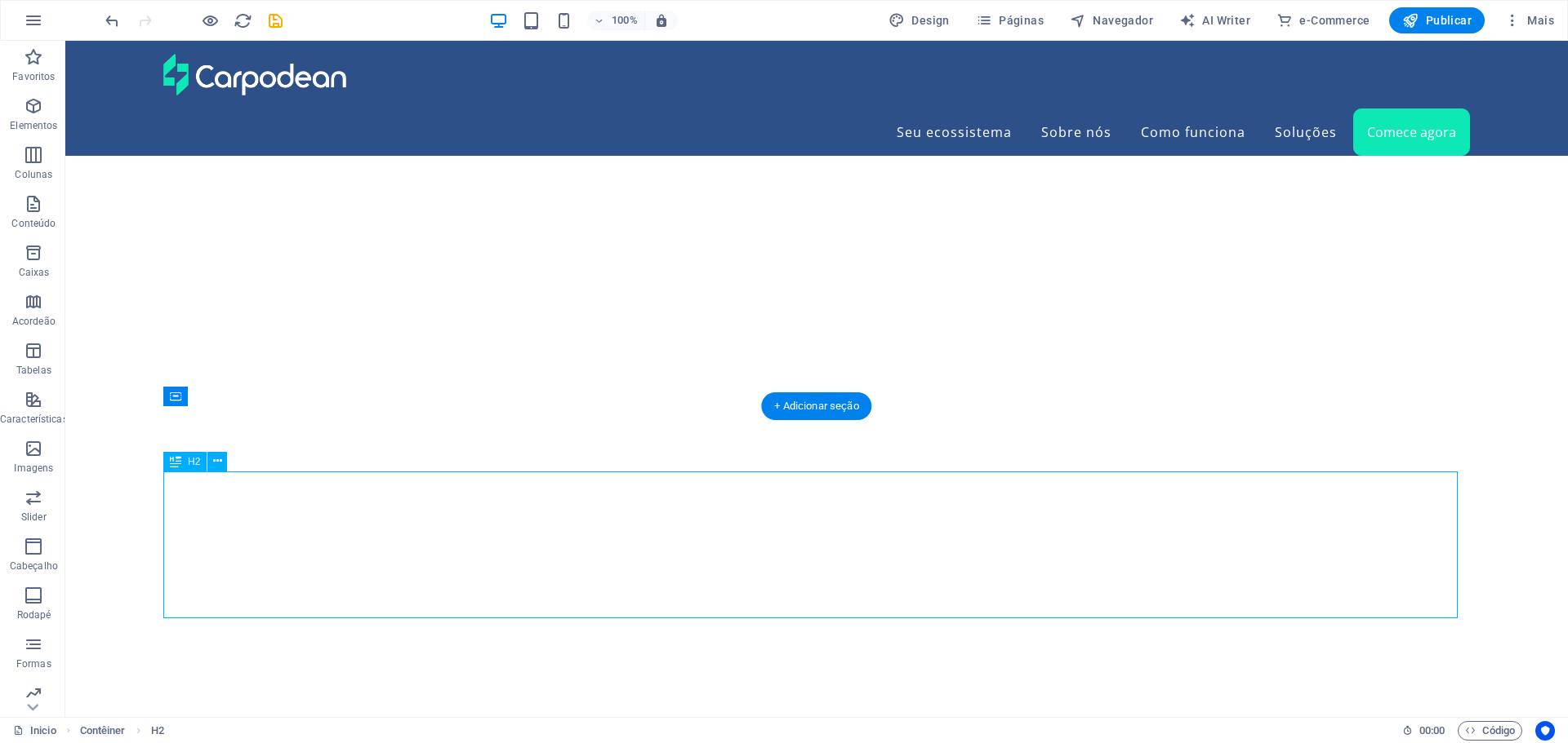
scroll to position [5065, 0]
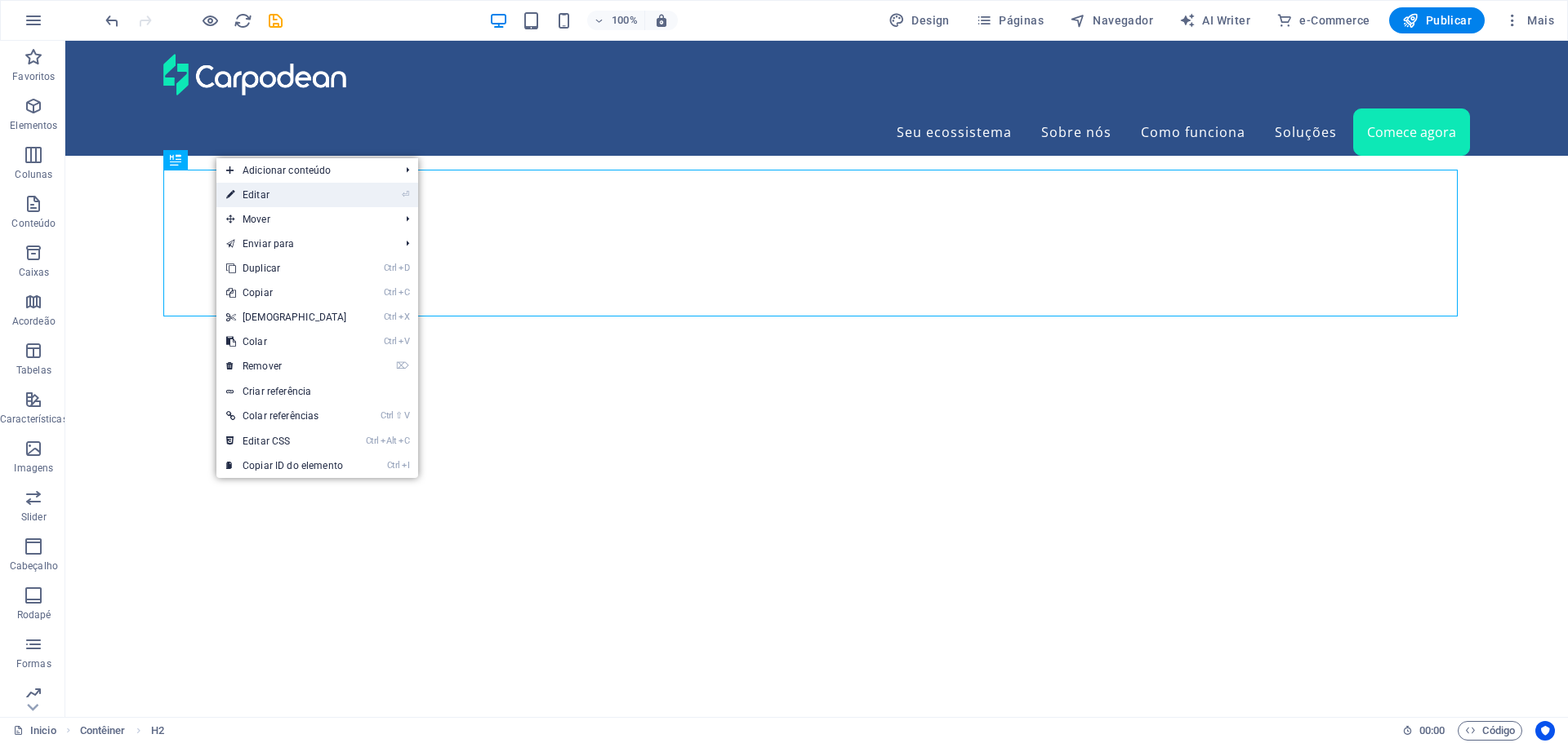
click at [245, 194] on link "⏎ Editar" at bounding box center [287, 195] width 141 height 24
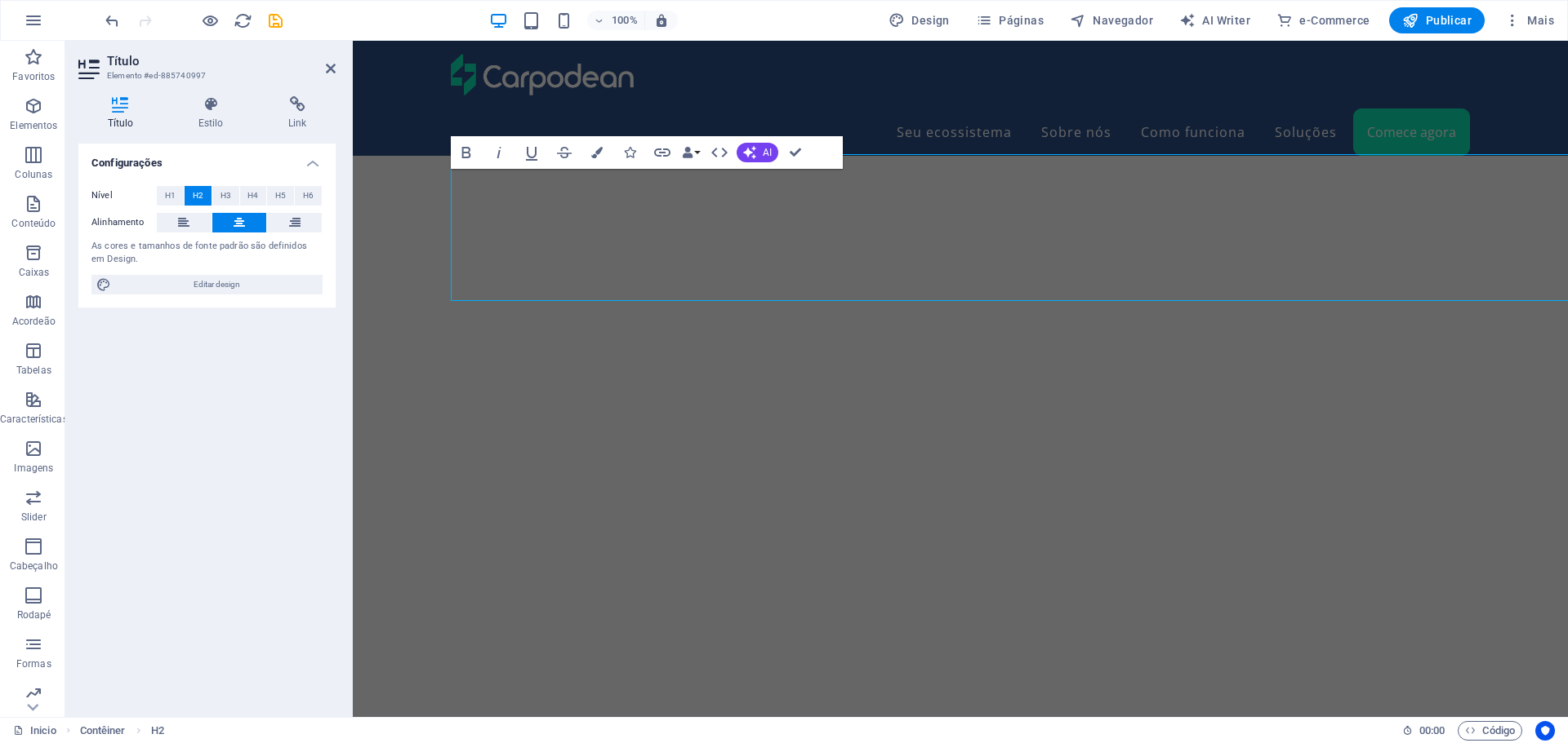
scroll to position [5081, 0]
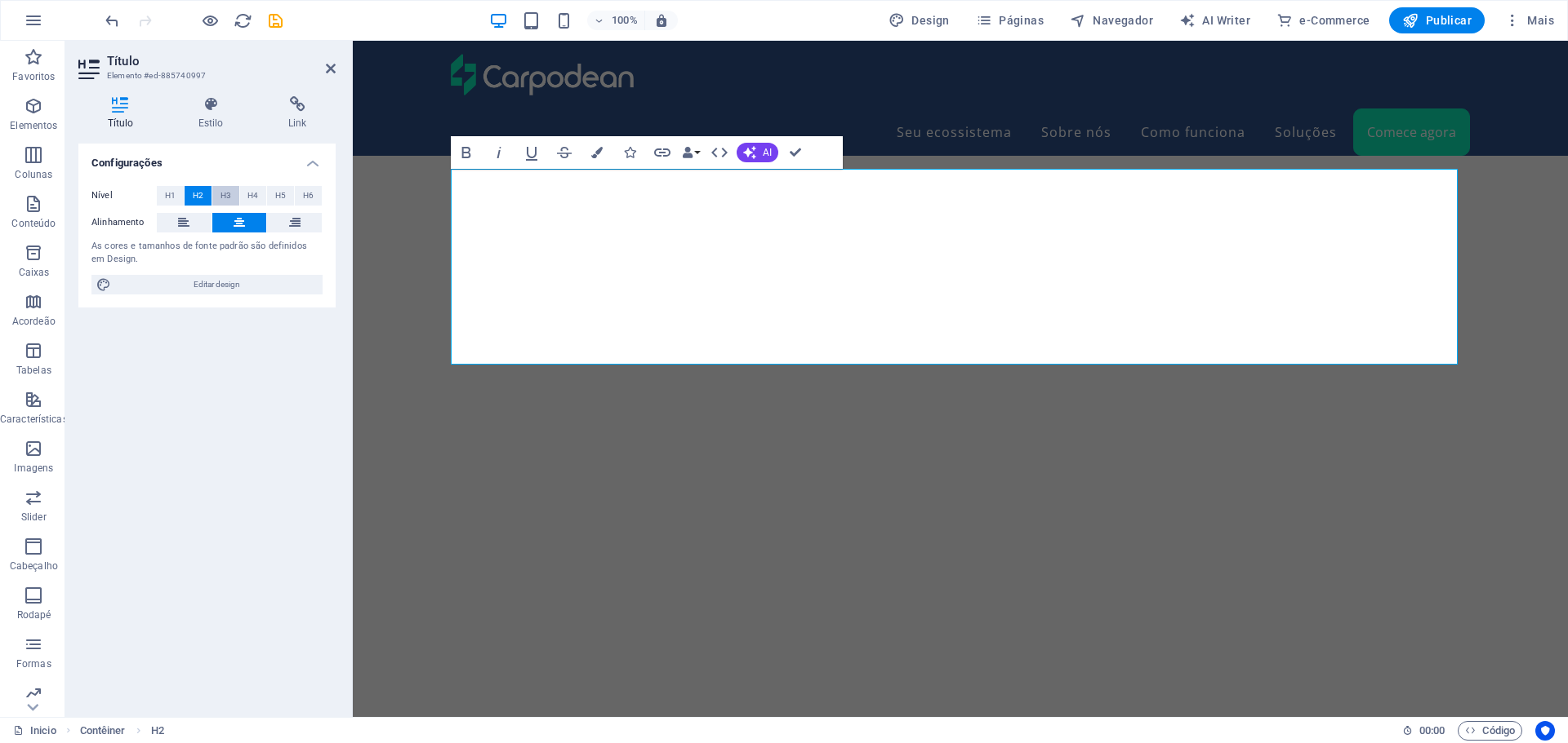
click at [221, 194] on span "H3" at bounding box center [225, 196] width 10 height 19
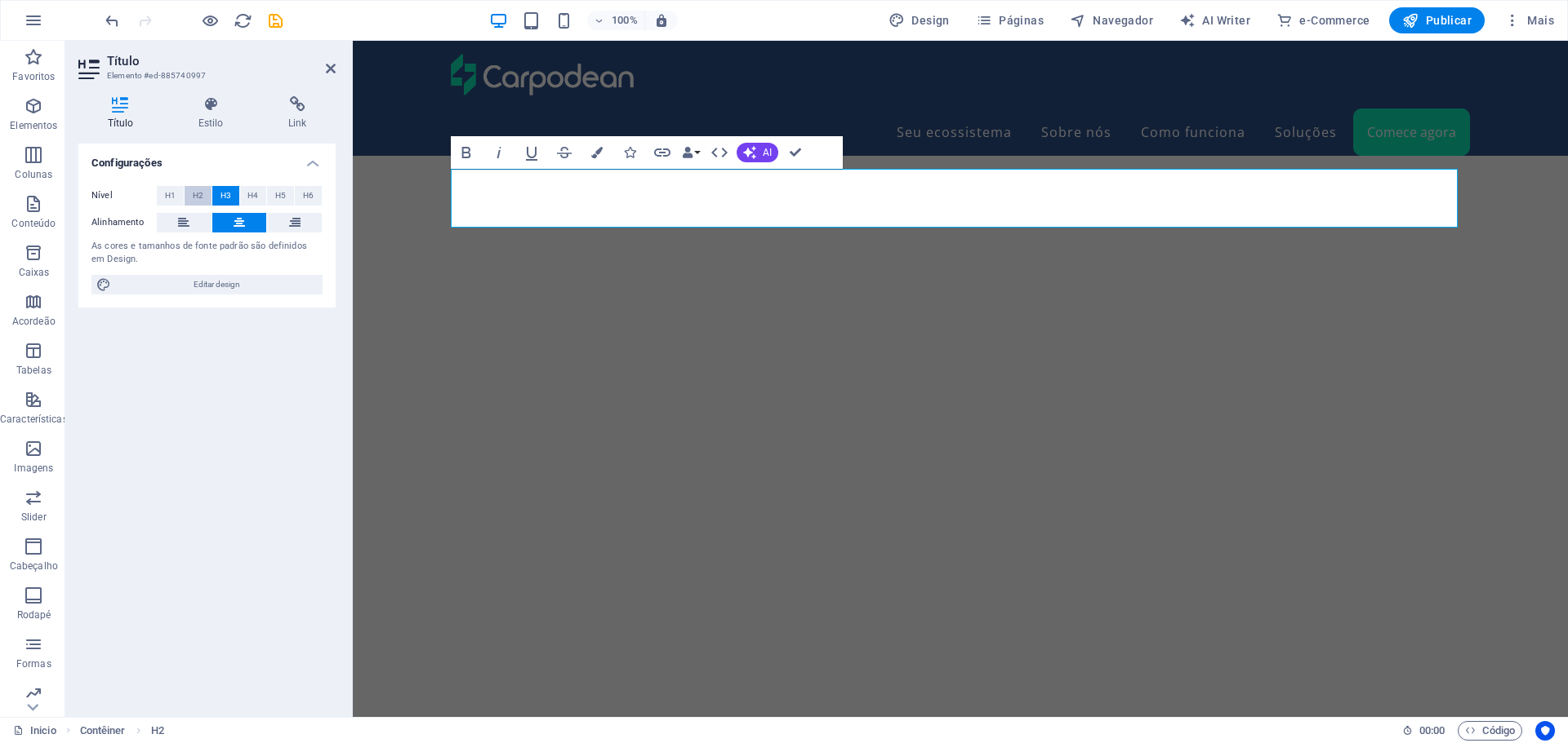
click at [190, 196] on button "H2" at bounding box center [197, 196] width 27 height 19
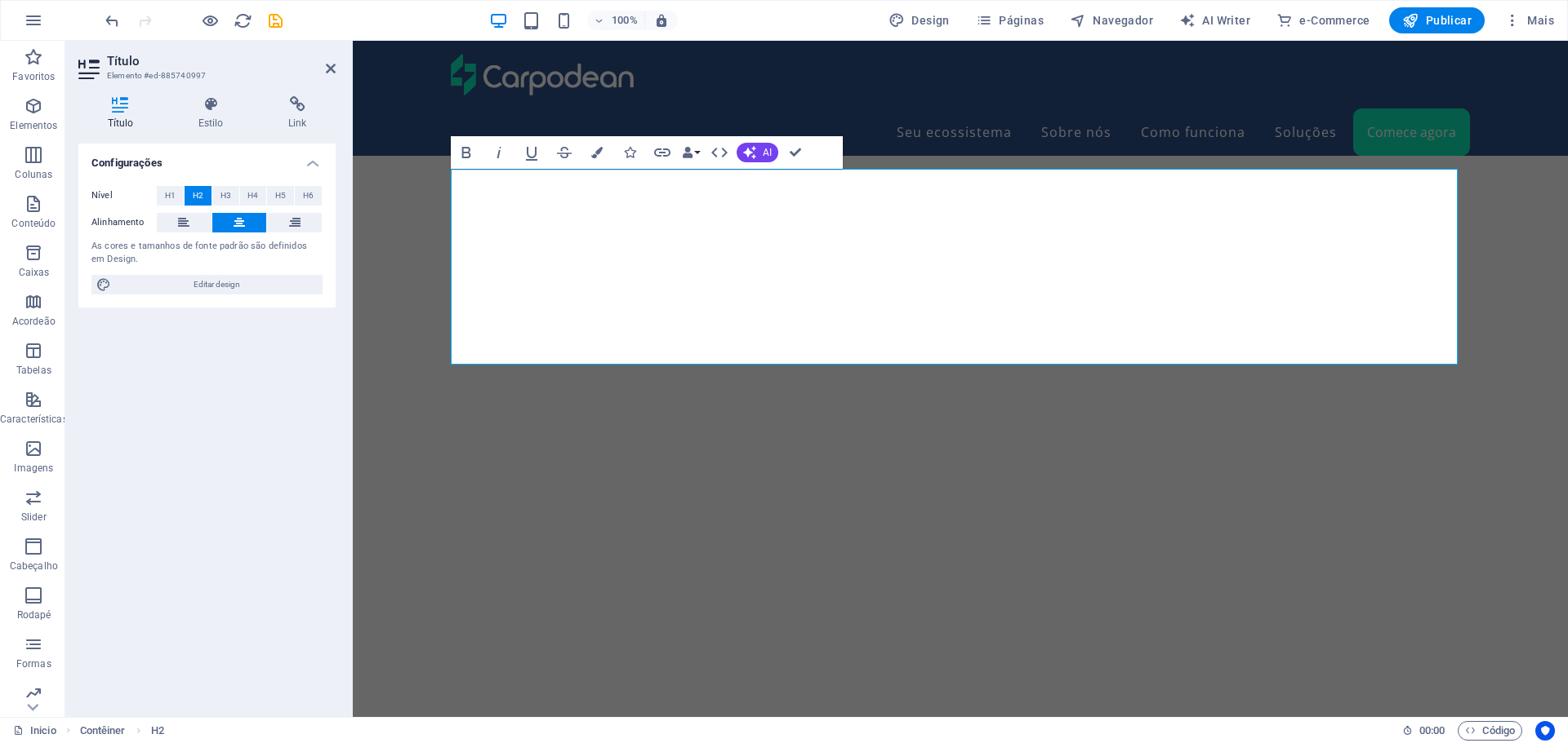
click at [206, 87] on div "Título Estilo Link Configurações Nível H1 H2 H3 H4 H5 H6 Alinhamento As cores e…" at bounding box center [207, 400] width 283 height 634
click at [209, 100] on icon at bounding box center [210, 104] width 83 height 17
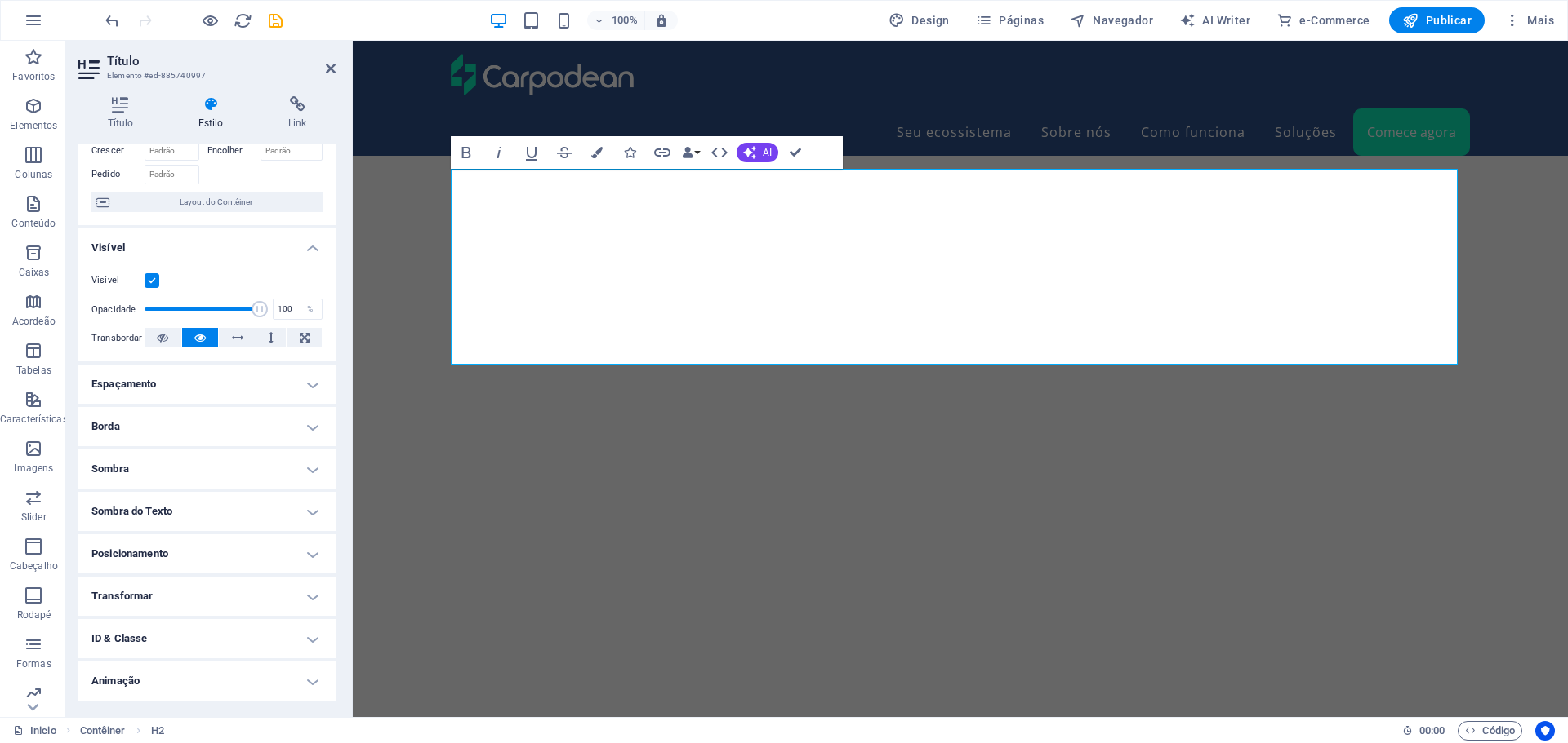
scroll to position [0, 0]
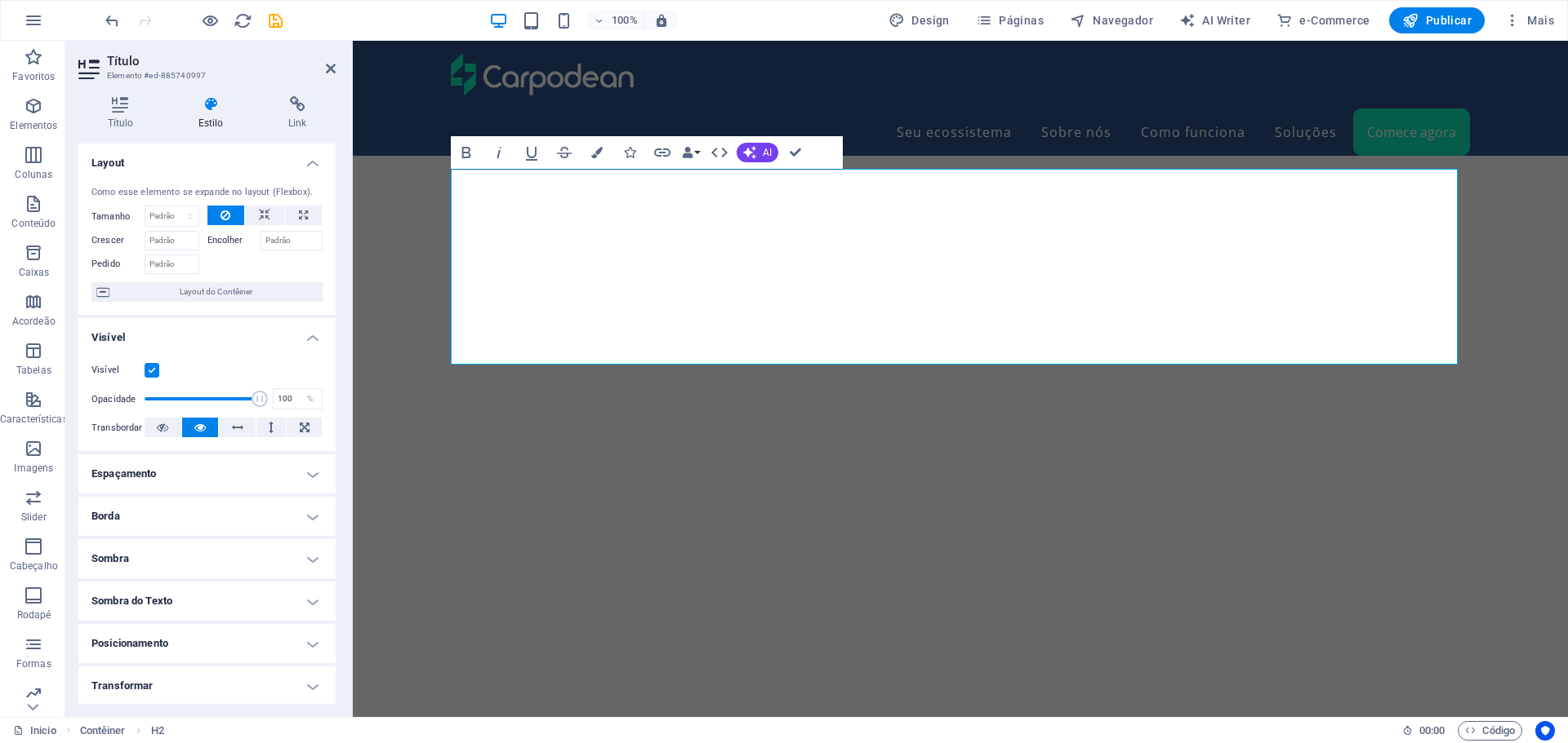
click at [187, 471] on h4 "Espaçamento" at bounding box center [207, 474] width 257 height 39
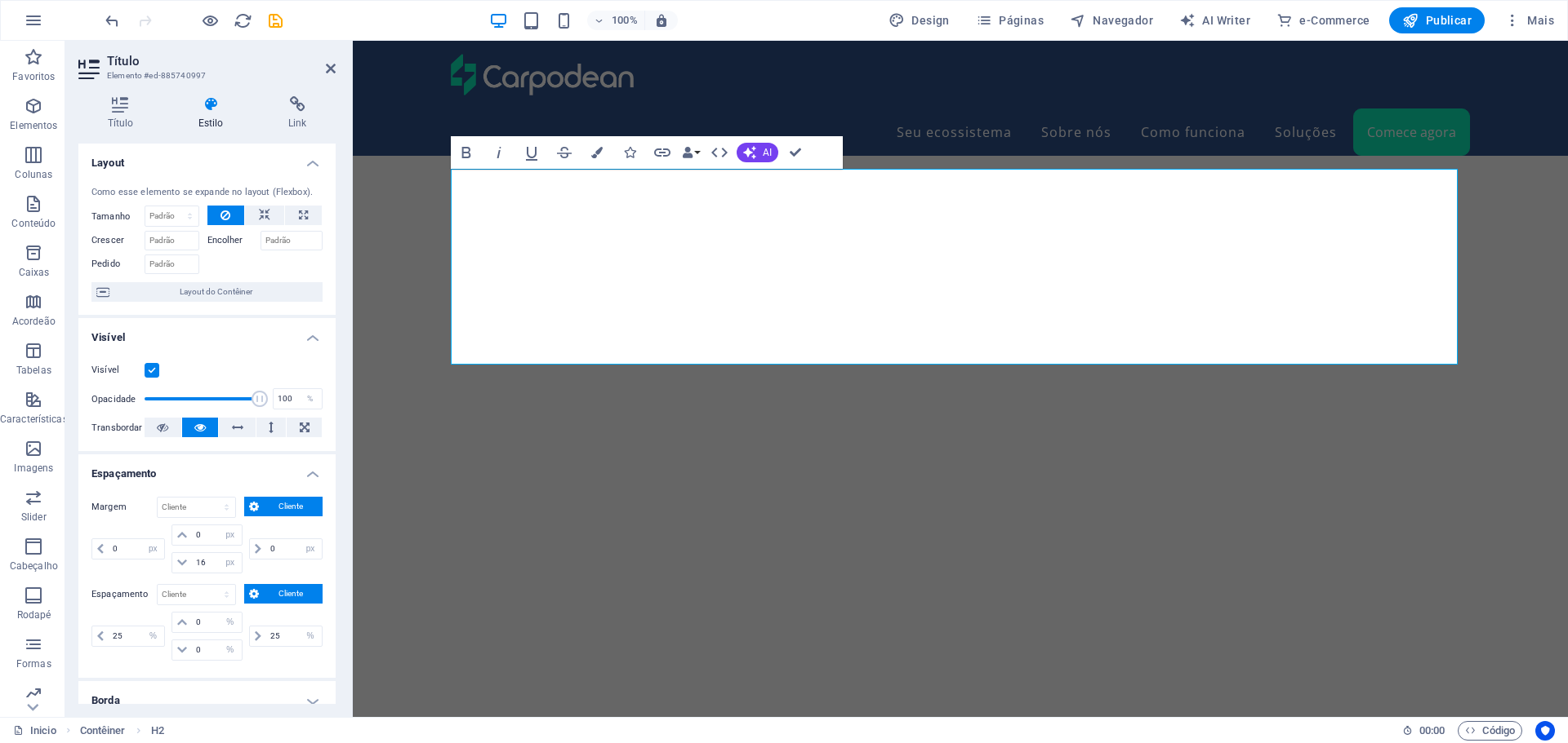
click at [187, 471] on h4 "Espaçamento" at bounding box center [207, 470] width 257 height 30
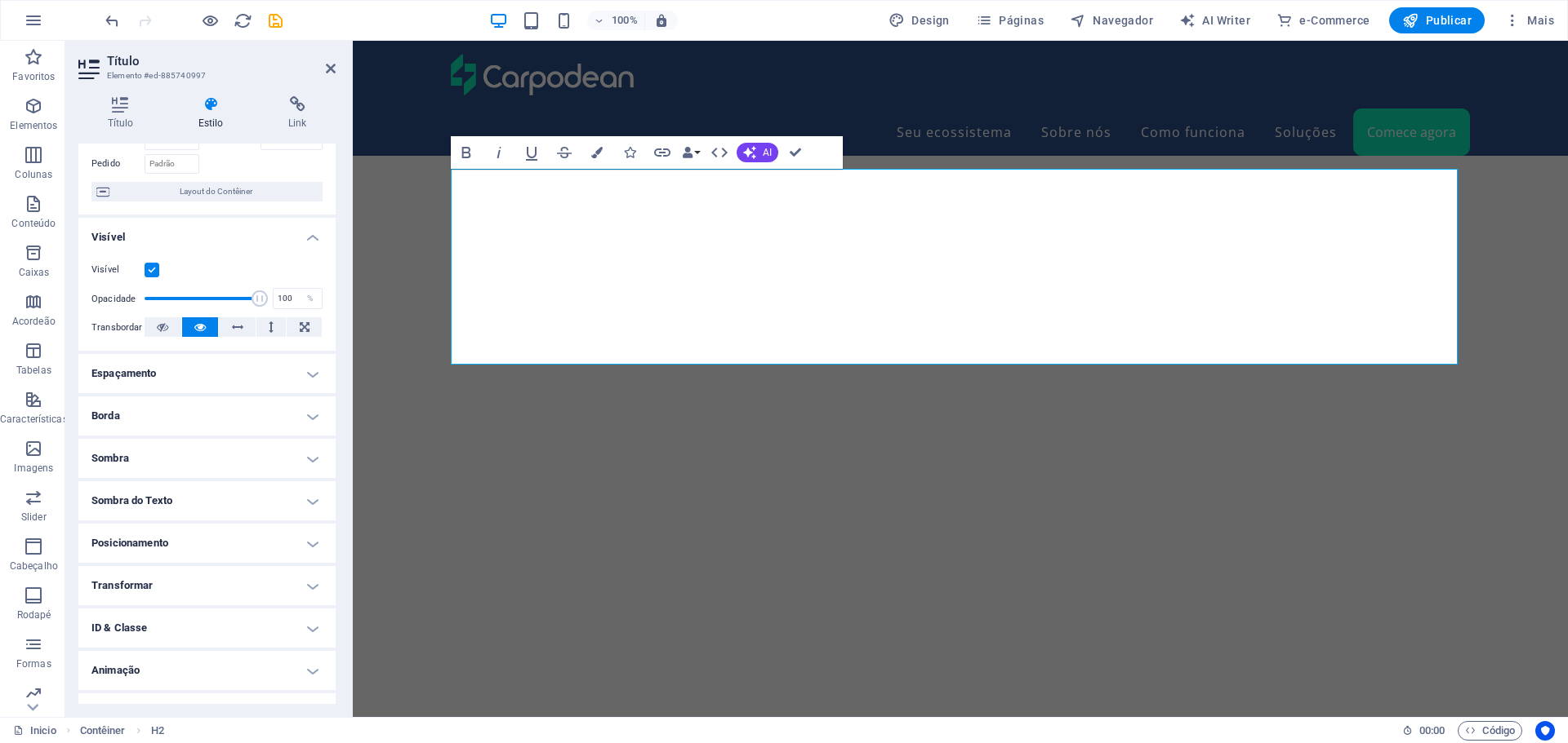
scroll to position [129, 0]
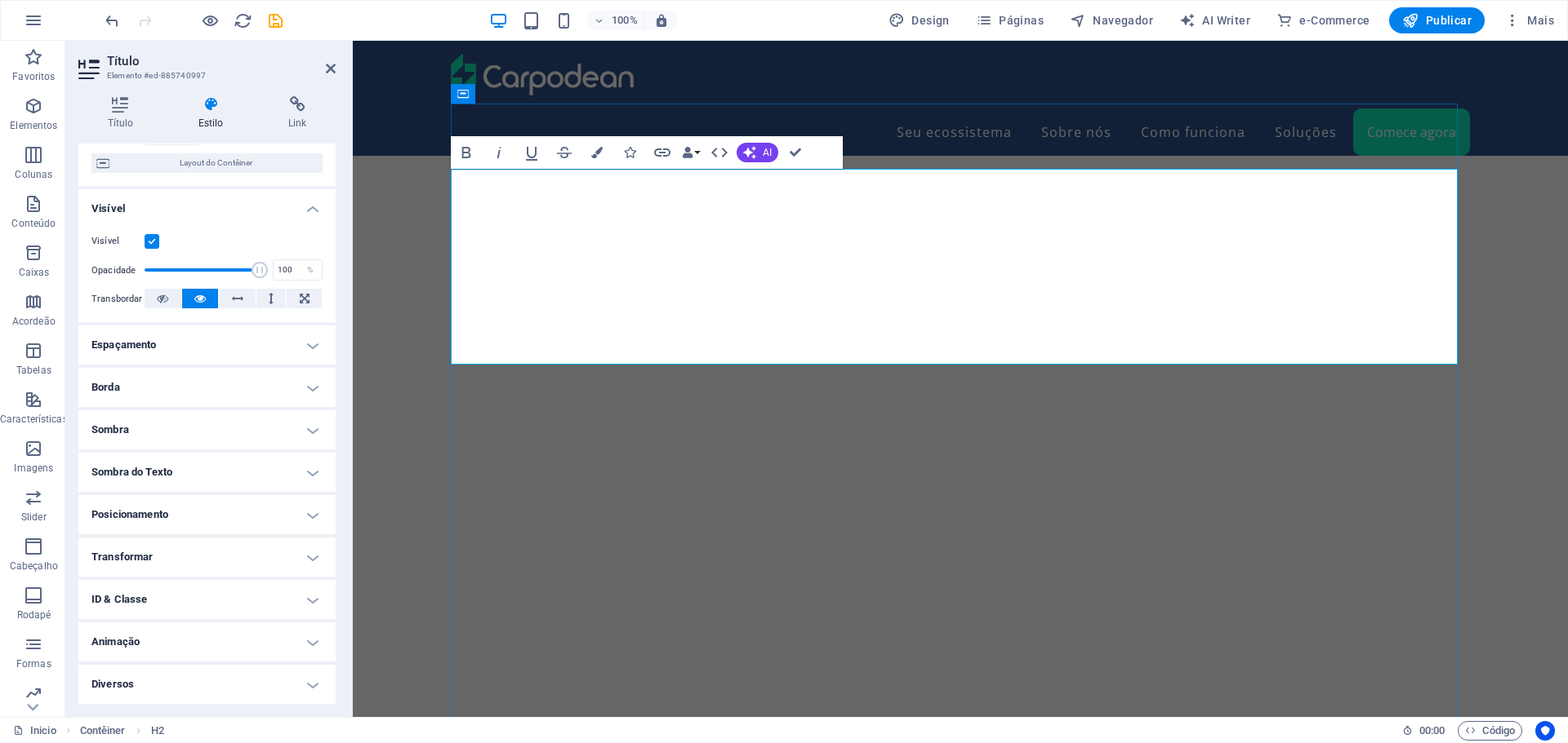
drag, startPoint x: 522, startPoint y: 206, endPoint x: 715, endPoint y: 153, distance: 200.1
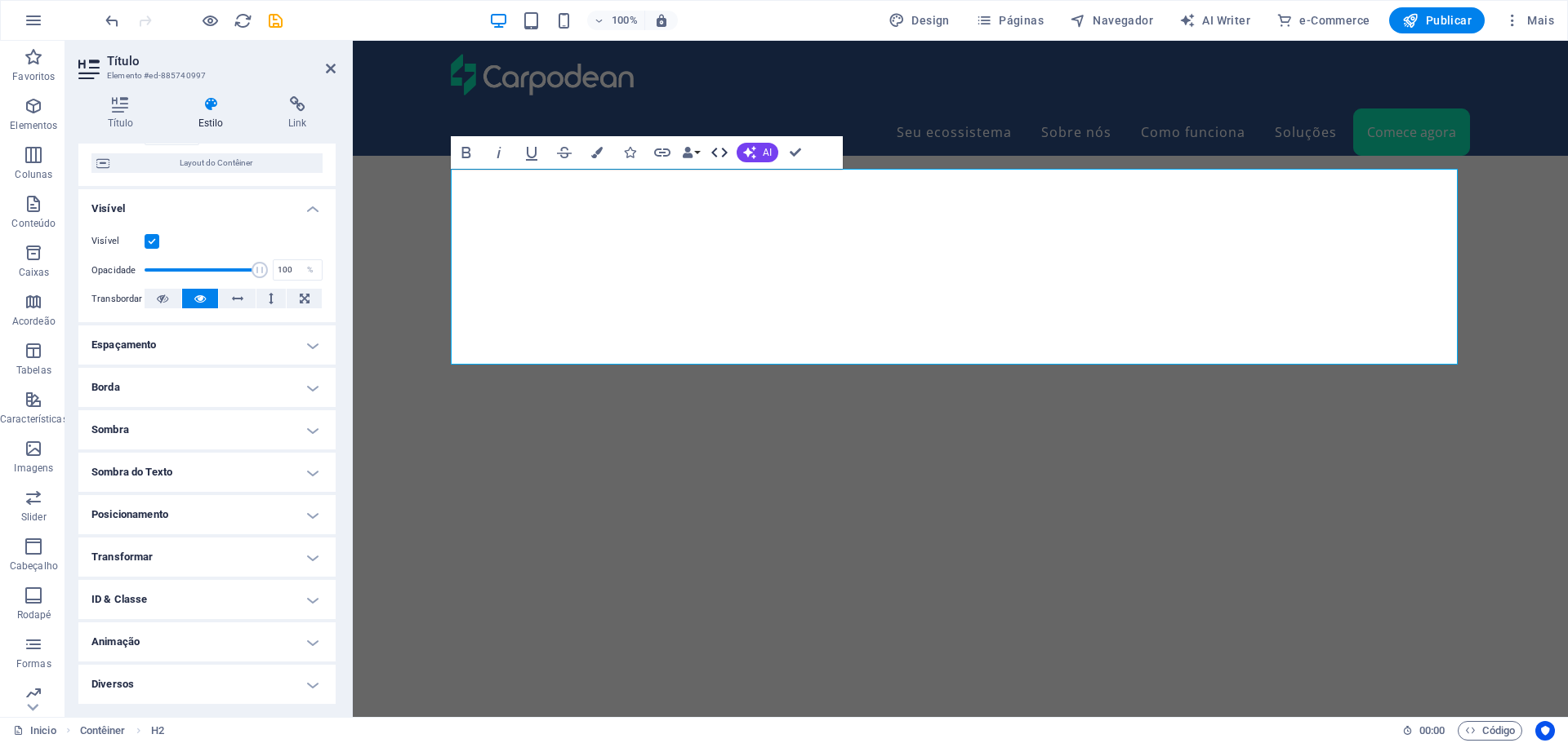
click at [715, 153] on icon "button" at bounding box center [719, 153] width 19 height 19
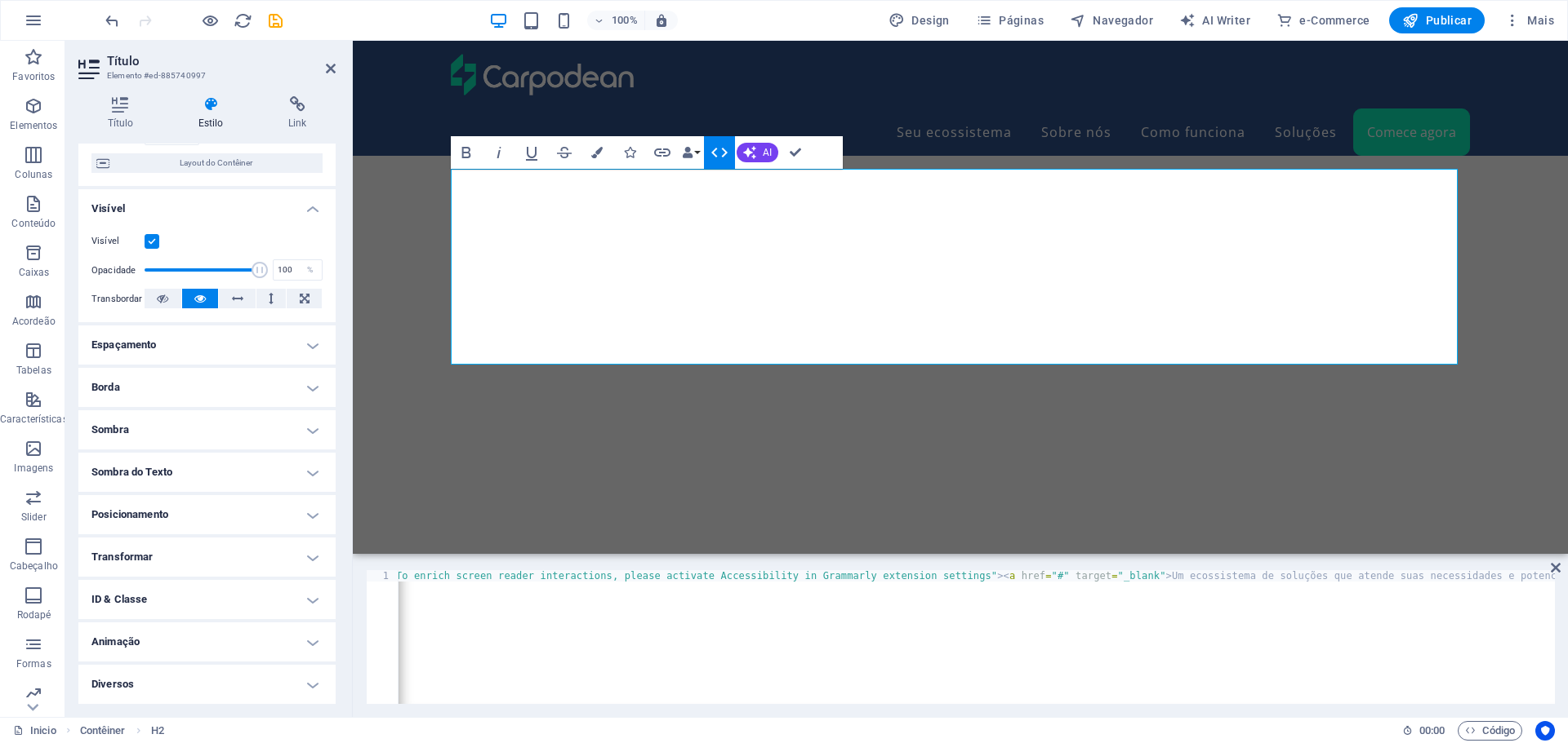
type textarea "<h2 spellcheck="true" contenteditable="true" aria-label="To enrich screen reade…"
click at [1194, 691] on div "< h2 spellcheck = "true" contenteditable = "true" aria-label = "To enrich scree…" at bounding box center [828, 647] width 1558 height 154
click at [1178, 692] on div "< h2 spellcheck = "true" contenteditable = "true" aria-label = "To enrich scree…" at bounding box center [828, 647] width 1558 height 154
drag, startPoint x: 1162, startPoint y: 693, endPoint x: 975, endPoint y: 694, distance: 187.0
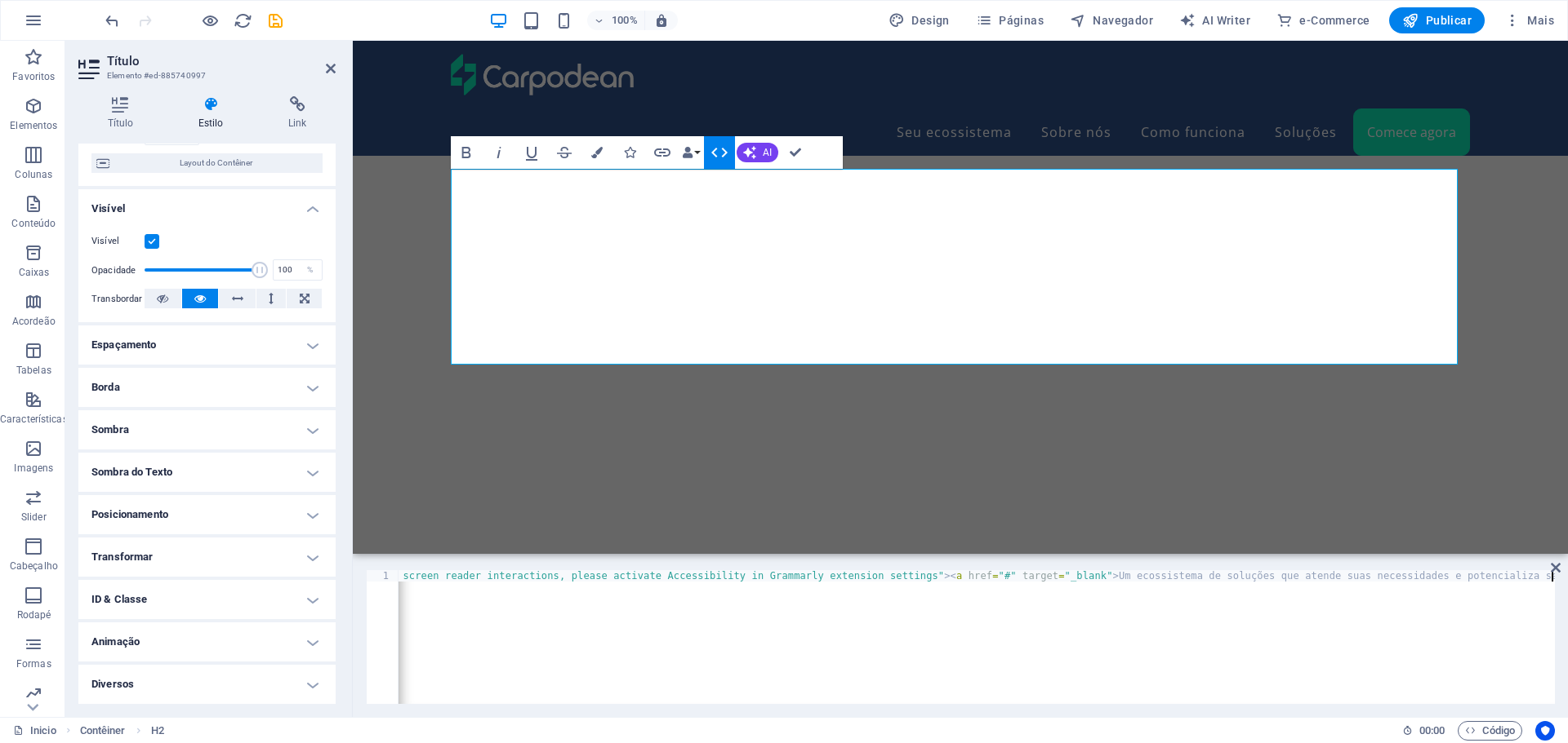
click at [991, 694] on div "< h2 spellcheck = "true" contenteditable = "true" aria-label = "To enrich scree…" at bounding box center [775, 647] width 1558 height 154
click at [1556, 568] on icon at bounding box center [1555, 568] width 10 height 13
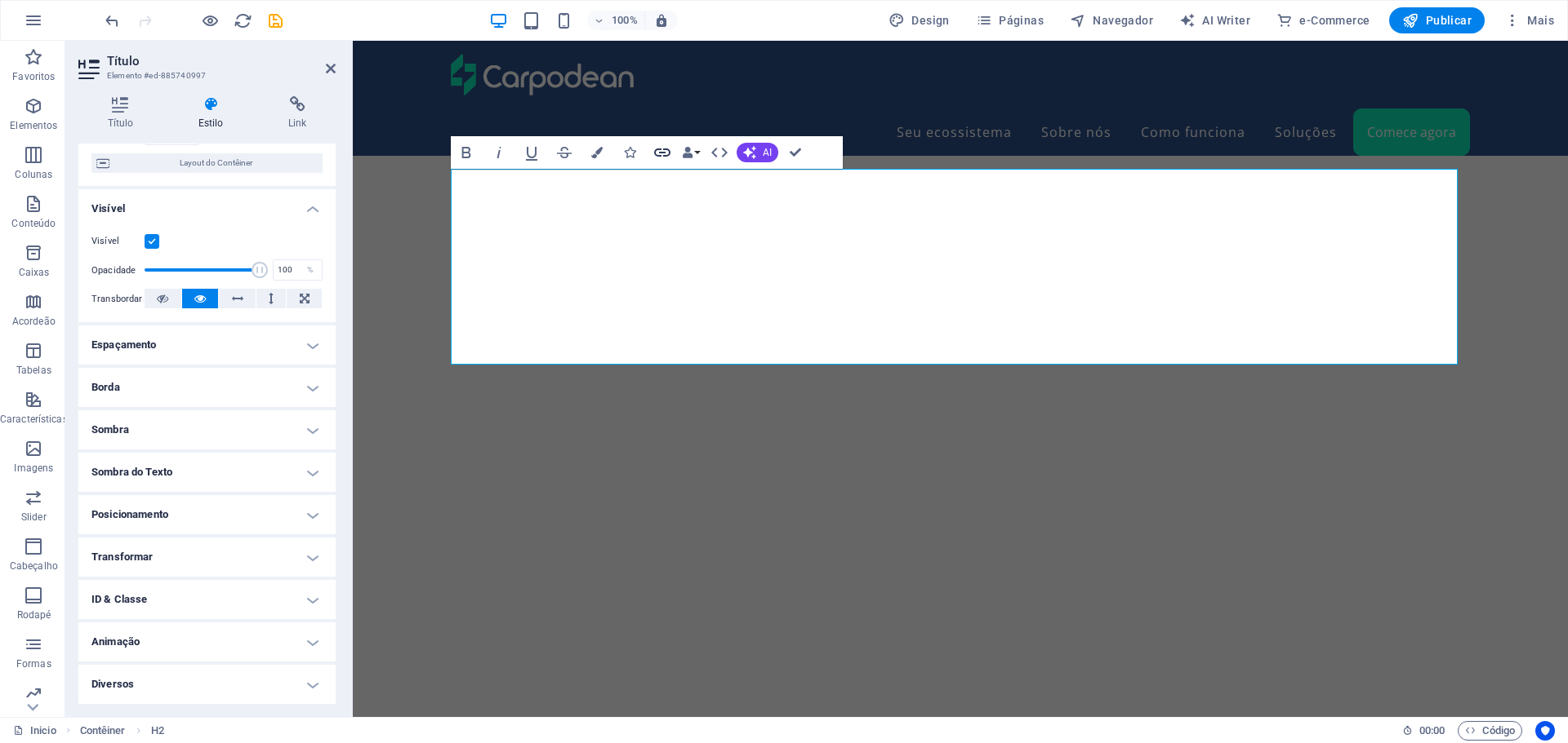
click at [665, 149] on icon "button" at bounding box center [662, 152] width 17 height 8
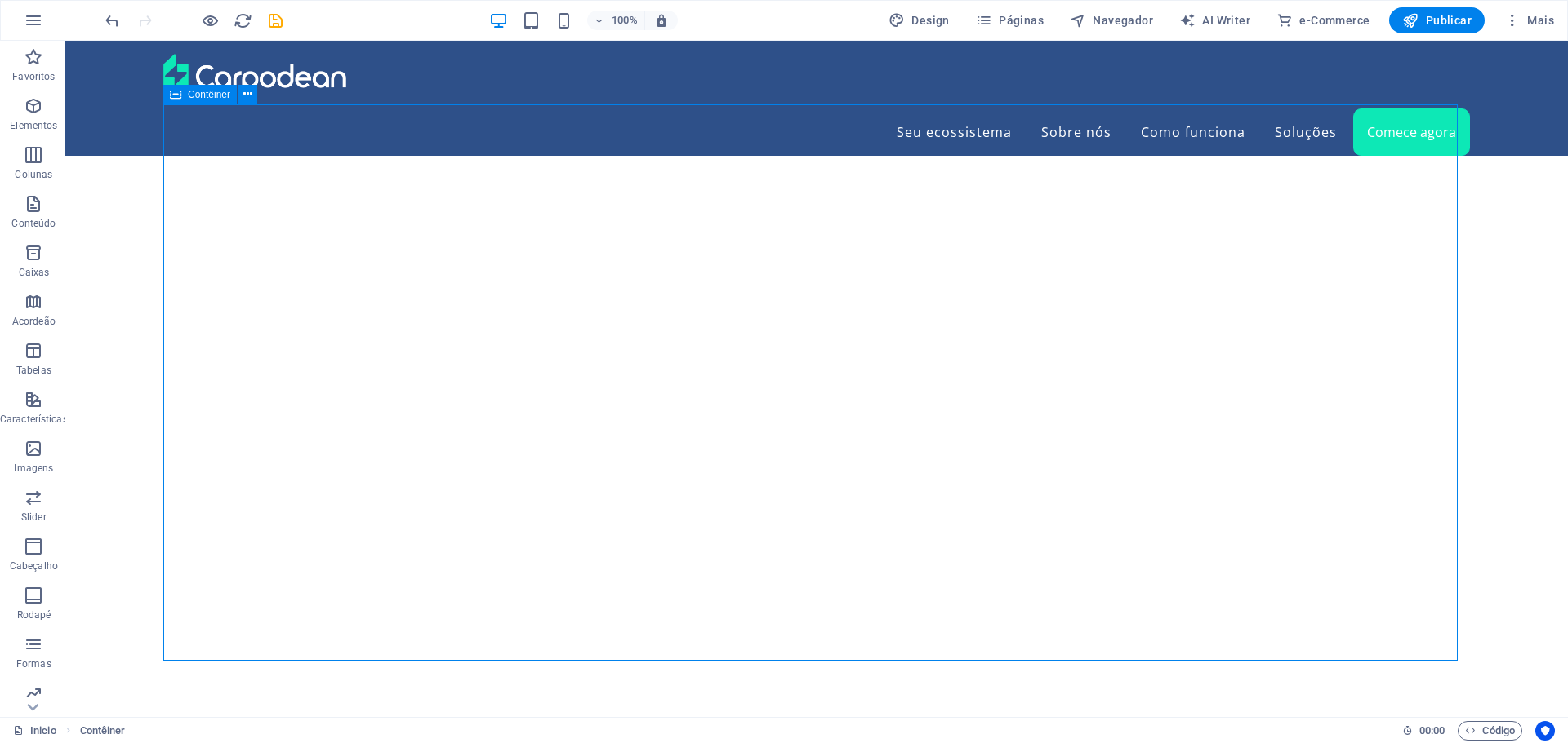
scroll to position [5065, 0]
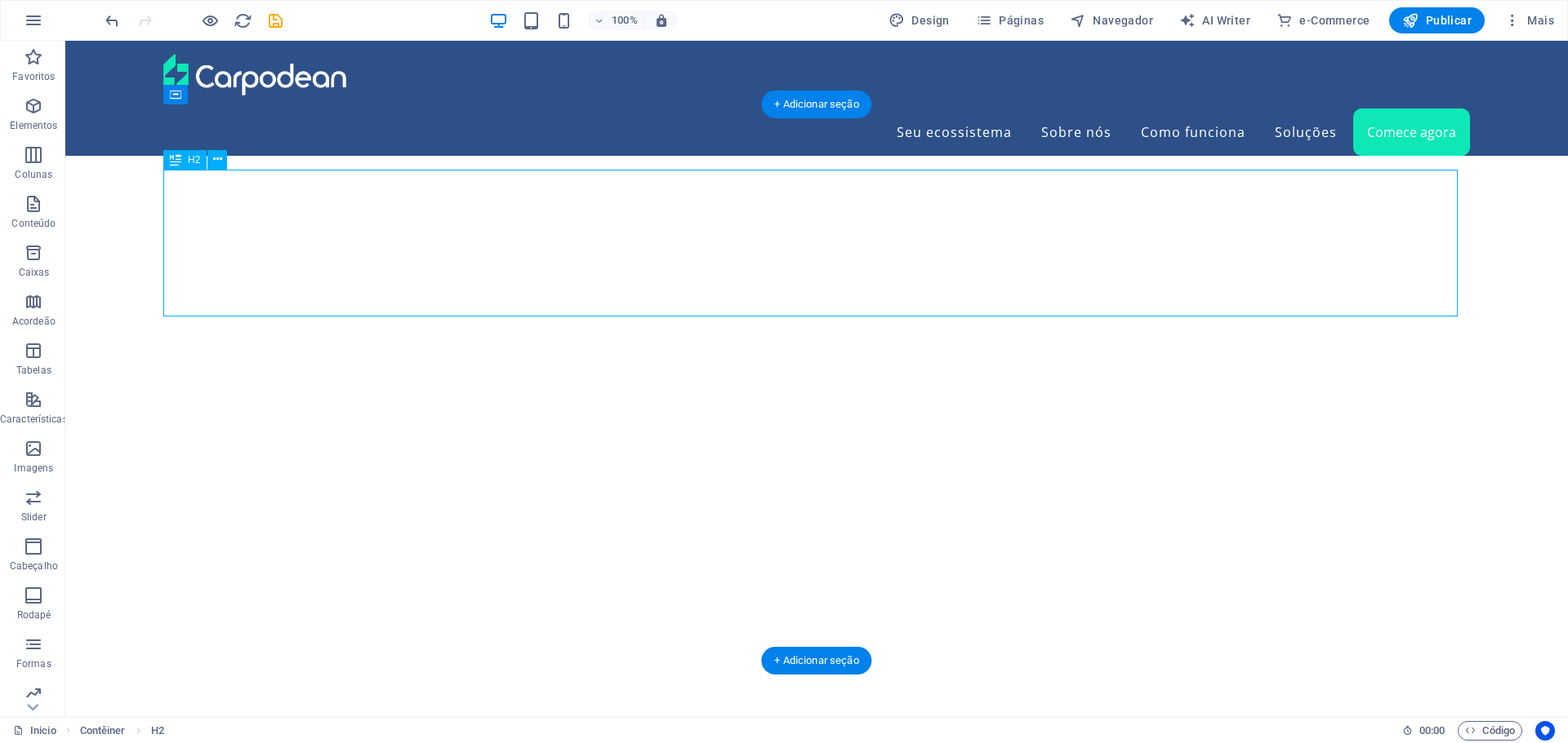
drag, startPoint x: 693, startPoint y: 247, endPoint x: 405, endPoint y: 246, distance: 288.0
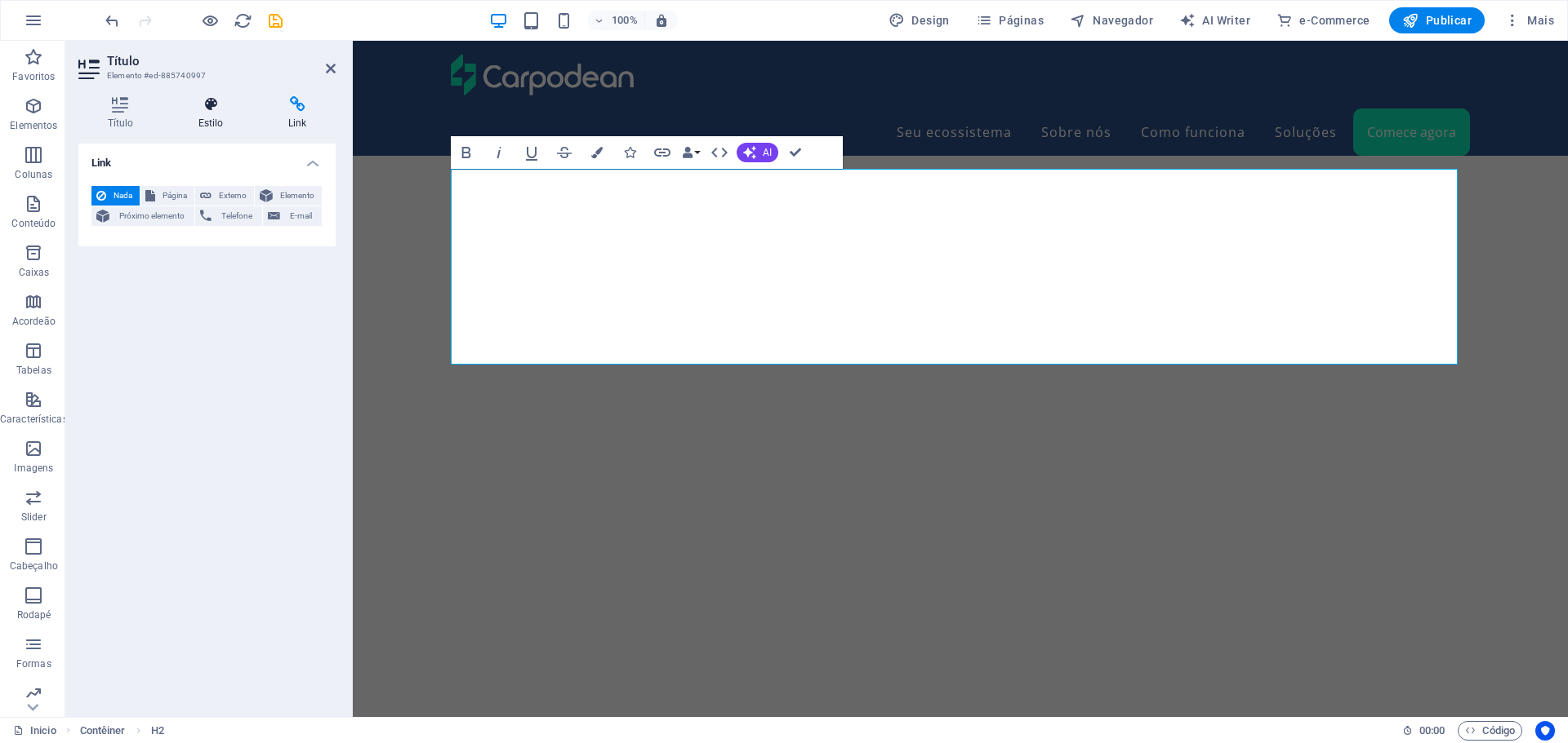
click at [203, 109] on icon at bounding box center [210, 104] width 83 height 17
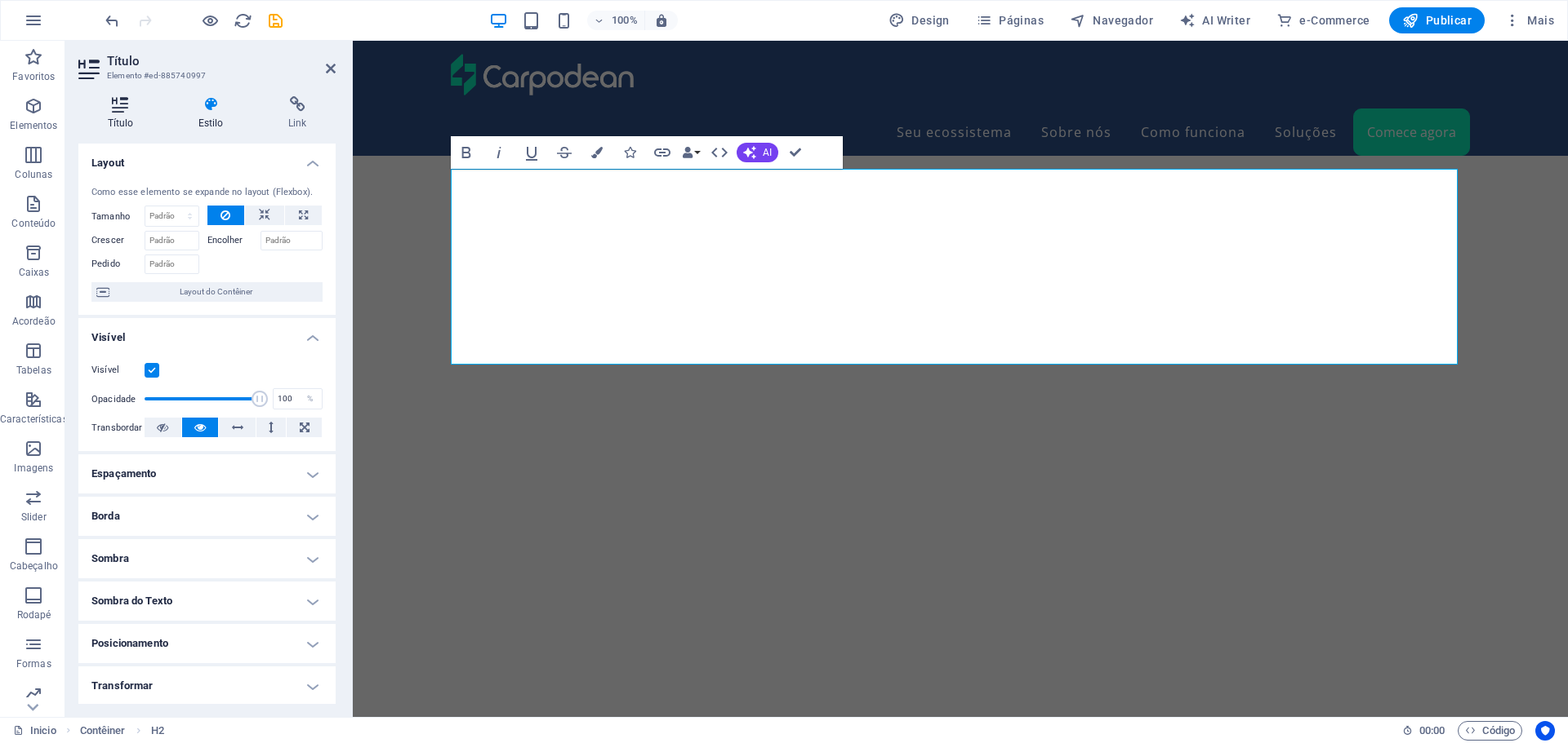
click at [117, 109] on icon at bounding box center [121, 104] width 84 height 17
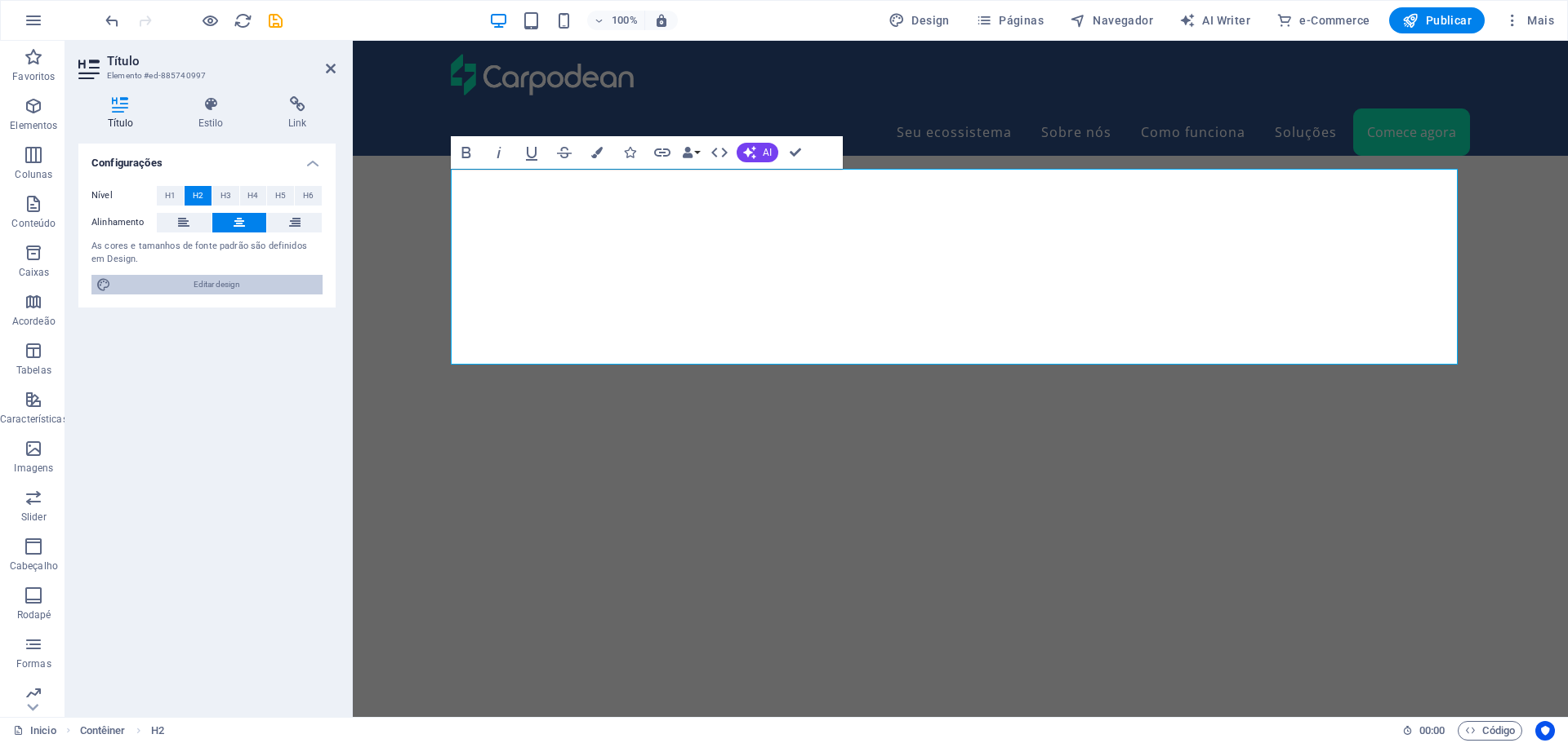
click at [165, 284] on span "Editar design" at bounding box center [217, 285] width 202 height 19
select select "rem"
select select "400"
select select "px"
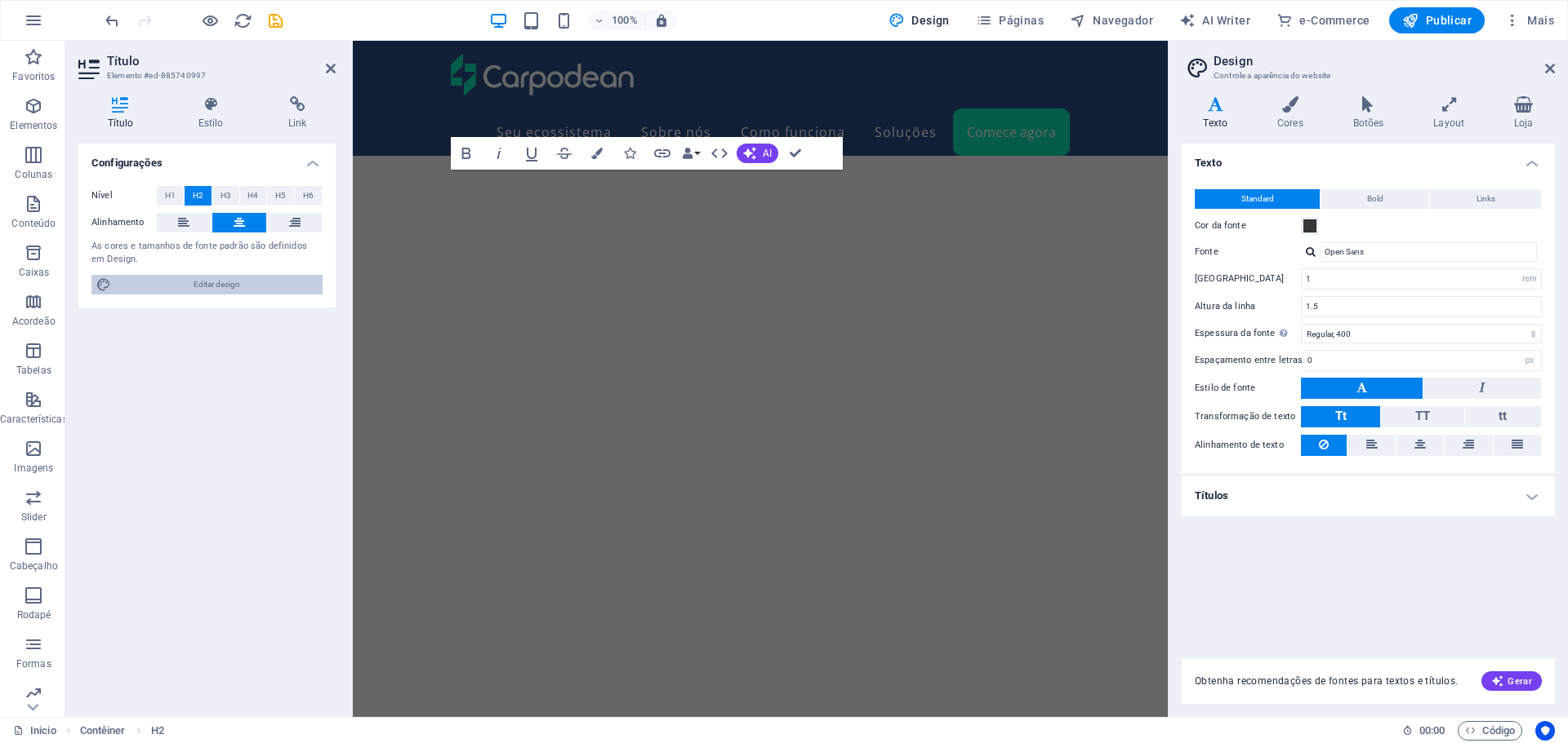
scroll to position [5628, 0]
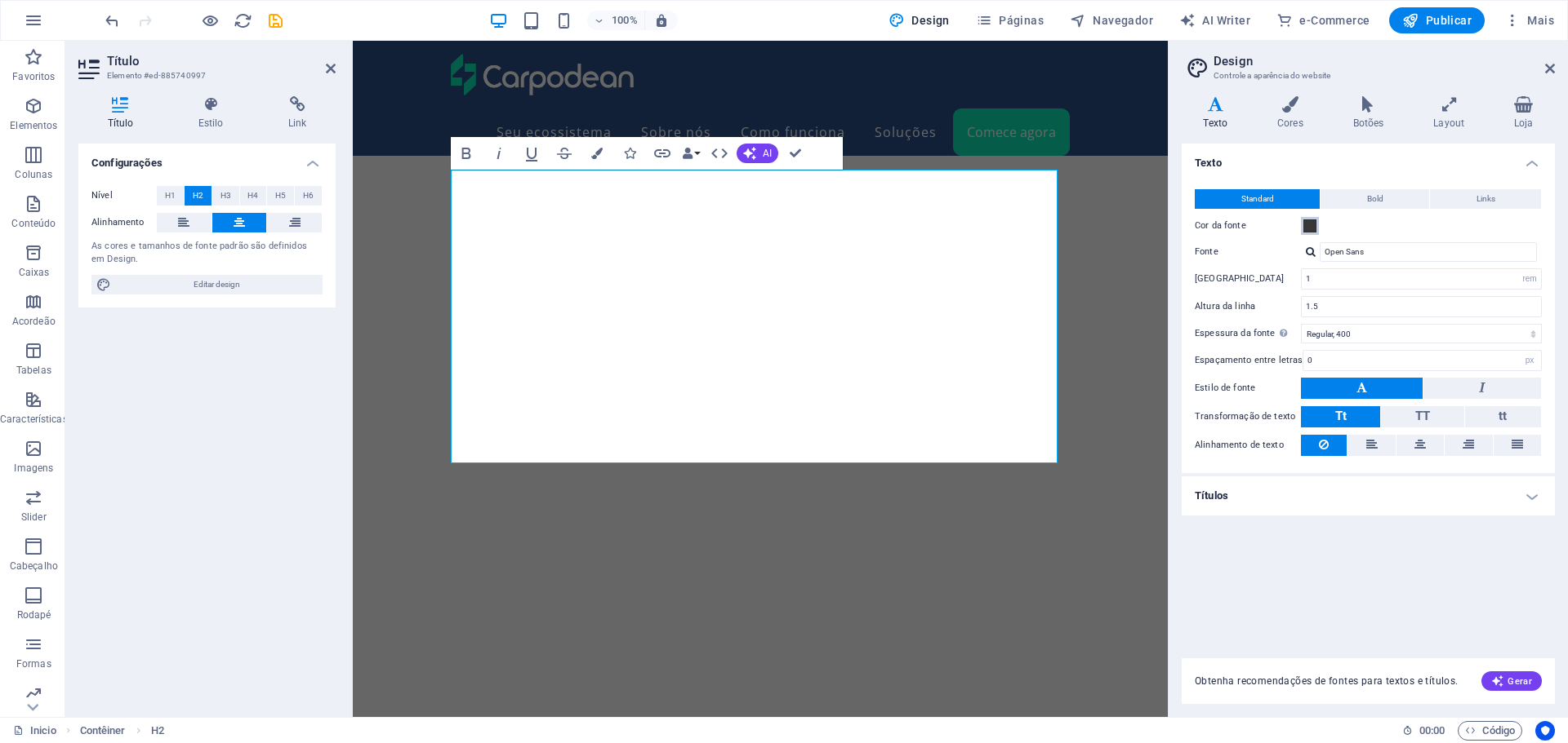
click at [1309, 226] on span at bounding box center [1309, 225] width 13 height 13
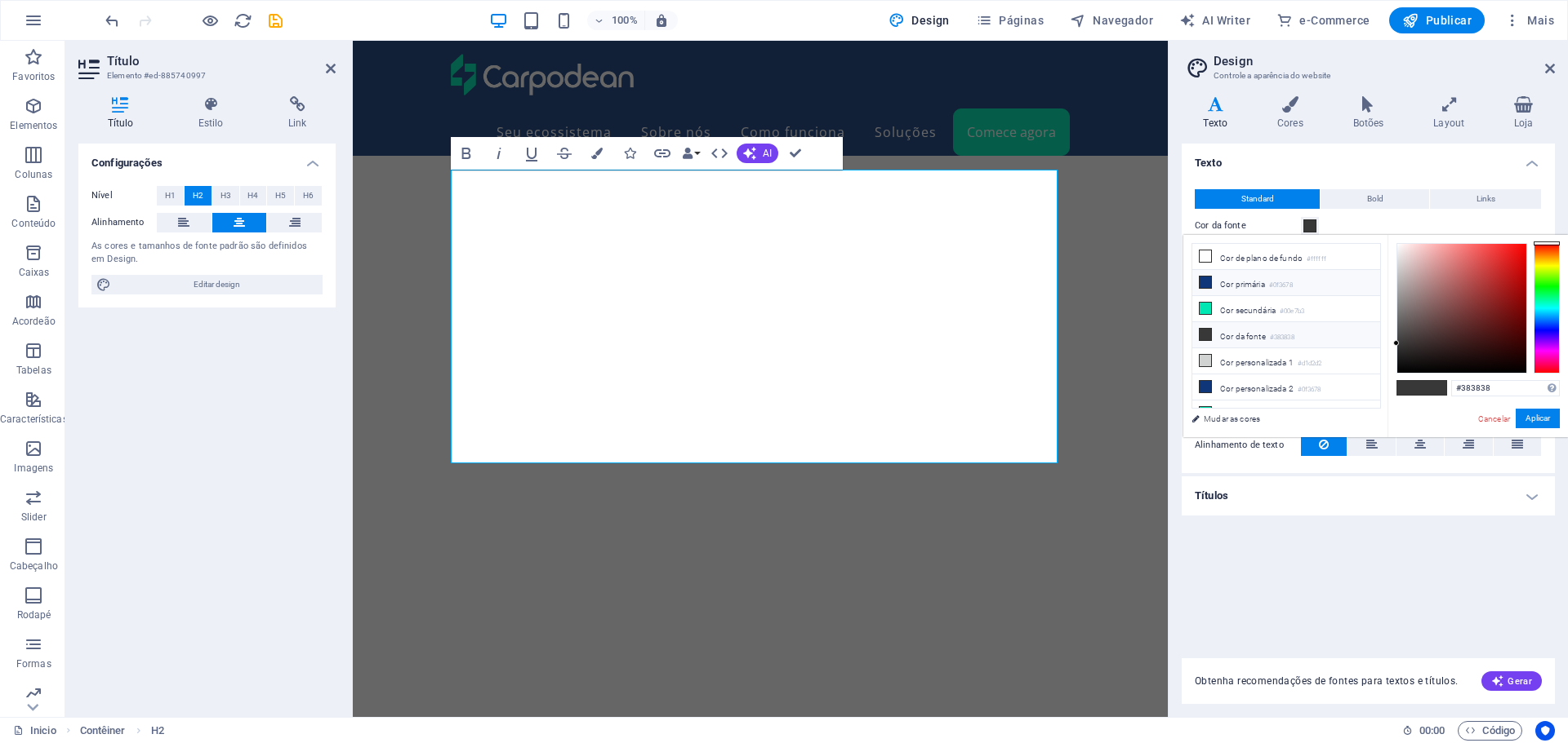
click at [1242, 286] on li "Cor primária #0f3678" at bounding box center [1286, 283] width 188 height 26
type input "#0f3678"
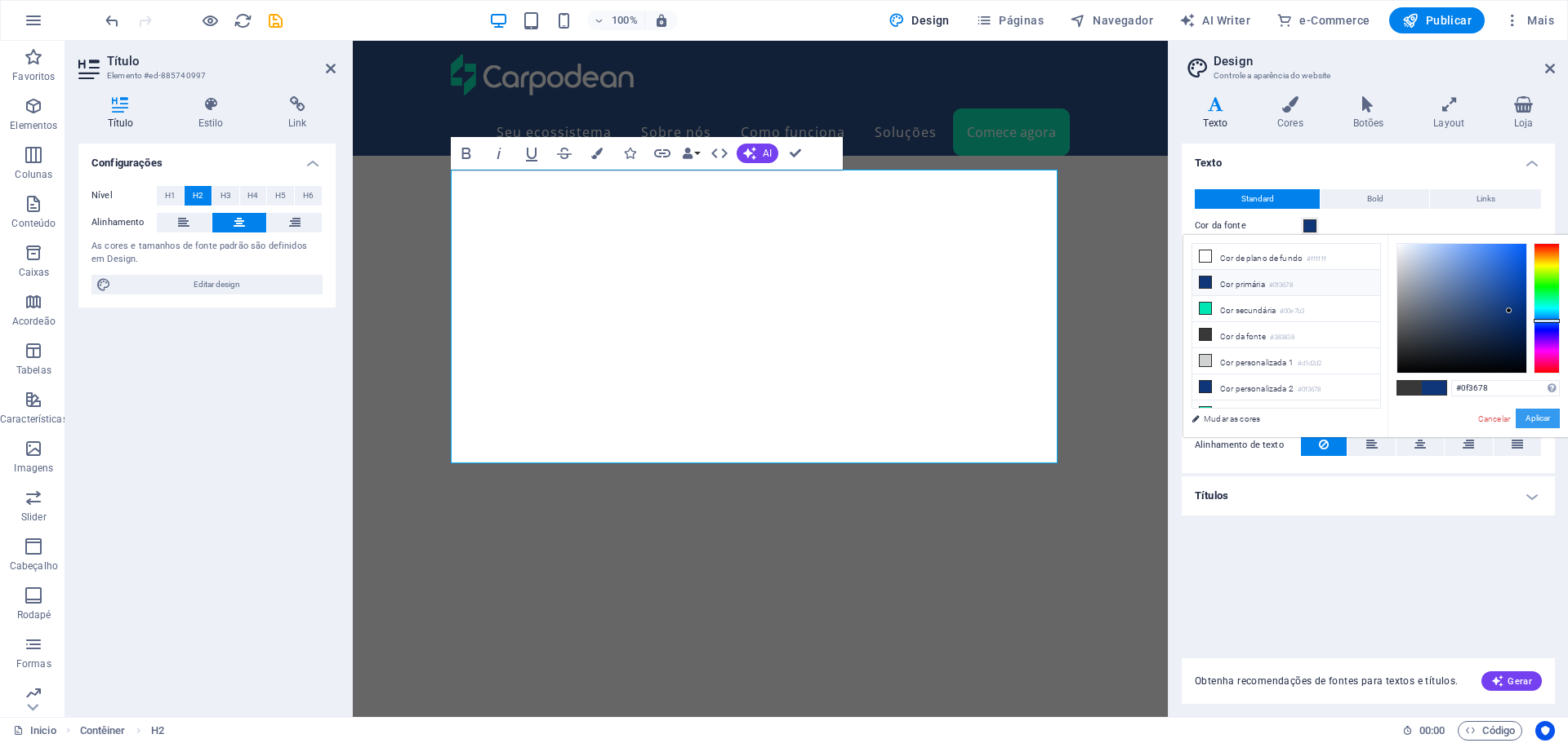
click at [1537, 422] on button "Aplicar" at bounding box center [1537, 418] width 44 height 19
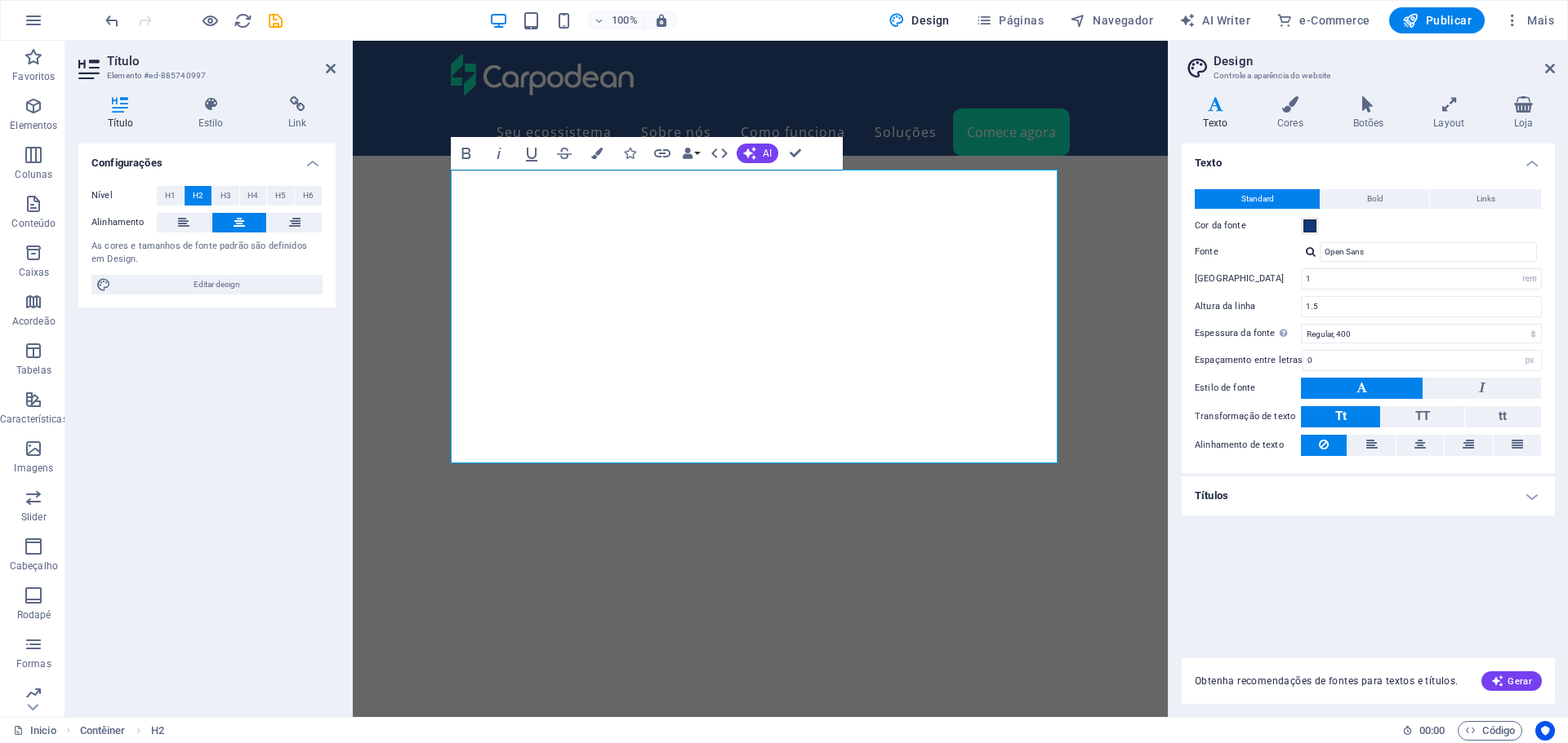
click at [1544, 67] on icon at bounding box center [1549, 68] width 10 height 13
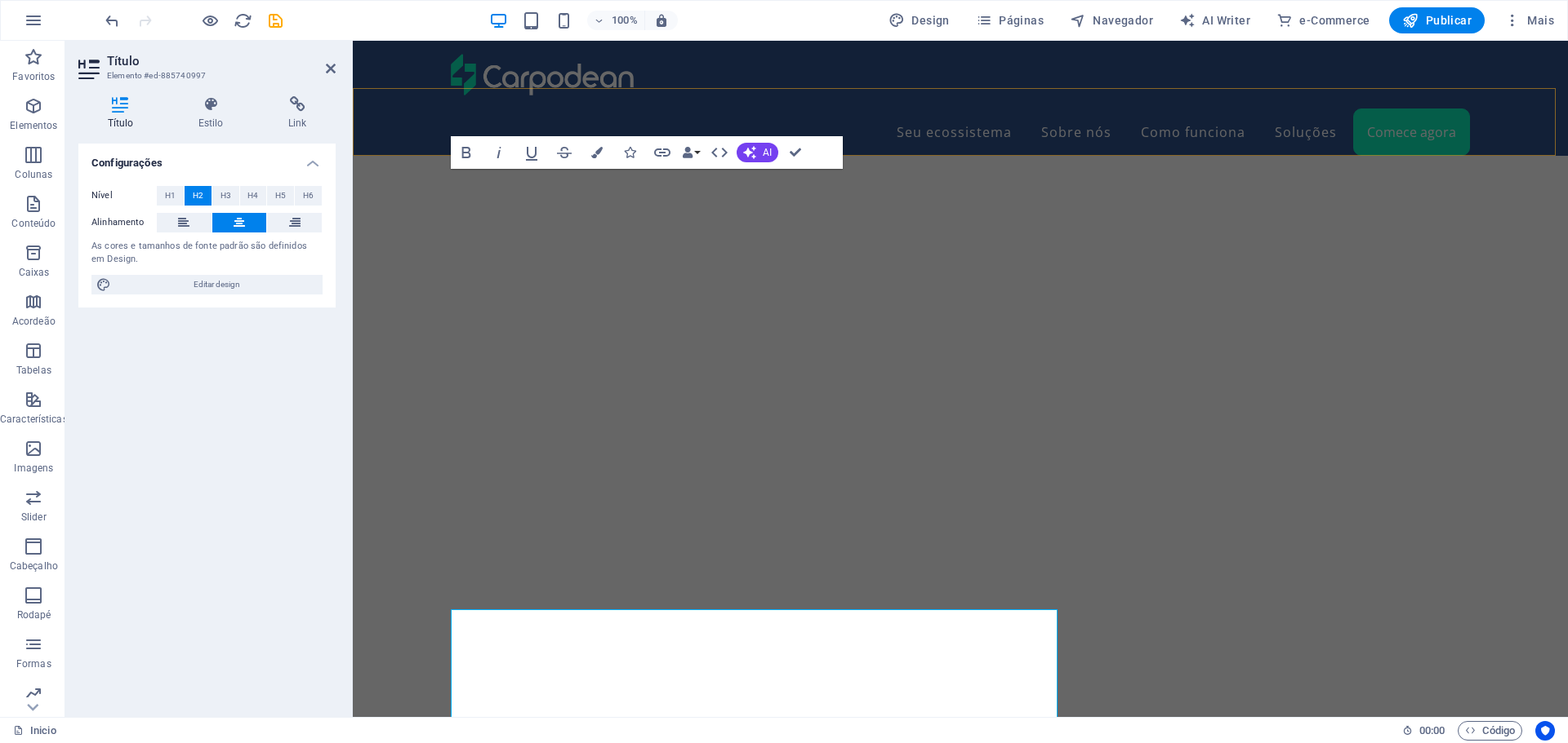
scroll to position [5081, 0]
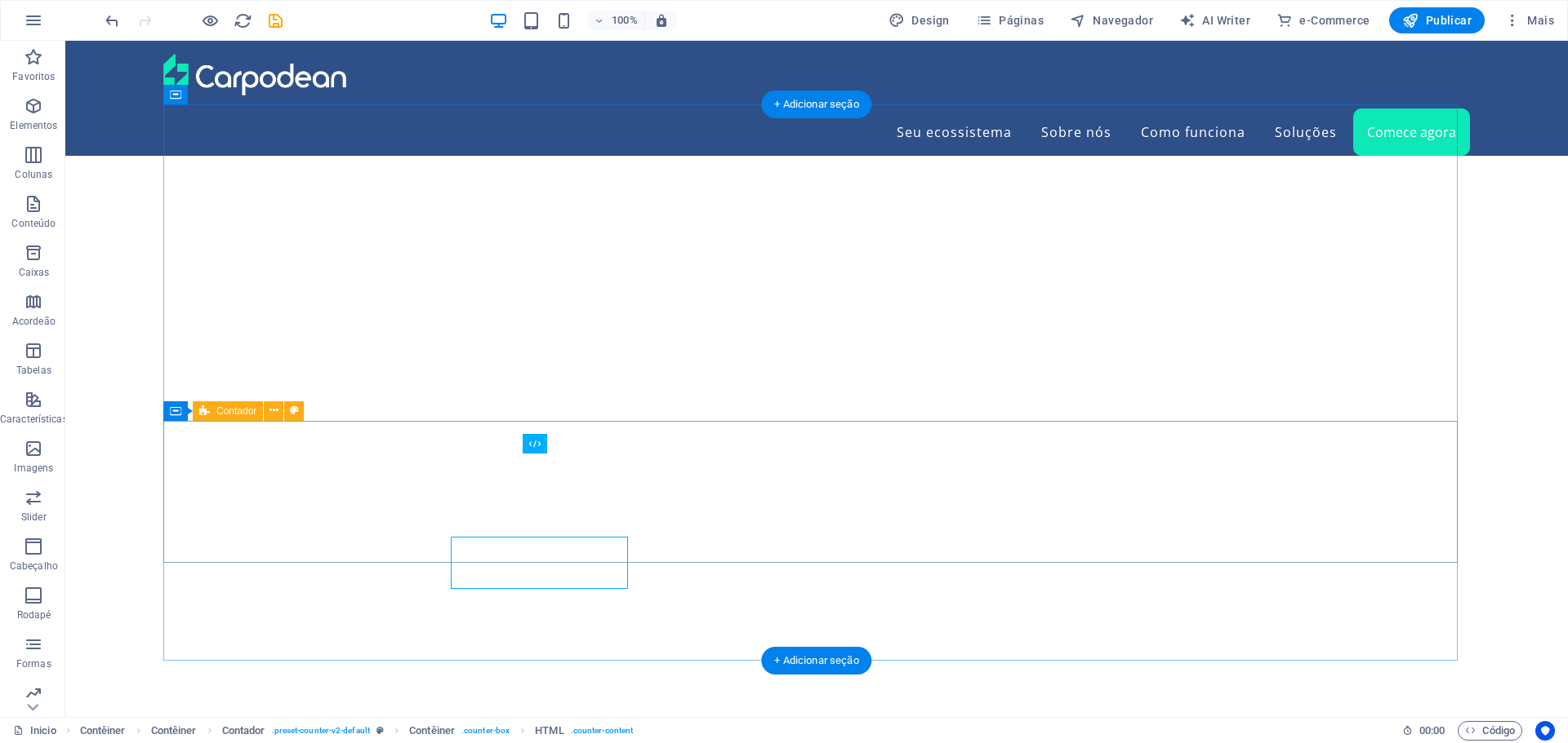
scroll to position [5065, 0]
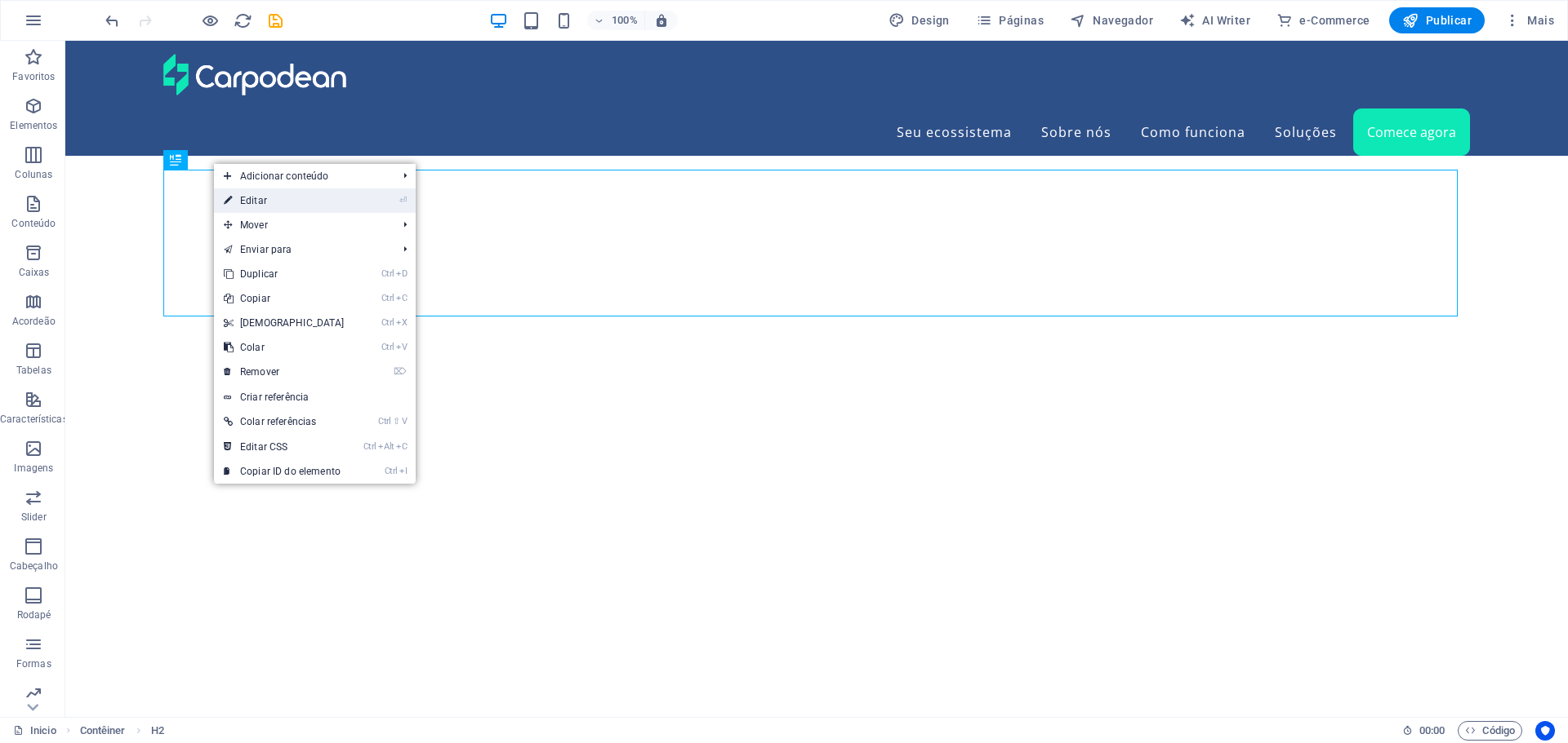
click at [240, 199] on link "⏎ Editar" at bounding box center [284, 201] width 141 height 24
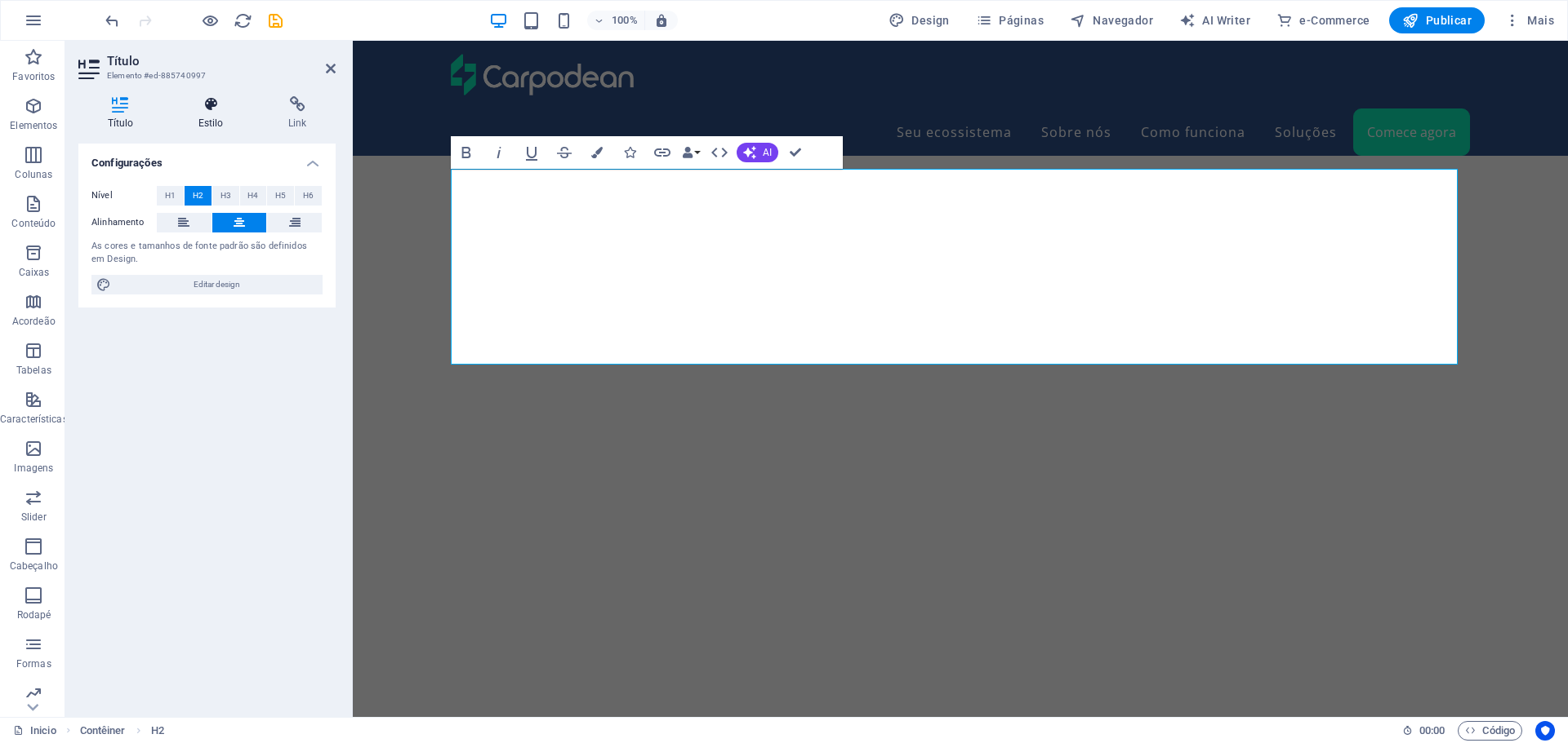
click at [217, 104] on icon at bounding box center [210, 104] width 83 height 17
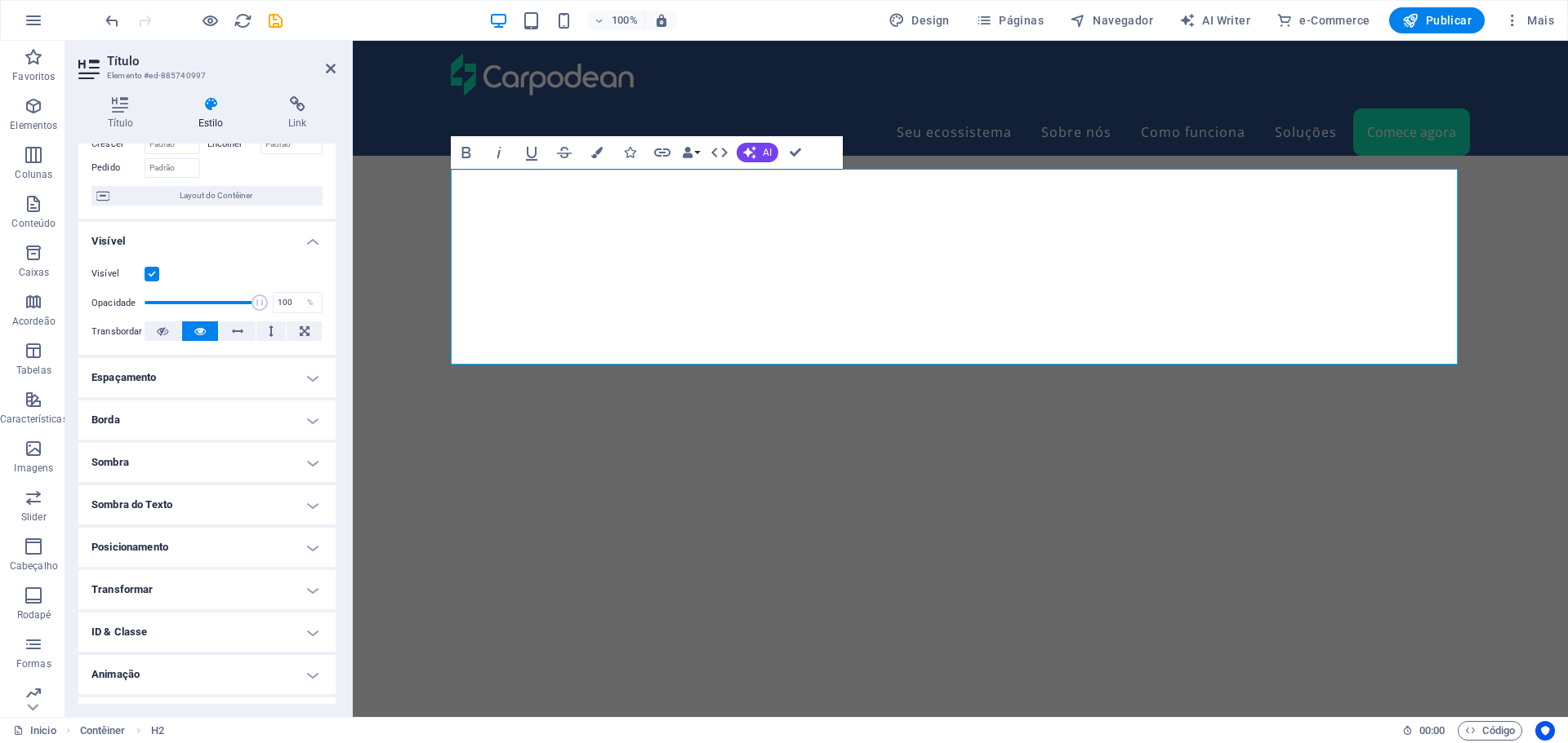
scroll to position [129, 0]
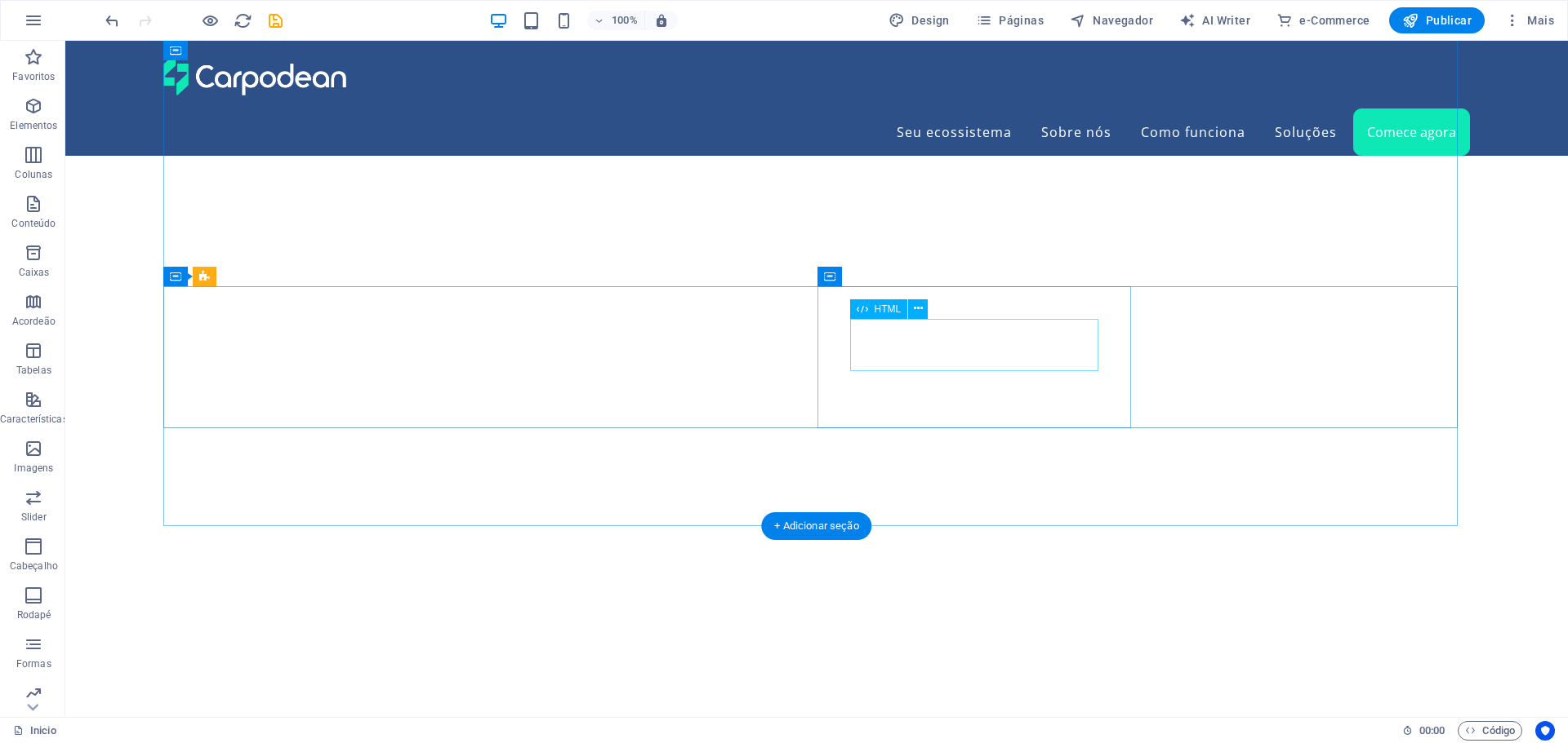
scroll to position [5045, 0]
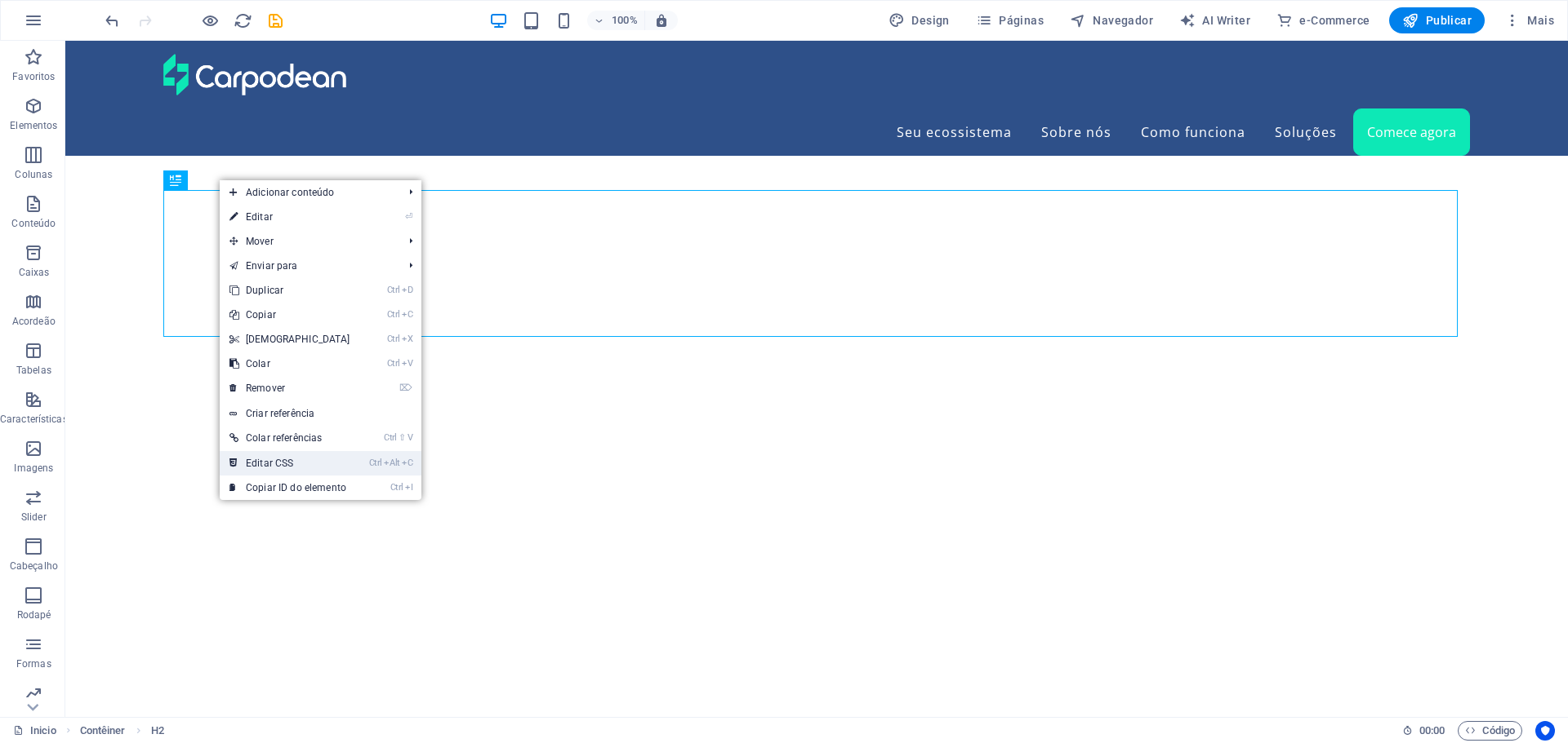
drag, startPoint x: 275, startPoint y: 462, endPoint x: 210, endPoint y: 421, distance: 76.9
click at [275, 462] on link "Ctrl Alt C Editar CSS" at bounding box center [289, 464] width 141 height 24
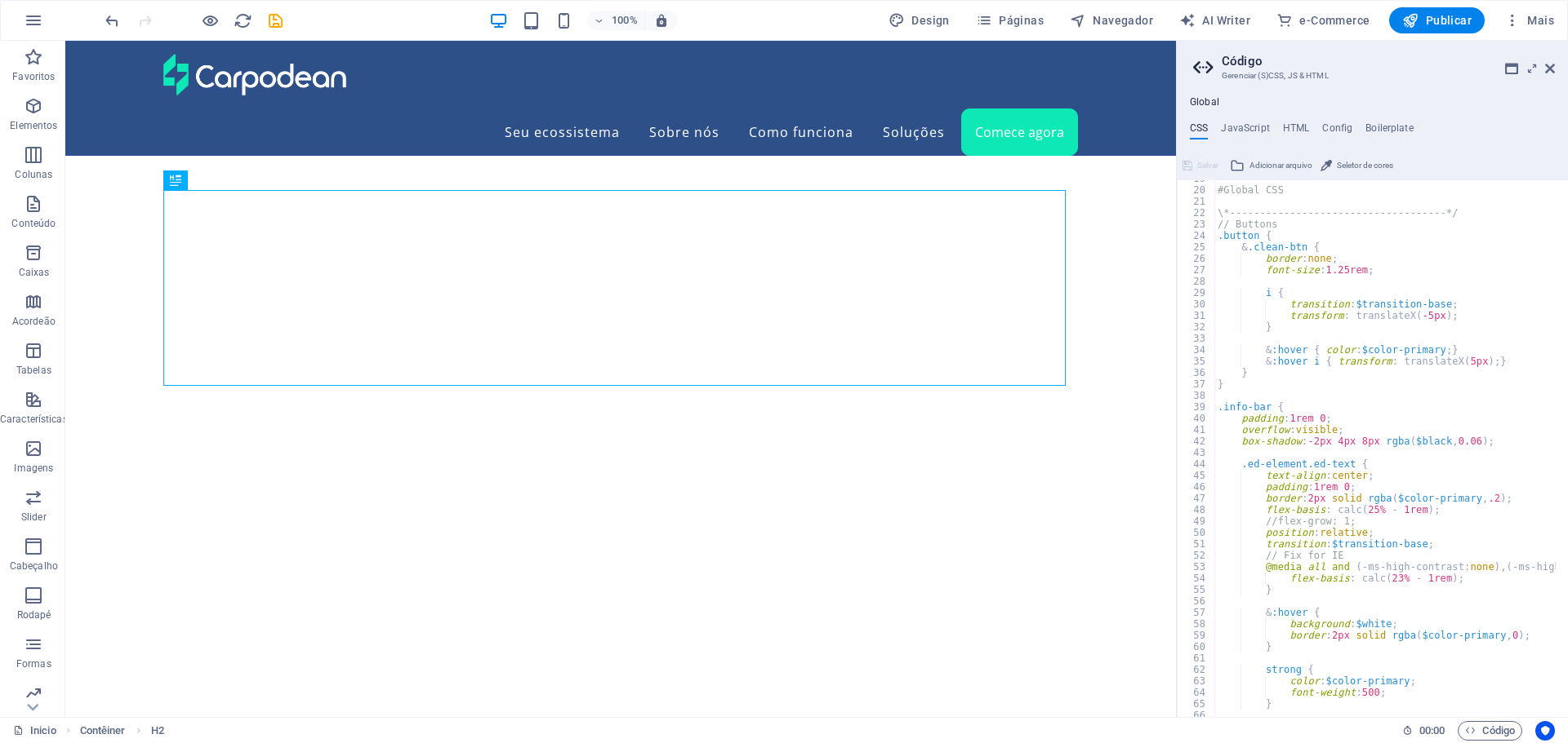
scroll to position [213, 0]
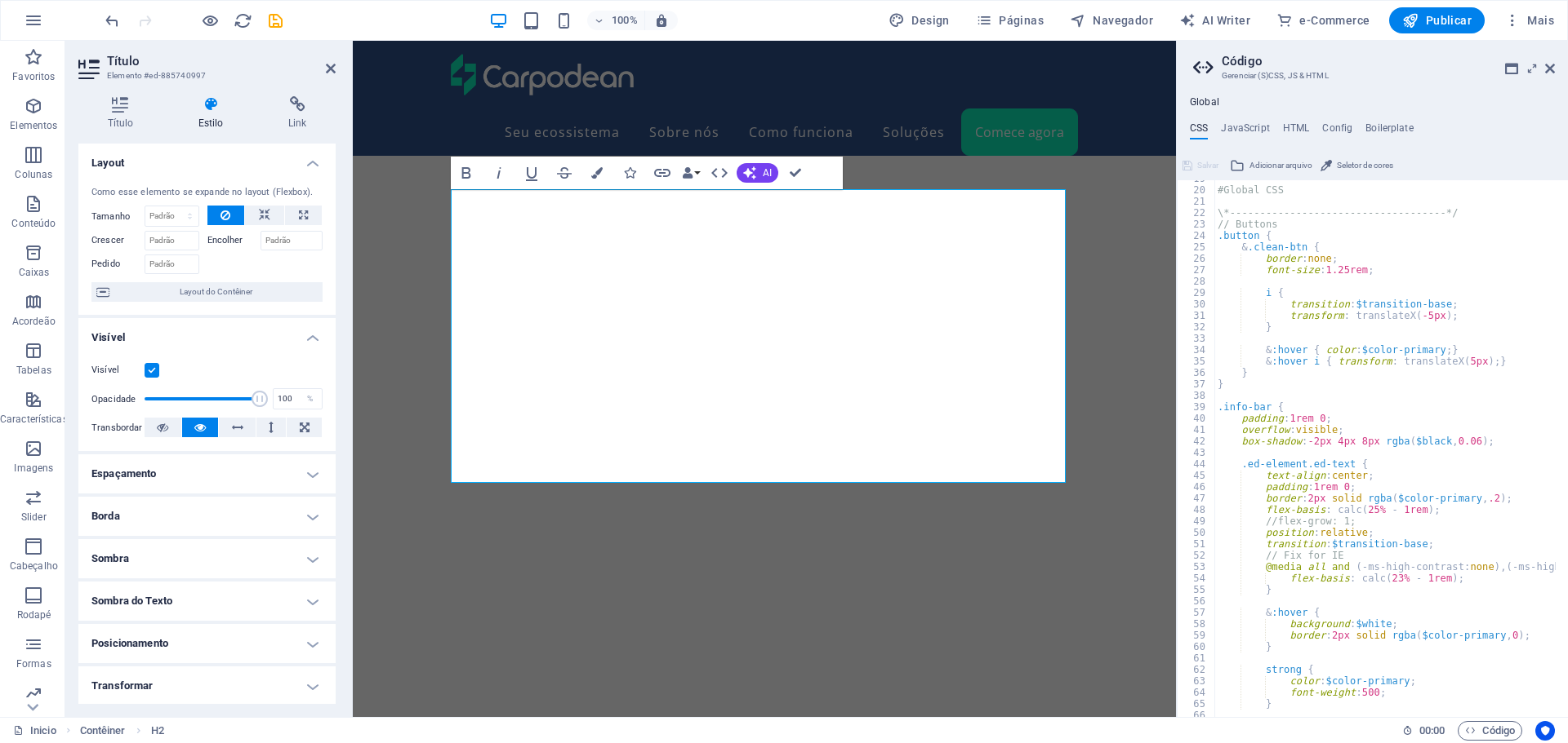
click at [1546, 65] on icon at bounding box center [1549, 68] width 10 height 13
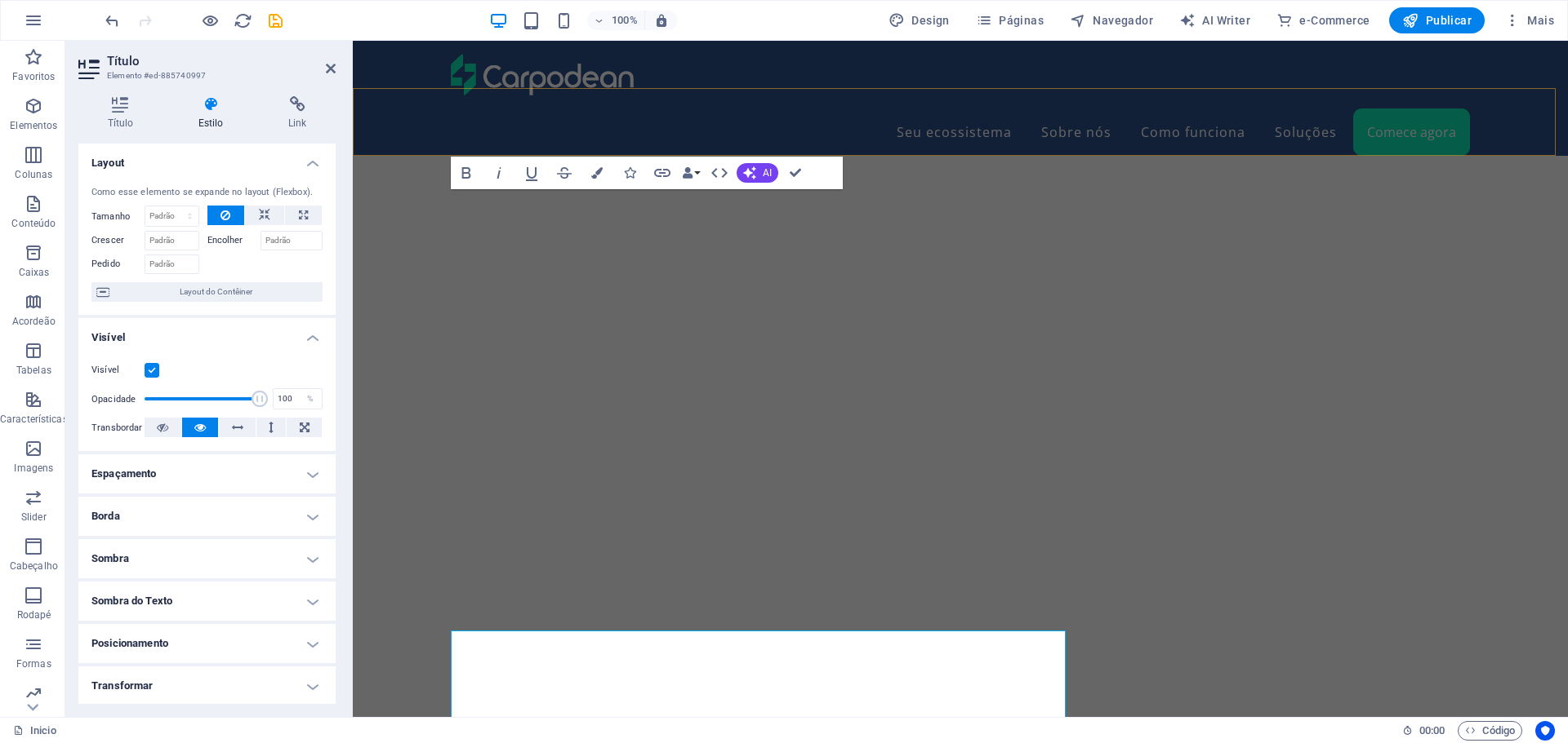
scroll to position [5060, 0]
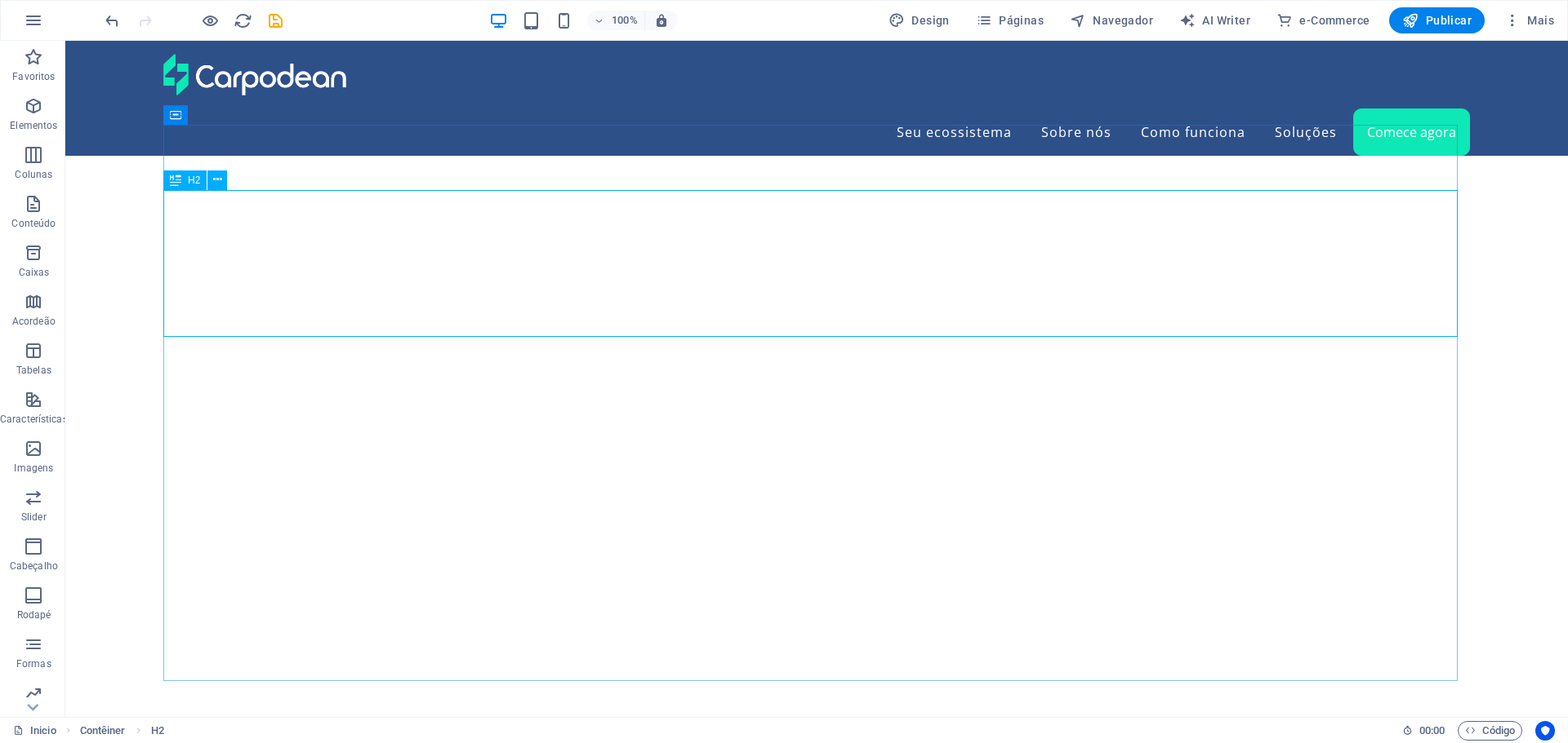
click at [175, 179] on icon at bounding box center [175, 180] width 11 height 19
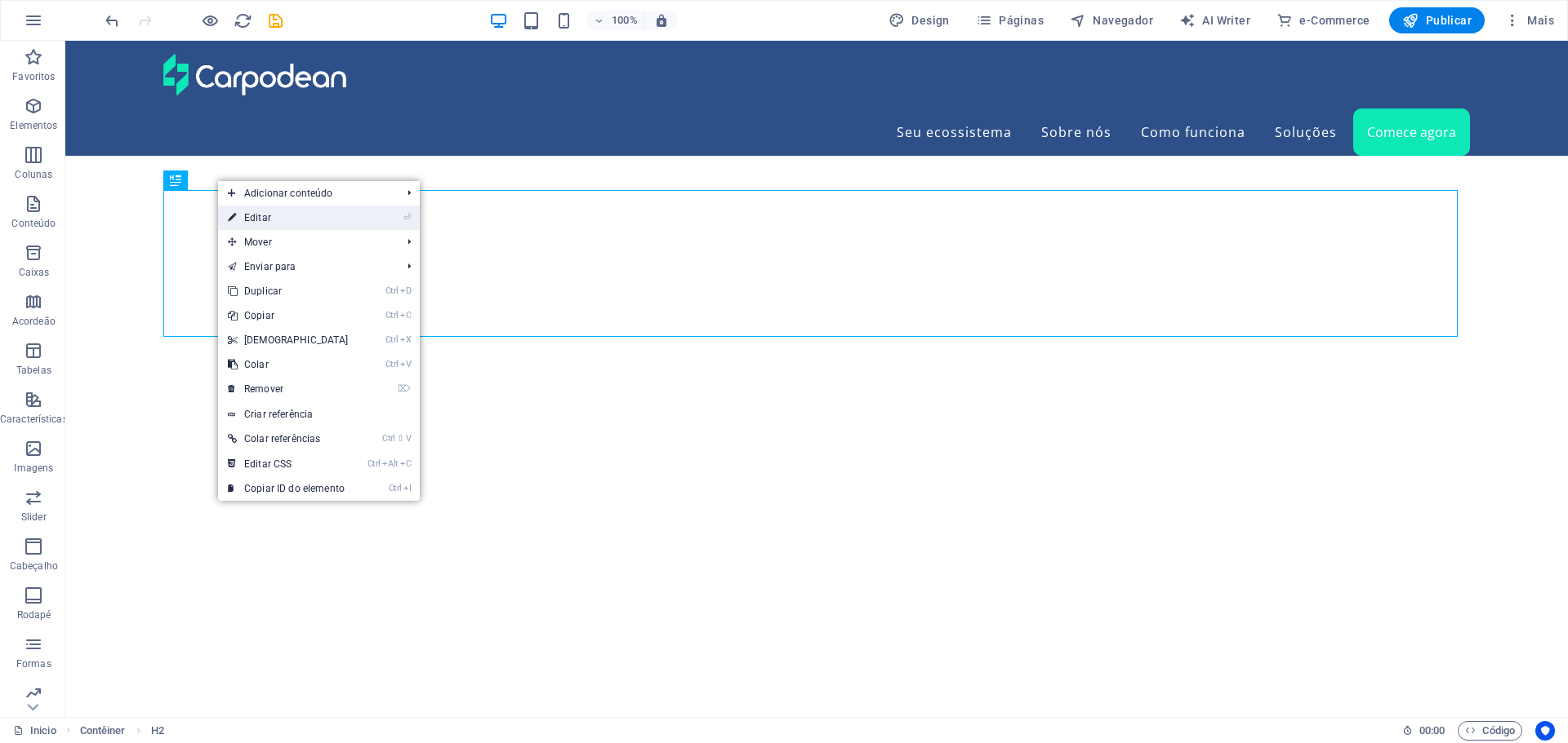
click at [259, 218] on link "⏎ Editar" at bounding box center [288, 218] width 141 height 24
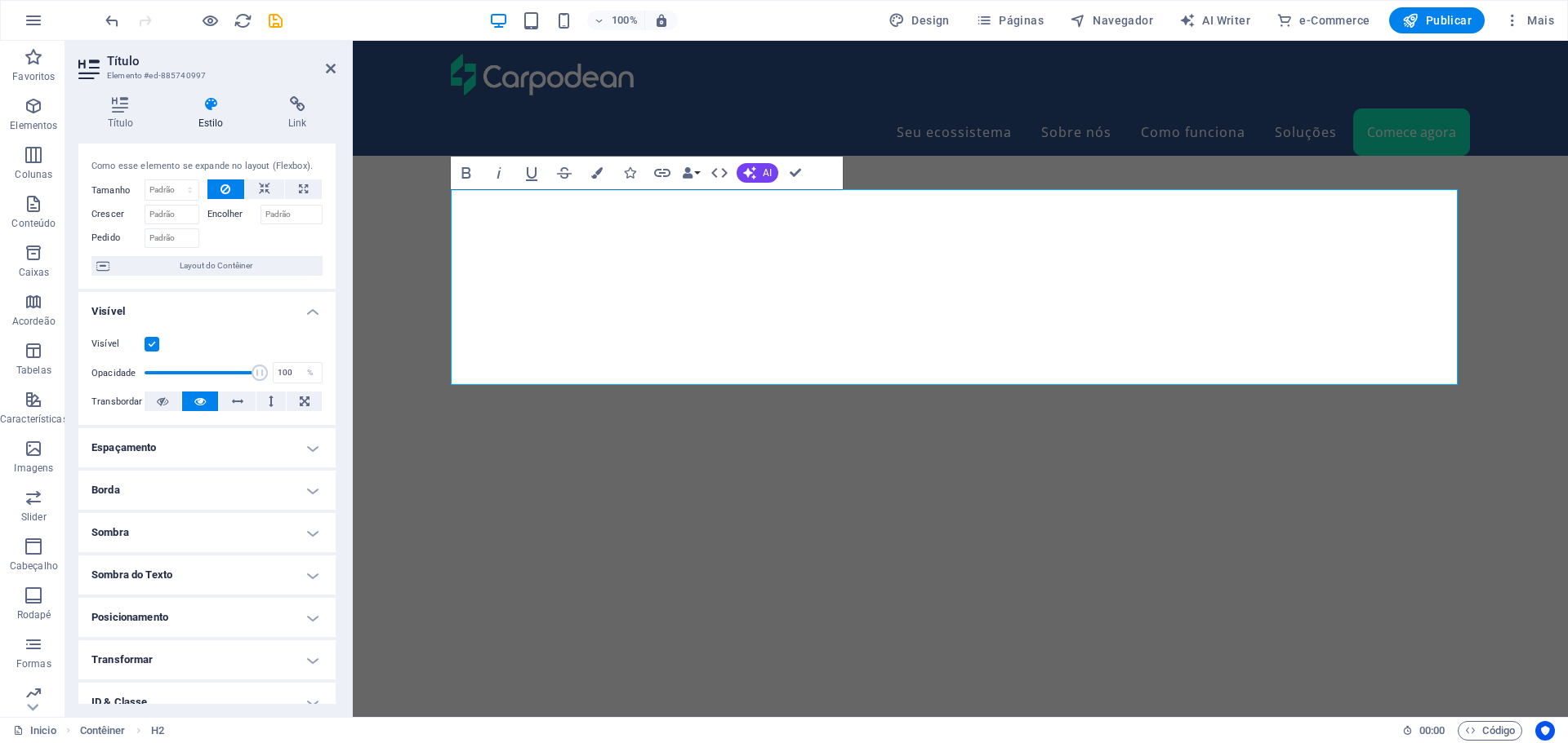
scroll to position [0, 0]
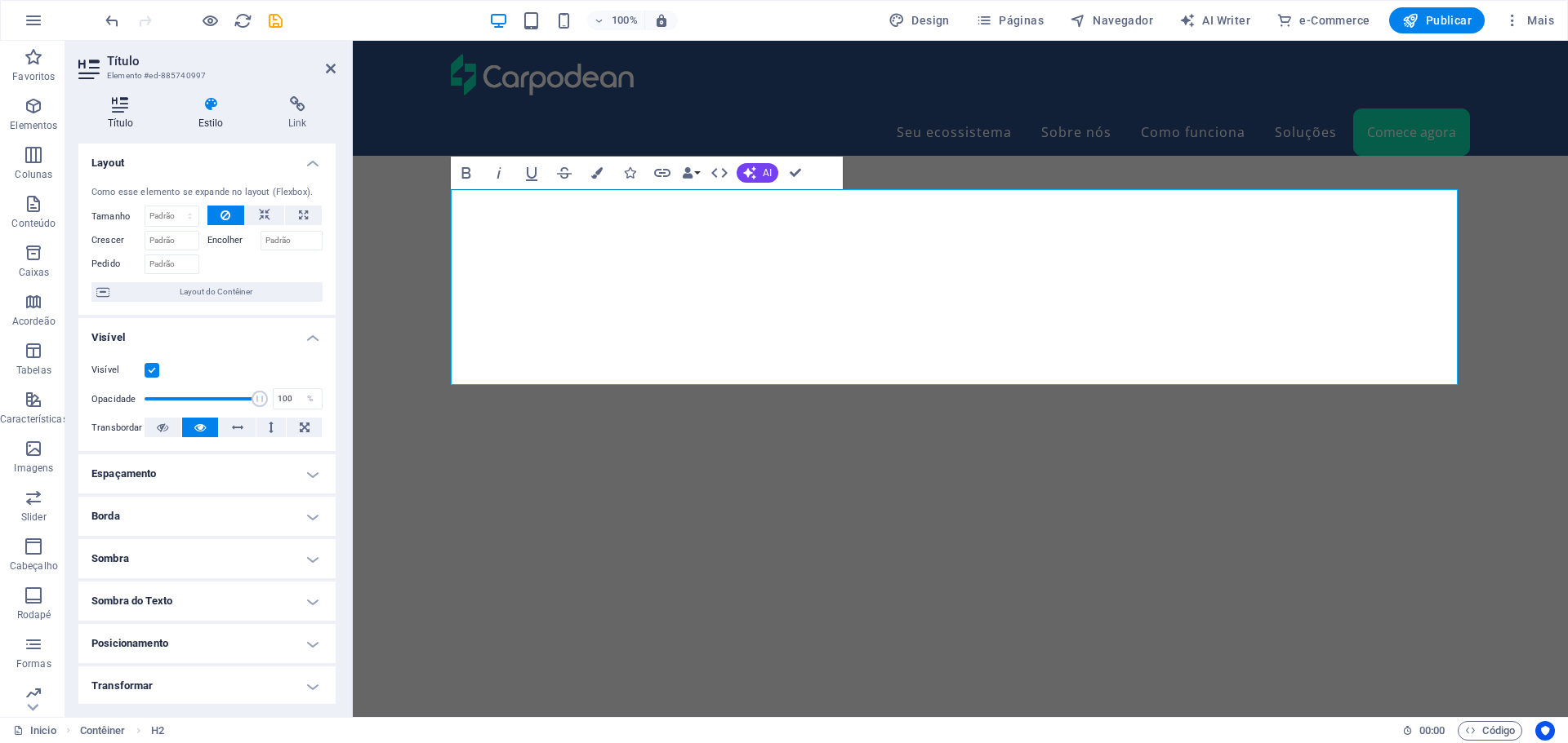
click at [115, 116] on h4 "Título" at bounding box center [124, 113] width 91 height 34
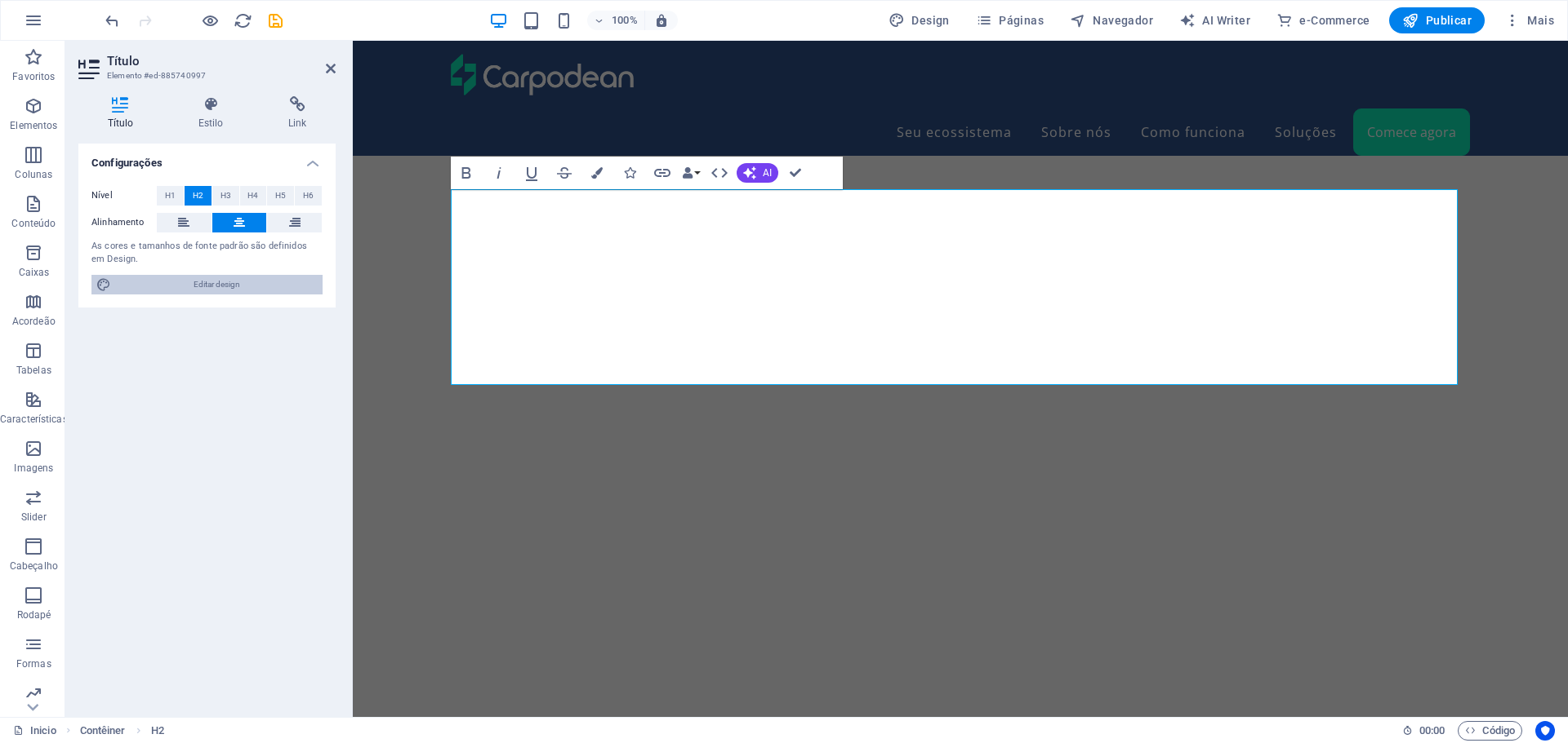
click at [206, 281] on span "Editar design" at bounding box center [217, 285] width 202 height 19
select select "rem"
select select "400"
select select "px"
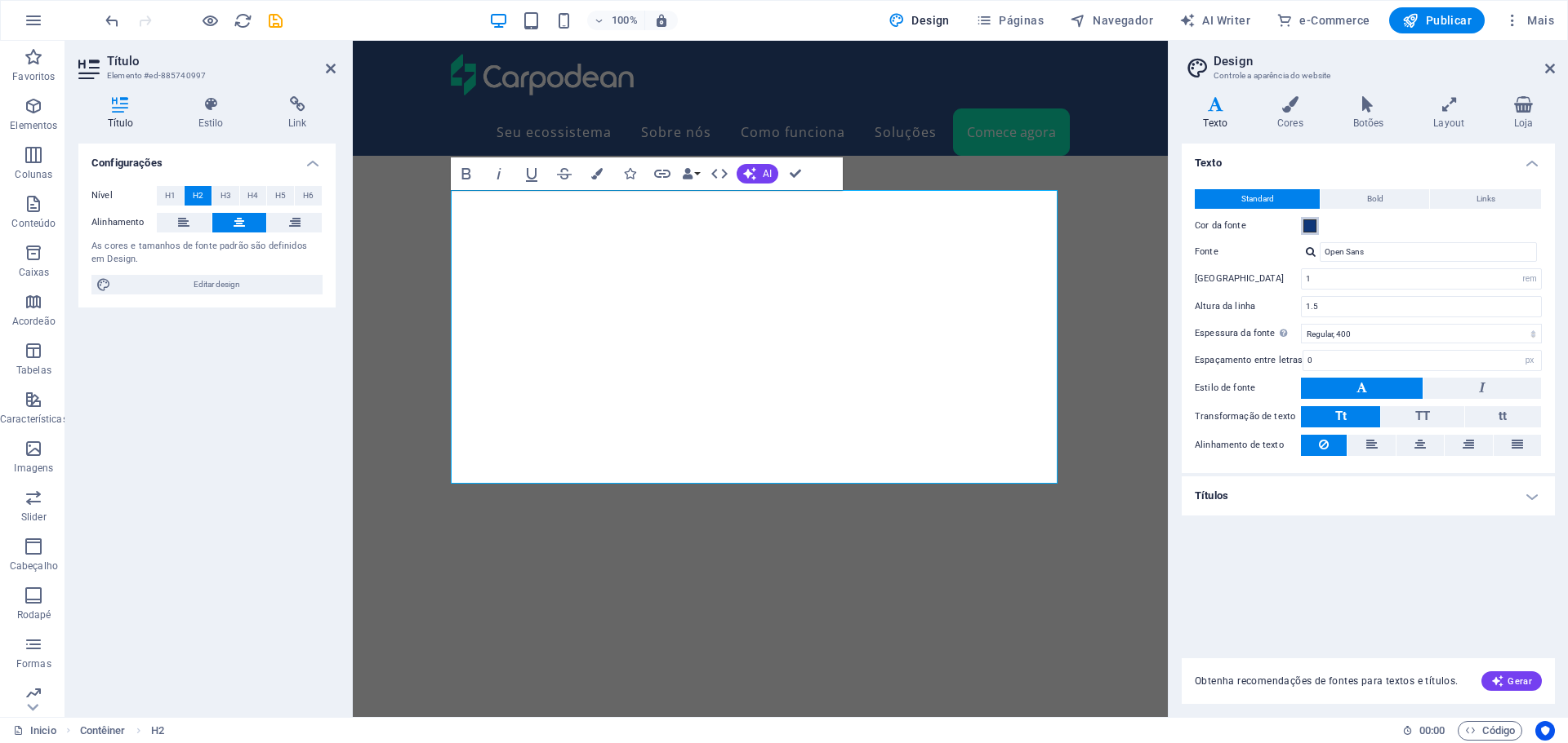
click at [1305, 231] on span at bounding box center [1309, 225] width 13 height 13
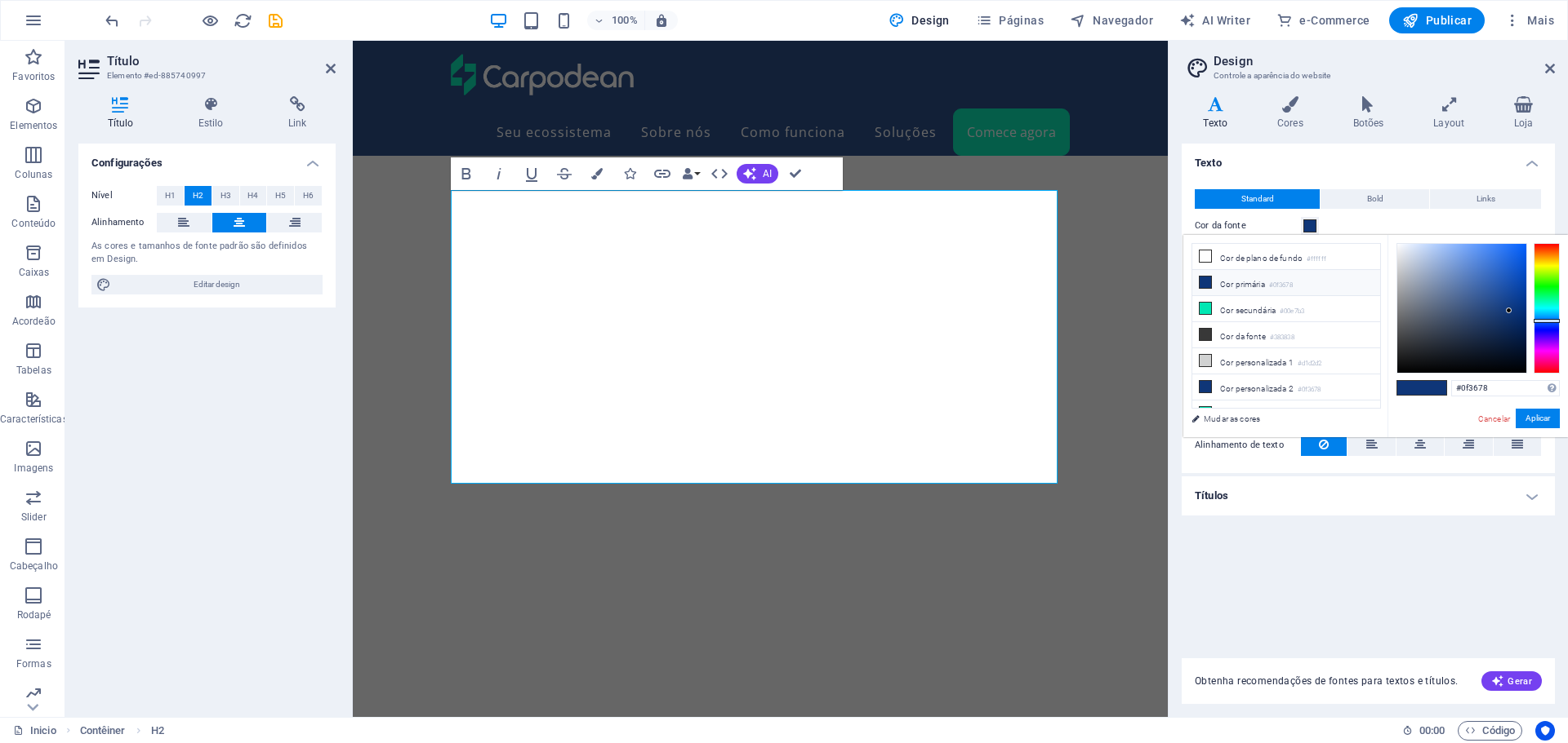
click at [1256, 286] on li "Cor primária #0f3678" at bounding box center [1286, 283] width 188 height 26
click at [1229, 334] on li "Cor da fonte #383838" at bounding box center [1286, 335] width 188 height 26
type input "#383838"
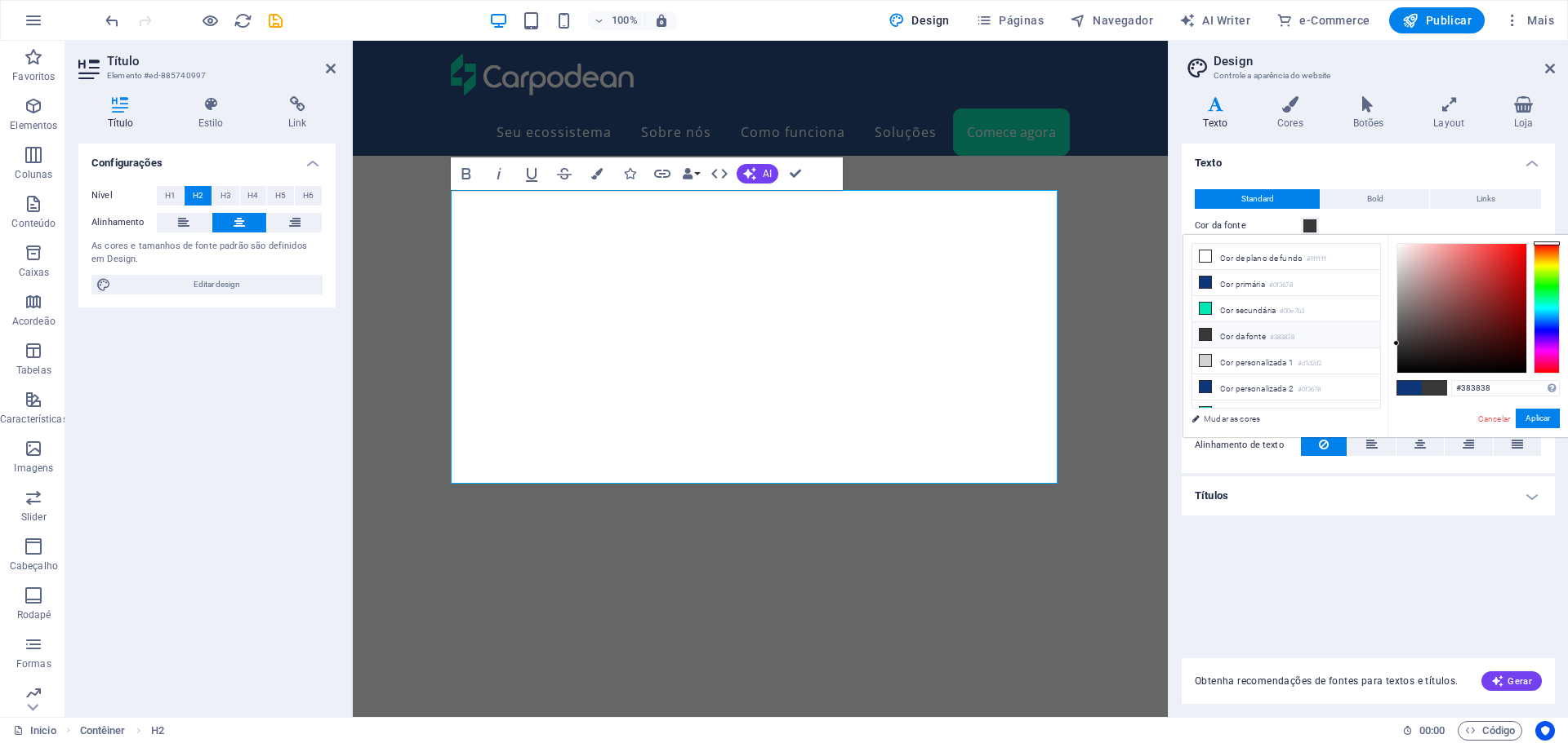
click at [1243, 331] on li "Cor da fonte #383838" at bounding box center [1286, 335] width 188 height 26
click at [1537, 422] on button "Aplicar" at bounding box center [1537, 418] width 44 height 19
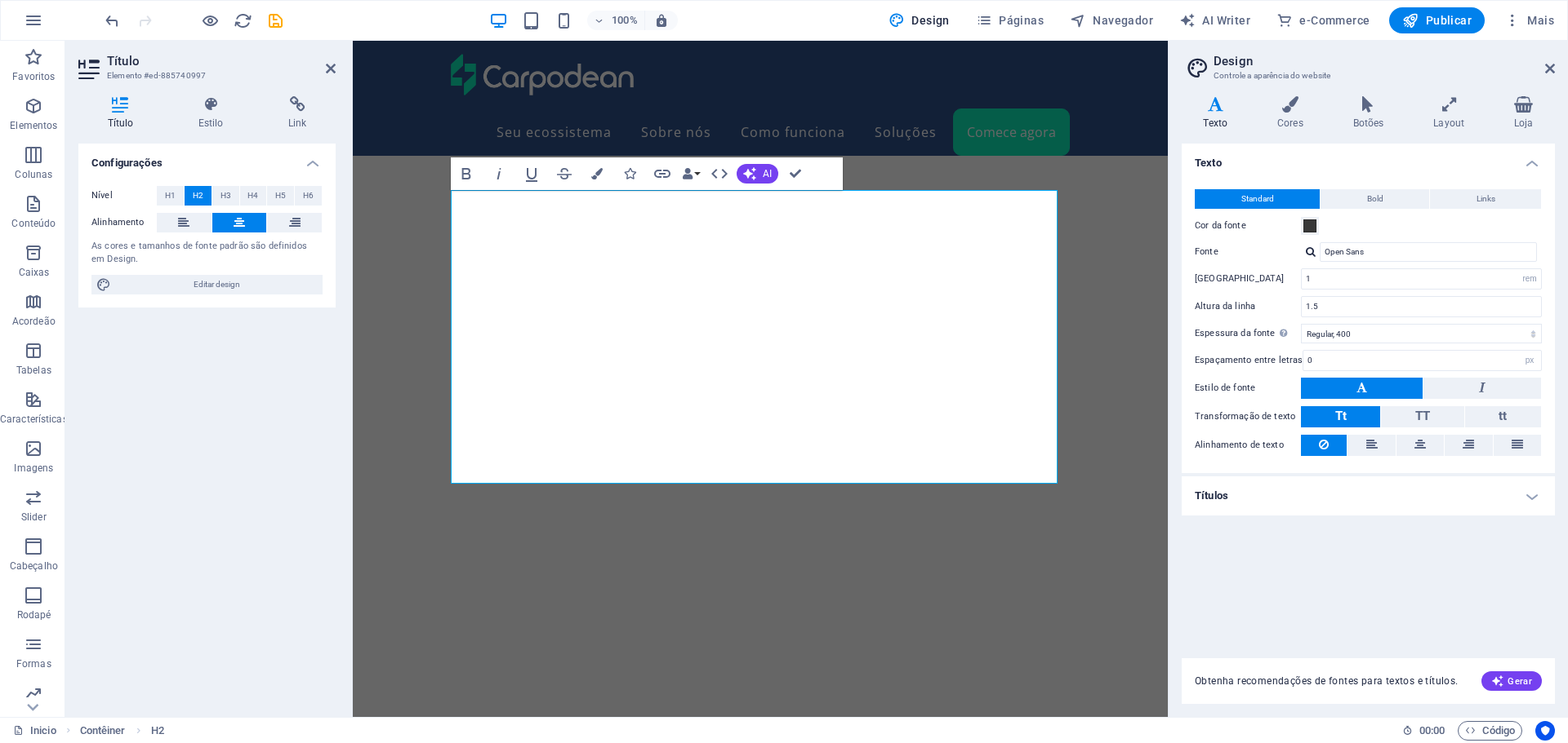
click at [1447, 494] on h4 "Títulos" at bounding box center [1367, 496] width 373 height 39
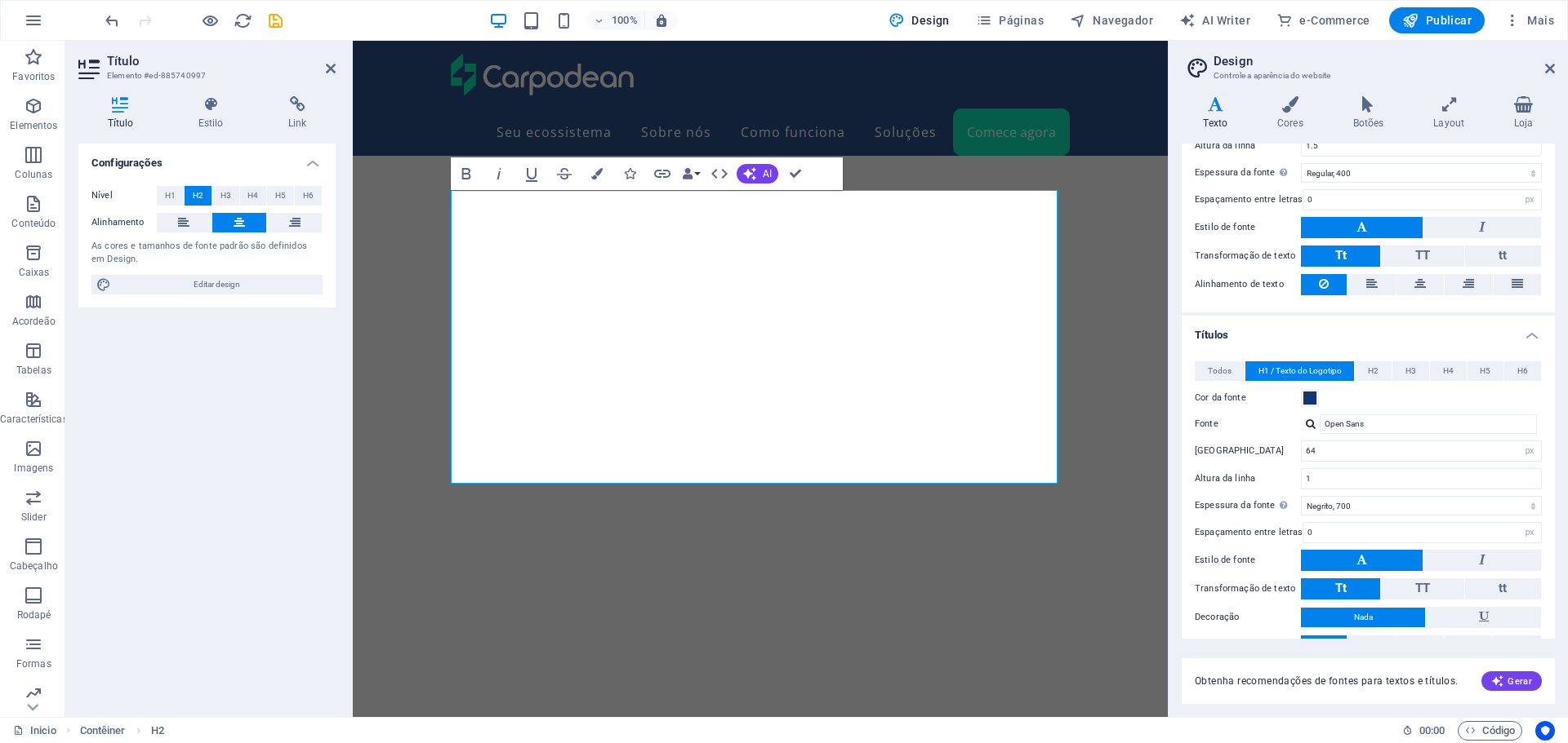
scroll to position [163, 0]
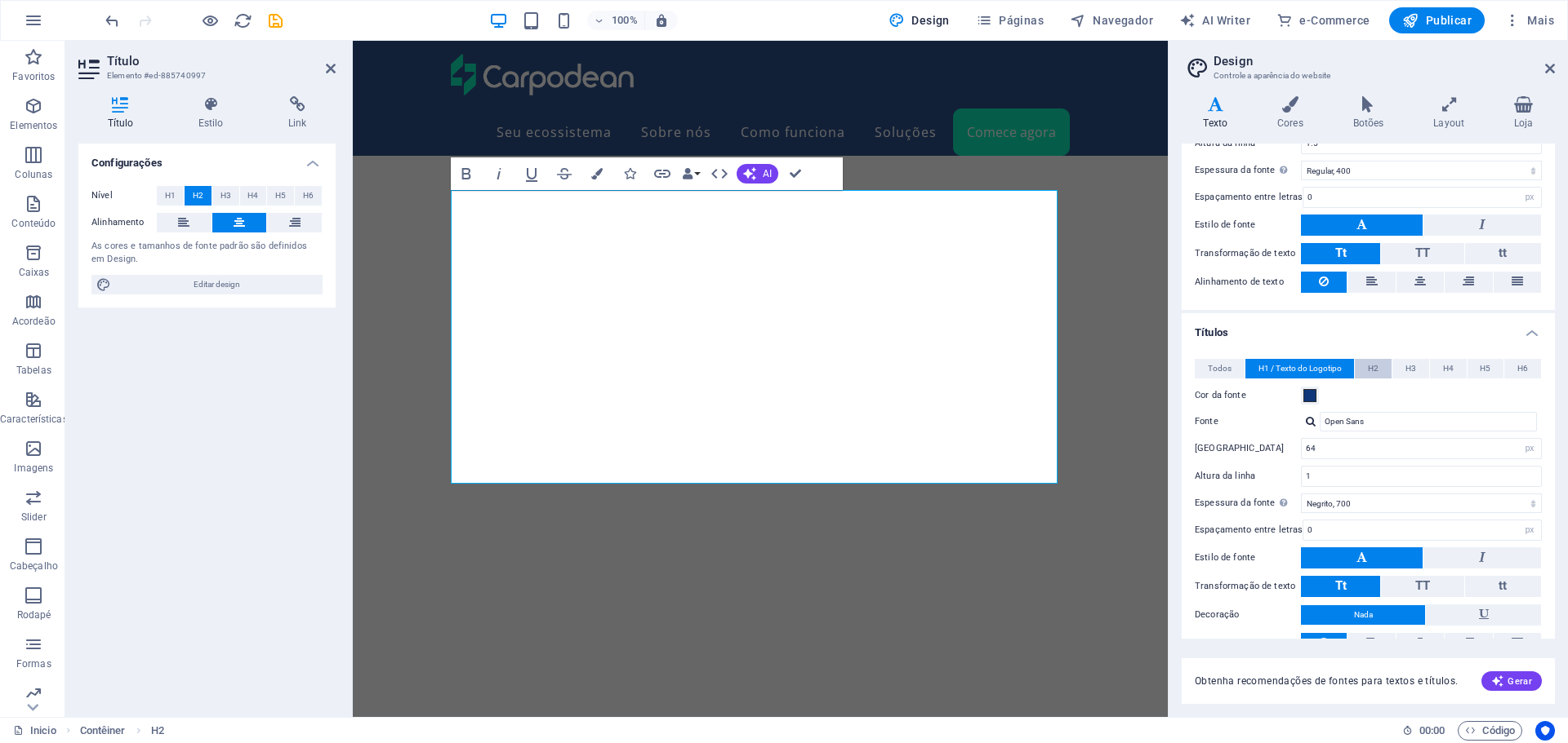
click at [1371, 371] on span "H2" at bounding box center [1373, 368] width 10 height 19
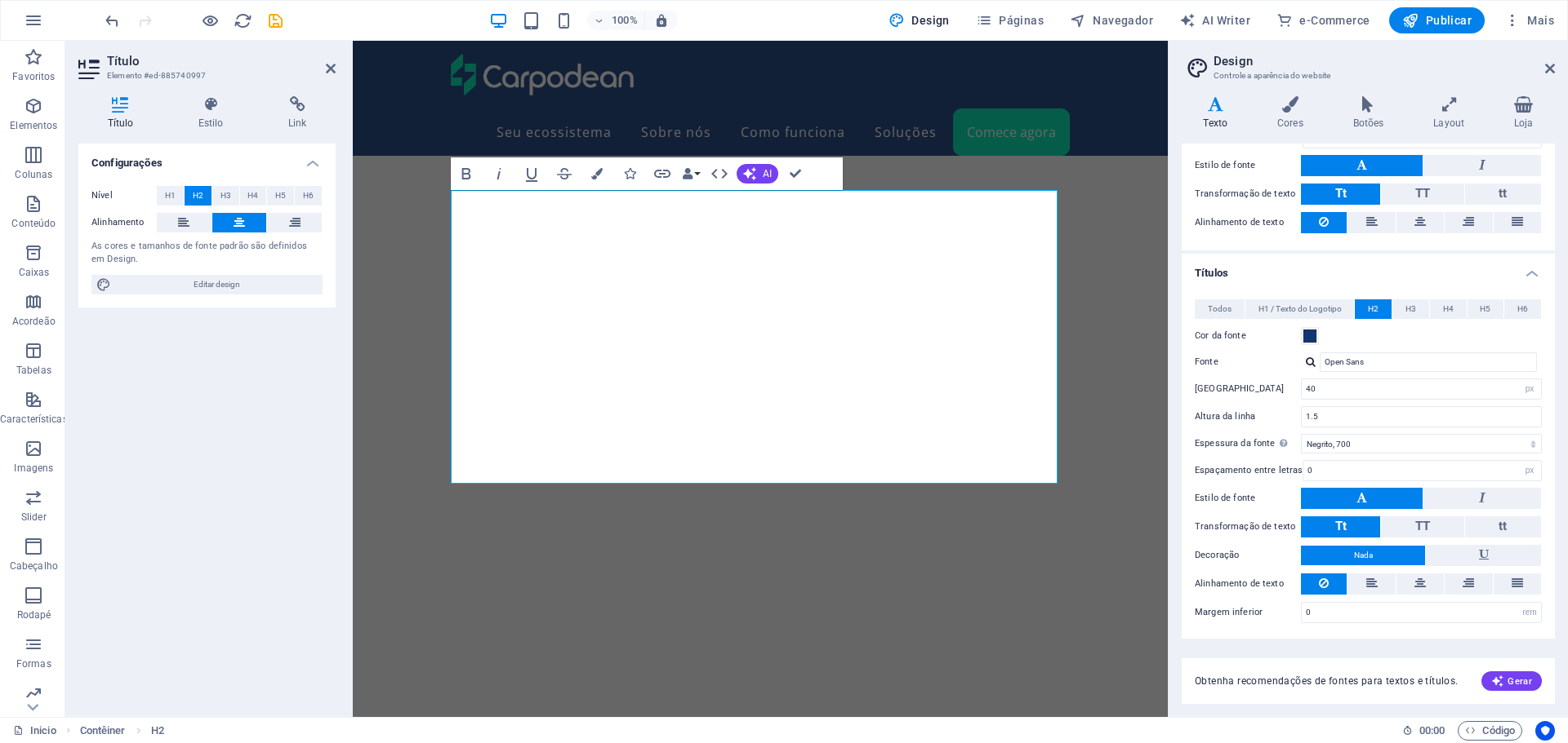
scroll to position [224, 0]
drag, startPoint x: 412, startPoint y: 220, endPoint x: 660, endPoint y: 171, distance: 252.8
click at [660, 171] on icon "button" at bounding box center [662, 174] width 19 height 19
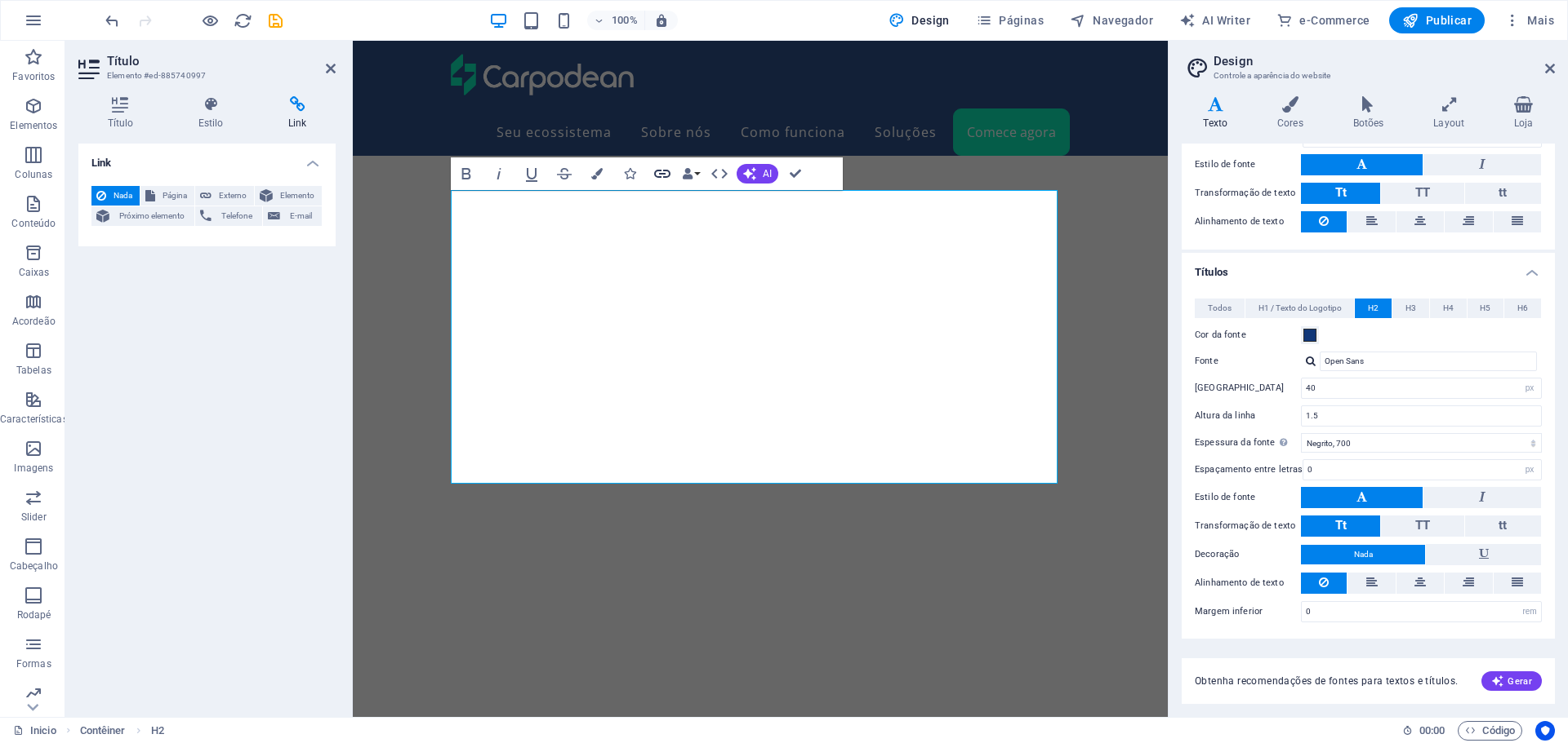
click at [660, 173] on icon "button" at bounding box center [662, 173] width 17 height 8
click at [207, 114] on h4 "Estilo" at bounding box center [213, 113] width 90 height 34
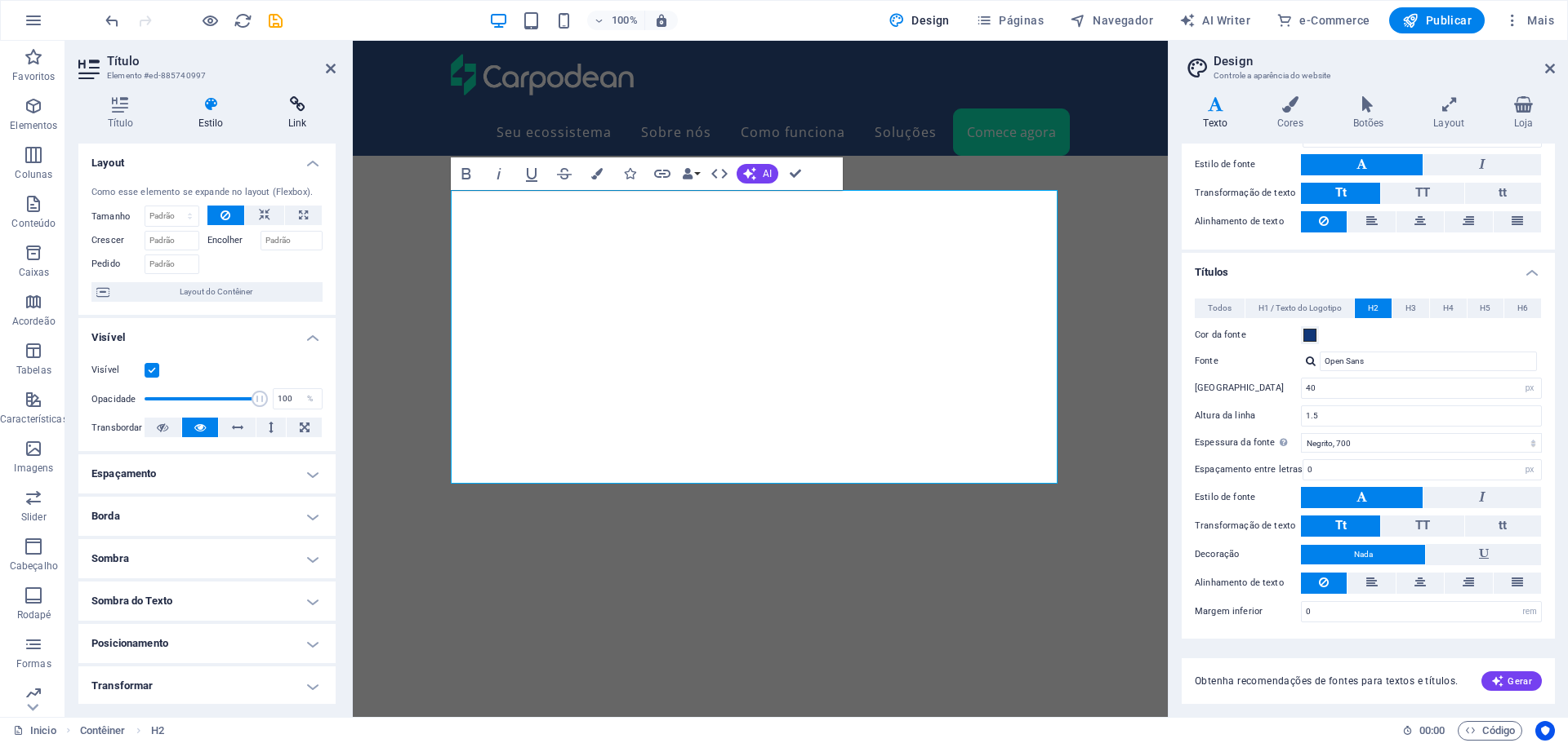
click at [294, 108] on icon at bounding box center [297, 104] width 77 height 17
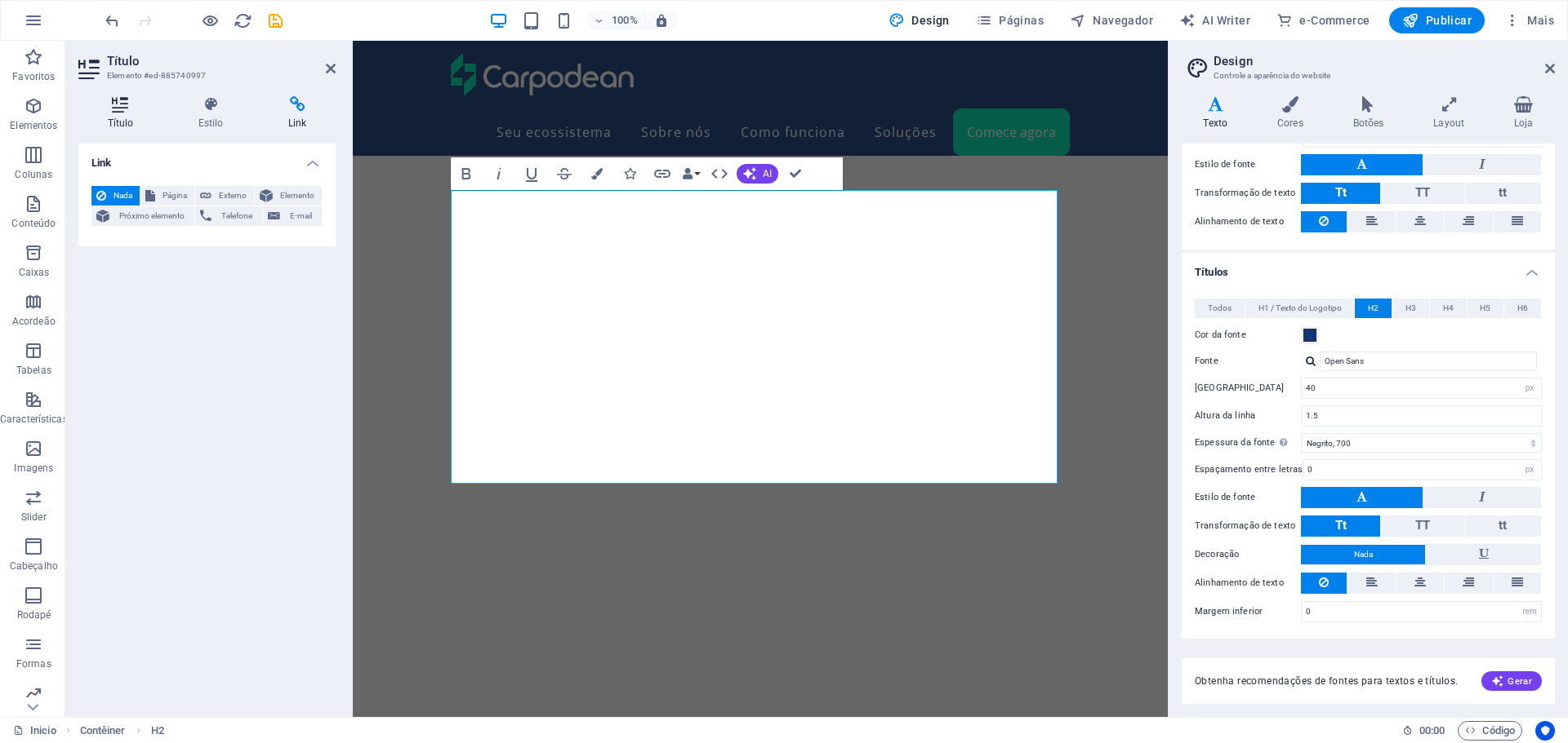
click at [99, 112] on h4 "Título" at bounding box center [124, 113] width 91 height 34
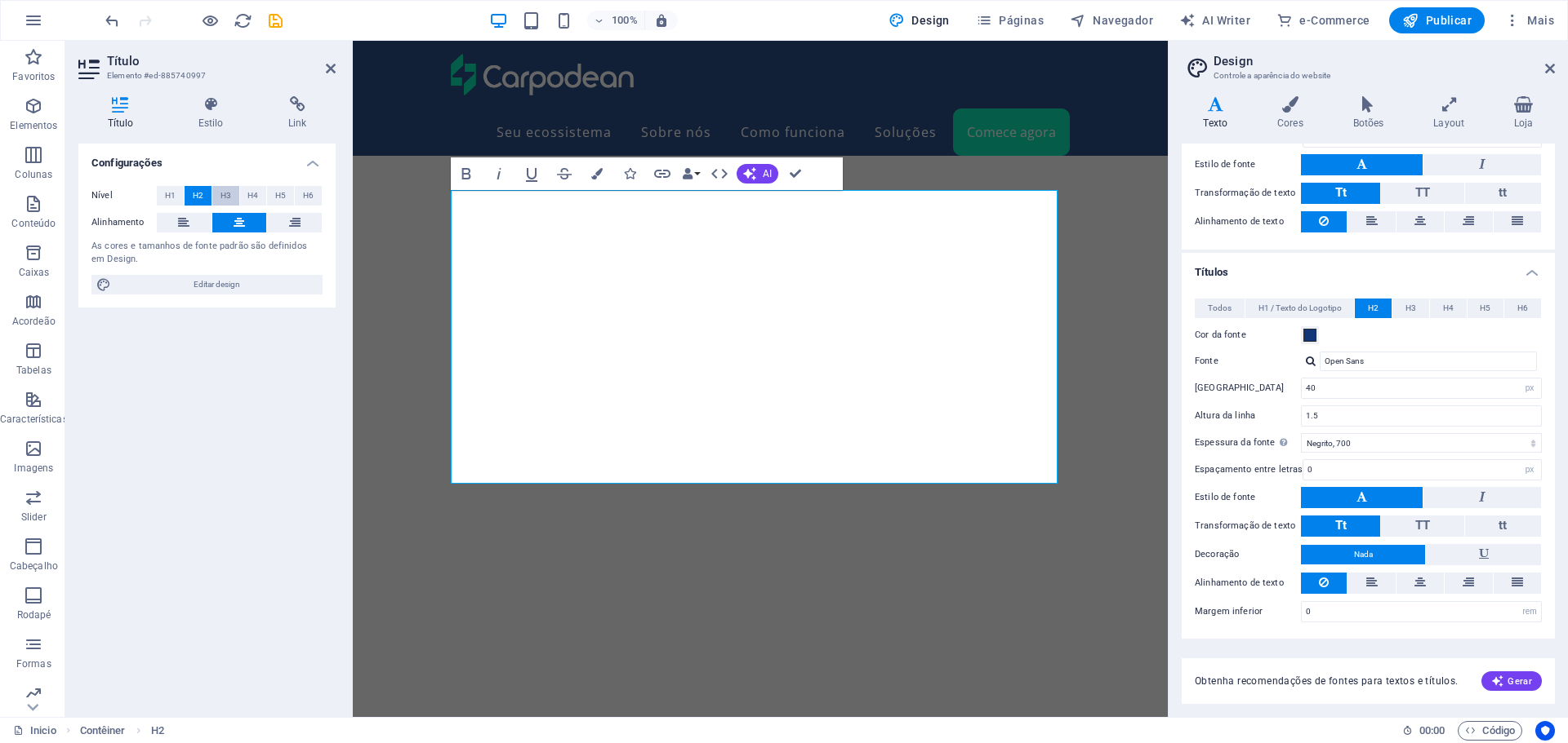
click at [224, 192] on span "H3" at bounding box center [225, 196] width 10 height 19
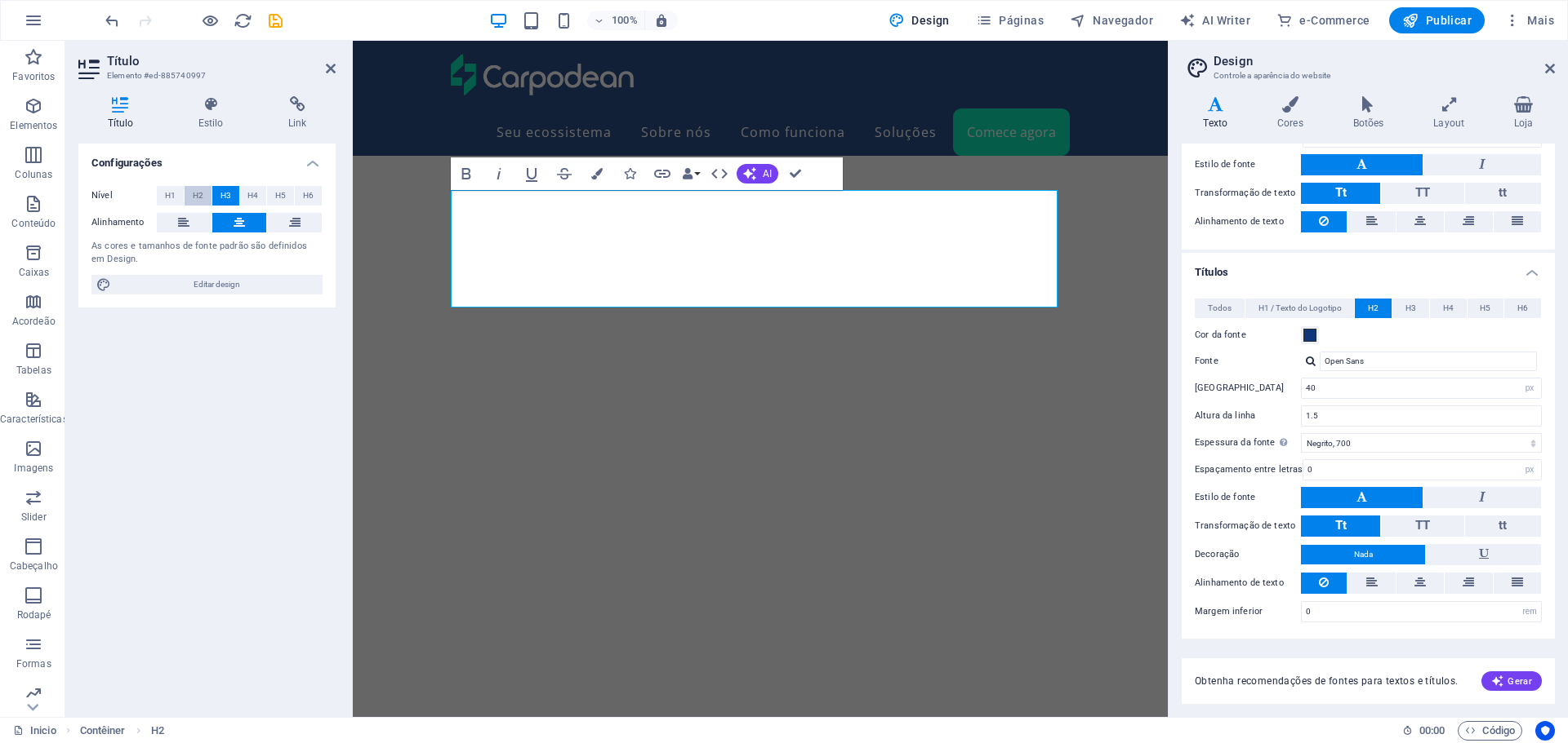
click at [193, 193] on span "H2" at bounding box center [198, 196] width 10 height 19
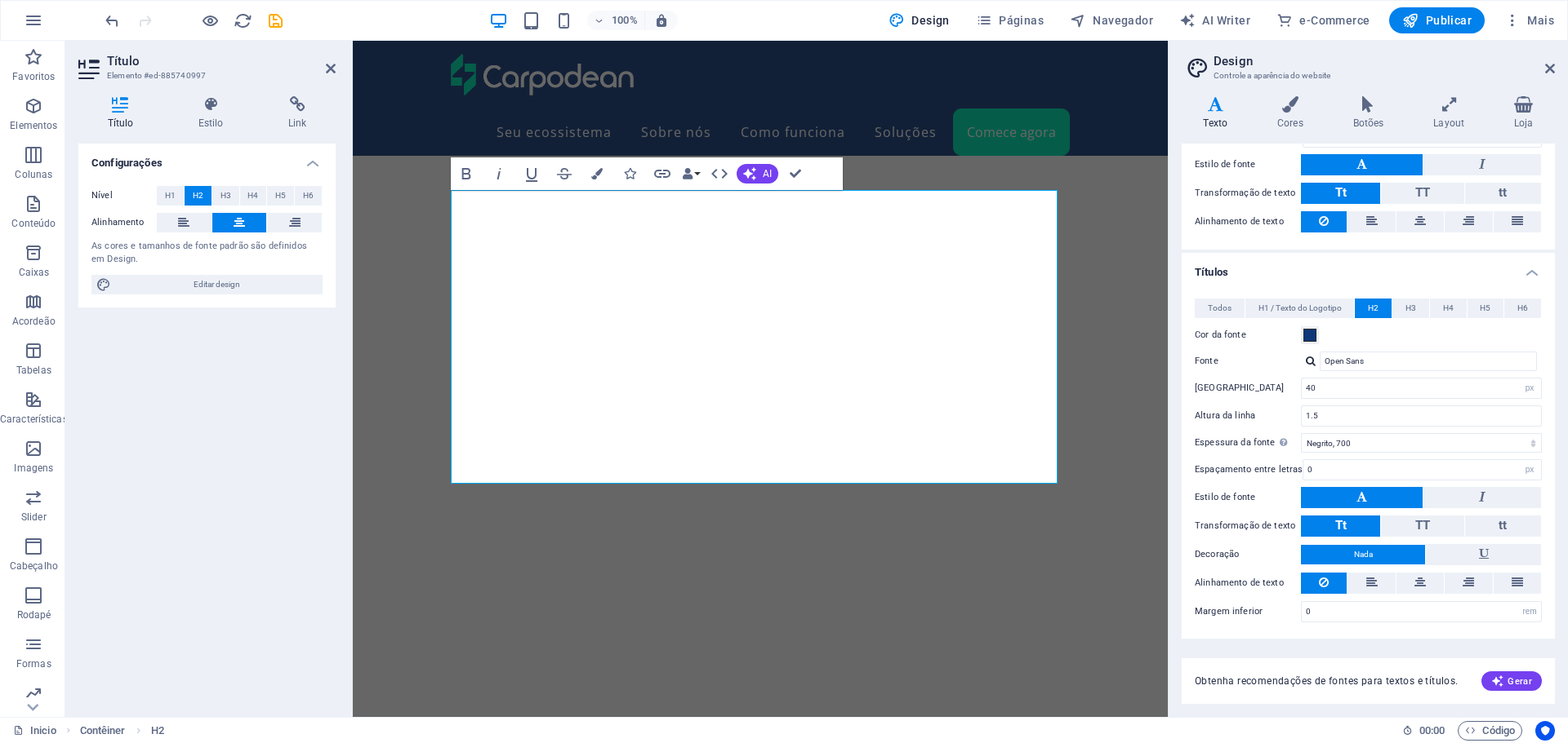
click at [328, 65] on icon at bounding box center [330, 68] width 10 height 13
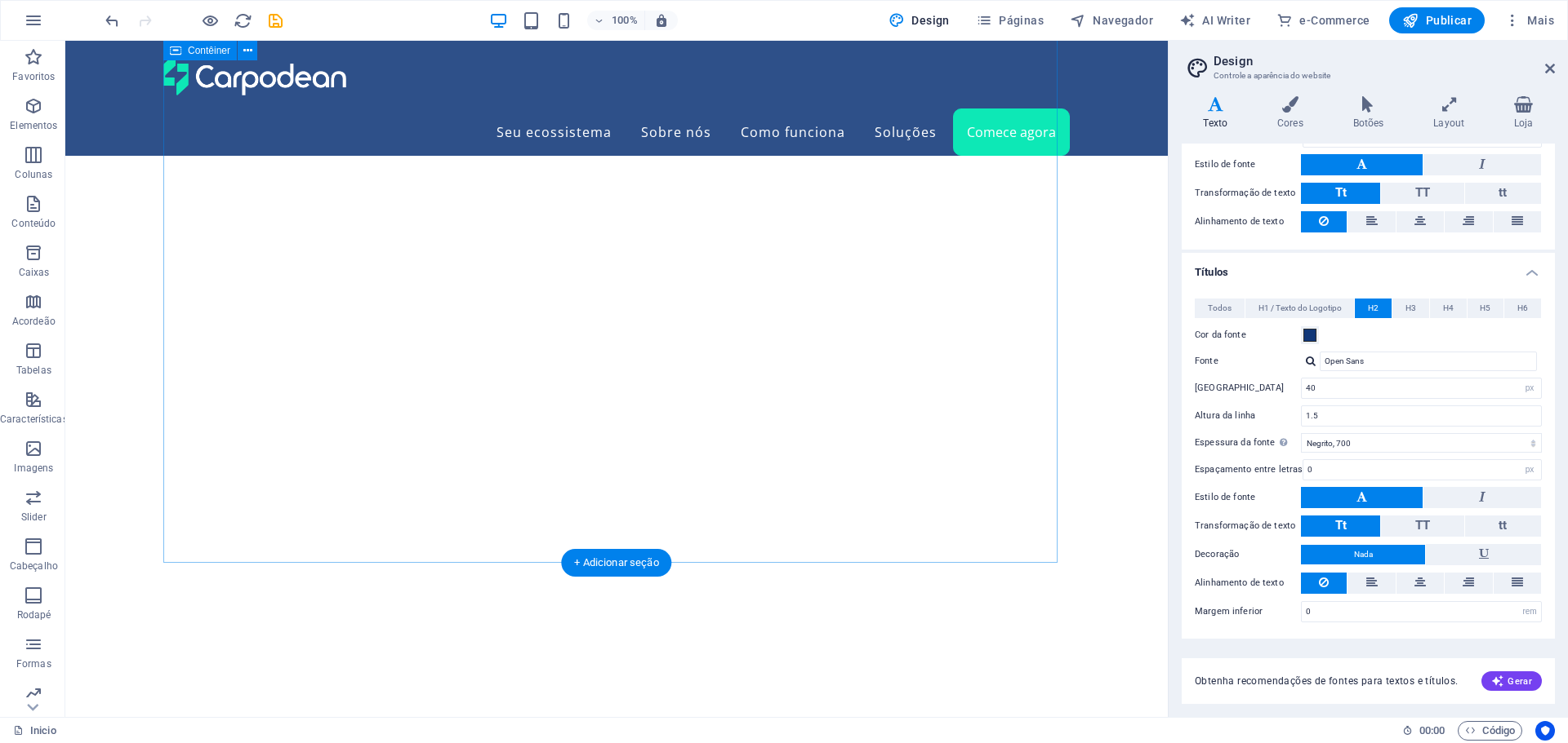
scroll to position [4902, 0]
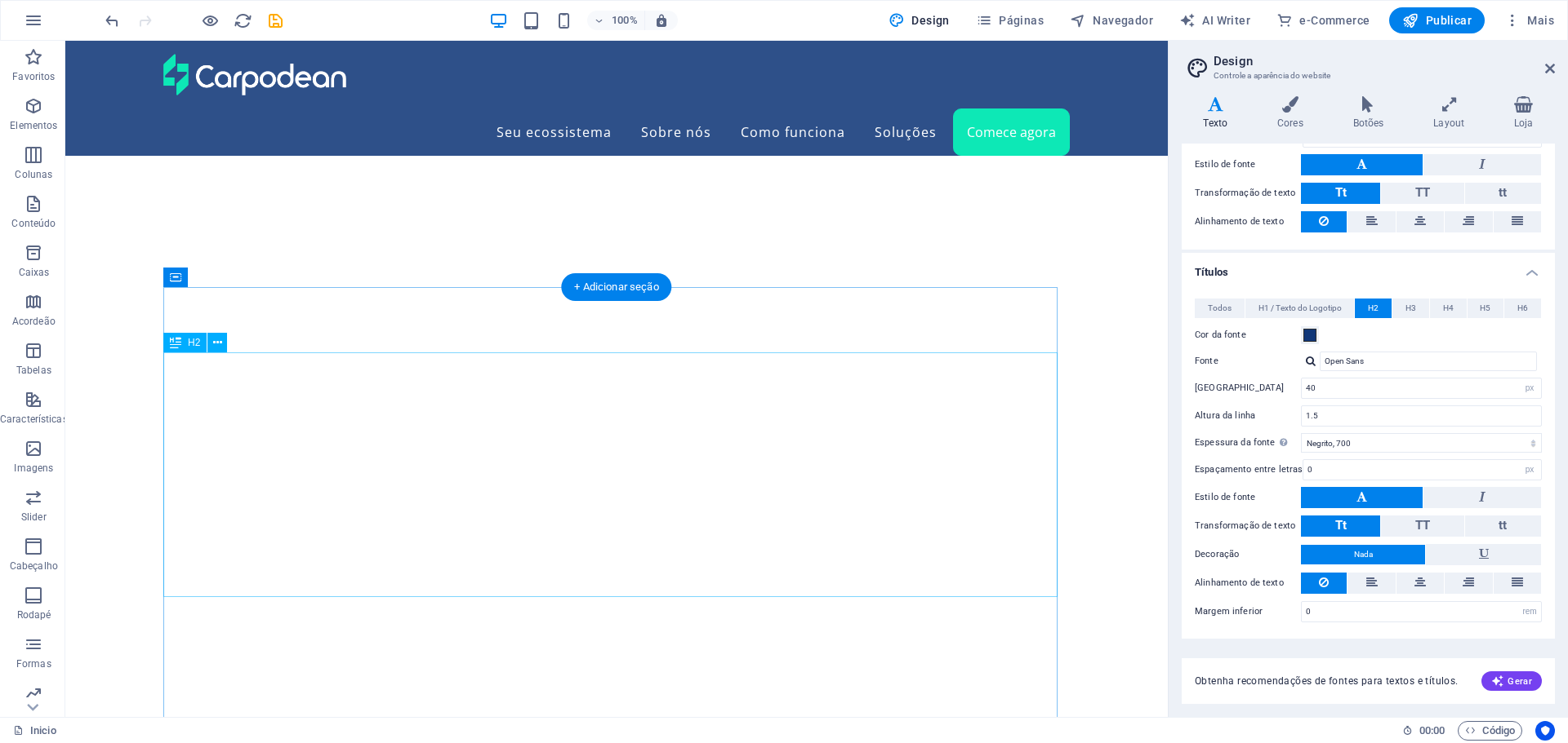
drag, startPoint x: 746, startPoint y: 382, endPoint x: 459, endPoint y: 382, distance: 287.0
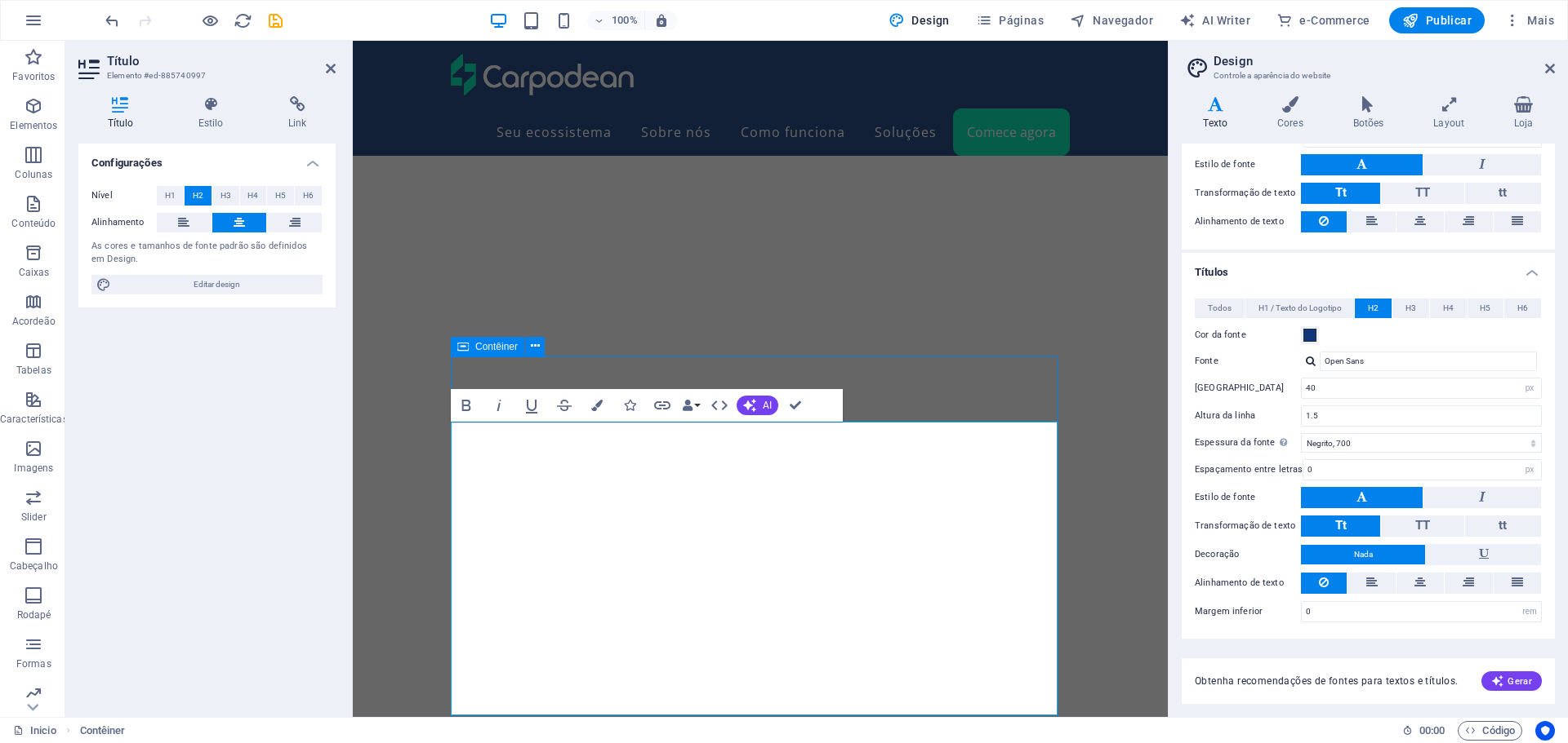
scroll to position [4832, 0]
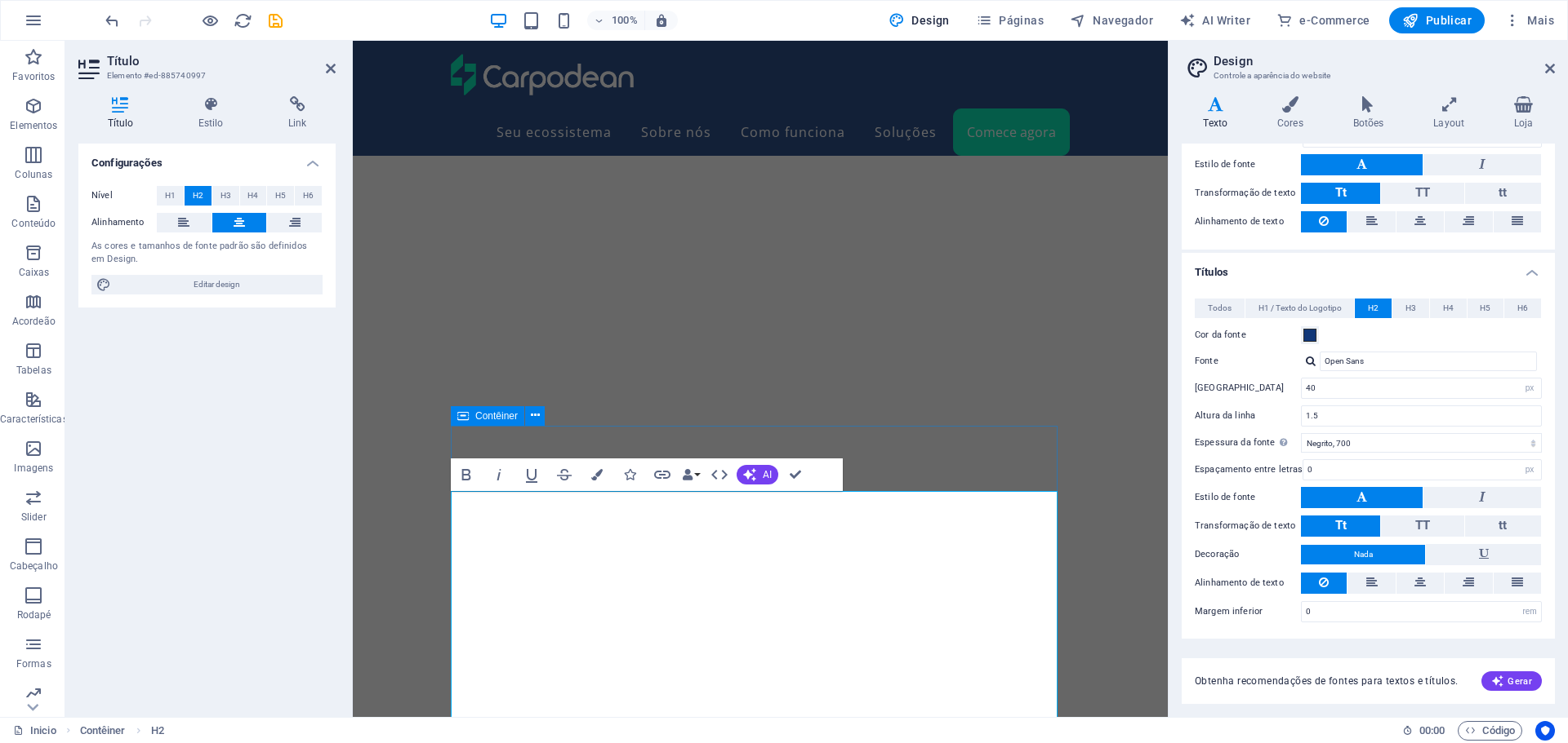
scroll to position [5307, 0]
click at [715, 473] on icon "button" at bounding box center [719, 474] width 17 height 10
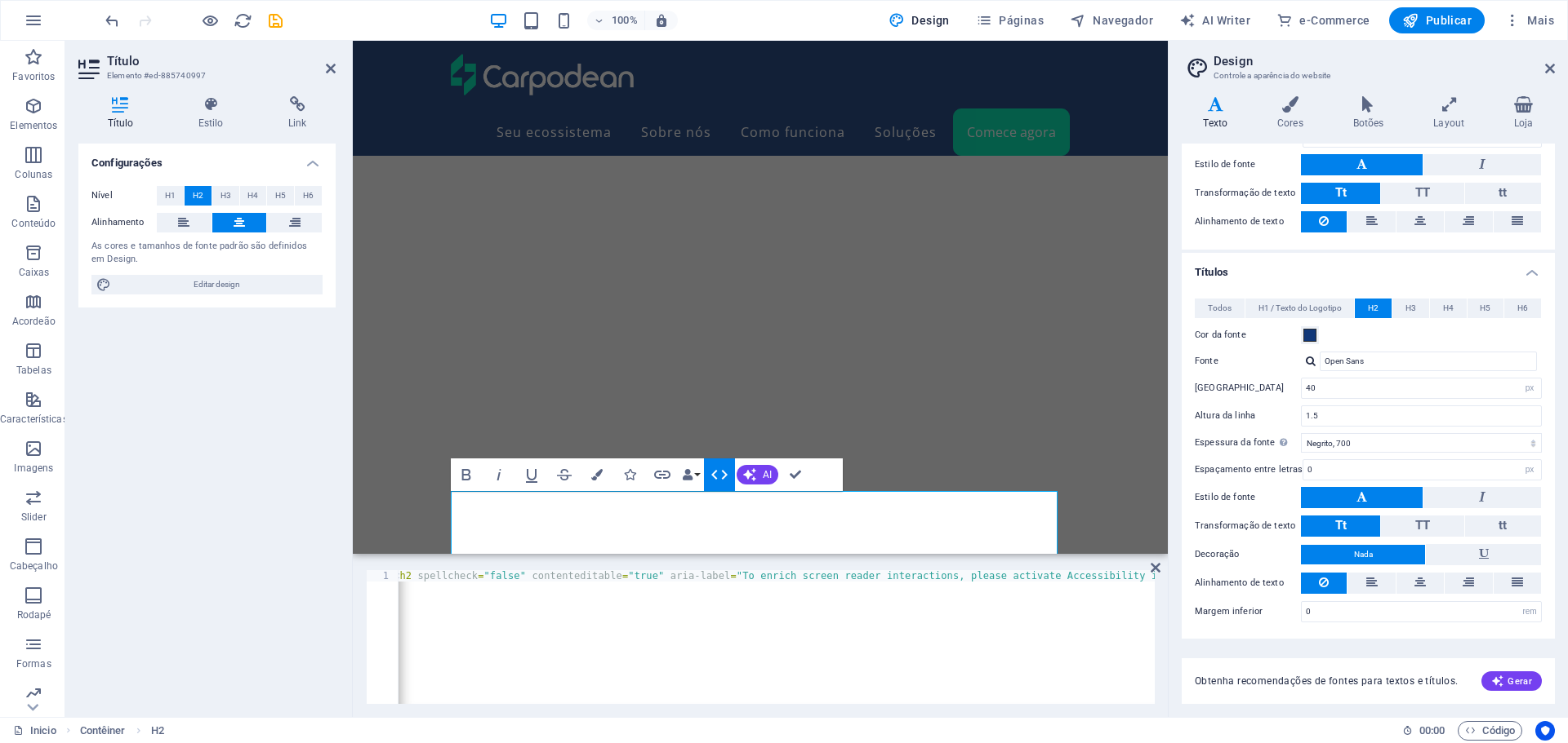
scroll to position [0, 0]
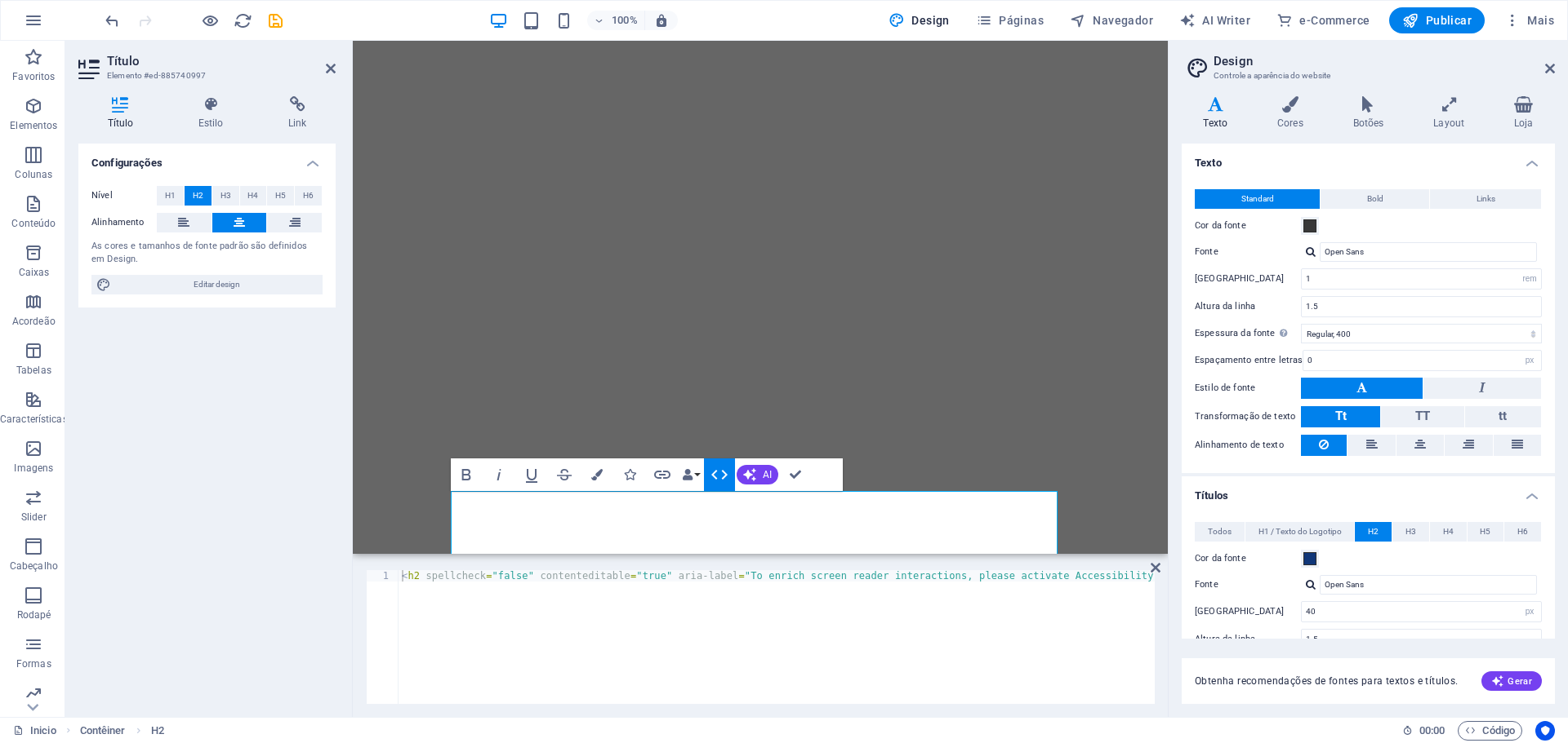
select select "rem"
select select "400"
select select "px"
select select "700"
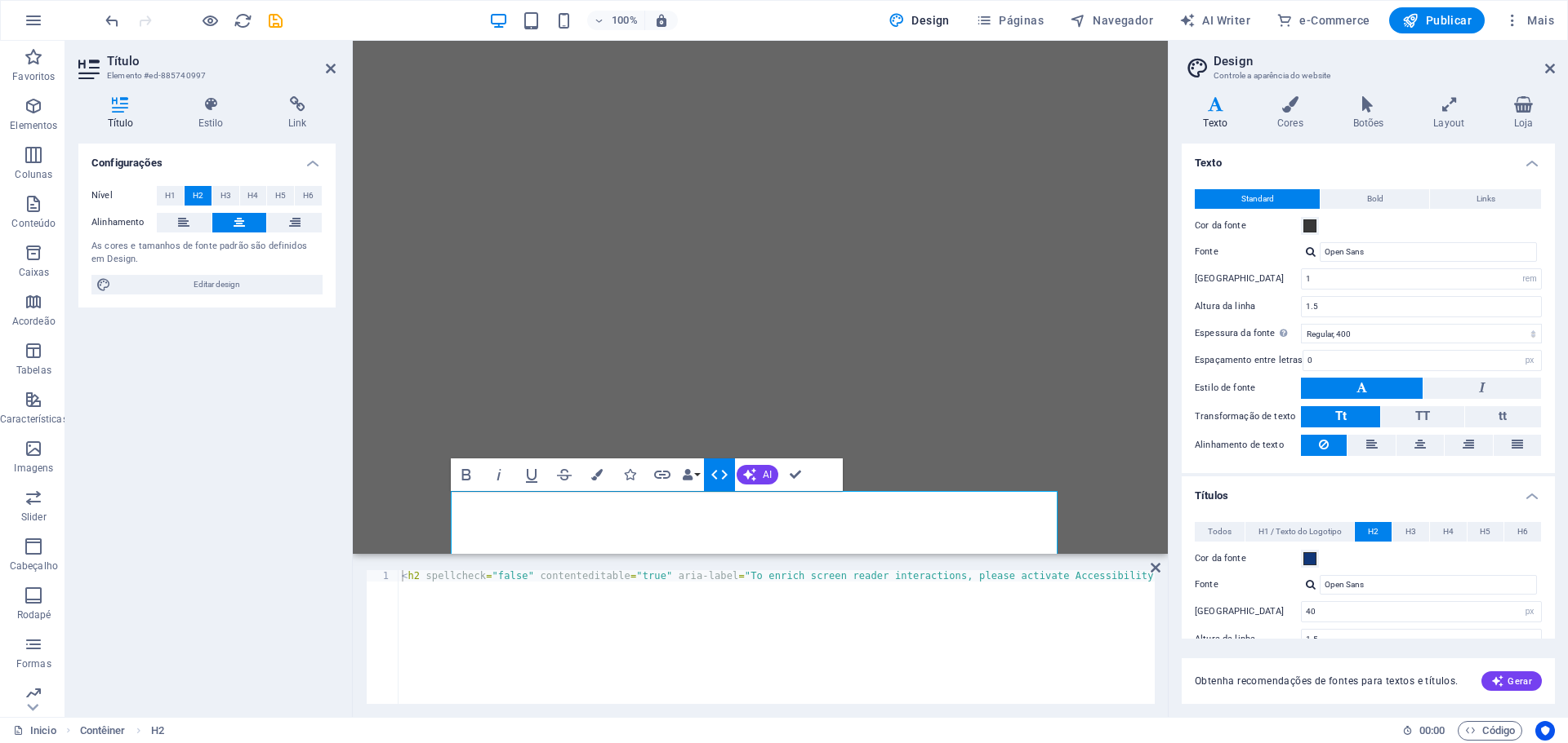
select select "px"
select select "rem"
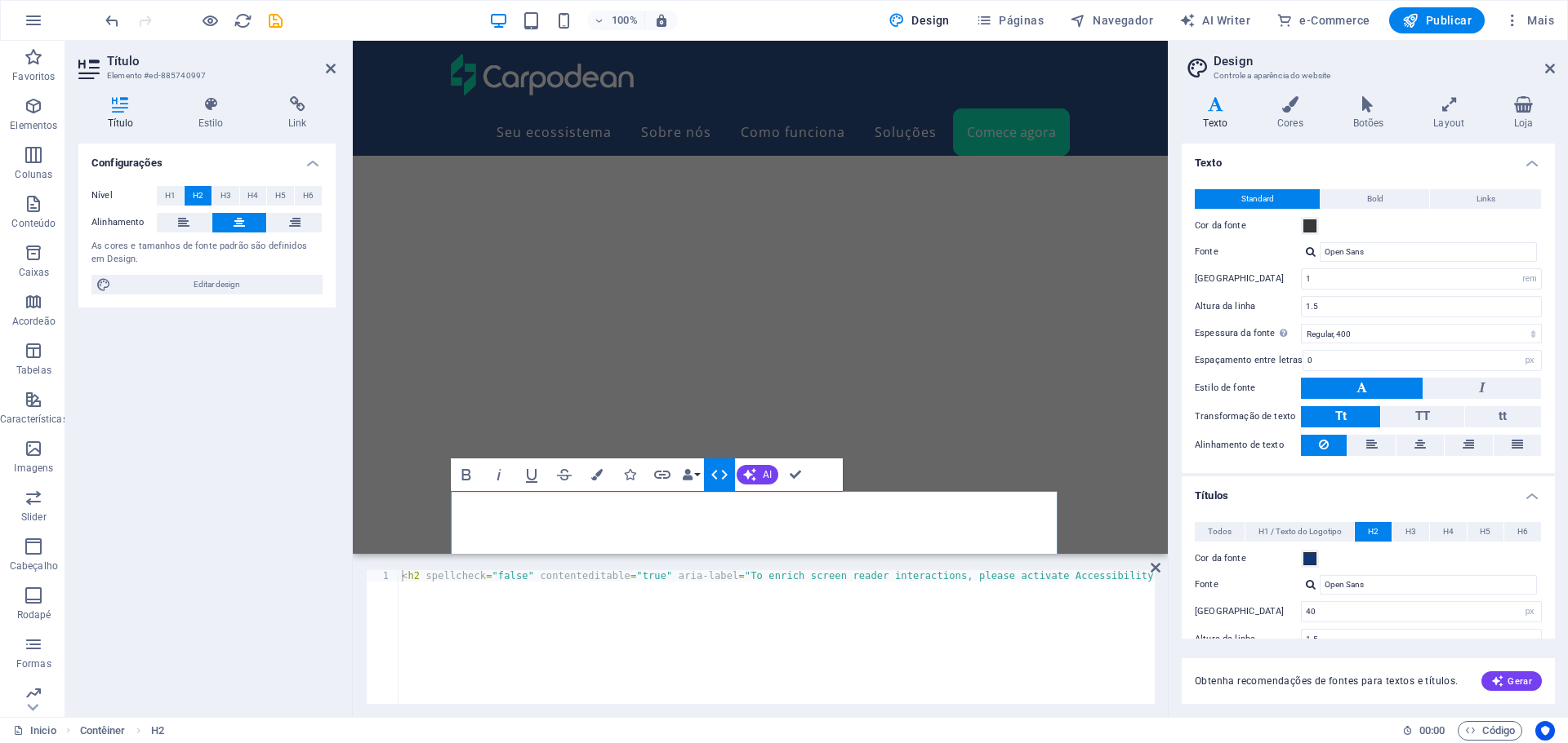
scroll to position [224, 0]
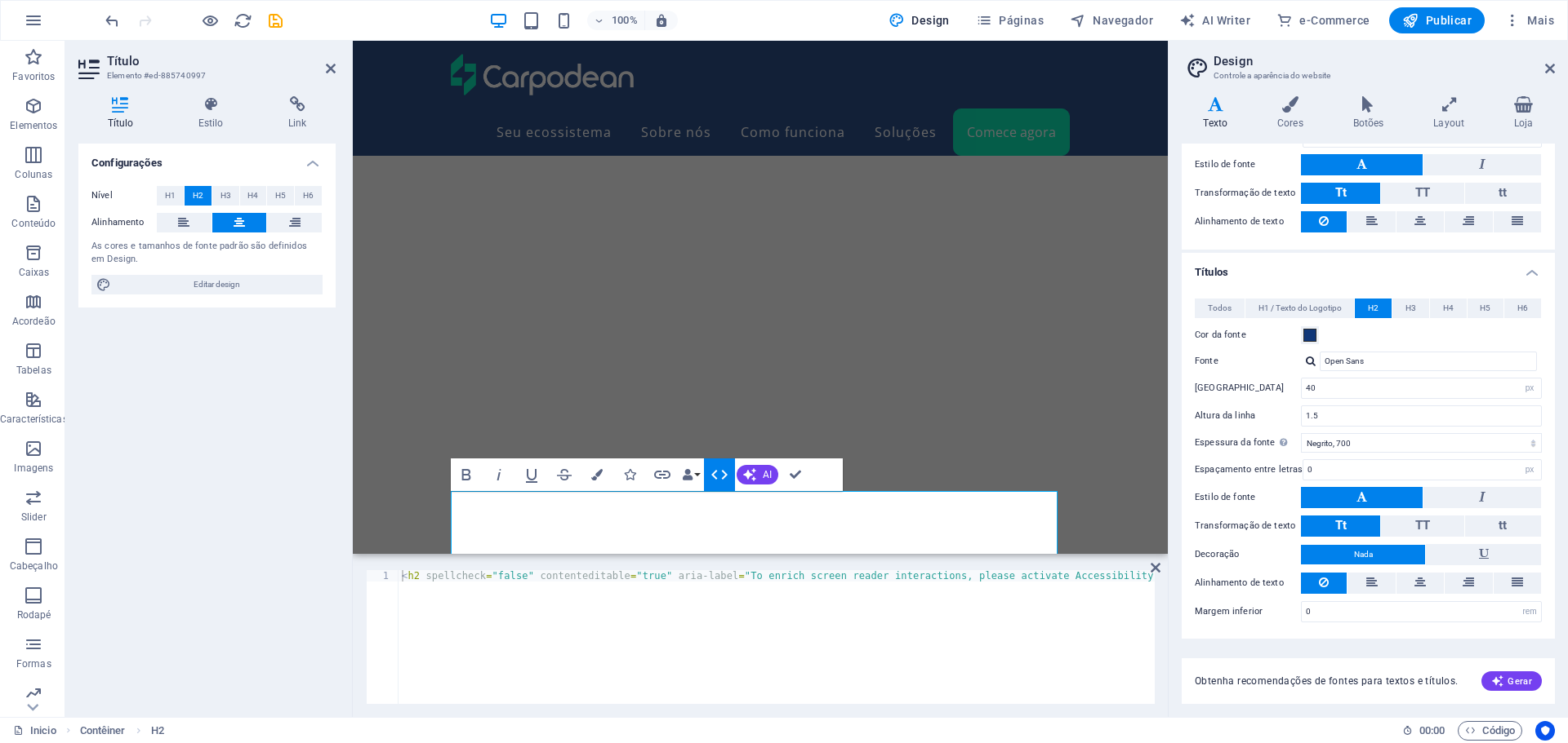
click at [423, 575] on div "< h2 spellcheck = "false" contenteditable = "true" aria-label = "To enrich scre…" at bounding box center [1180, 647] width 1564 height 154
type textarea "<h2><a href="#" target="_blank">Um ecossistema de soluções que atende suas nece…"
click at [532, 635] on div "< h2 > < a href = "#" target = "_blank" > Um ecossistema de soluções que atende…" at bounding box center [776, 648] width 756 height 156
click at [1155, 568] on icon at bounding box center [1155, 568] width 10 height 13
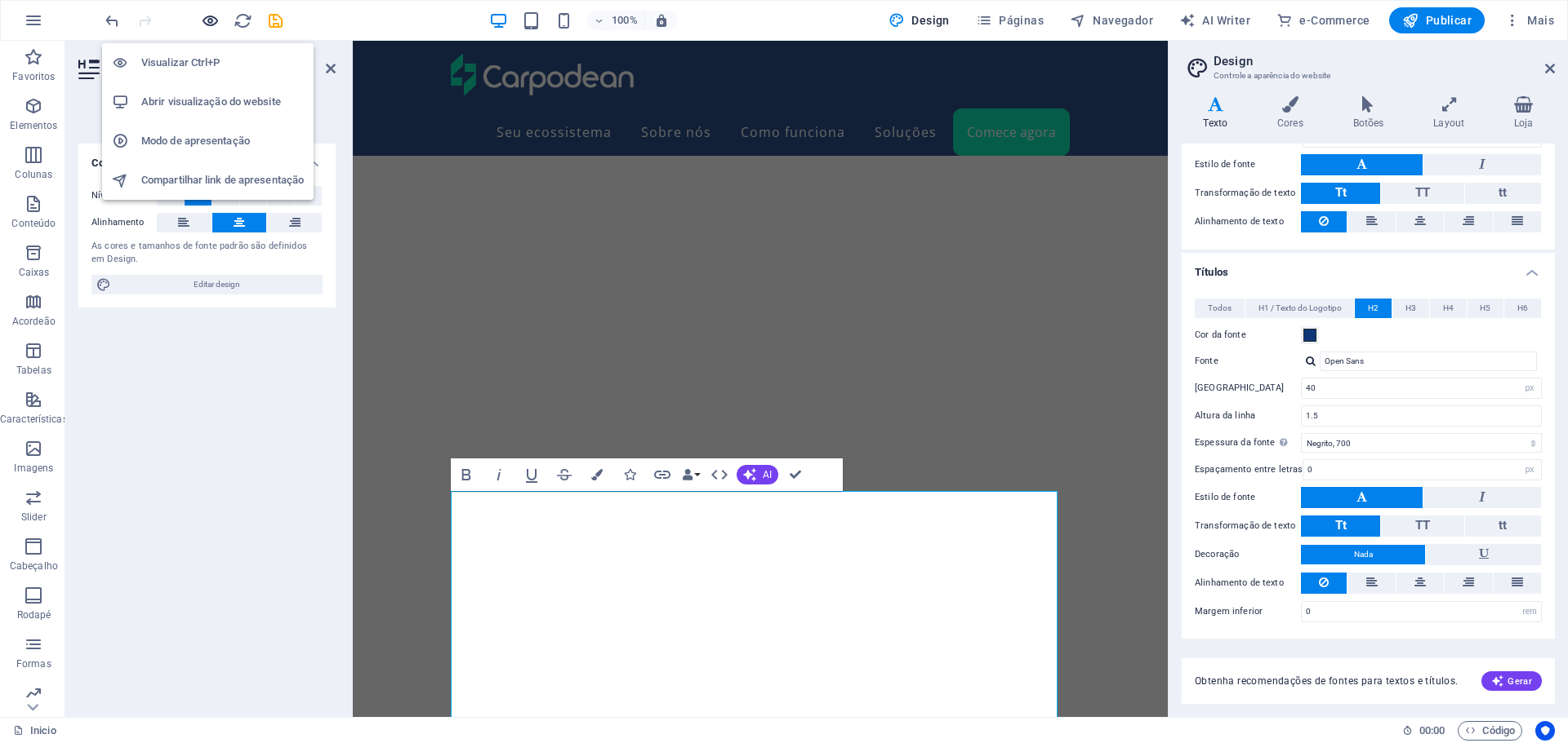
click at [209, 18] on icon "button" at bounding box center [210, 20] width 18 height 18
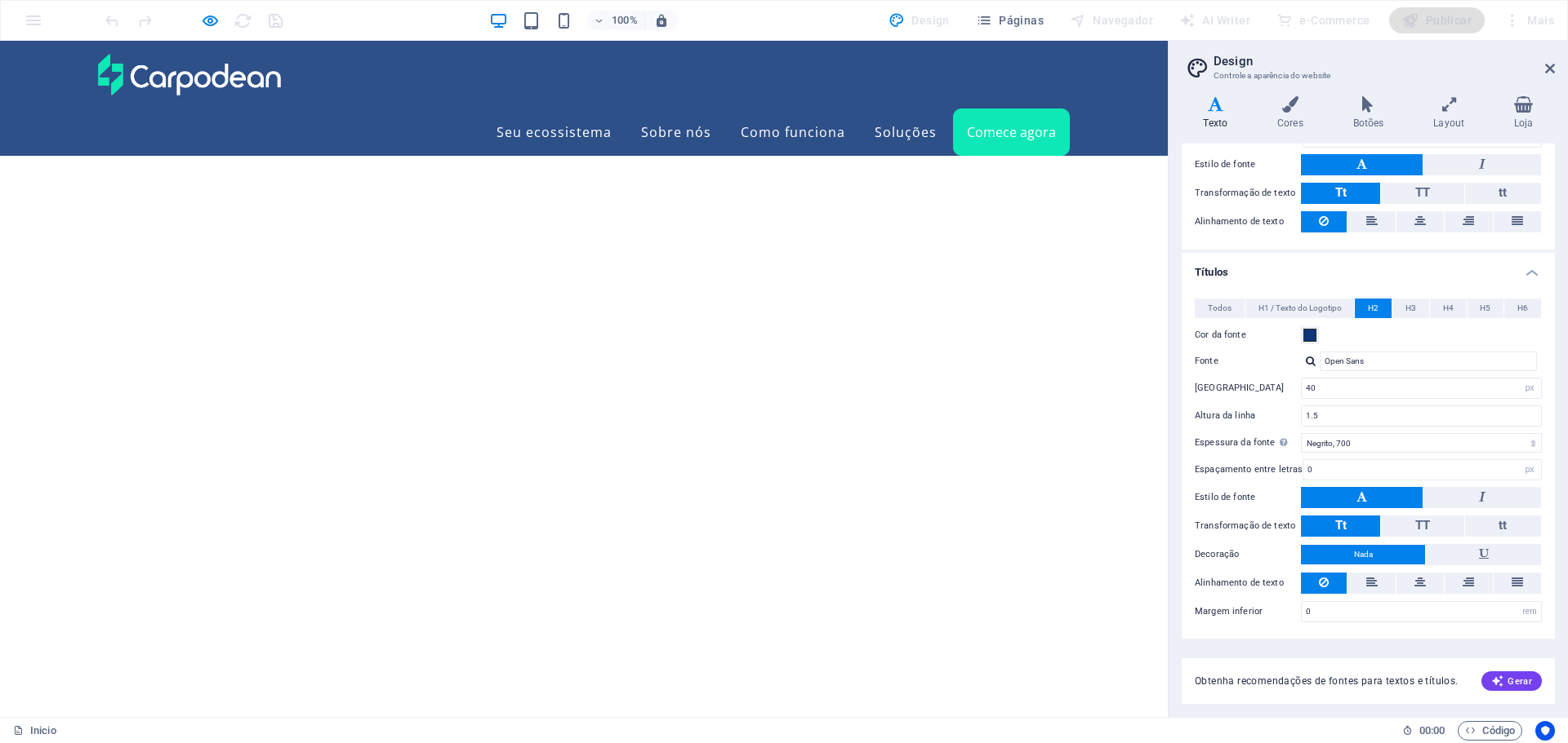
scroll to position [2660, 0]
click at [1544, 71] on header "Design Controle a aparência do website" at bounding box center [1369, 62] width 370 height 43
click at [1548, 65] on icon at bounding box center [1549, 68] width 10 height 13
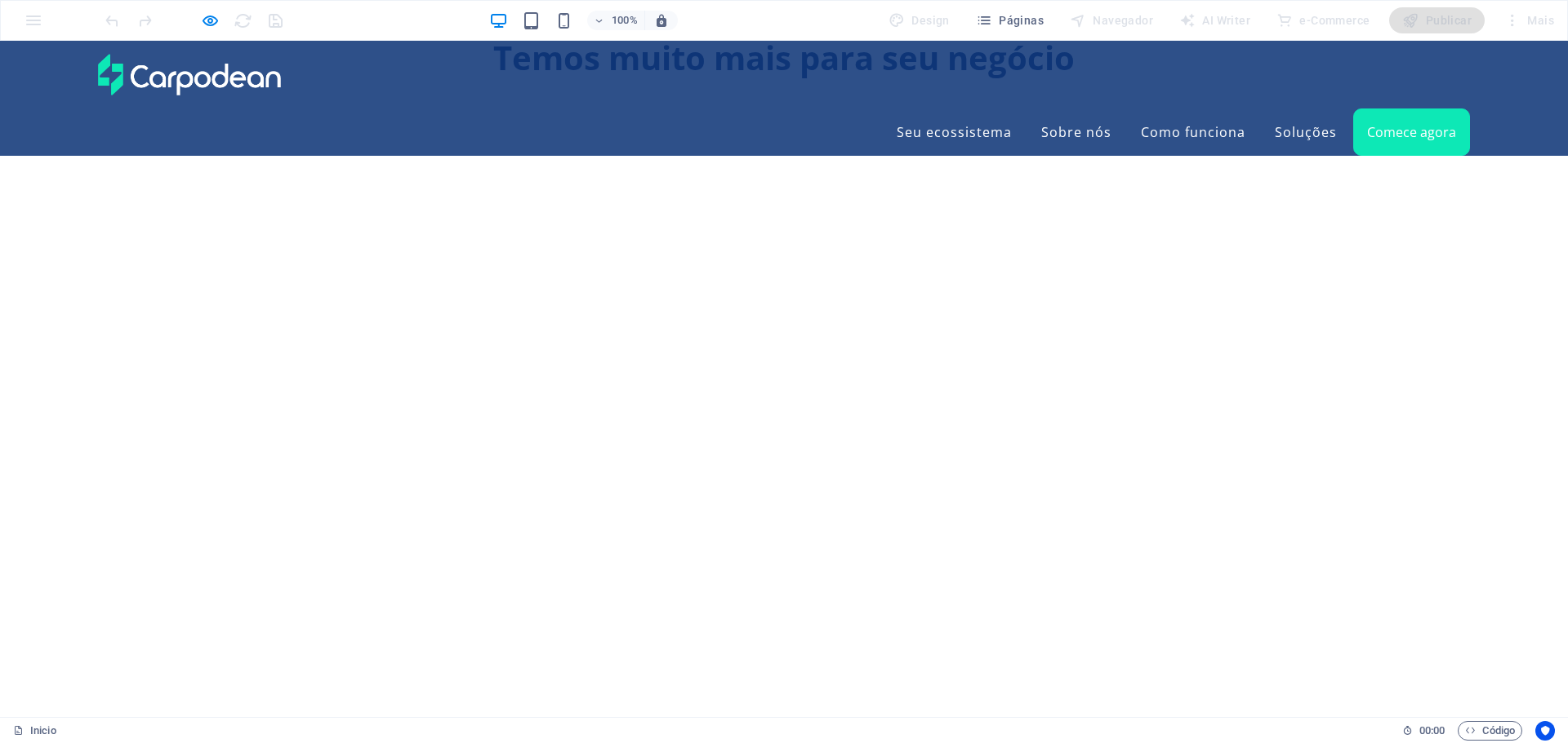
scroll to position [2666, 0]
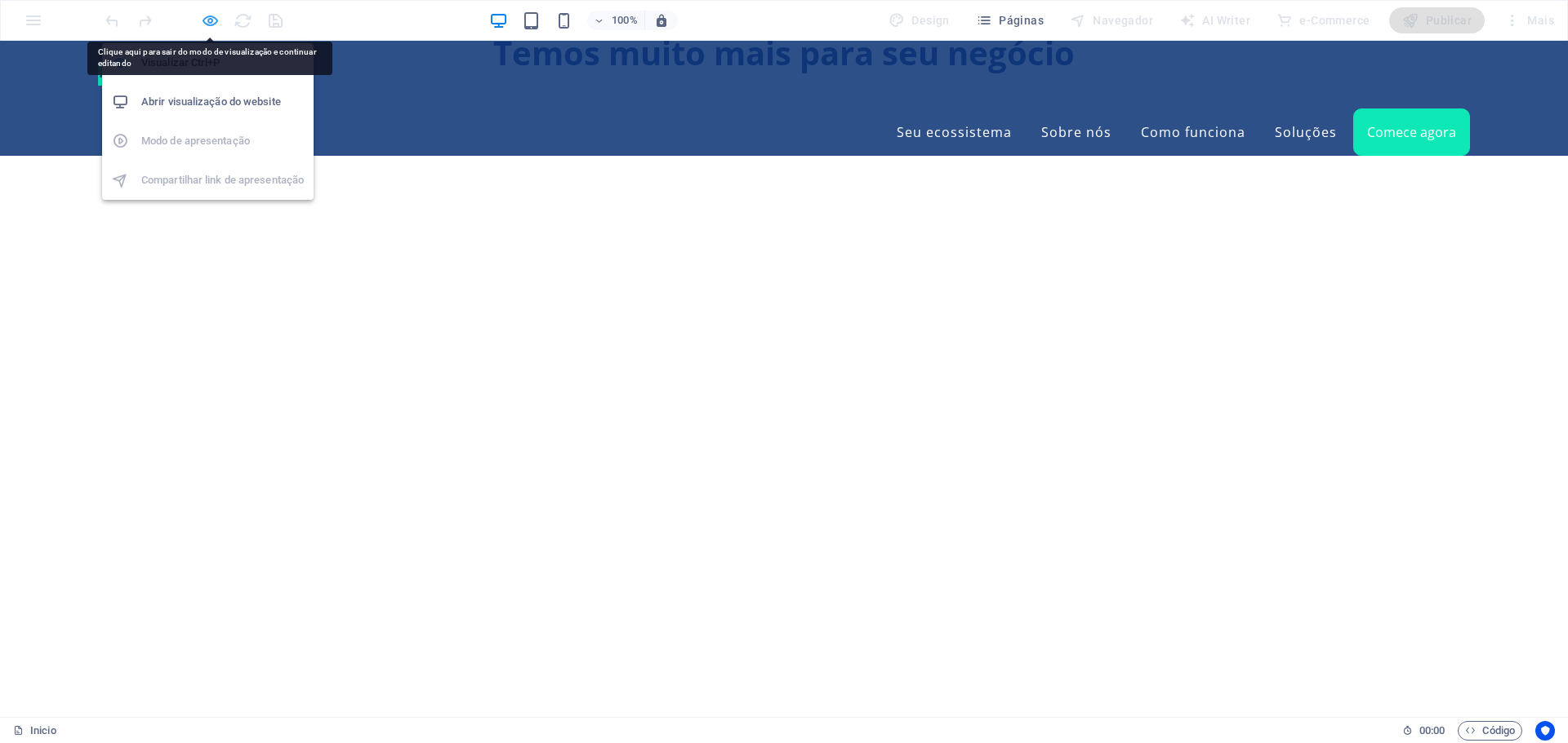
drag, startPoint x: 213, startPoint y: 16, endPoint x: 334, endPoint y: 168, distance: 194.3
click at [213, 16] on icon "button" at bounding box center [210, 20] width 18 height 18
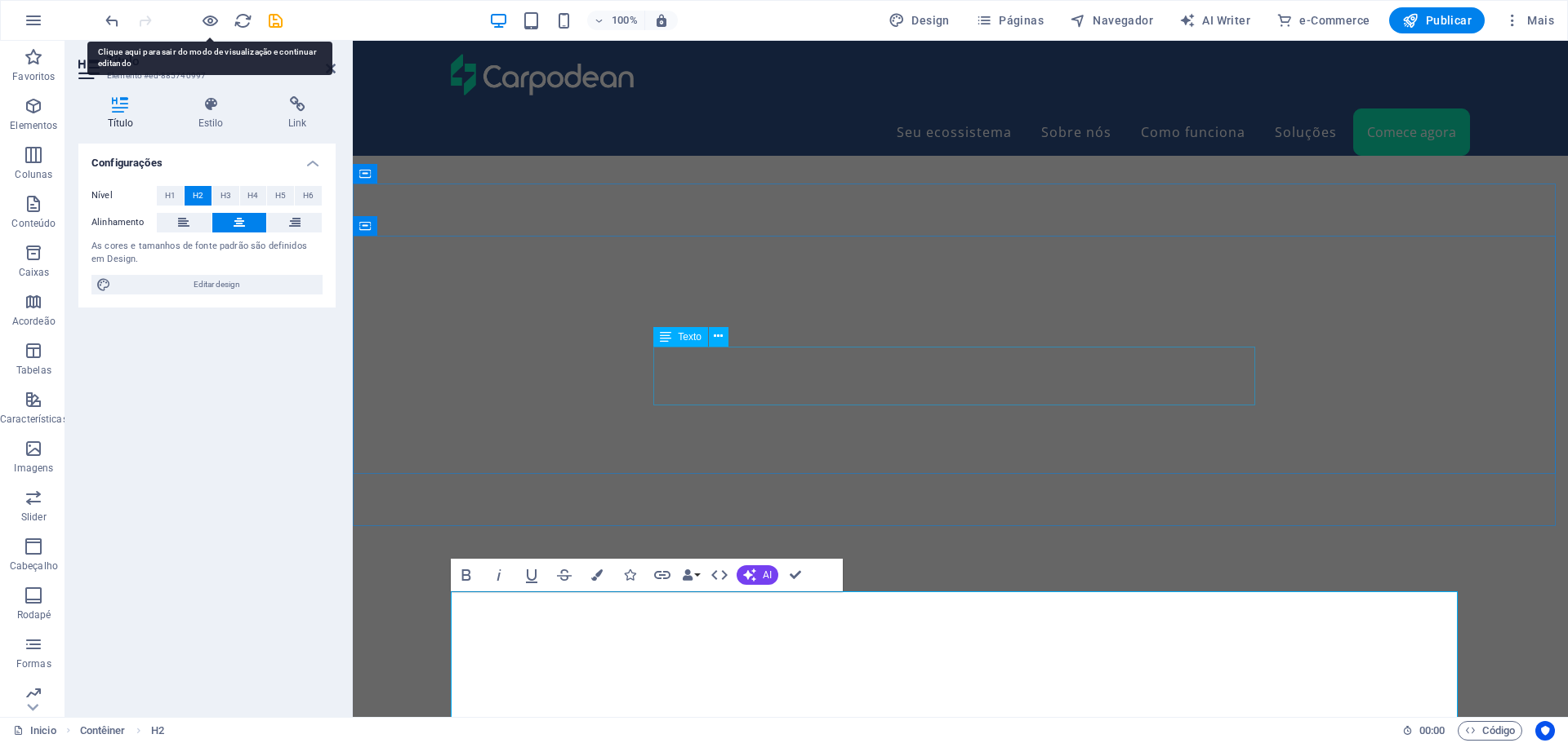
scroll to position [4732, 0]
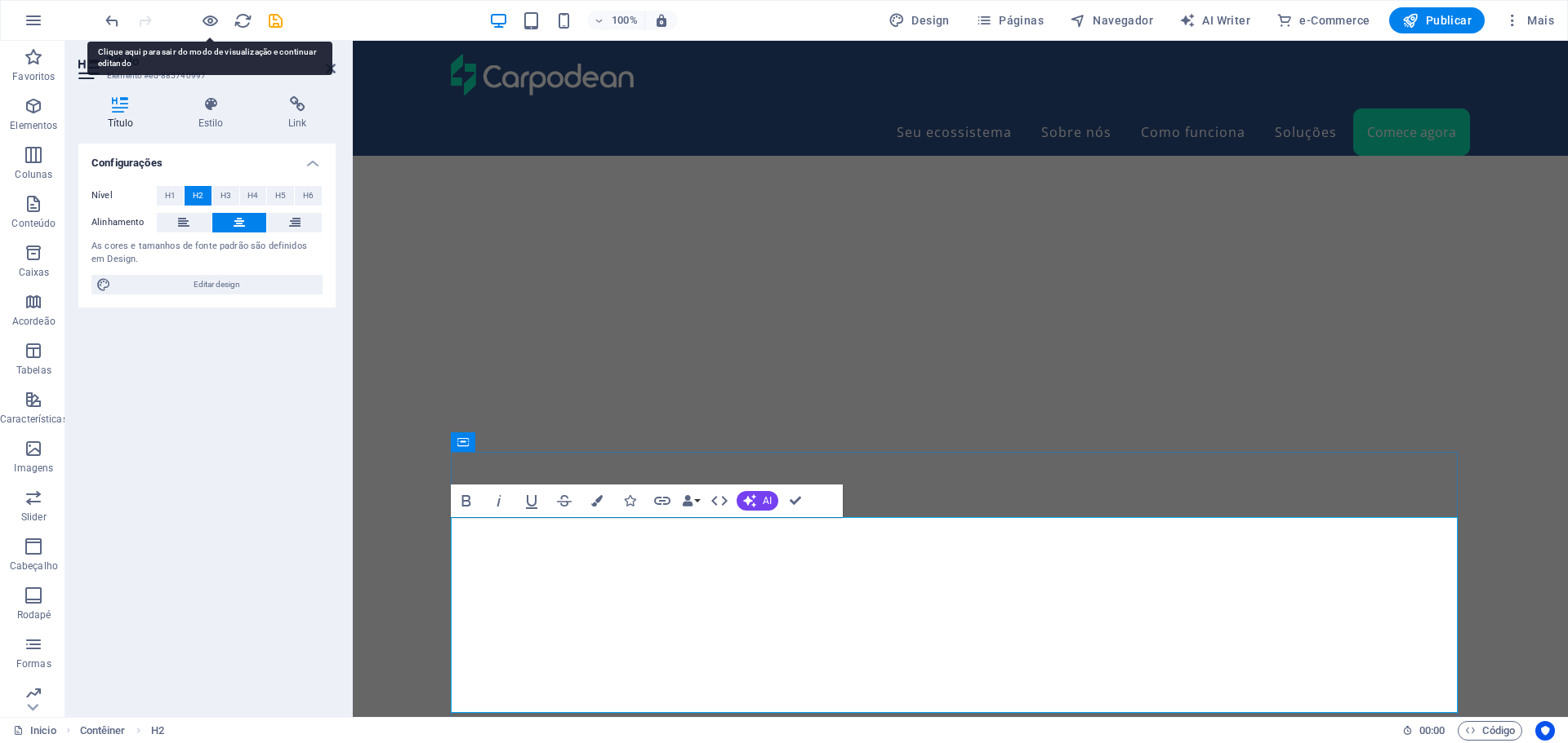
copy link "Um ecossistema de soluções que atende suas necessidades e potencializa seu cres…"
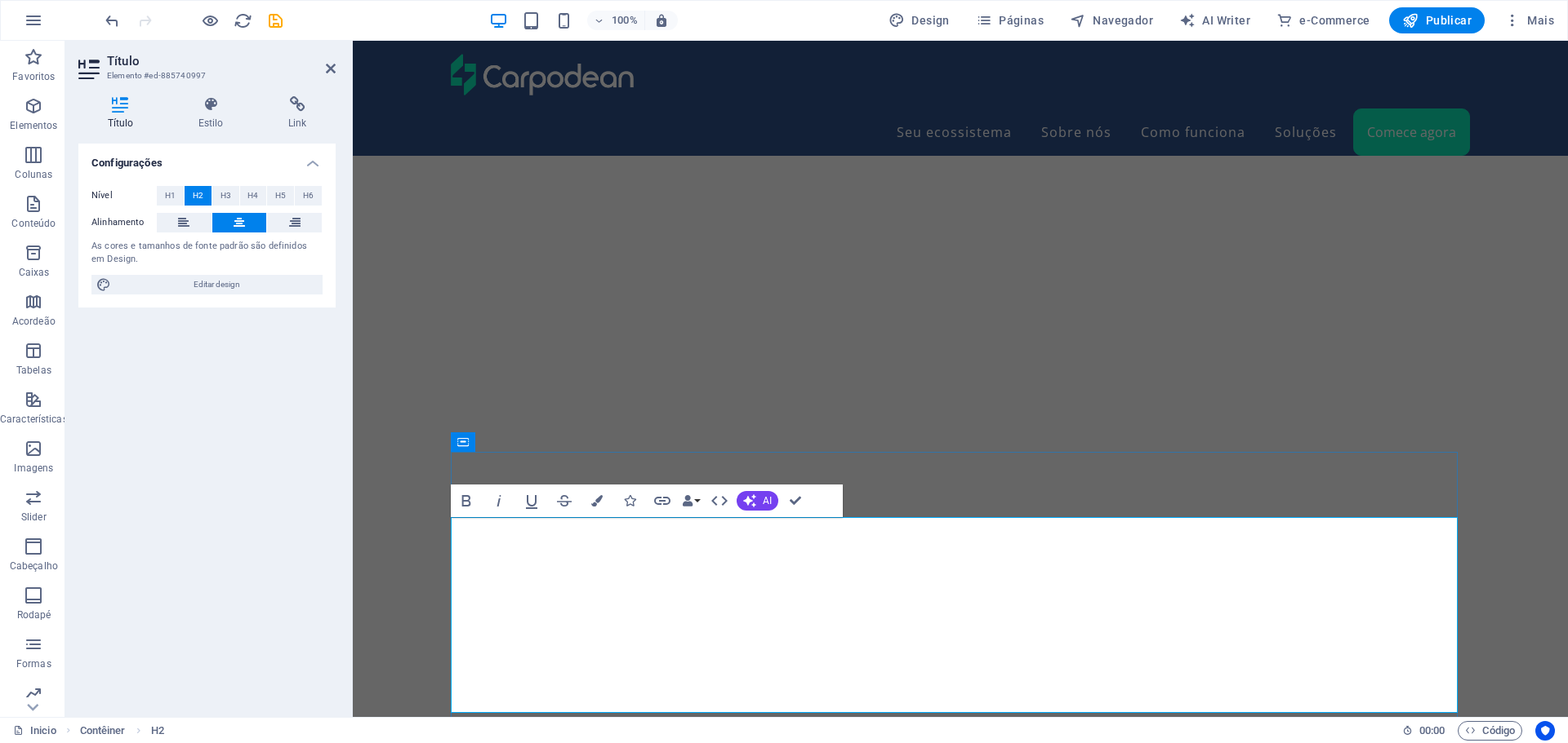
scroll to position [4406, 0]
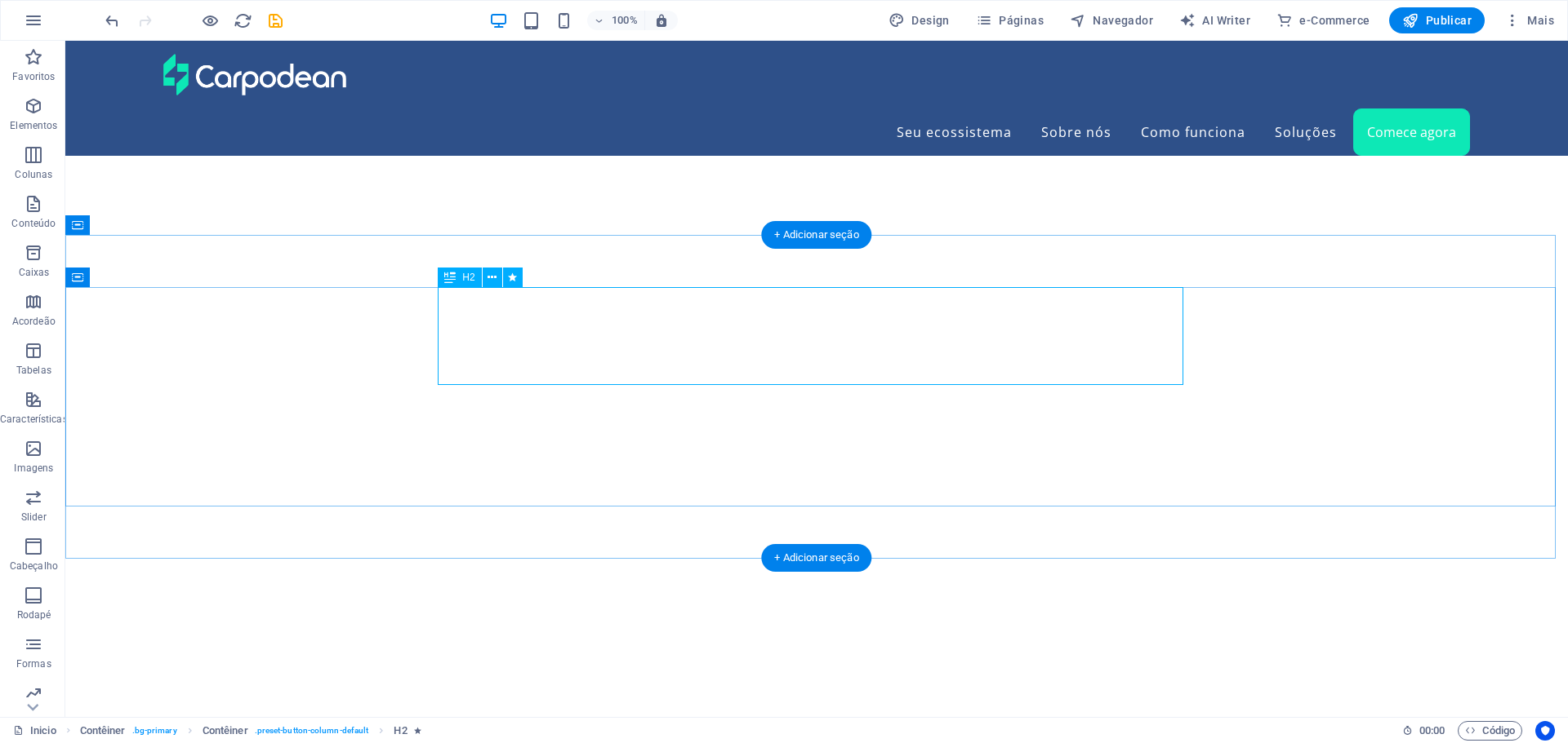
scroll to position [4329, 0]
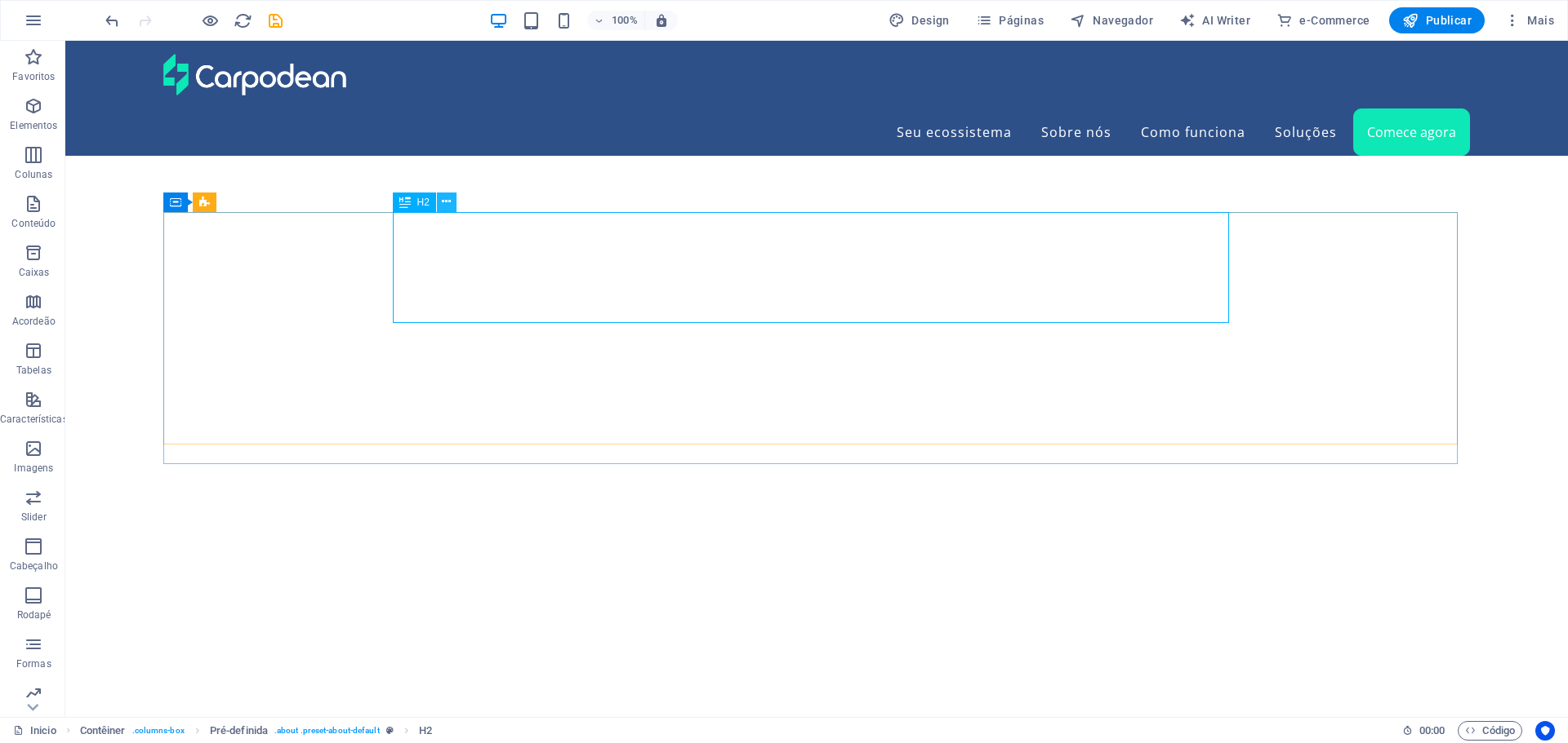
click at [452, 203] on button at bounding box center [446, 203] width 19 height 19
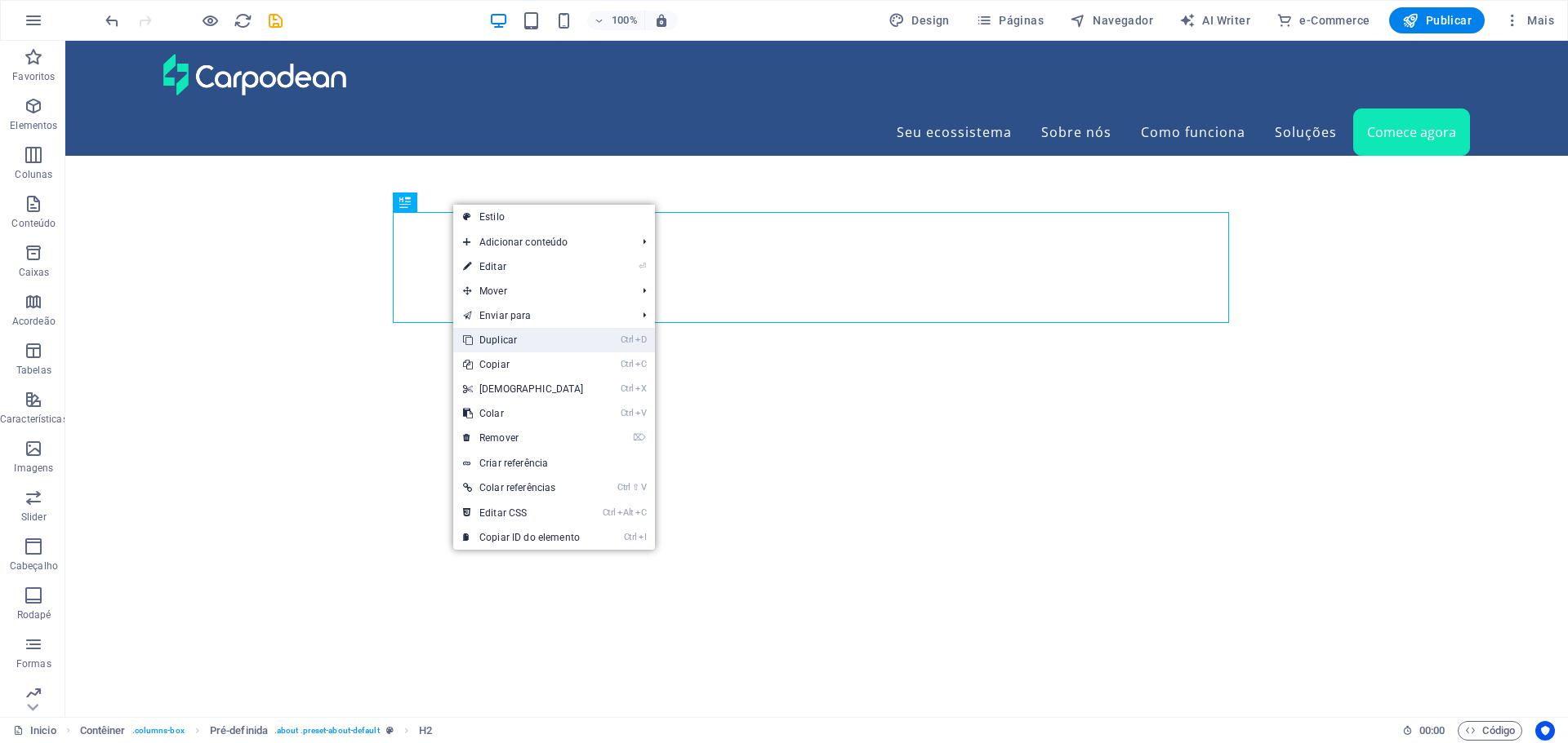
click at [491, 338] on link "Ctrl D Duplicar" at bounding box center [523, 341] width 141 height 24
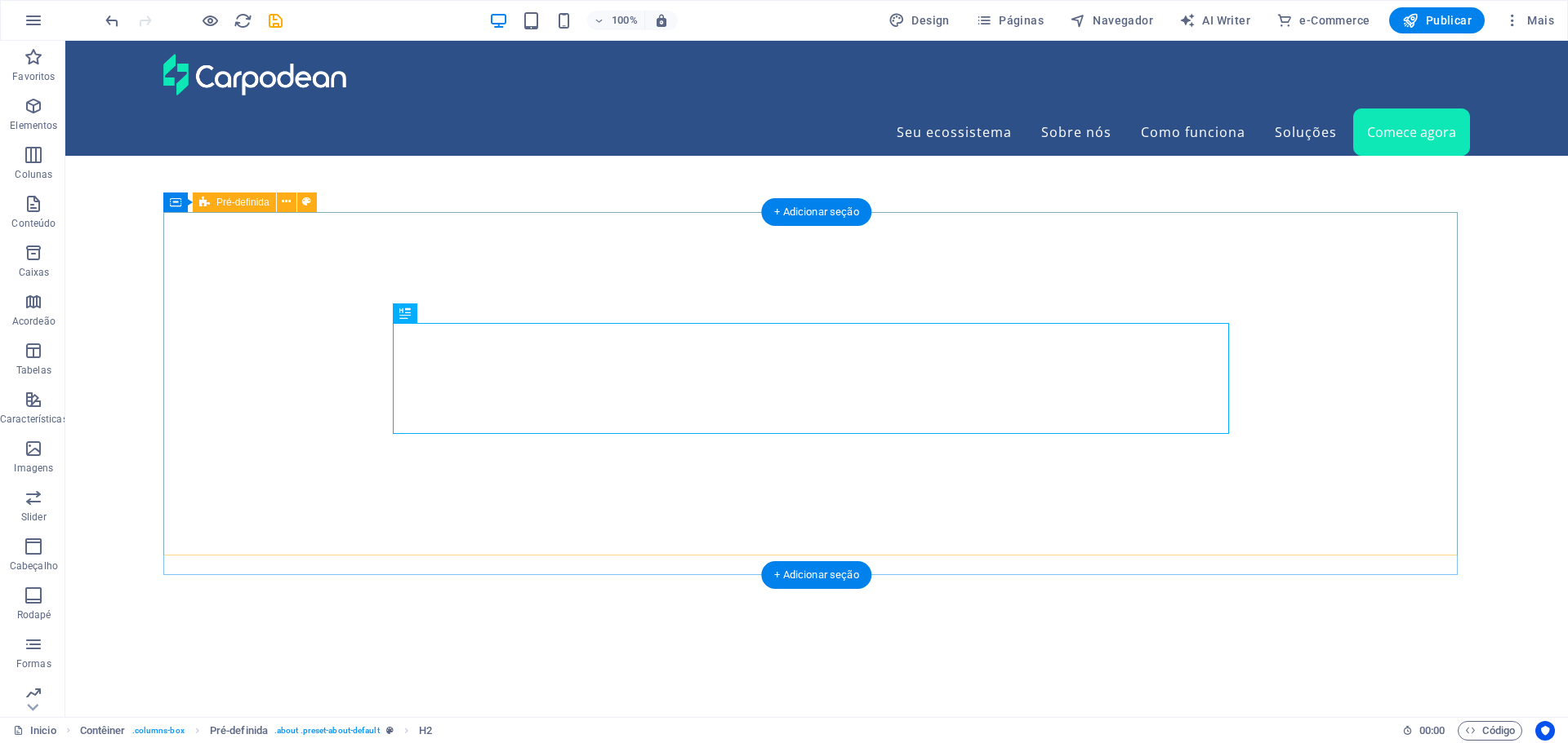
drag, startPoint x: 514, startPoint y: 354, endPoint x: 564, endPoint y: 444, distance: 103.0
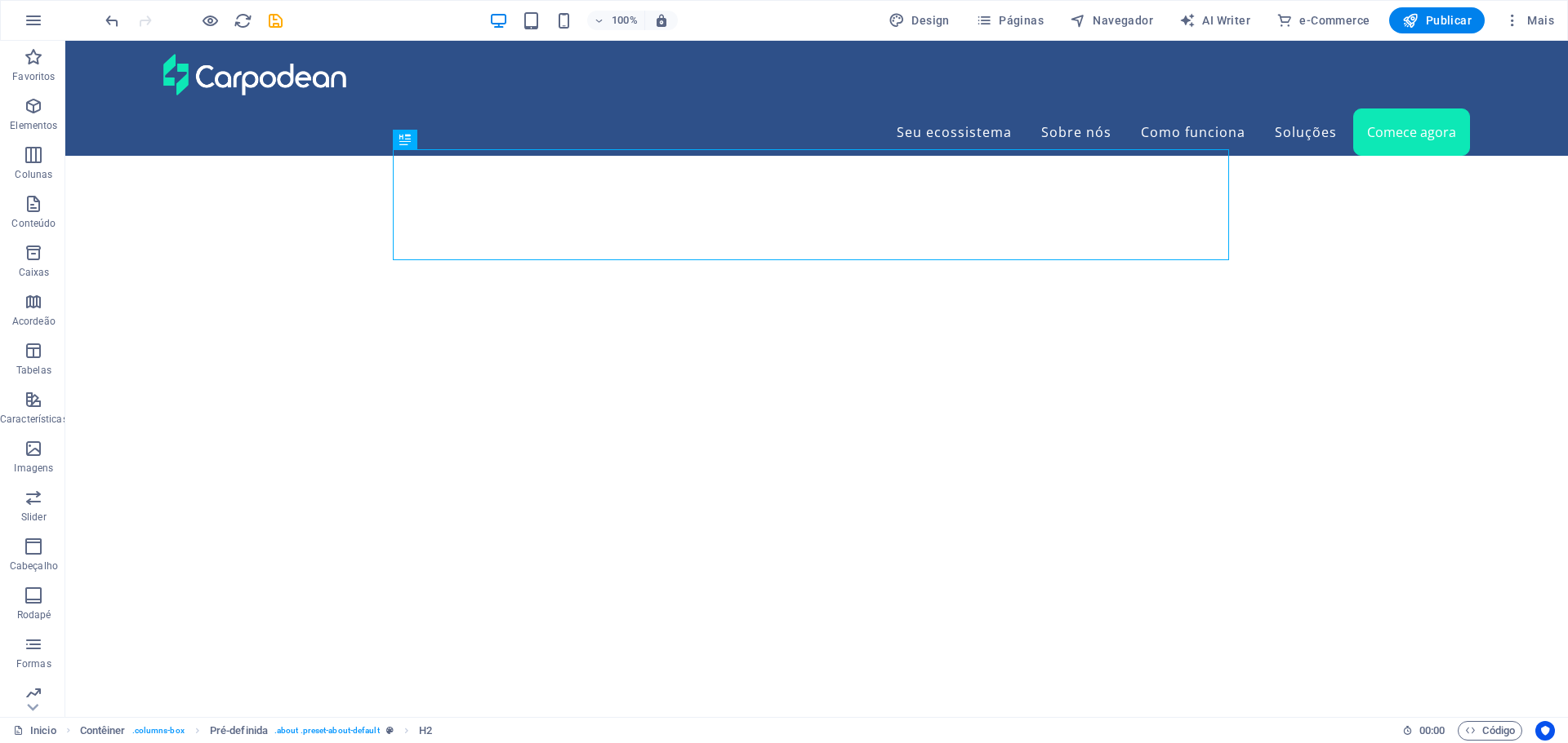
scroll to position [4574, 0]
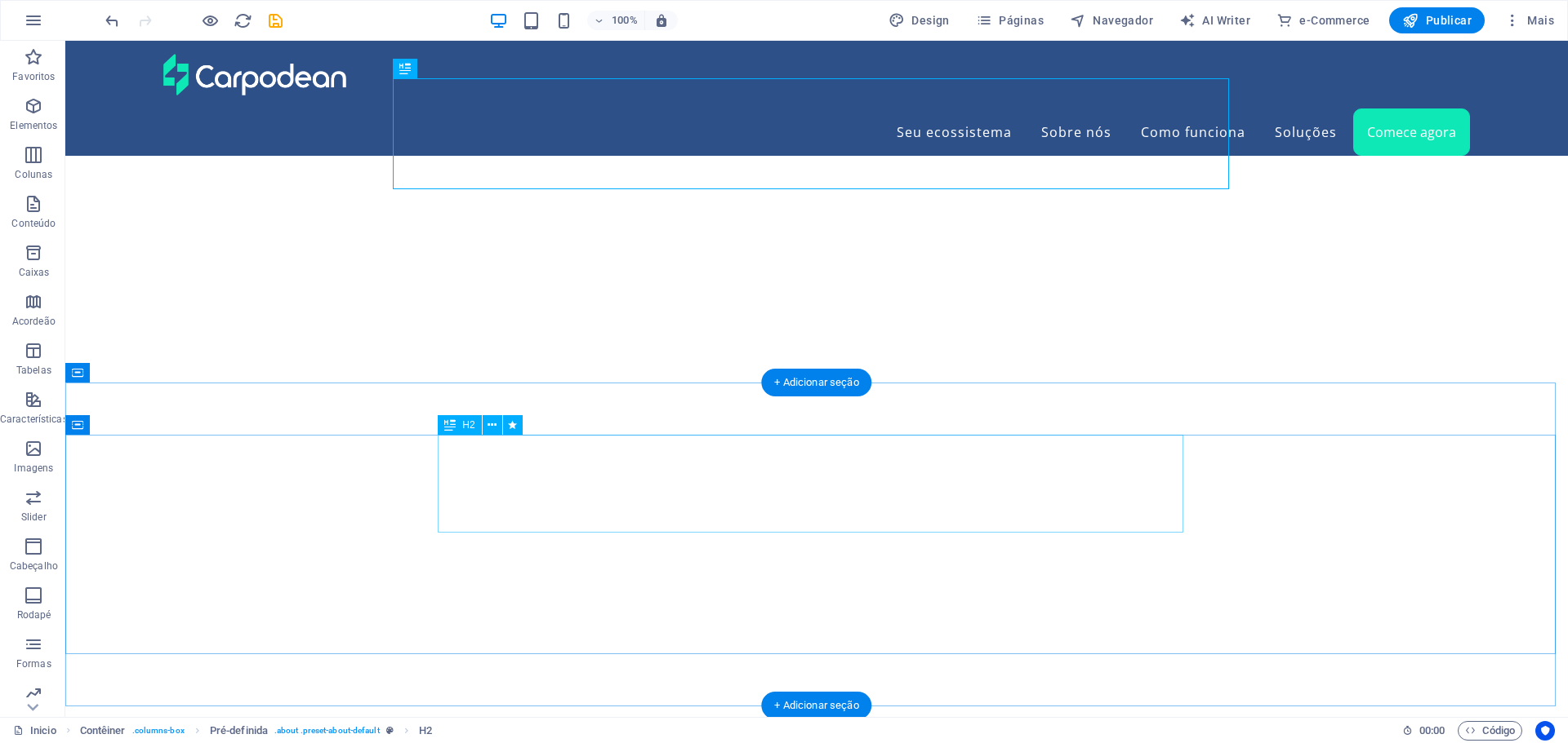
drag, startPoint x: 507, startPoint y: 110, endPoint x: 535, endPoint y: 423, distance: 314.2
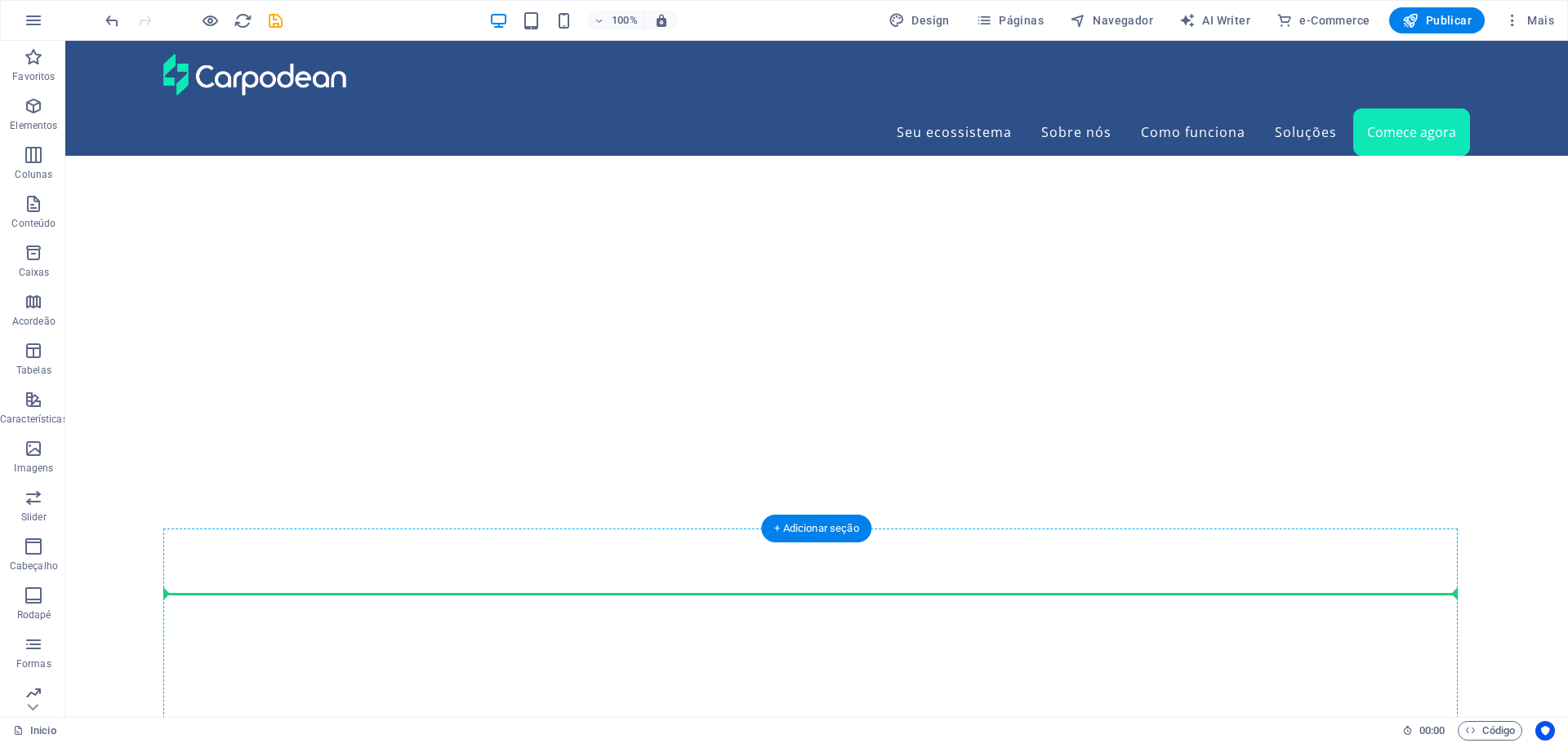
scroll to position [4752, 0]
drag, startPoint x: 471, startPoint y: 108, endPoint x: 642, endPoint y: 612, distance: 532.2
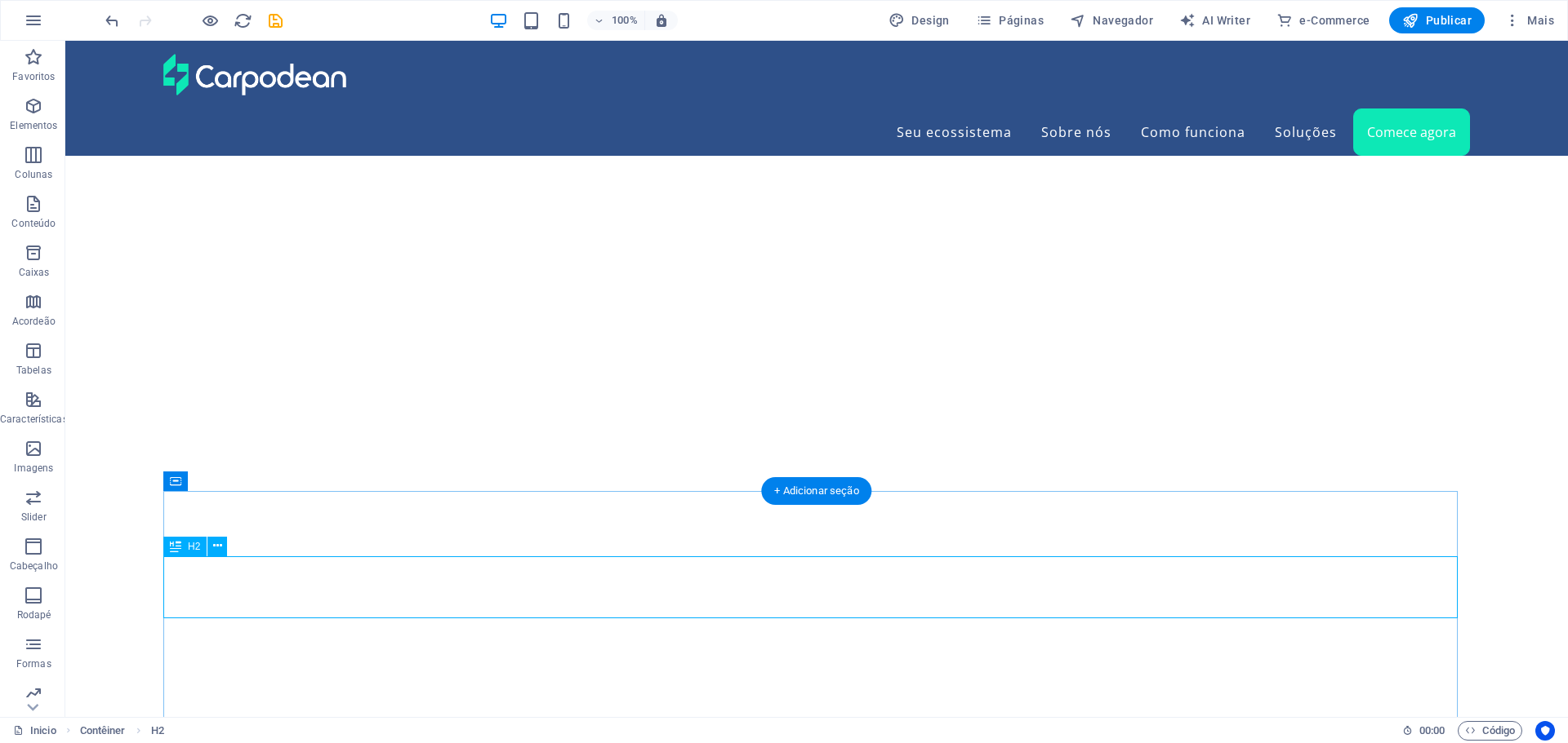
scroll to position [4804, 0]
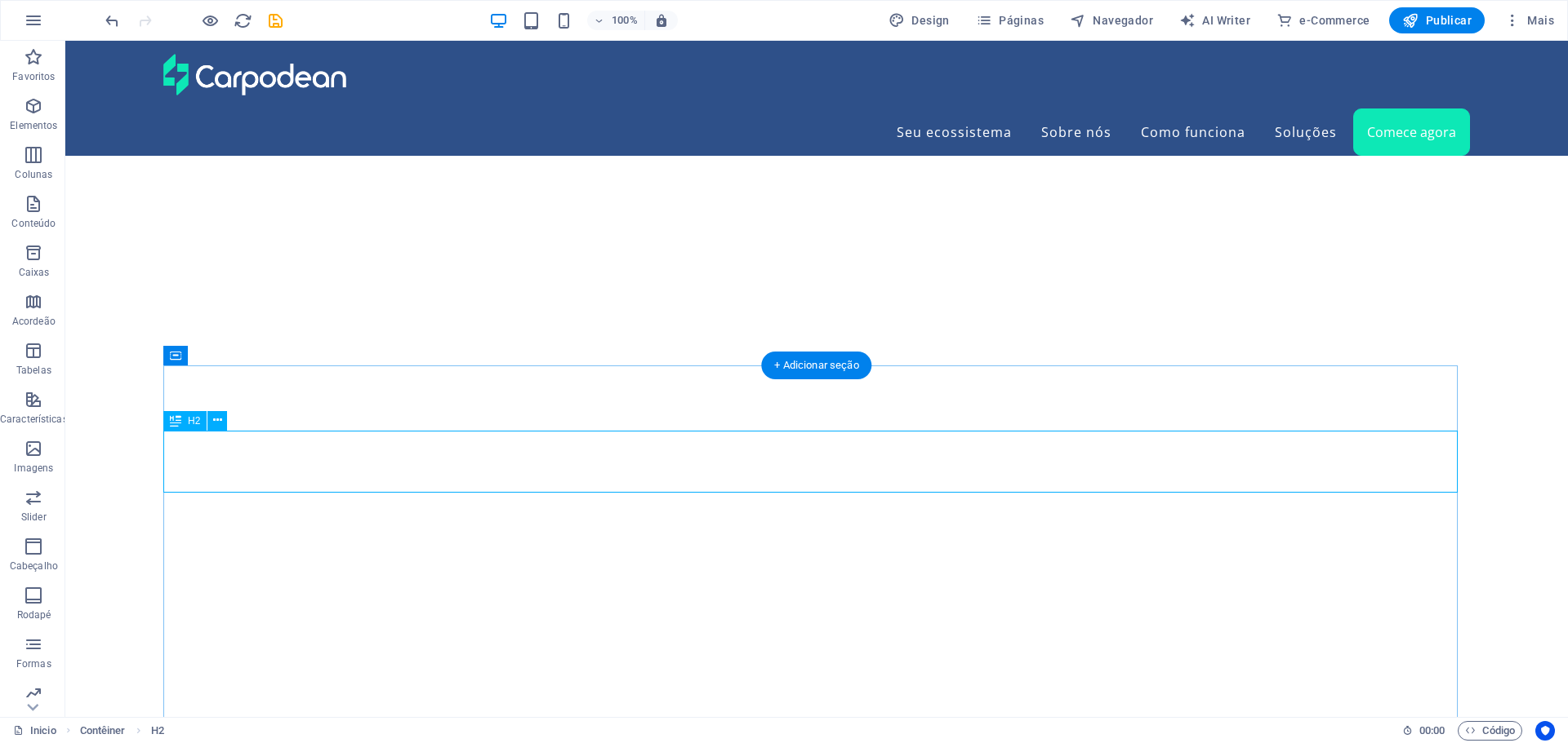
drag, startPoint x: 695, startPoint y: 461, endPoint x: 408, endPoint y: 460, distance: 287.0
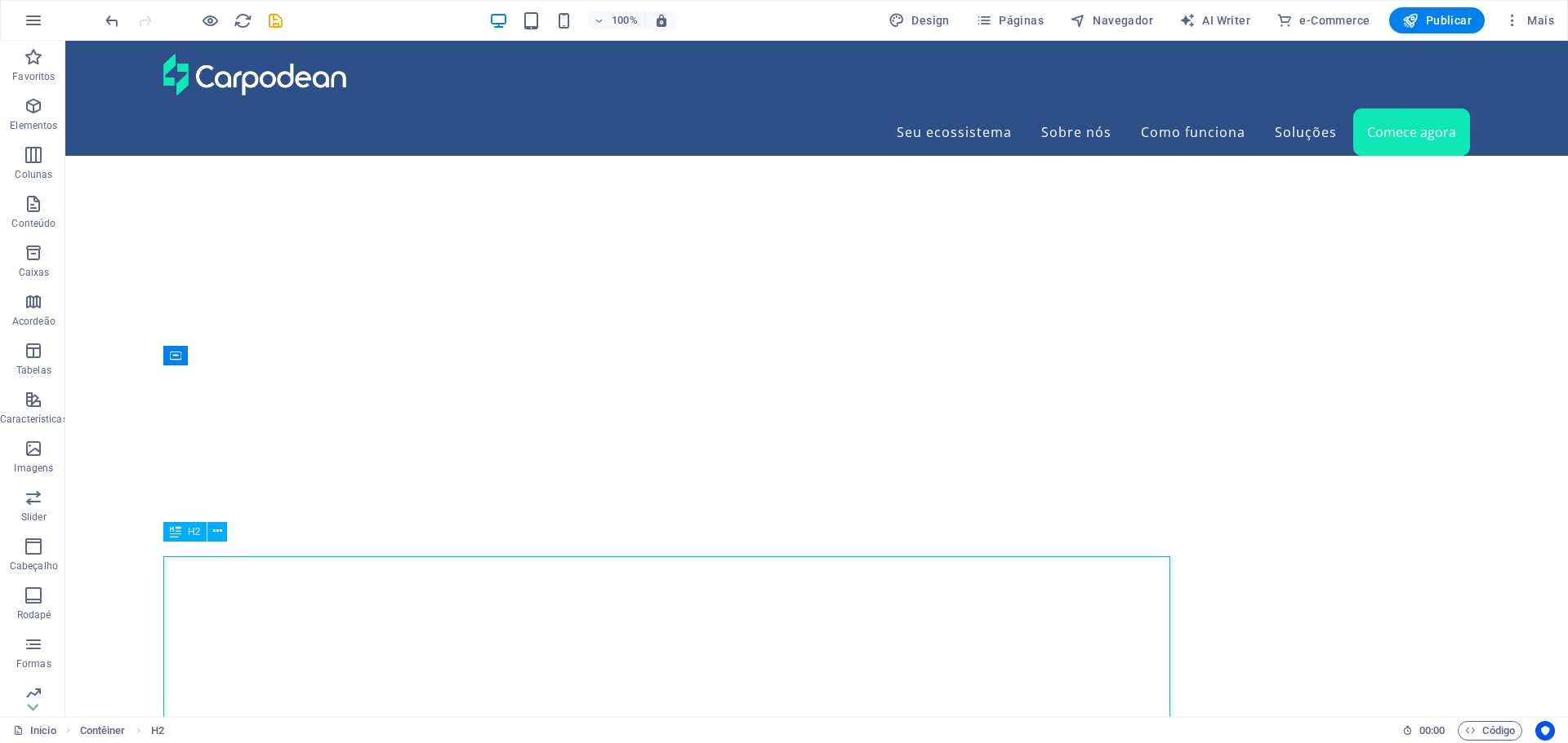
scroll to position [4804, 0]
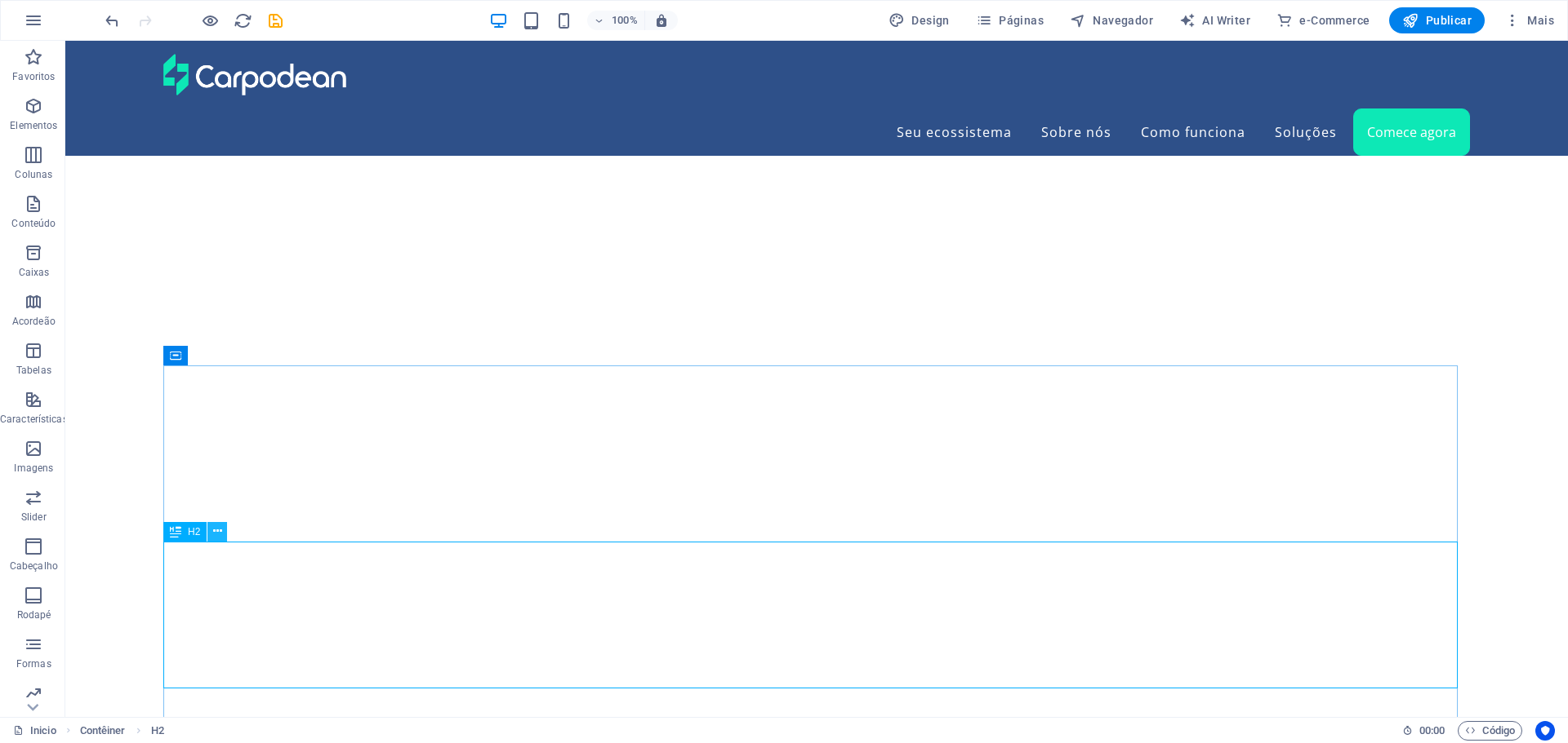
click at [218, 531] on icon at bounding box center [218, 532] width 9 height 17
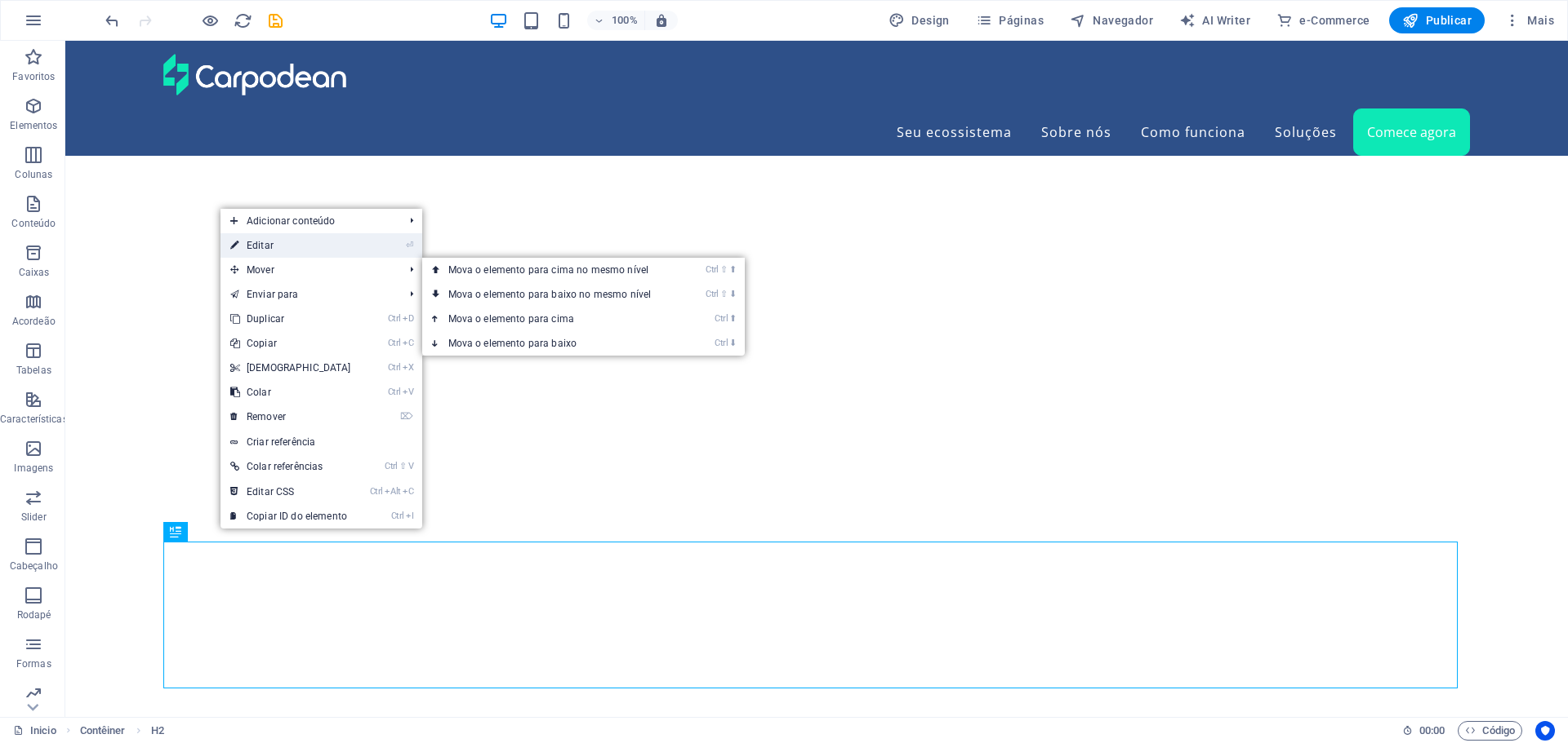
click at [254, 241] on link "⏎ Editar" at bounding box center [290, 245] width 141 height 24
select select "px"
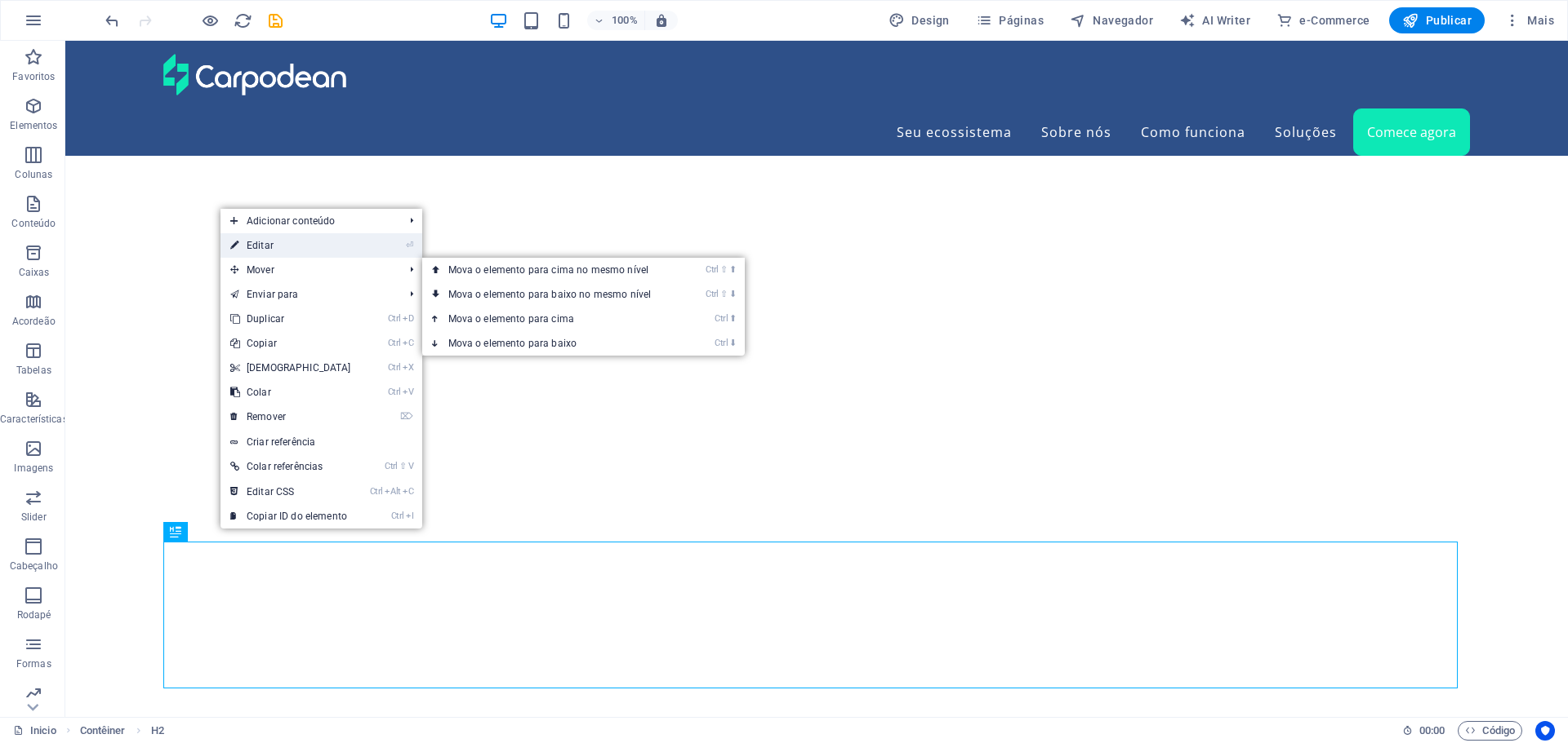
select select "px"
select select "%"
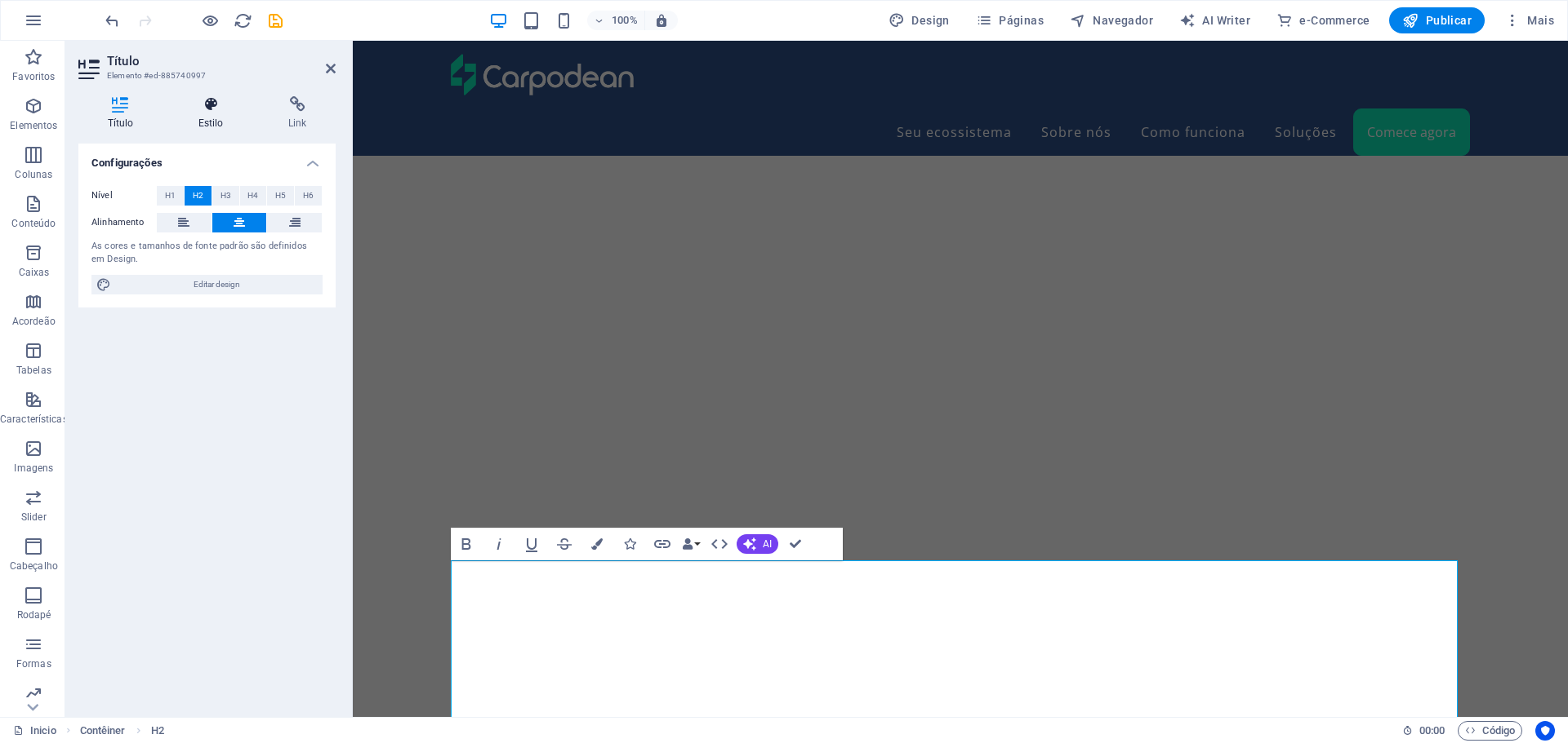
click at [209, 110] on icon at bounding box center [210, 104] width 83 height 17
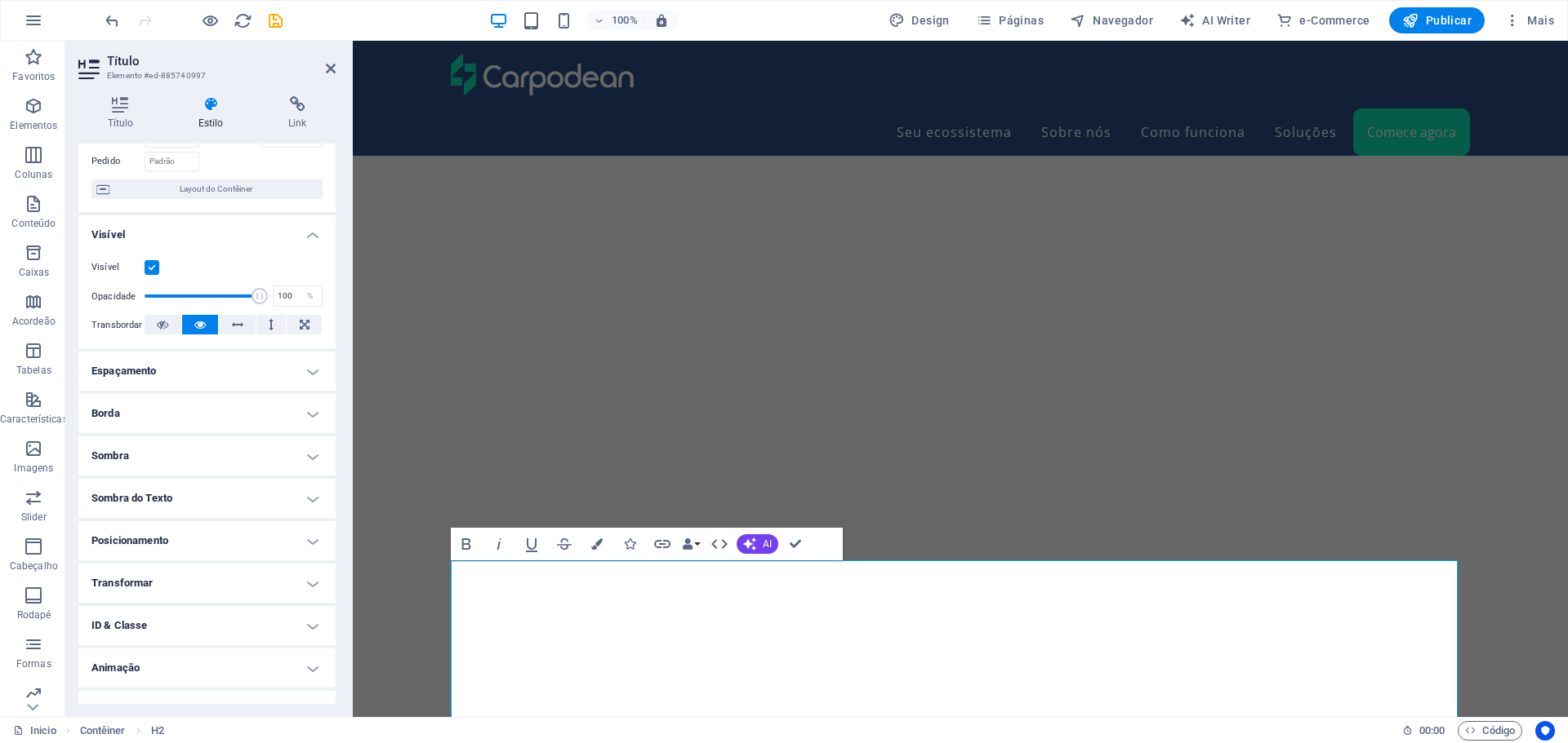
scroll to position [129, 0]
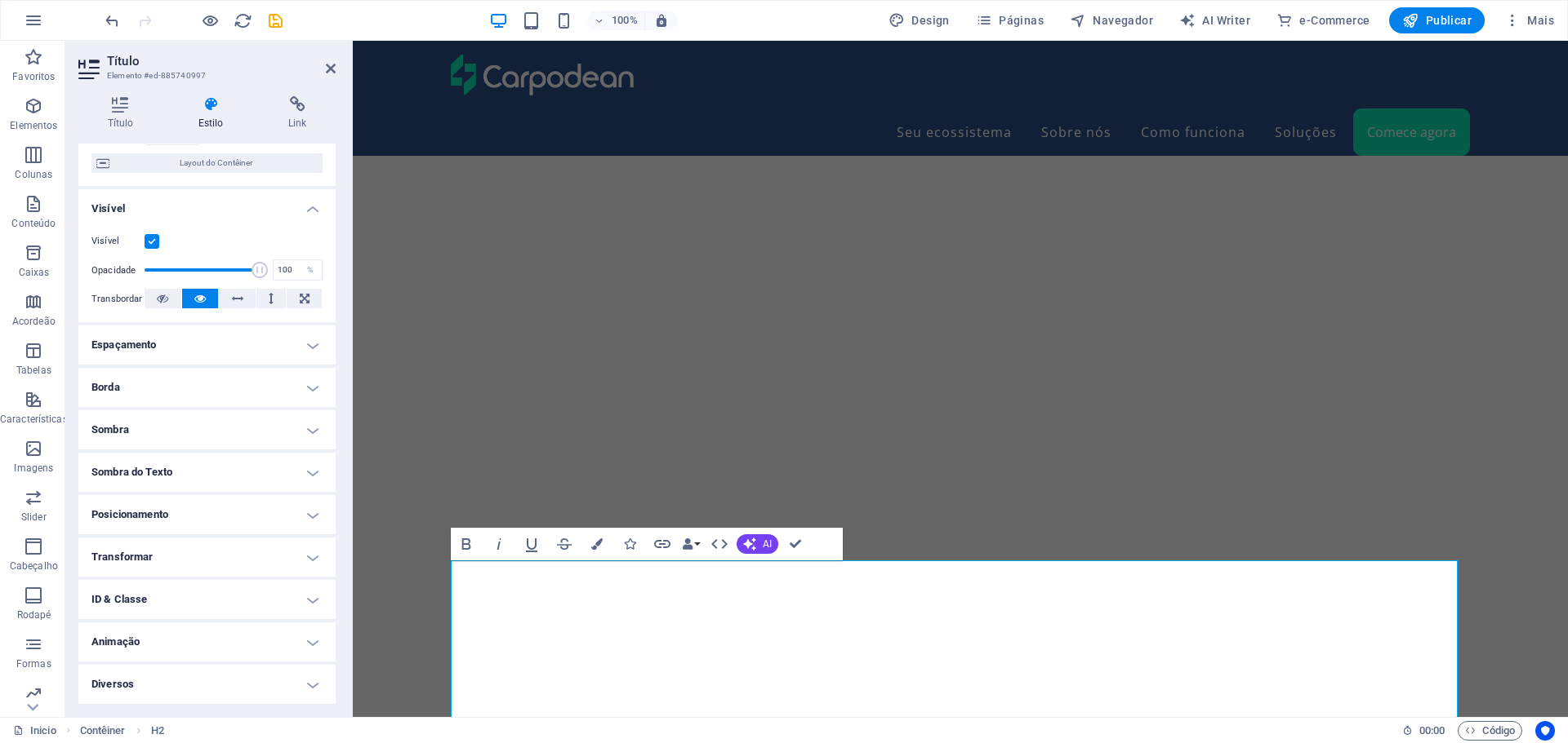
click at [306, 341] on h4 "Espaçamento" at bounding box center [207, 345] width 257 height 39
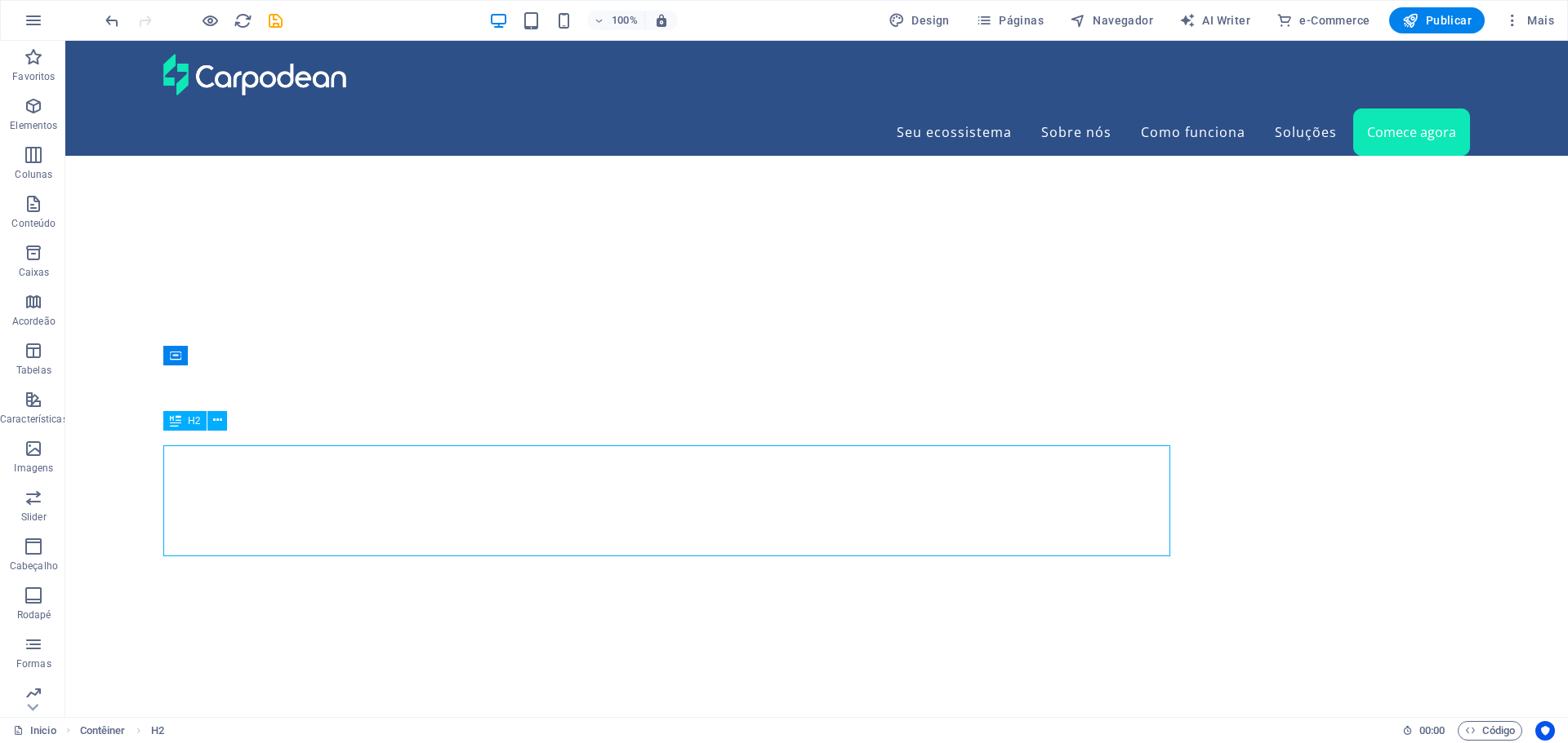
scroll to position [4804, 0]
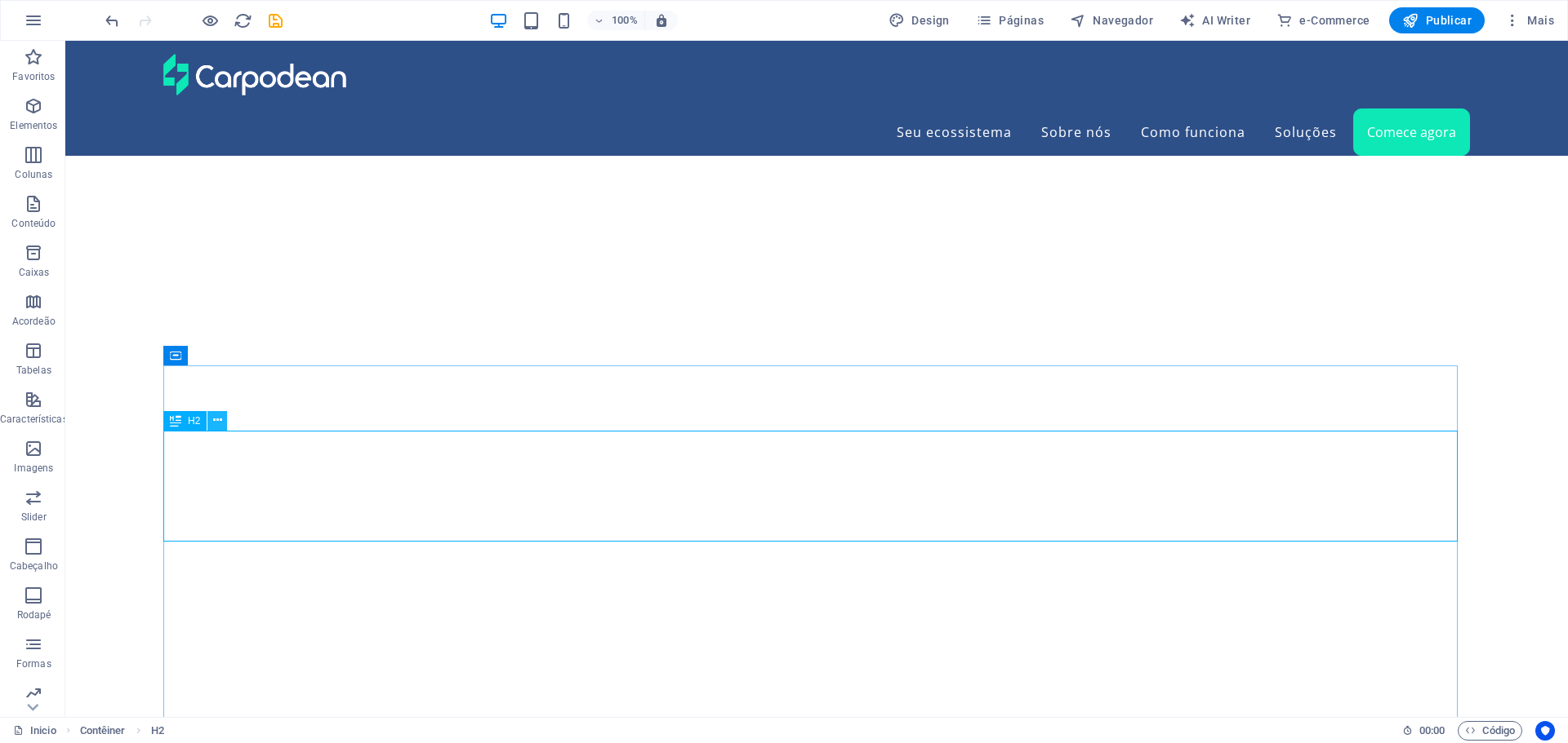
click at [218, 421] on icon at bounding box center [218, 421] width 9 height 17
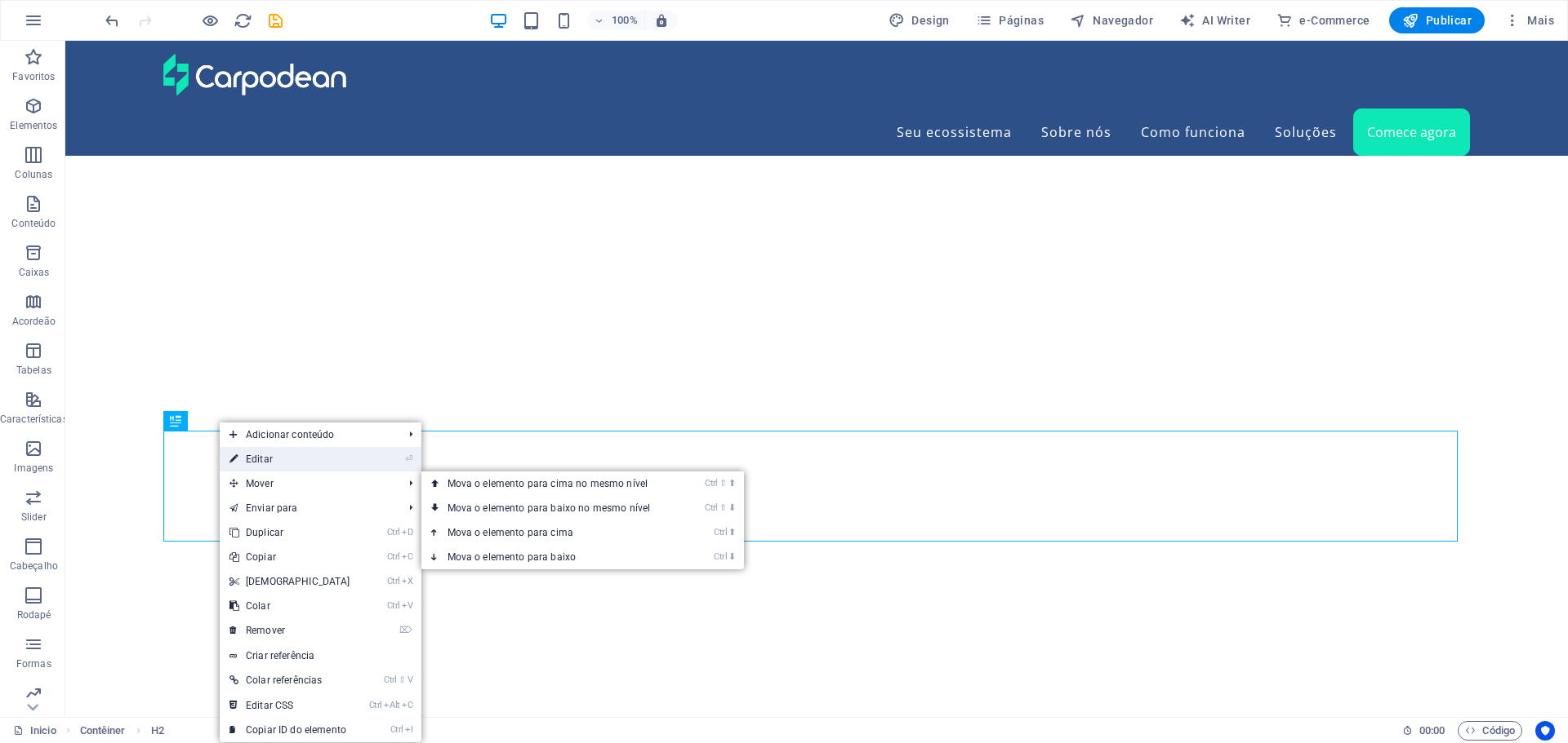
click at [263, 458] on link "⏎ Editar" at bounding box center [289, 459] width 141 height 24
select select "px"
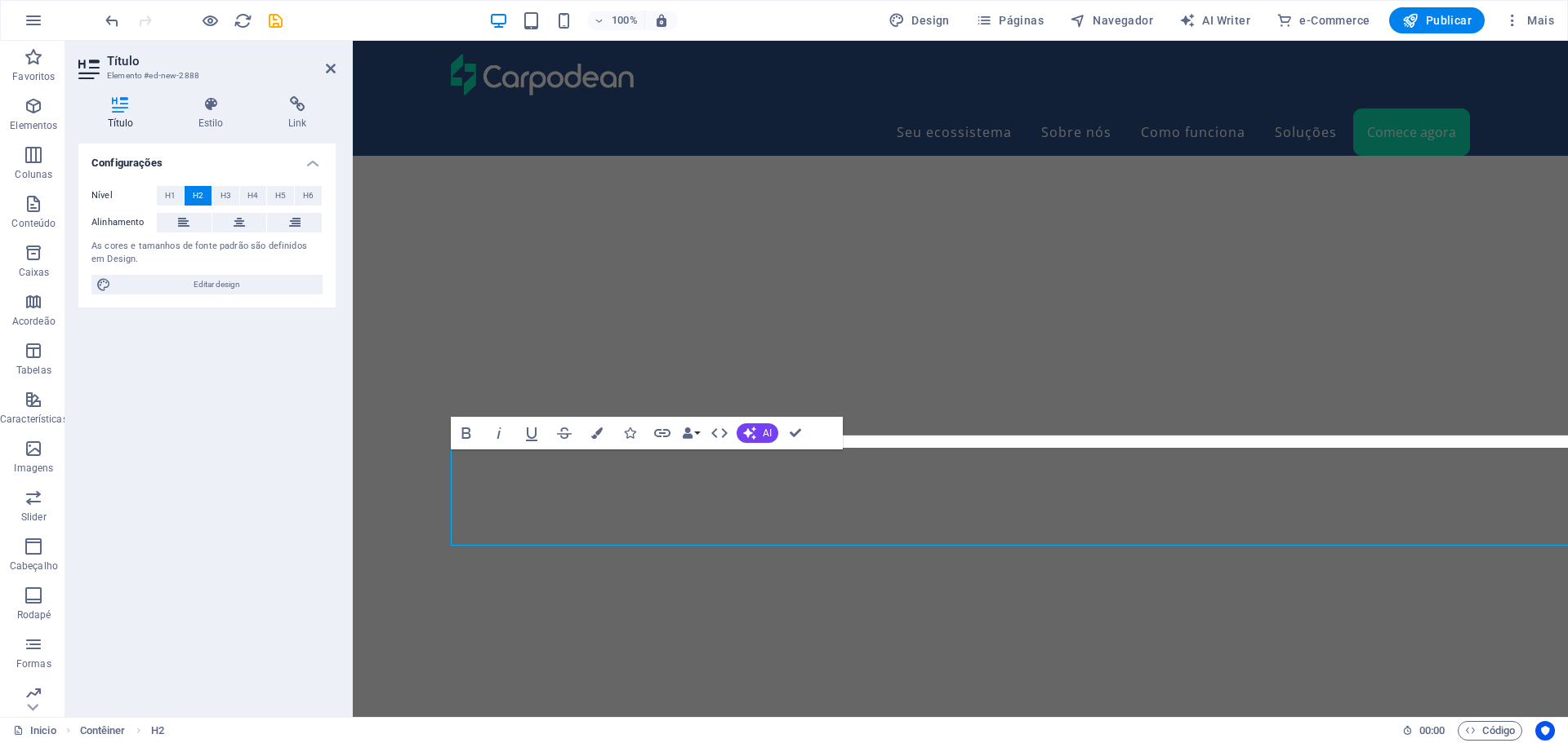
scroll to position [4800, 0]
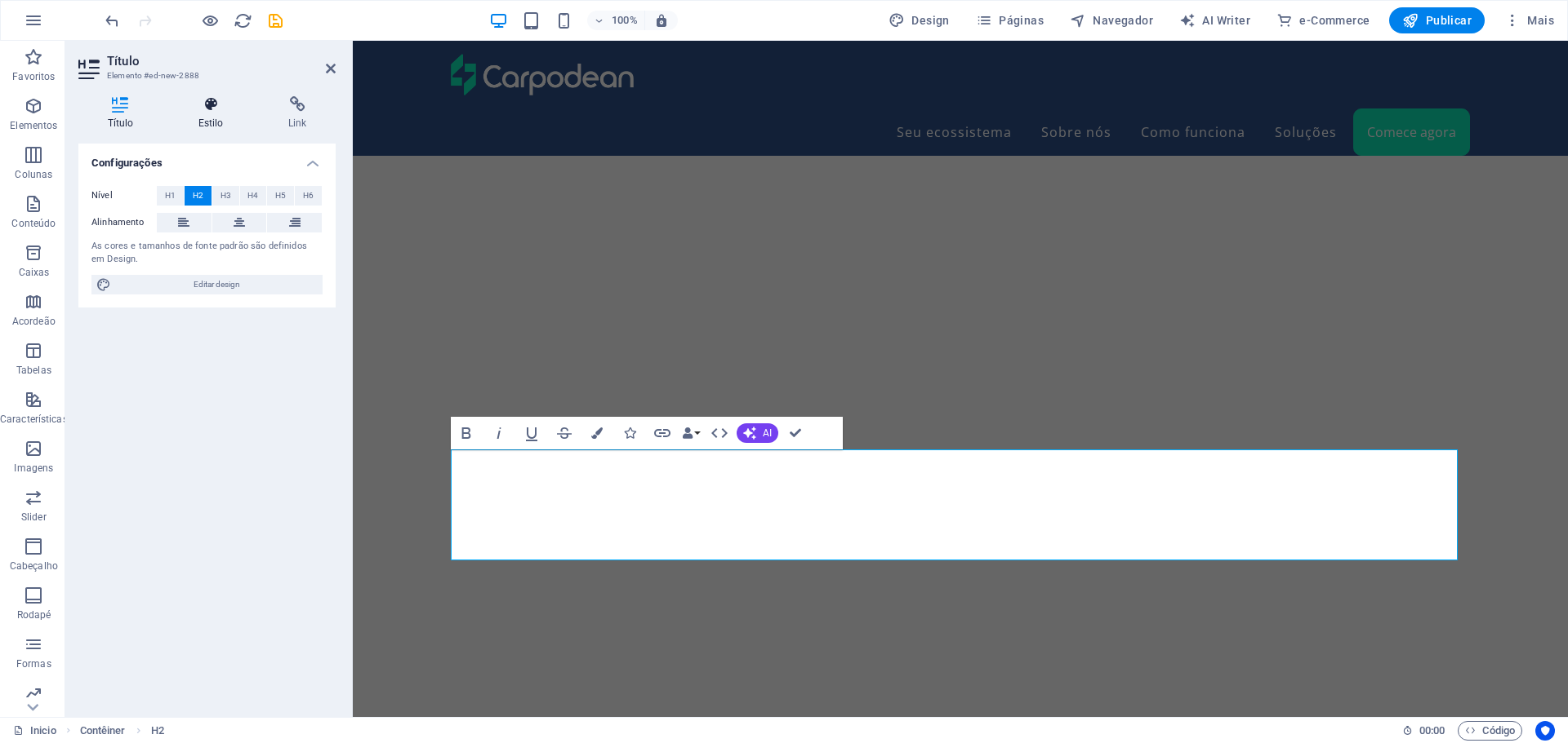
click at [205, 112] on icon at bounding box center [210, 104] width 83 height 17
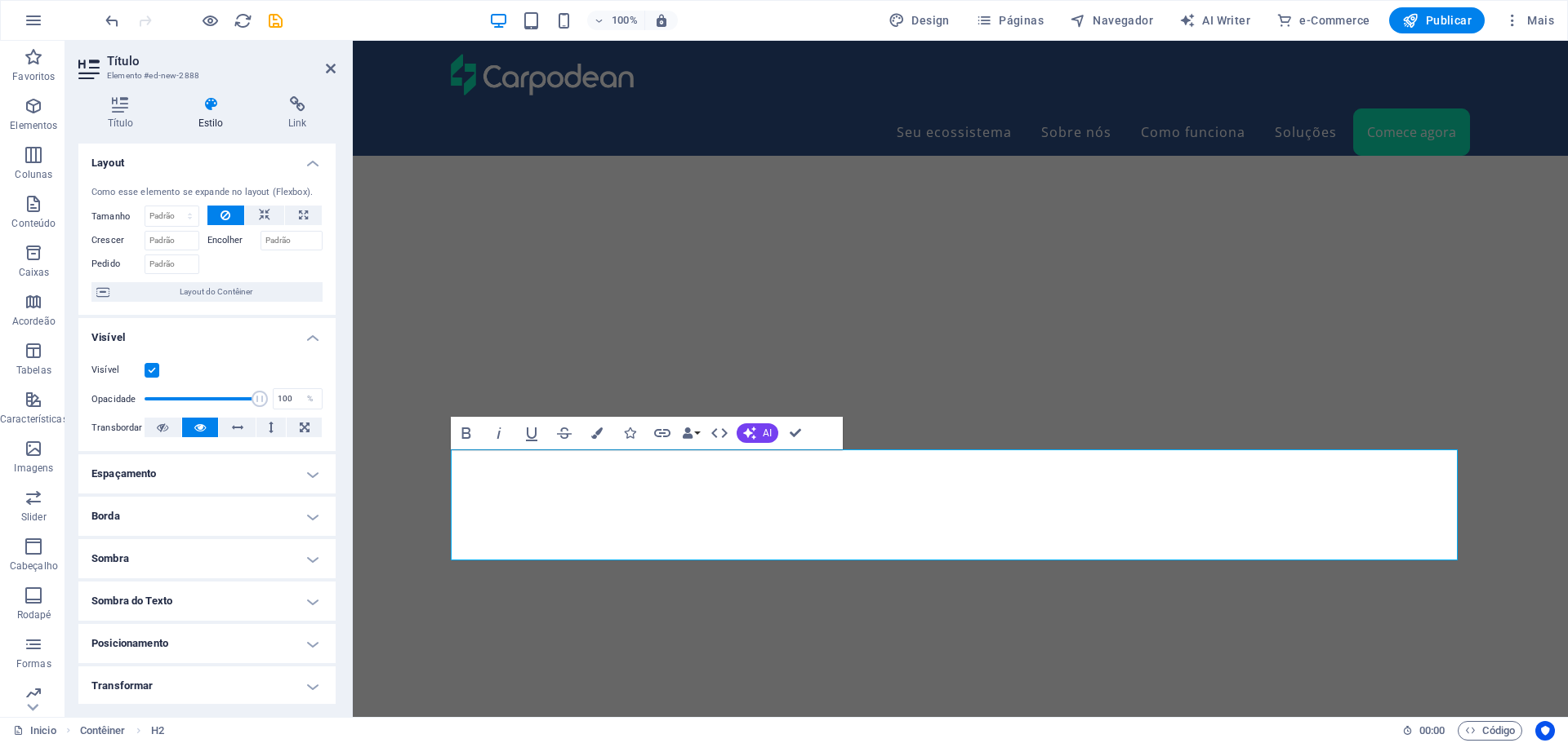
click at [225, 471] on h4 "Espaçamento" at bounding box center [207, 474] width 257 height 39
click at [131, 574] on input "144" at bounding box center [136, 577] width 56 height 19
click at [135, 574] on input "144" at bounding box center [136, 577] width 56 height 19
type input "25"
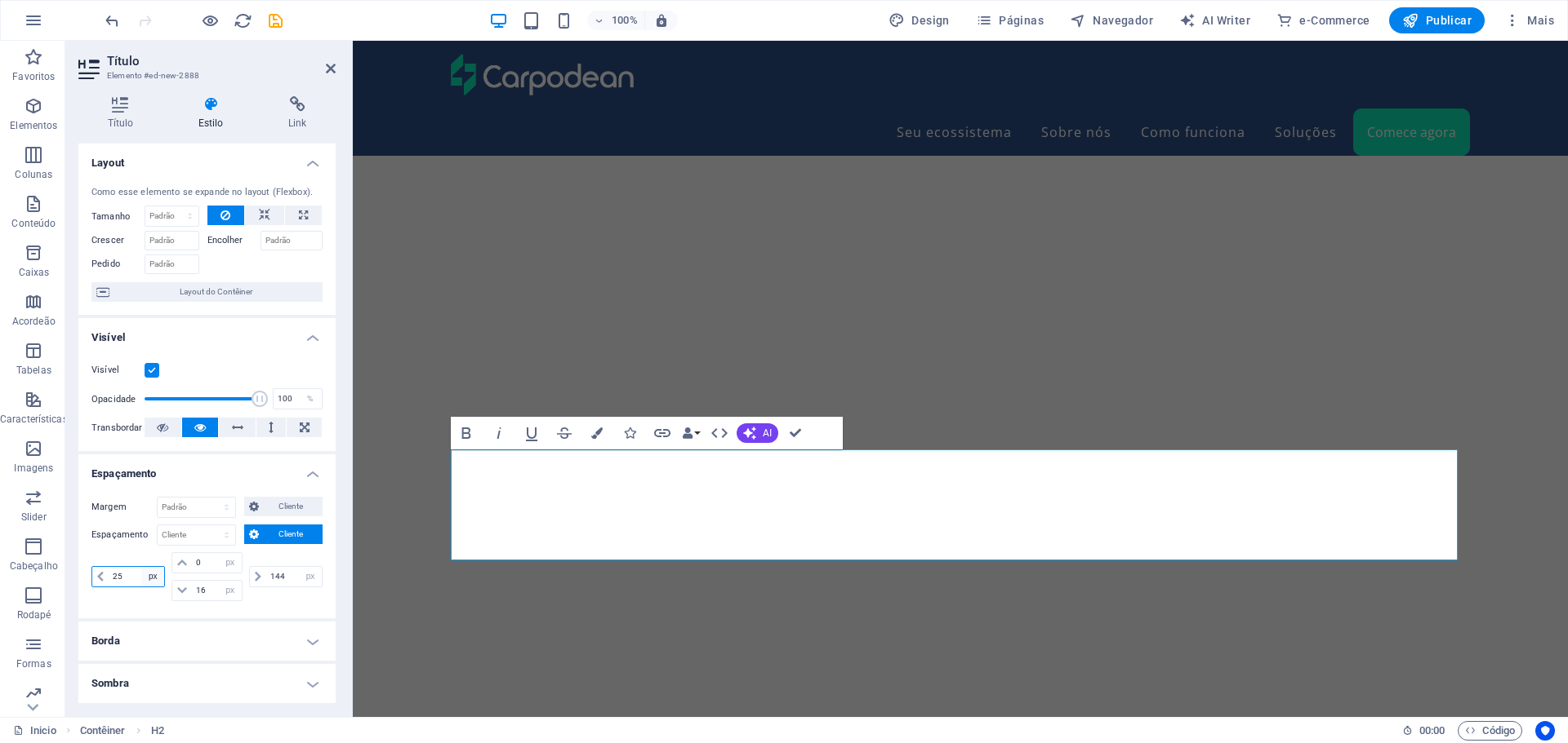
click at [146, 576] on select "px rem % vh vw" at bounding box center [153, 577] width 23 height 19
select select "%"
click at [142, 568] on select "px rem % vh vw" at bounding box center [153, 577] width 23 height 19
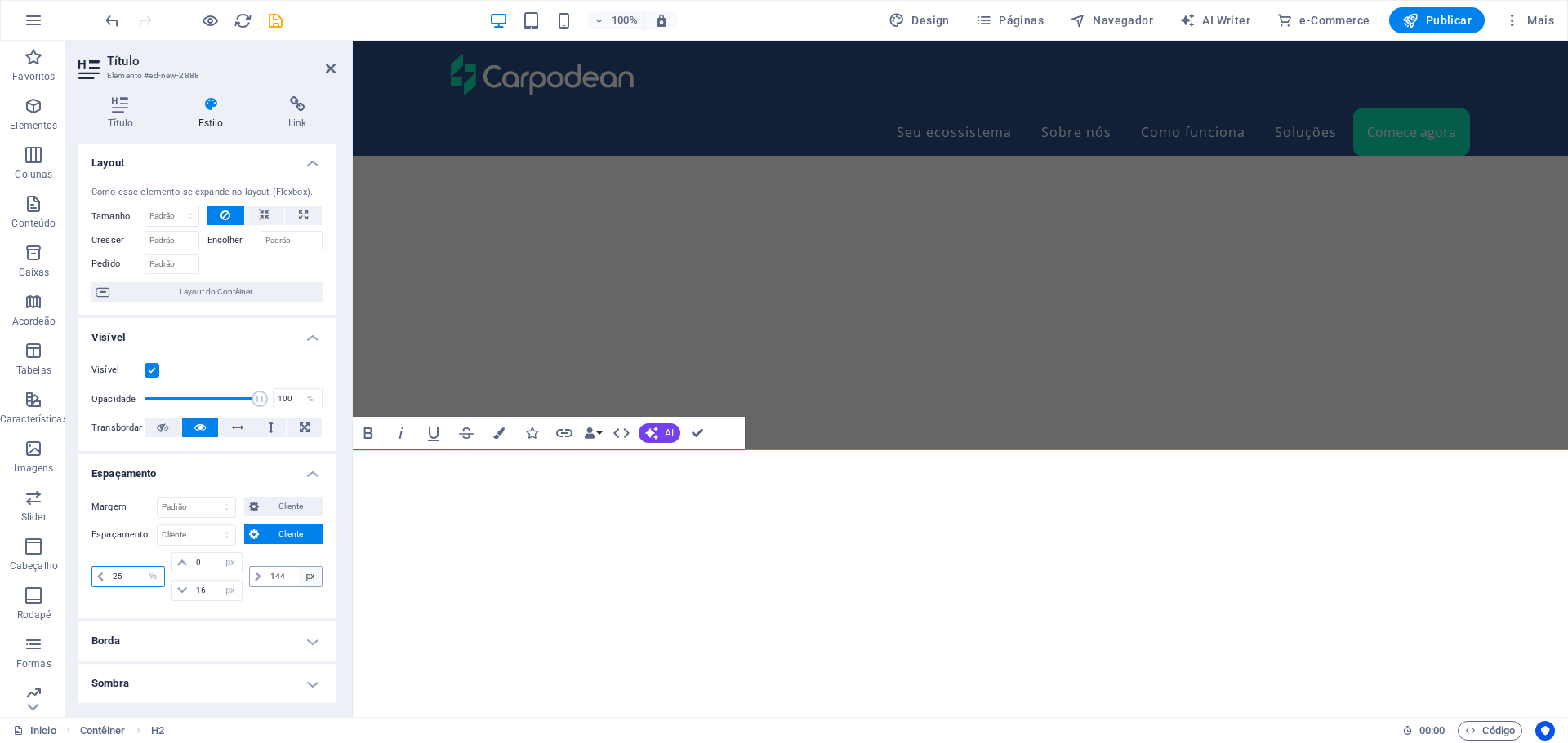
type input "25"
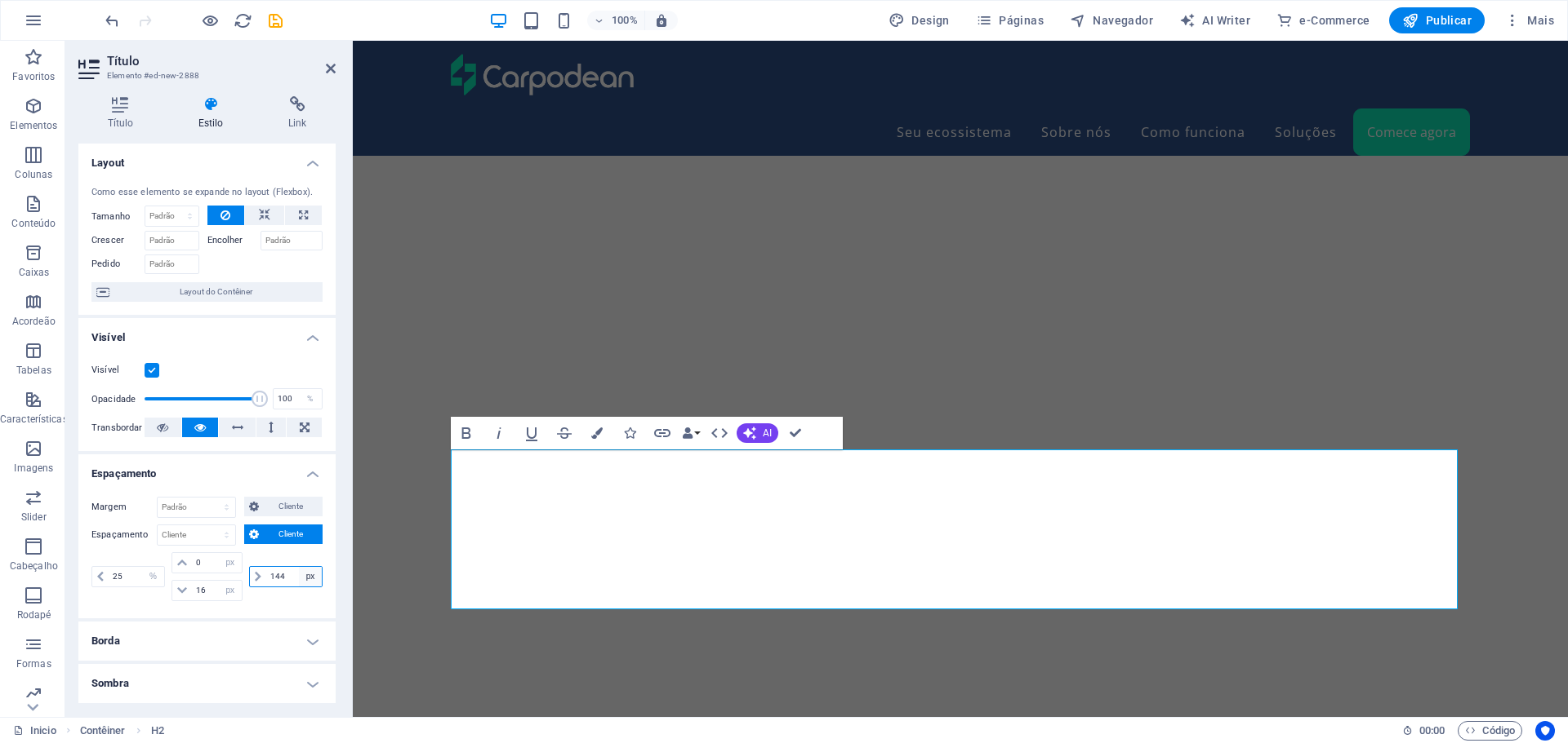
click at [311, 578] on select "px rem % vh vw" at bounding box center [310, 577] width 23 height 19
select select "%"
click at [299, 568] on select "px rem % vh vw" at bounding box center [310, 577] width 23 height 19
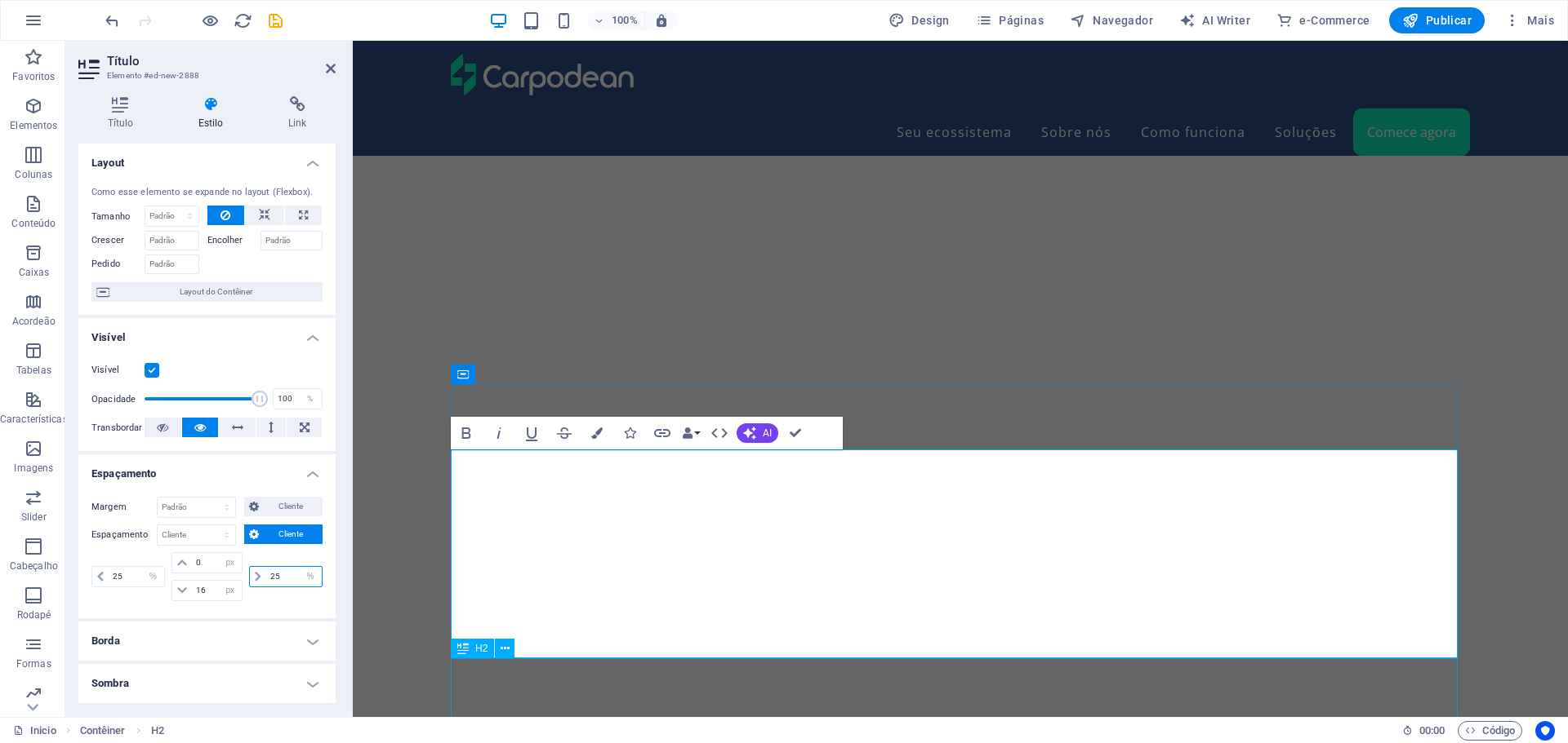
type input "25"
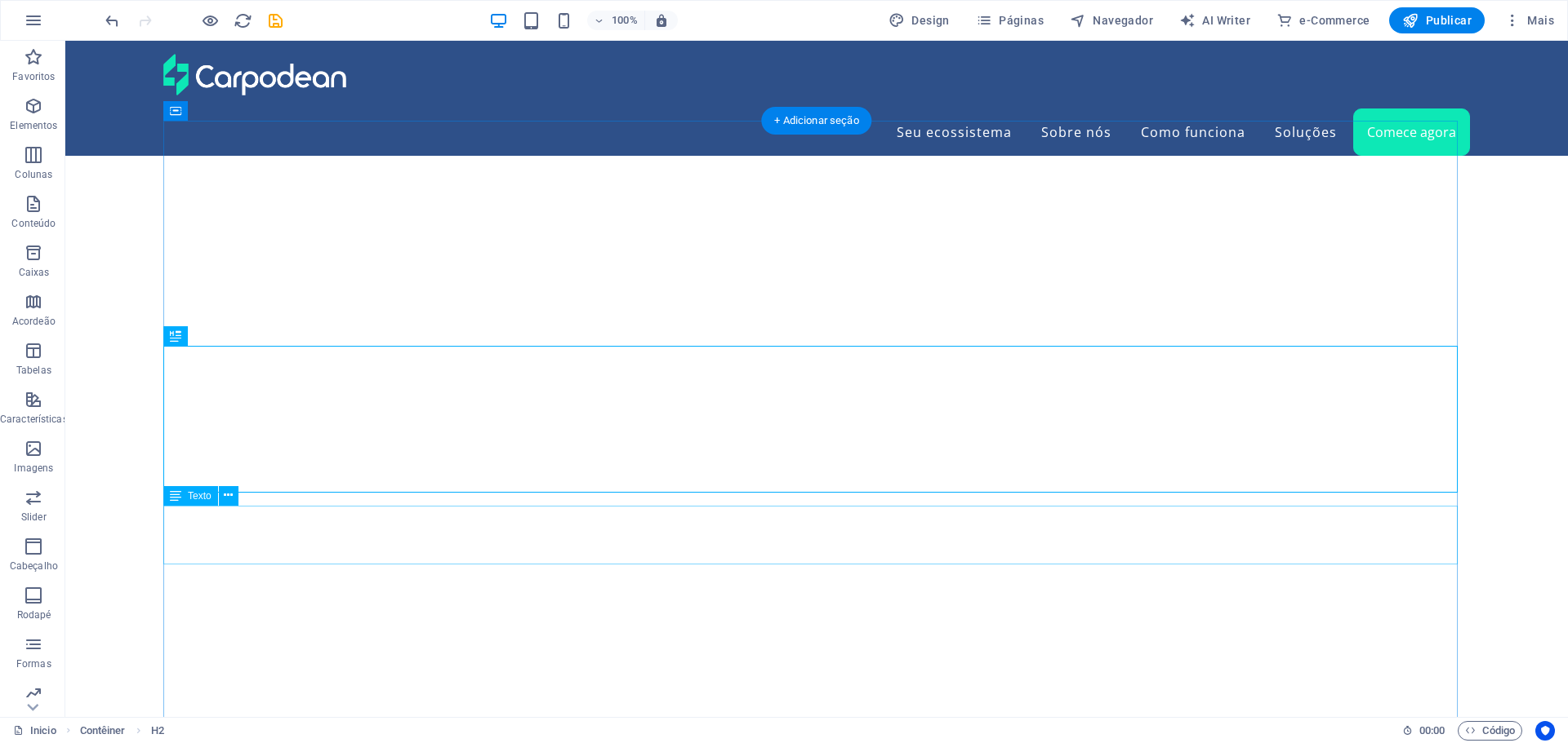
scroll to position [5049, 0]
click at [215, 334] on icon at bounding box center [218, 336] width 9 height 17
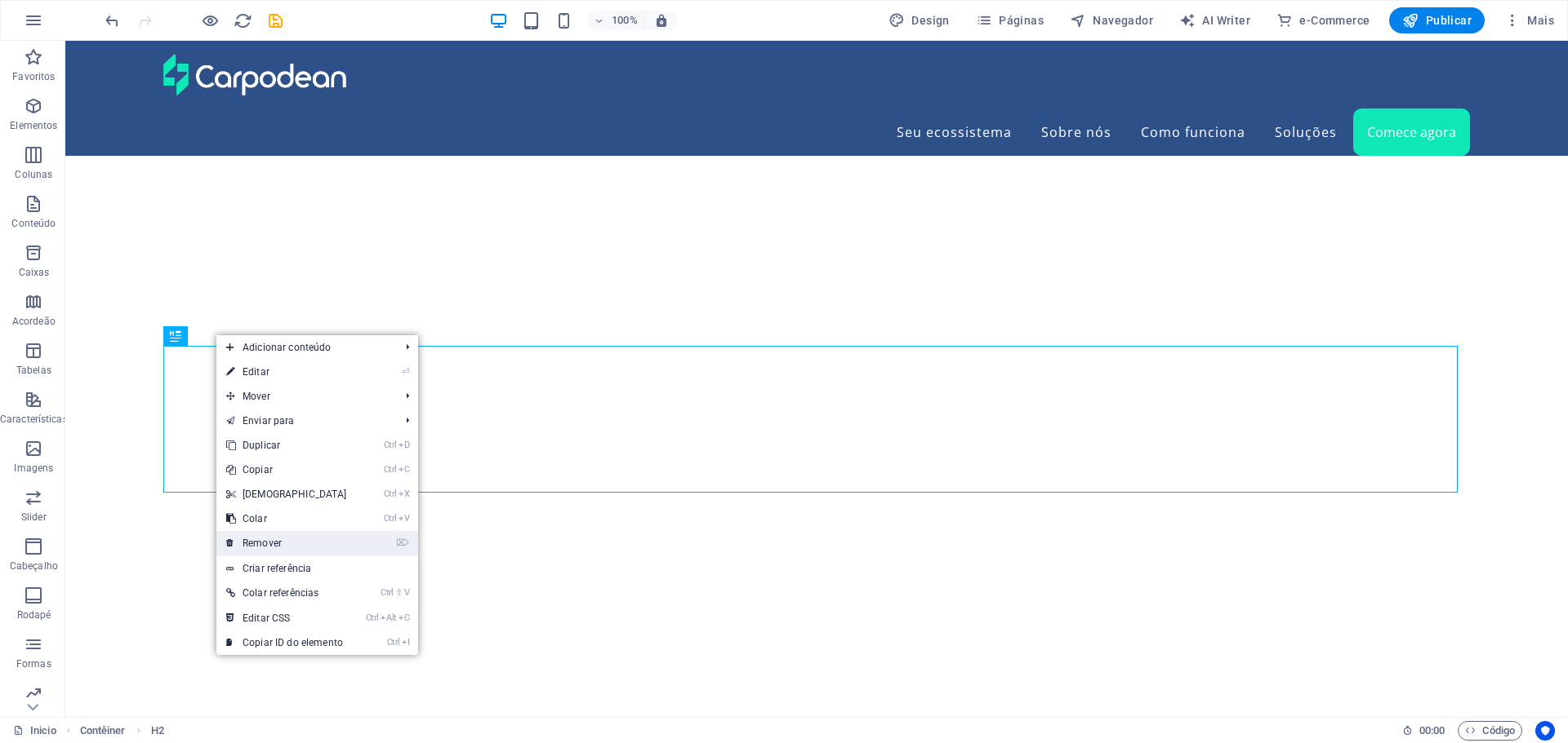
click at [257, 541] on link "⌦ Remover" at bounding box center [287, 543] width 141 height 24
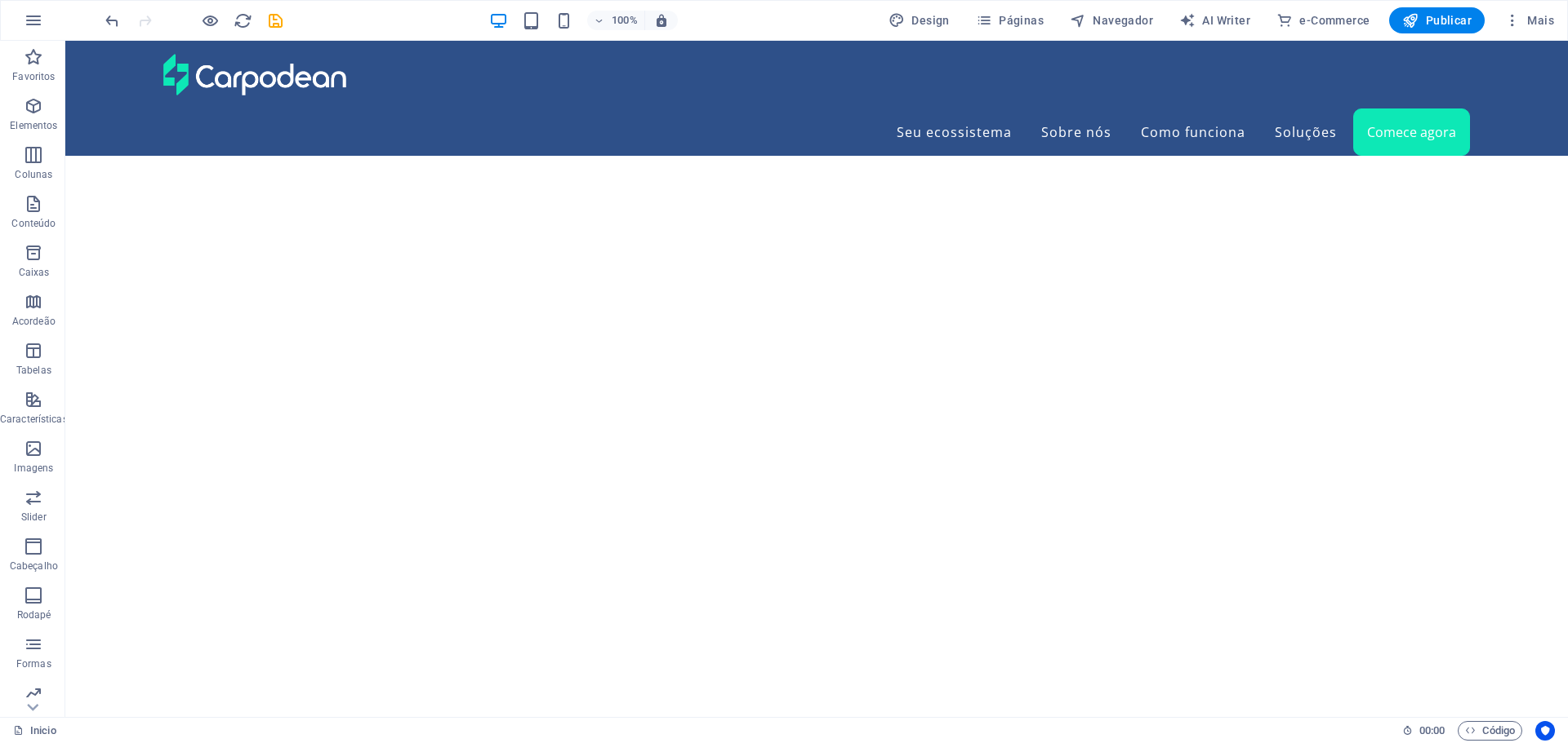
click at [274, 24] on icon "save" at bounding box center [275, 20] width 18 height 18
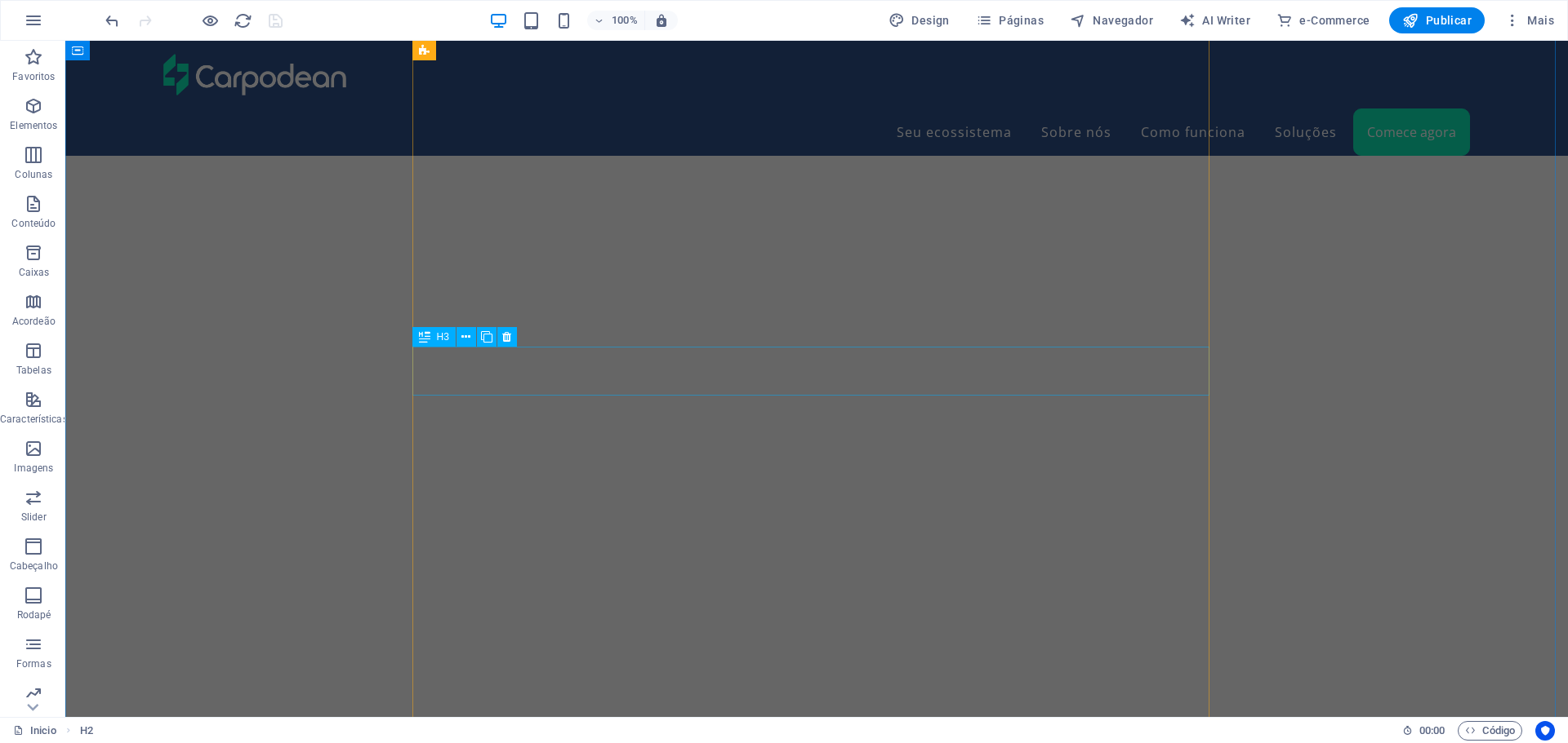
scroll to position [6600, 0]
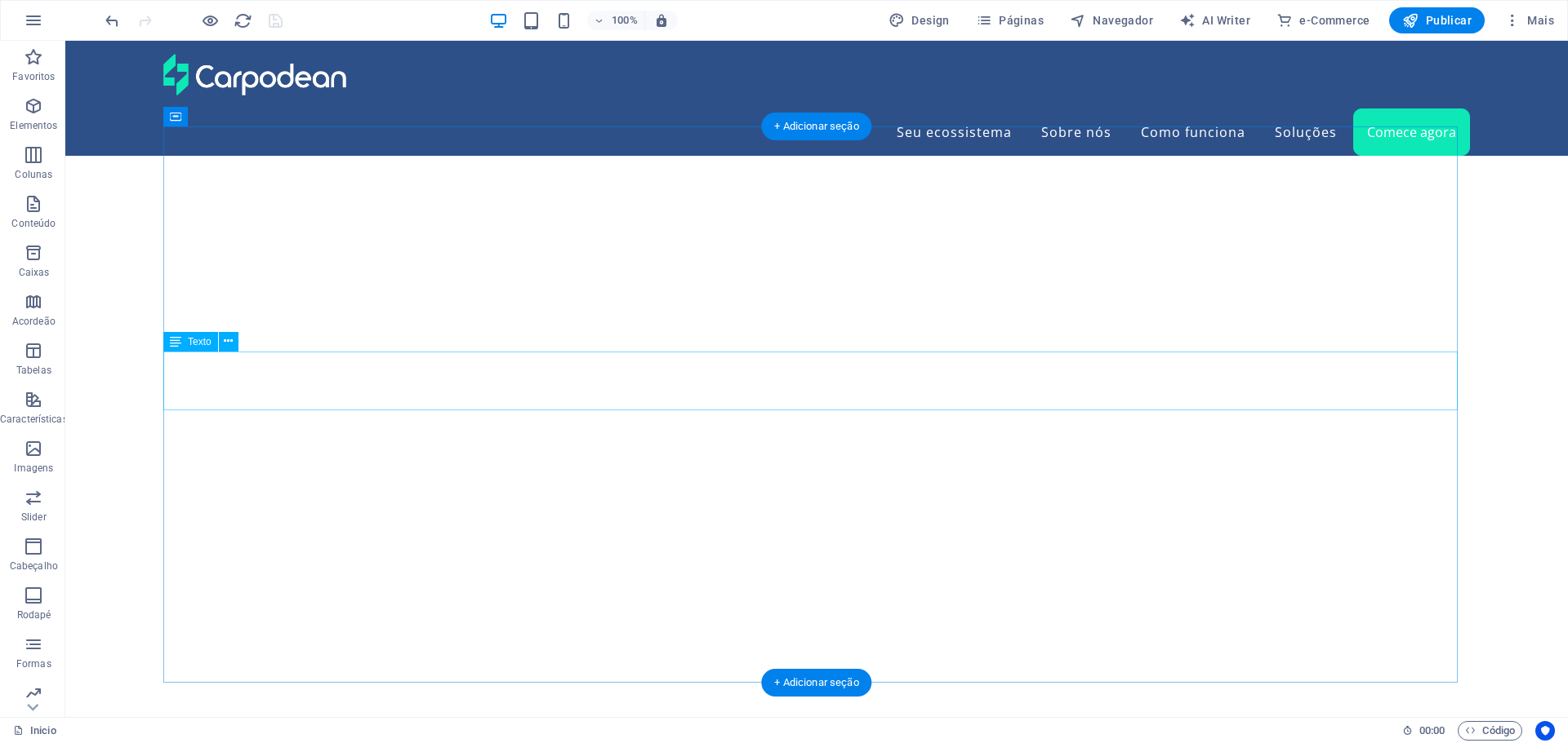
scroll to position [5614, 0]
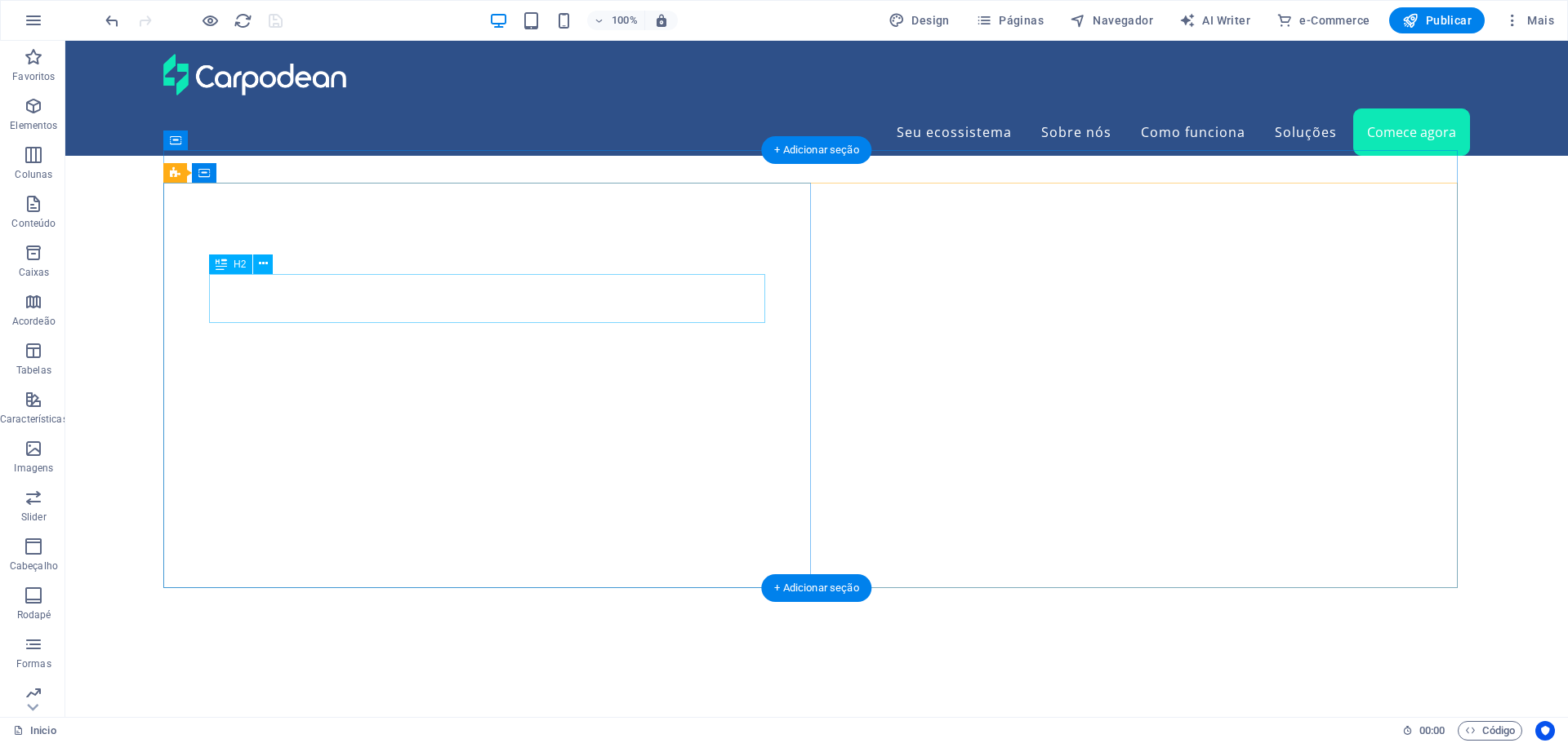
scroll to position [5533, 0]
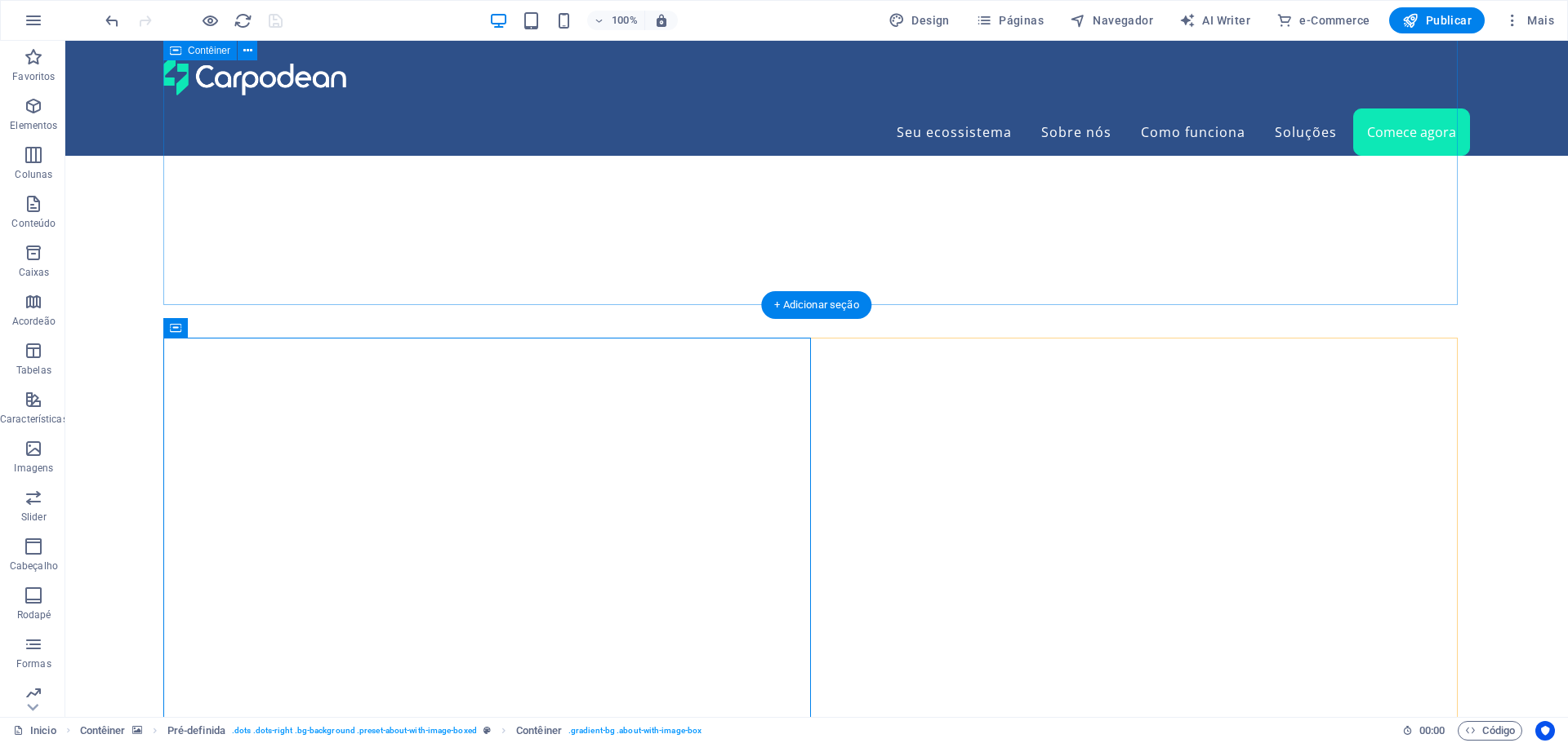
scroll to position [5452, 0]
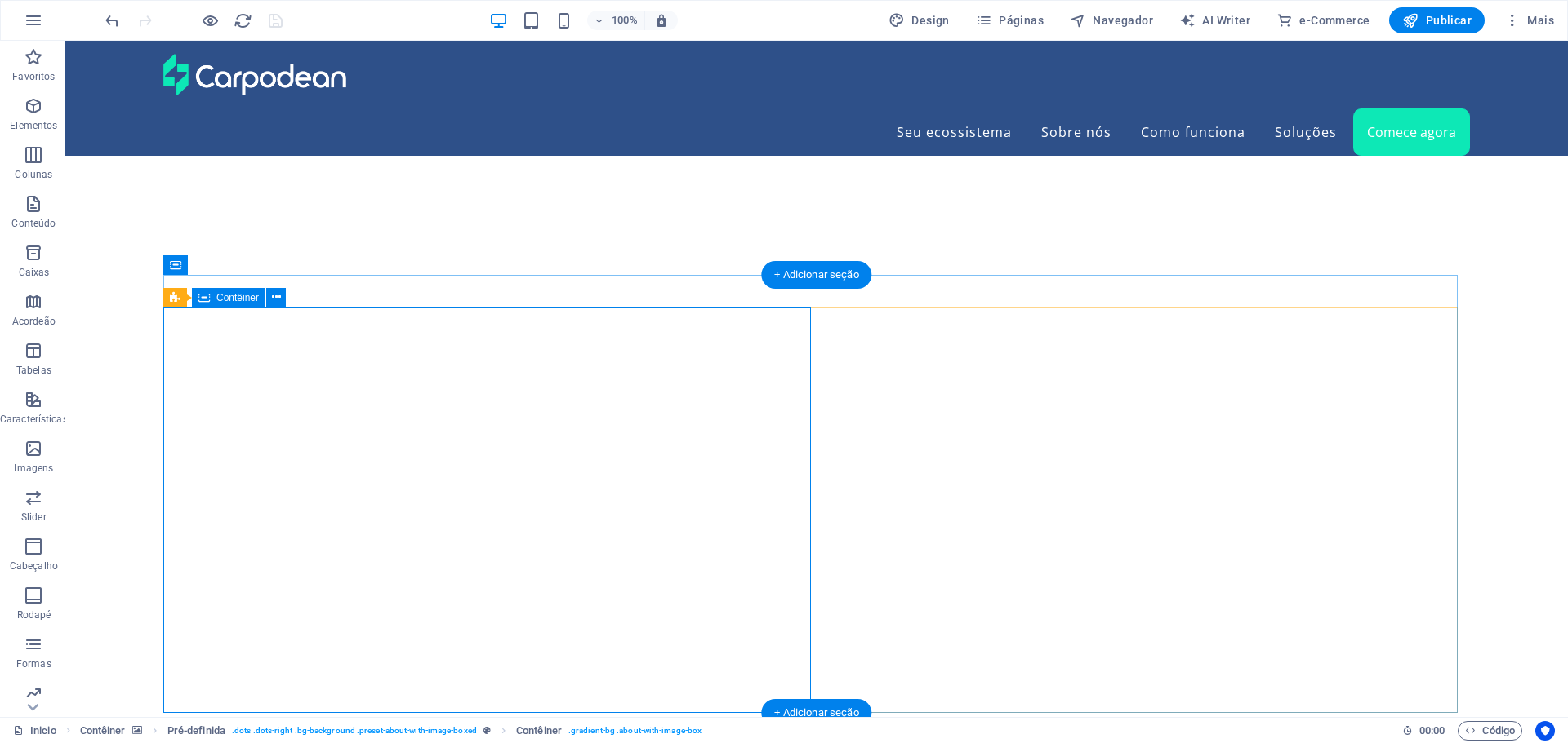
click at [277, 296] on icon at bounding box center [276, 298] width 9 height 17
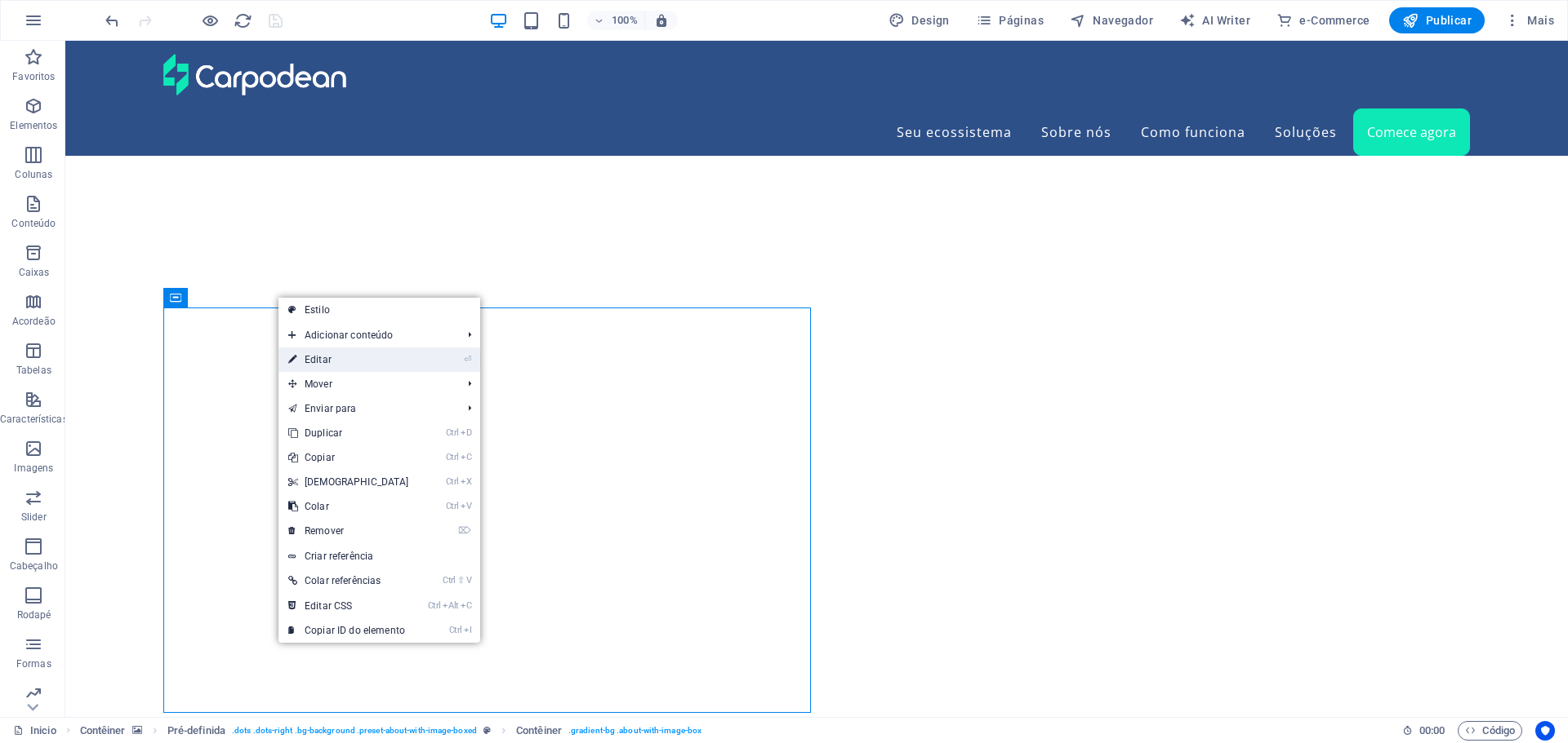
click at [306, 363] on link "⏎ Editar" at bounding box center [349, 360] width 141 height 24
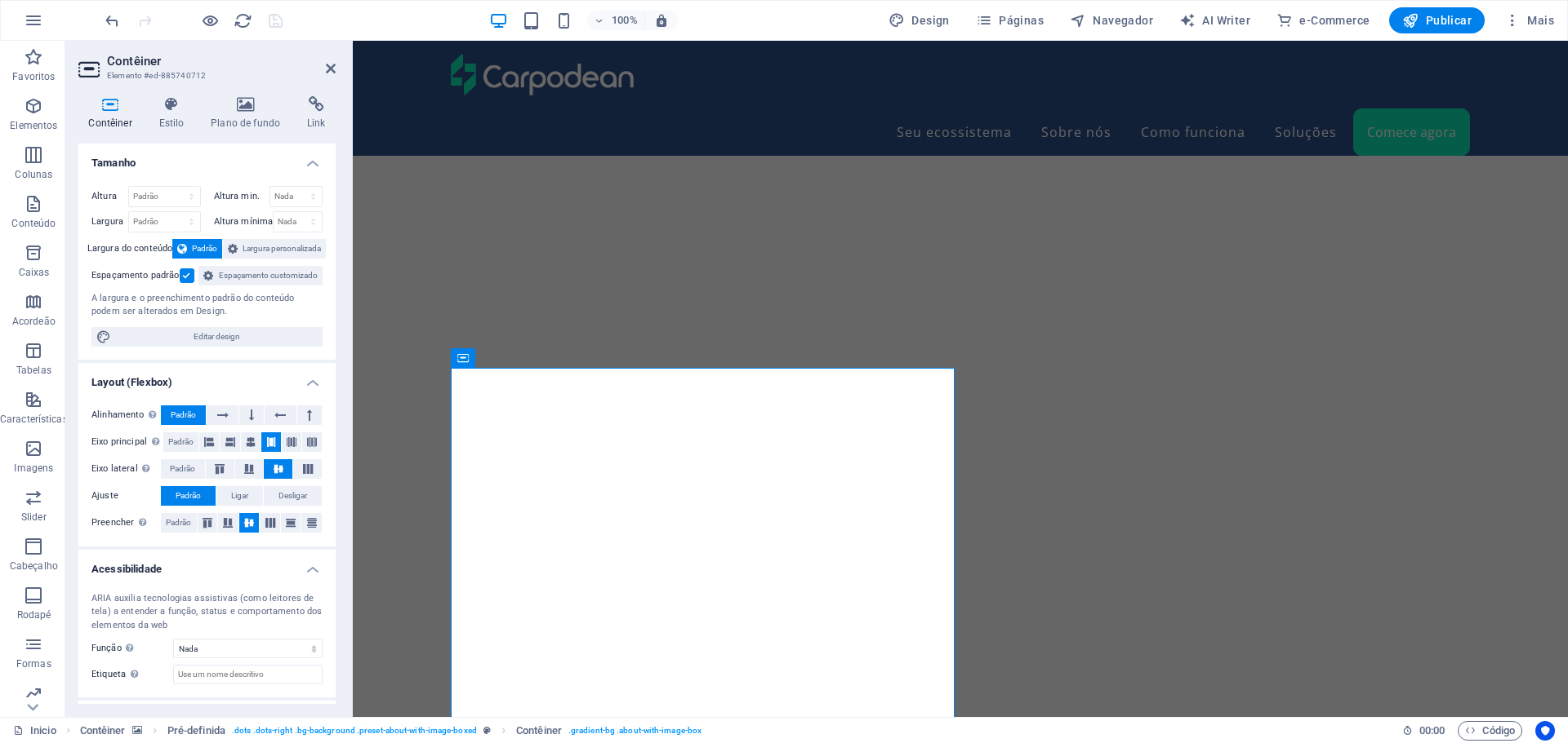
scroll to position [5535, 0]
click at [169, 114] on h4 "Estilo" at bounding box center [175, 113] width 52 height 34
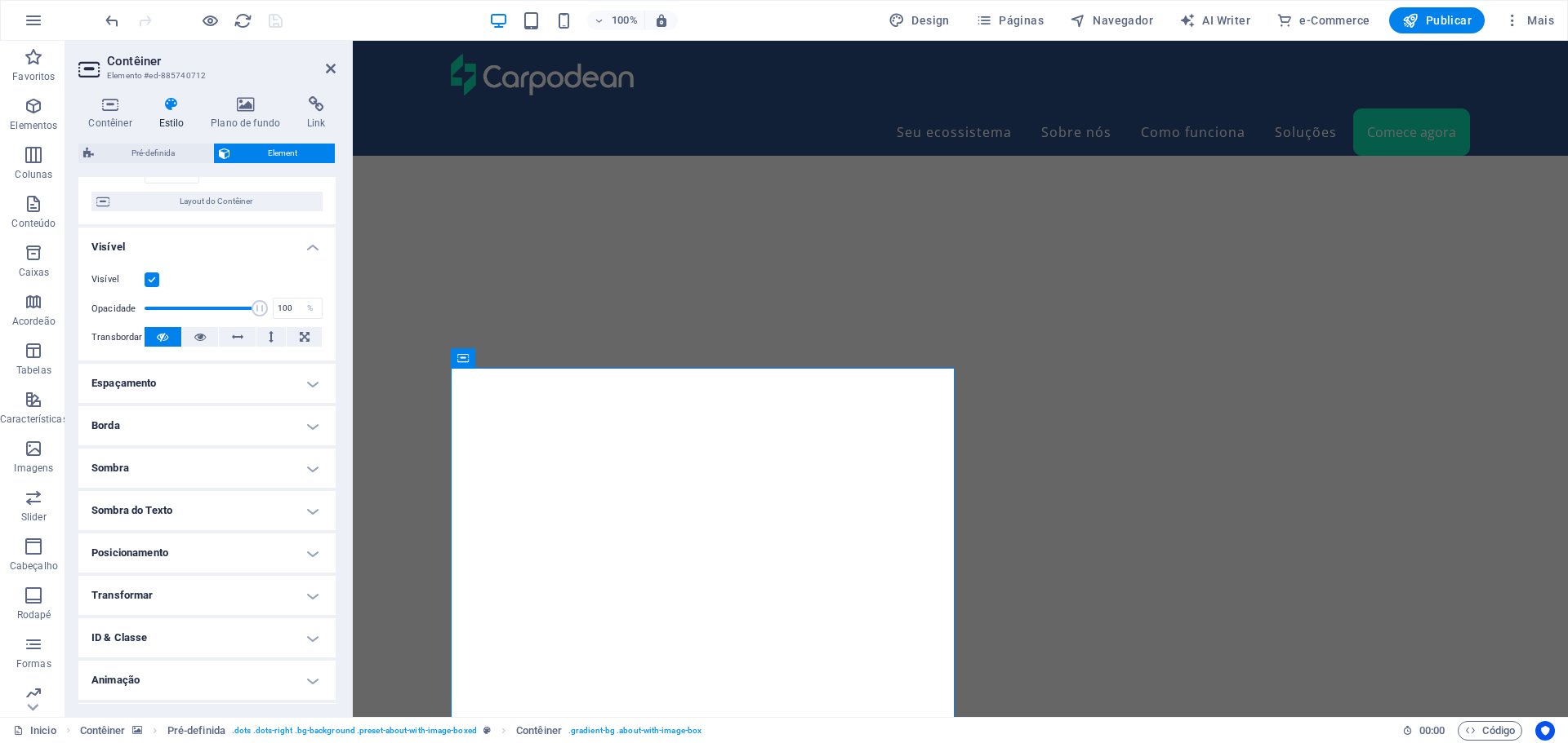
scroll to position [162, 0]
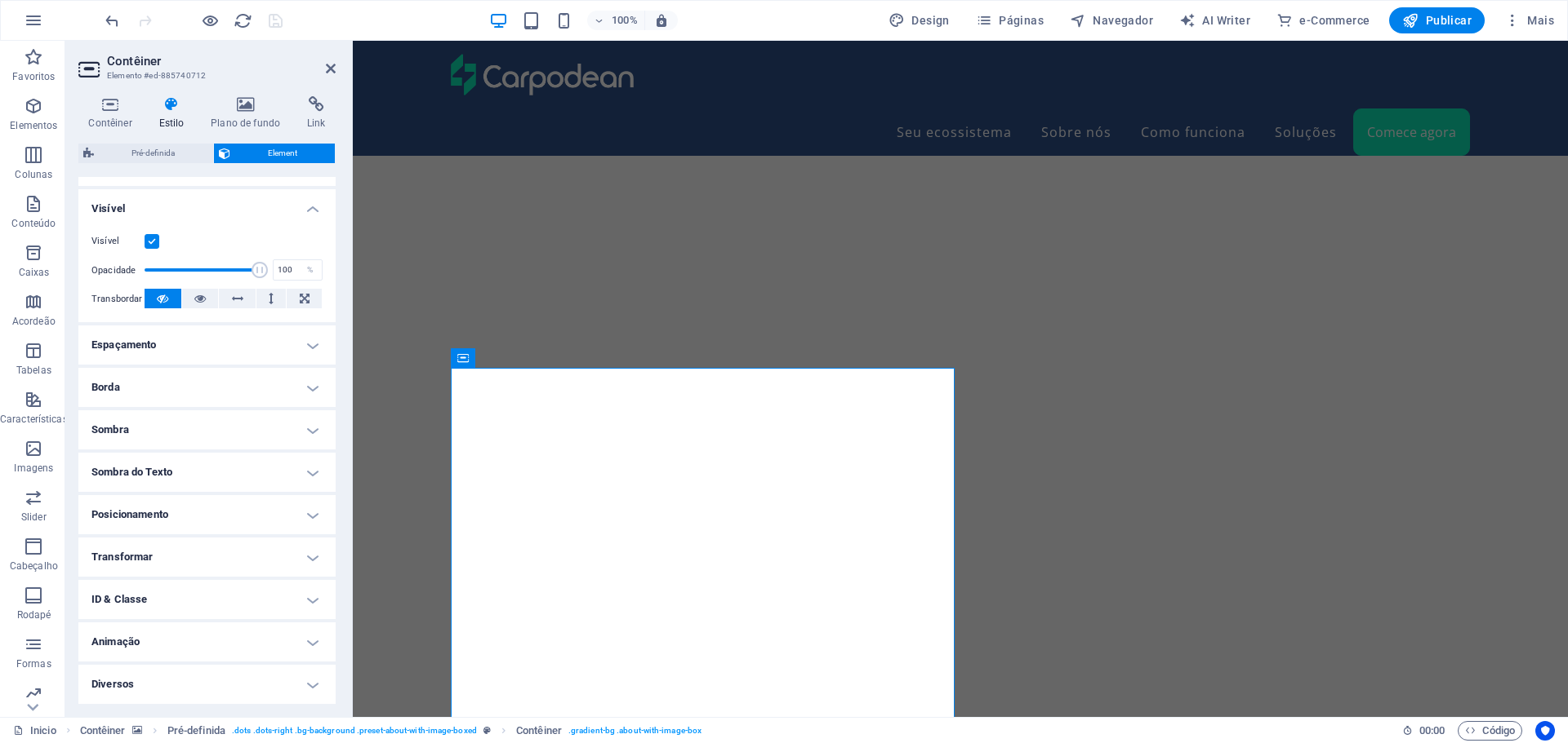
click at [308, 344] on h4 "Espaçamento" at bounding box center [207, 345] width 257 height 39
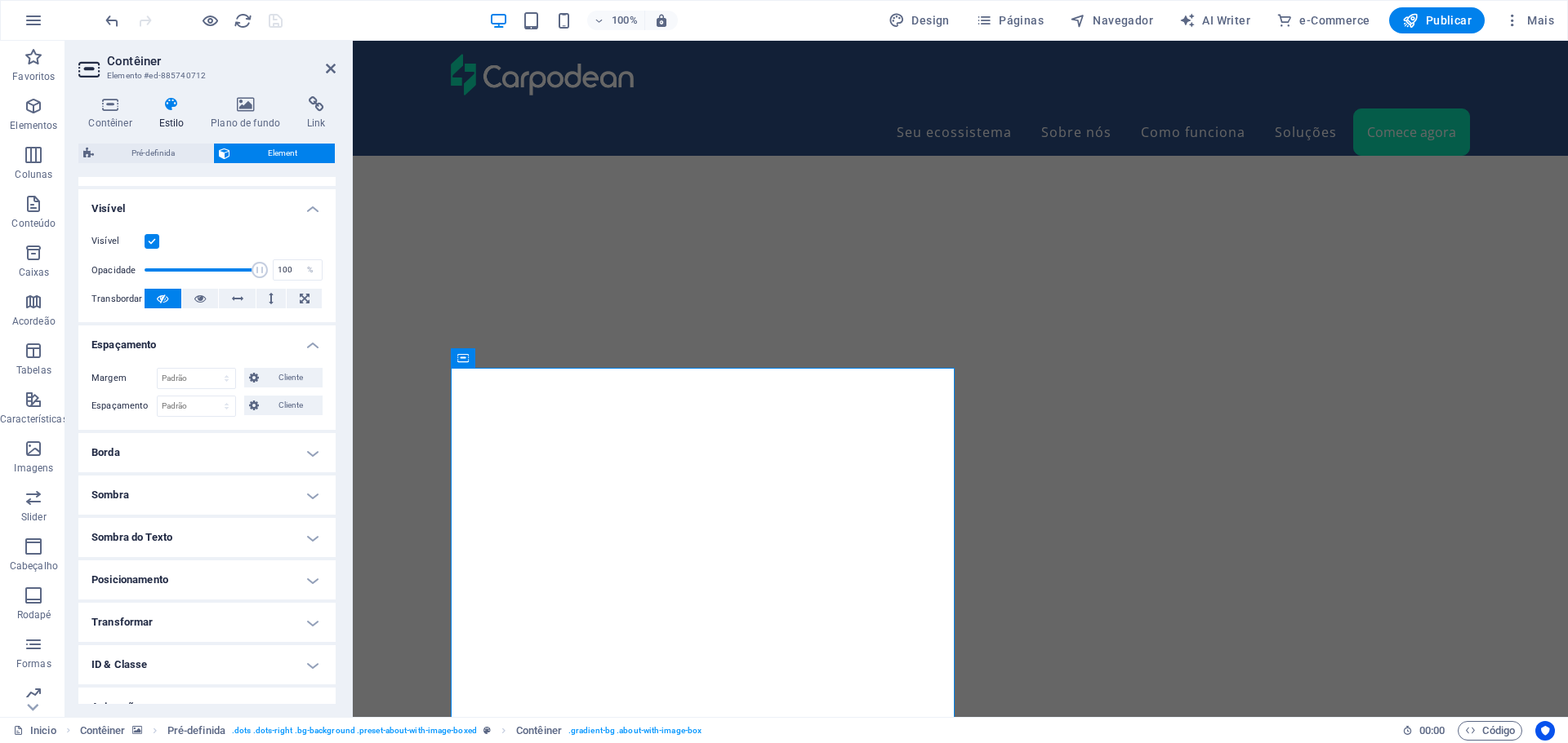
click at [308, 344] on h4 "Espaçamento" at bounding box center [207, 341] width 257 height 30
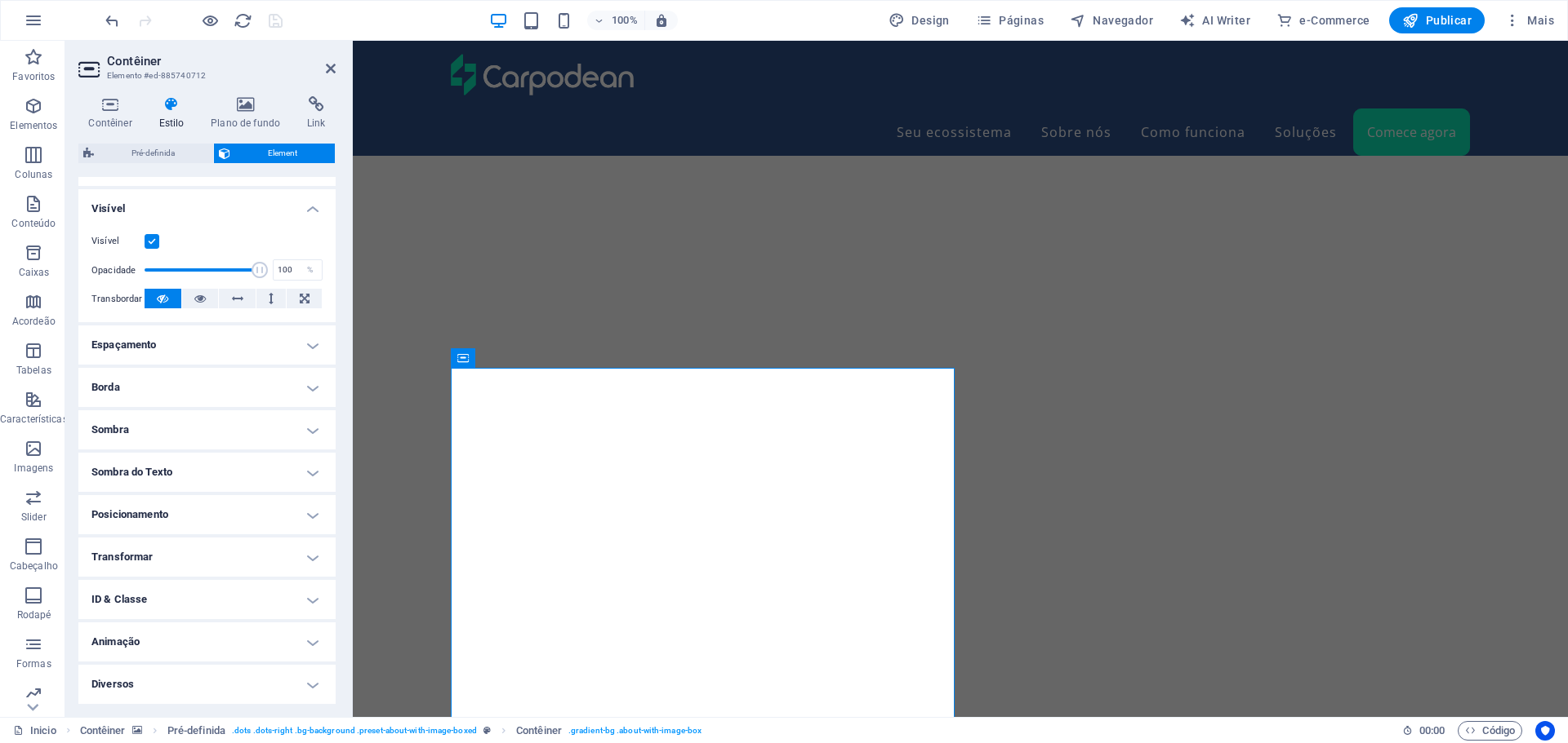
click at [307, 345] on h4 "Espaçamento" at bounding box center [207, 345] width 257 height 39
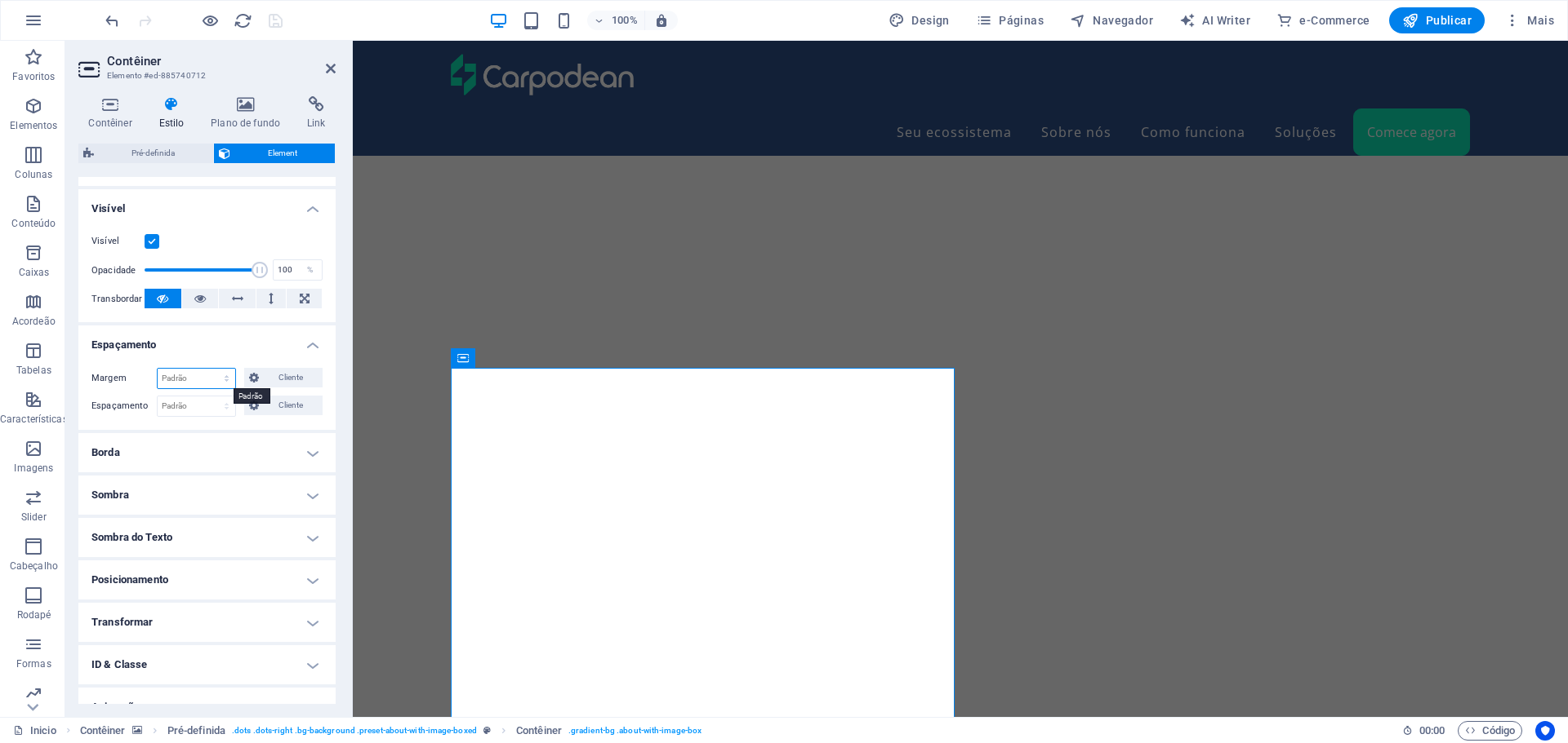
click at [220, 380] on select "Padrão automático px % rem vw vh Cliente" at bounding box center [196, 378] width 78 height 19
select select "%"
click at [210, 368] on select "Padrão automático px % rem vw vh Cliente" at bounding box center [196, 378] width 78 height 19
type input "100"
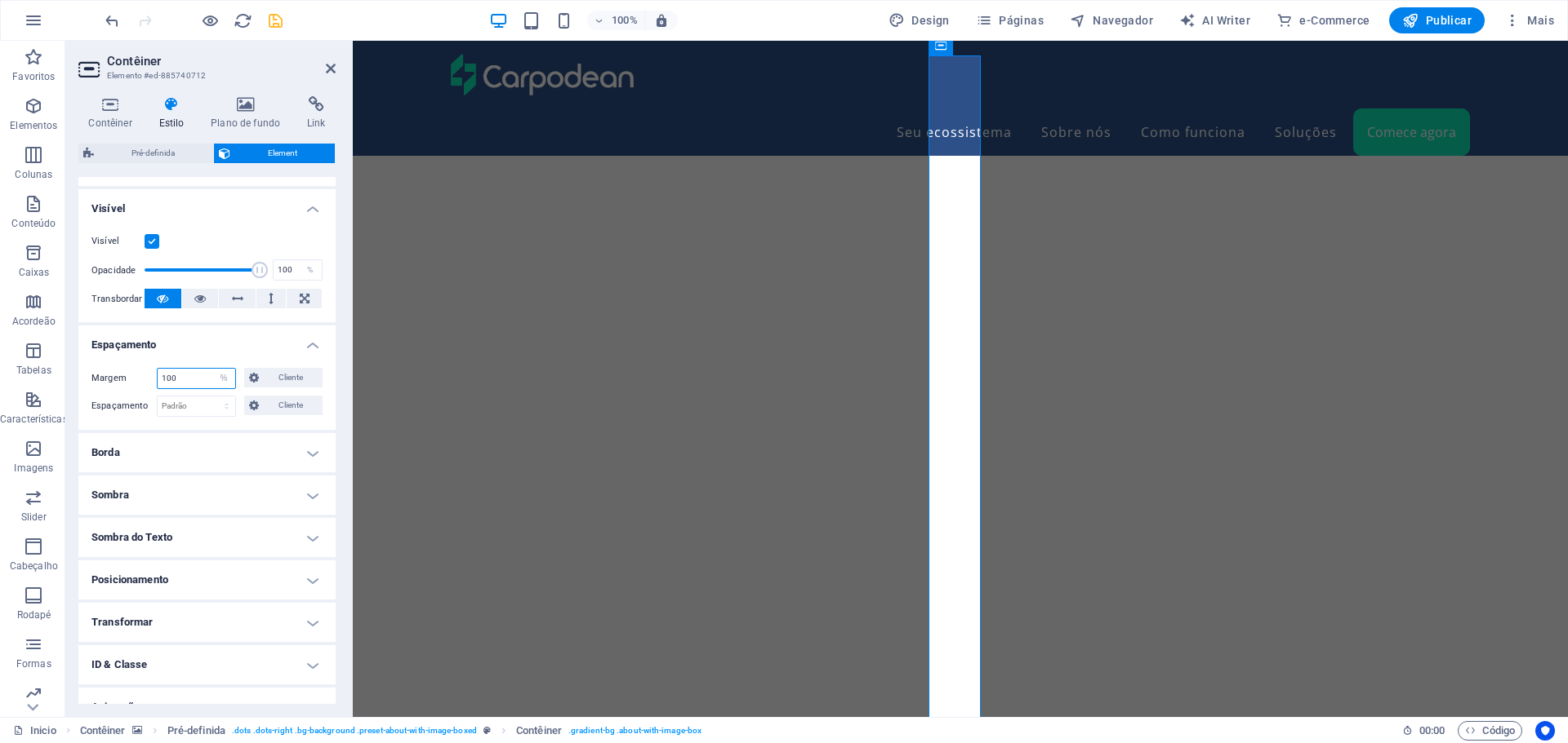
scroll to position [7130, 0]
click at [275, 381] on span "Cliente" at bounding box center [291, 378] width 54 height 19
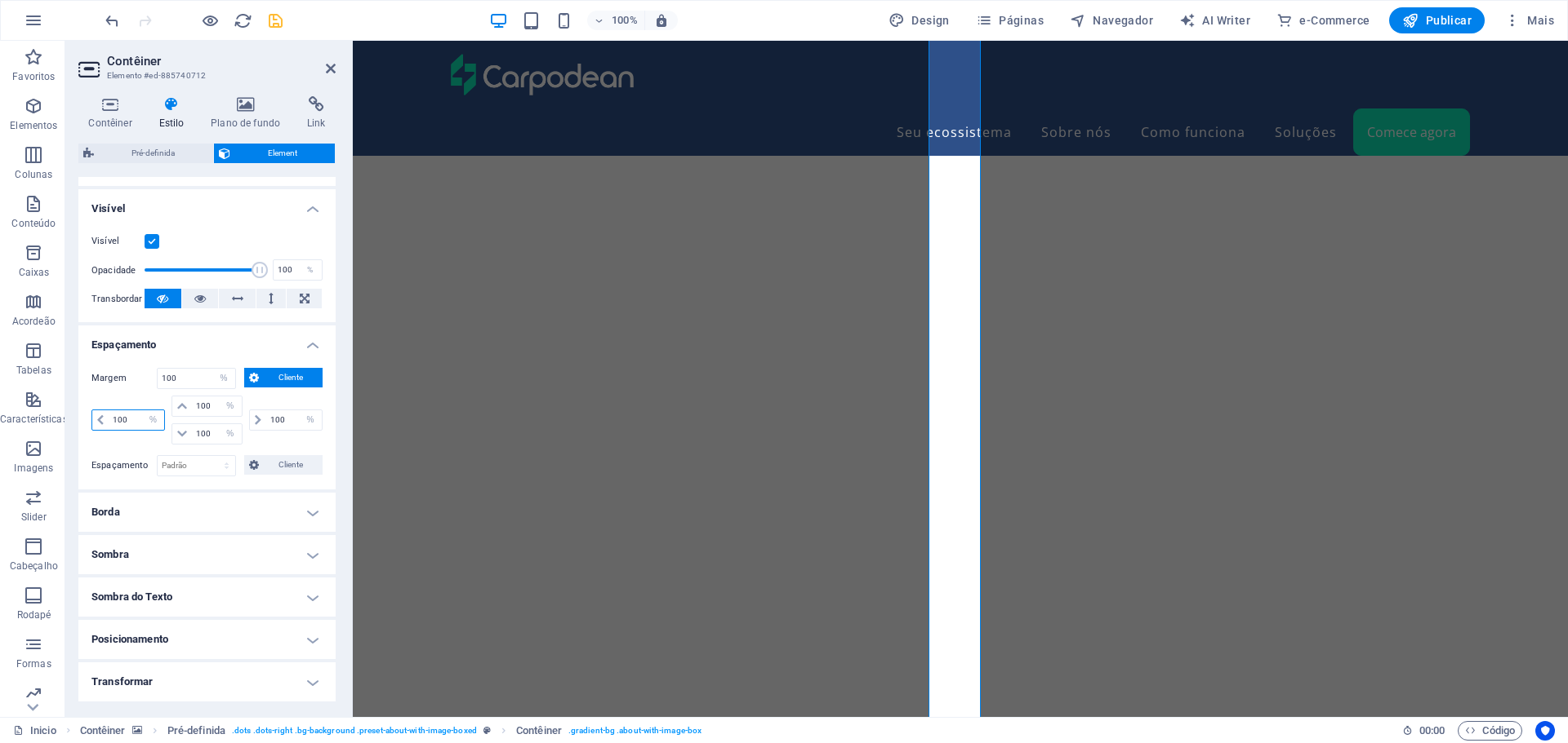
click at [134, 416] on input "100" at bounding box center [136, 420] width 56 height 19
type input "25"
select select "DISABLED_OPTION_VALUE"
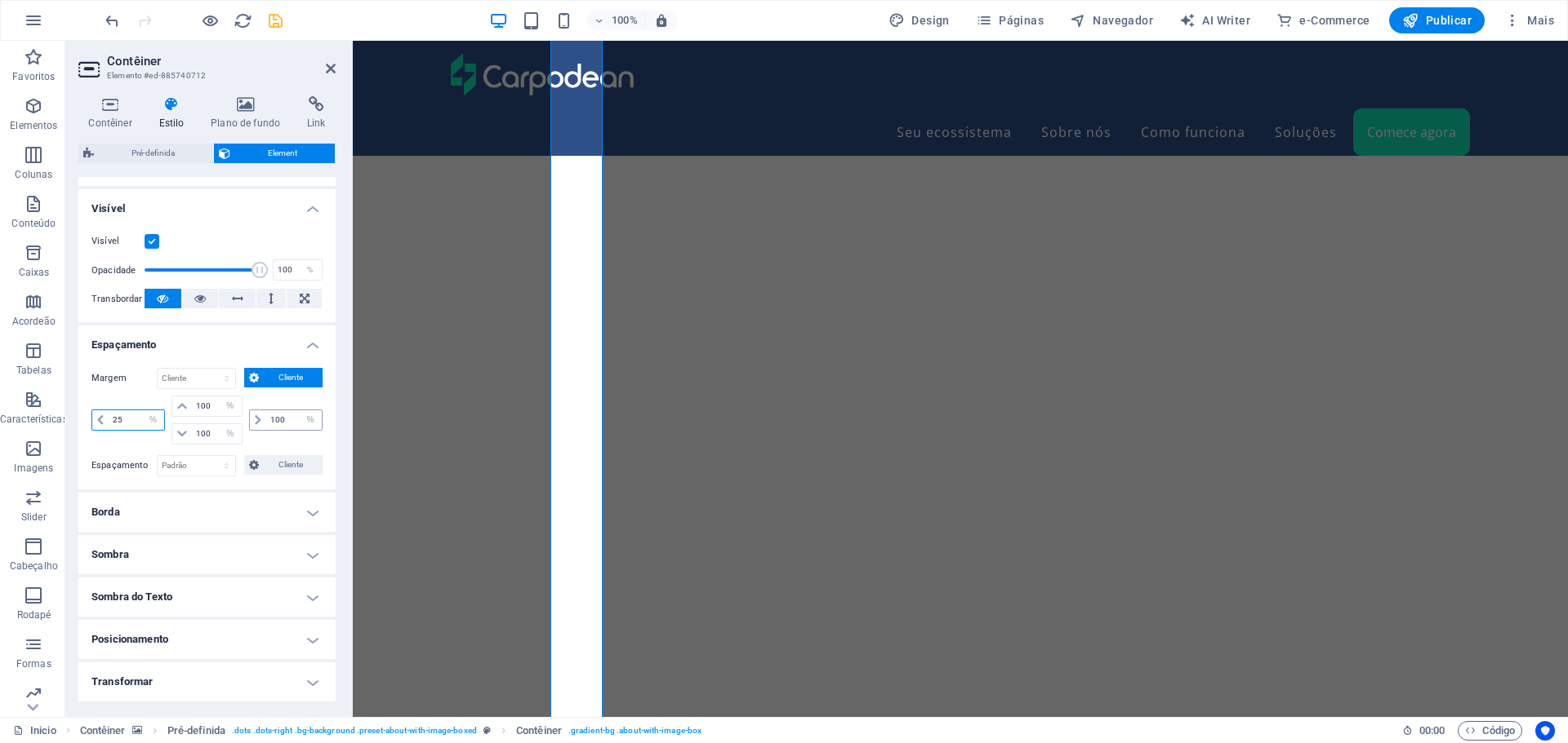
type input "25"
click at [280, 425] on input "100" at bounding box center [294, 420] width 56 height 19
click at [280, 424] on input "100" at bounding box center [294, 420] width 56 height 19
type input "25"
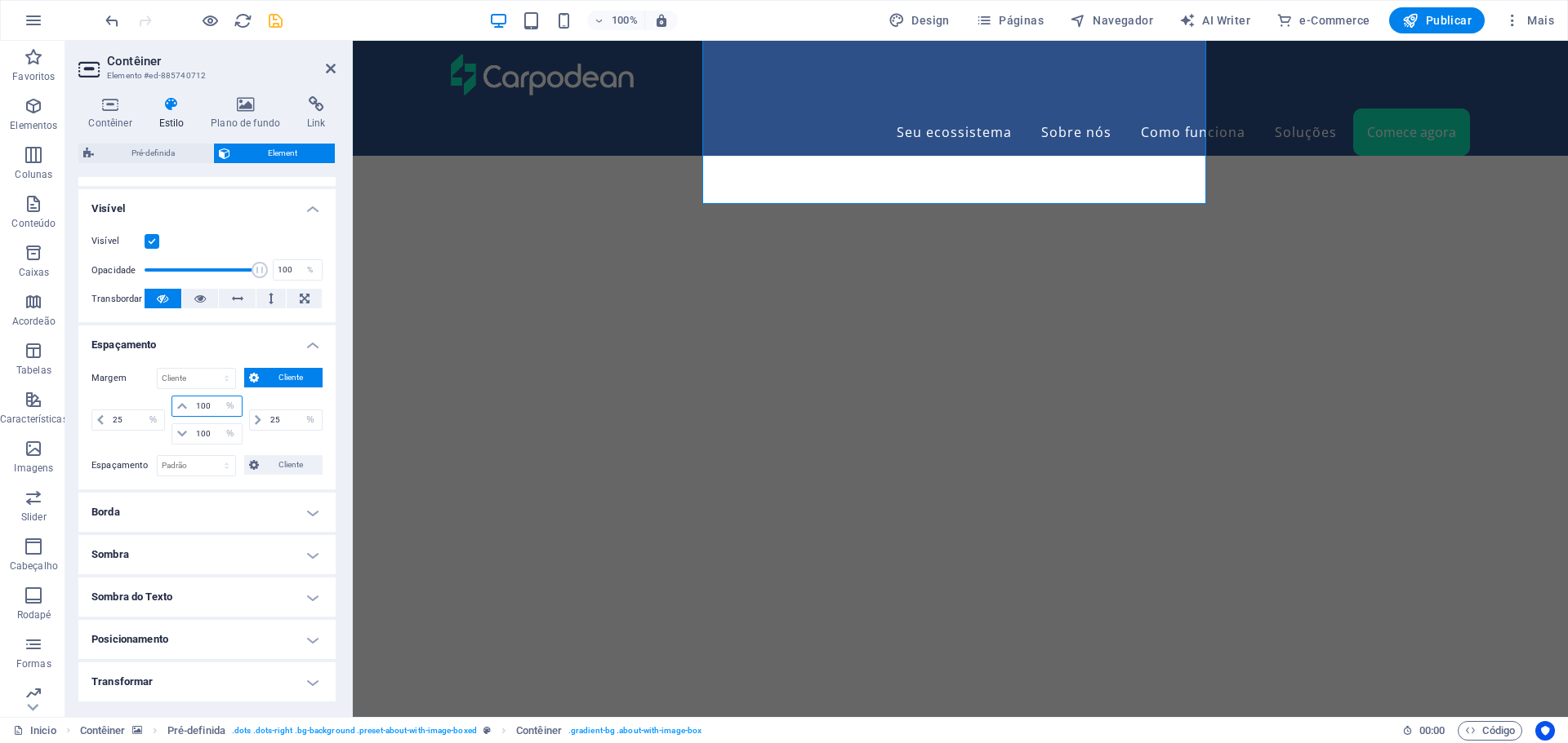
click at [207, 407] on input "100" at bounding box center [217, 406] width 49 height 19
type input "0"
click at [196, 437] on input "100" at bounding box center [217, 434] width 49 height 19
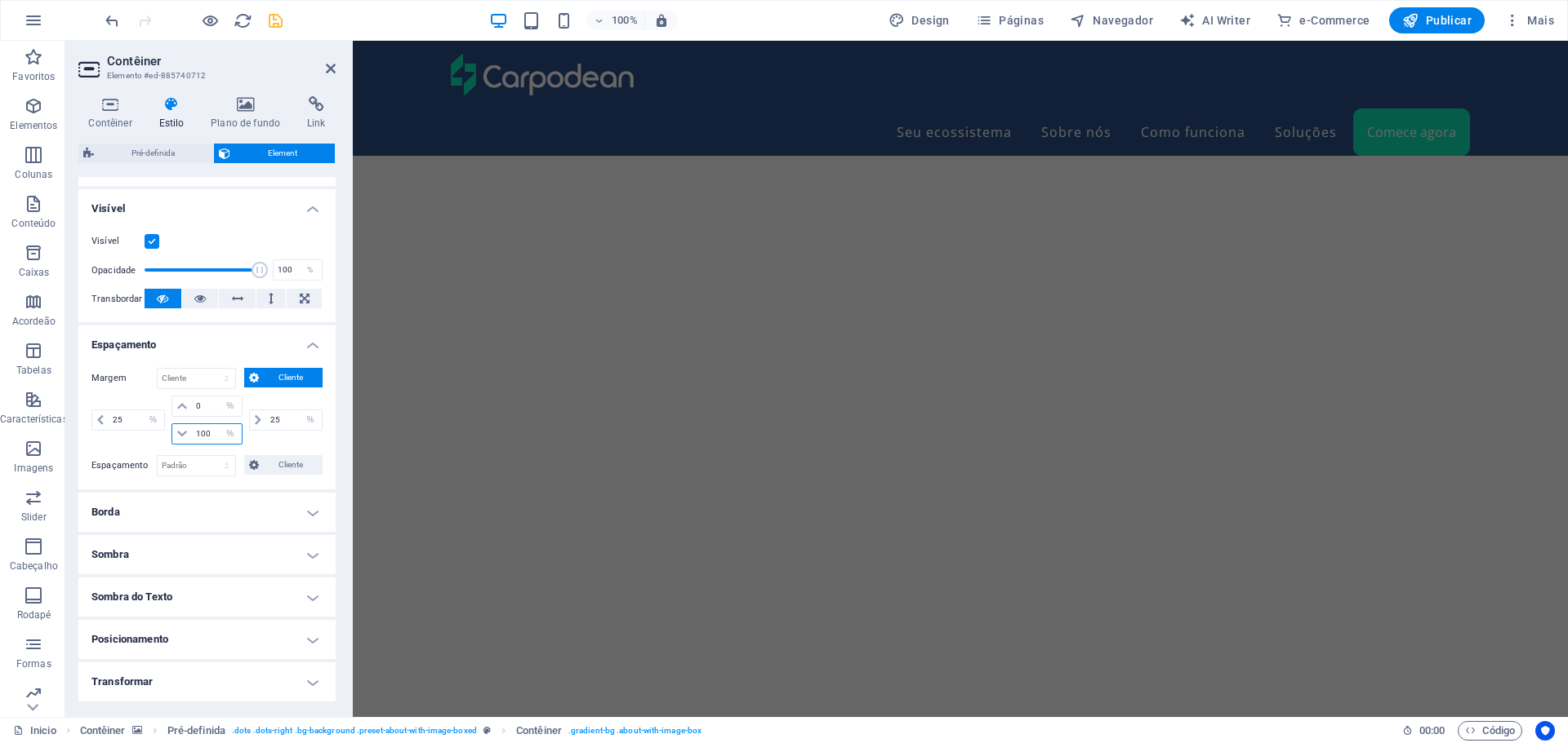
click at [196, 437] on input "100" at bounding box center [217, 434] width 49 height 19
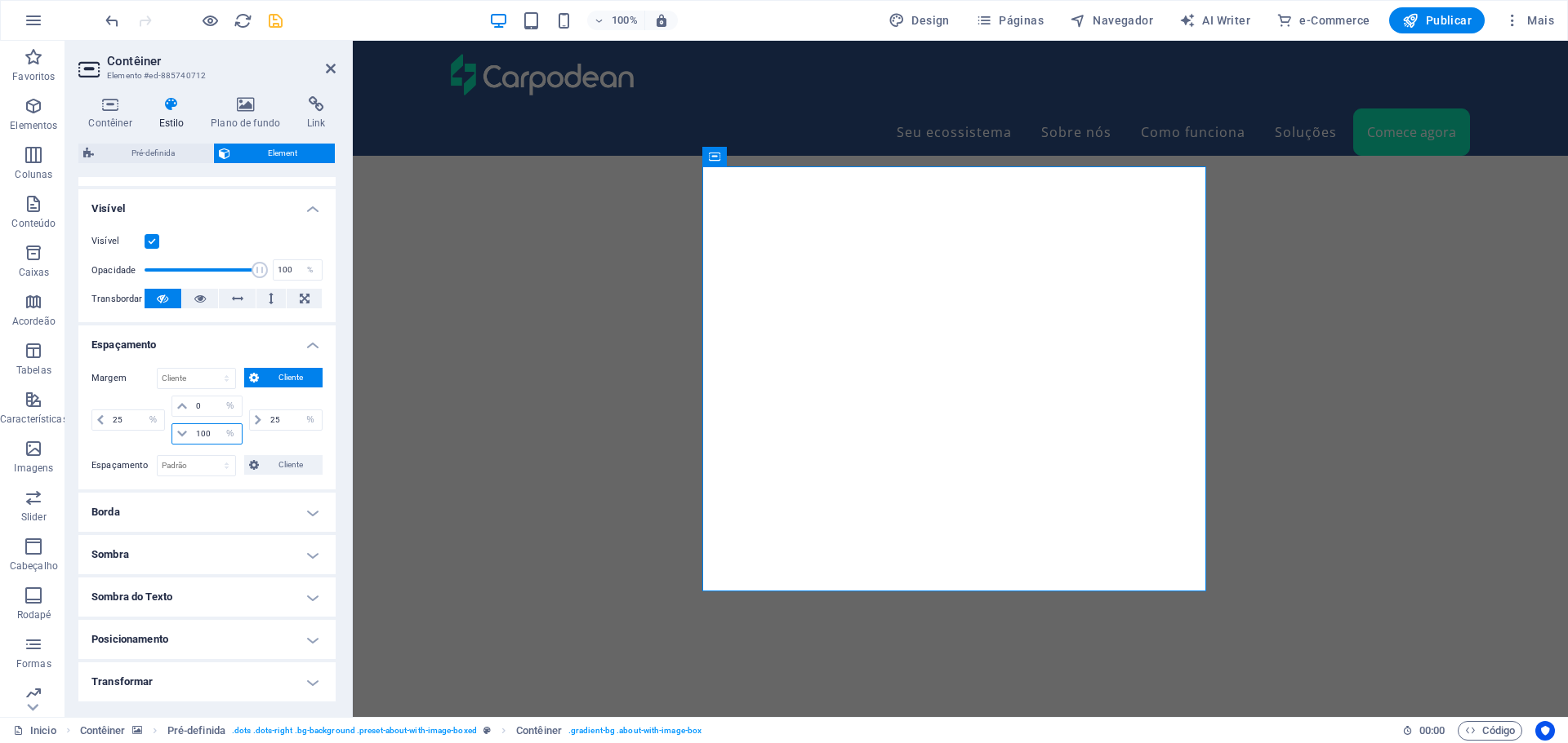
scroll to position [5736, 0]
type input "0"
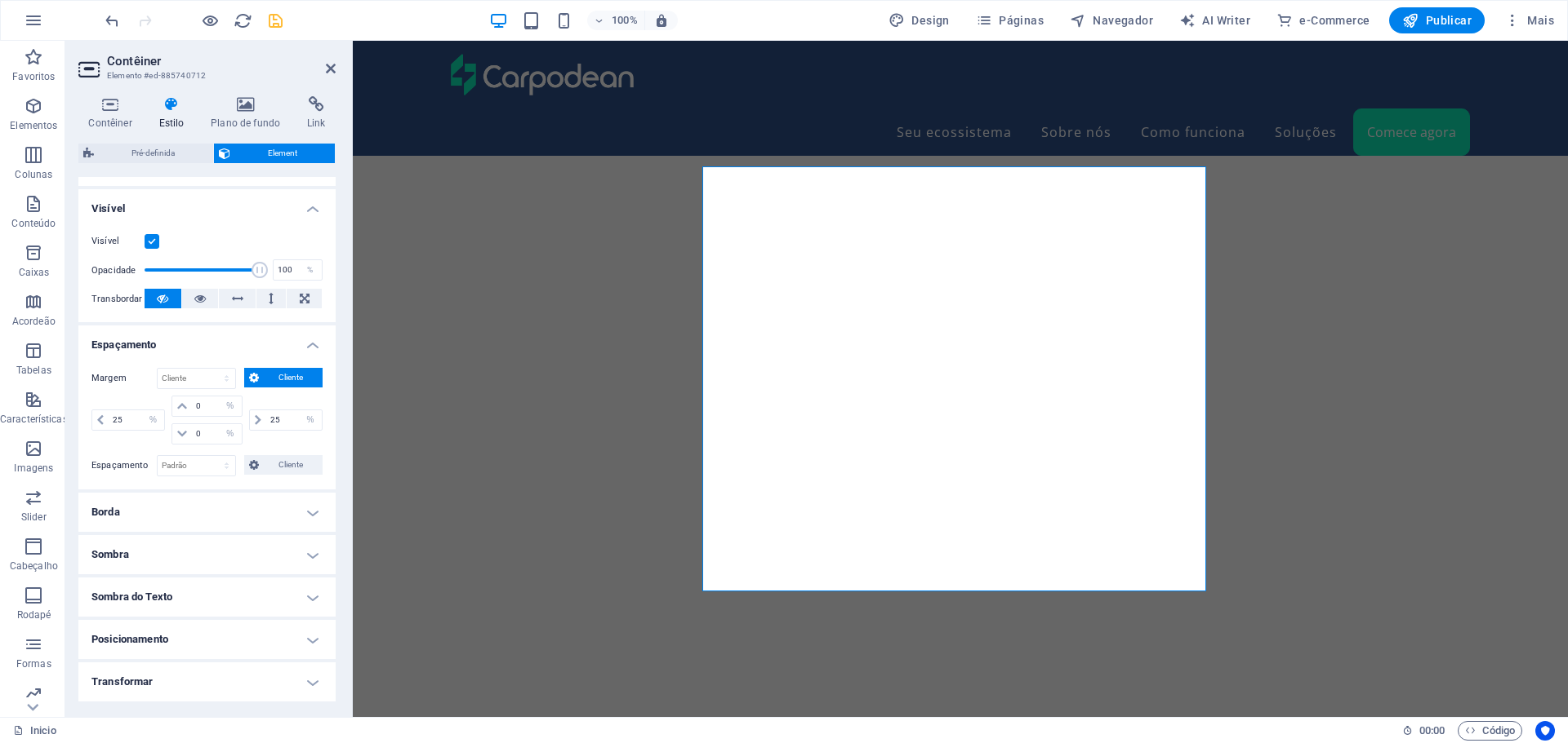
click at [299, 419] on select "automático px % rem vw vh" at bounding box center [310, 420] width 23 height 19
click at [270, 418] on input "25" at bounding box center [294, 420] width 56 height 19
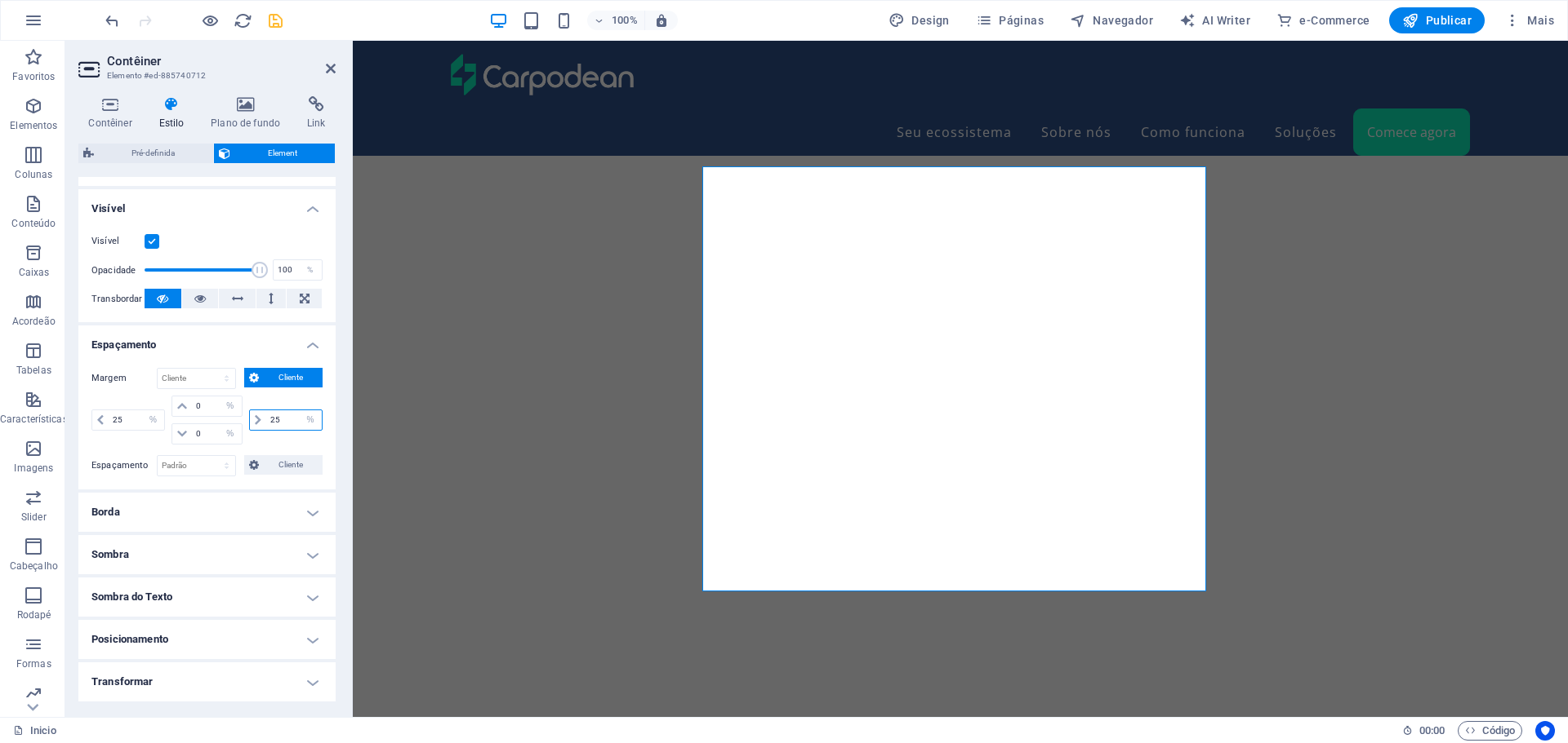
click at [270, 418] on input "25" at bounding box center [294, 420] width 56 height 19
type input "0"
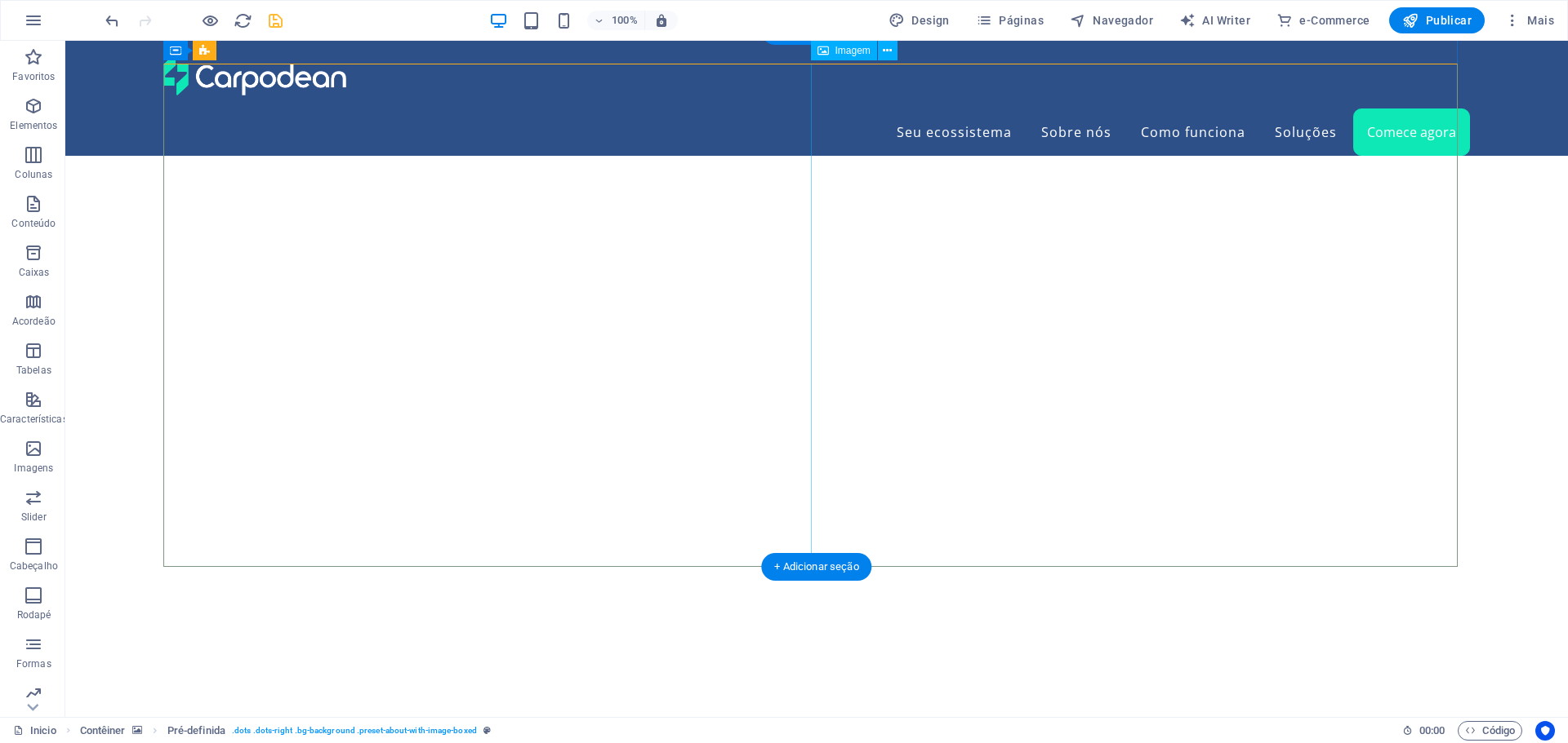
scroll to position [5558, 0]
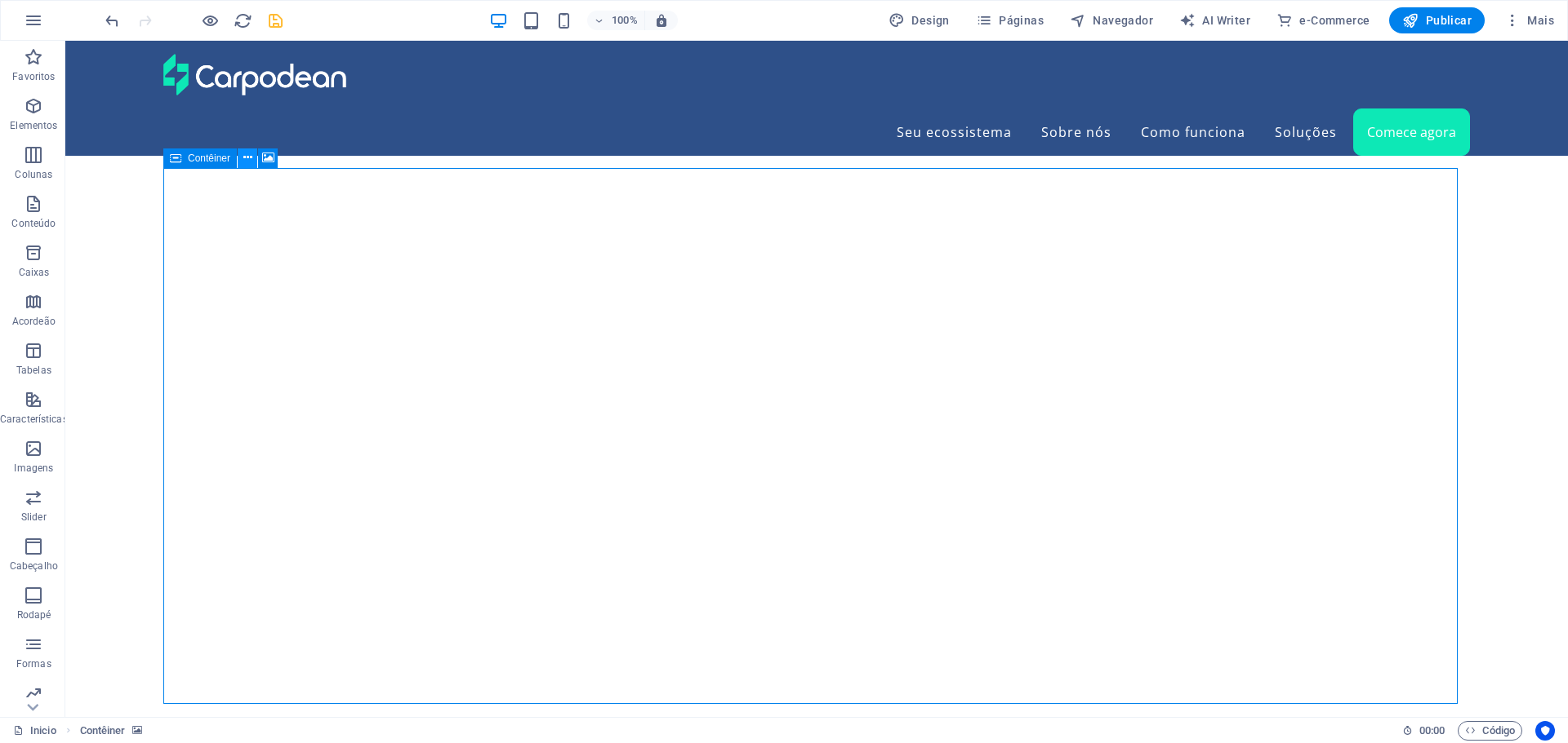
click at [246, 162] on icon at bounding box center [248, 158] width 9 height 17
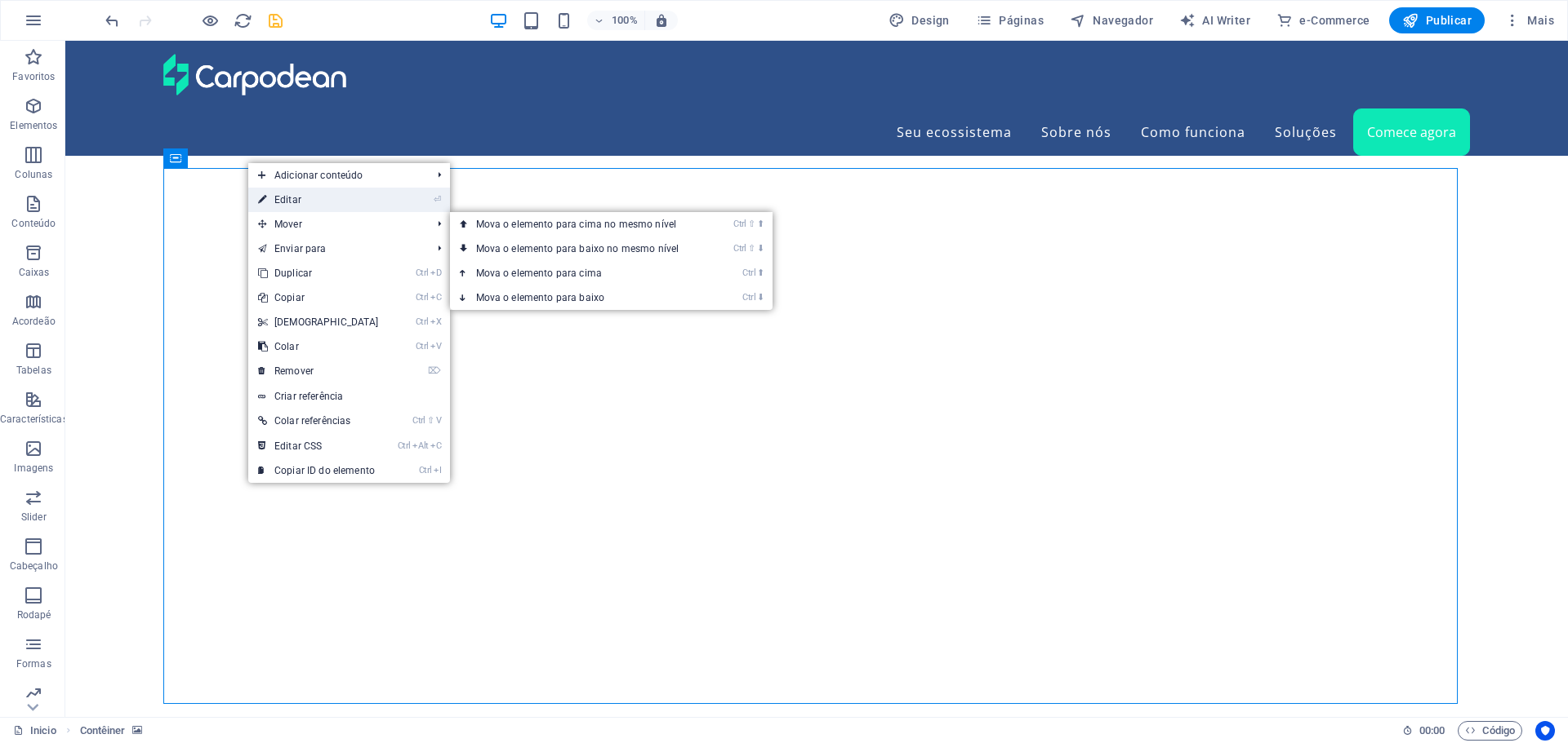
click at [286, 200] on link "⏎ Editar" at bounding box center [318, 200] width 141 height 24
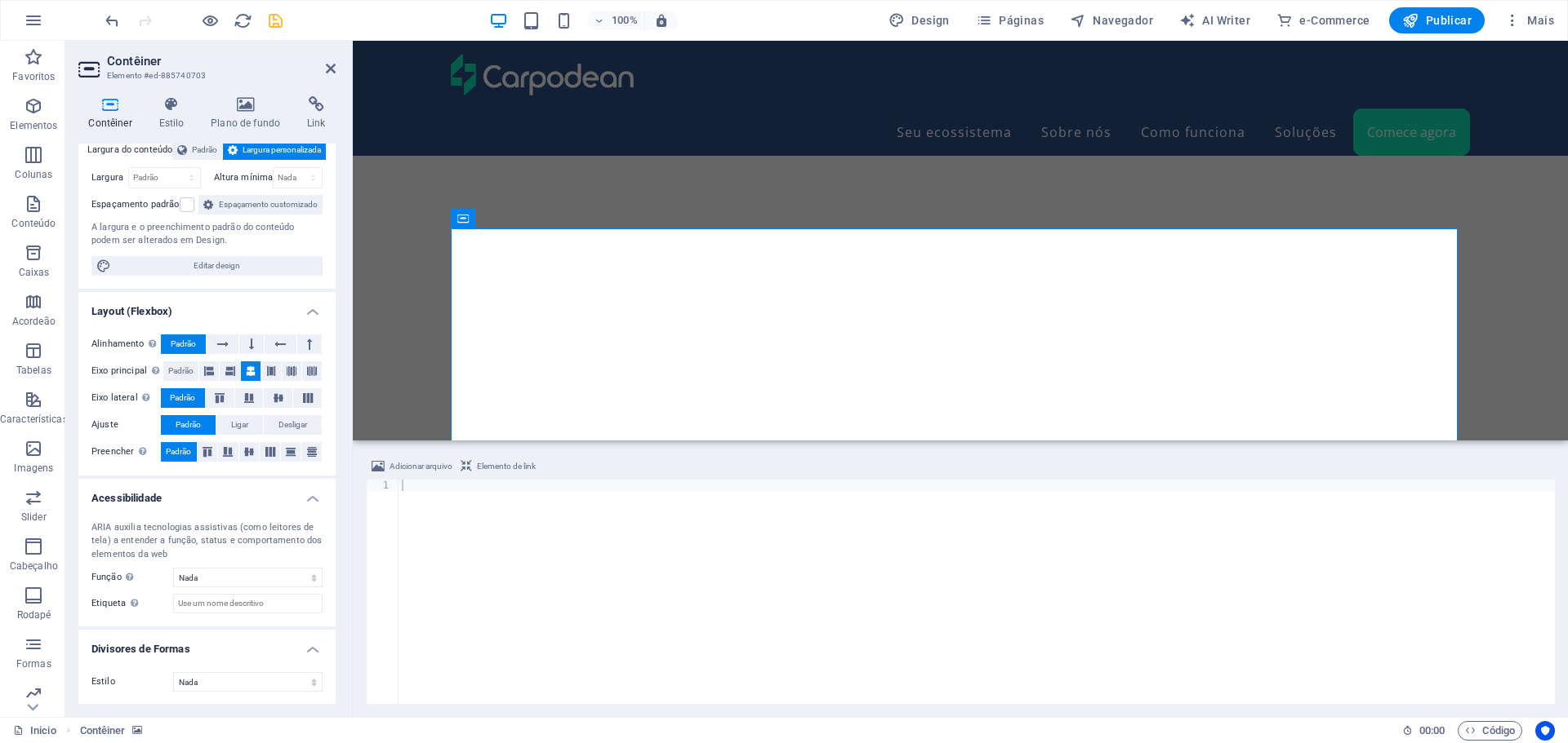
scroll to position [119, 0]
click at [169, 108] on icon at bounding box center [171, 104] width 45 height 17
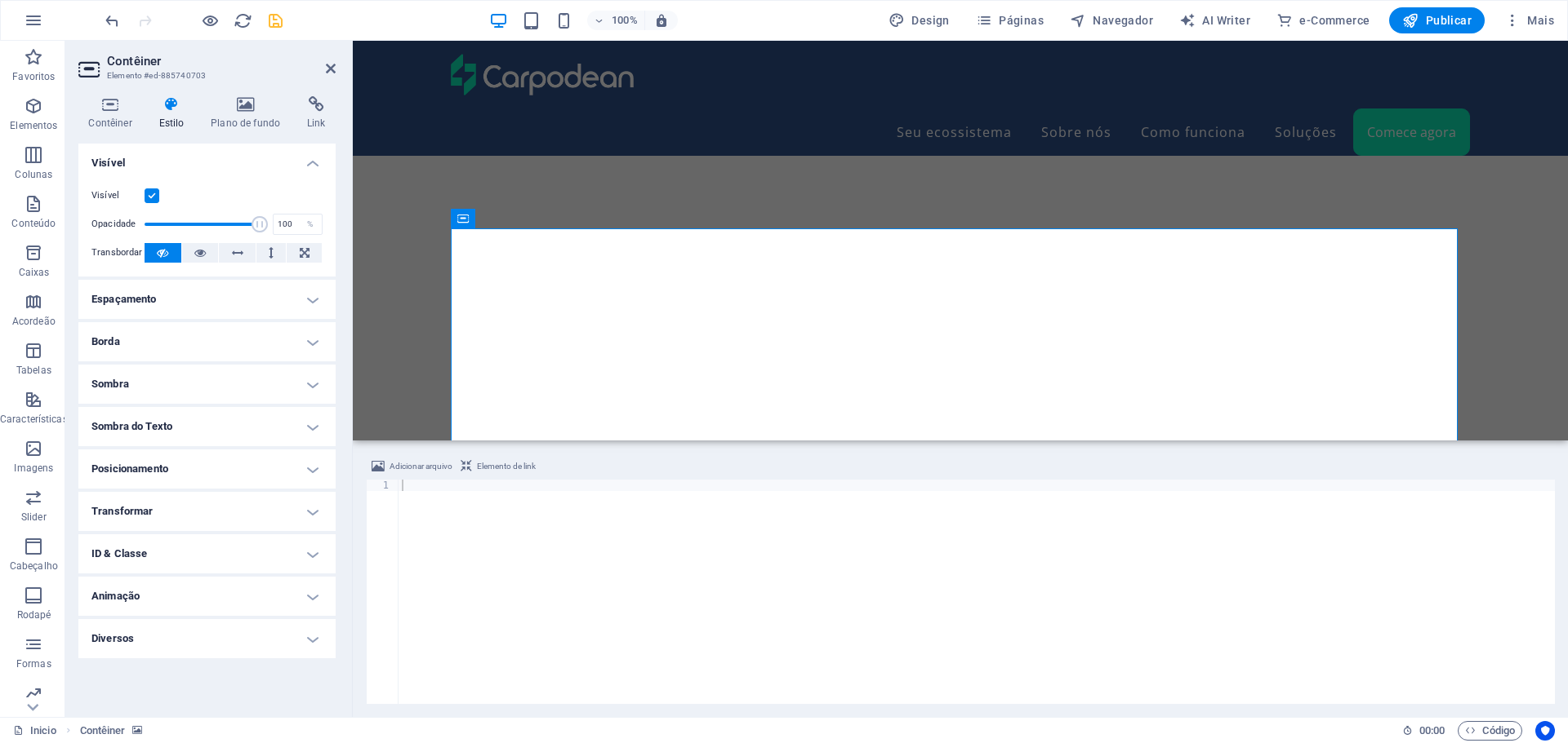
click at [205, 303] on h4 "Espaçamento" at bounding box center [207, 299] width 257 height 39
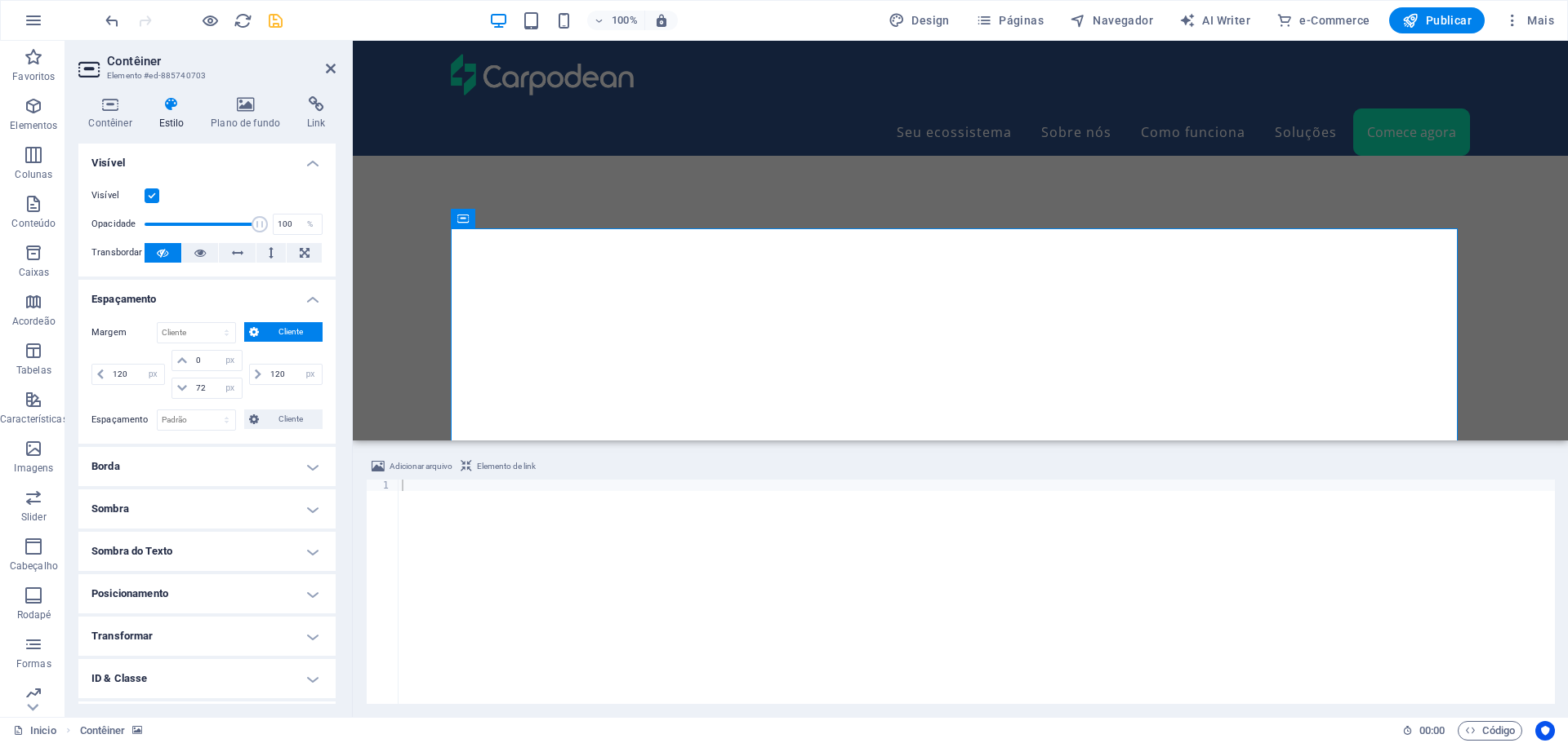
click at [205, 303] on h4 "Espaçamento" at bounding box center [207, 295] width 257 height 30
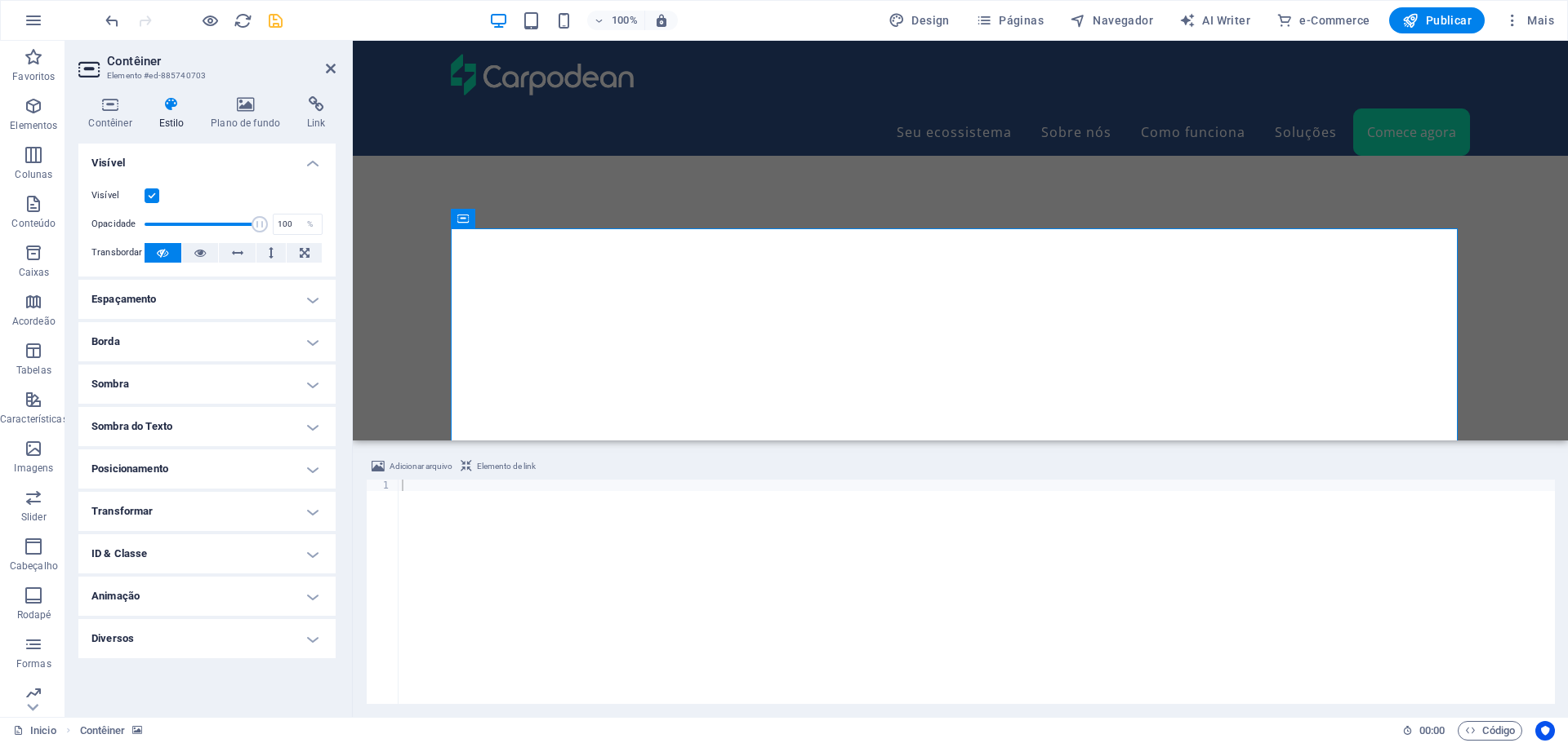
click at [214, 470] on h4 "Posicionamento" at bounding box center [207, 469] width 257 height 39
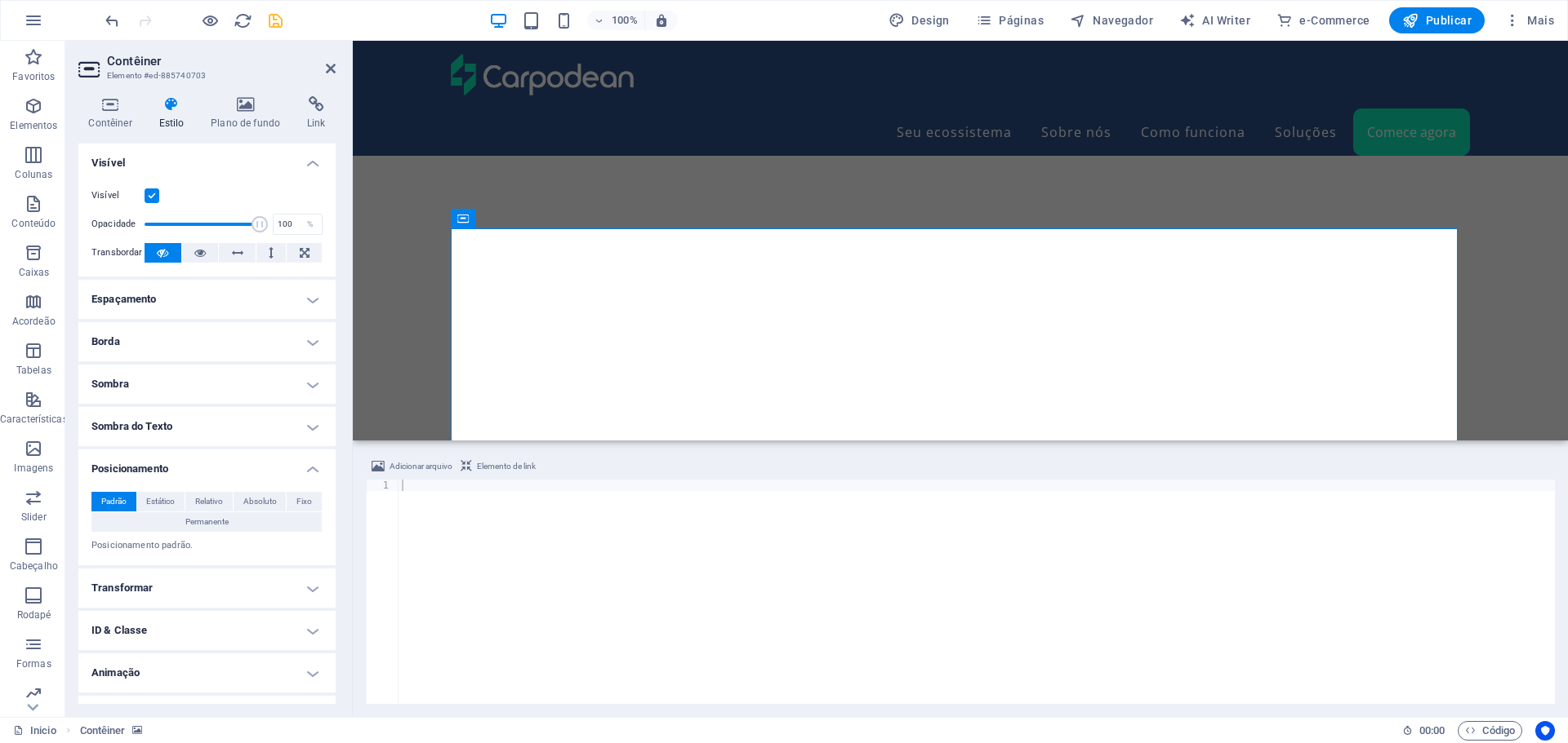
click at [218, 466] on h4 "Posicionamento" at bounding box center [207, 464] width 257 height 30
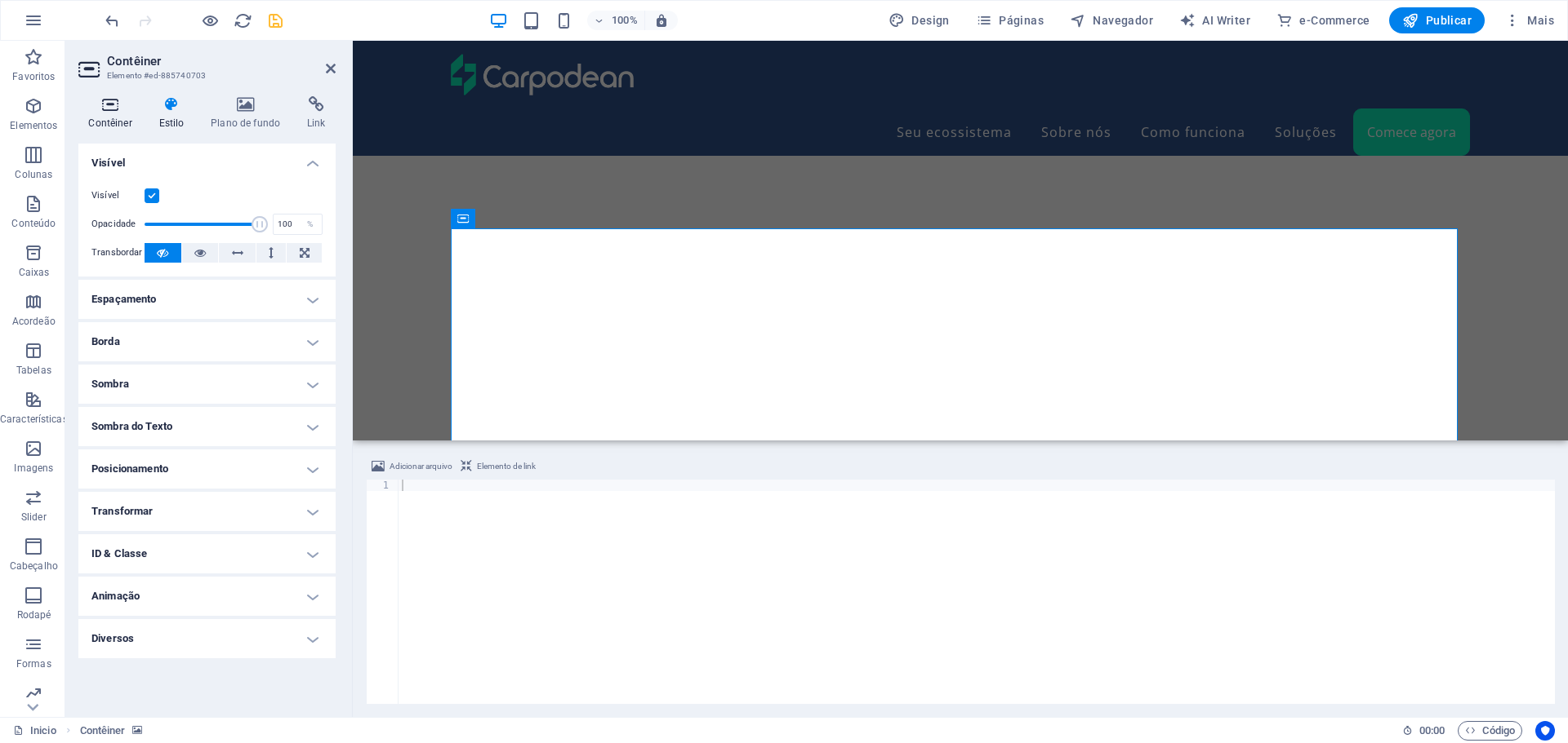
click at [110, 103] on icon at bounding box center [110, 104] width 64 height 17
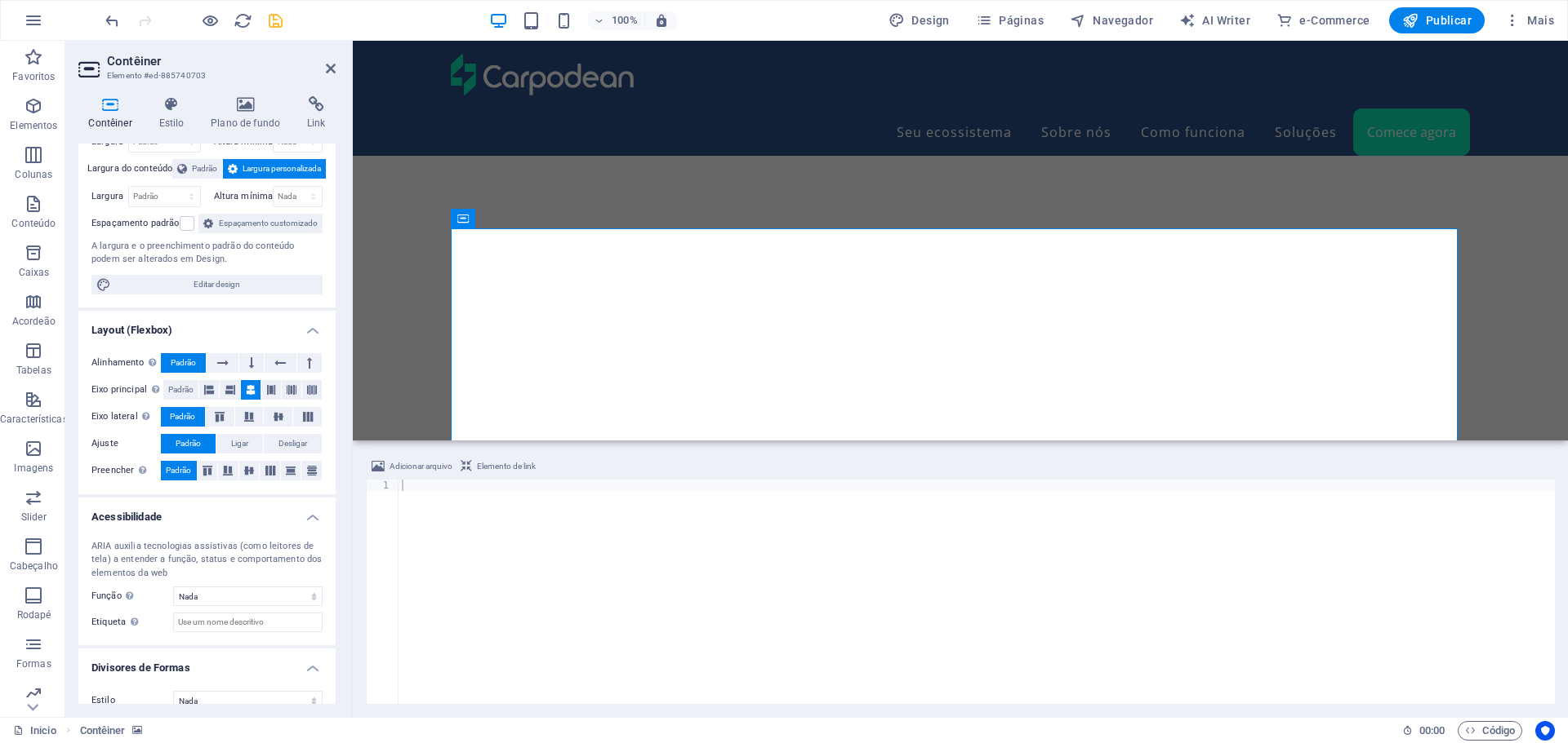
scroll to position [81, 0]
click at [249, 398] on icon at bounding box center [250, 389] width 10 height 19
click at [542, 254] on icon at bounding box center [544, 252] width 9 height 17
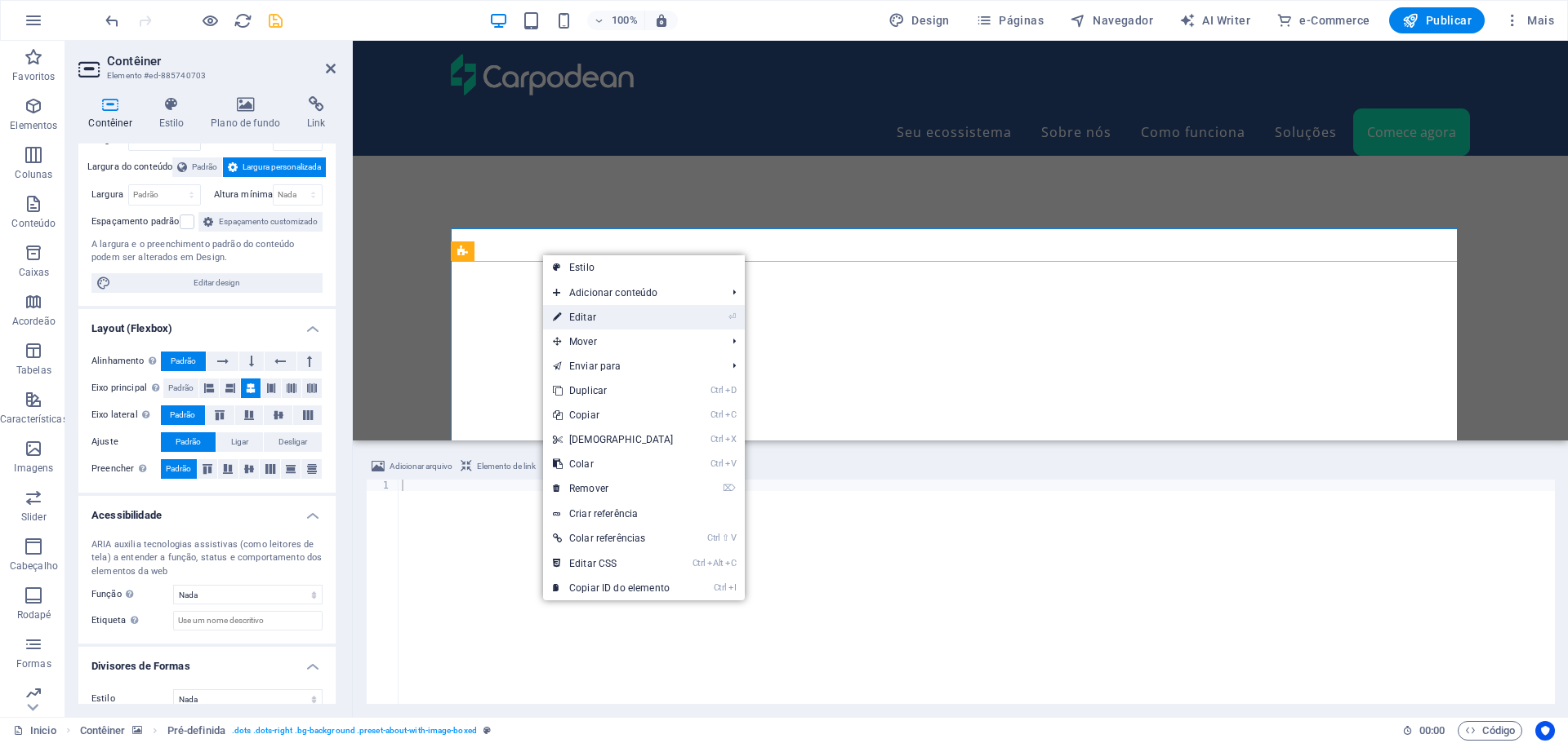
click at [582, 320] on link "⏎ Editar" at bounding box center [613, 318] width 141 height 24
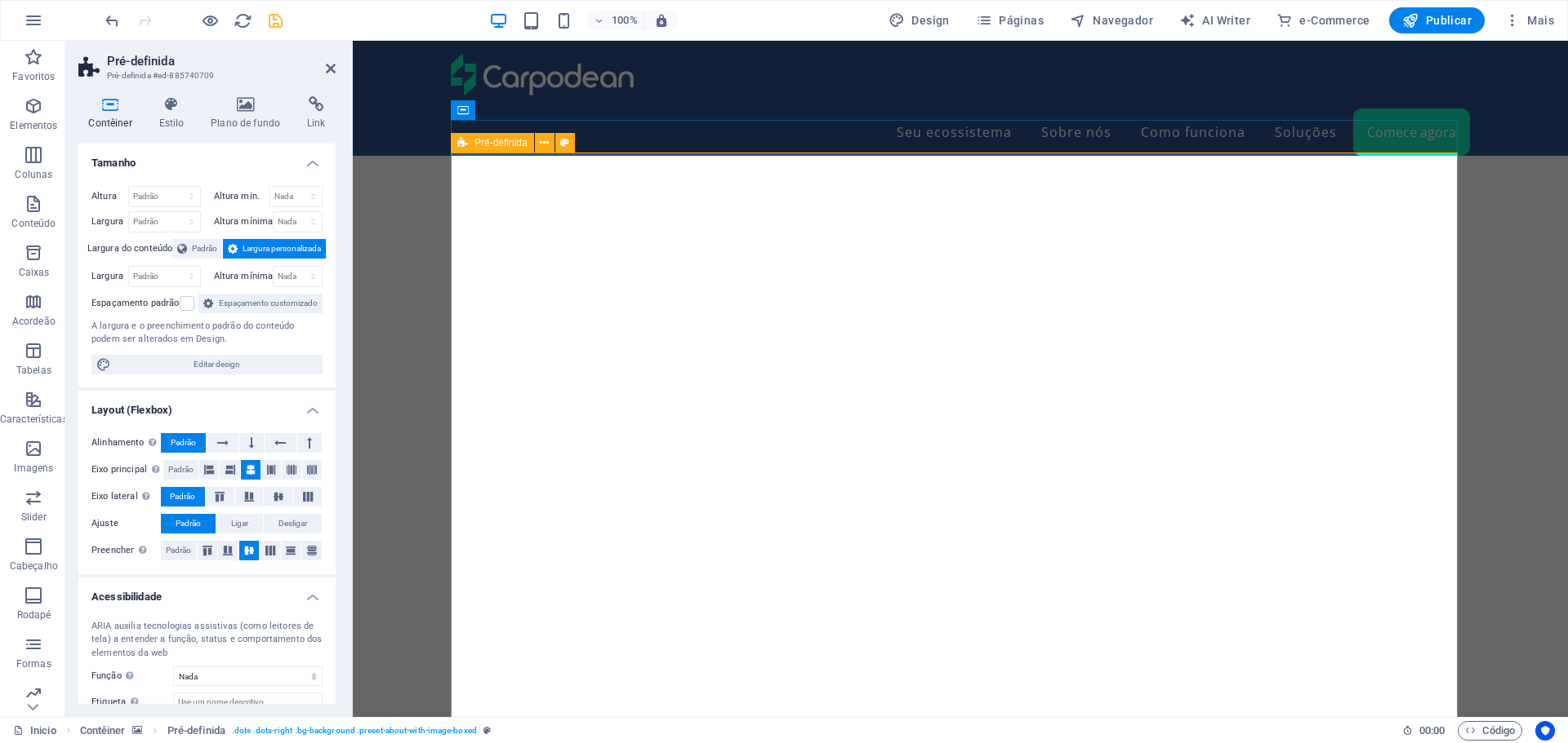
scroll to position [5560, 0]
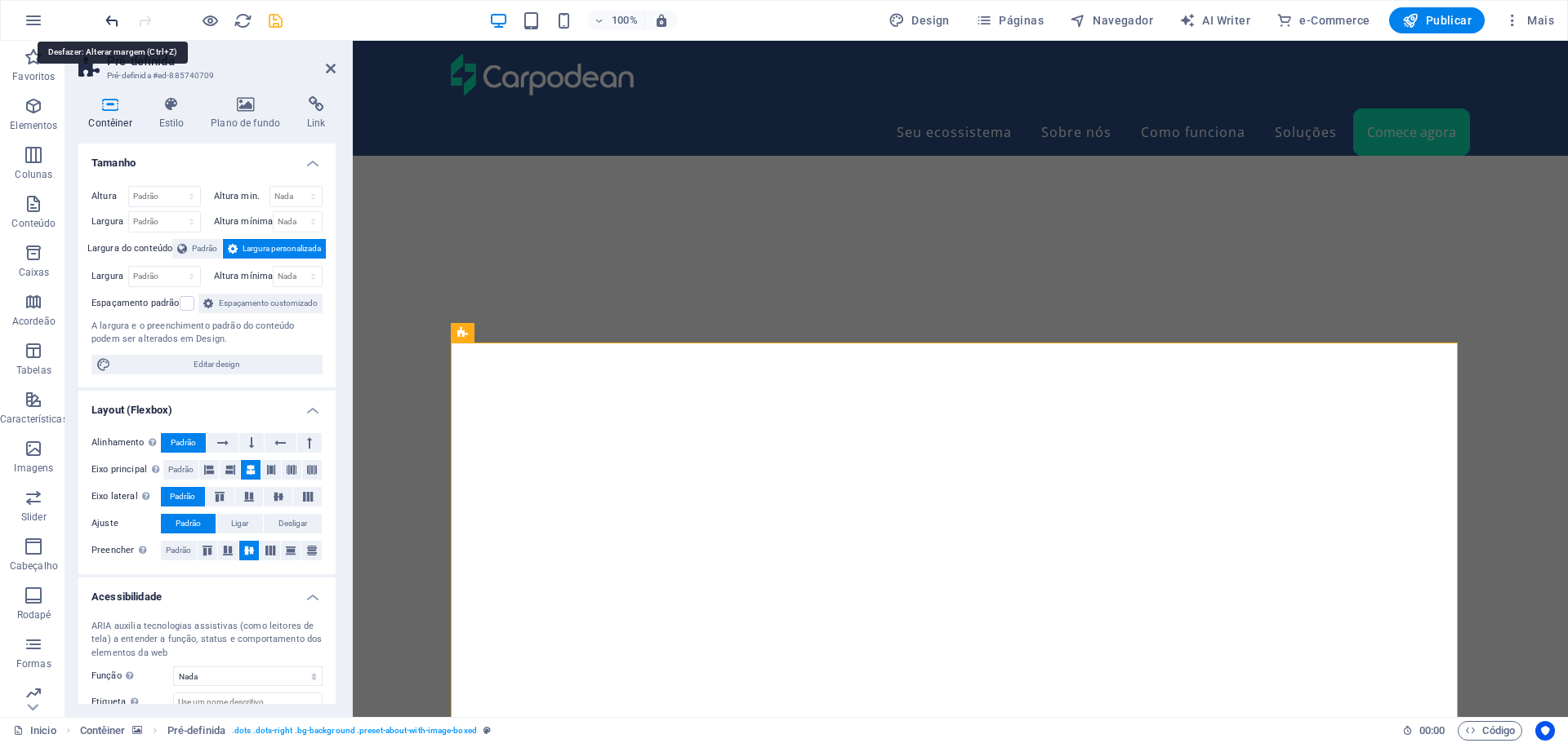
click at [109, 12] on icon "undo" at bounding box center [112, 20] width 18 height 18
click at [108, 18] on icon "undo" at bounding box center [112, 20] width 18 height 18
click at [109, 24] on icon "undo" at bounding box center [112, 20] width 18 height 18
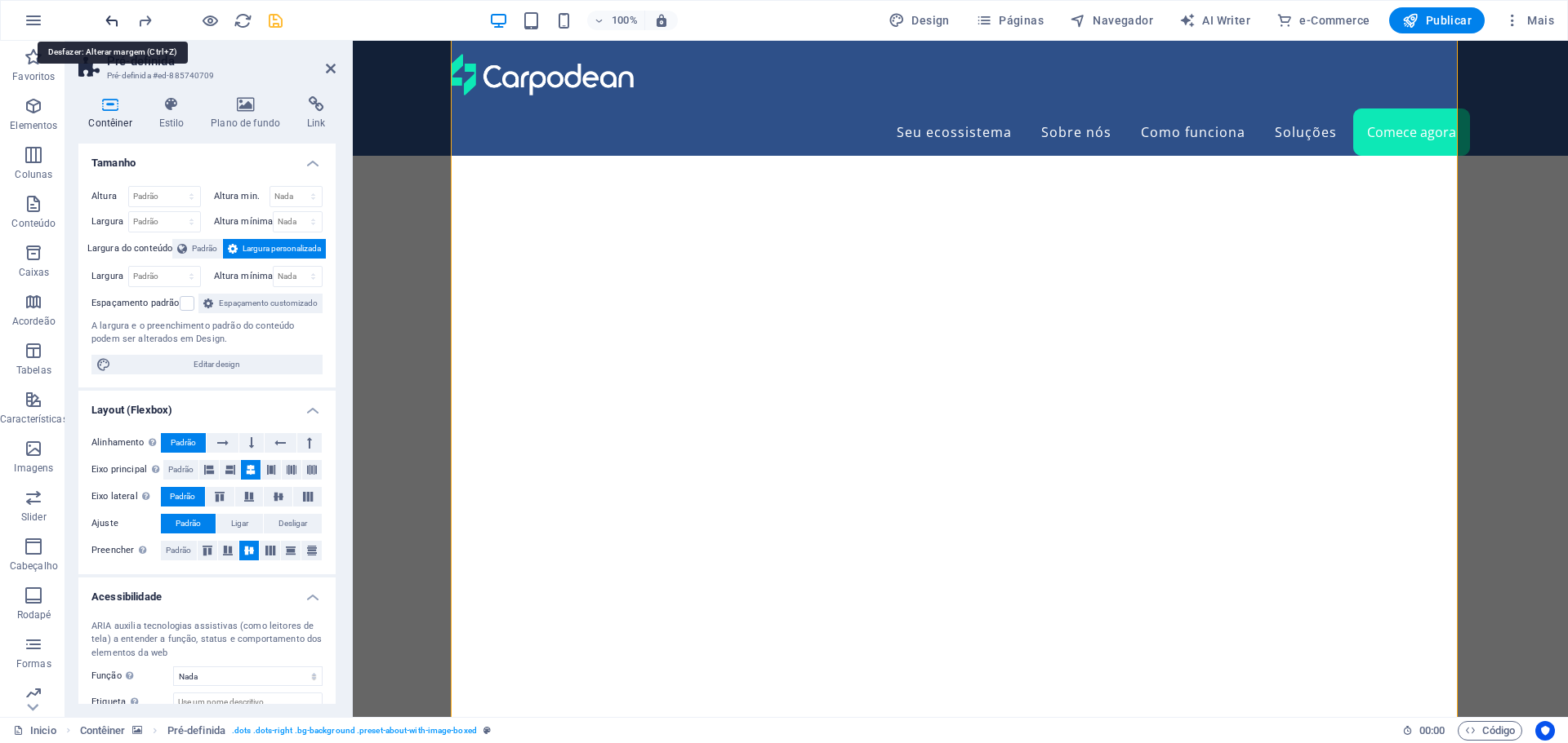
click at [110, 16] on icon "undo" at bounding box center [112, 20] width 18 height 18
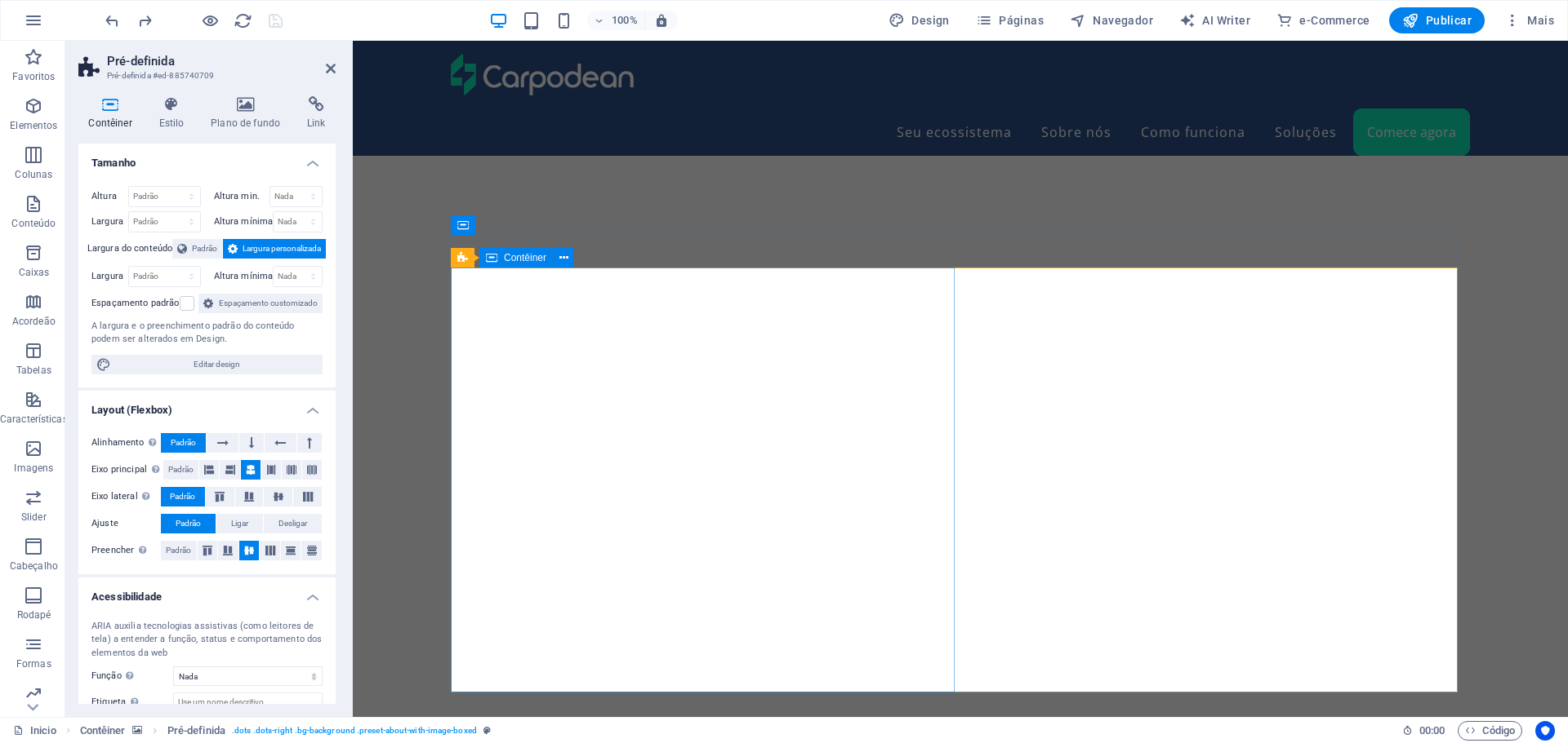
scroll to position [5491, 0]
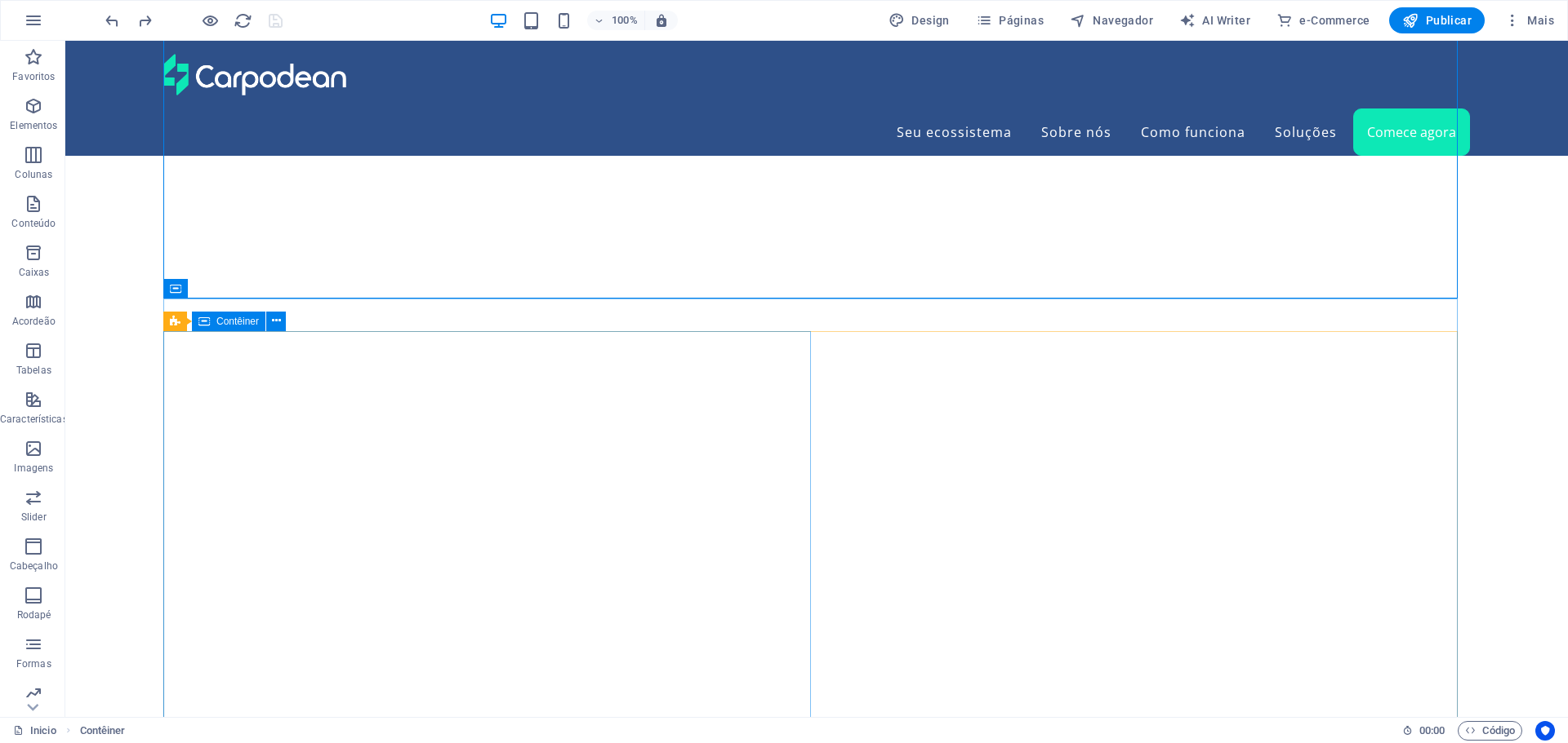
click at [240, 324] on span "Contêiner" at bounding box center [238, 321] width 43 height 10
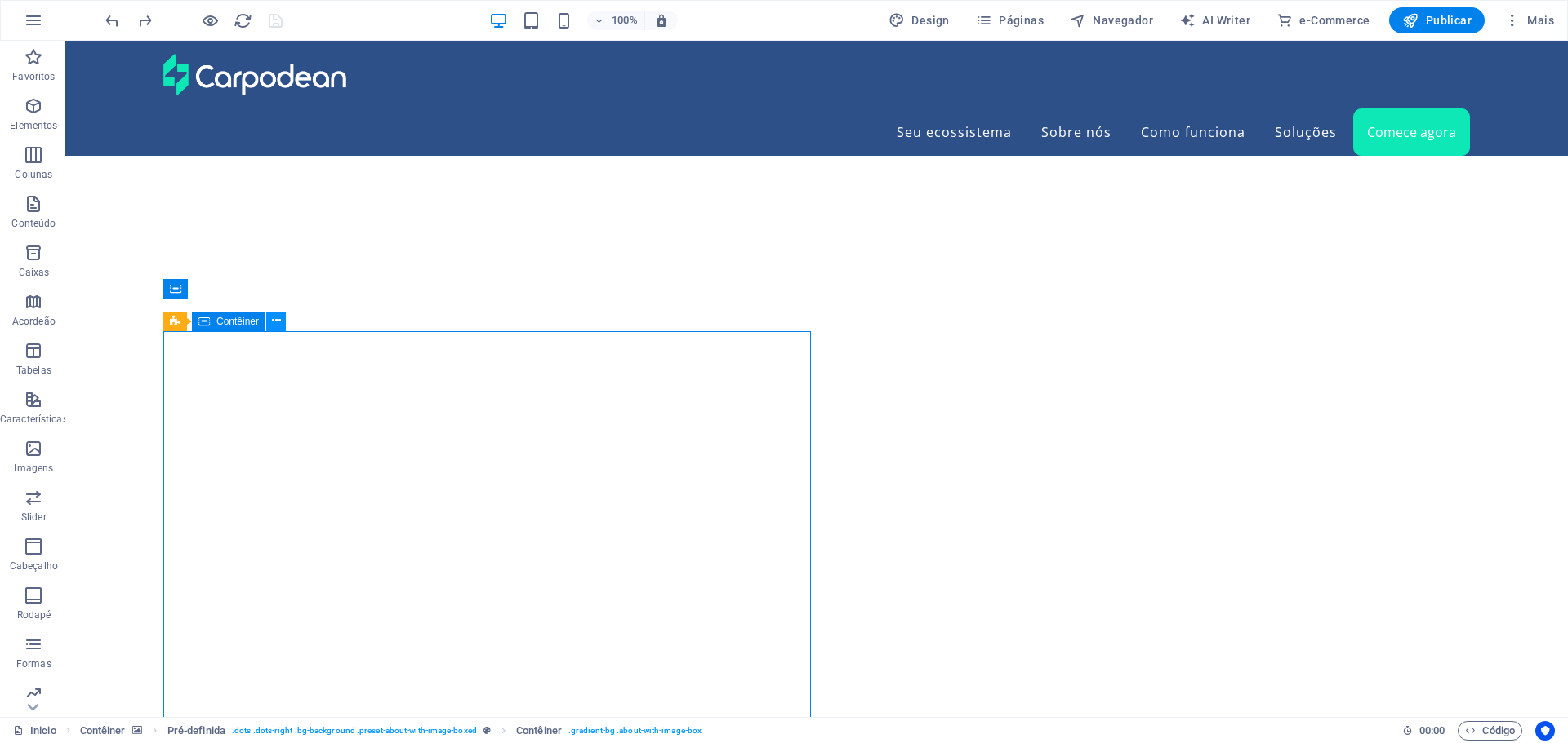
click at [277, 319] on icon at bounding box center [276, 321] width 9 height 17
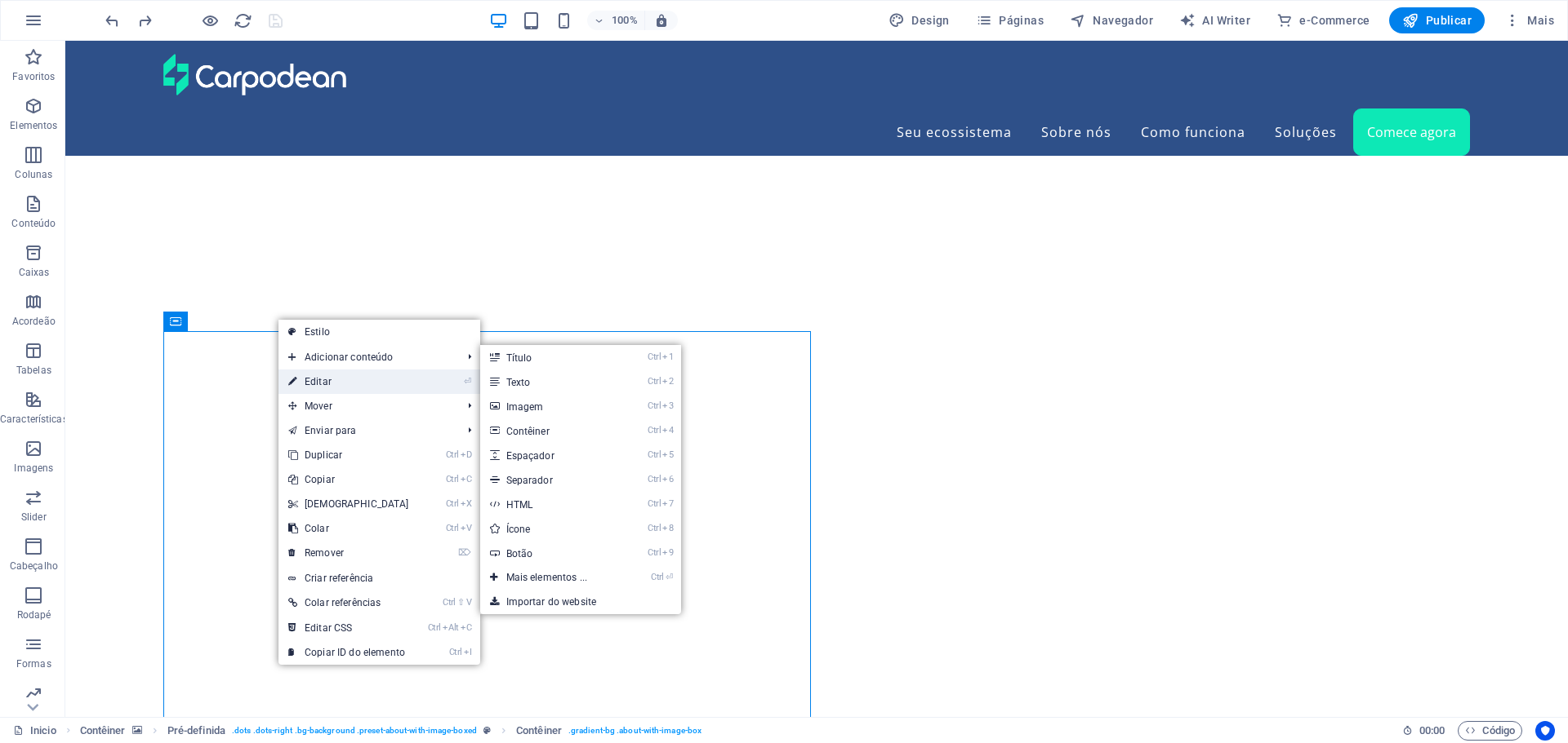
click at [324, 382] on link "⏎ Editar" at bounding box center [349, 382] width 141 height 24
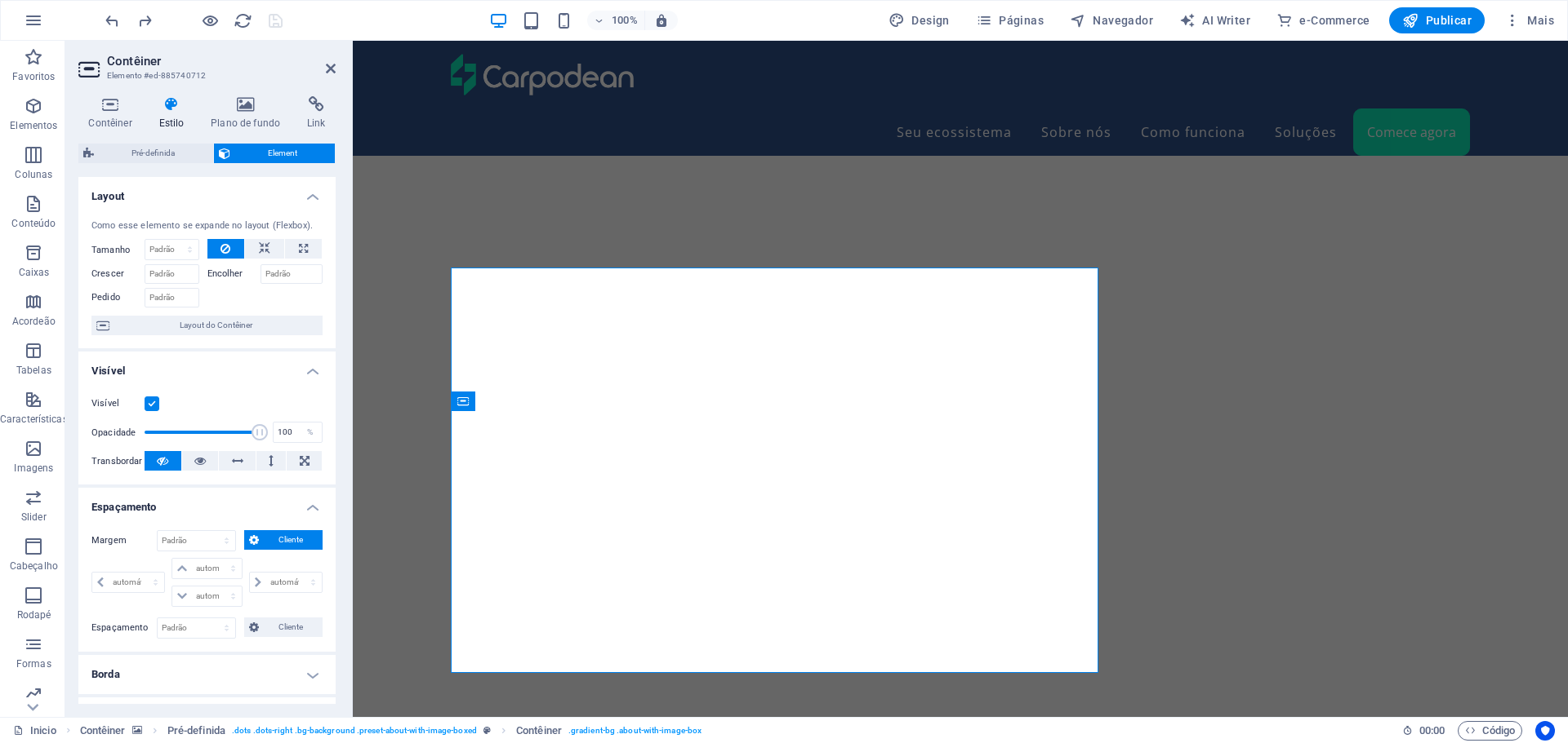
scroll to position [5491, 0]
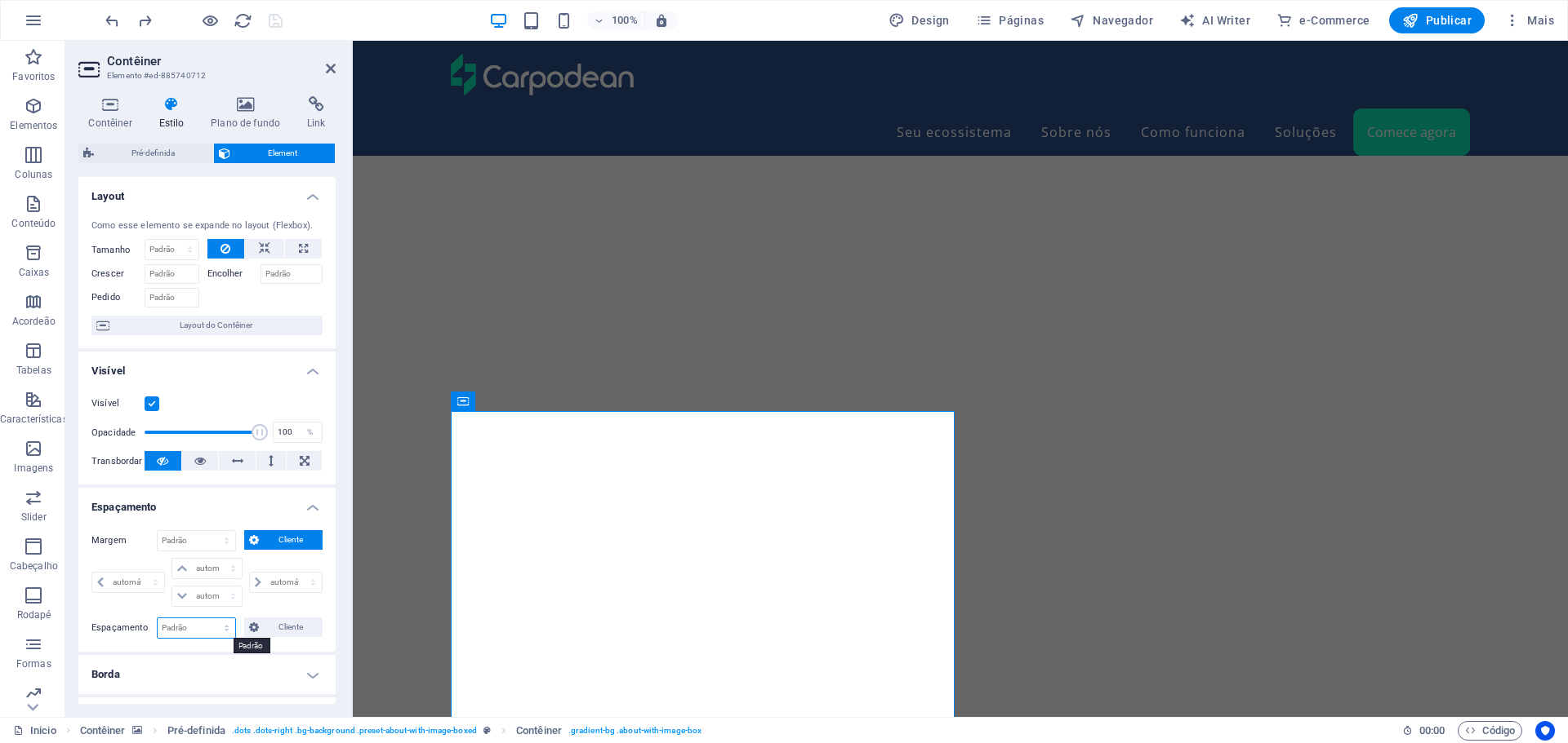
click at [224, 629] on select "Padrão px rem % vh vw Cliente" at bounding box center [196, 628] width 78 height 19
select select "px"
click at [210, 618] on select "Padrão px rem % vh vw Cliente" at bounding box center [196, 628] width 78 height 19
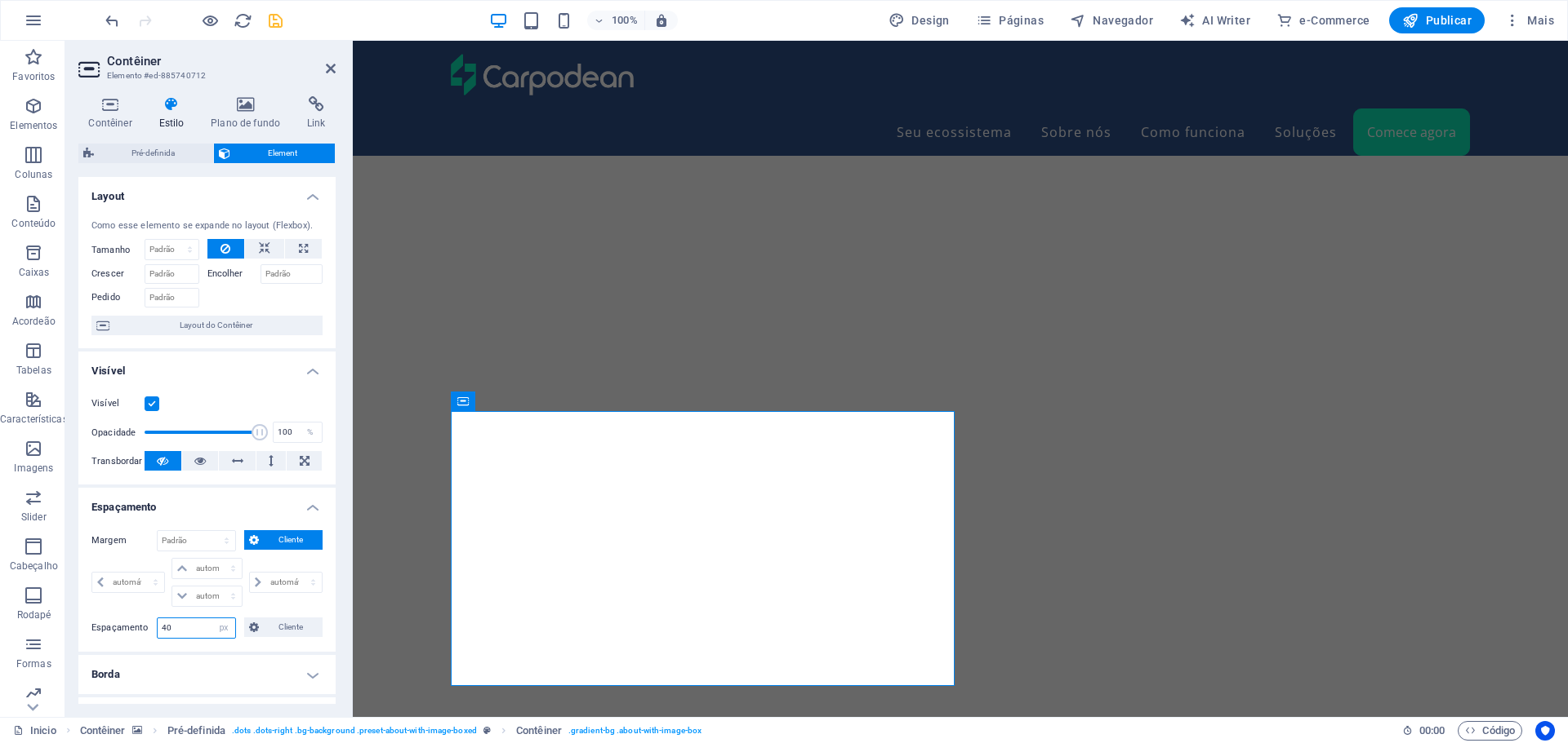
type input "40"
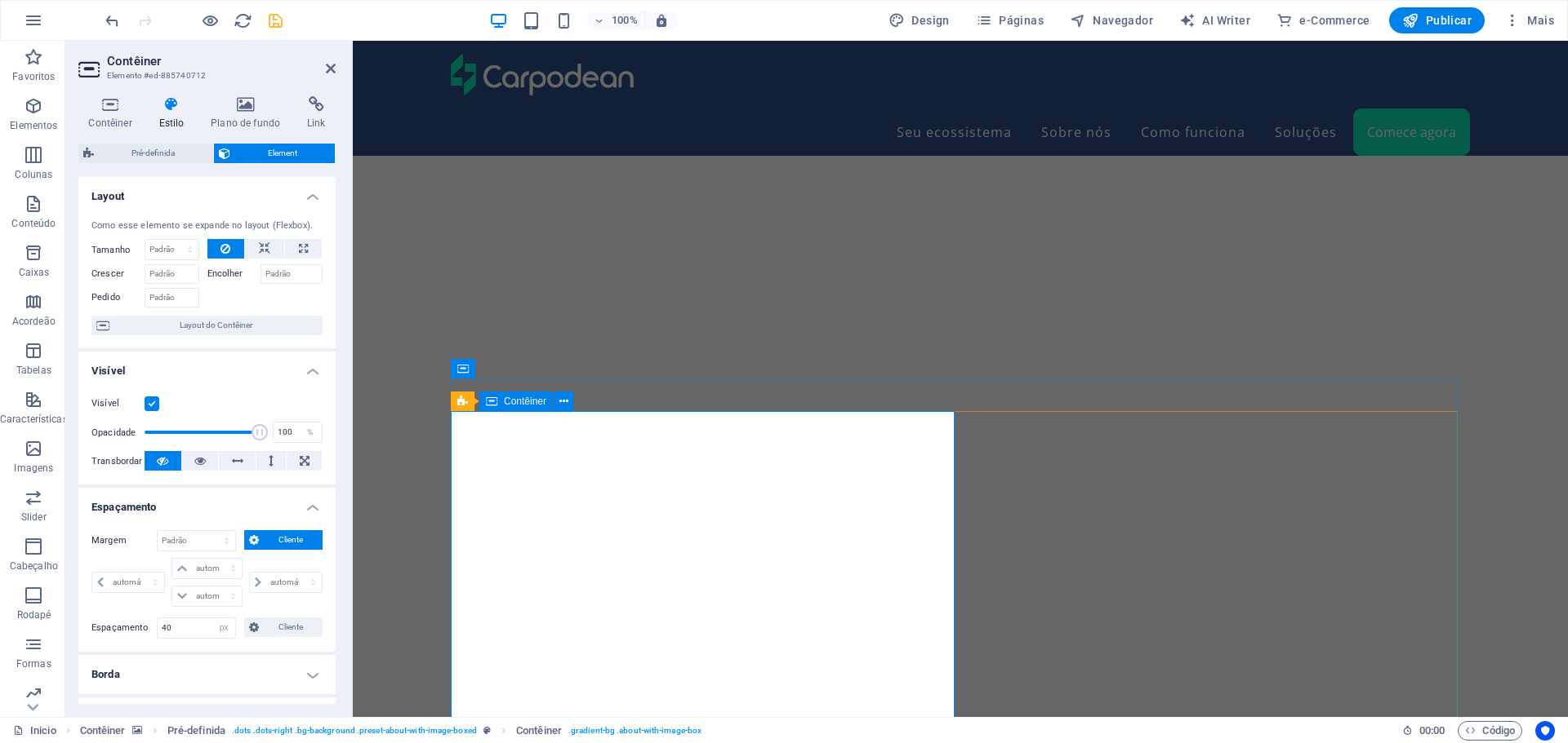
scroll to position [5573, 0]
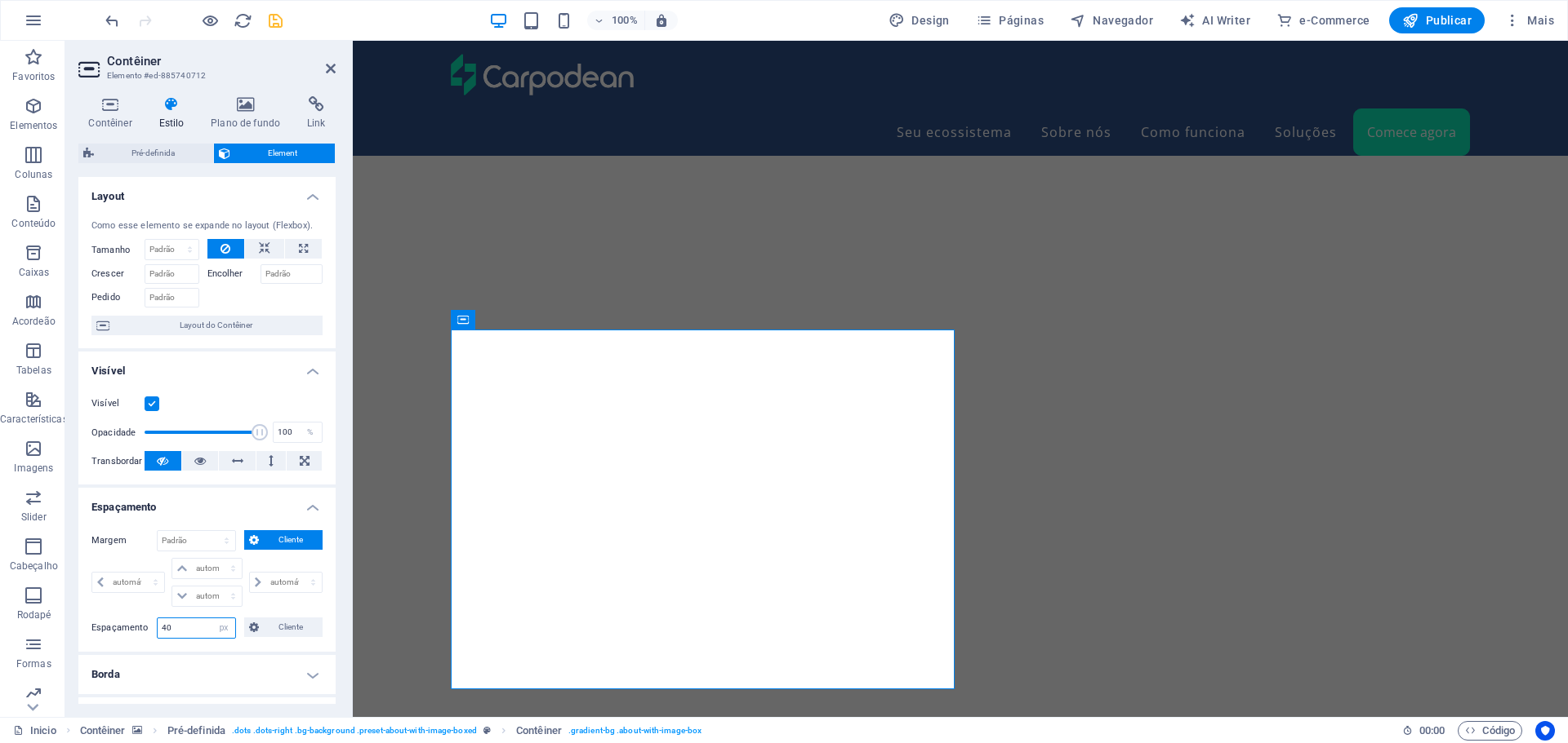
drag, startPoint x: 183, startPoint y: 631, endPoint x: 139, endPoint y: 630, distance: 44.0
click at [139, 630] on div "Espaçamento 40 Padrão px rem % vh vw Cliente Cliente" at bounding box center [207, 629] width 231 height 21
click at [291, 623] on span "Cliente" at bounding box center [291, 628] width 54 height 19
click at [154, 670] on select "px rem % vh vw" at bounding box center [153, 670] width 23 height 19
click at [126, 666] on input "40" at bounding box center [136, 670] width 56 height 19
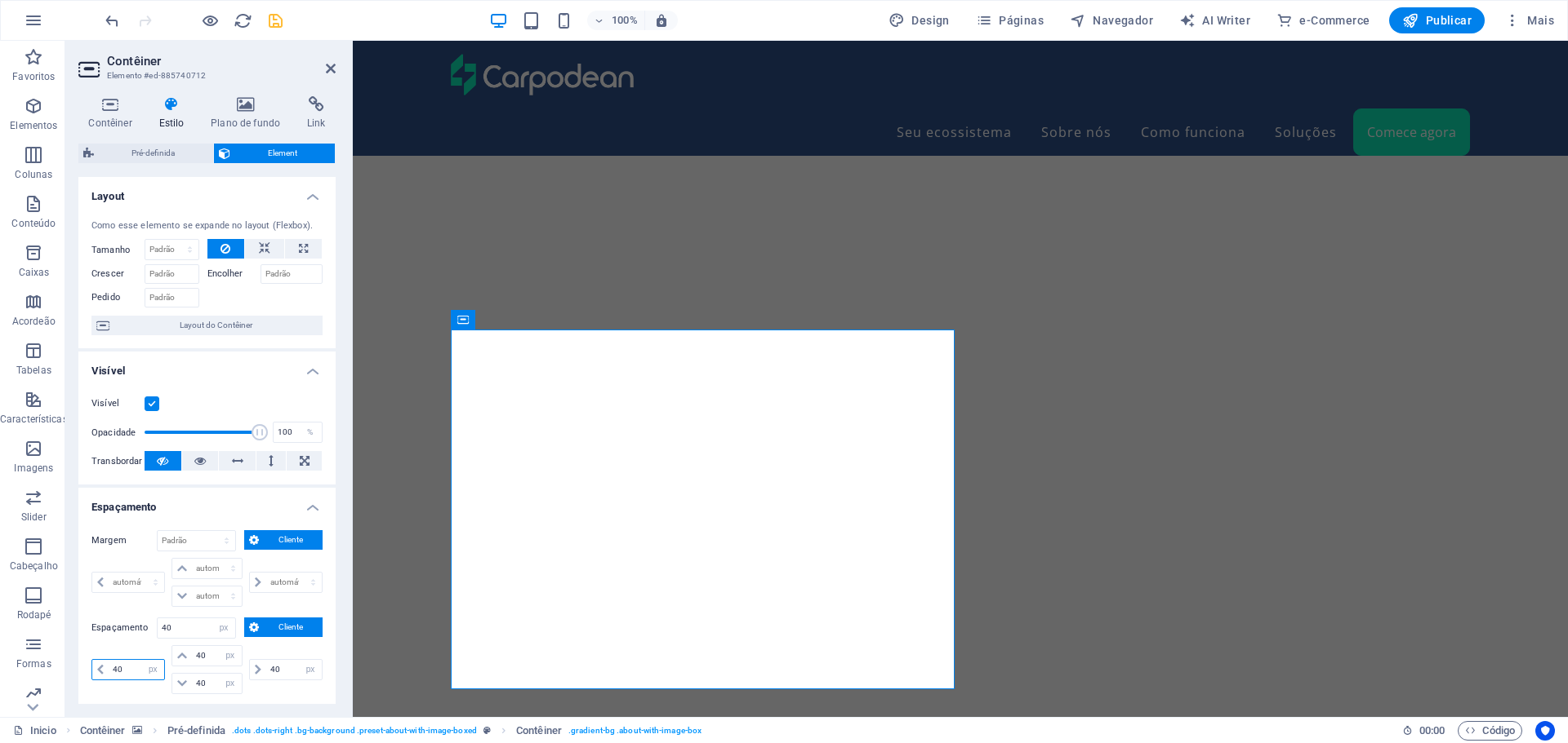
click at [126, 666] on input "40" at bounding box center [136, 670] width 56 height 19
type input "25"
select select "DISABLED_OPTION_VALUE"
click at [271, 675] on input "40" at bounding box center [294, 670] width 56 height 19
click at [271, 674] on input "40" at bounding box center [294, 670] width 56 height 19
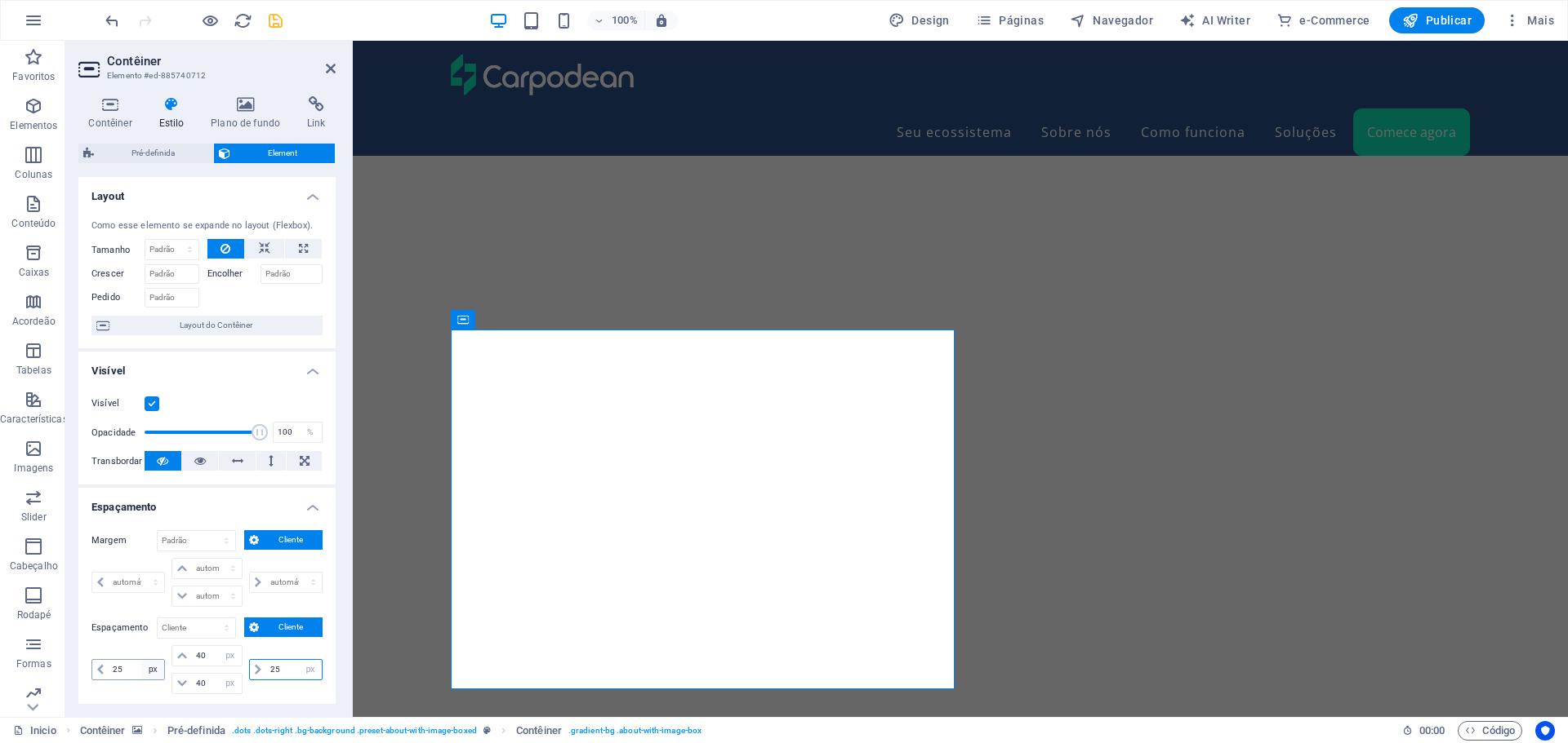
type input "25"
click at [154, 669] on select "px rem % vh vw" at bounding box center [153, 670] width 23 height 19
select select "%"
click at [142, 660] on select "px rem % vh vw" at bounding box center [153, 670] width 23 height 19
type input "100"
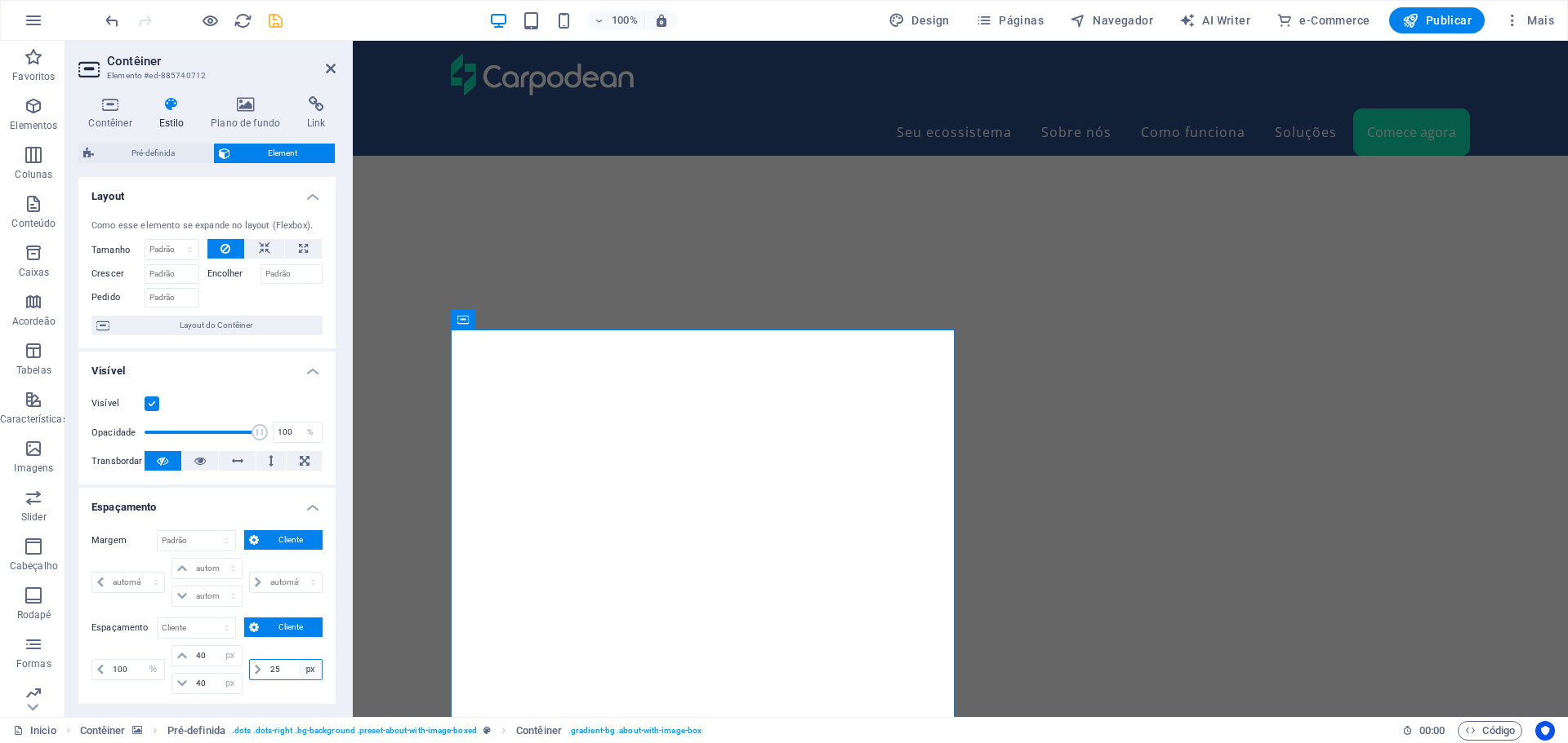
click at [310, 669] on select "px rem % vh vw" at bounding box center [310, 670] width 23 height 19
select select "%"
click at [299, 660] on select "px rem % vh vw" at bounding box center [310, 670] width 23 height 19
click at [277, 661] on input "100" at bounding box center [294, 670] width 56 height 19
click at [276, 671] on input "100" at bounding box center [294, 670] width 56 height 19
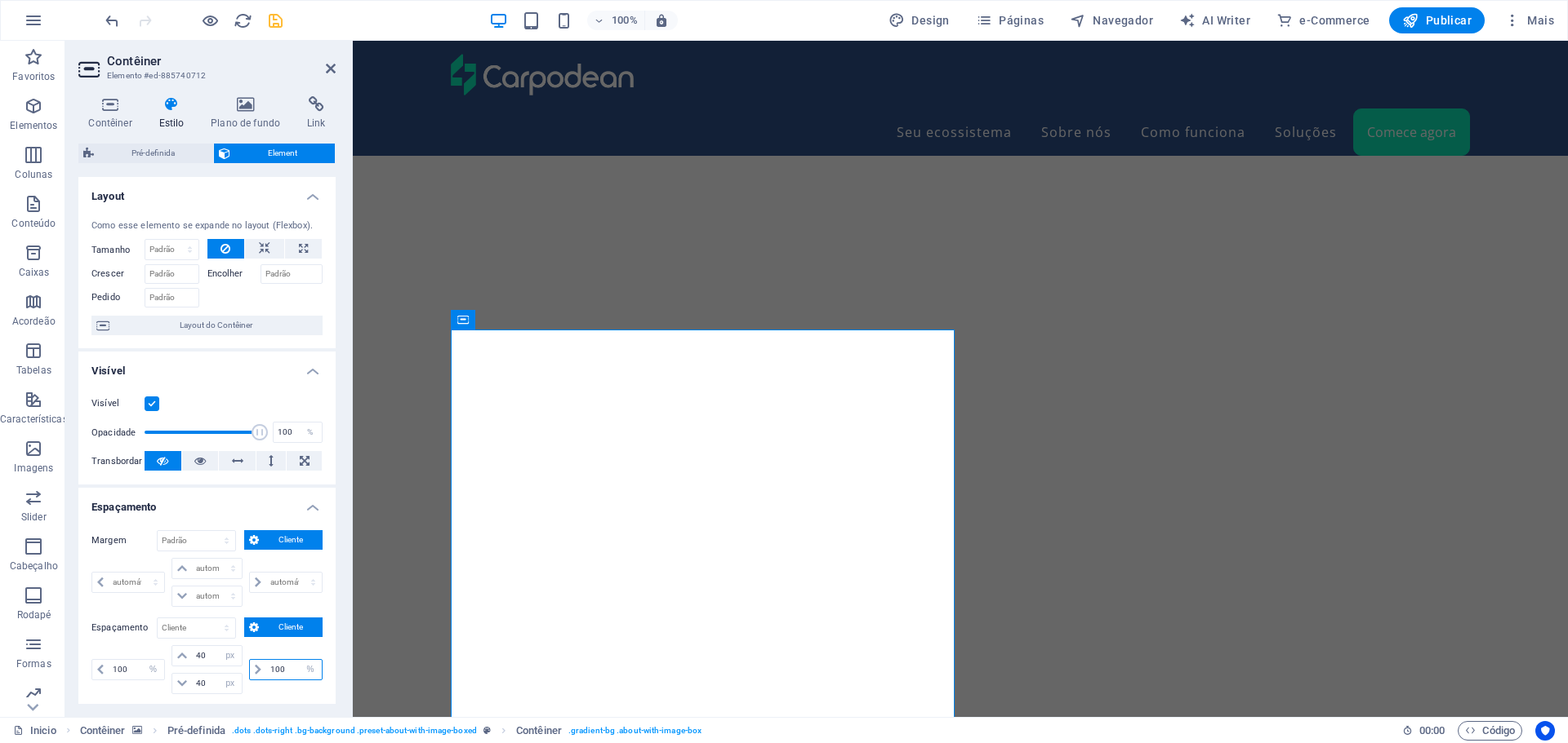
click at [276, 671] on input "100" at bounding box center [294, 670] width 56 height 19
type input "25"
click at [120, 667] on input "100" at bounding box center [136, 670] width 56 height 19
type input "25"
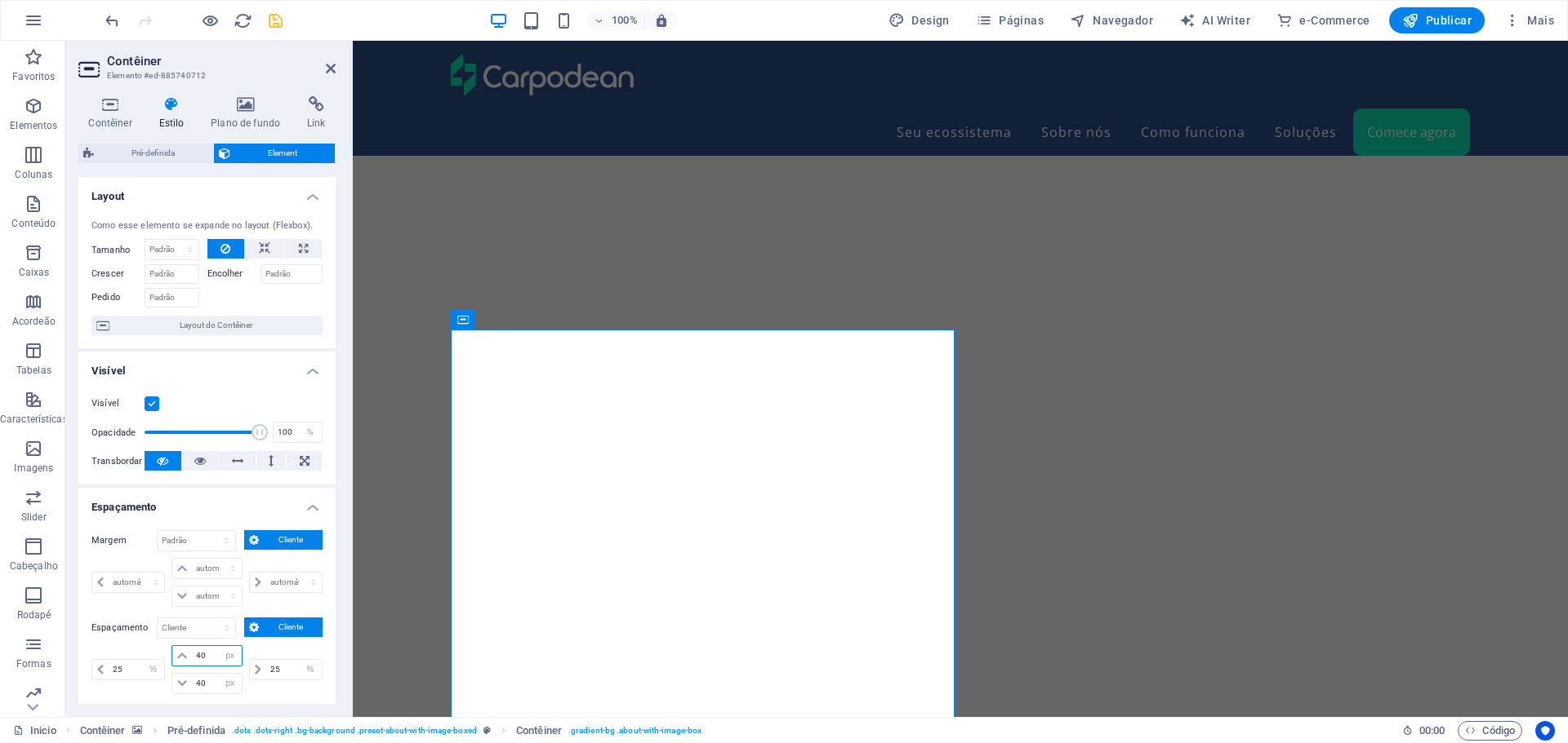
click at [197, 655] on input "40" at bounding box center [217, 656] width 49 height 19
type input "0"
click at [203, 679] on input "40" at bounding box center [217, 684] width 49 height 19
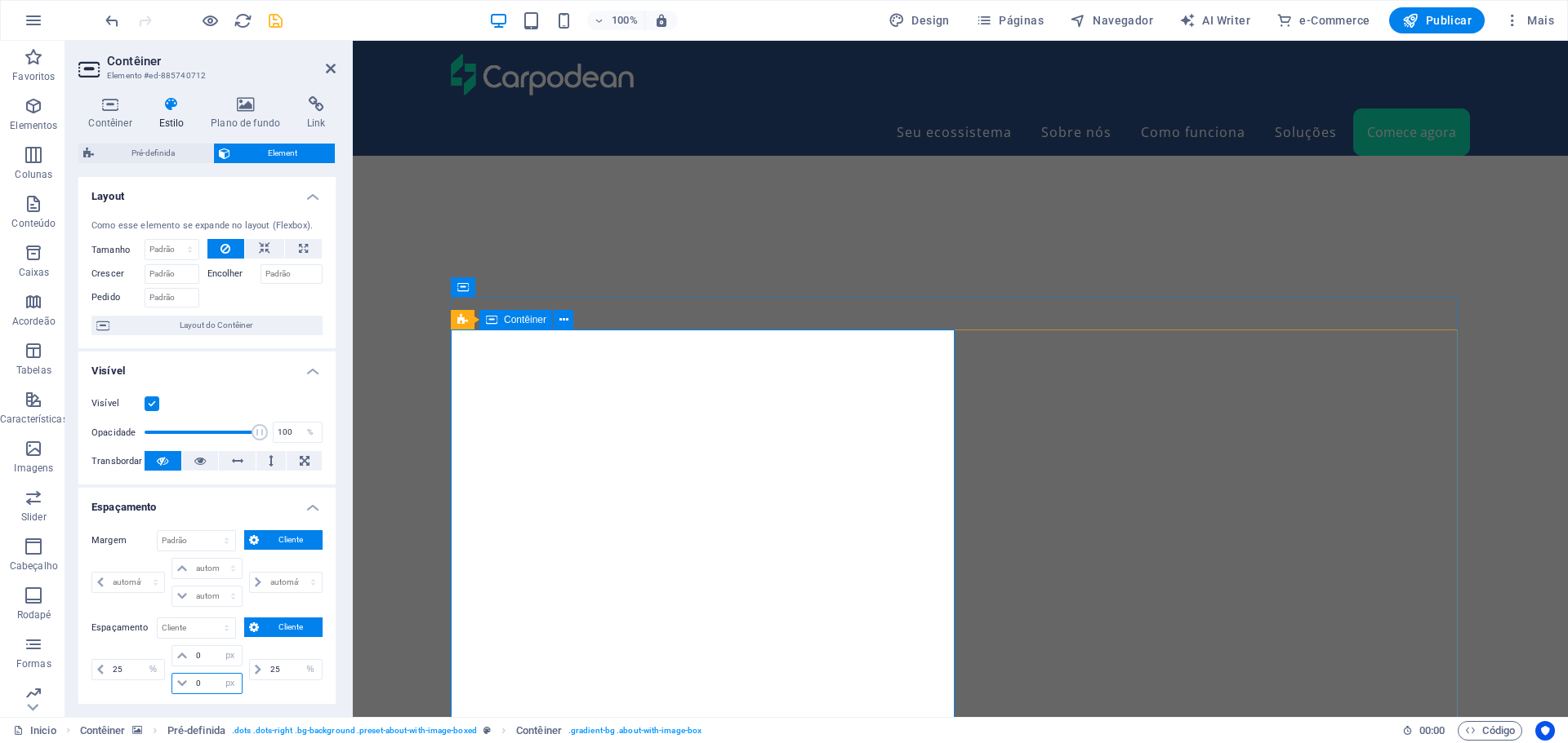
type input "0"
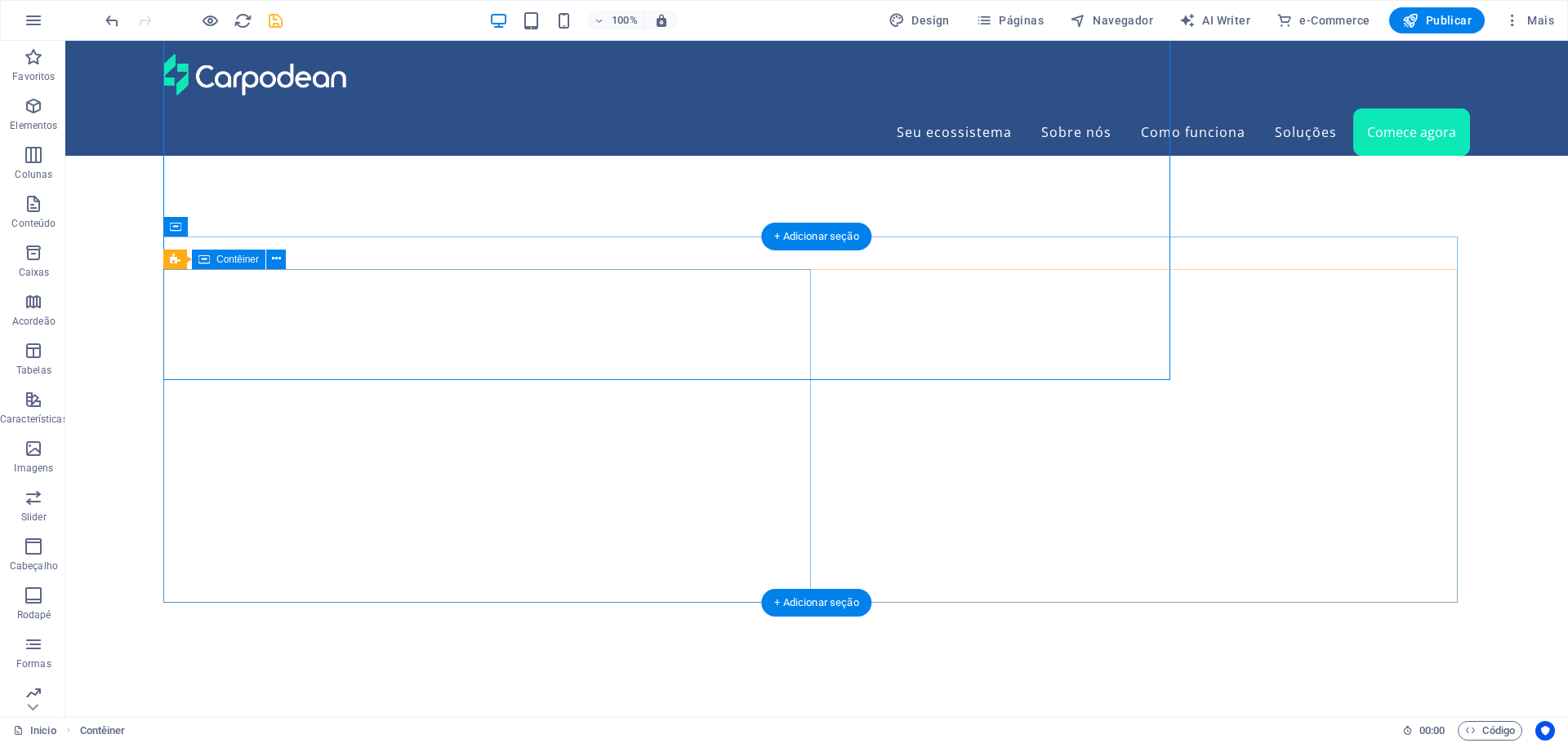
scroll to position [5489, 0]
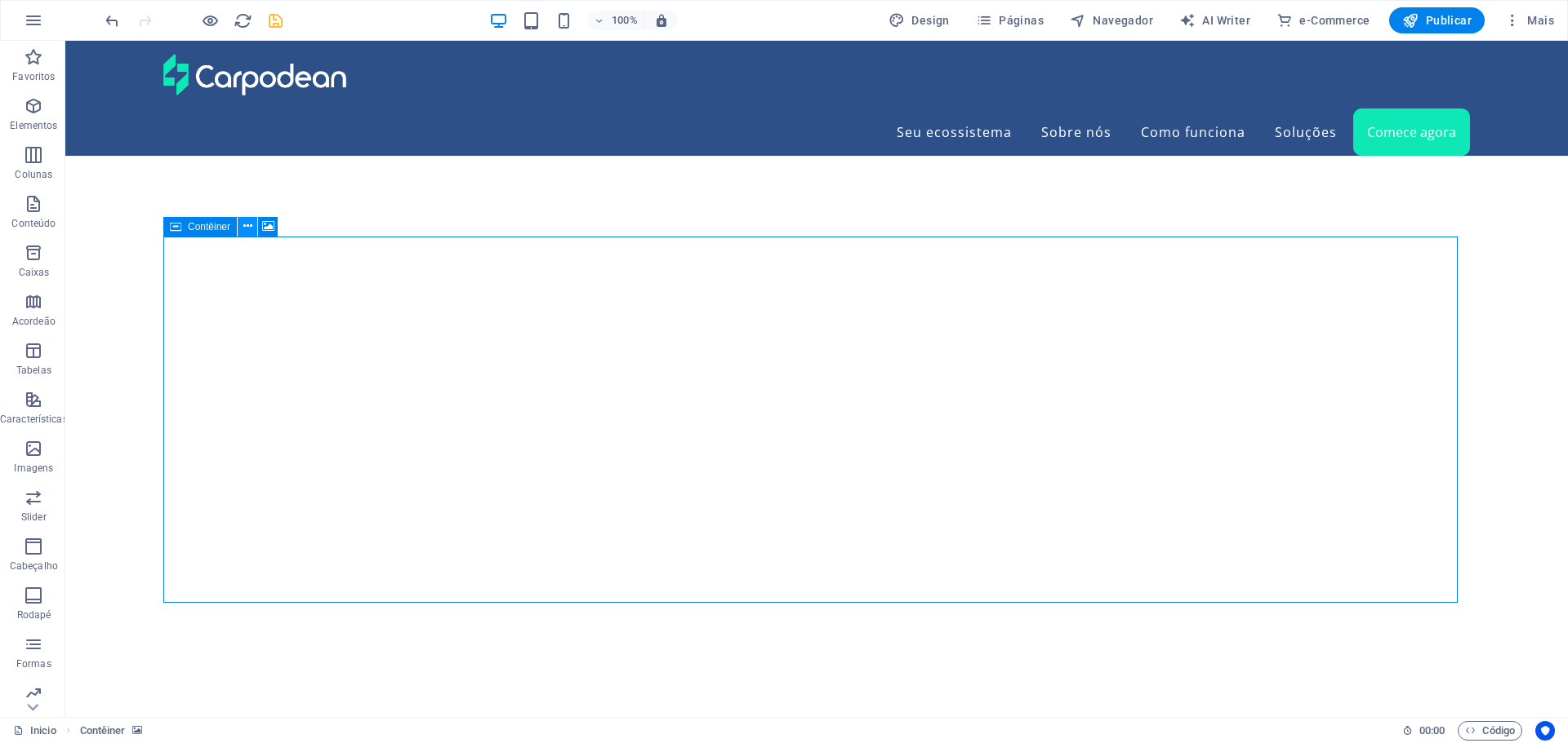
click at [244, 228] on icon at bounding box center [248, 227] width 9 height 17
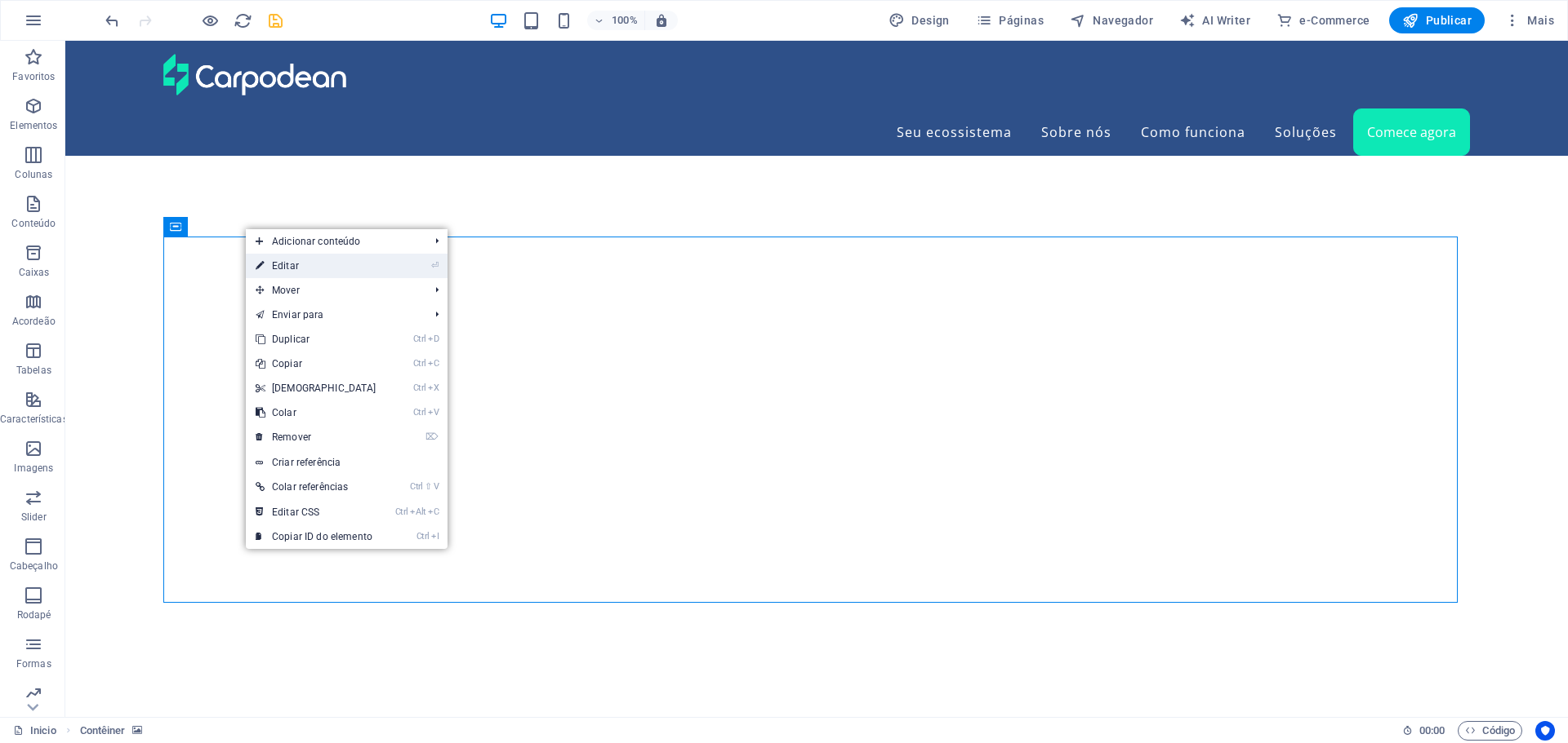
click at [279, 261] on link "⏎ Editar" at bounding box center [315, 266] width 141 height 24
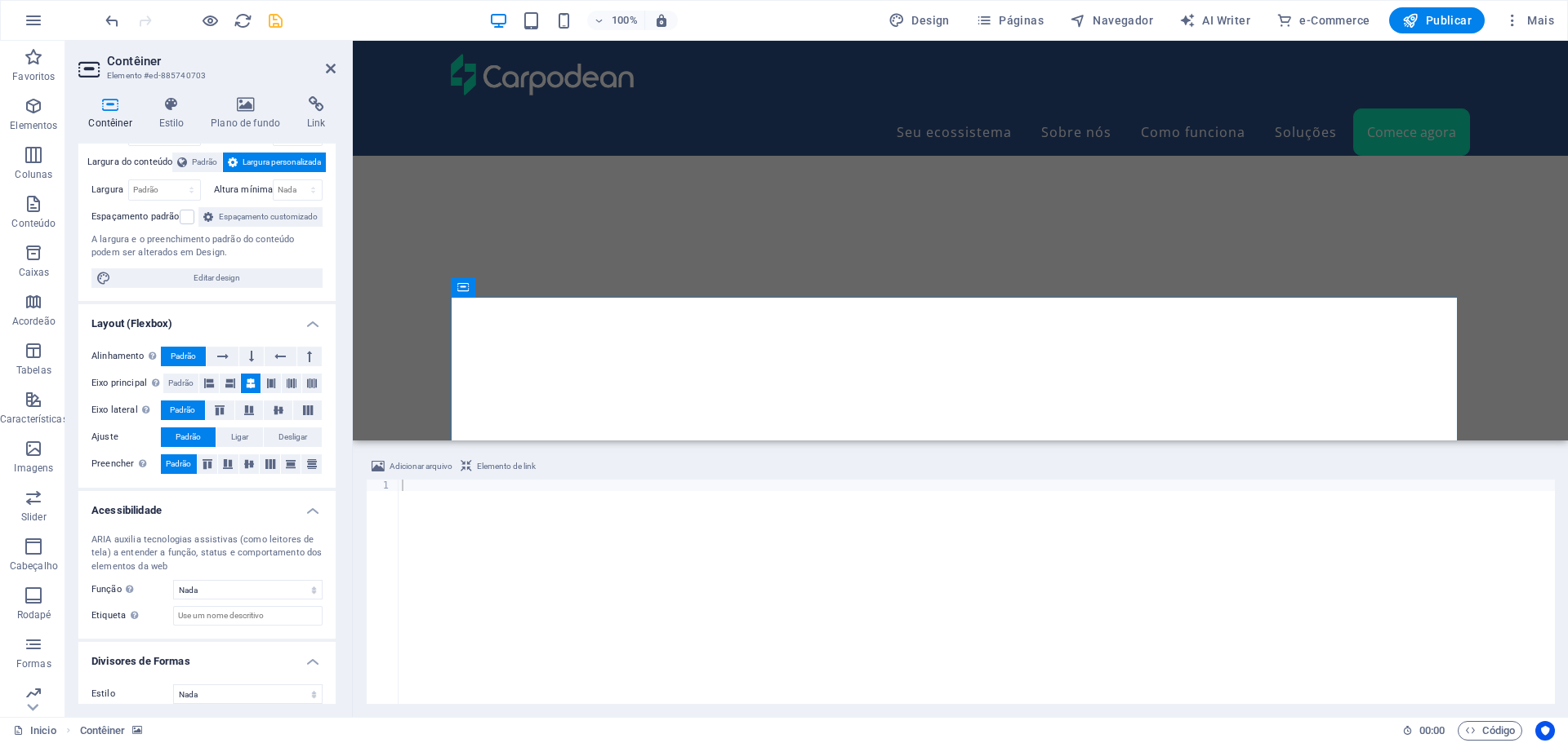
scroll to position [0, 0]
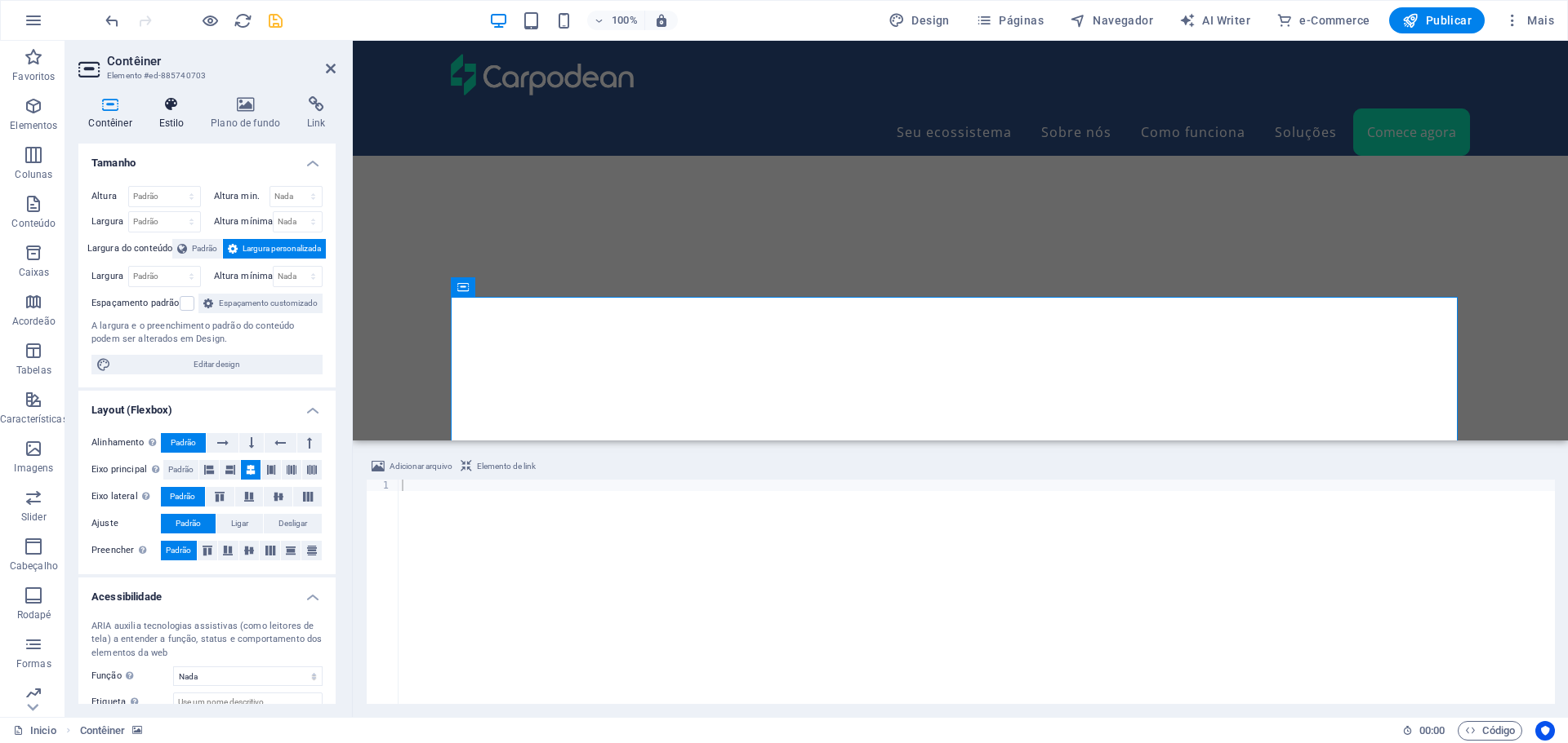
click at [163, 119] on h4 "Estilo" at bounding box center [175, 113] width 52 height 34
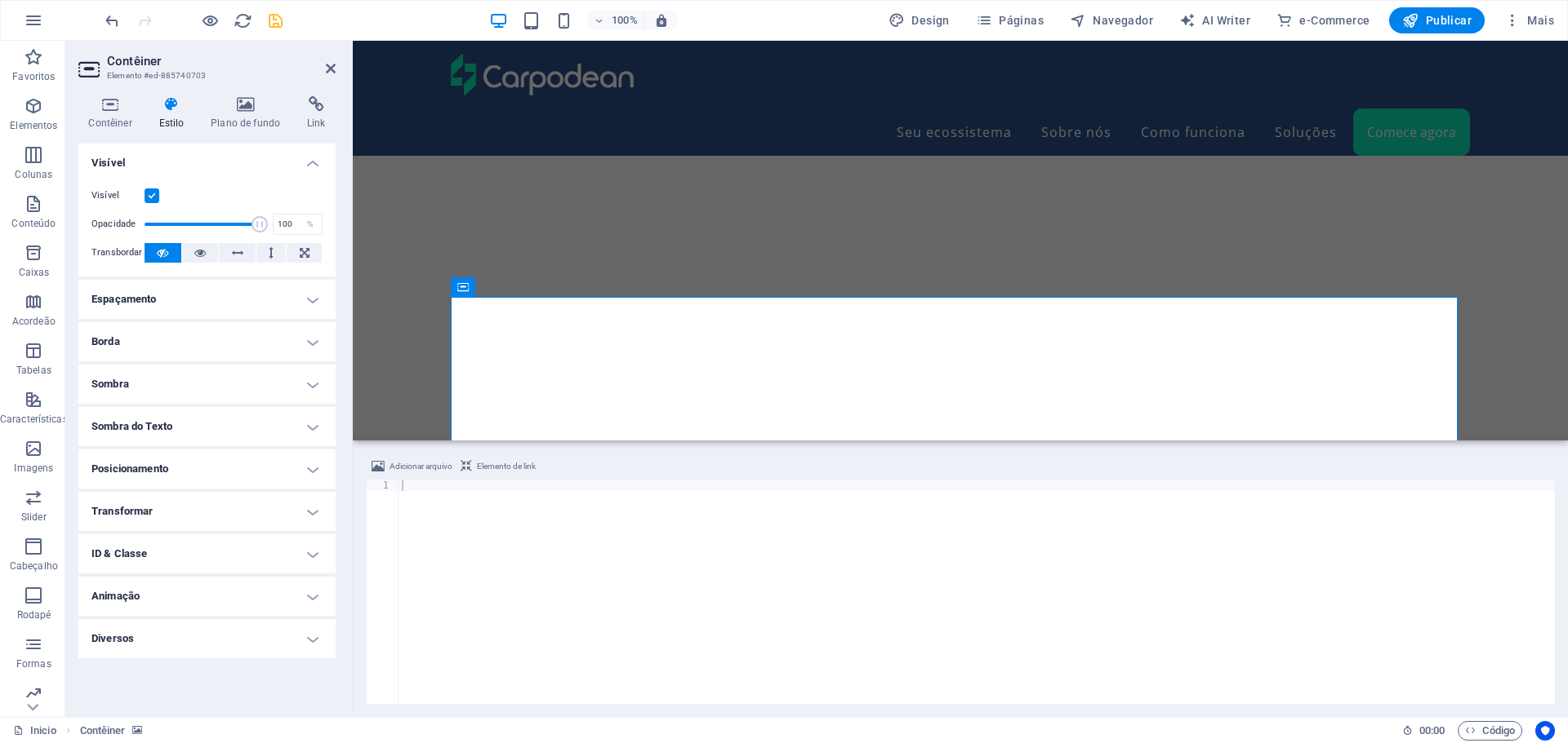
click at [241, 299] on h4 "Espaçamento" at bounding box center [207, 299] width 257 height 39
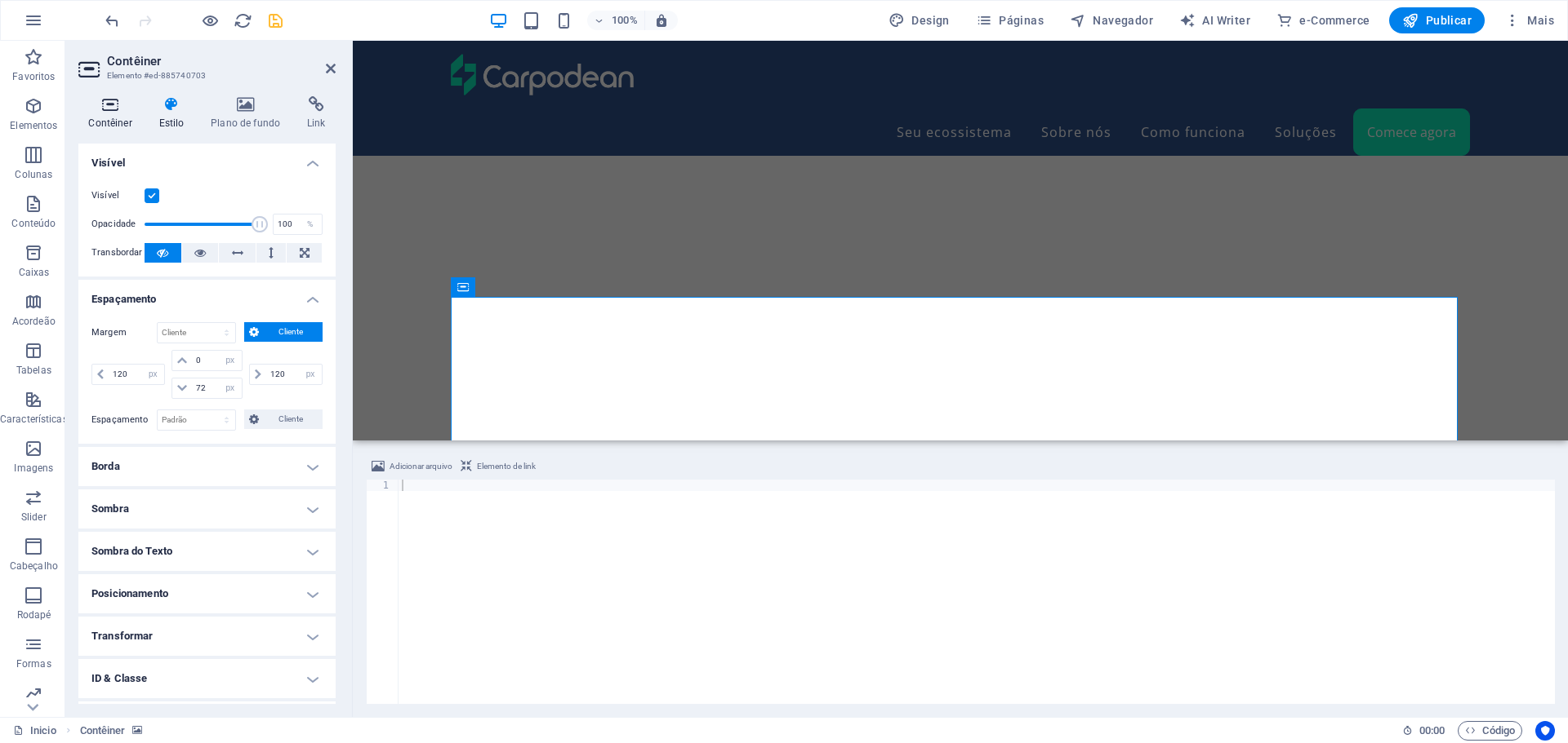
click at [115, 107] on icon at bounding box center [110, 104] width 64 height 17
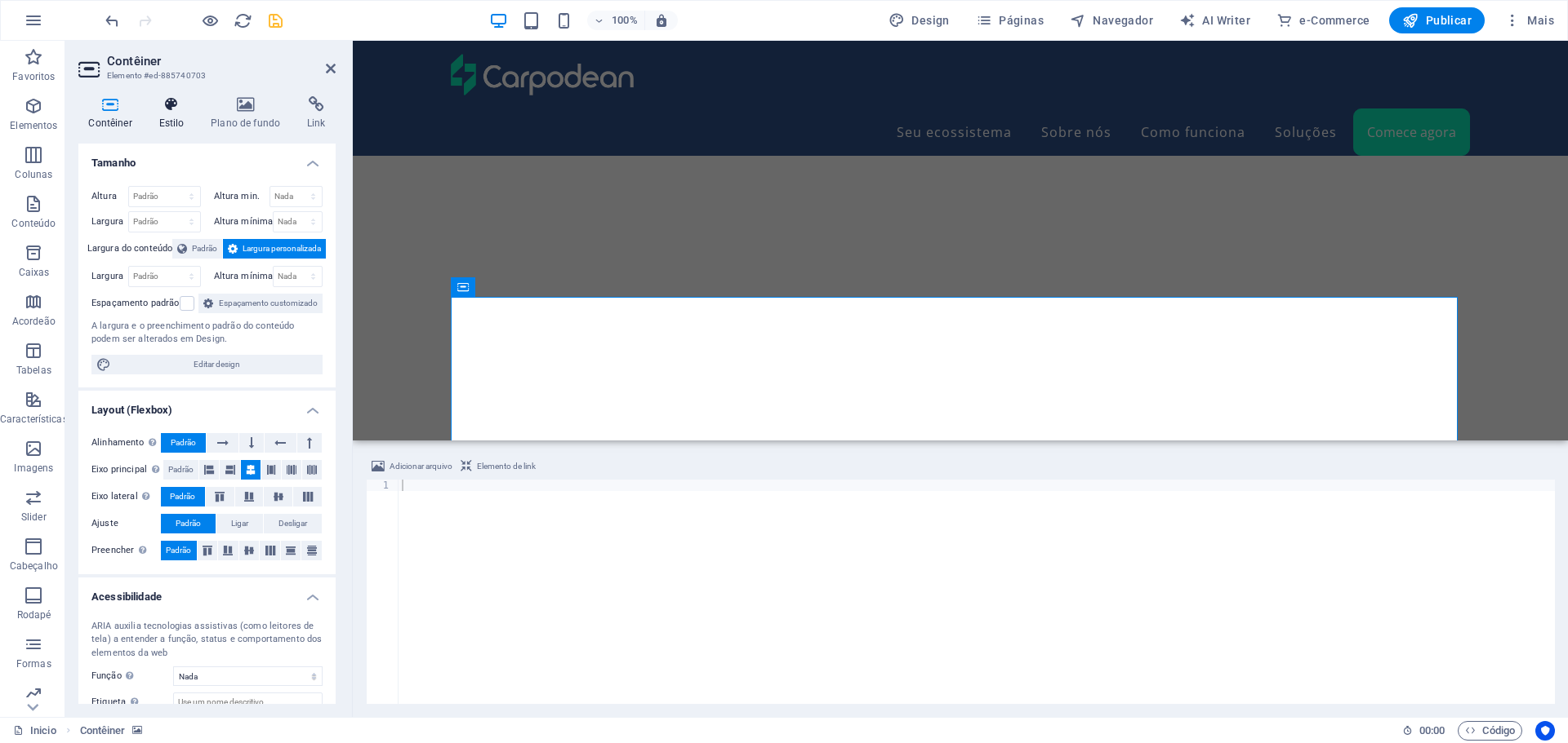
click at [164, 111] on icon at bounding box center [171, 104] width 45 height 17
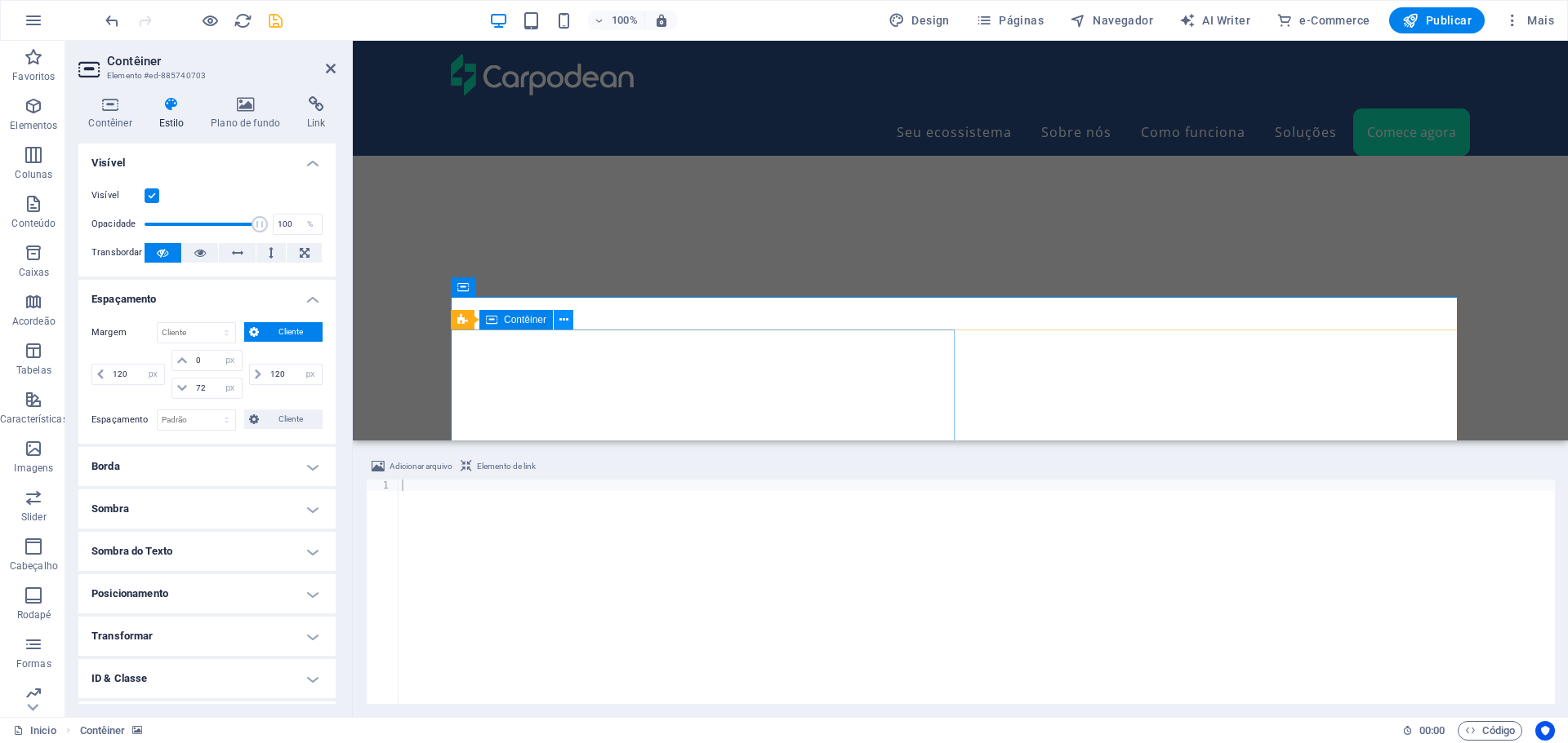
click at [560, 319] on icon at bounding box center [563, 320] width 9 height 17
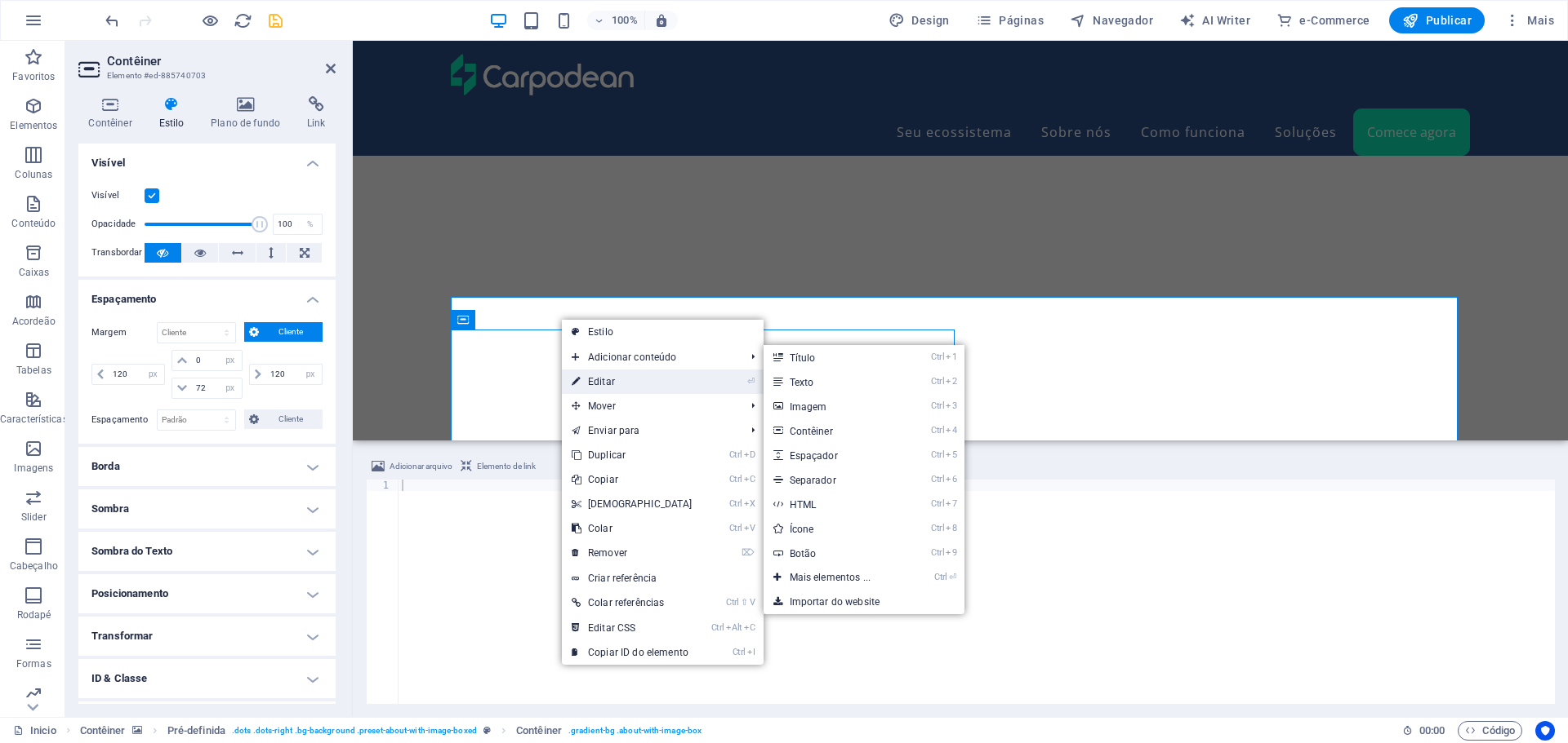
click at [605, 382] on link "⏎ Editar" at bounding box center [632, 382] width 141 height 24
select select "%"
select select "px"
select select "%"
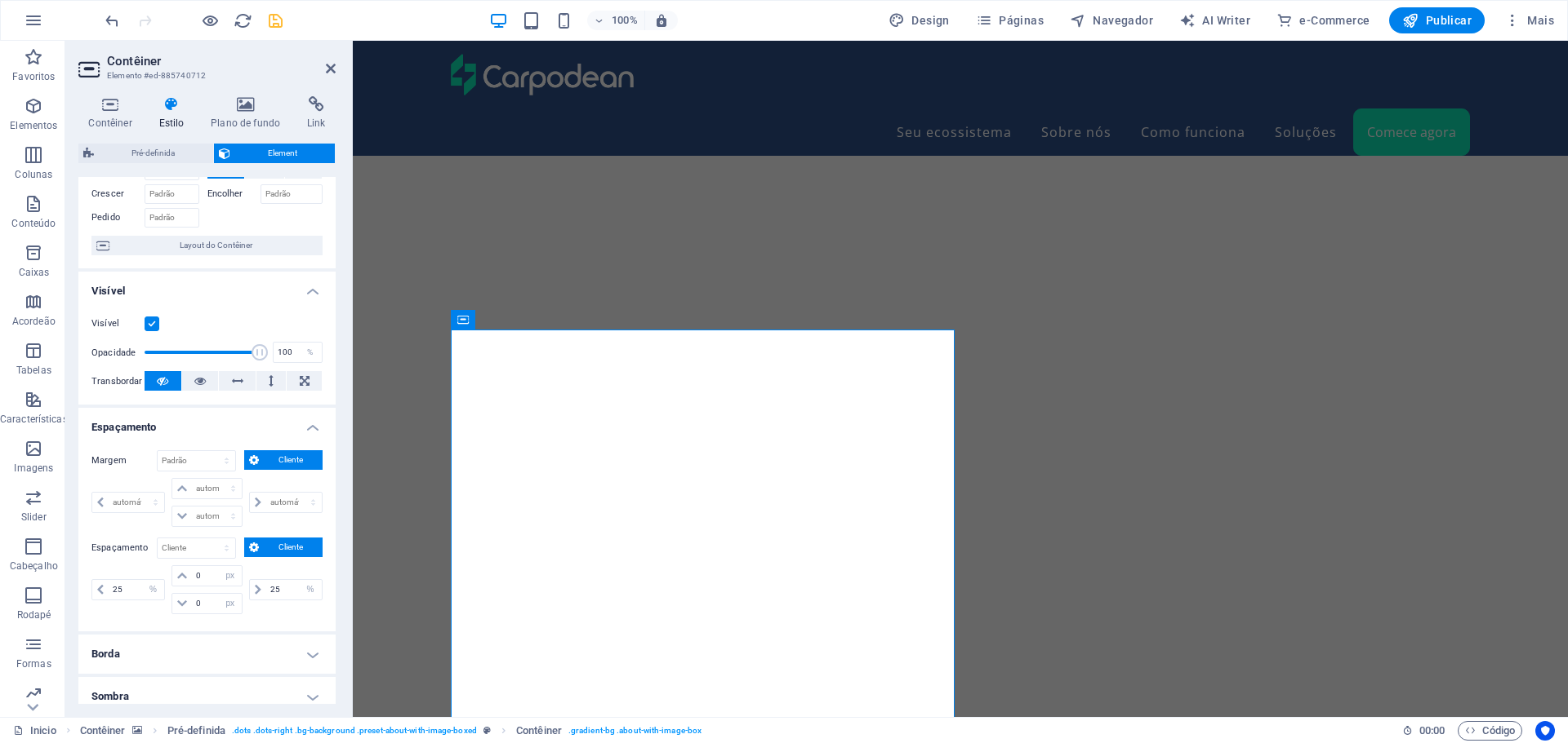
scroll to position [81, 0]
click at [132, 588] on input "25" at bounding box center [136, 588] width 56 height 19
type input "0"
click at [277, 589] on input "25" at bounding box center [294, 588] width 56 height 19
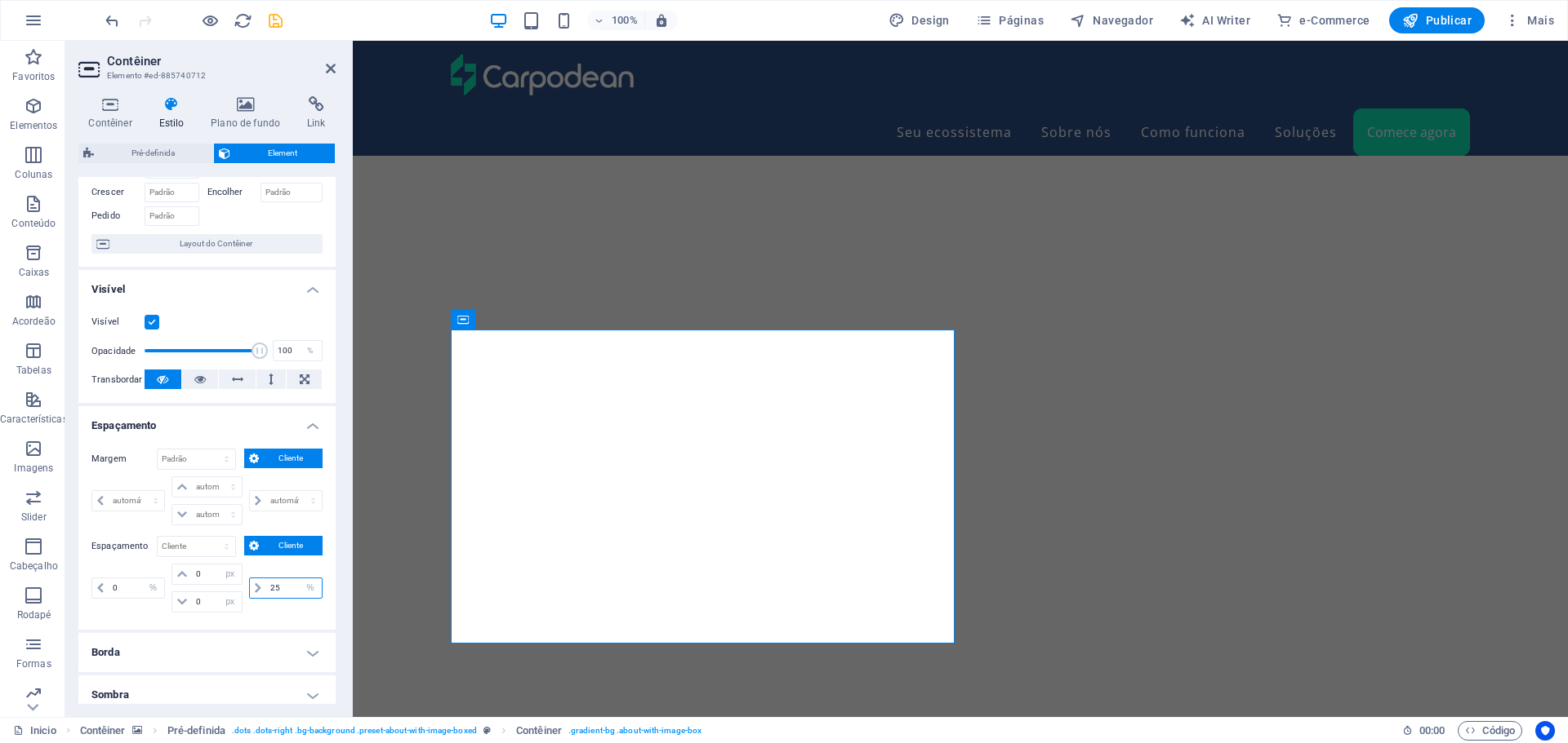
click at [277, 589] on input "25" at bounding box center [294, 588] width 56 height 19
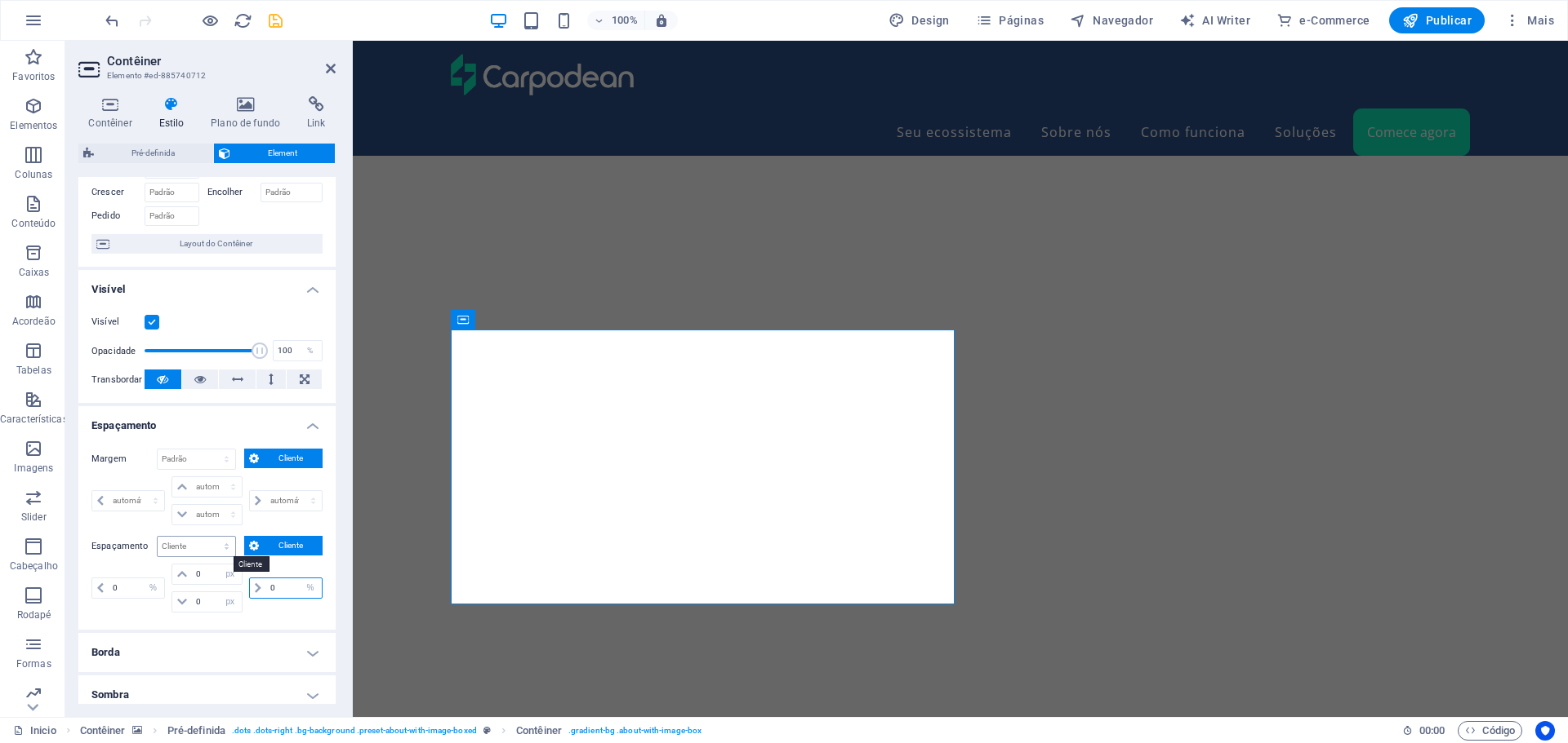
type input "0"
click at [225, 547] on select "Padrão px rem % vh vw Cliente" at bounding box center [196, 547] width 78 height 19
click at [157, 537] on select "Padrão px rem % vh vw Cliente" at bounding box center [196, 547] width 78 height 19
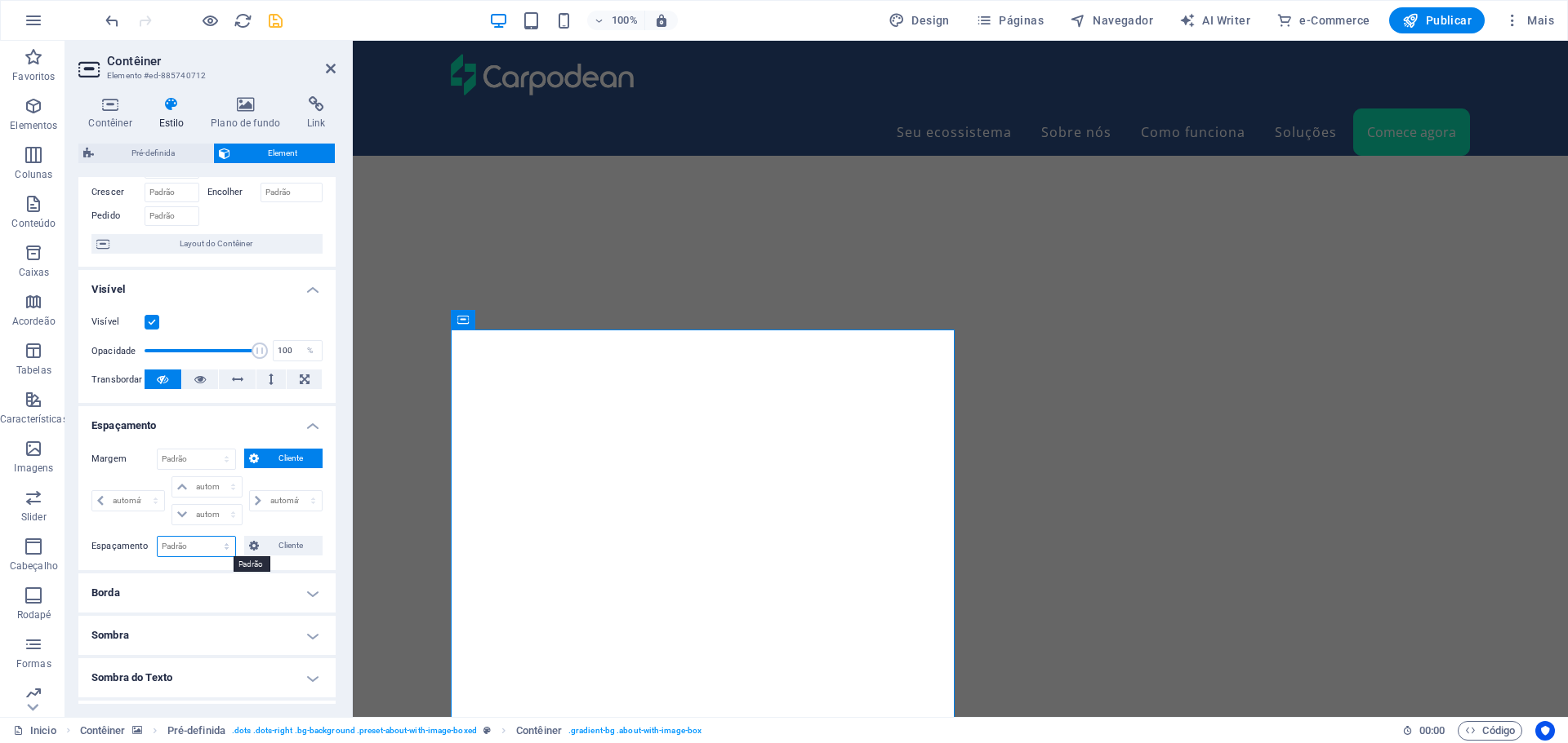
click at [219, 543] on select "Padrão px rem % vh vw Cliente" at bounding box center [196, 547] width 78 height 19
select select "px"
click at [210, 537] on select "Padrão px rem % vh vw Cliente" at bounding box center [196, 547] width 78 height 19
type input "0"
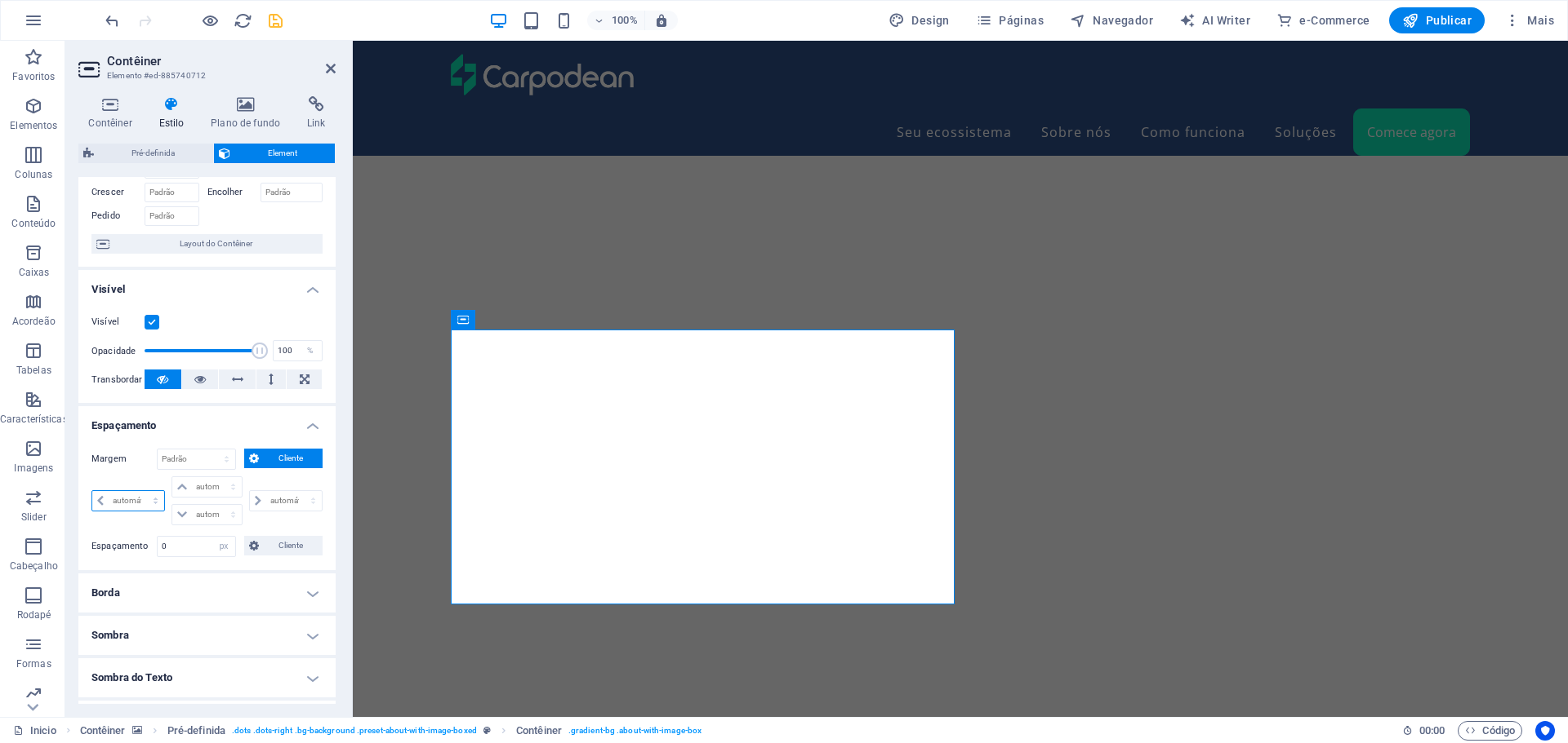
click at [150, 501] on select "automático px % rem vw vh" at bounding box center [128, 501] width 72 height 19
select select "px"
click at [141, 492] on select "automático px % rem vw vh" at bounding box center [128, 501] width 72 height 19
type input "0"
select select "px"
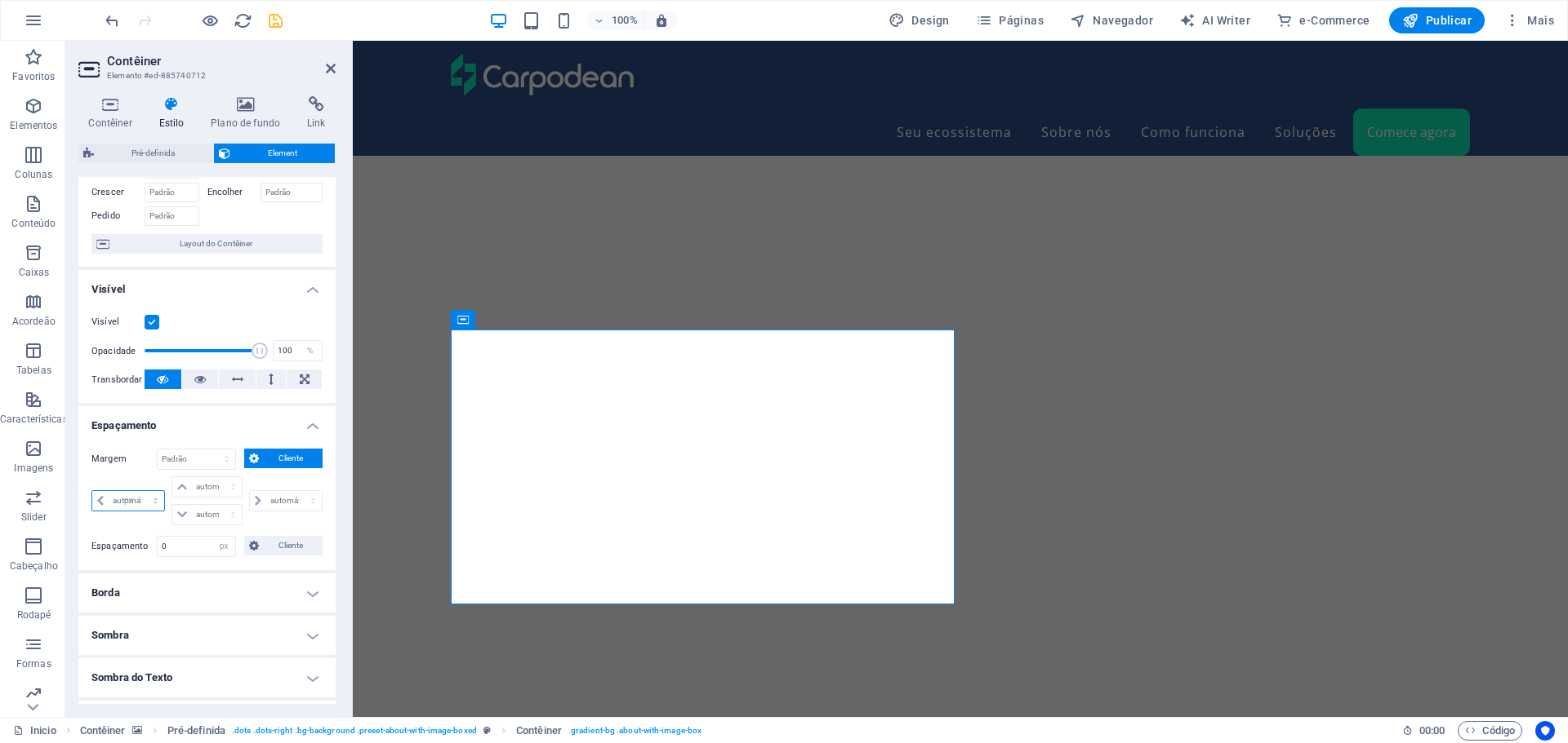
type input "0"
select select "px"
type input "0"
select select "px"
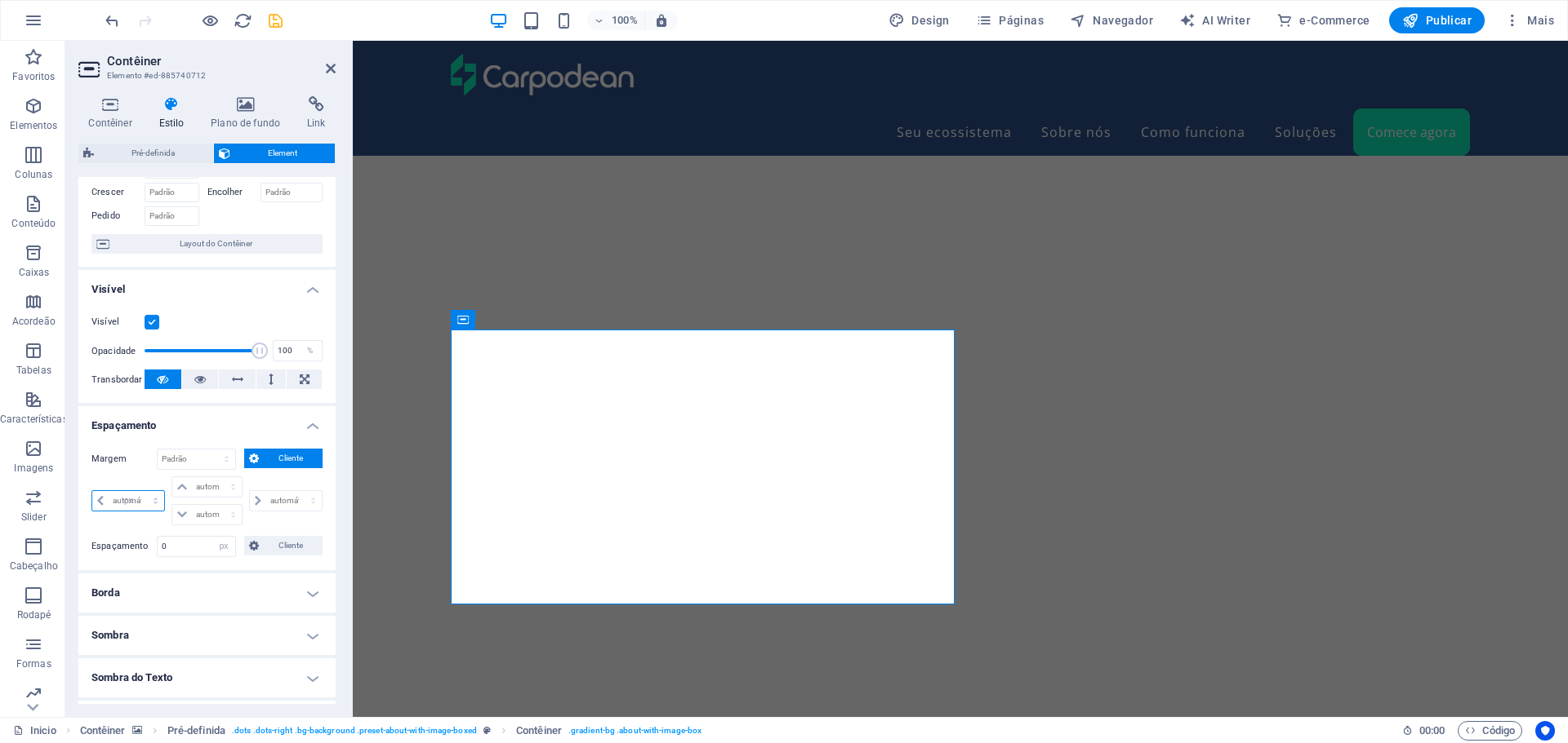
type input "0"
select select "px"
type input "24"
select select "DISABLED_OPTION_VALUE"
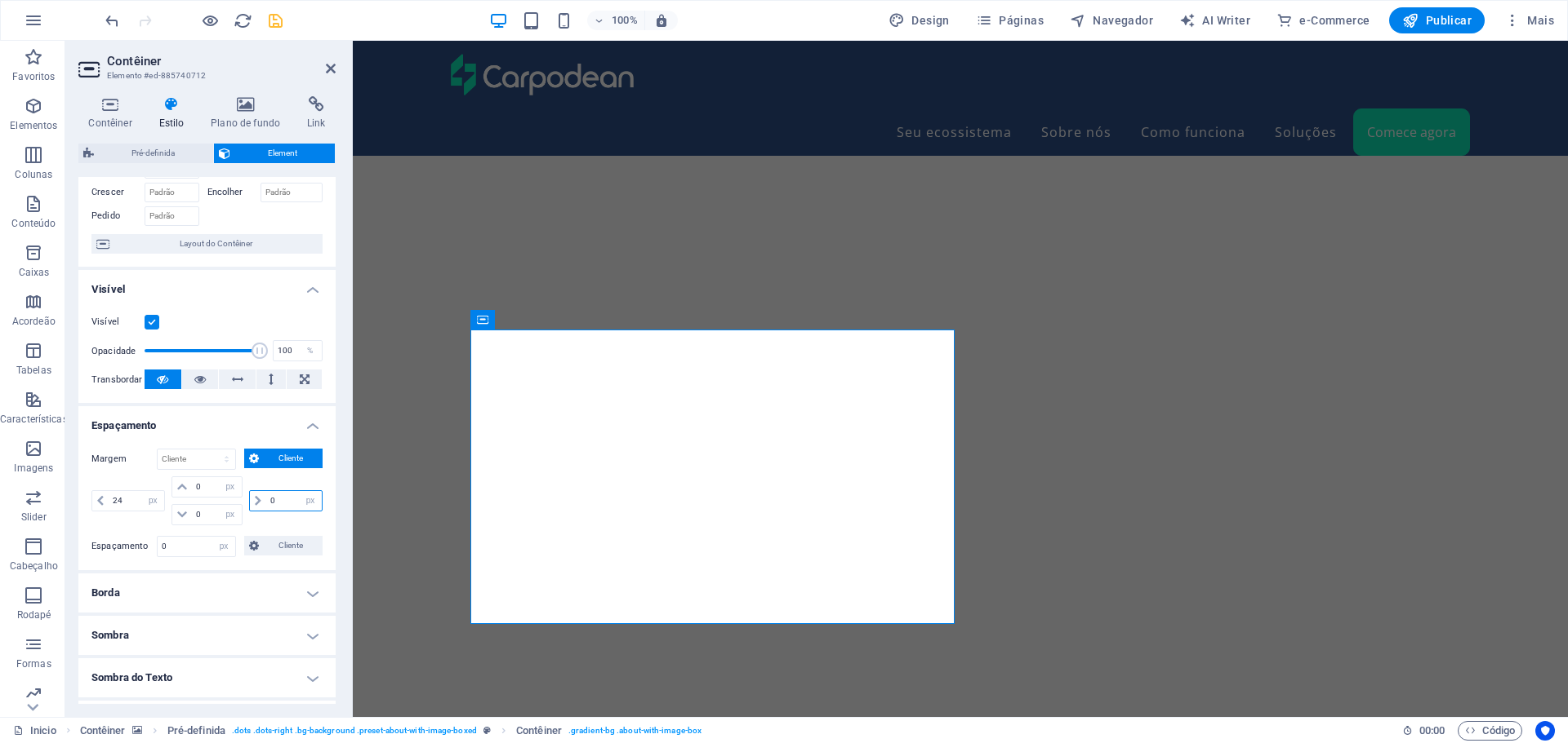
click at [273, 503] on input "0" at bounding box center [294, 501] width 56 height 19
click at [119, 494] on input "24" at bounding box center [136, 501] width 56 height 19
type input "40"
click at [278, 495] on input "0" at bounding box center [294, 501] width 56 height 19
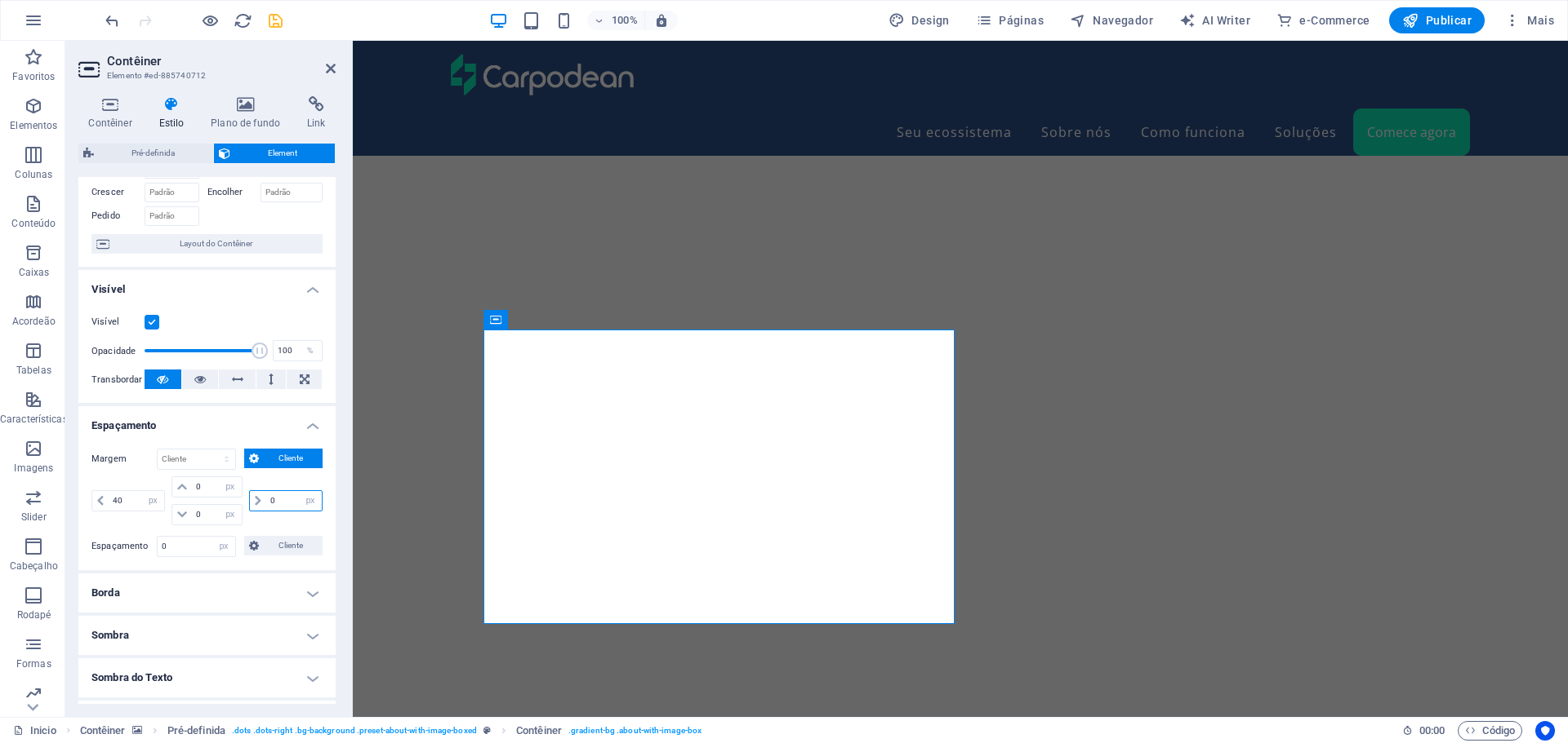
click at [278, 495] on input "0" at bounding box center [294, 501] width 56 height 19
click at [278, 502] on input "40" at bounding box center [294, 501] width 56 height 19
type input "0"
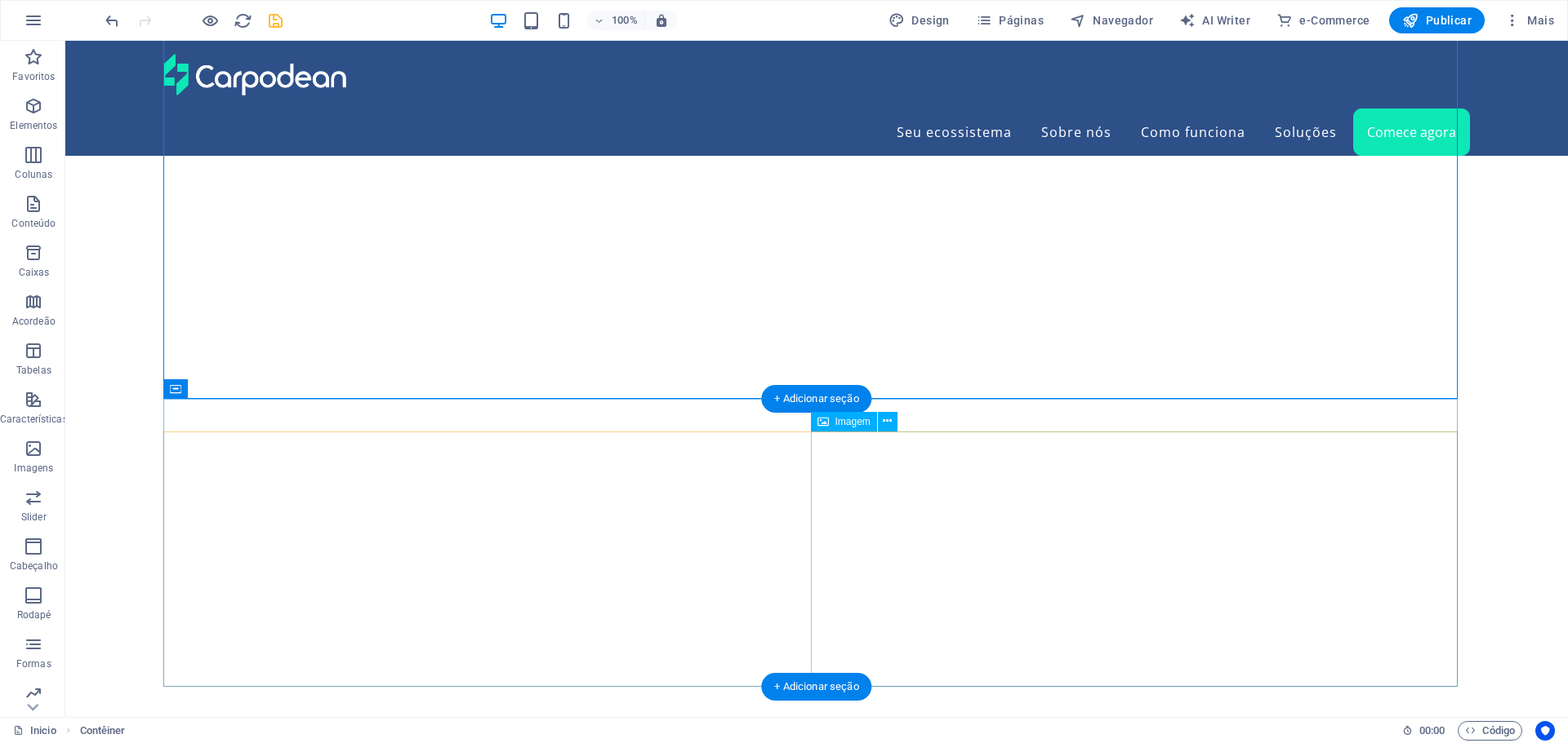
scroll to position [5327, 0]
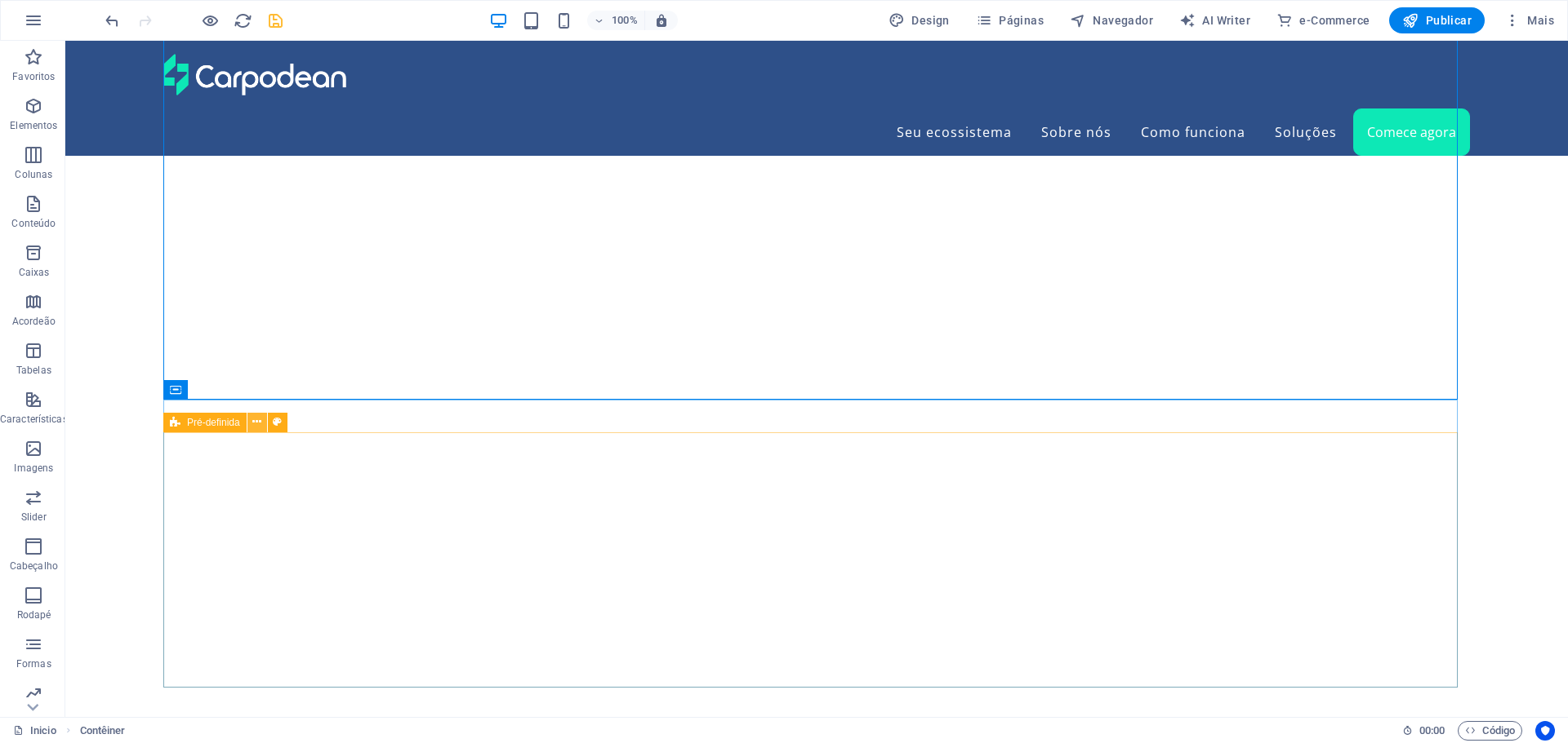
click at [256, 424] on icon at bounding box center [257, 423] width 9 height 17
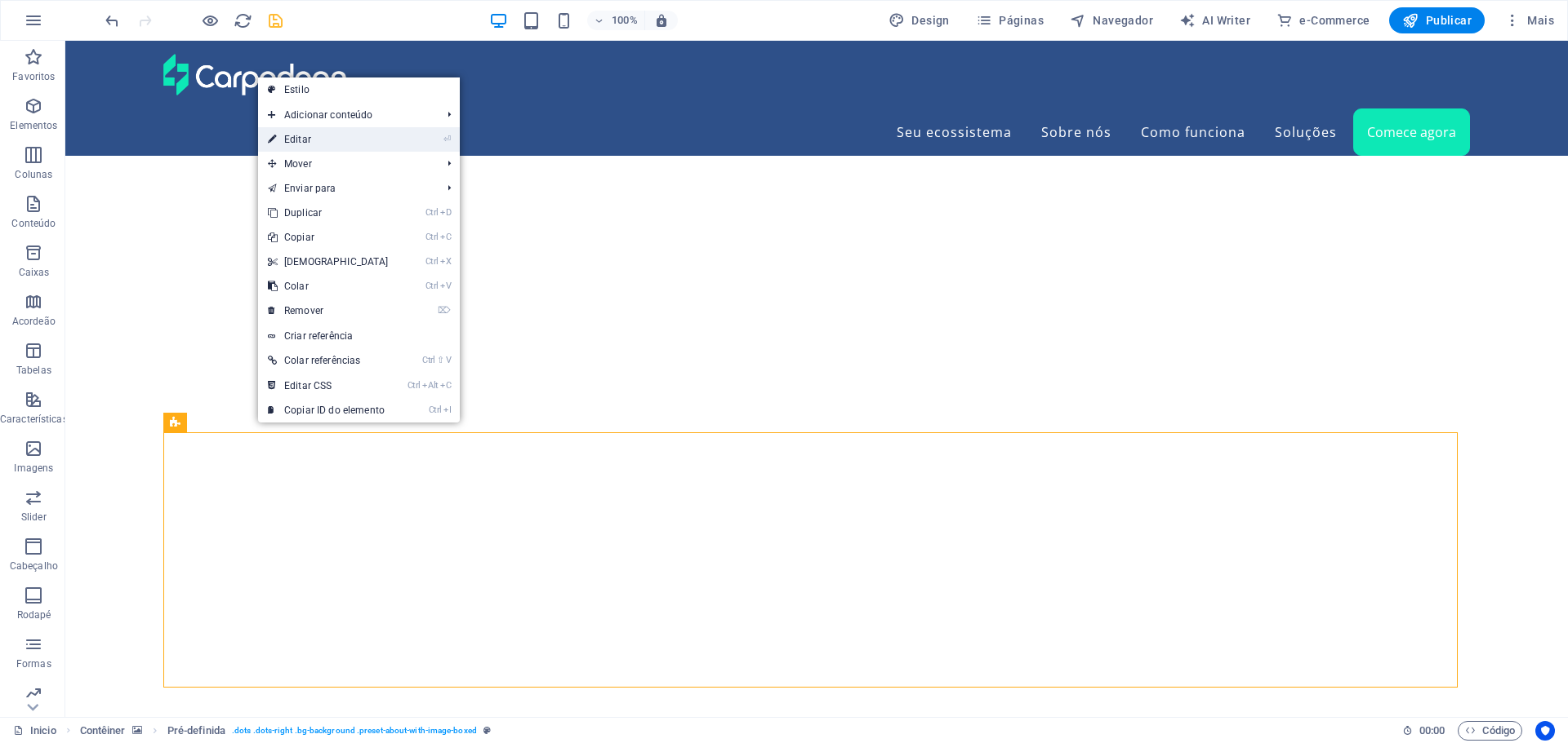
click at [297, 133] on link "⏎ Editar" at bounding box center [328, 140] width 141 height 24
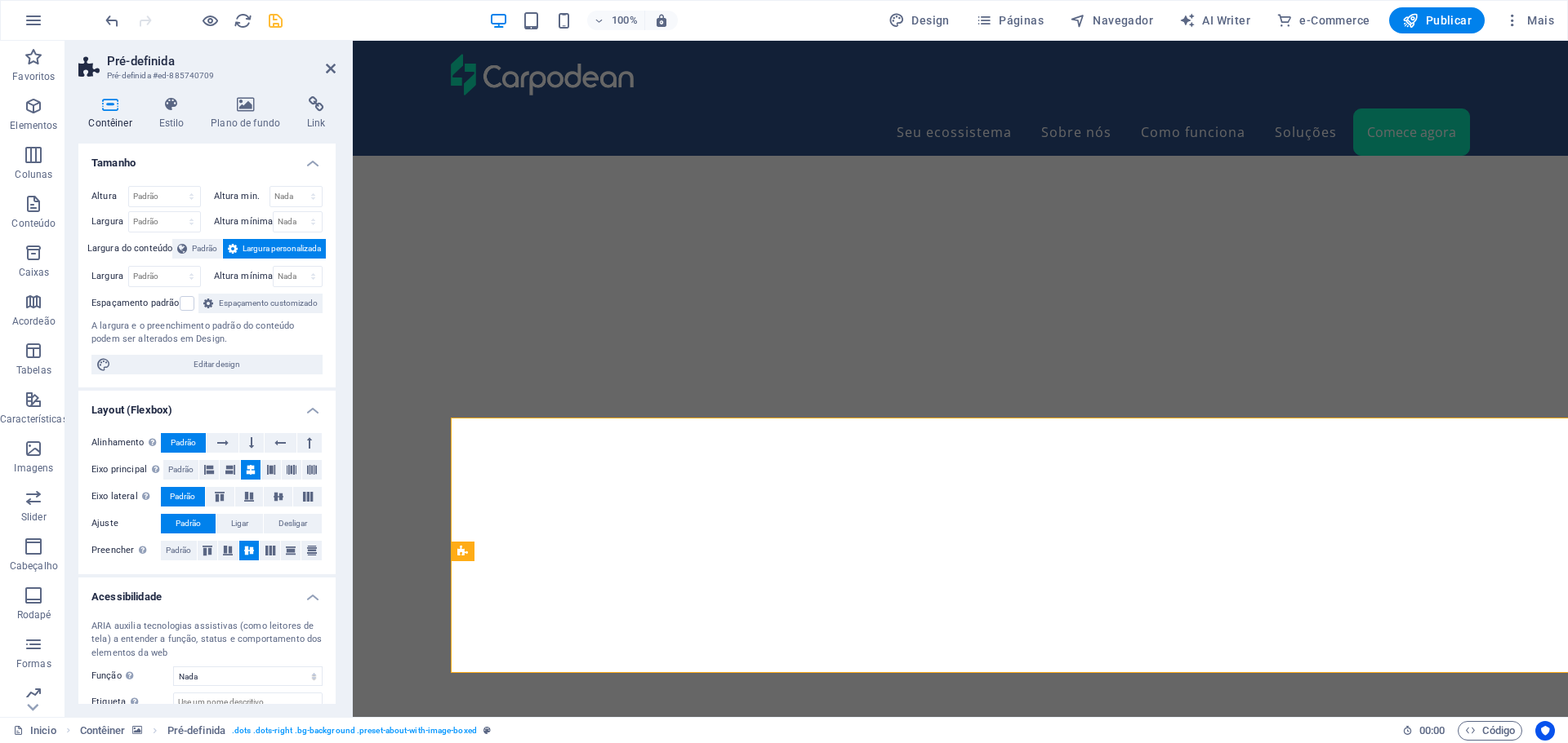
scroll to position [5341, 0]
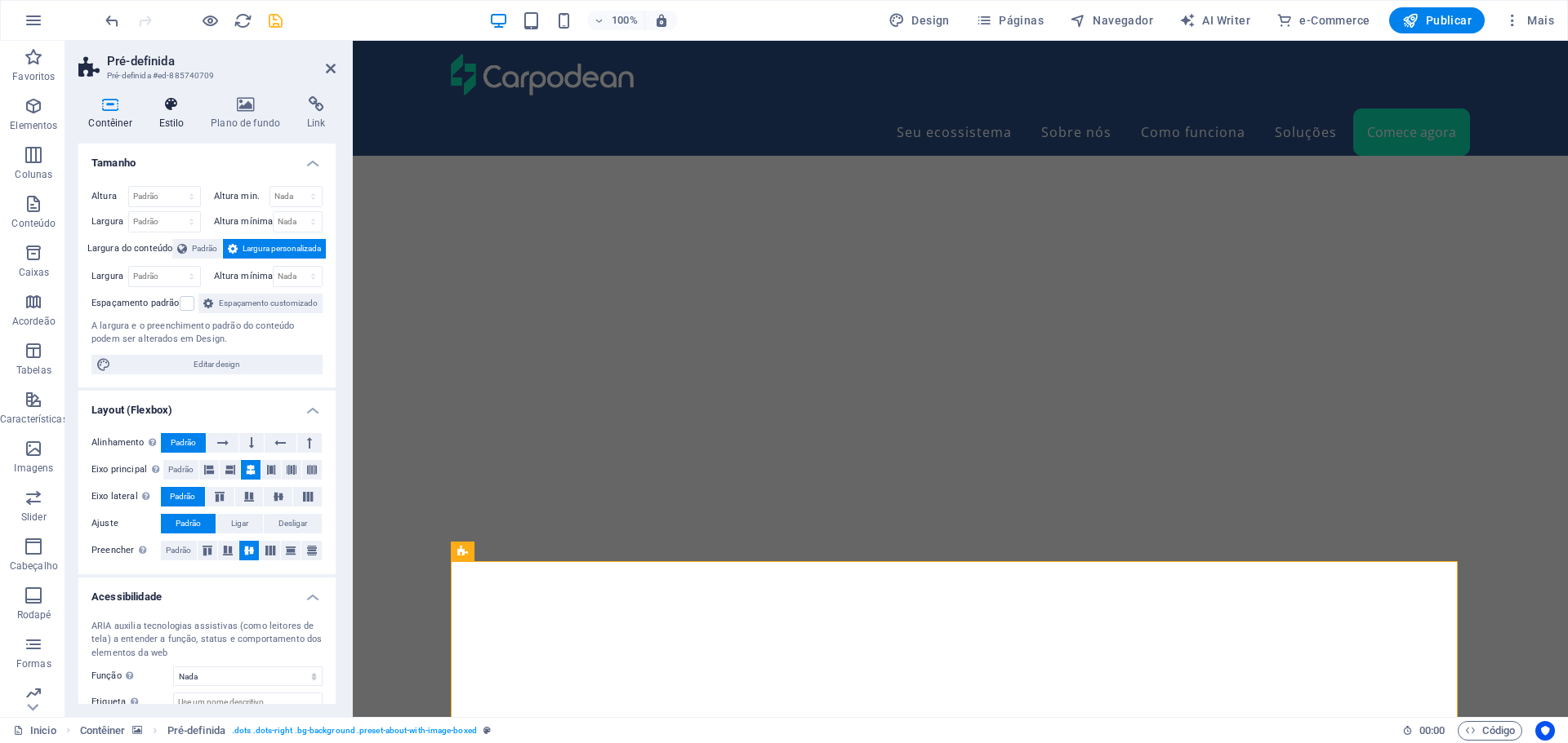
click at [167, 107] on icon at bounding box center [171, 104] width 45 height 17
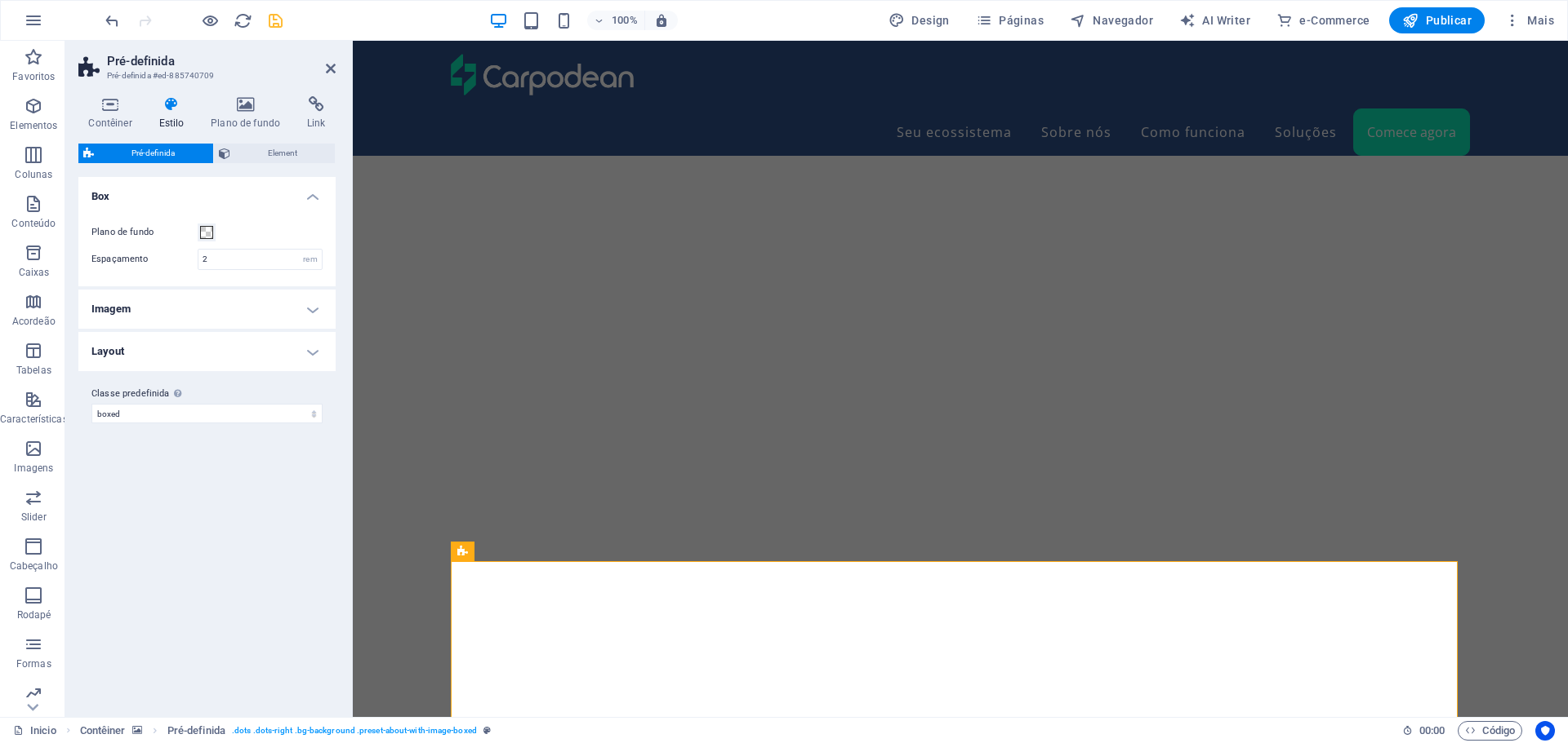
click at [205, 347] on h4 "Layout" at bounding box center [207, 351] width 257 height 39
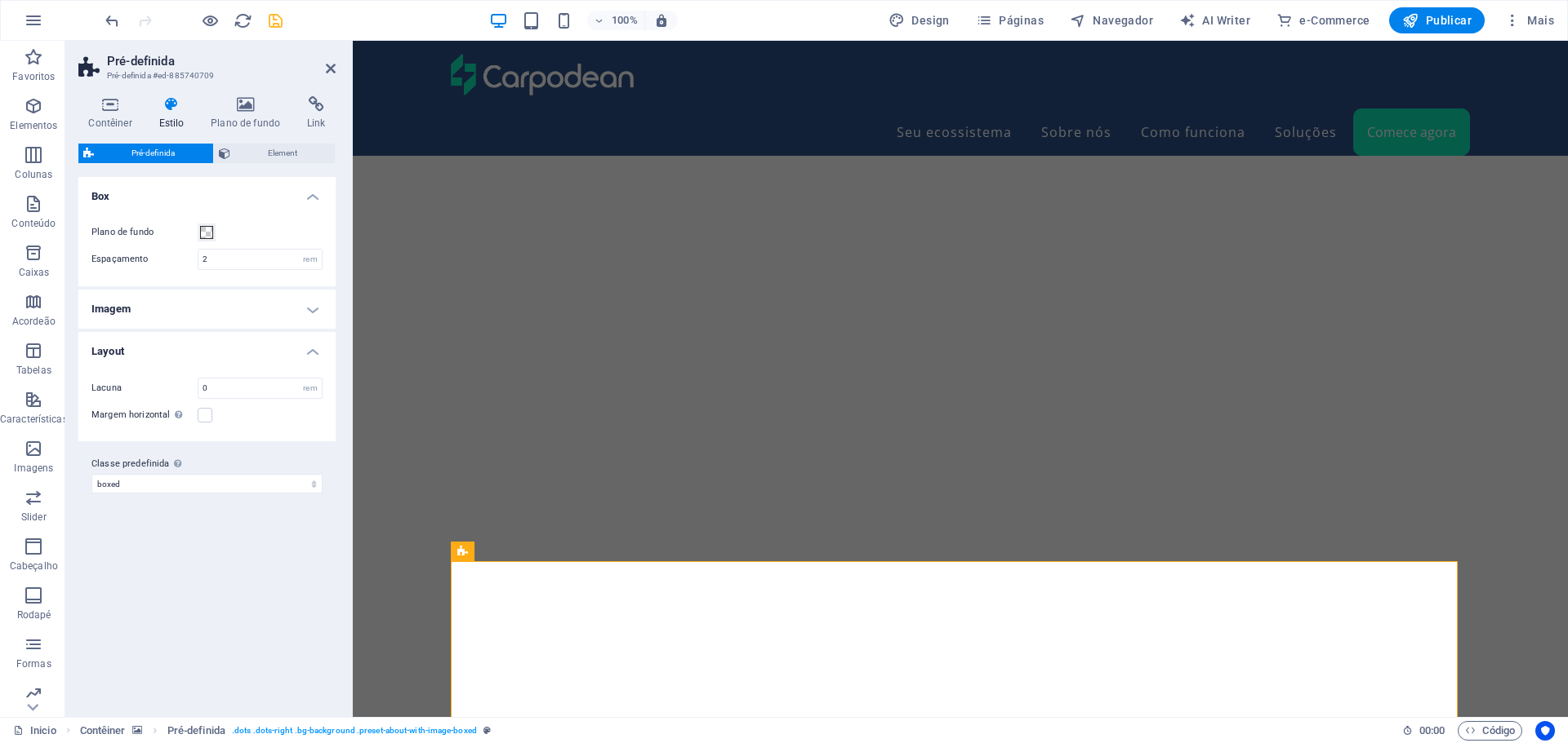
click at [205, 343] on h4 "Layout" at bounding box center [207, 347] width 257 height 30
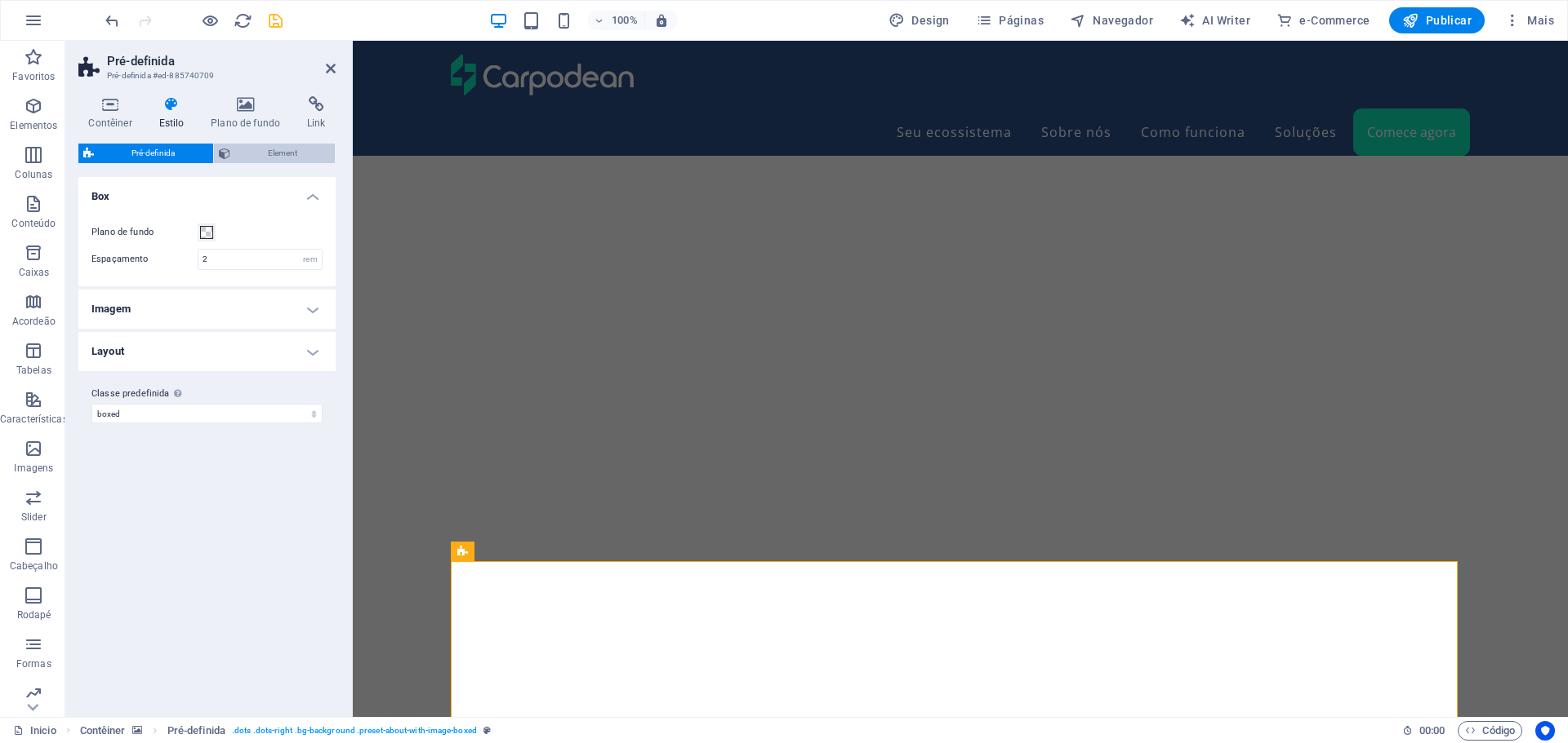
click at [261, 148] on span "Element" at bounding box center [282, 154] width 95 height 19
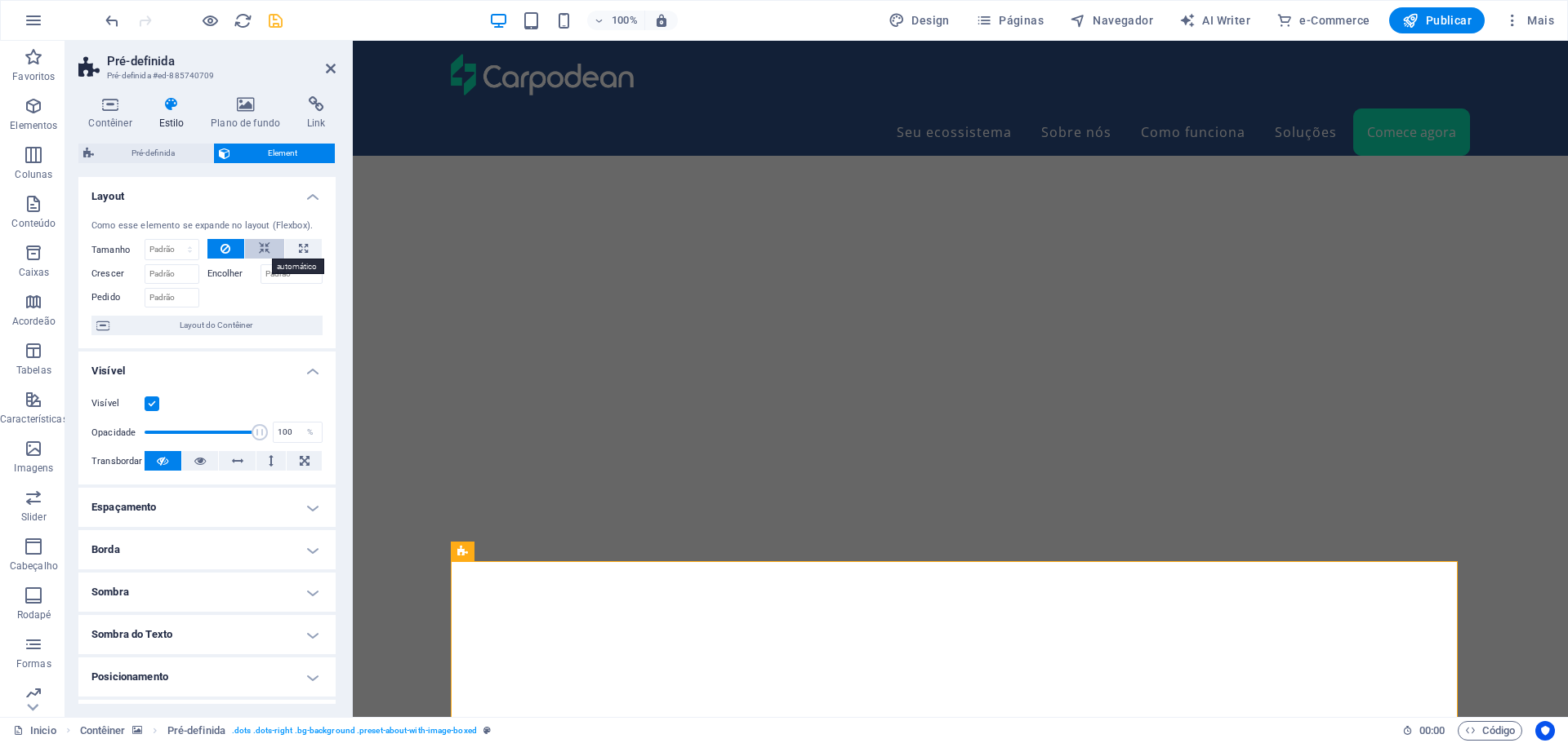
click at [256, 247] on button at bounding box center [264, 249] width 39 height 19
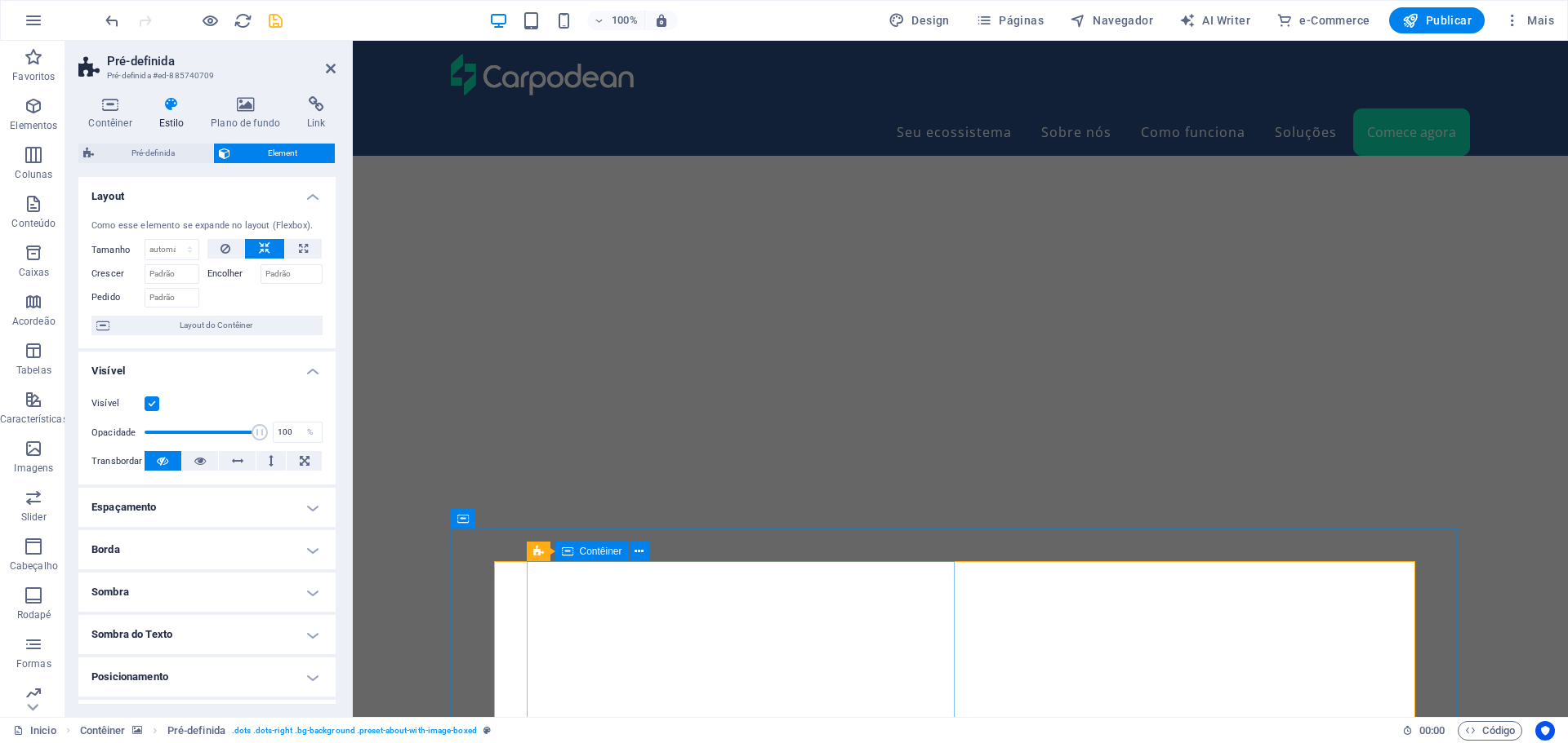
click at [587, 553] on icon at bounding box center [587, 552] width 9 height 17
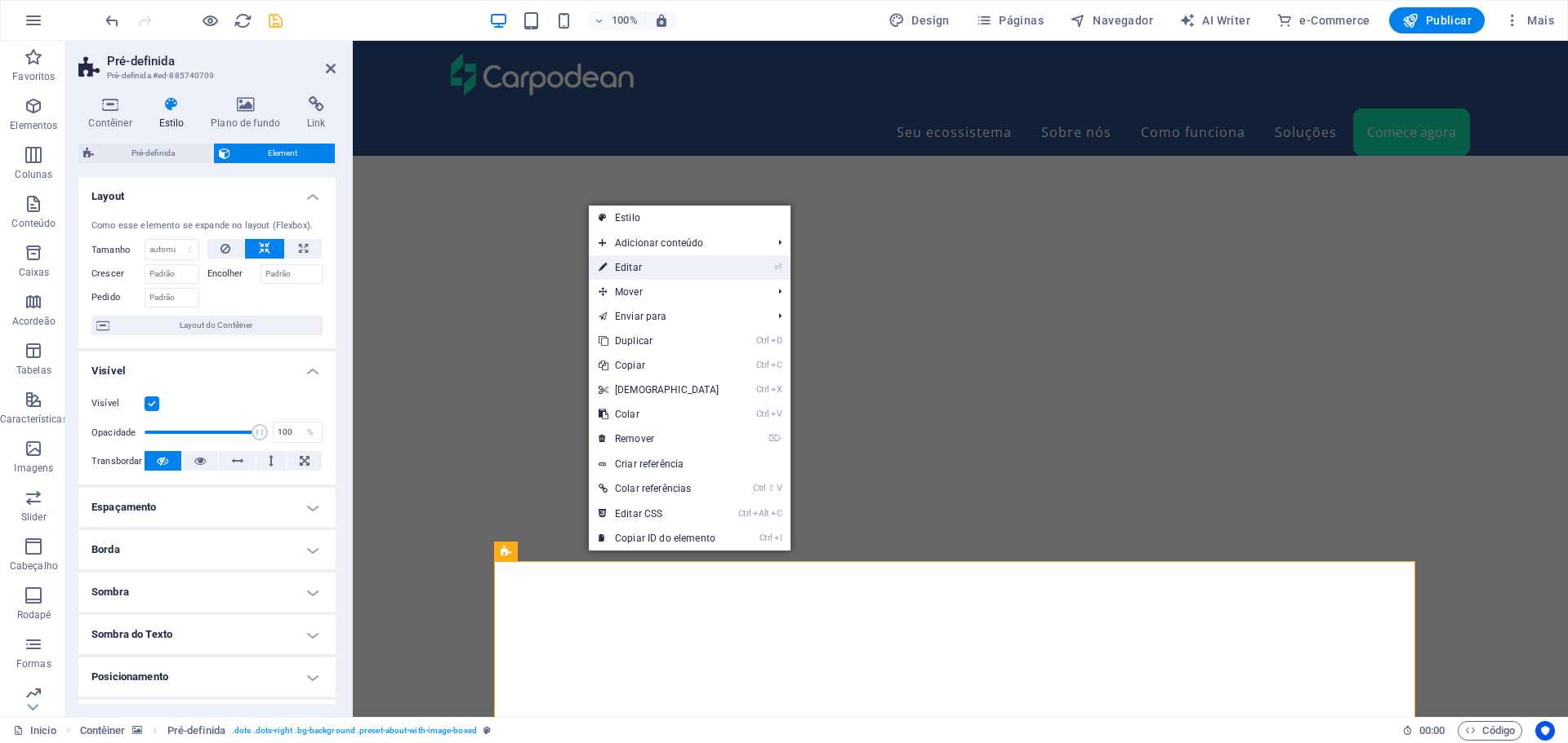
click at [631, 268] on link "⏎ Editar" at bounding box center [659, 268] width 141 height 24
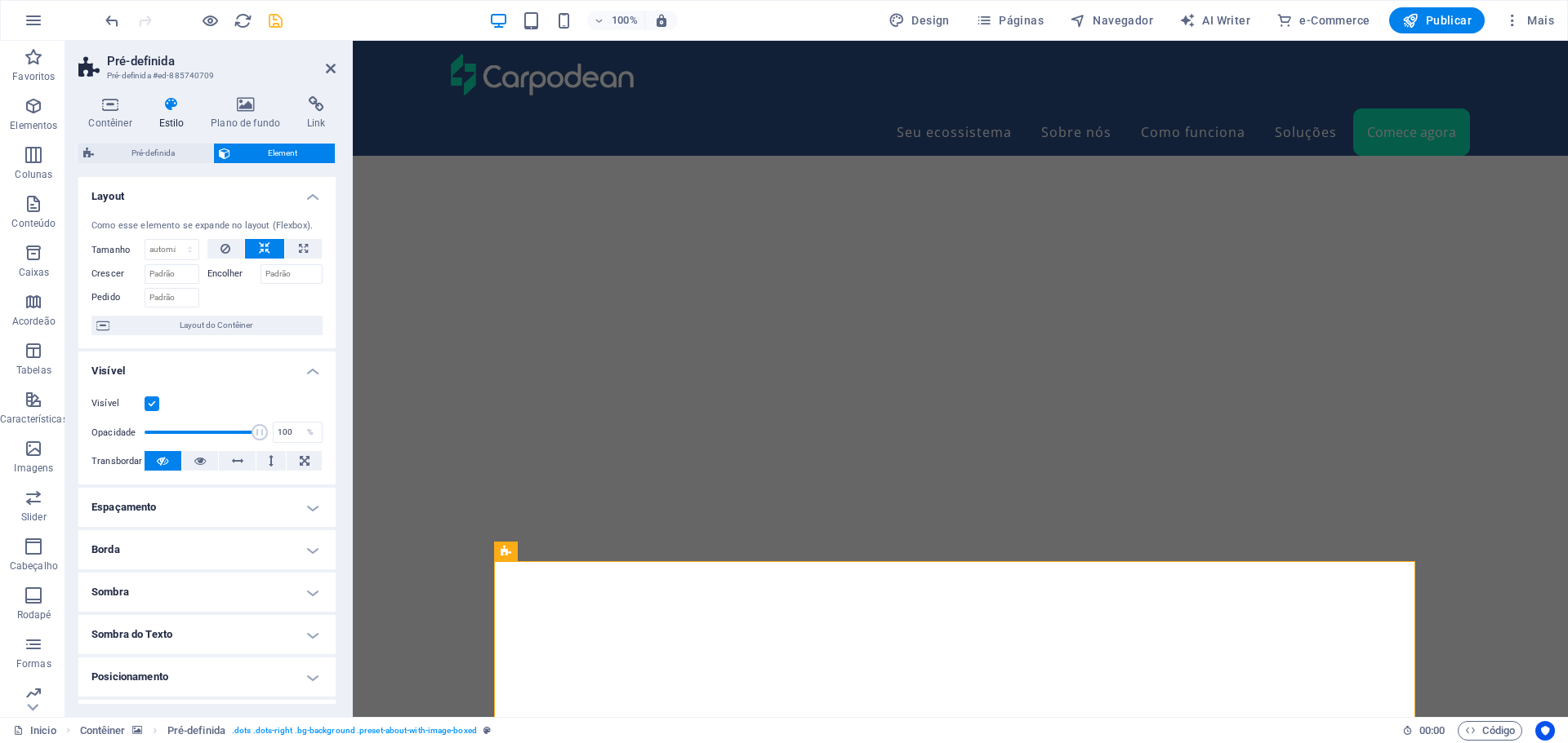
click at [267, 500] on h4 "Espaçamento" at bounding box center [207, 507] width 257 height 39
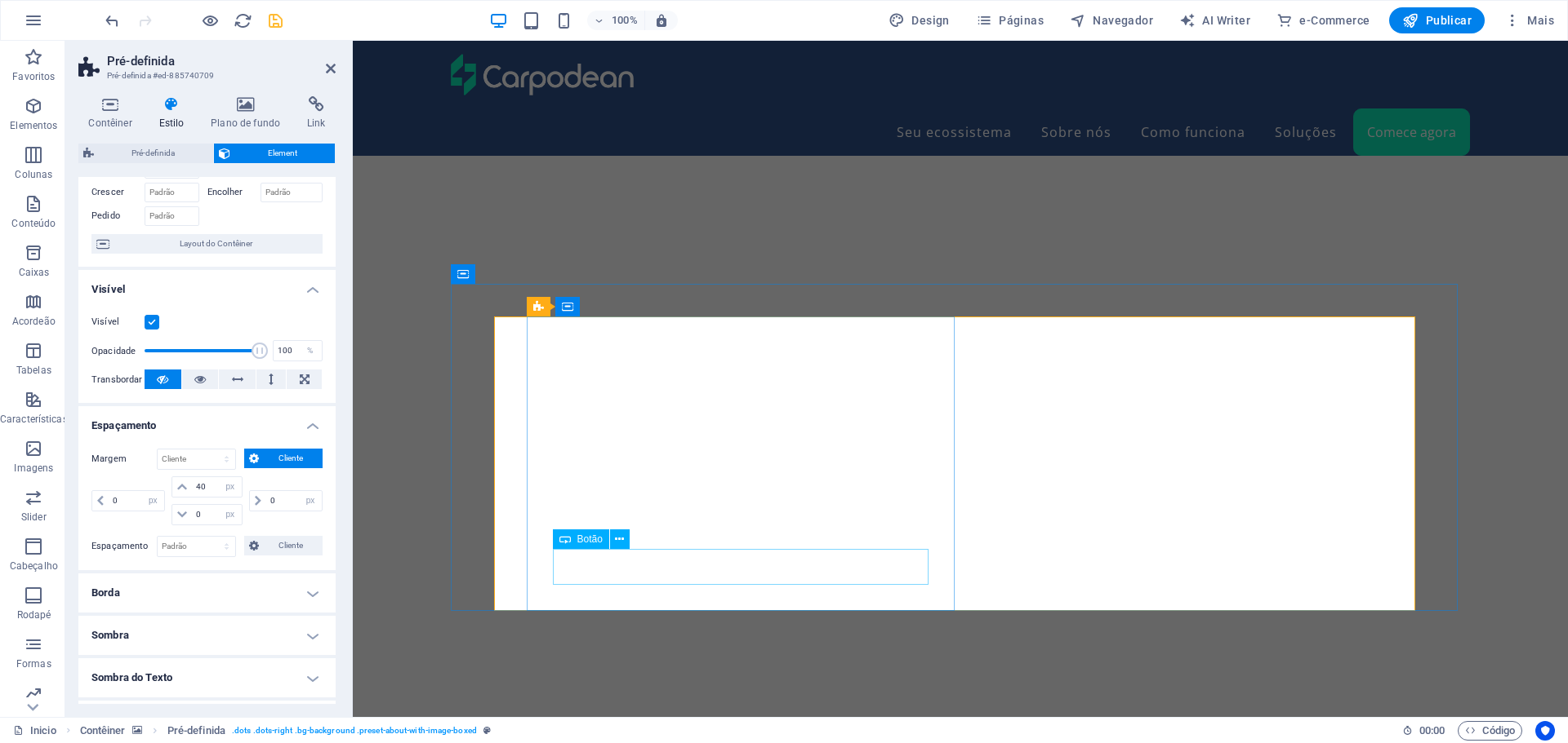
scroll to position [5586, 0]
click at [635, 306] on icon at bounding box center [639, 307] width 9 height 17
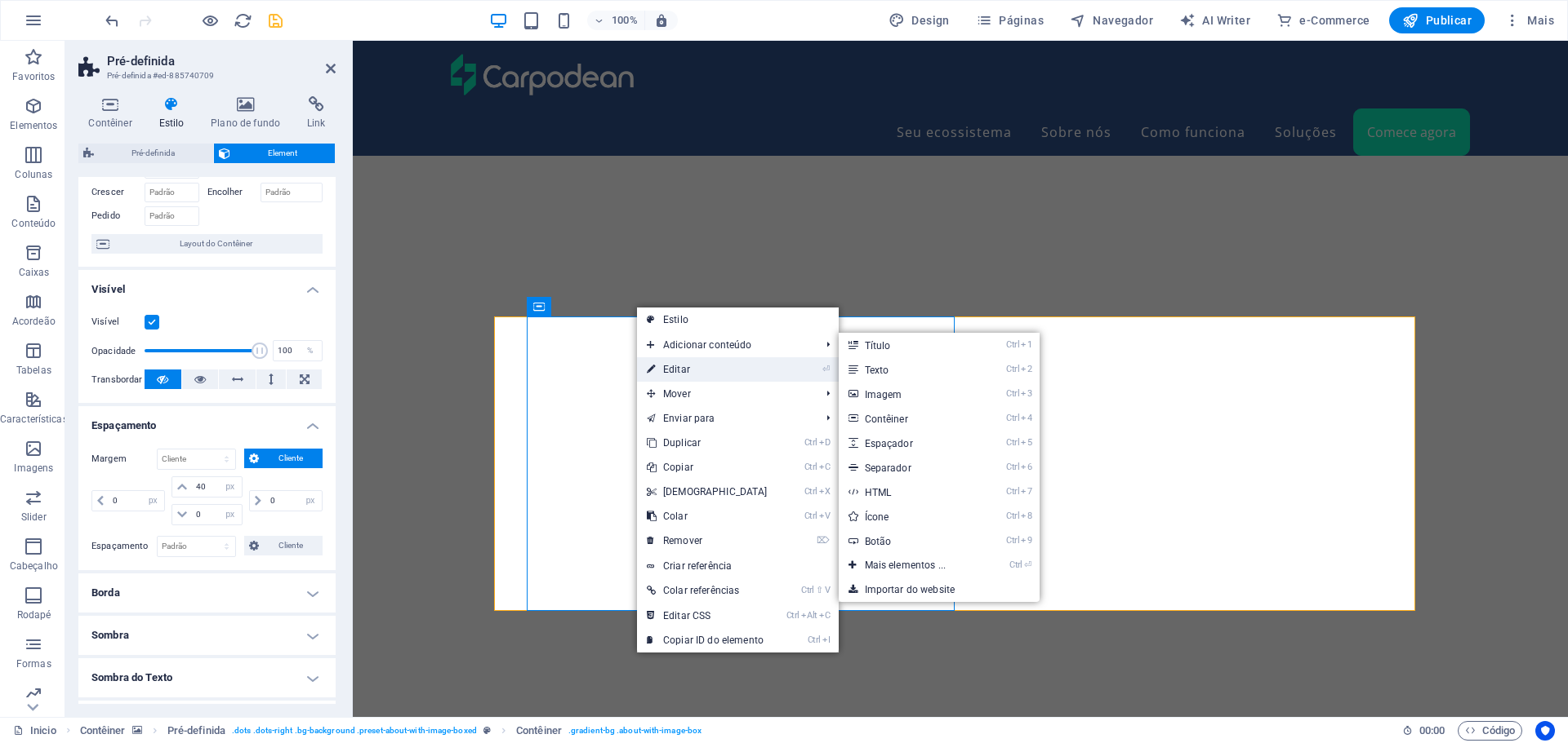
click at [673, 368] on link "⏎ Editar" at bounding box center [707, 369] width 141 height 24
select select "px"
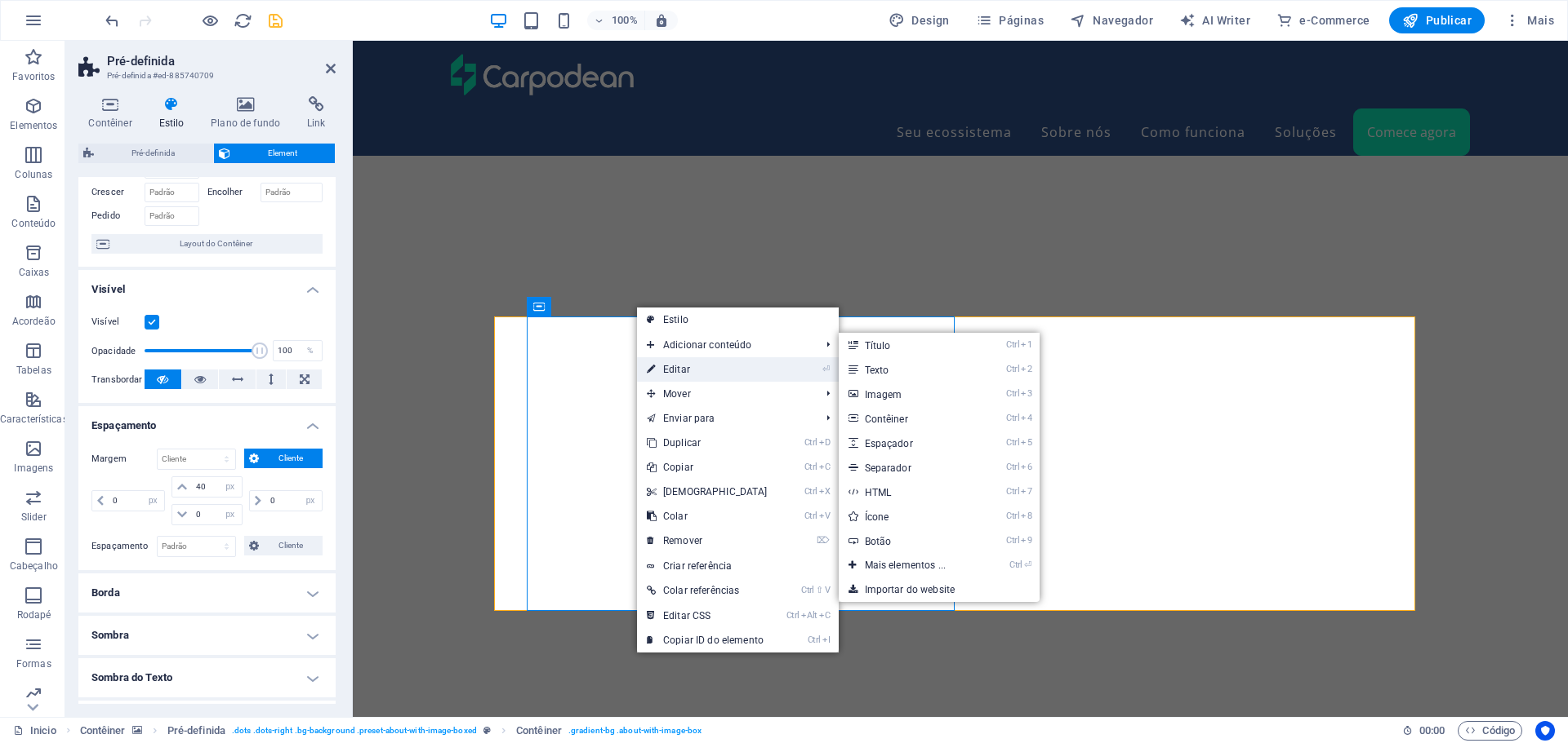
select select "px"
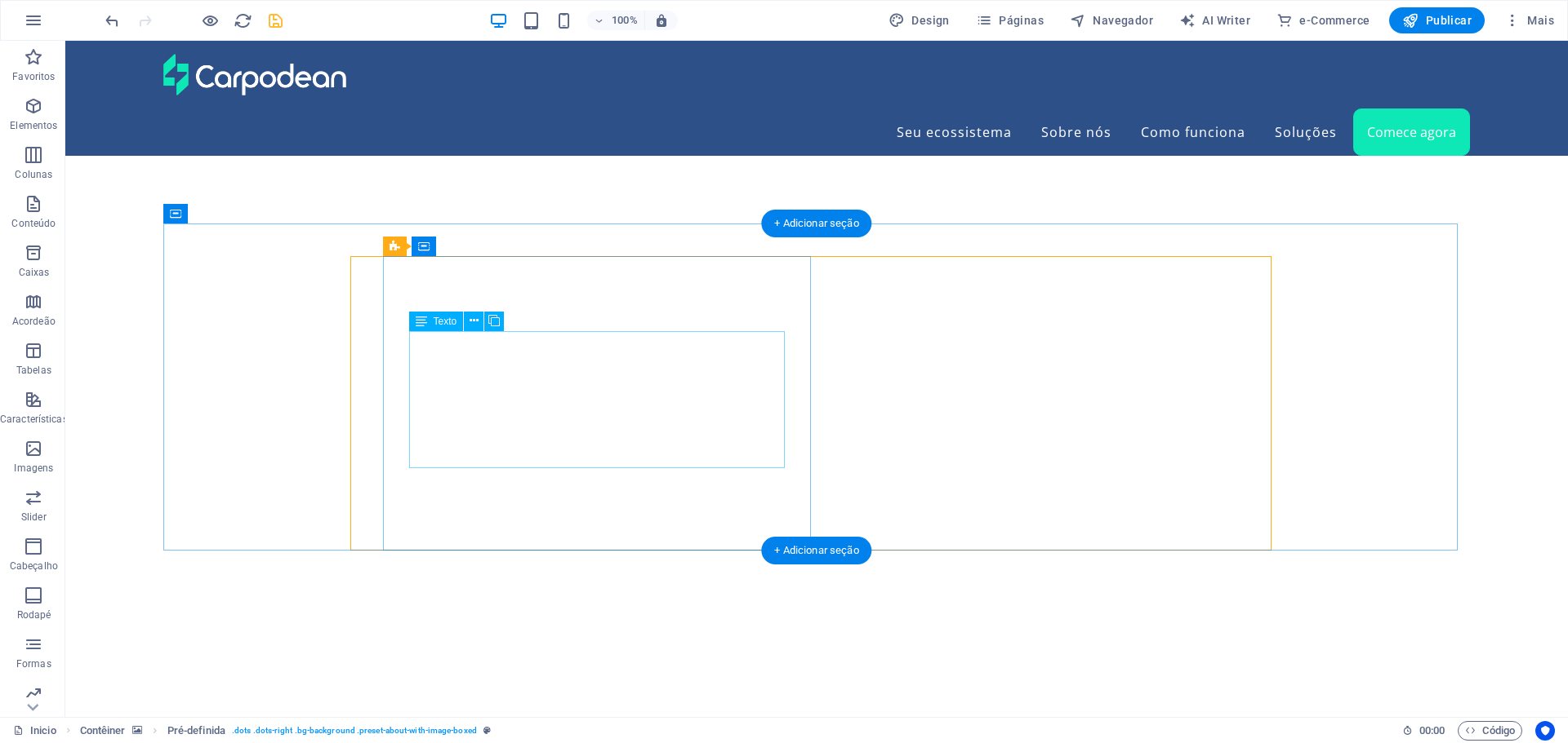
scroll to position [5502, 0]
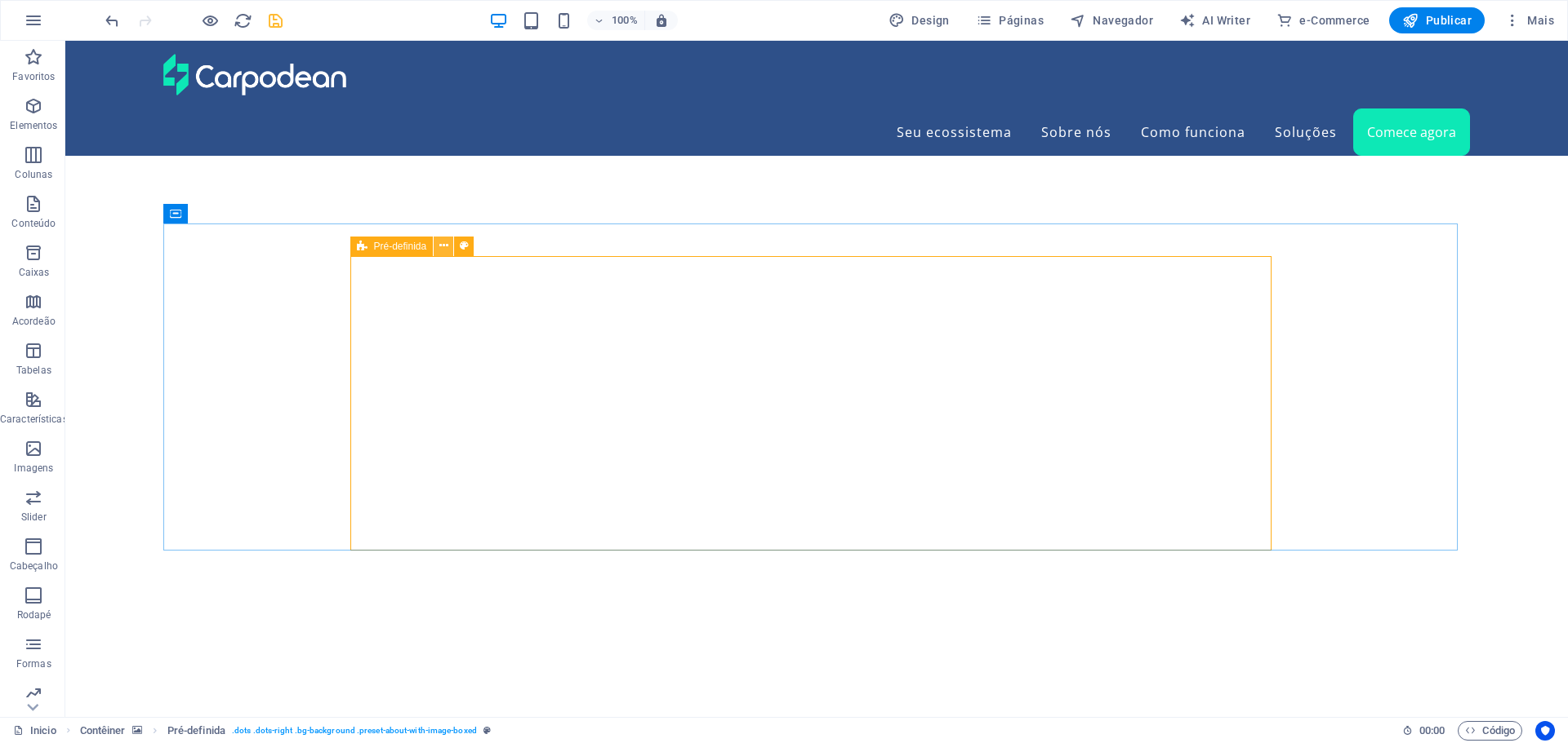
click at [444, 245] on icon at bounding box center [444, 246] width 9 height 17
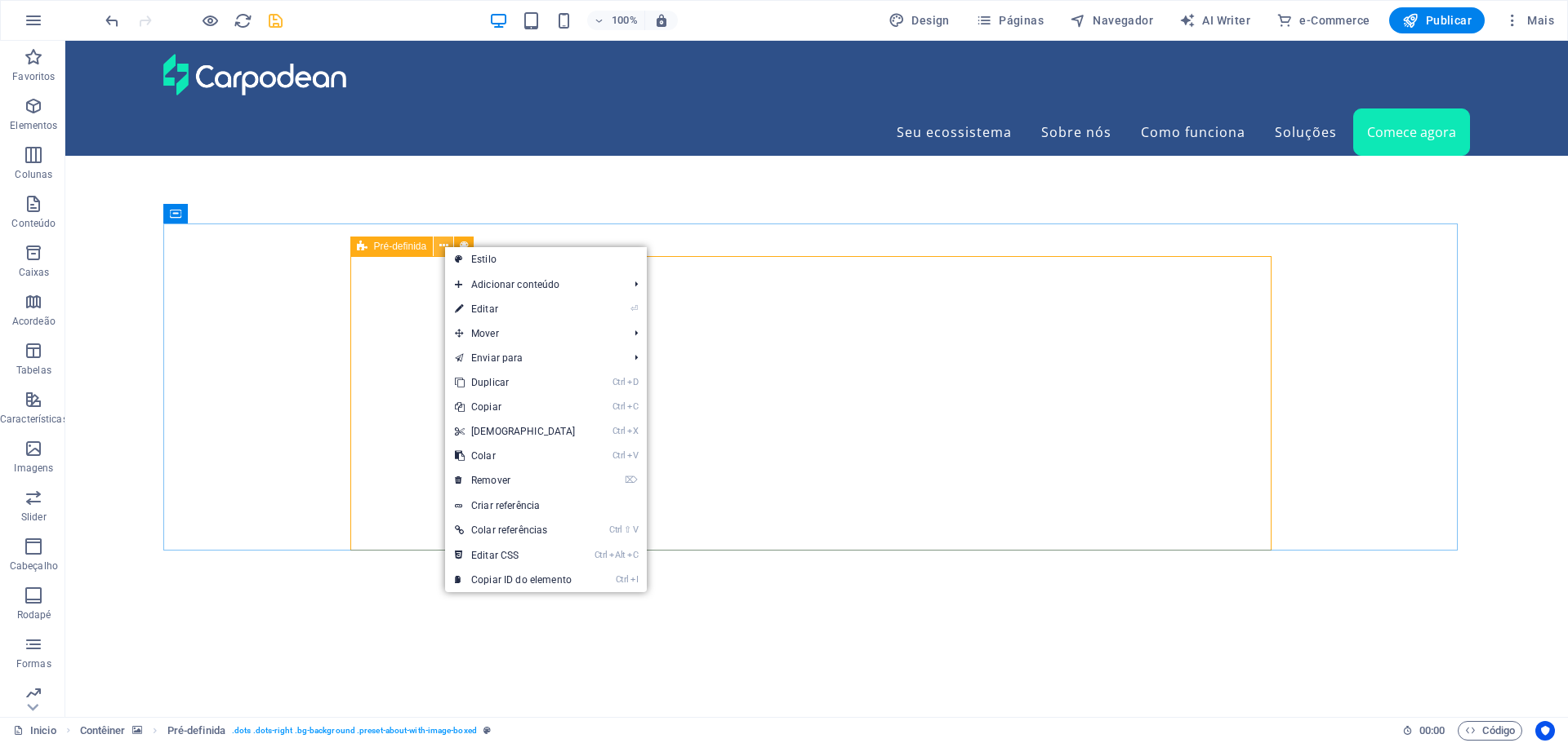
click at [444, 245] on icon at bounding box center [444, 246] width 9 height 17
click at [484, 313] on link "⏎ Editar" at bounding box center [515, 309] width 141 height 24
select select "px"
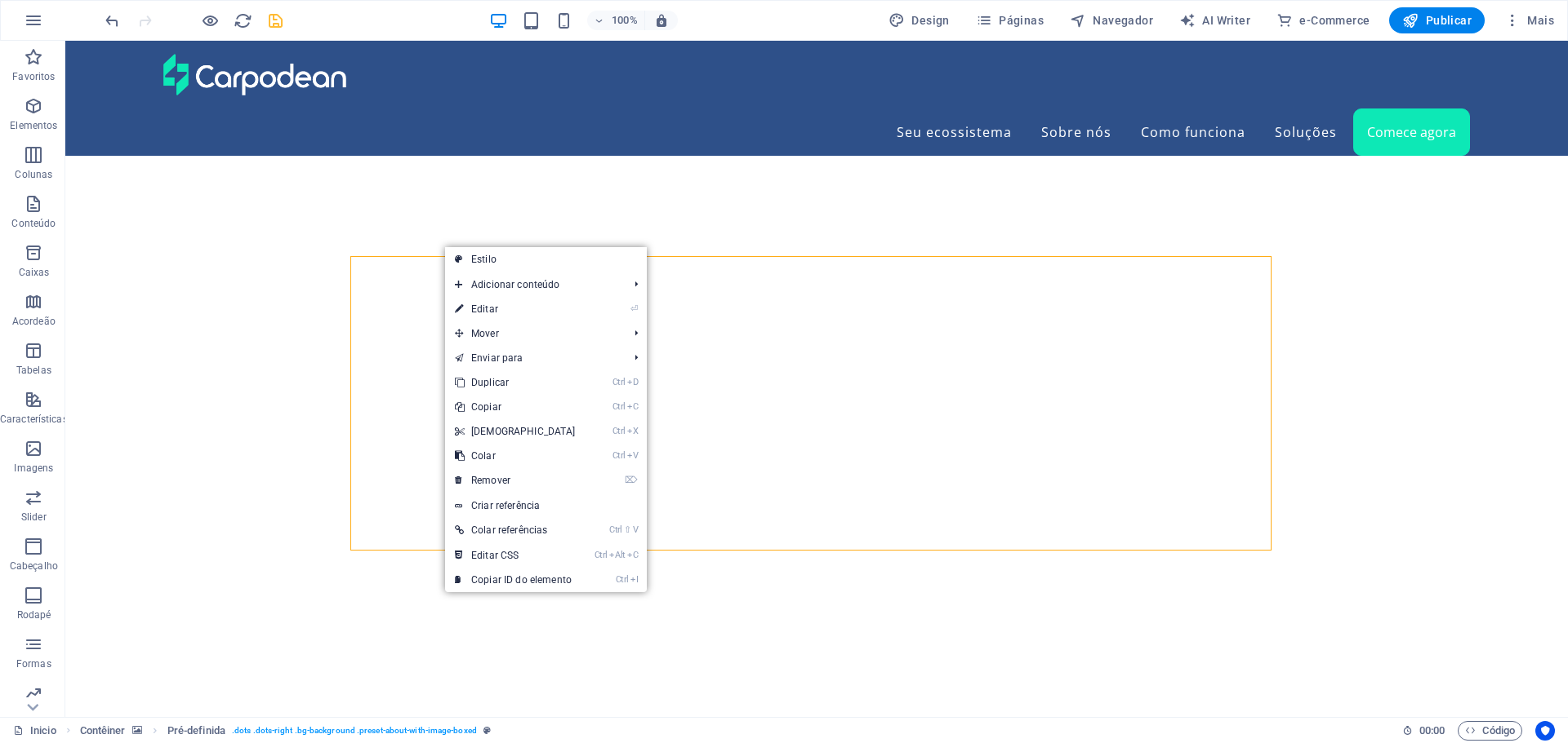
select select "px"
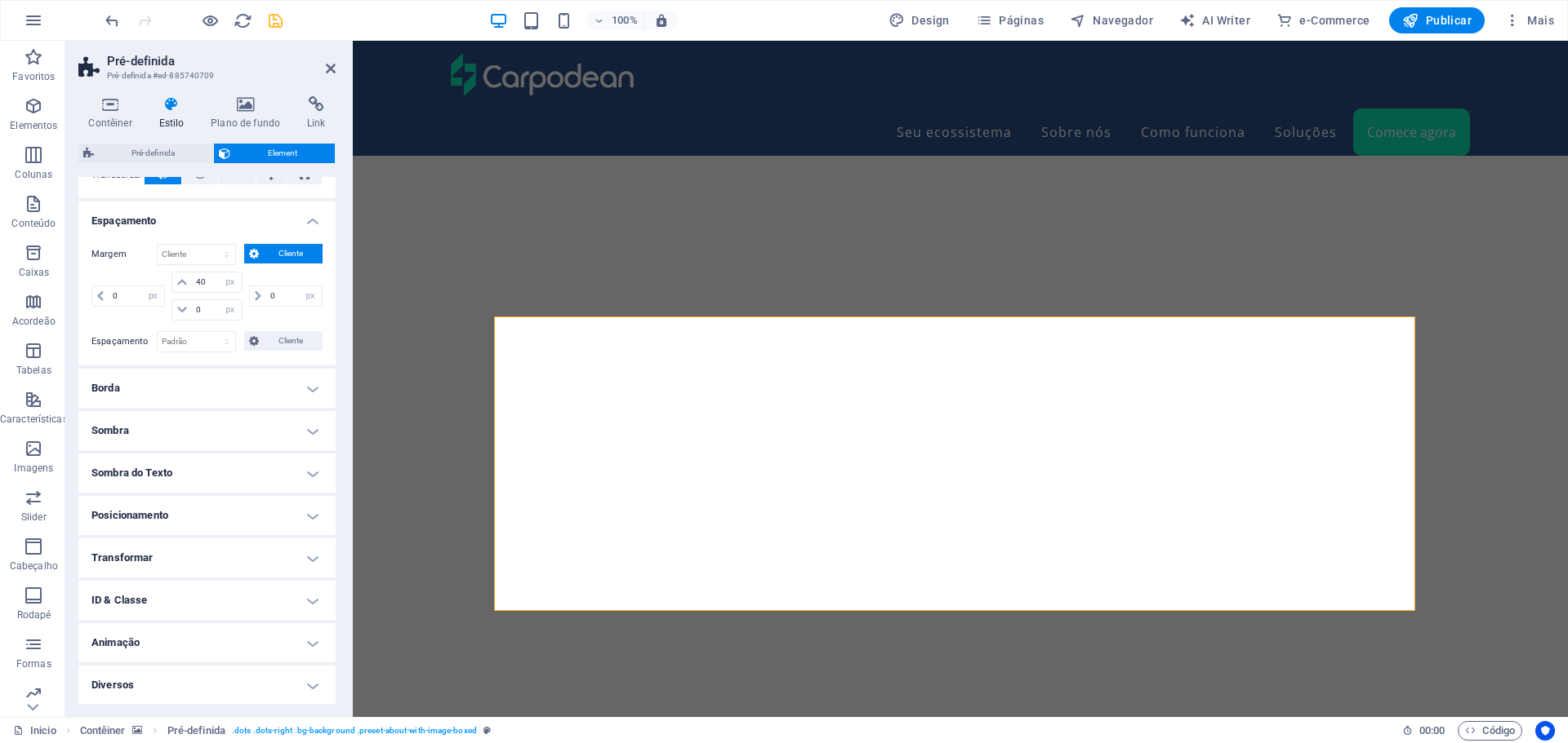
scroll to position [287, 0]
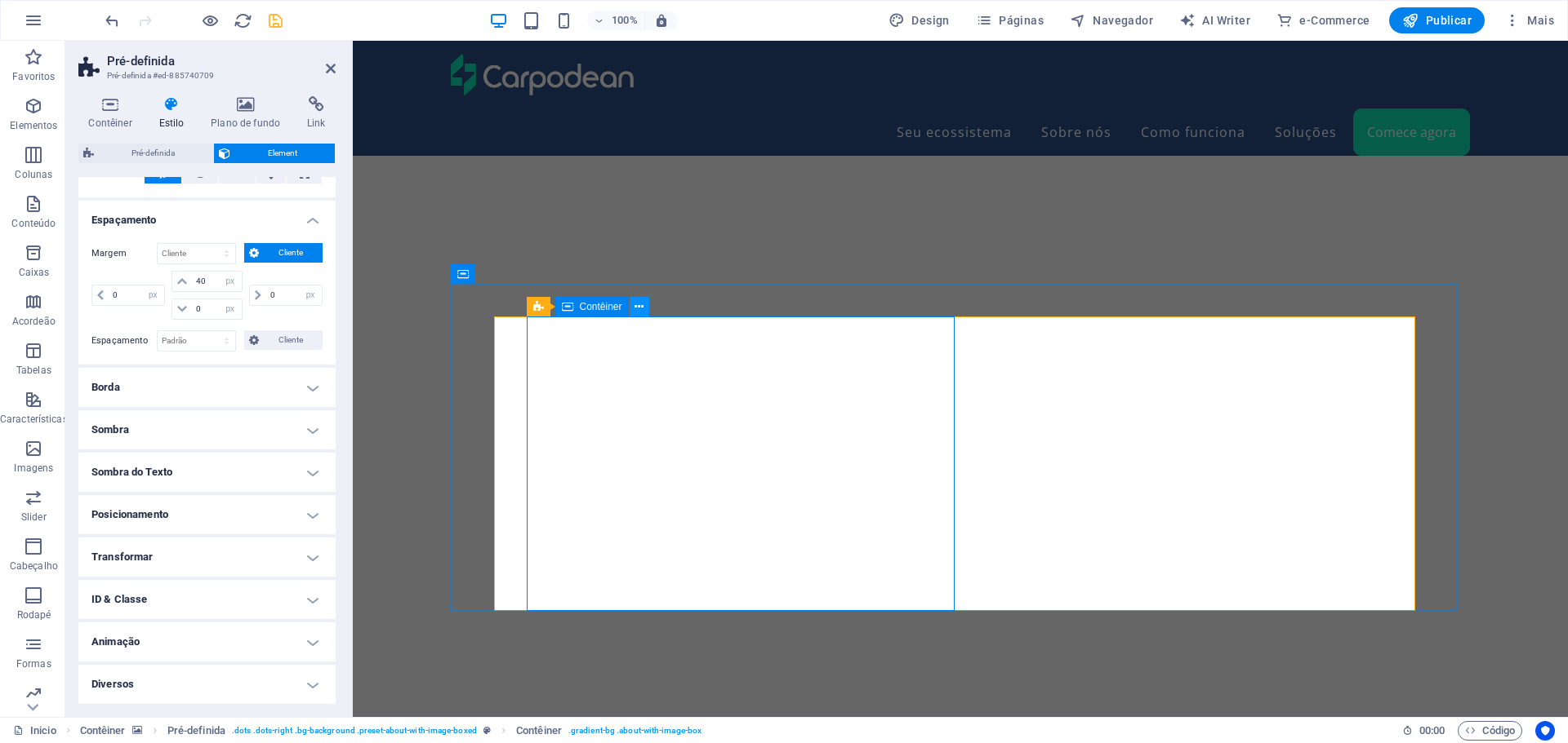
click at [634, 307] on button at bounding box center [639, 306] width 19 height 19
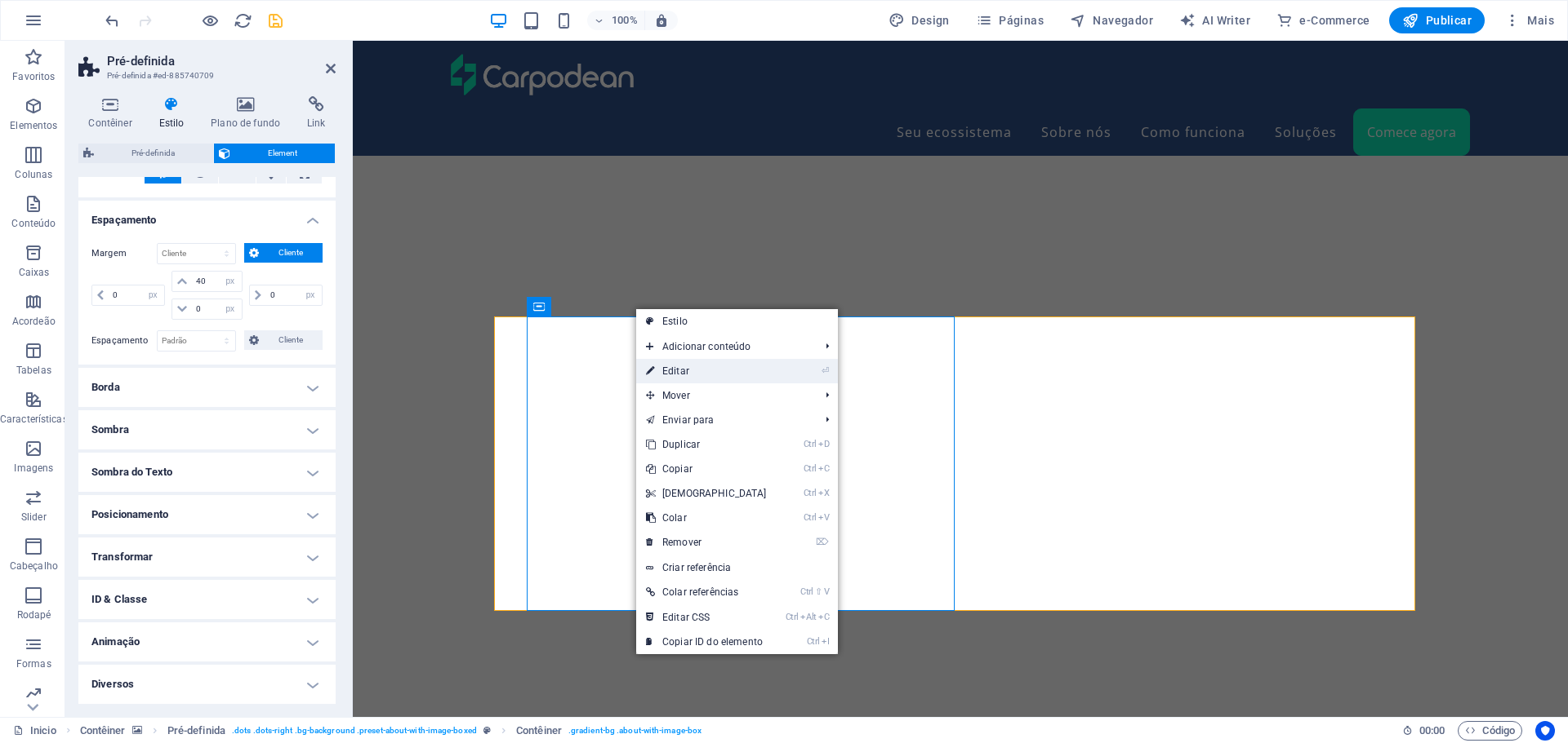
click at [673, 368] on link "⏎ Editar" at bounding box center [706, 371] width 141 height 24
select select "px"
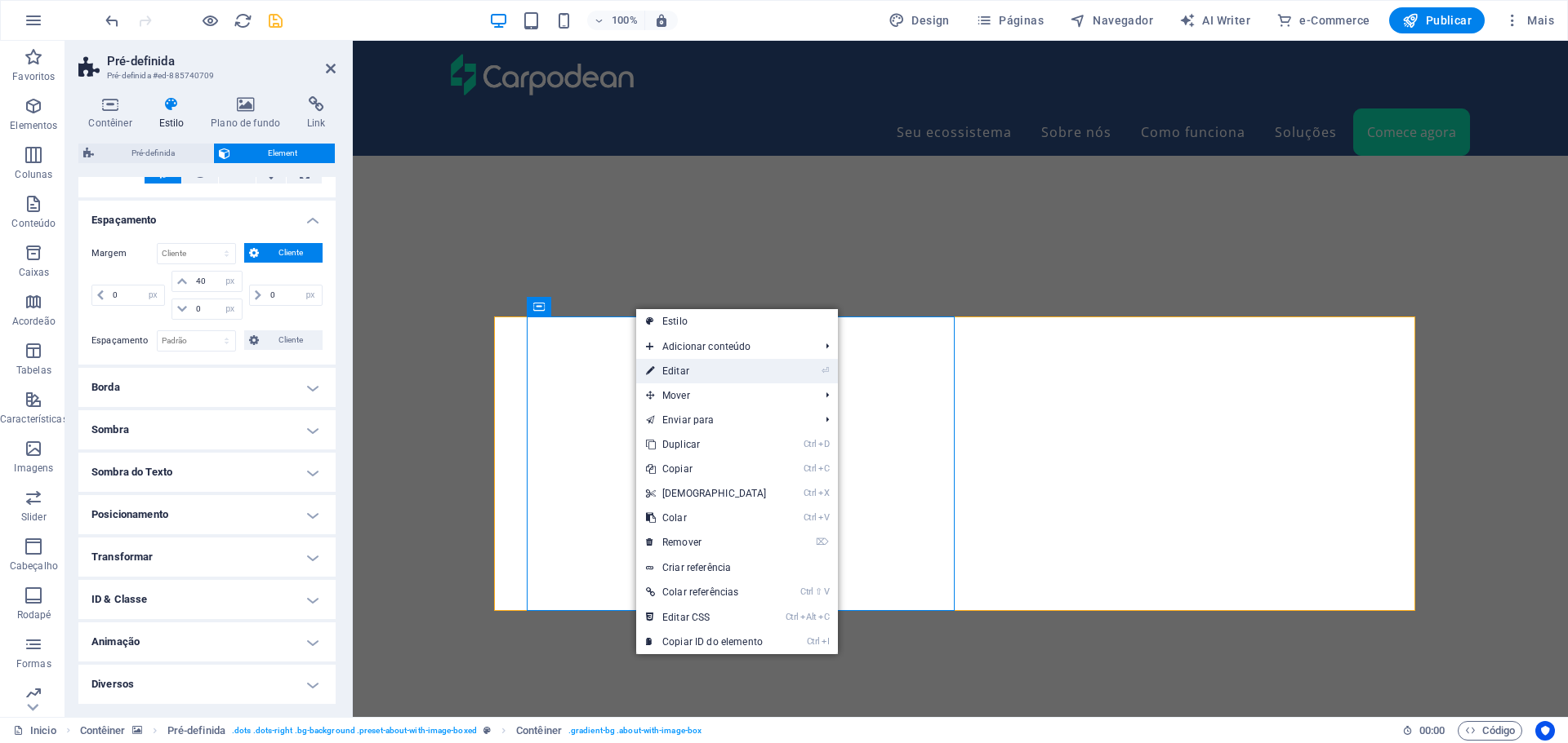
select select "px"
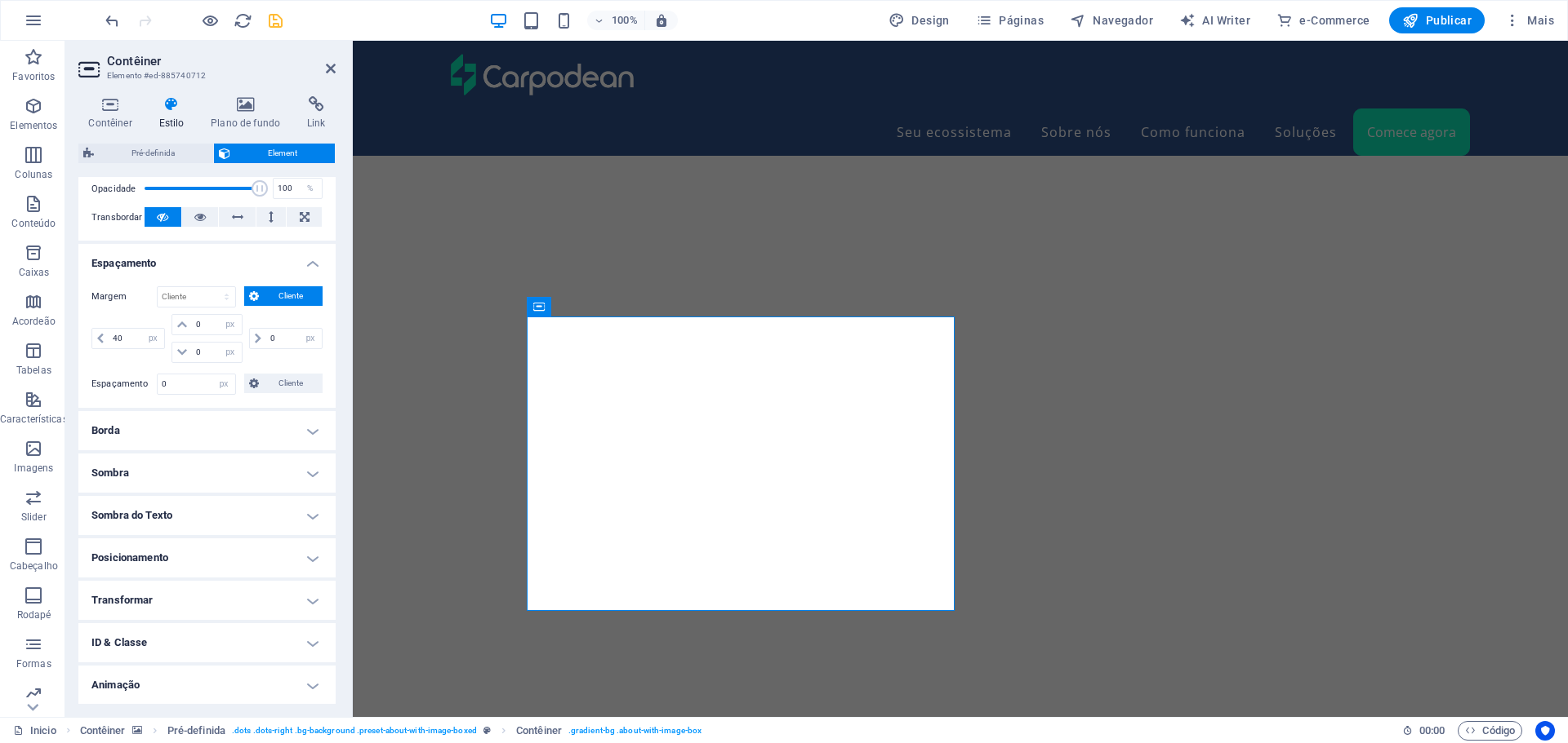
scroll to position [244, 0]
click at [280, 426] on h4 "Borda" at bounding box center [207, 430] width 257 height 39
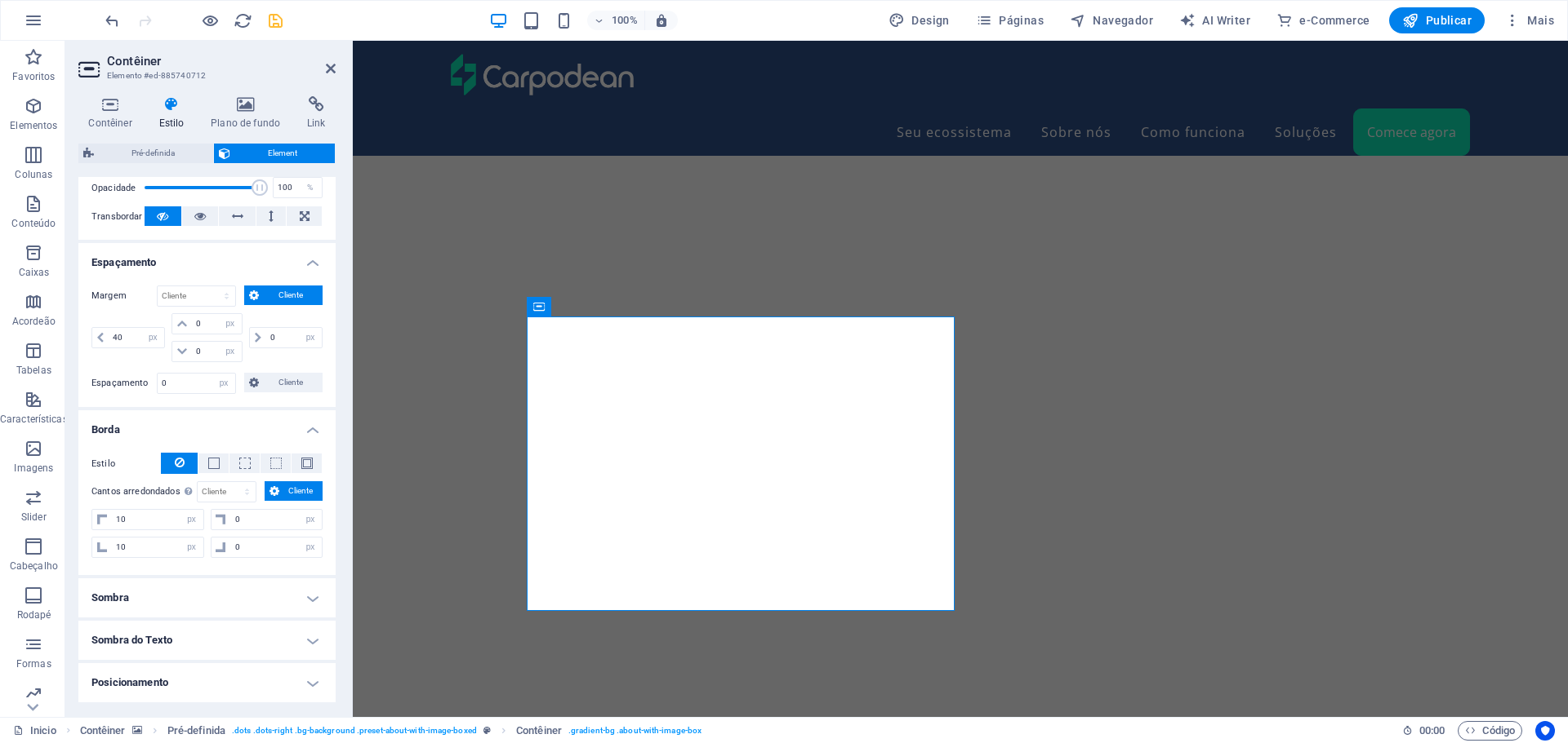
click at [283, 423] on h4 "Borda" at bounding box center [207, 425] width 257 height 30
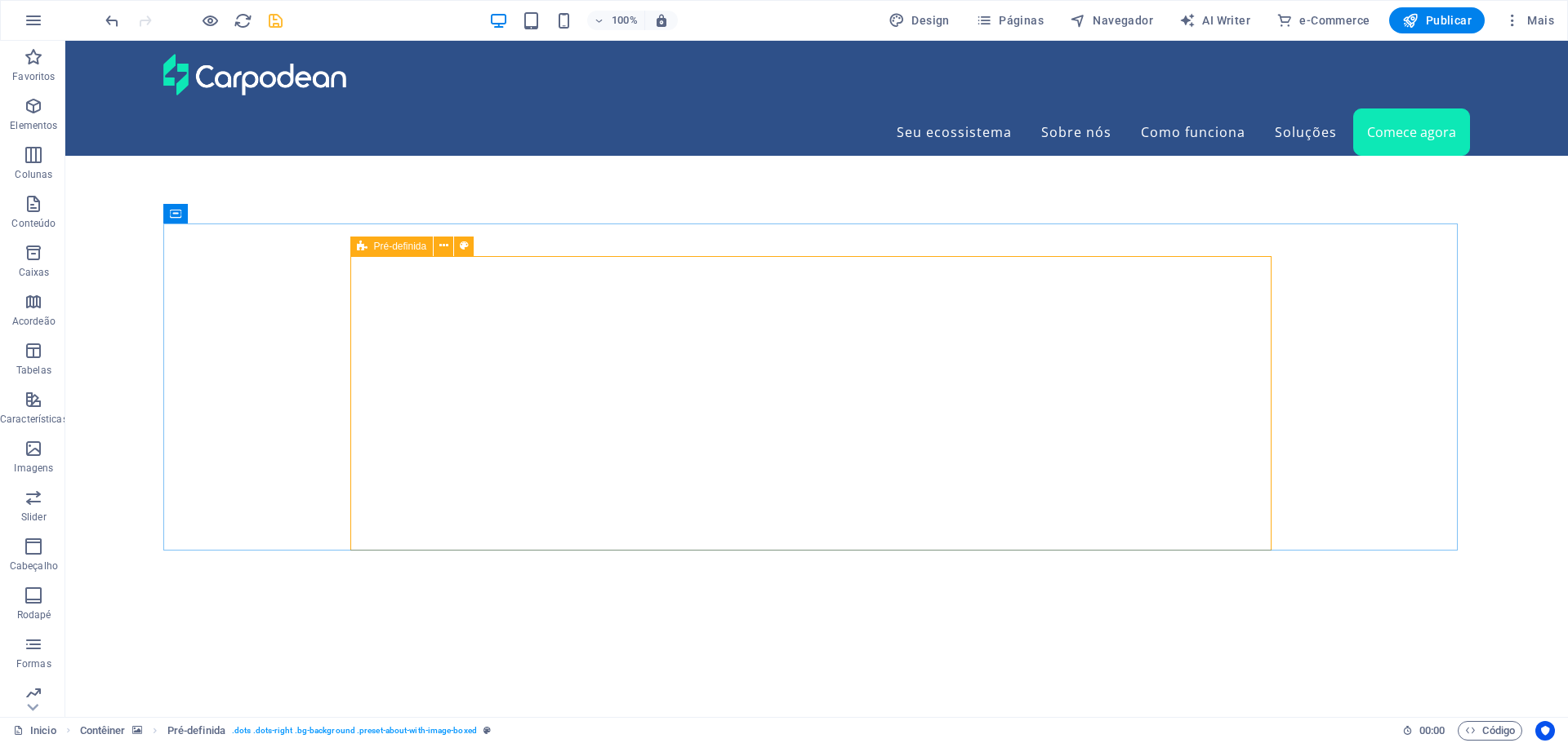
click at [369, 251] on div "Pré-definida" at bounding box center [391, 246] width 83 height 19
click at [440, 246] on icon at bounding box center [444, 246] width 9 height 17
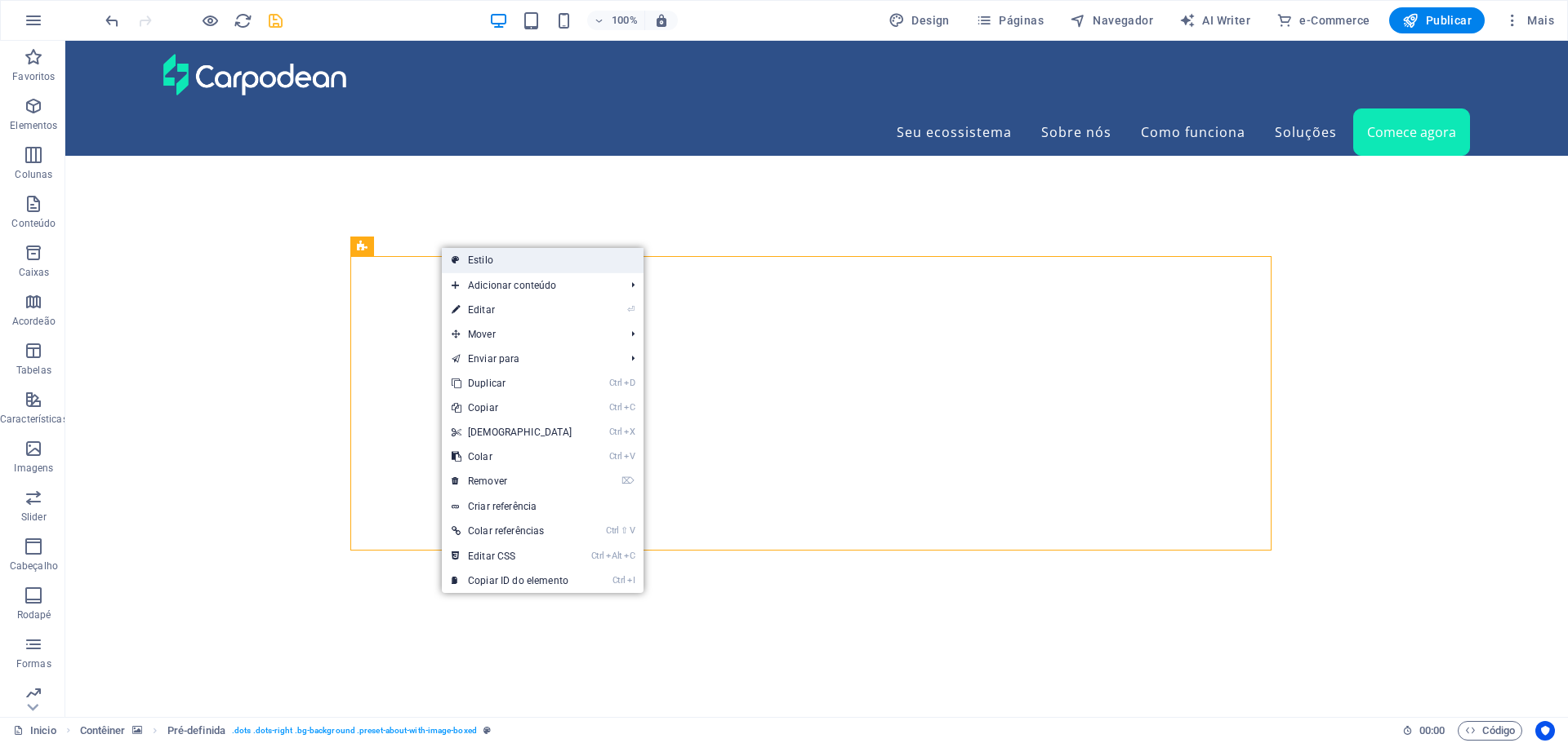
click at [478, 261] on link "Estilo" at bounding box center [542, 260] width 202 height 24
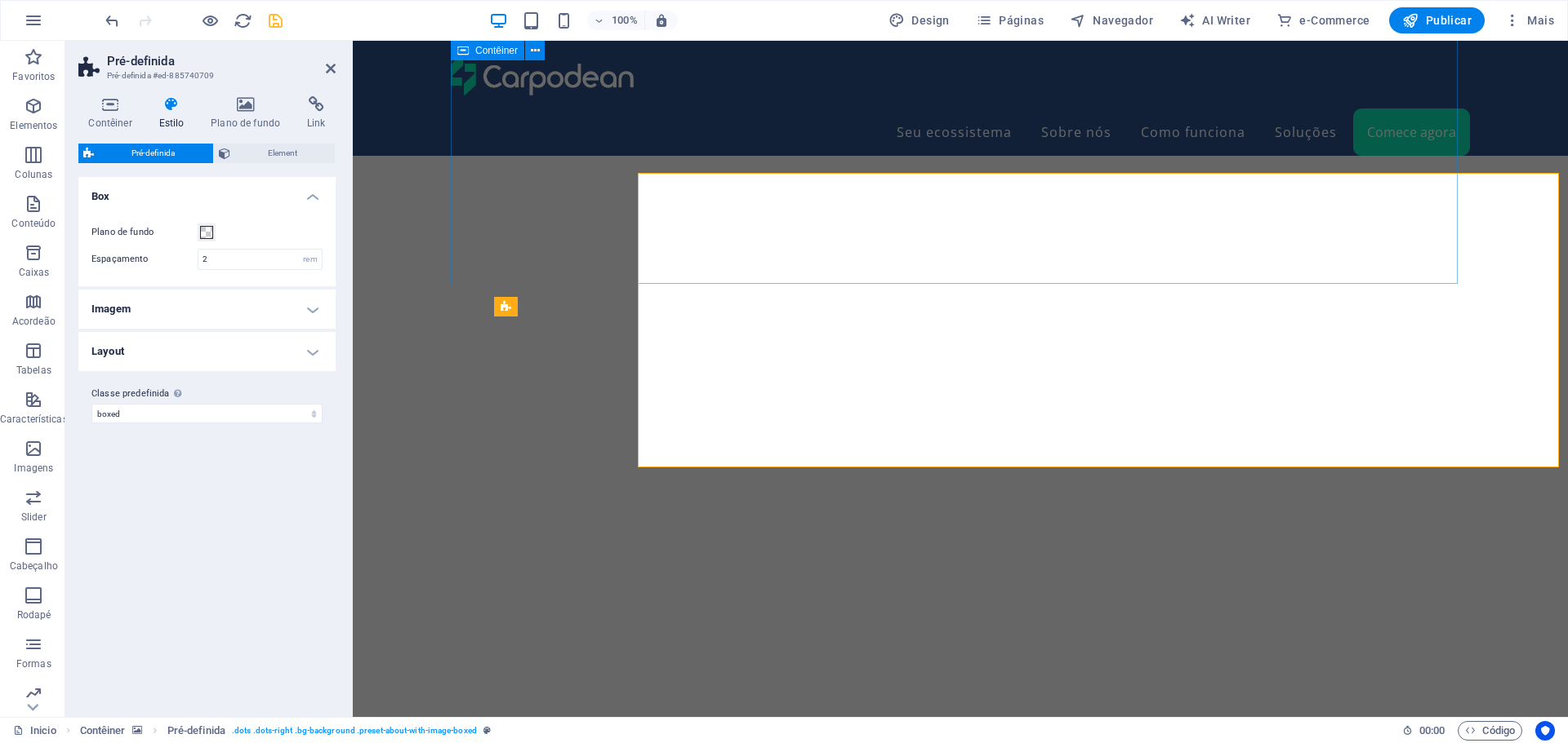
scroll to position [5586, 0]
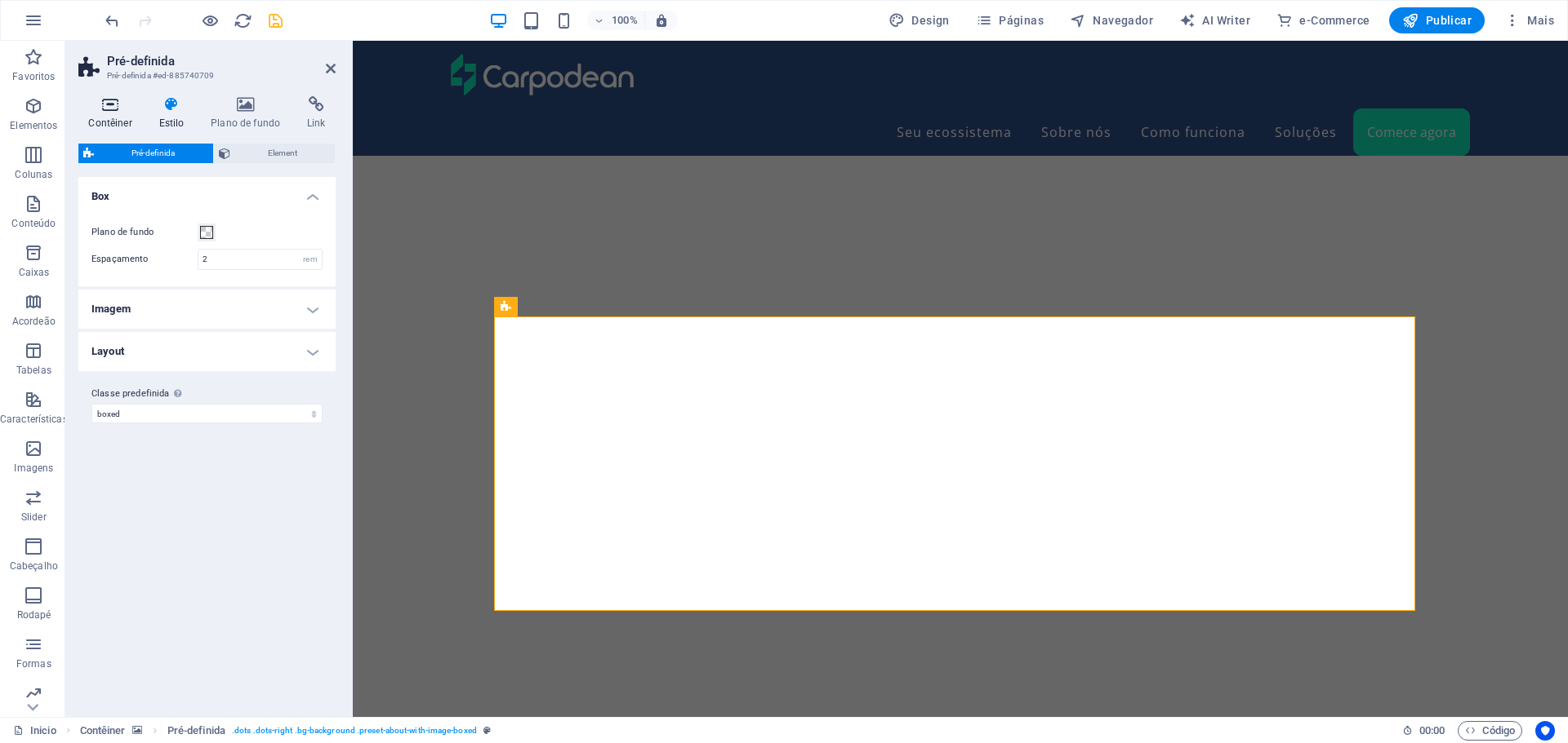
click at [106, 105] on icon at bounding box center [110, 104] width 64 height 17
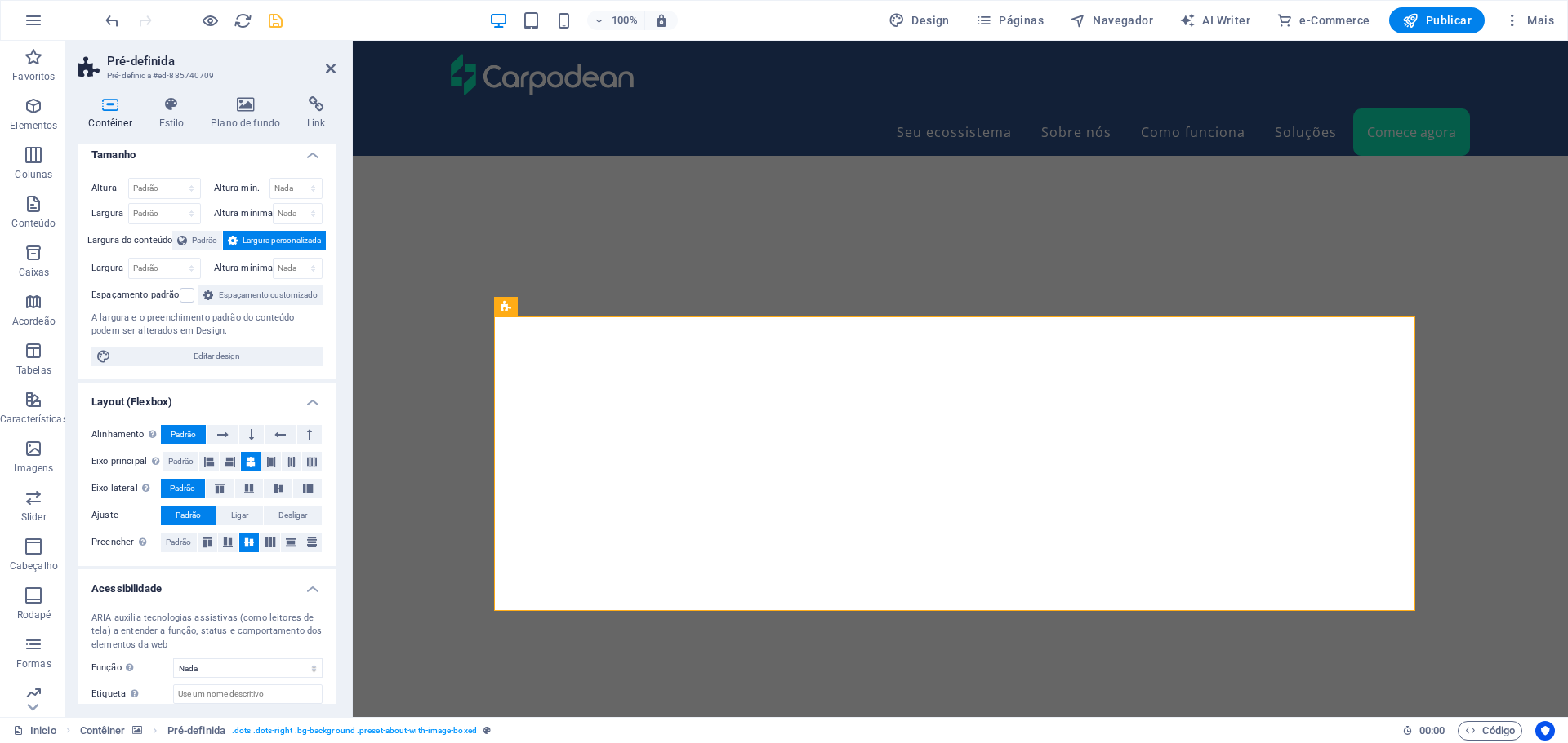
scroll to position [0, 0]
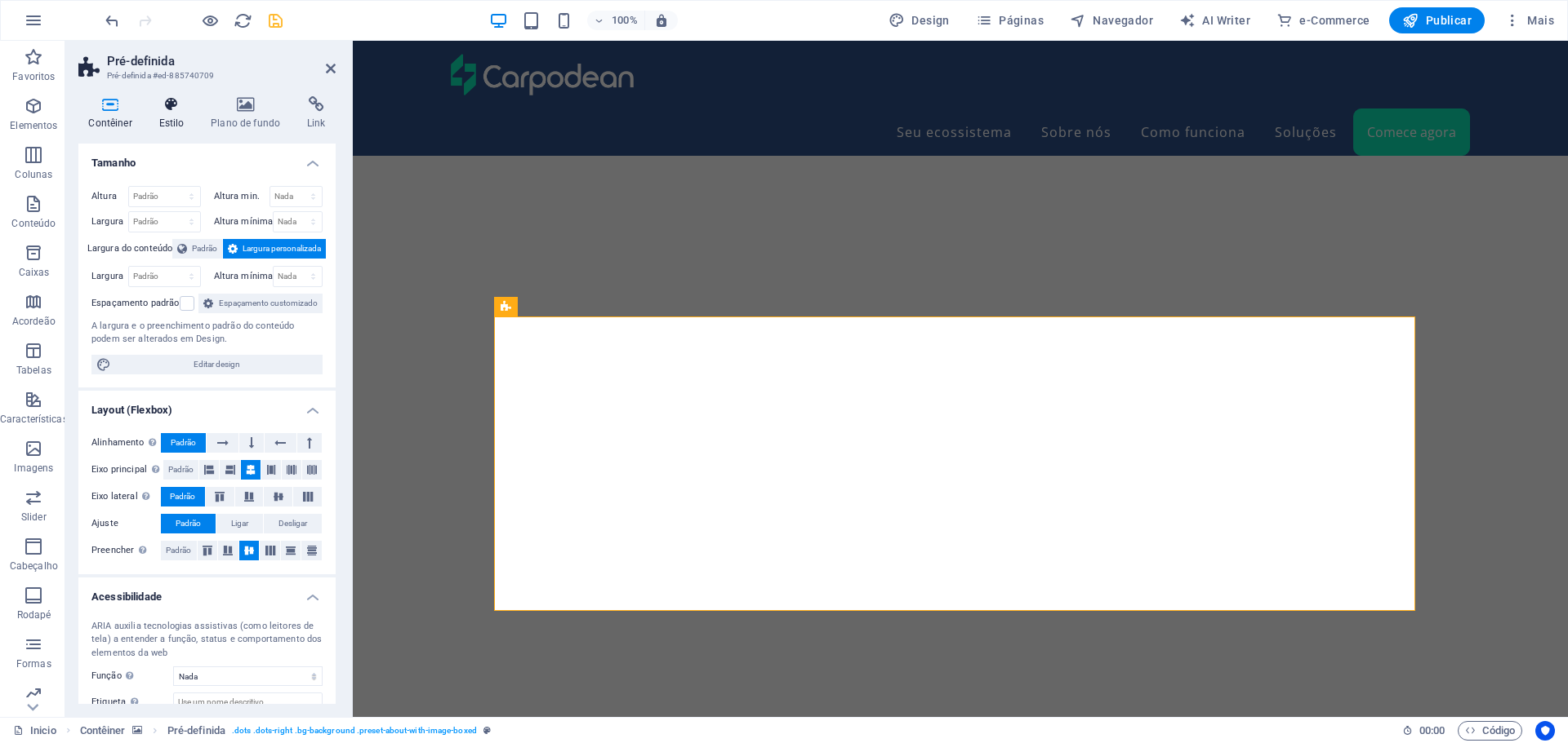
click at [167, 109] on icon at bounding box center [171, 104] width 45 height 17
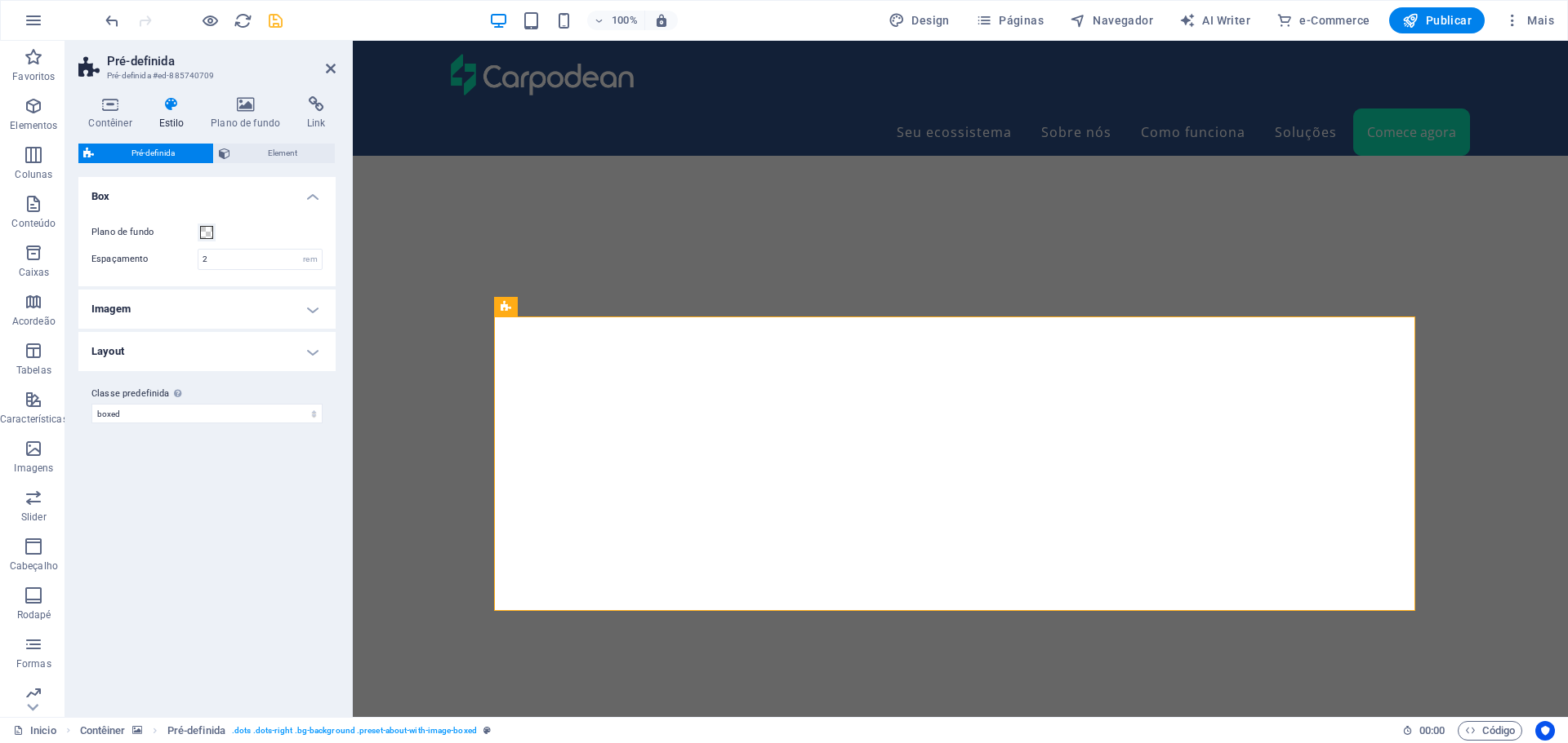
click at [236, 357] on h4 "Layout" at bounding box center [207, 351] width 257 height 39
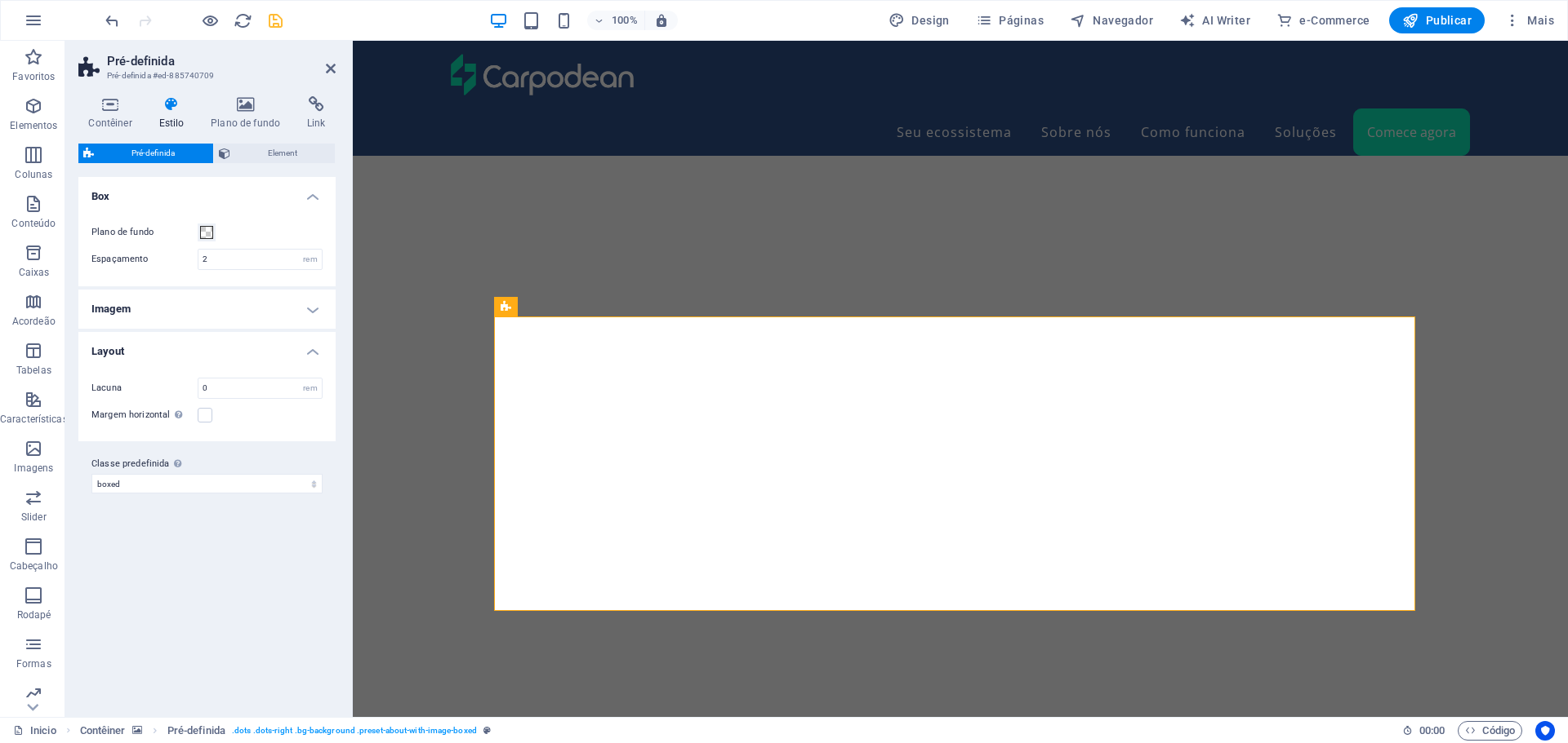
click at [236, 355] on h4 "Layout" at bounding box center [207, 347] width 257 height 30
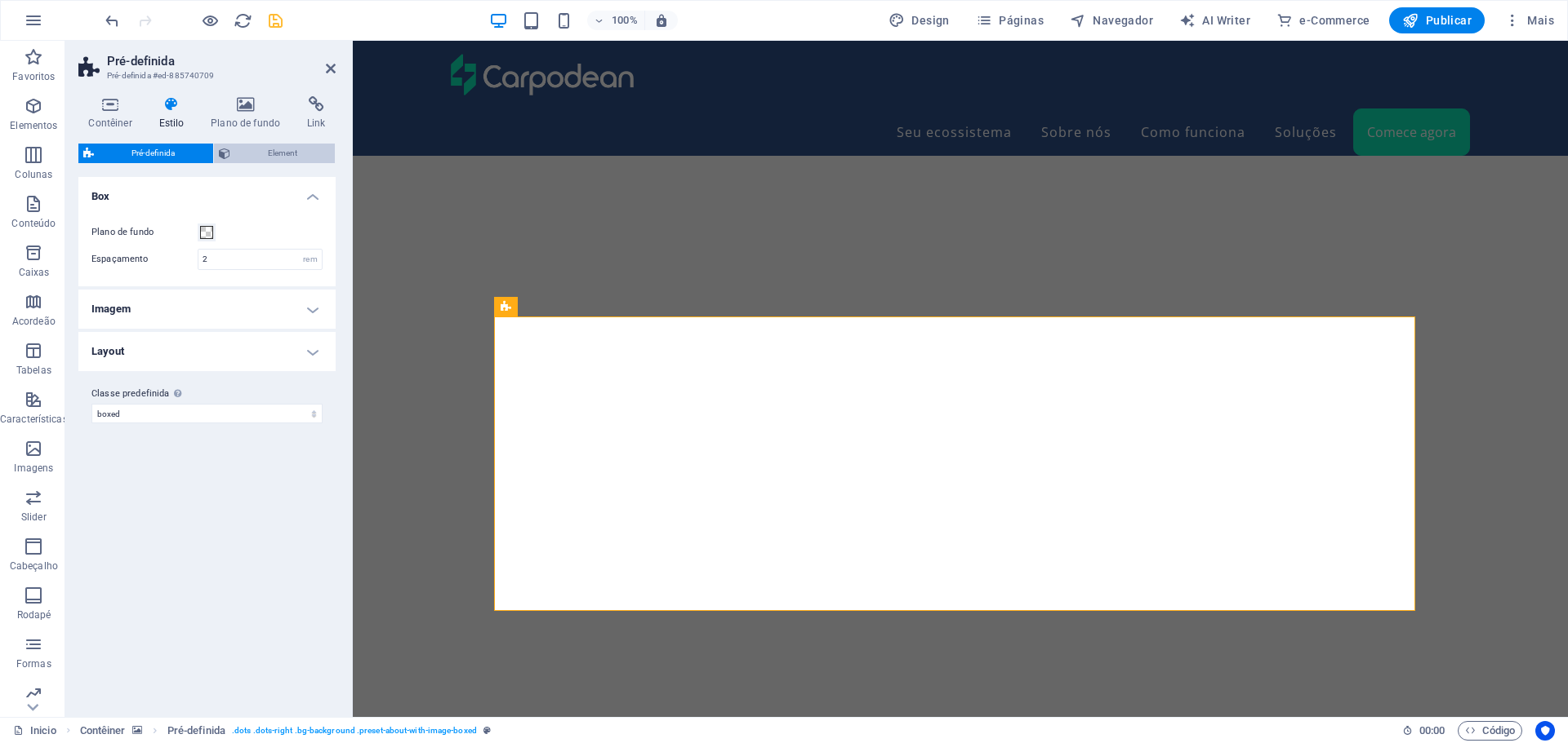
click at [242, 152] on span "Element" at bounding box center [282, 154] width 95 height 19
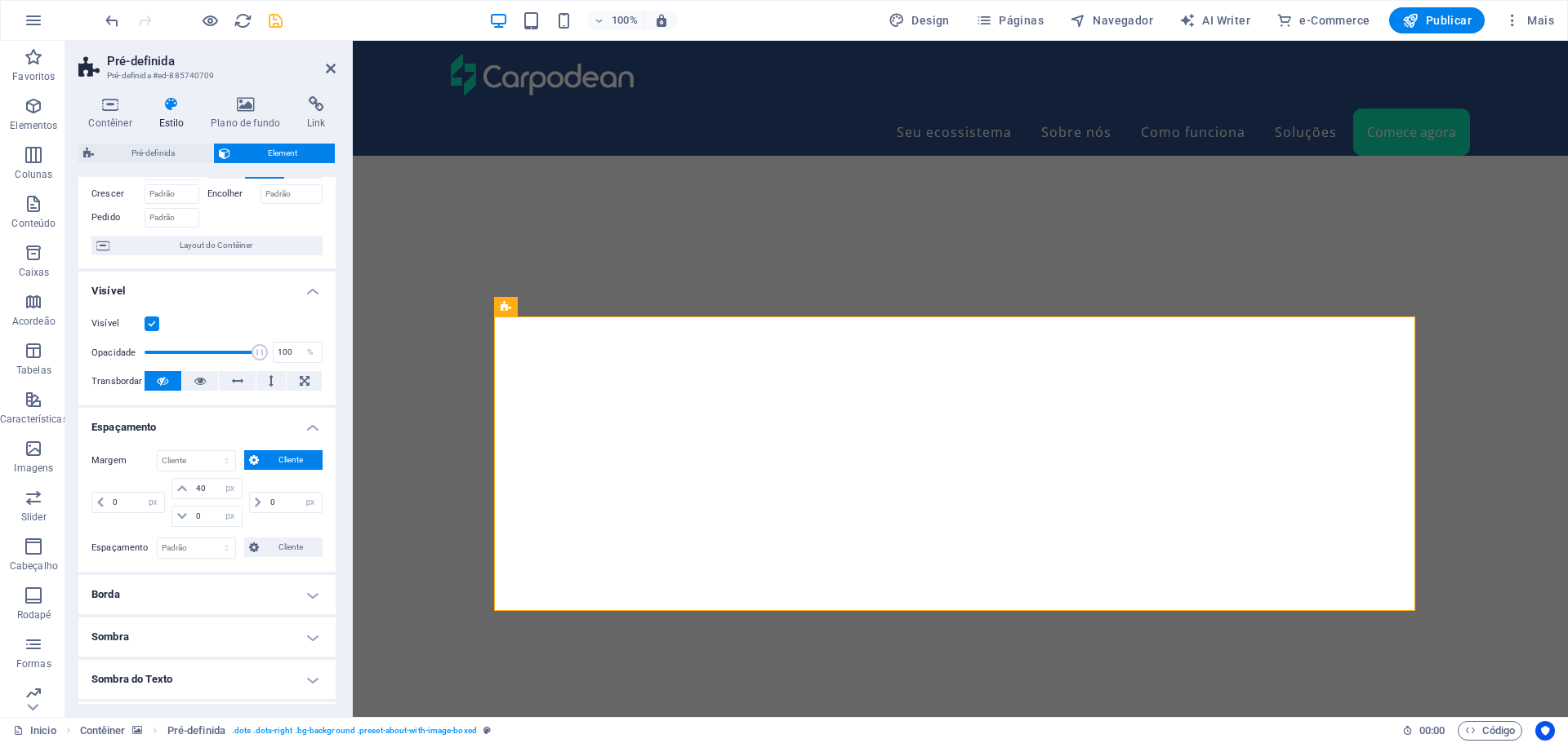
scroll to position [81, 0]
click at [108, 18] on icon "undo" at bounding box center [112, 20] width 18 height 18
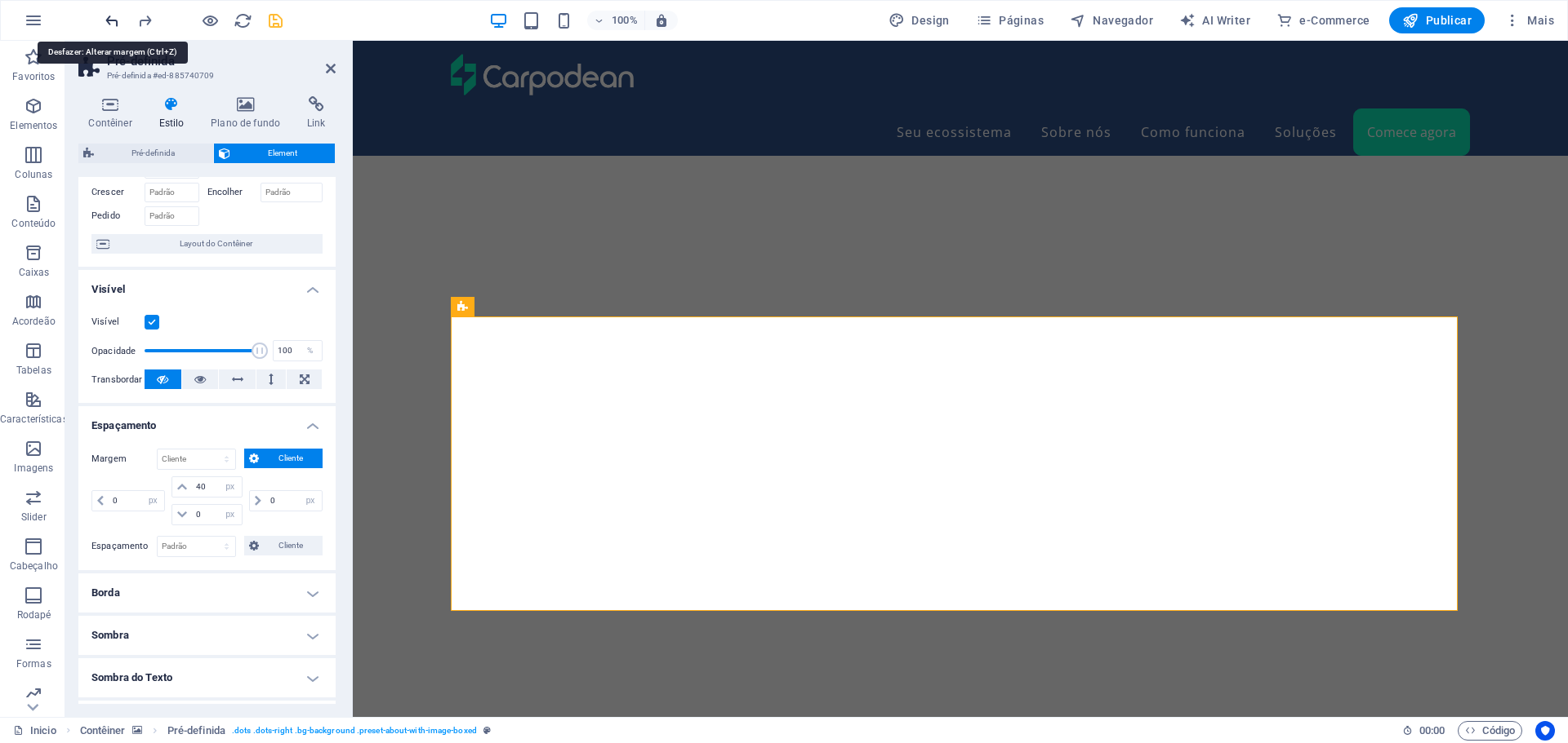
click at [108, 18] on icon "undo" at bounding box center [112, 20] width 18 height 18
click at [108, 20] on icon "undo" at bounding box center [112, 20] width 18 height 18
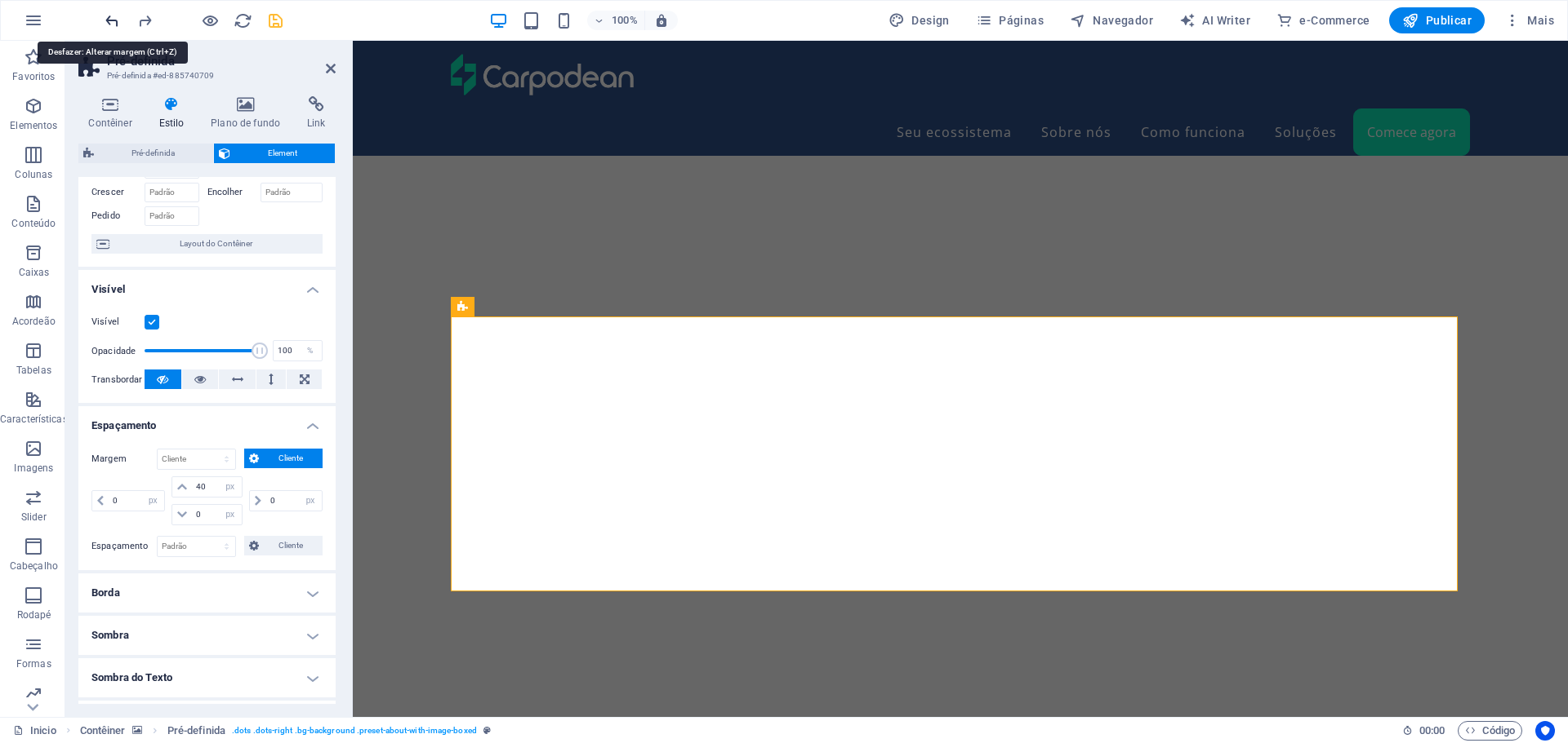
click at [108, 20] on icon "undo" at bounding box center [112, 20] width 18 height 18
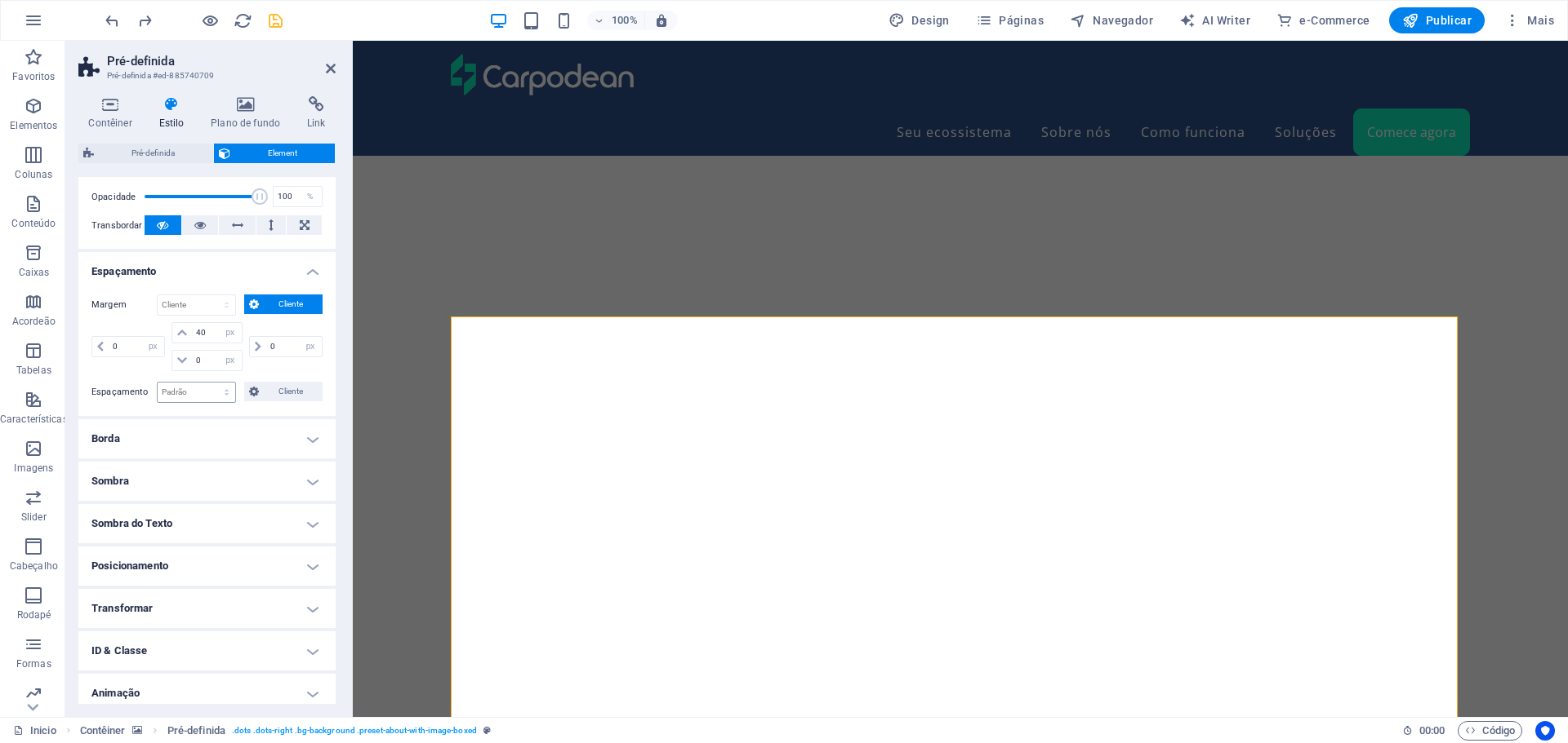
scroll to position [244, 0]
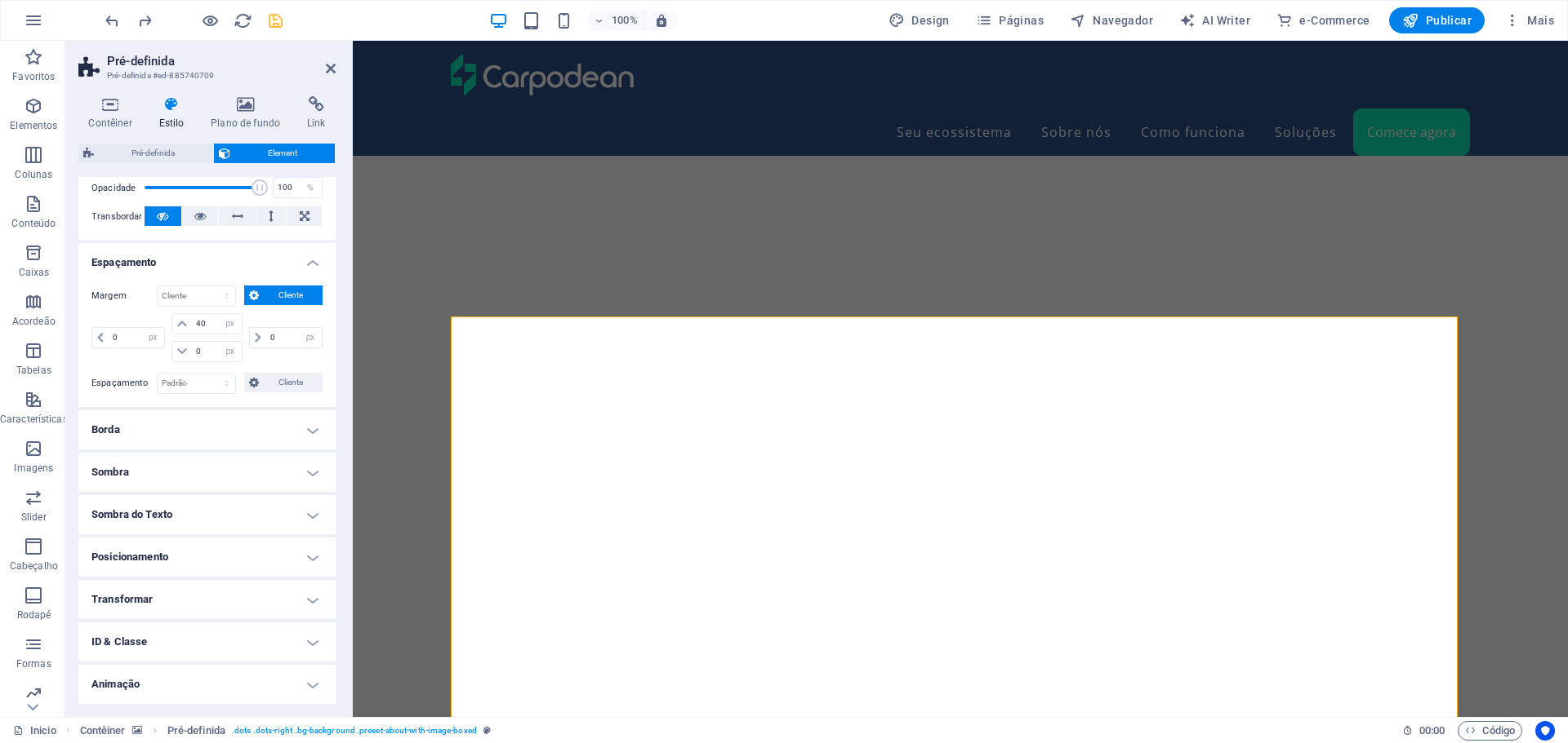
click at [309, 431] on h4 "Borda" at bounding box center [207, 430] width 257 height 39
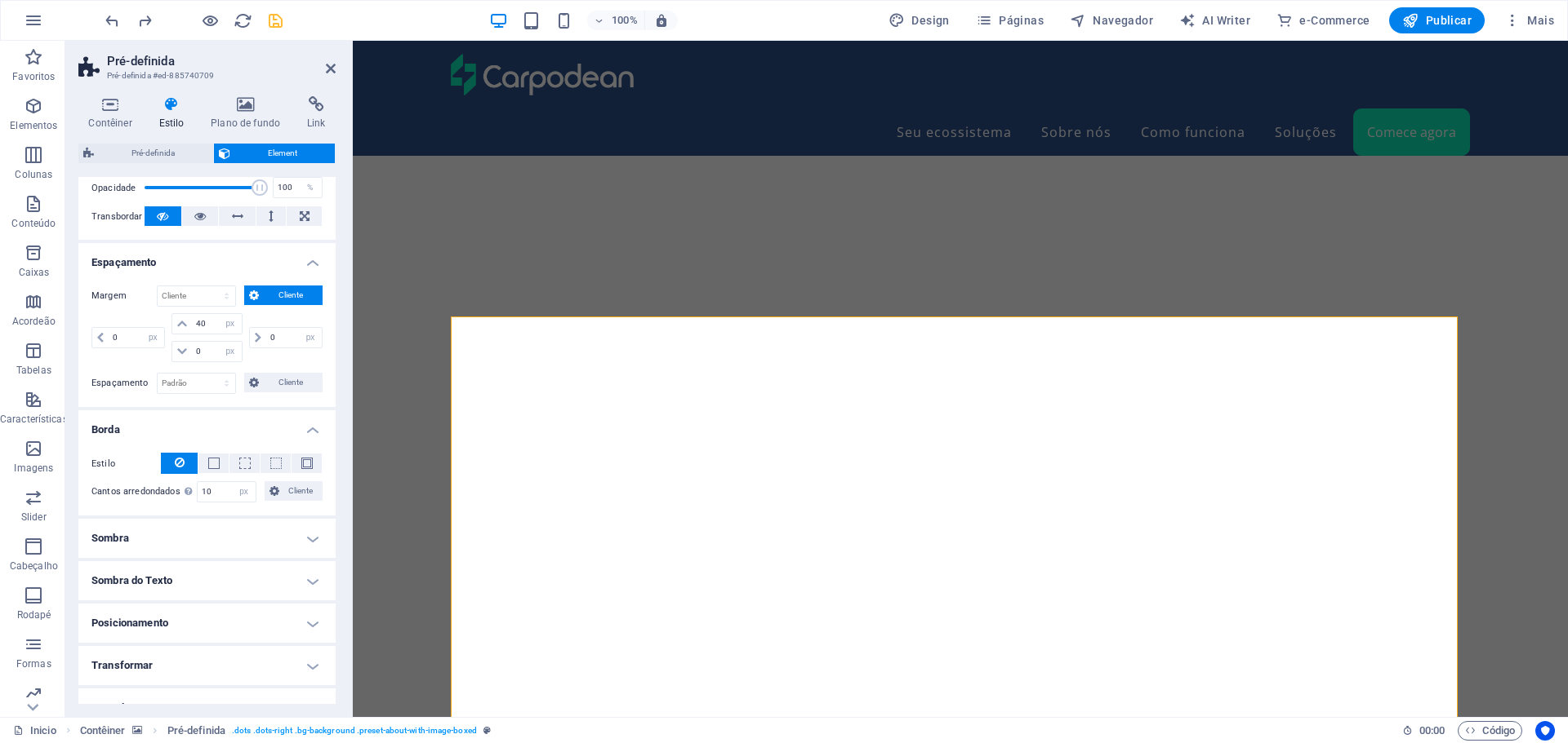
click at [309, 431] on h4 "Borda" at bounding box center [207, 425] width 257 height 30
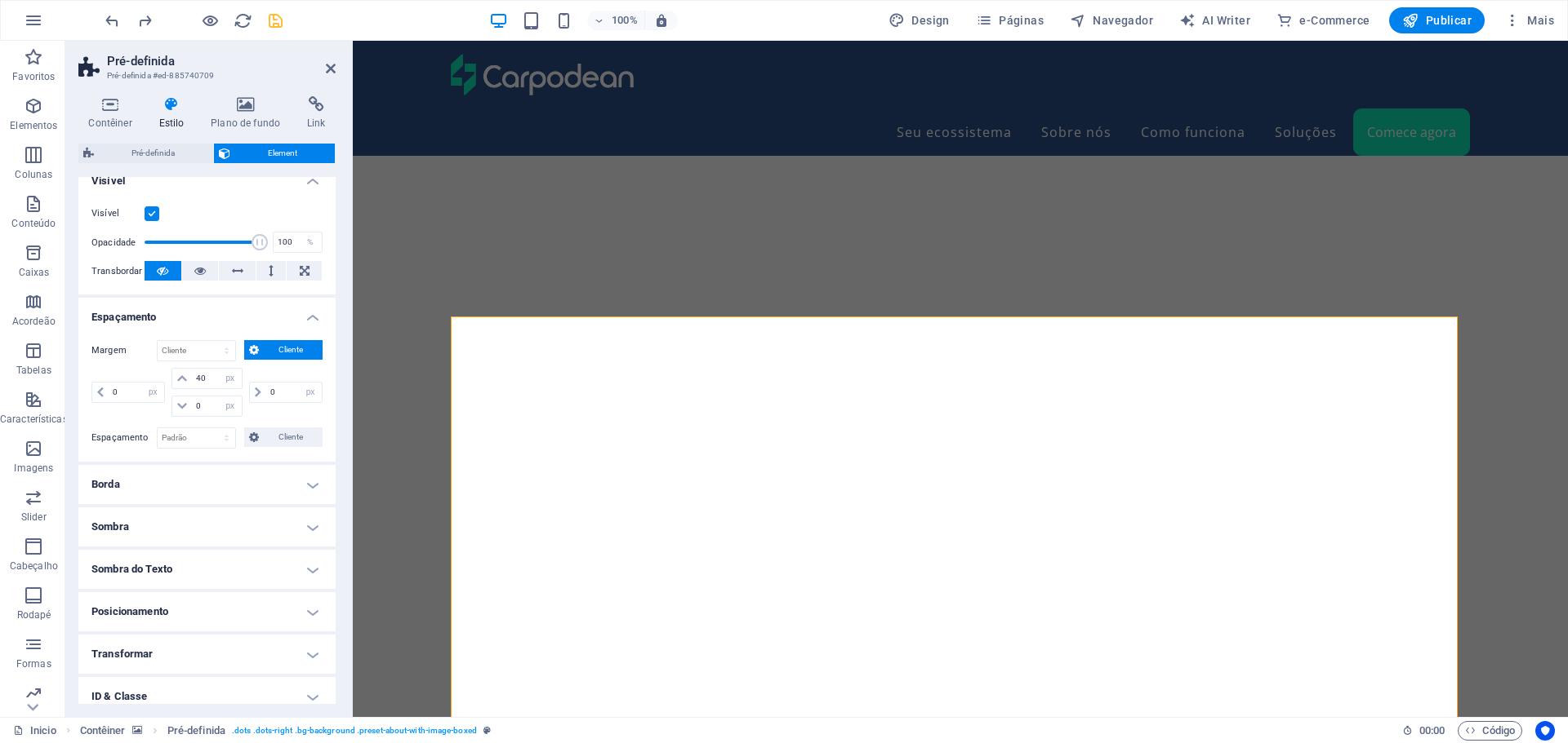
scroll to position [287, 0]
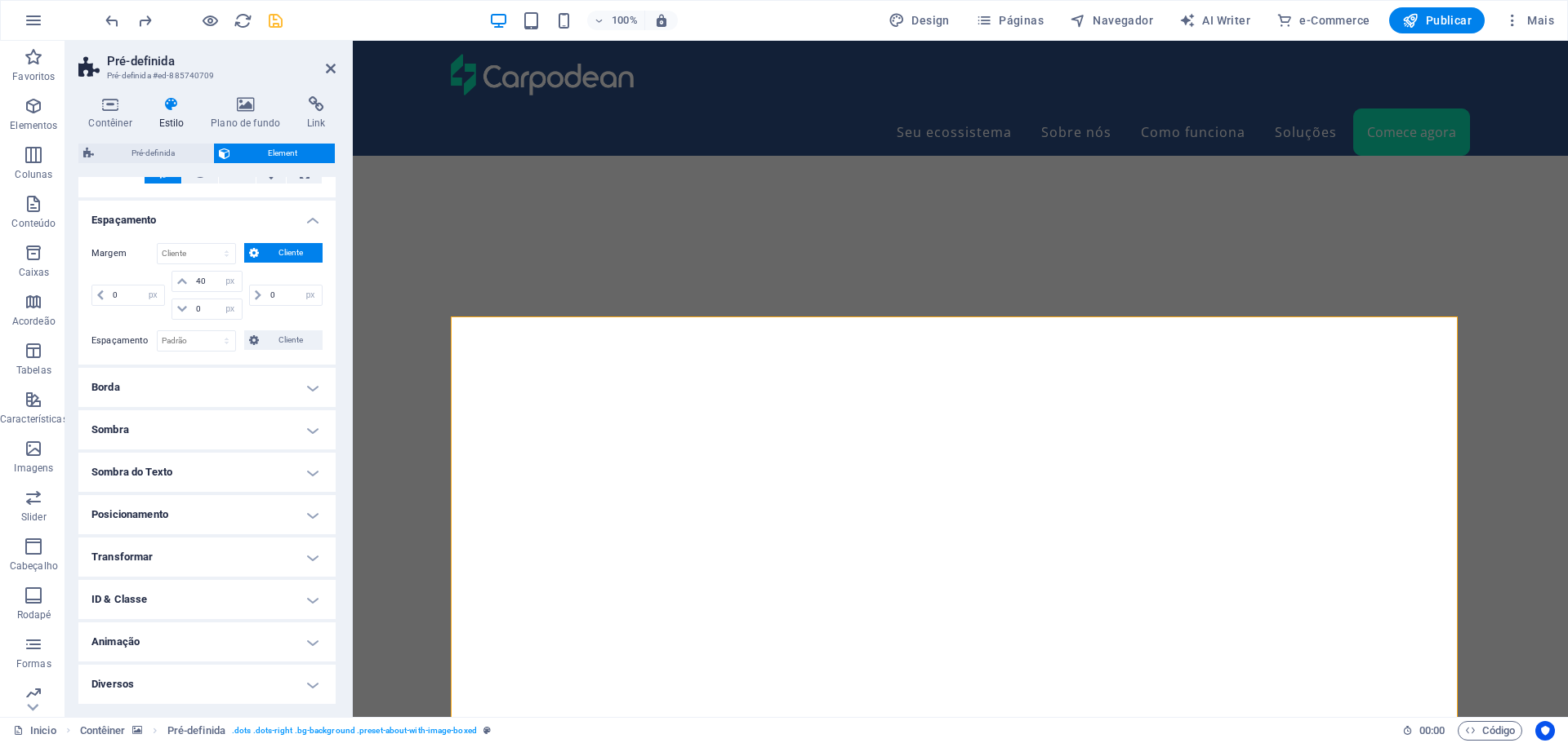
click at [289, 516] on h4 "Posicionamento" at bounding box center [207, 514] width 257 height 39
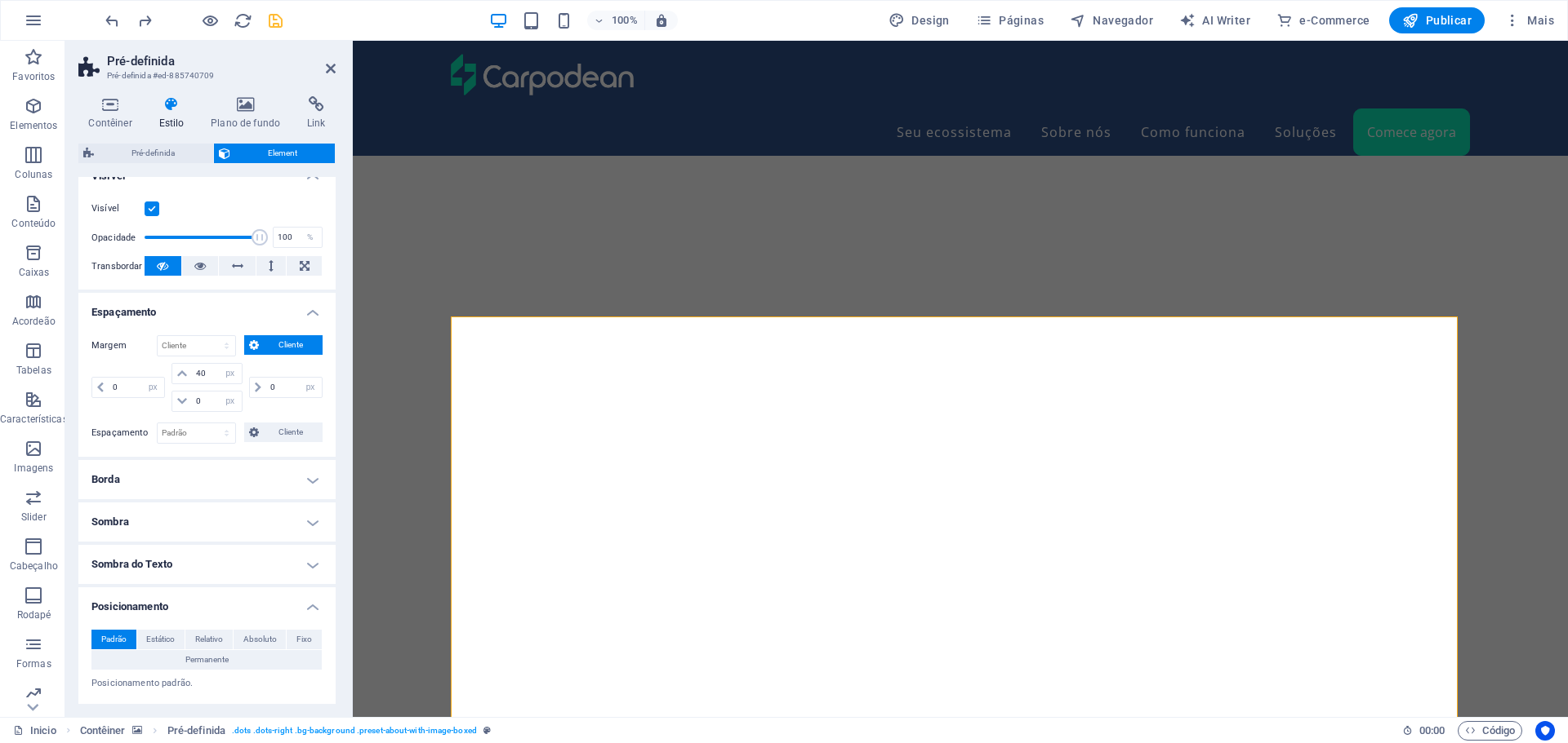
scroll to position [38, 0]
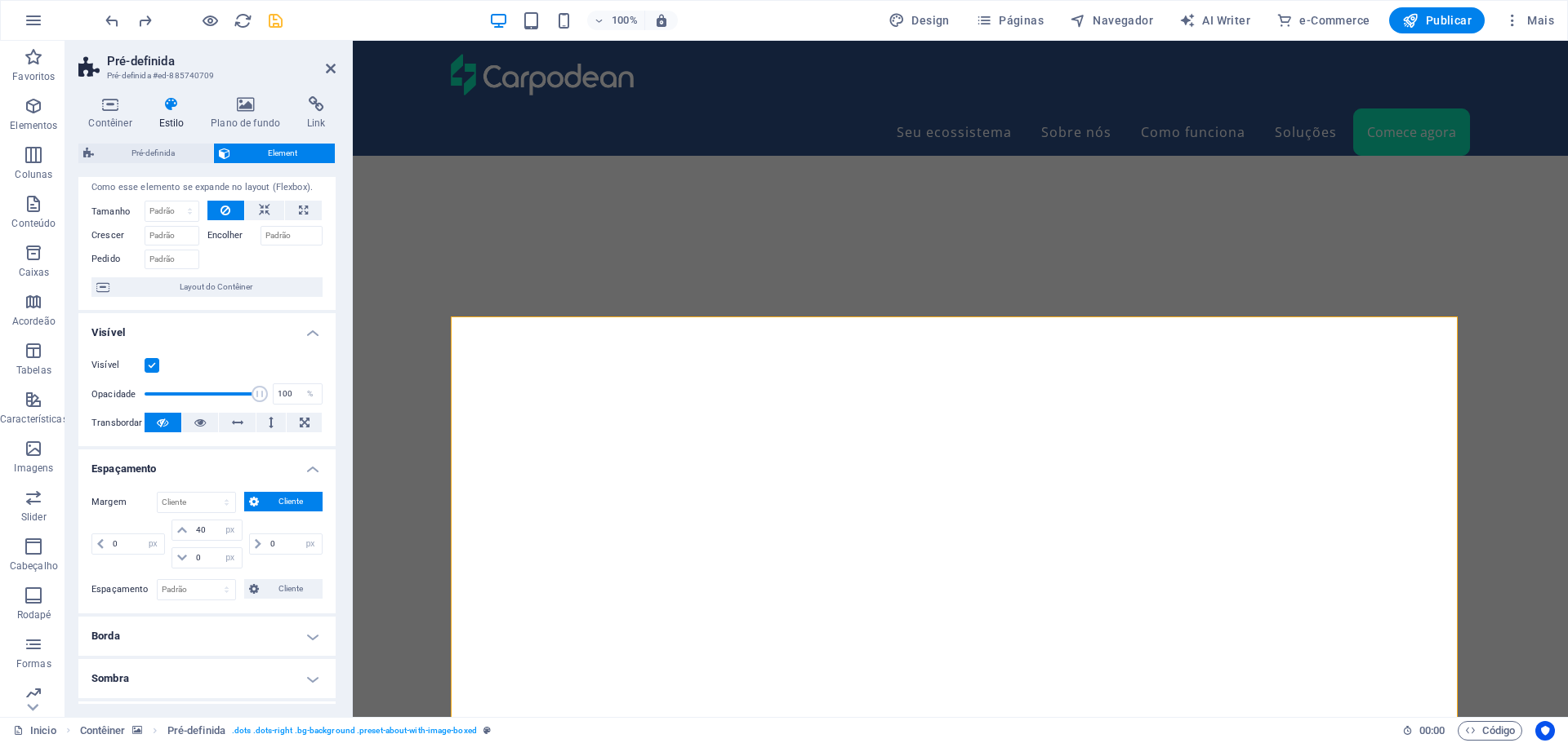
click at [307, 464] on h4 "Espaçamento" at bounding box center [207, 464] width 257 height 30
click at [314, 469] on h4 "Espaçamento" at bounding box center [207, 464] width 257 height 30
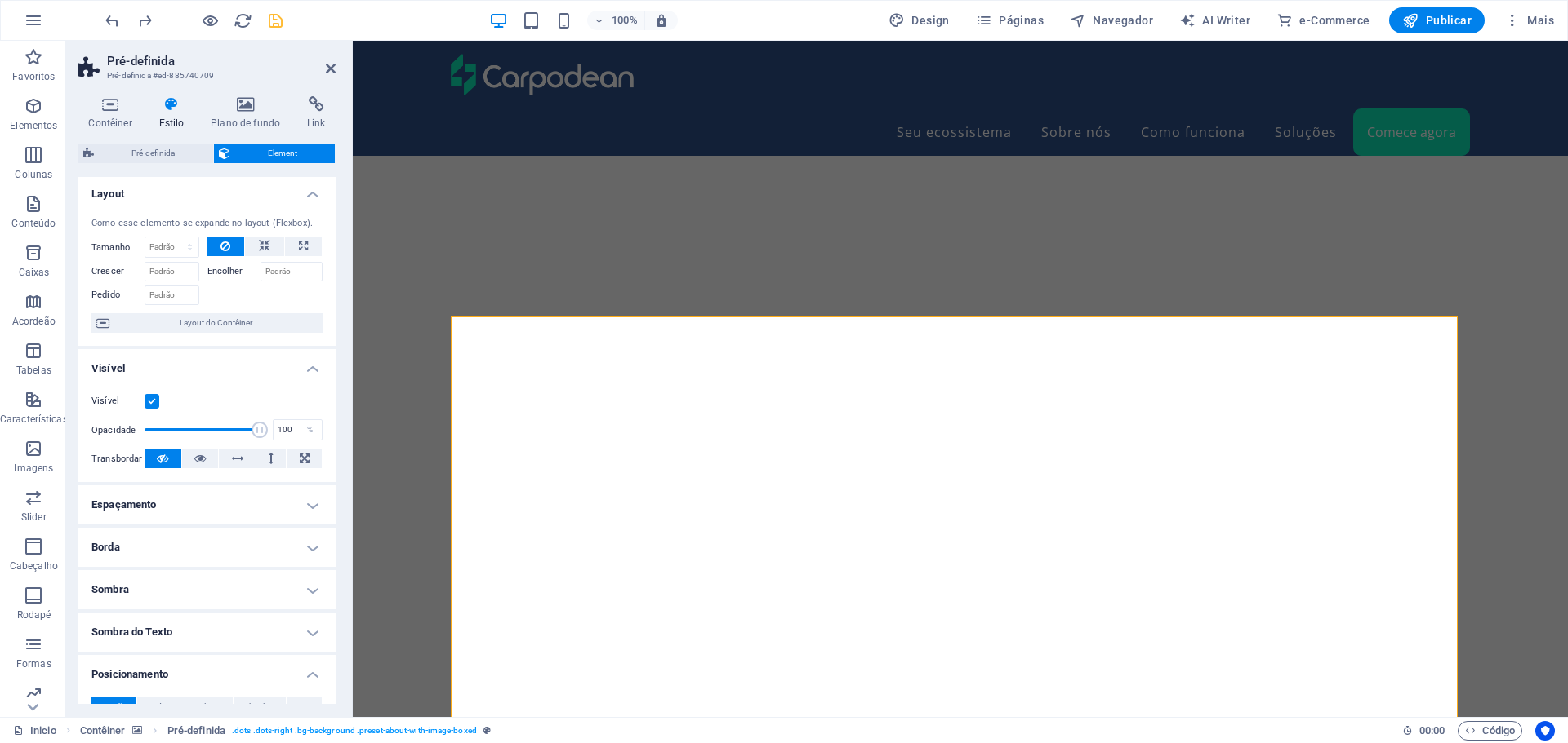
scroll to position [0, 0]
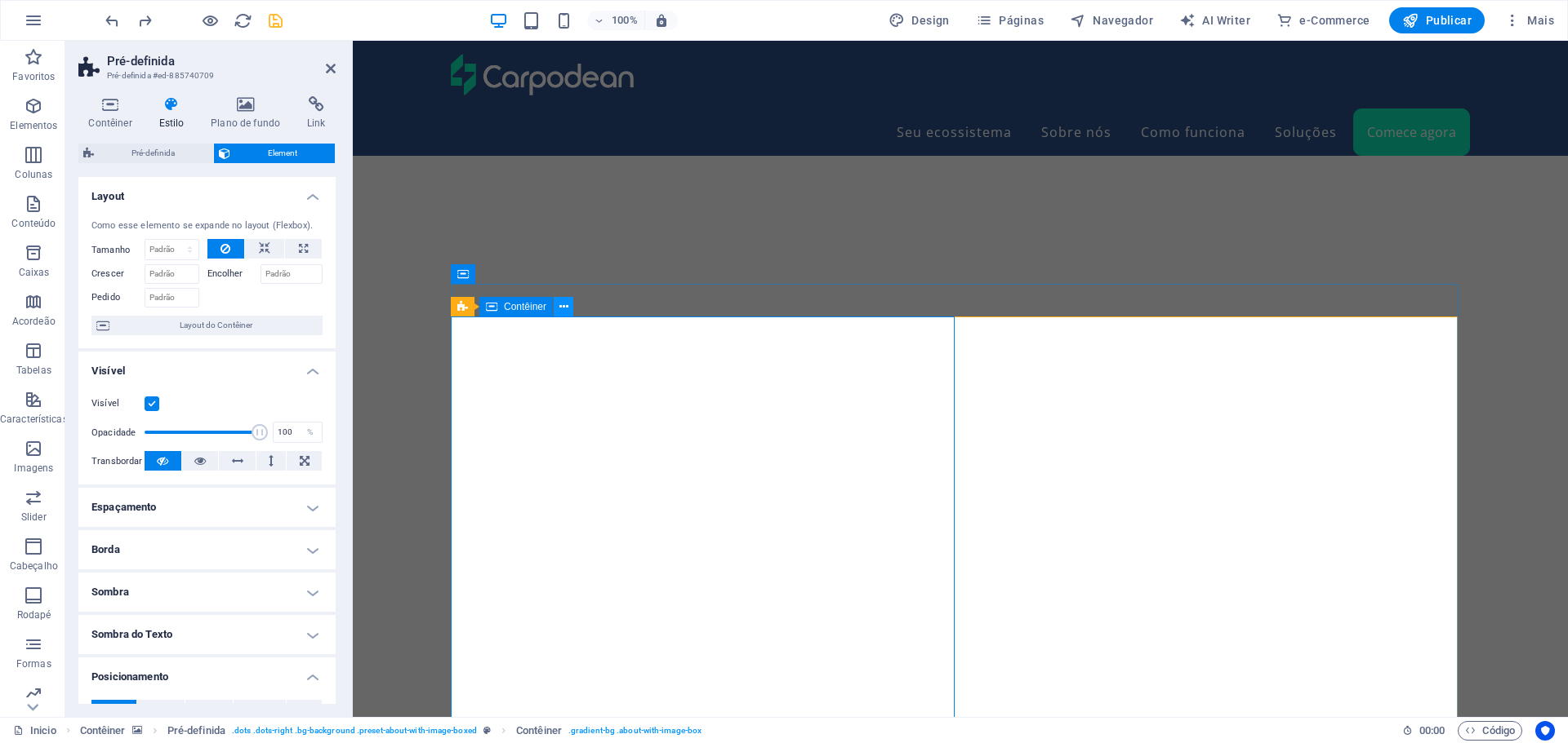
click at [561, 309] on icon at bounding box center [563, 307] width 9 height 17
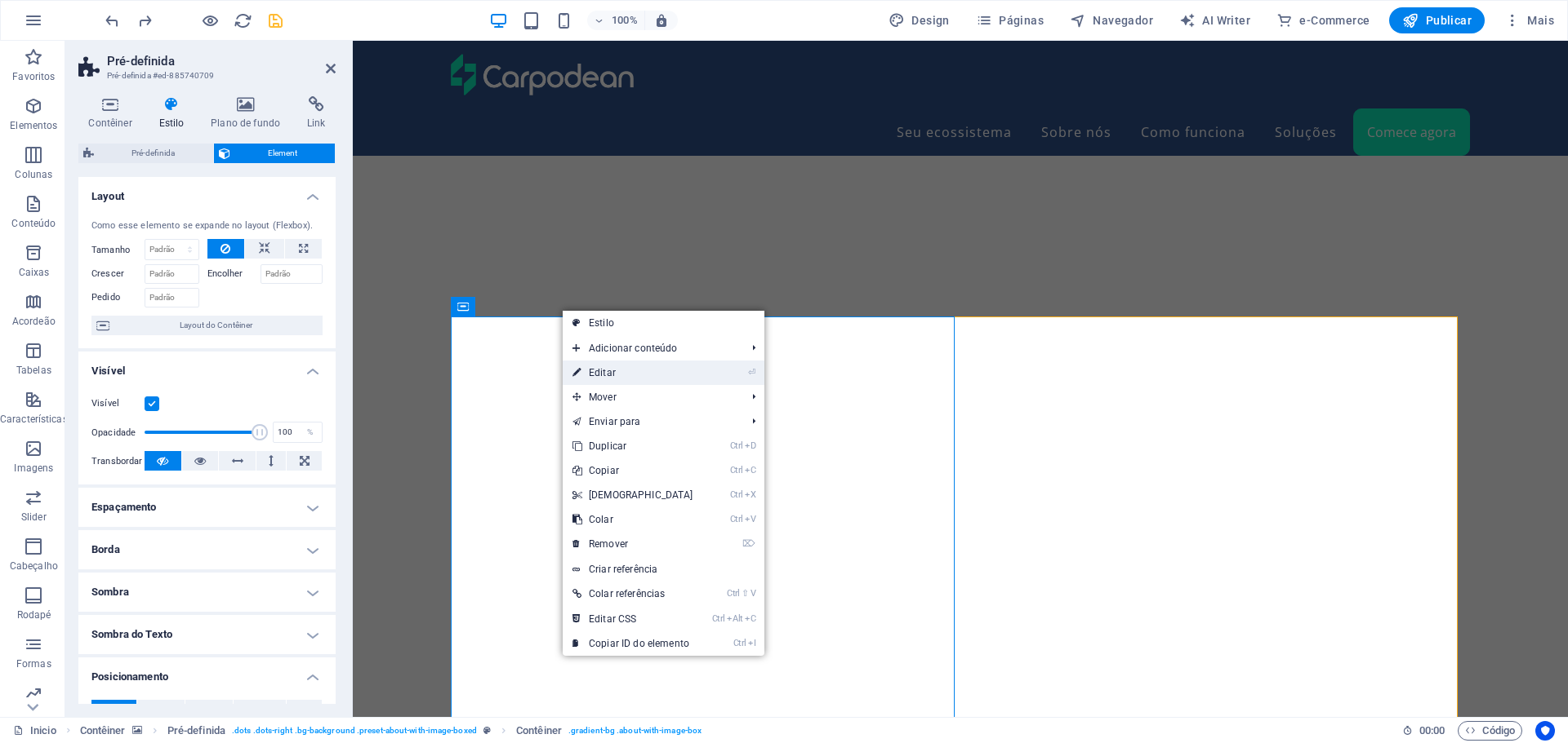
click at [601, 371] on link "⏎ Editar" at bounding box center [632, 373] width 141 height 24
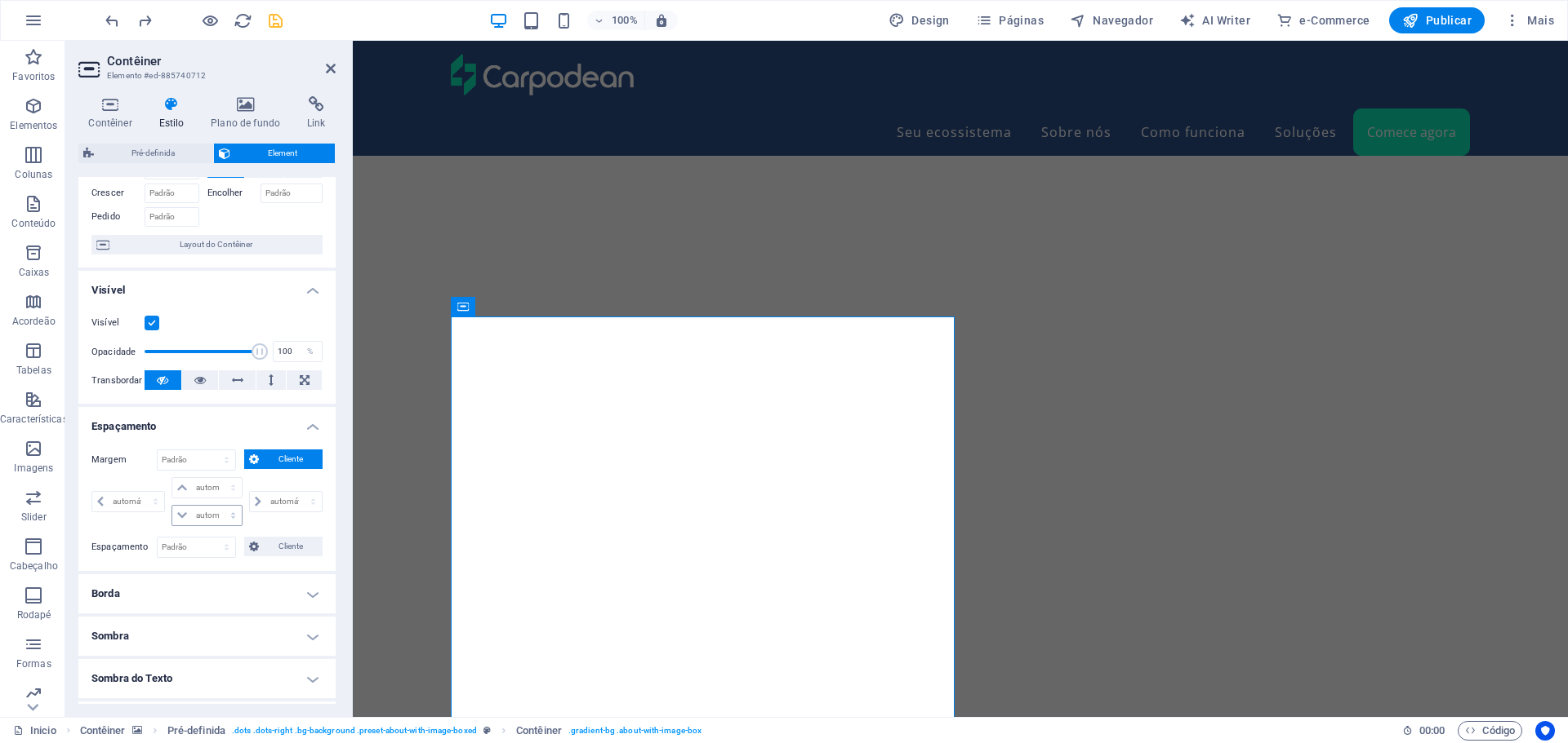
scroll to position [81, 0]
click at [153, 501] on select "automático px % rem vw vh" at bounding box center [128, 501] width 72 height 19
select select "px"
click at [141, 492] on select "automático px % rem vw vh" at bounding box center [128, 501] width 72 height 19
type input "0"
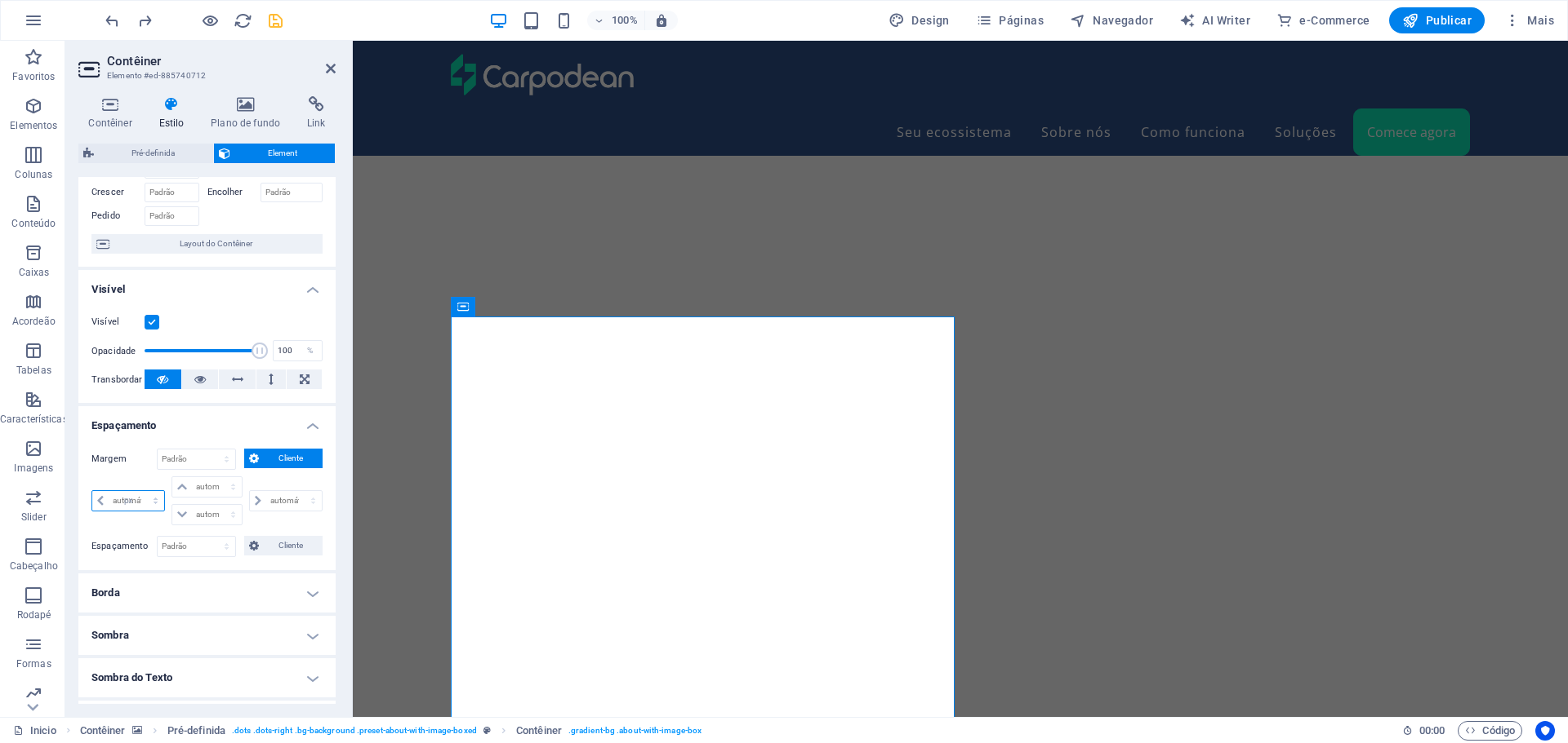
select select "px"
type input "0"
select select "px"
type input "0"
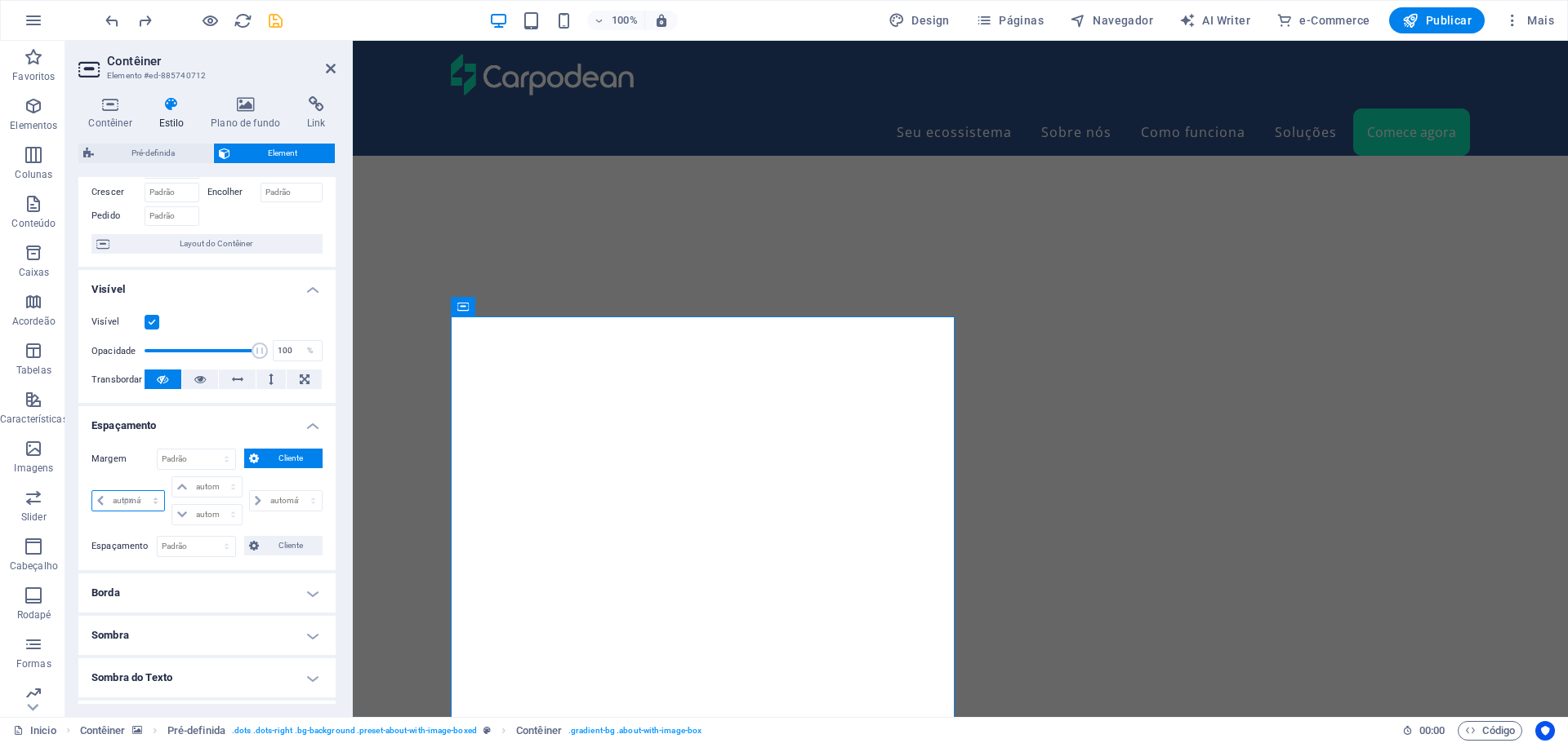
select select "px"
type input "0"
select select "px"
type input "40"
select select "DISABLED_OPTION_VALUE"
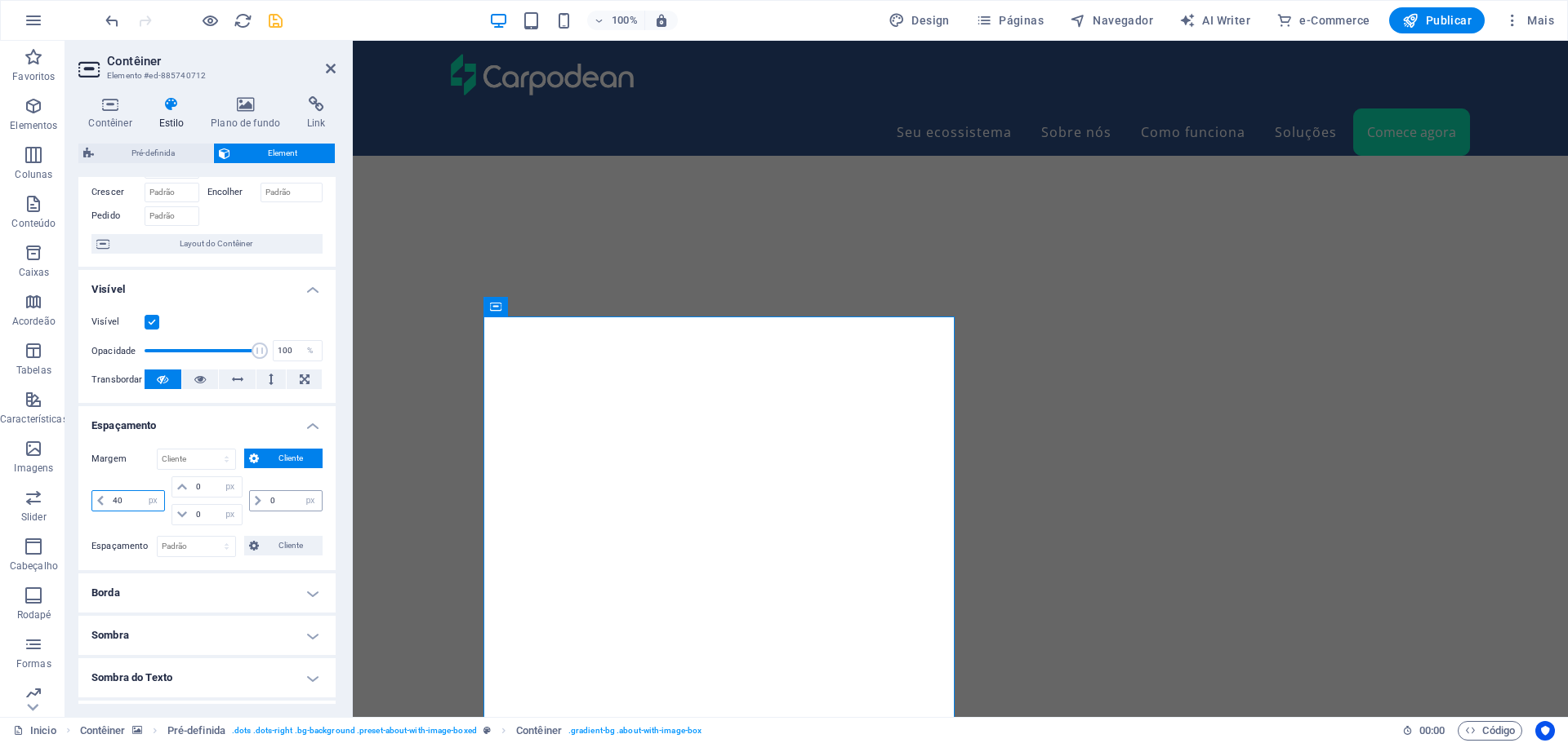
type input "40"
click at [294, 504] on input "0" at bounding box center [294, 501] width 56 height 19
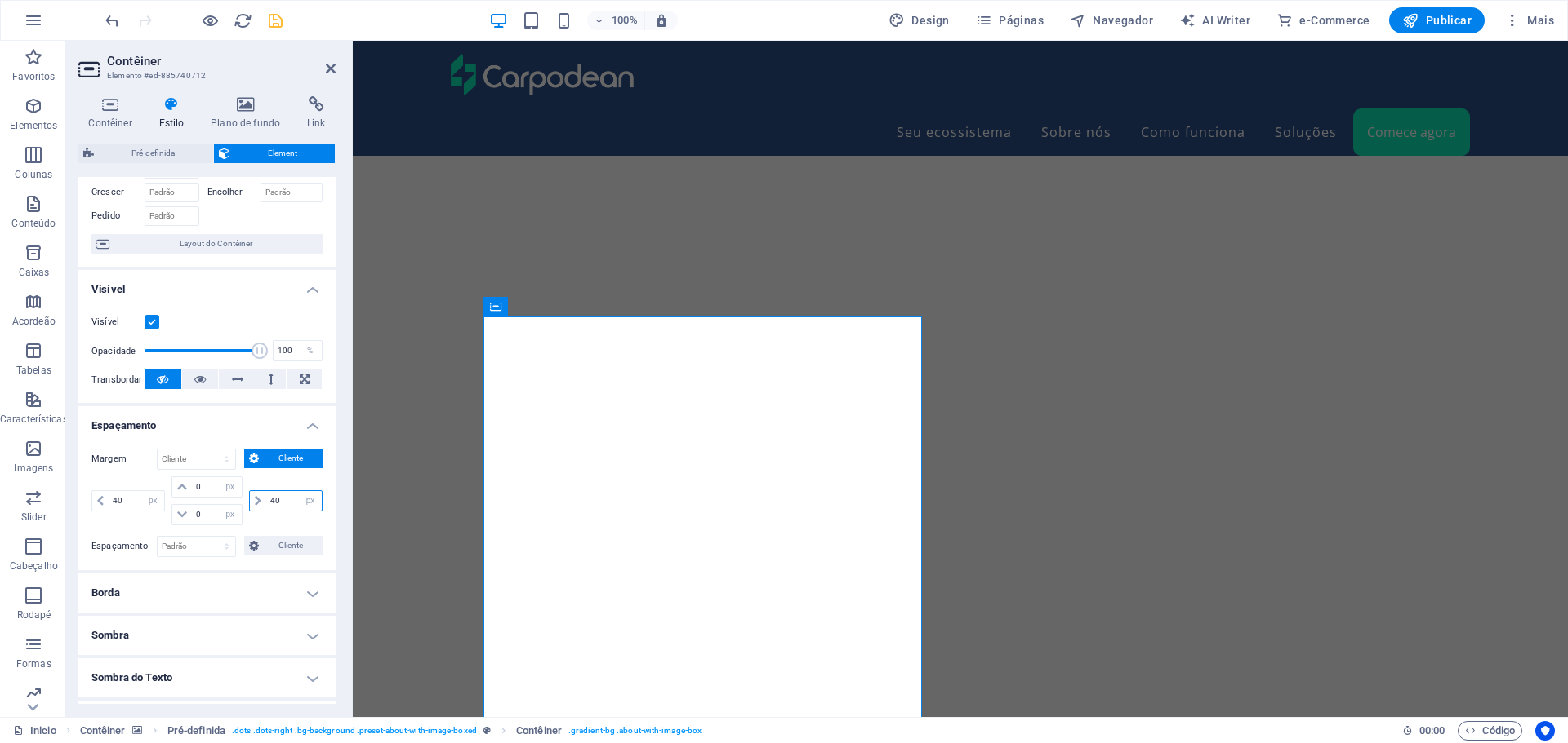
type input "4"
drag, startPoint x: 138, startPoint y: 495, endPoint x: 44, endPoint y: 497, distance: 94.0
click at [49, 498] on section "Favoritos Elementos Colunas Conteúdo Caixas Acordeão Tabelas Características Im…" at bounding box center [784, 379] width 1568 height 677
click at [206, 460] on select "Padrão automático px % rem vw vh Cliente" at bounding box center [196, 459] width 78 height 19
click at [157, 450] on select "Padrão automático px % rem vw vh Cliente" at bounding box center [196, 459] width 78 height 19
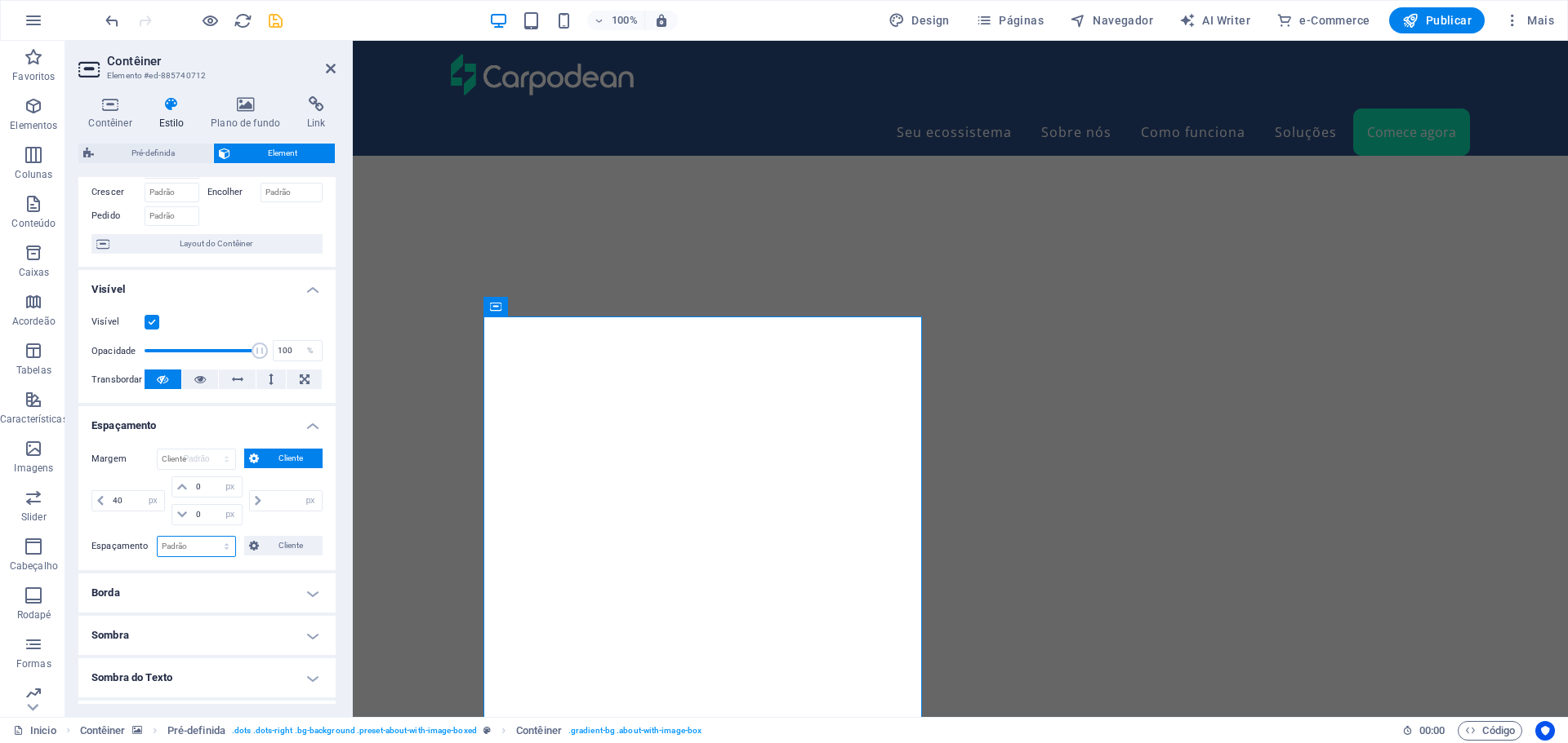
select select "DISABLED_OPTION_VALUE"
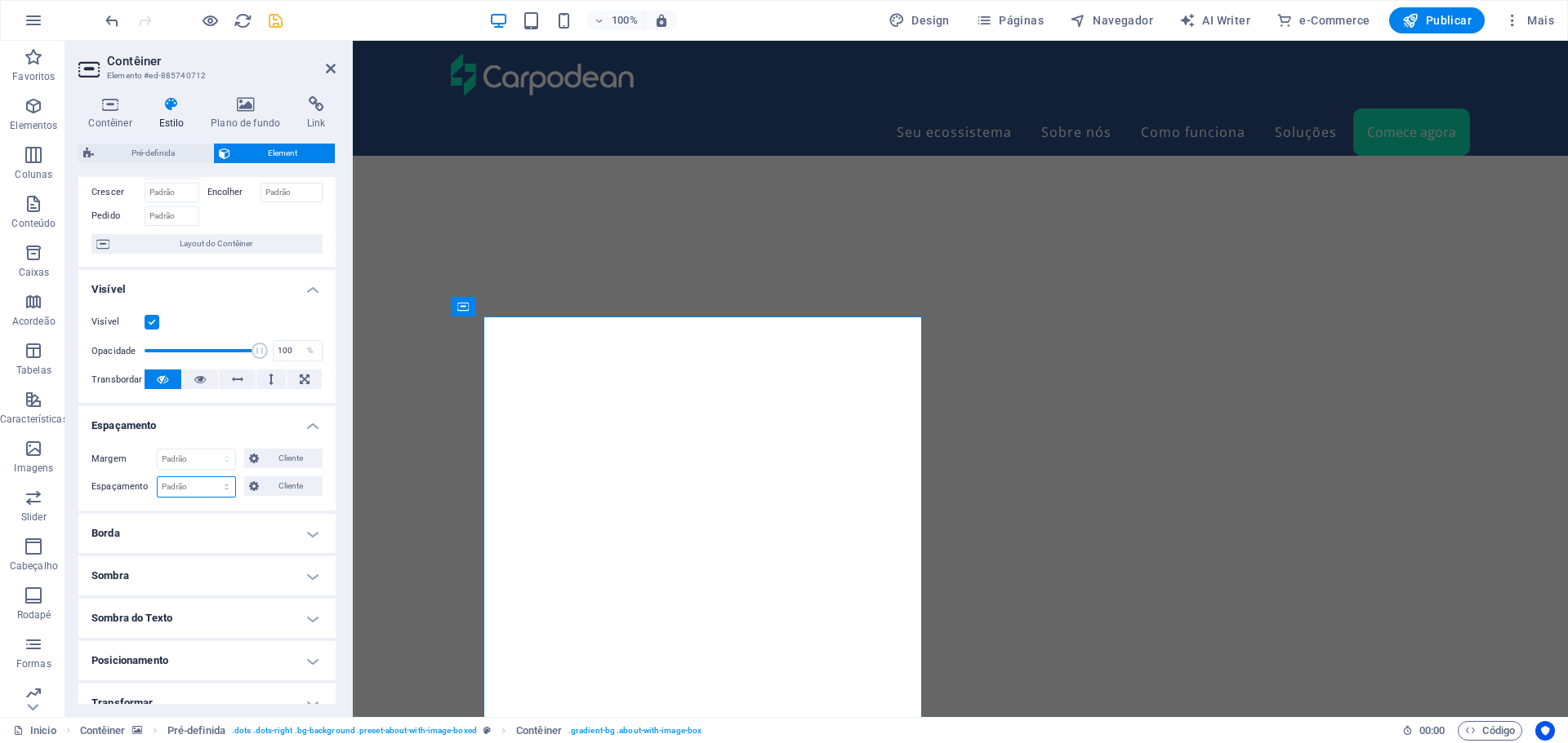
click at [200, 478] on select "Padrão px rem % vh vw Cliente" at bounding box center [196, 487] width 78 height 19
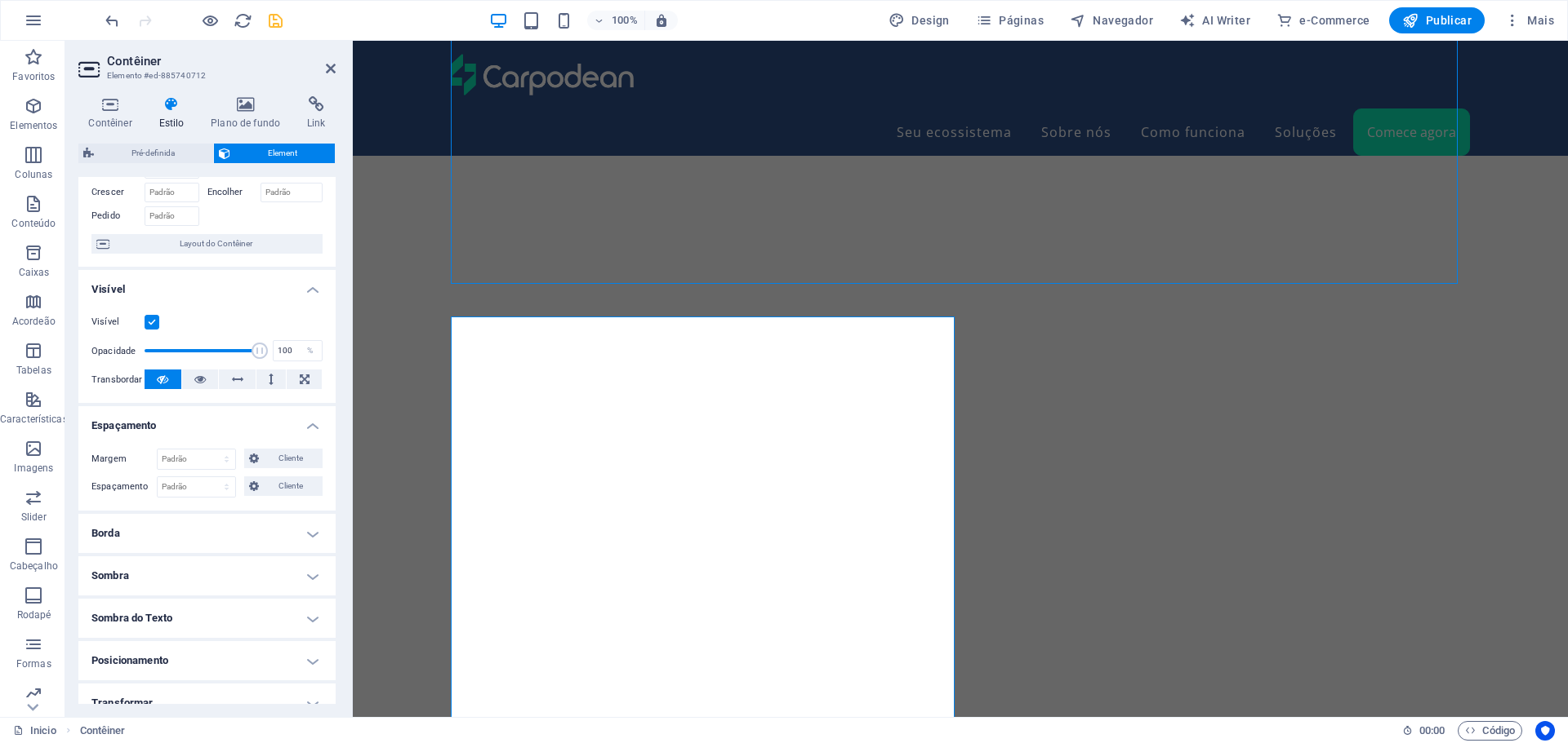
scroll to position [5502, 0]
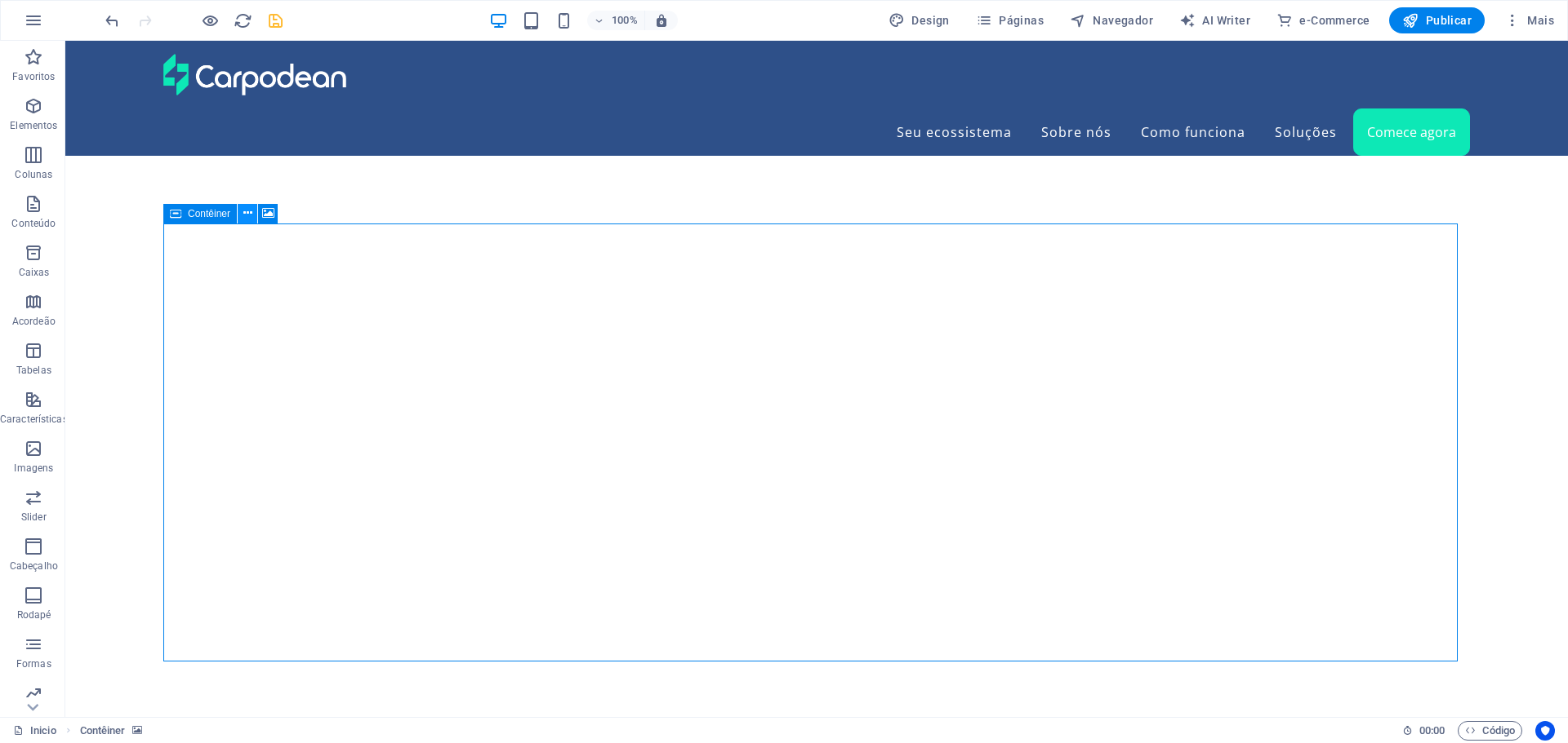
click at [242, 212] on button at bounding box center [247, 214] width 19 height 19
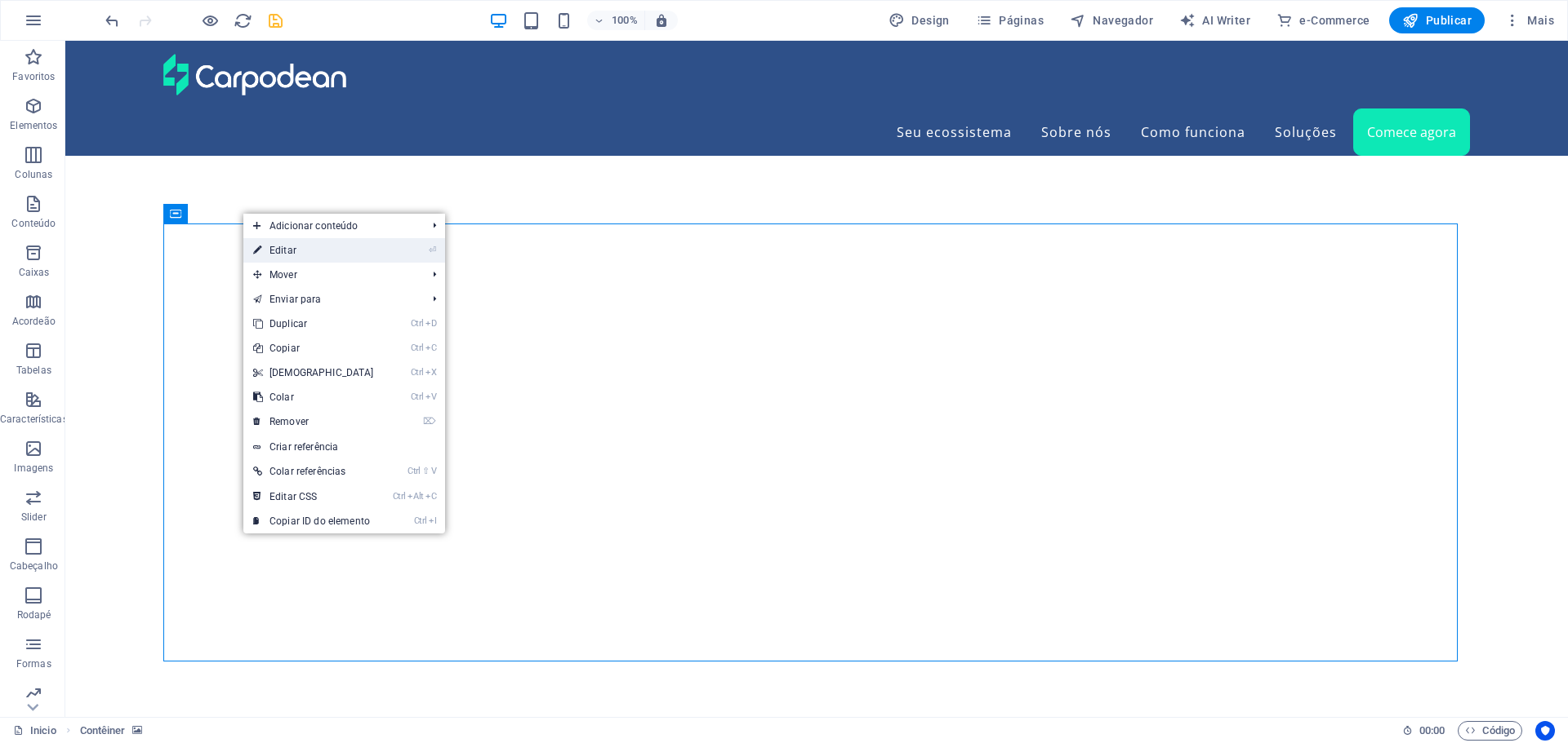
click at [296, 247] on link "⏎ Editar" at bounding box center [314, 251] width 141 height 24
select select "px"
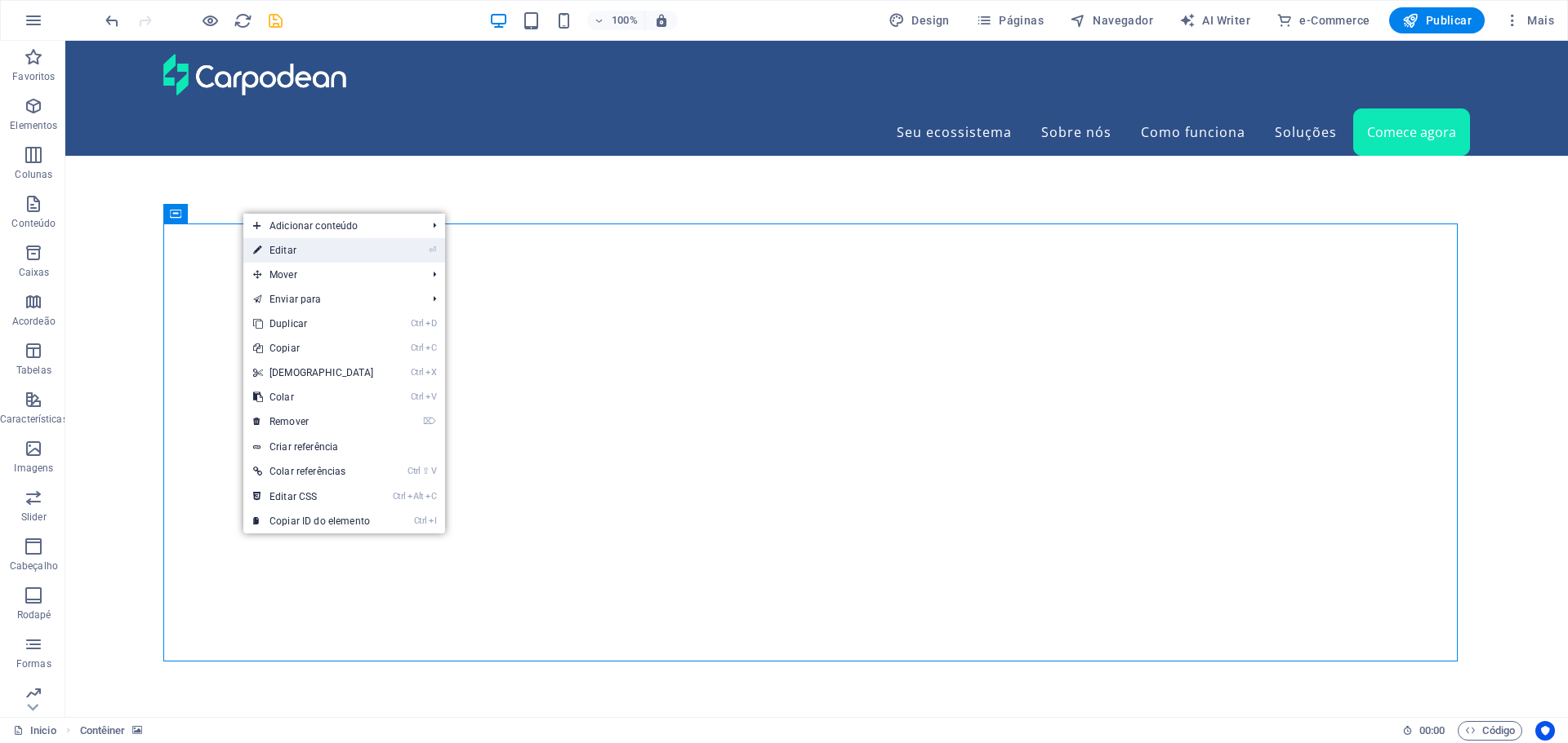
select select "px"
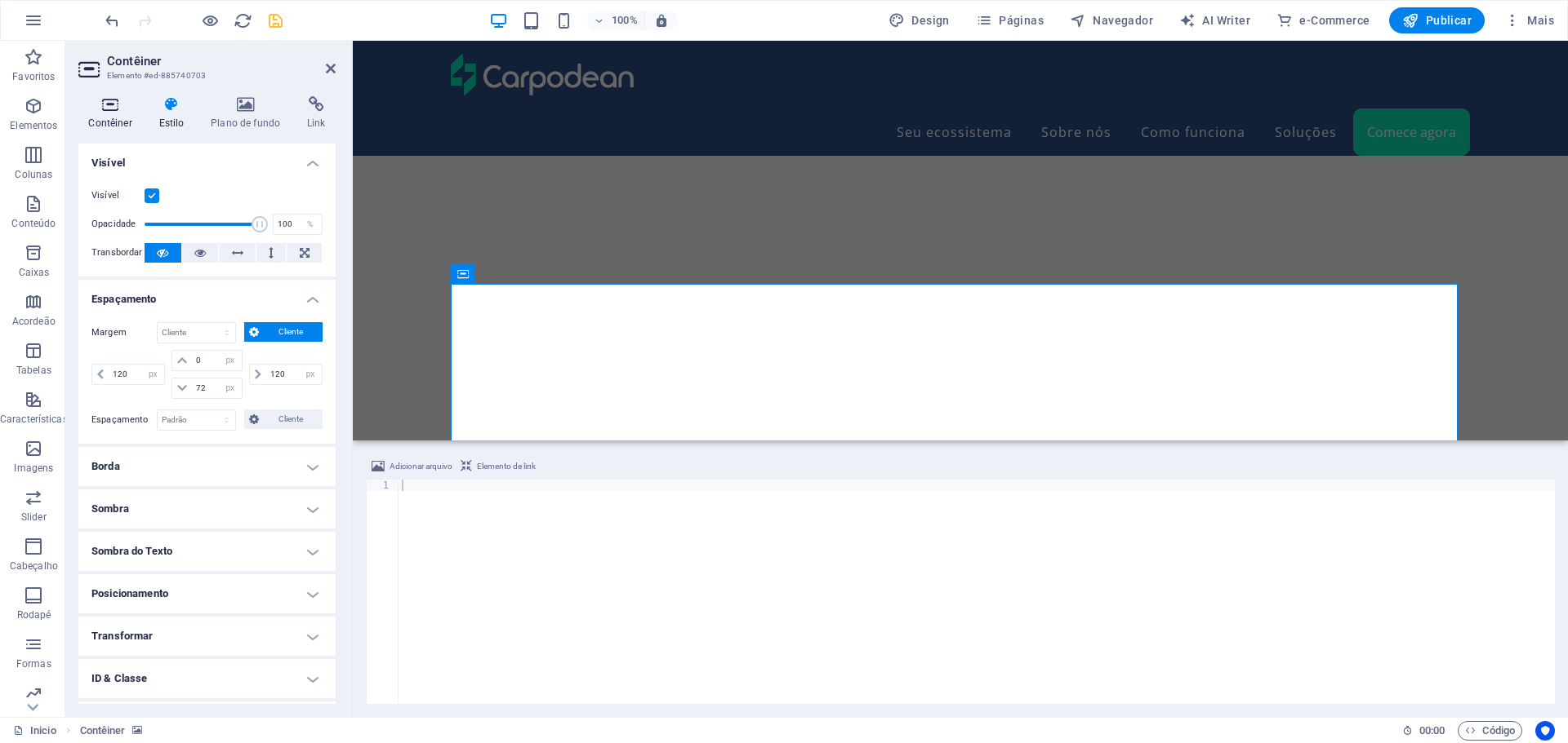
click at [114, 111] on icon at bounding box center [110, 104] width 64 height 17
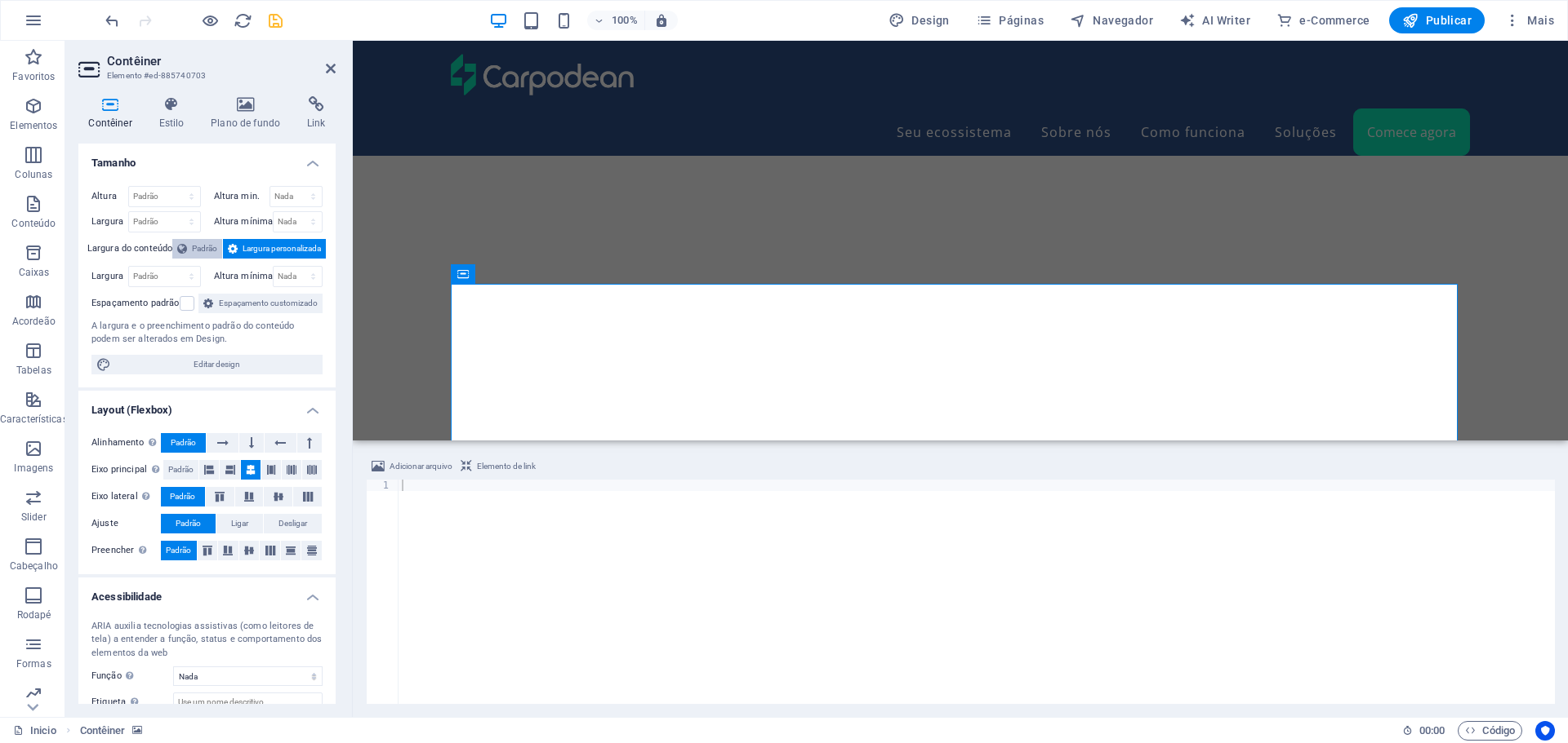
click at [192, 246] on span "Padrão" at bounding box center [204, 249] width 25 height 19
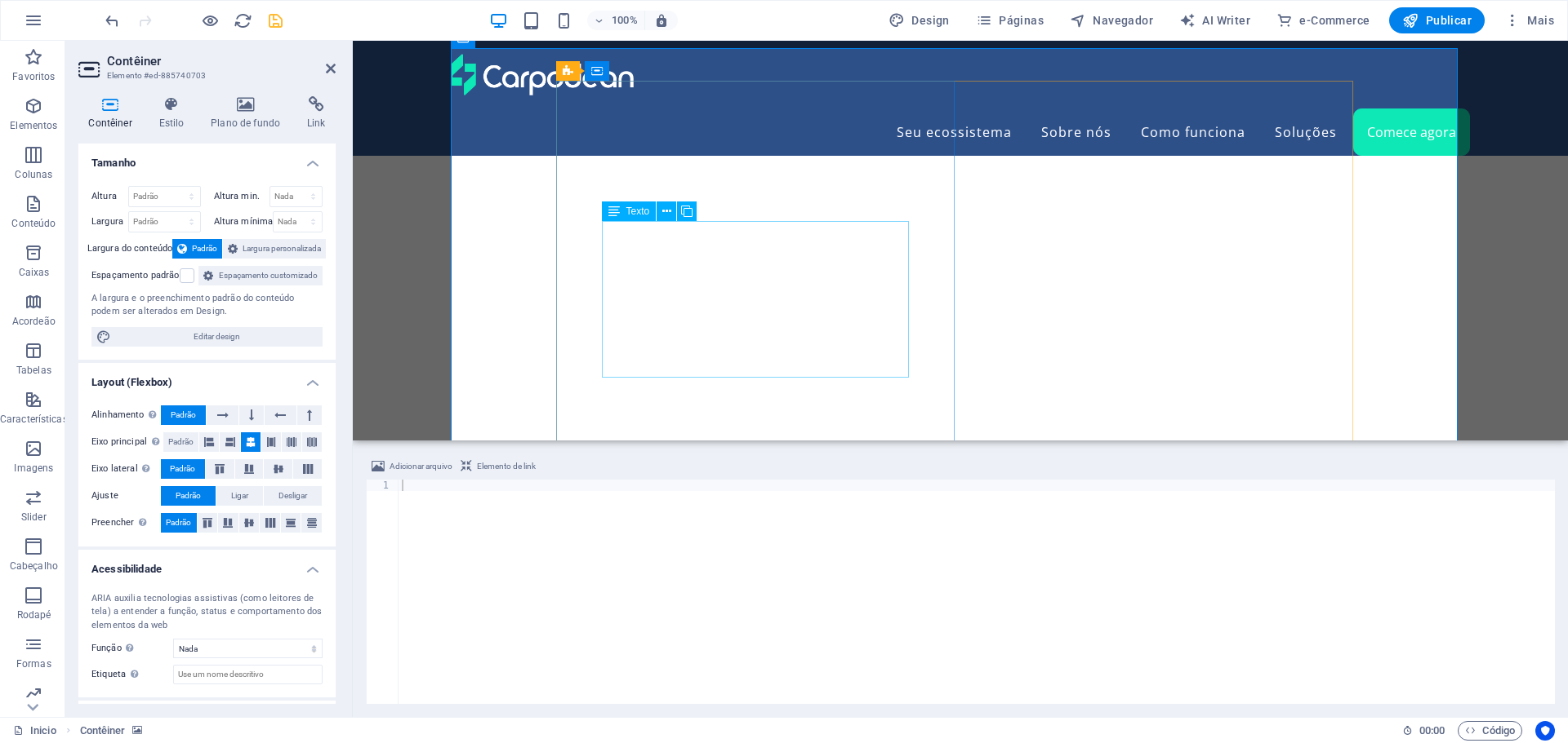
scroll to position [5830, 0]
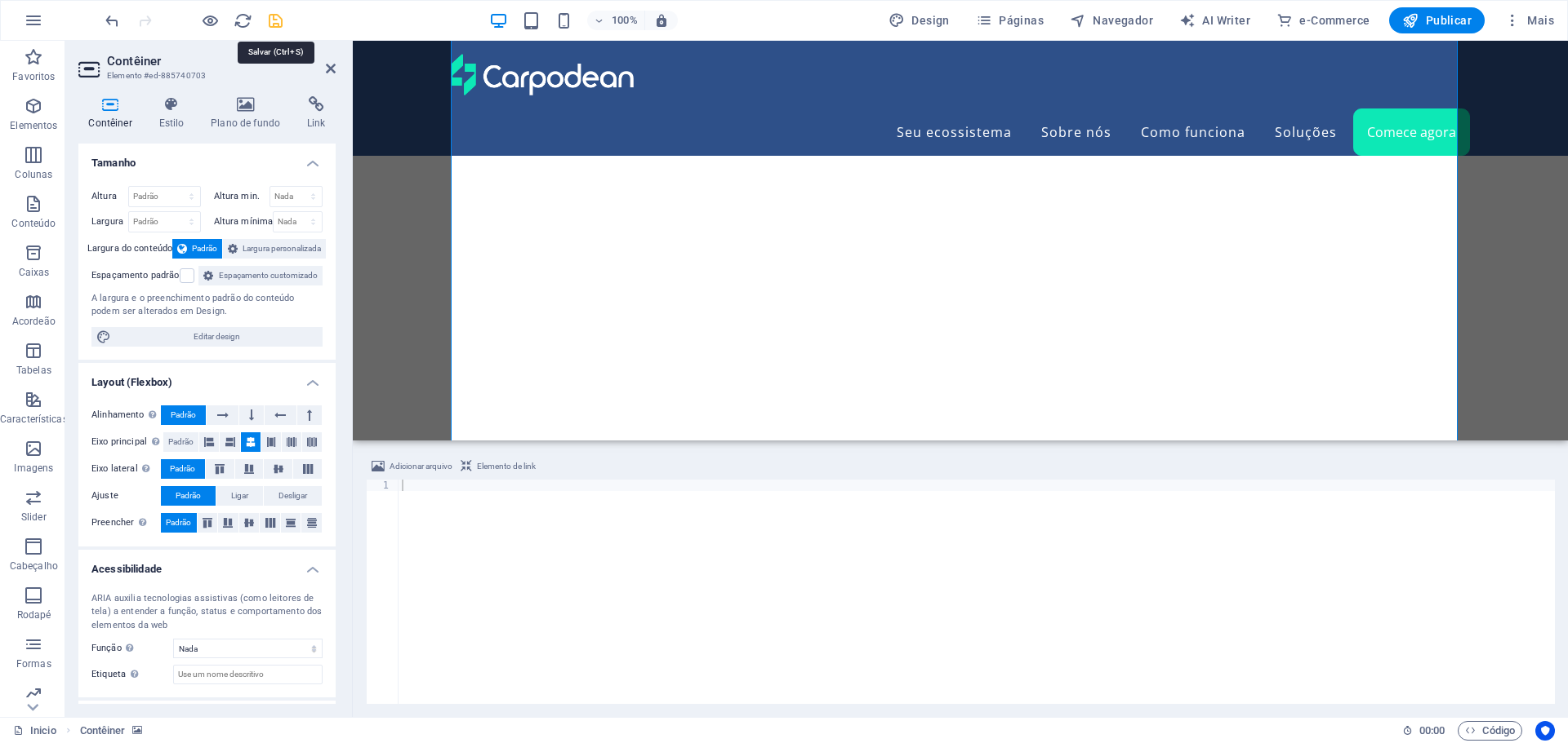
click at [278, 18] on icon "save" at bounding box center [275, 20] width 18 height 18
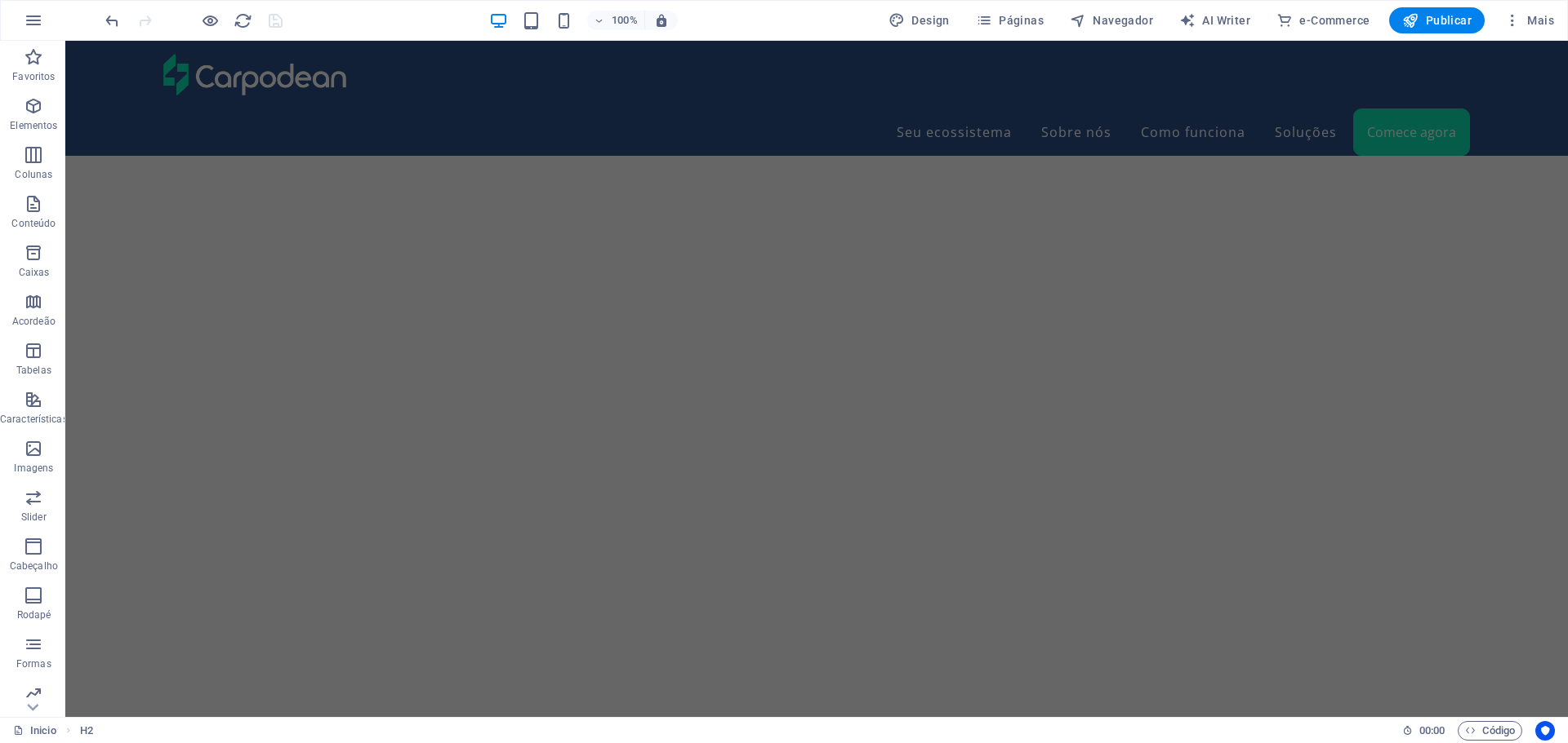
scroll to position [5667, 0]
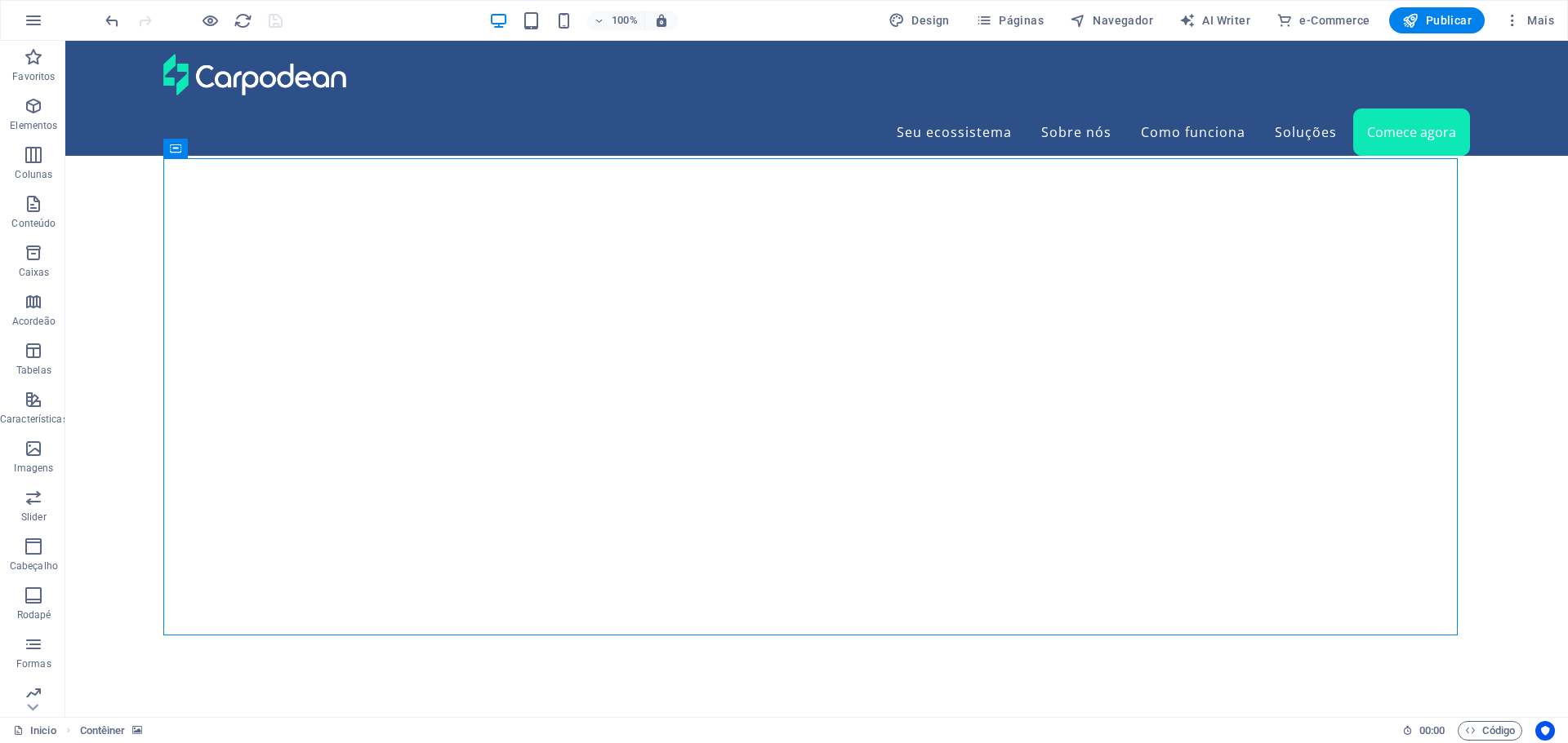
scroll to position [5504, 0]
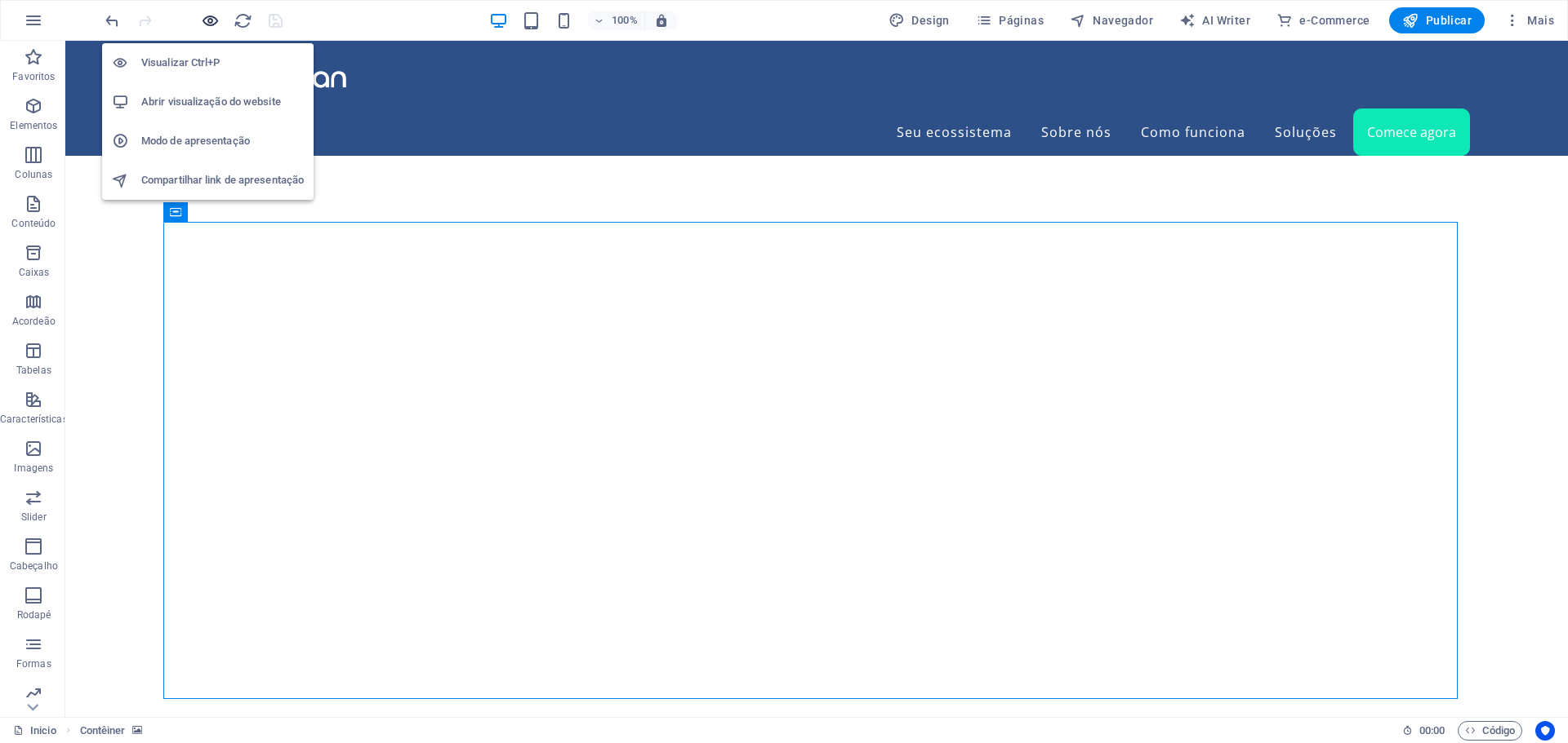
click at [210, 17] on icon "button" at bounding box center [210, 20] width 18 height 18
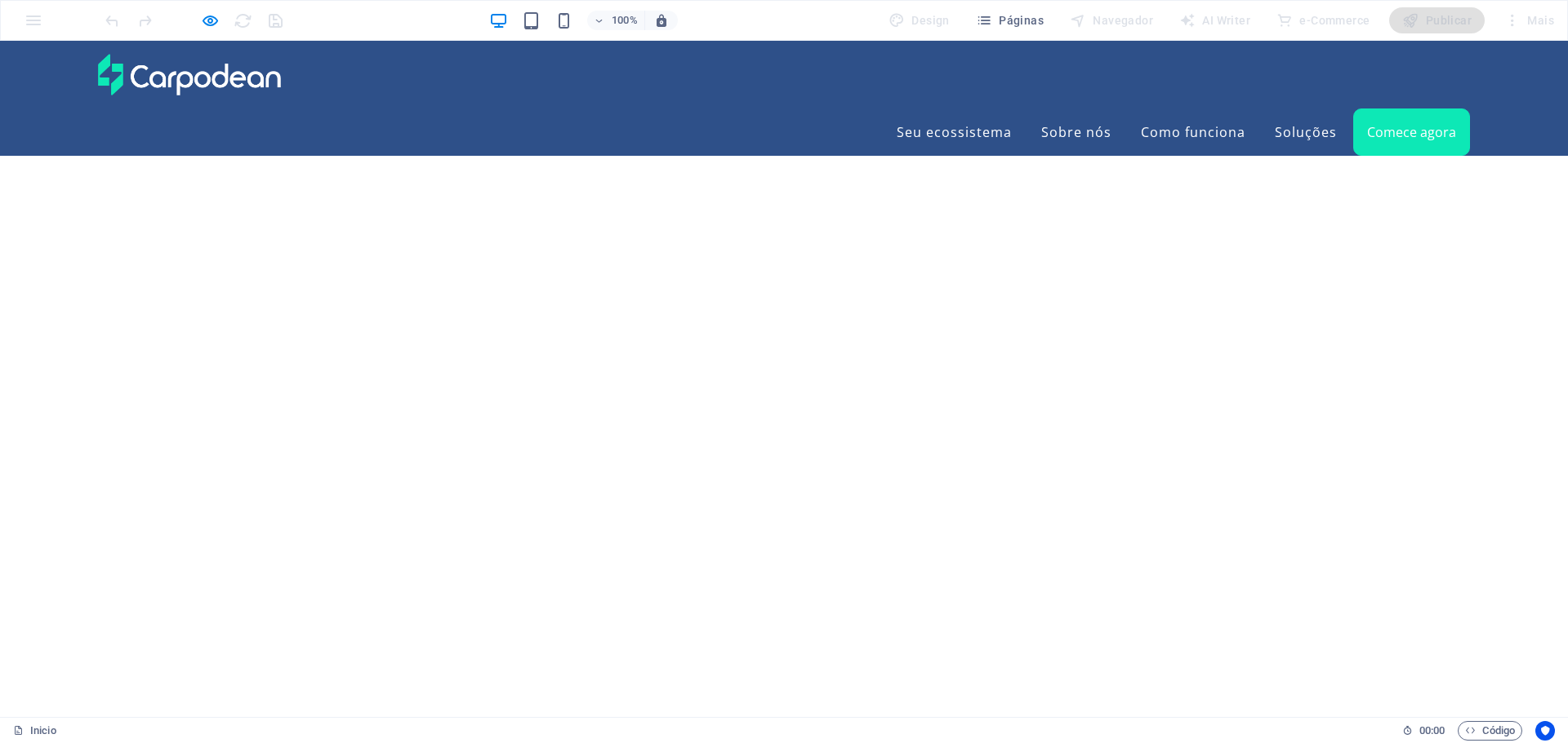
scroll to position [3828, 0]
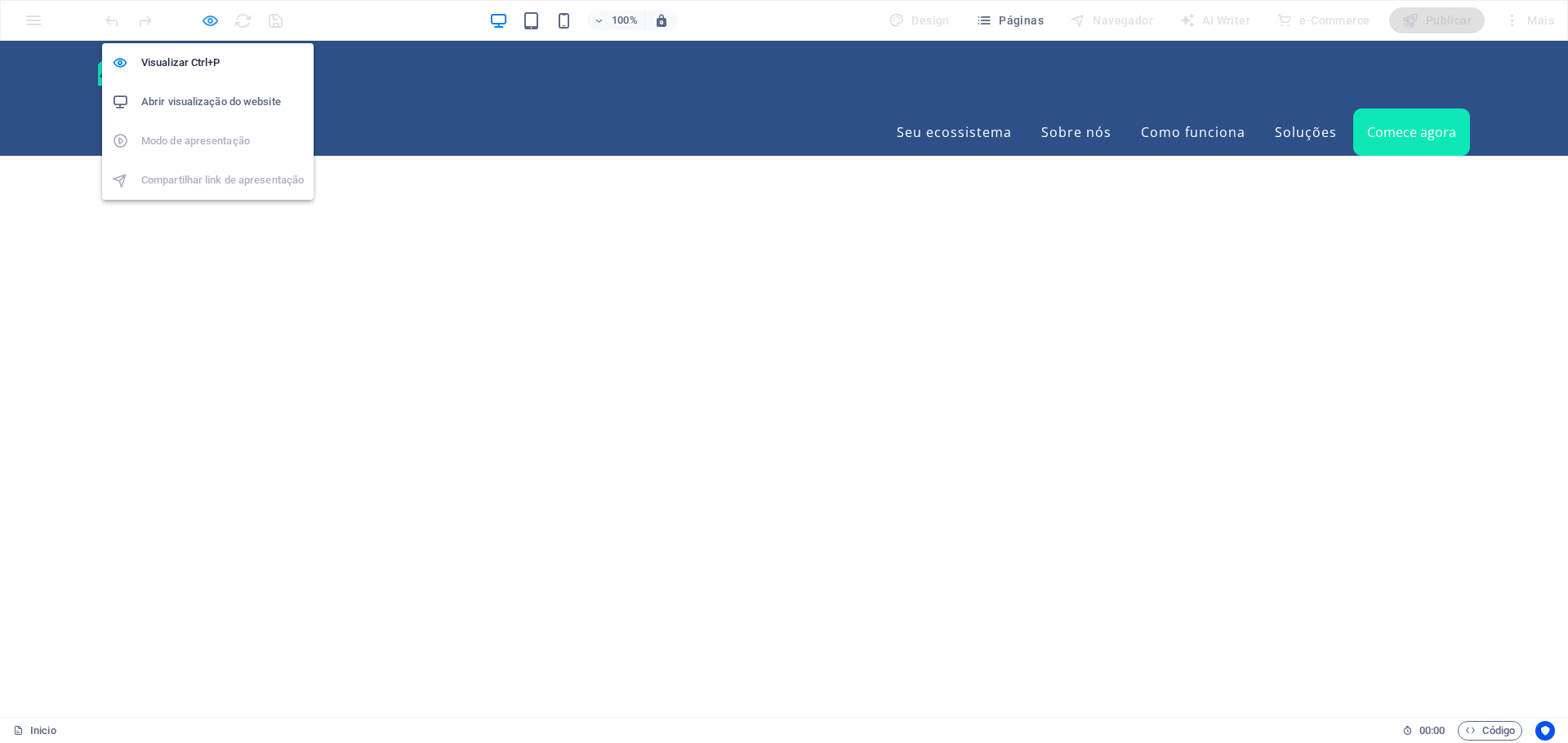
click at [204, 22] on icon "button" at bounding box center [210, 20] width 18 height 18
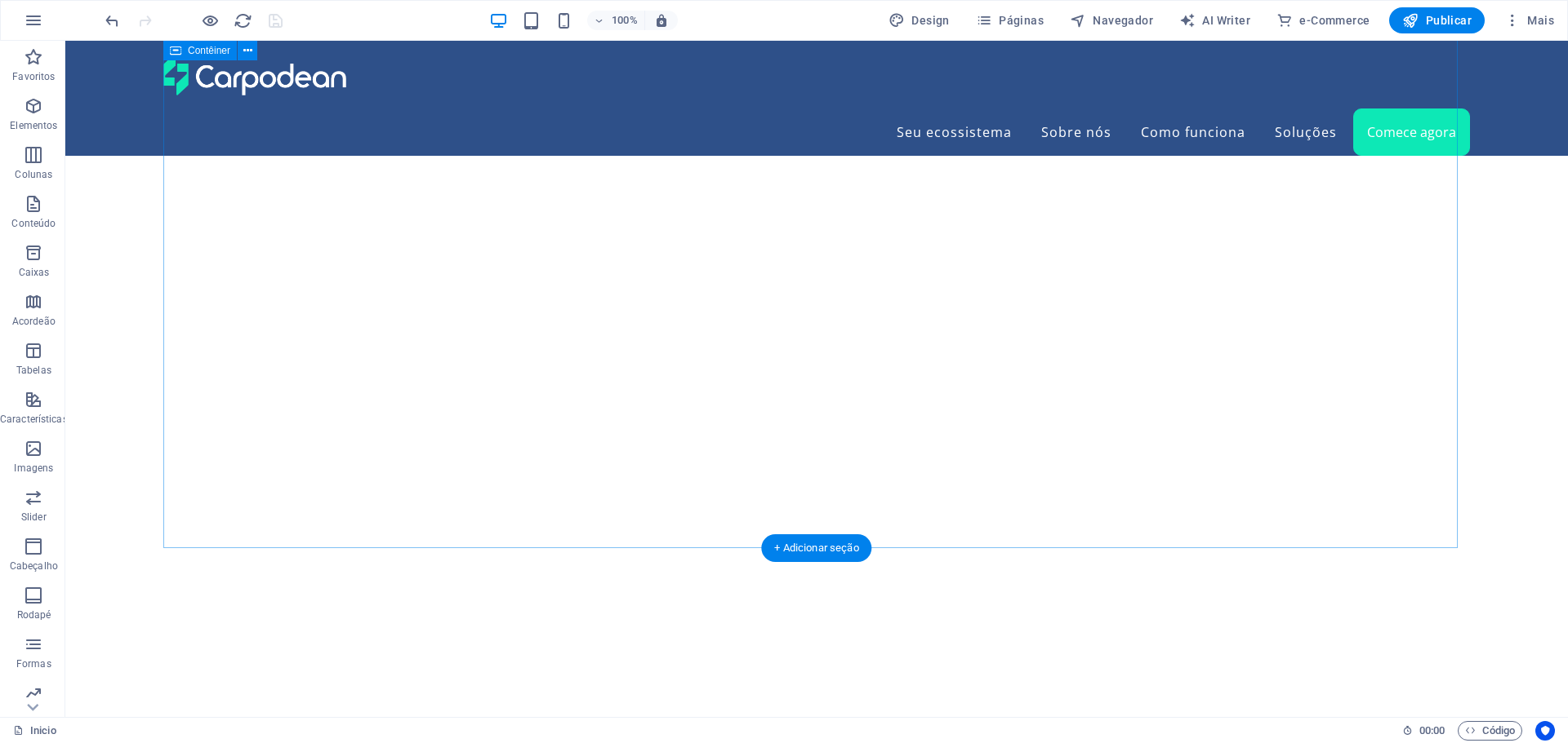
scroll to position [5177, 0]
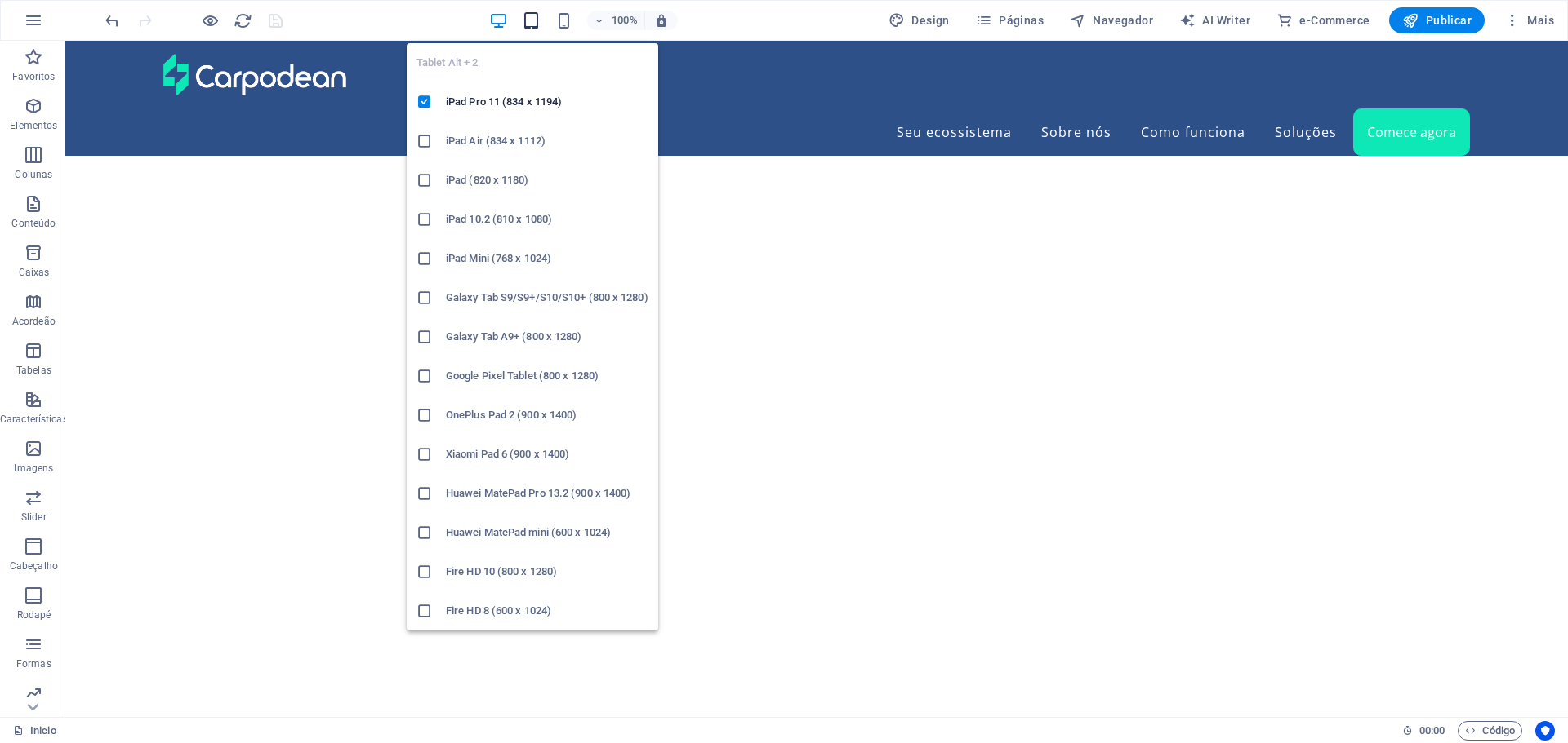
click at [529, 21] on icon "button" at bounding box center [530, 20] width 18 height 18
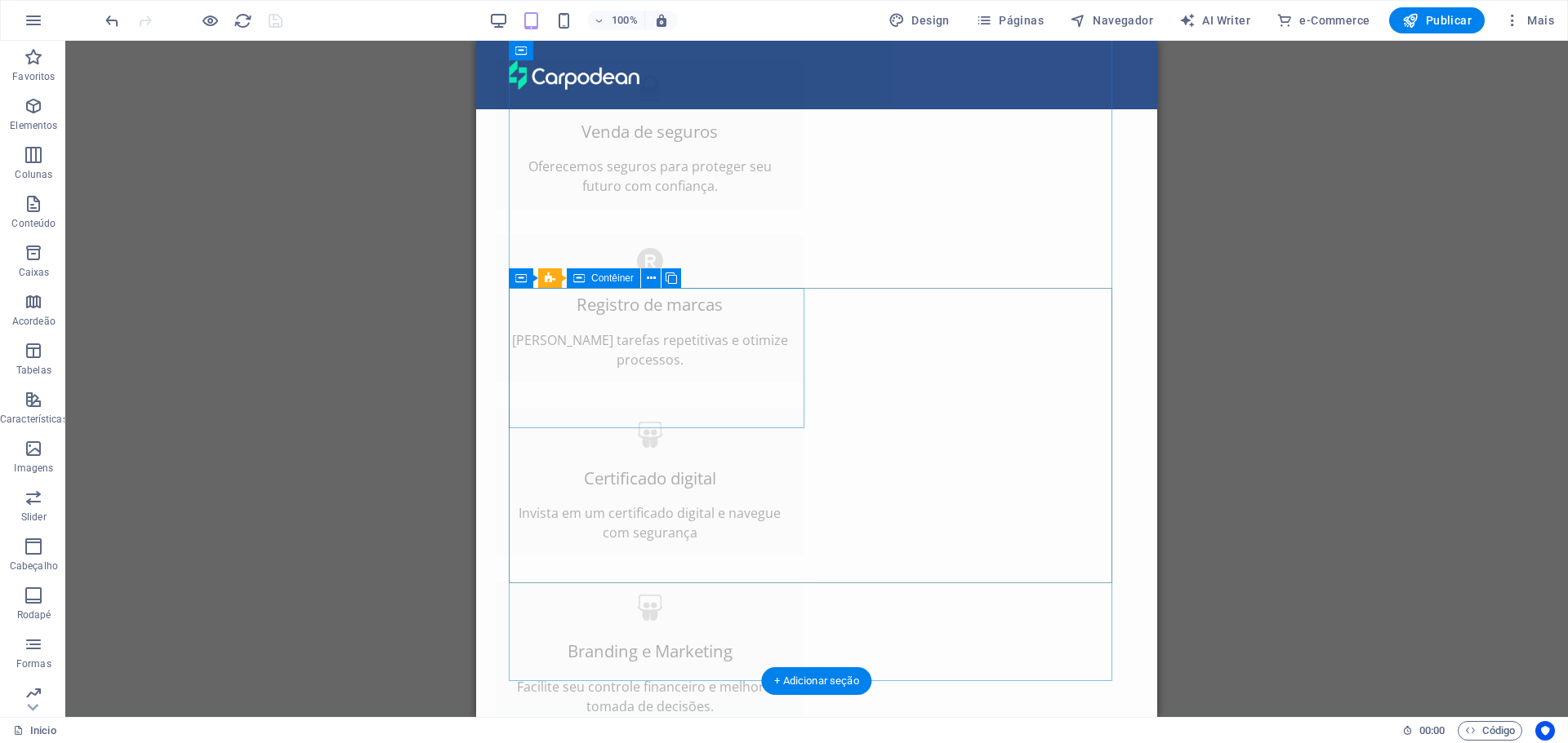
scroll to position [5723, 0]
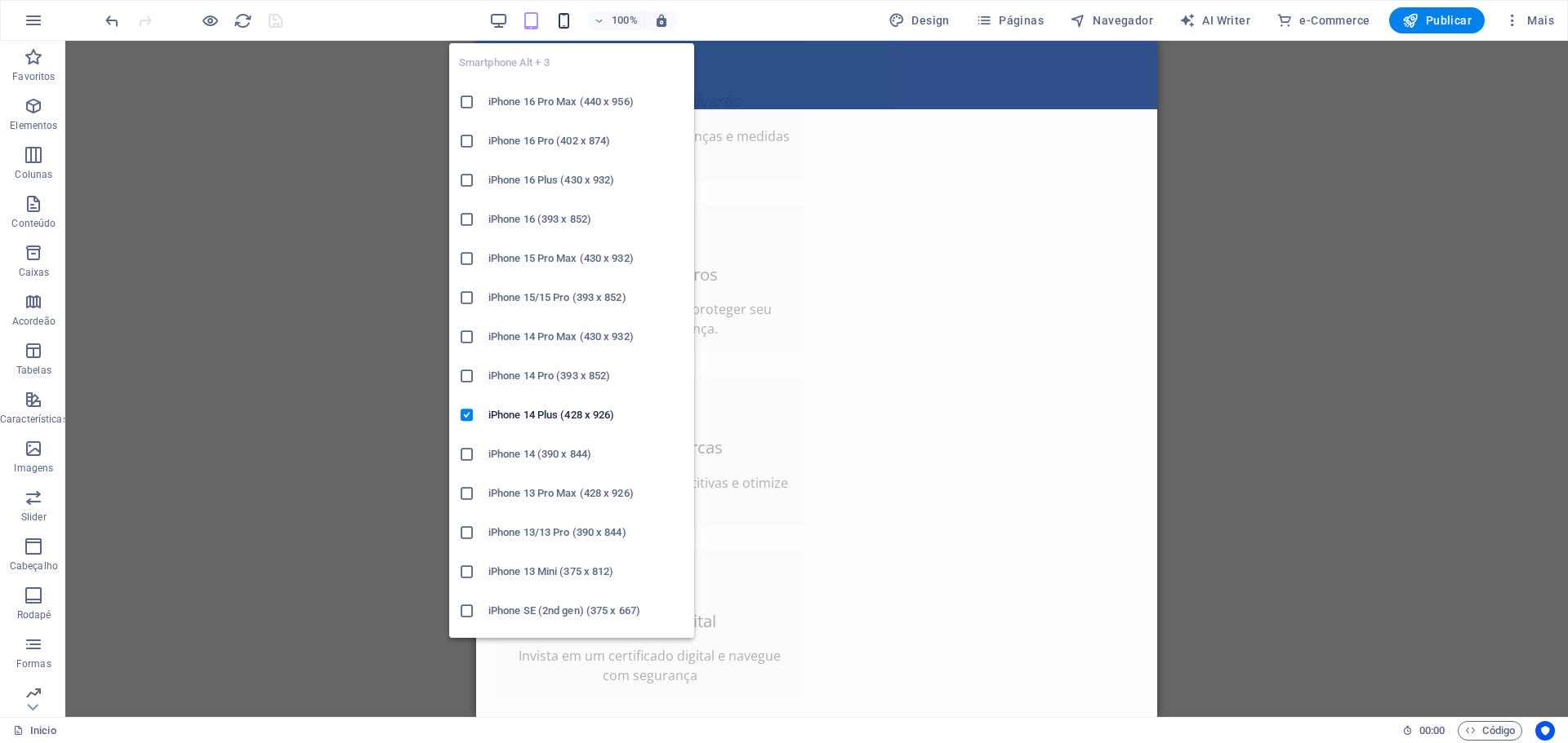
click at [568, 20] on icon "button" at bounding box center [563, 20] width 18 height 18
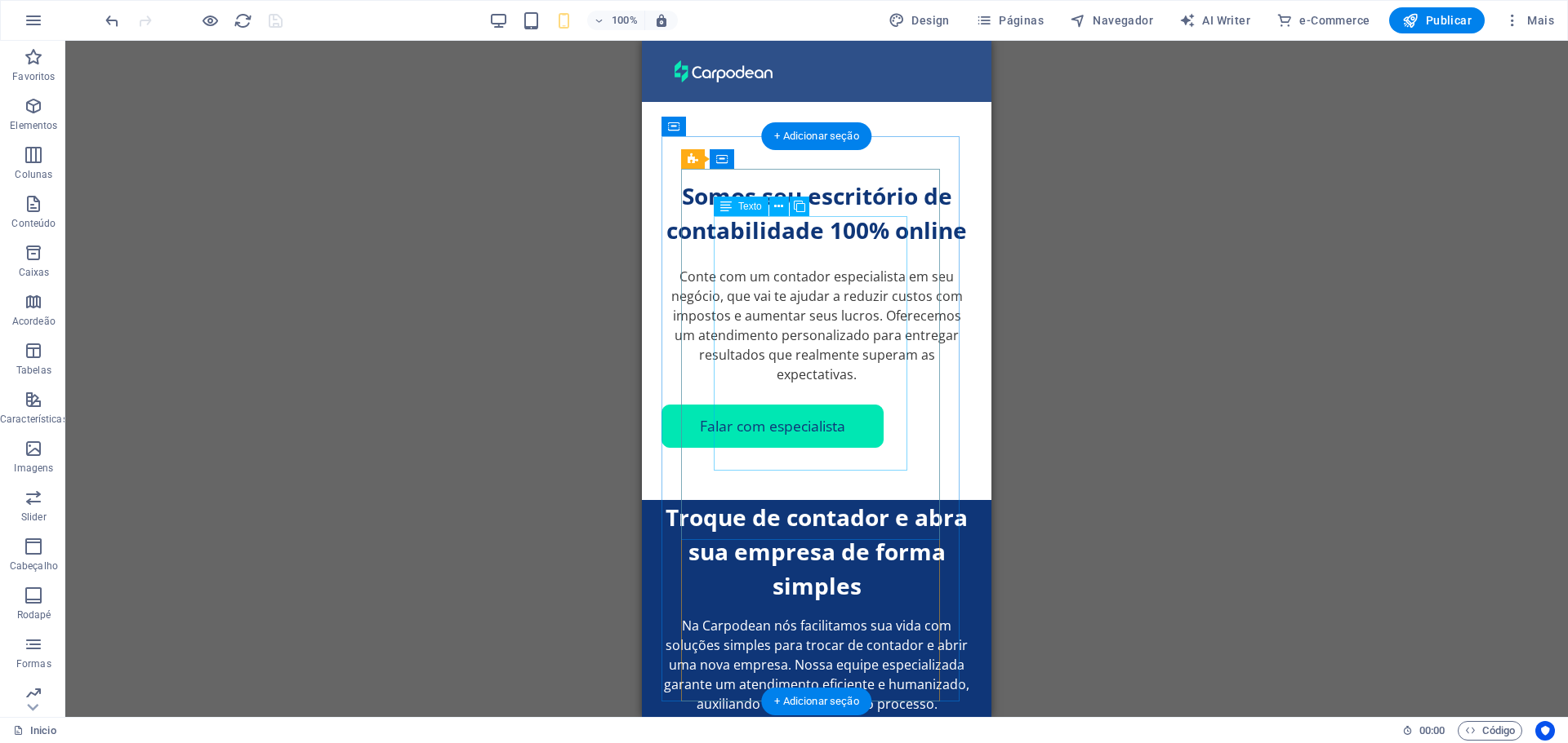
scroll to position [8675, 0]
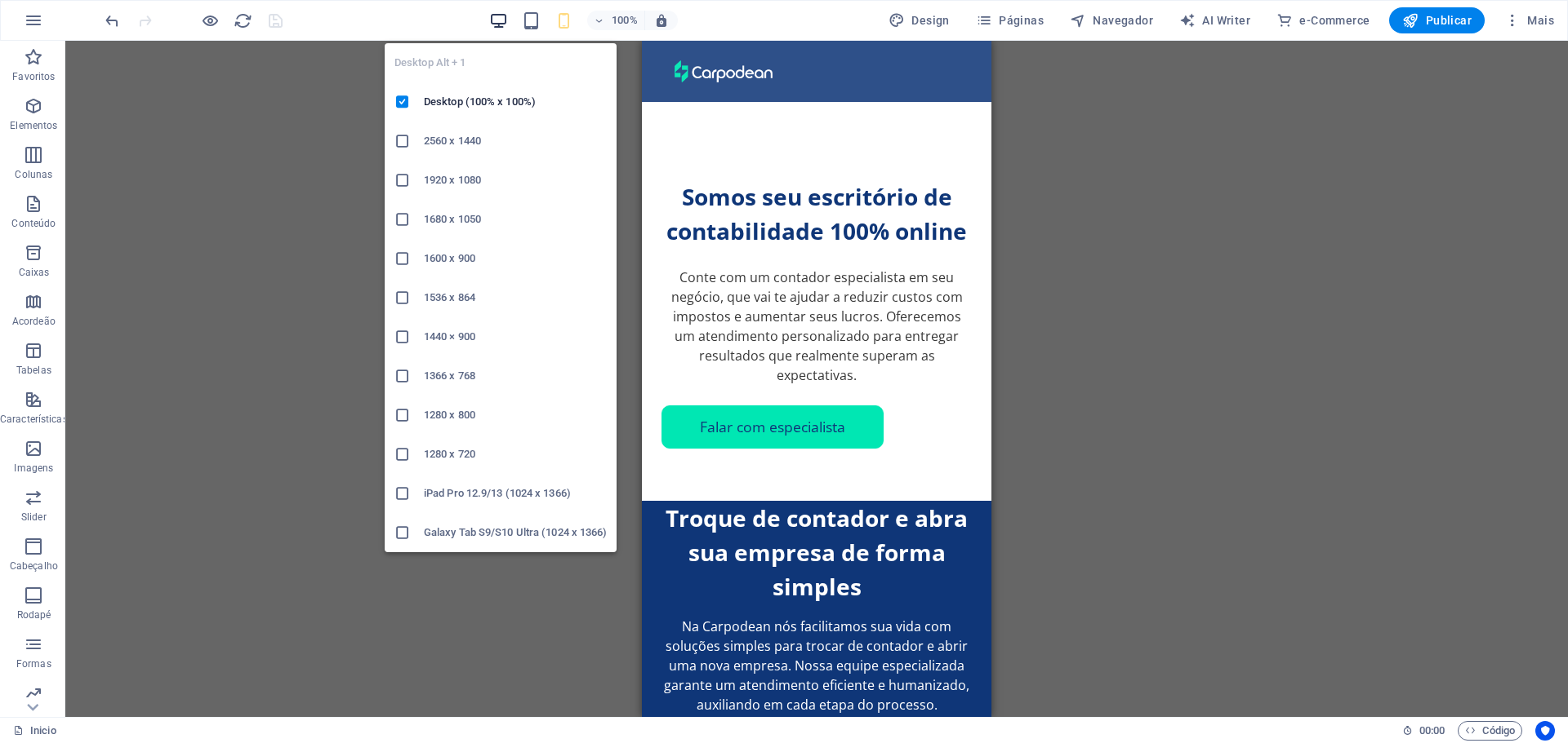
click at [495, 17] on icon "button" at bounding box center [498, 20] width 18 height 18
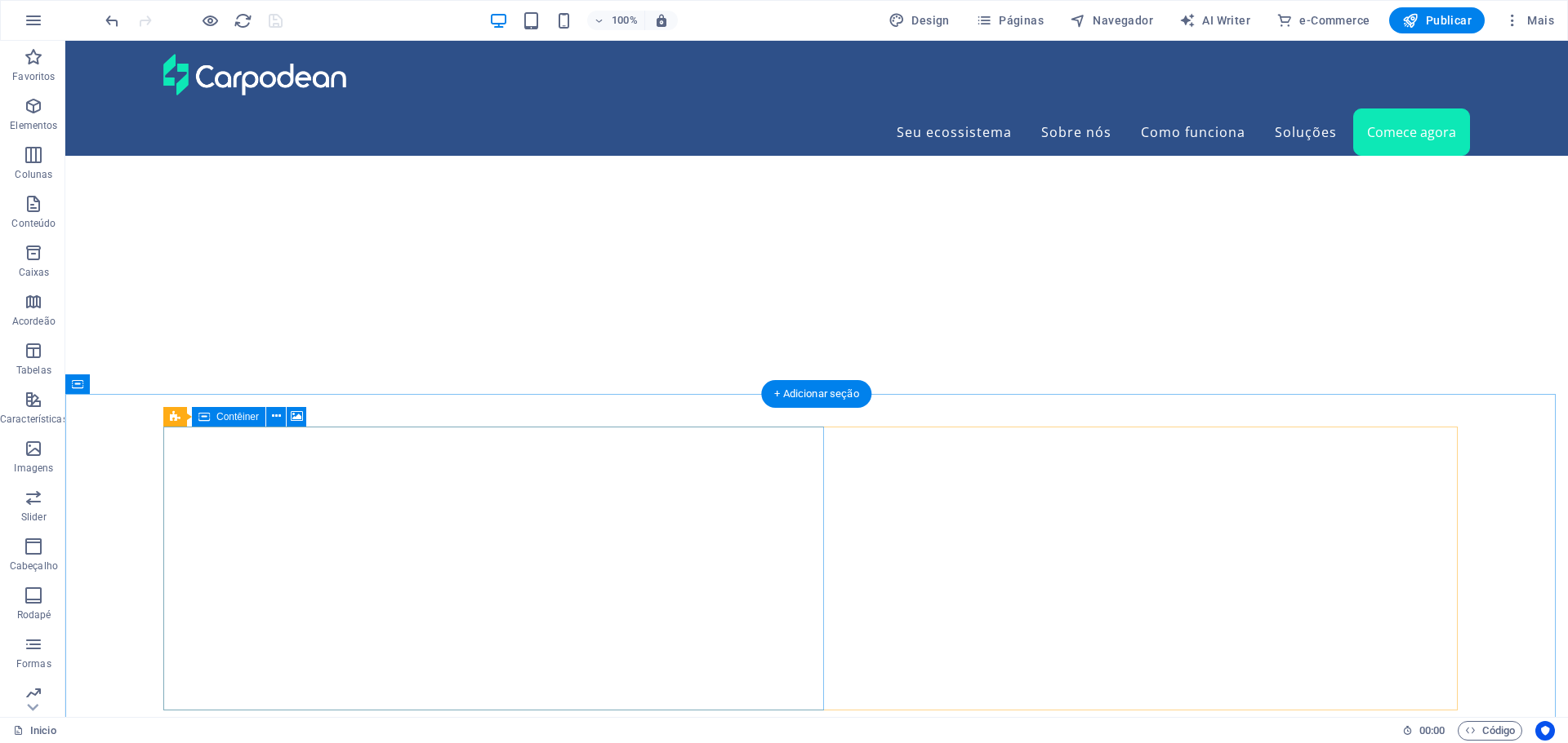
scroll to position [5980, 0]
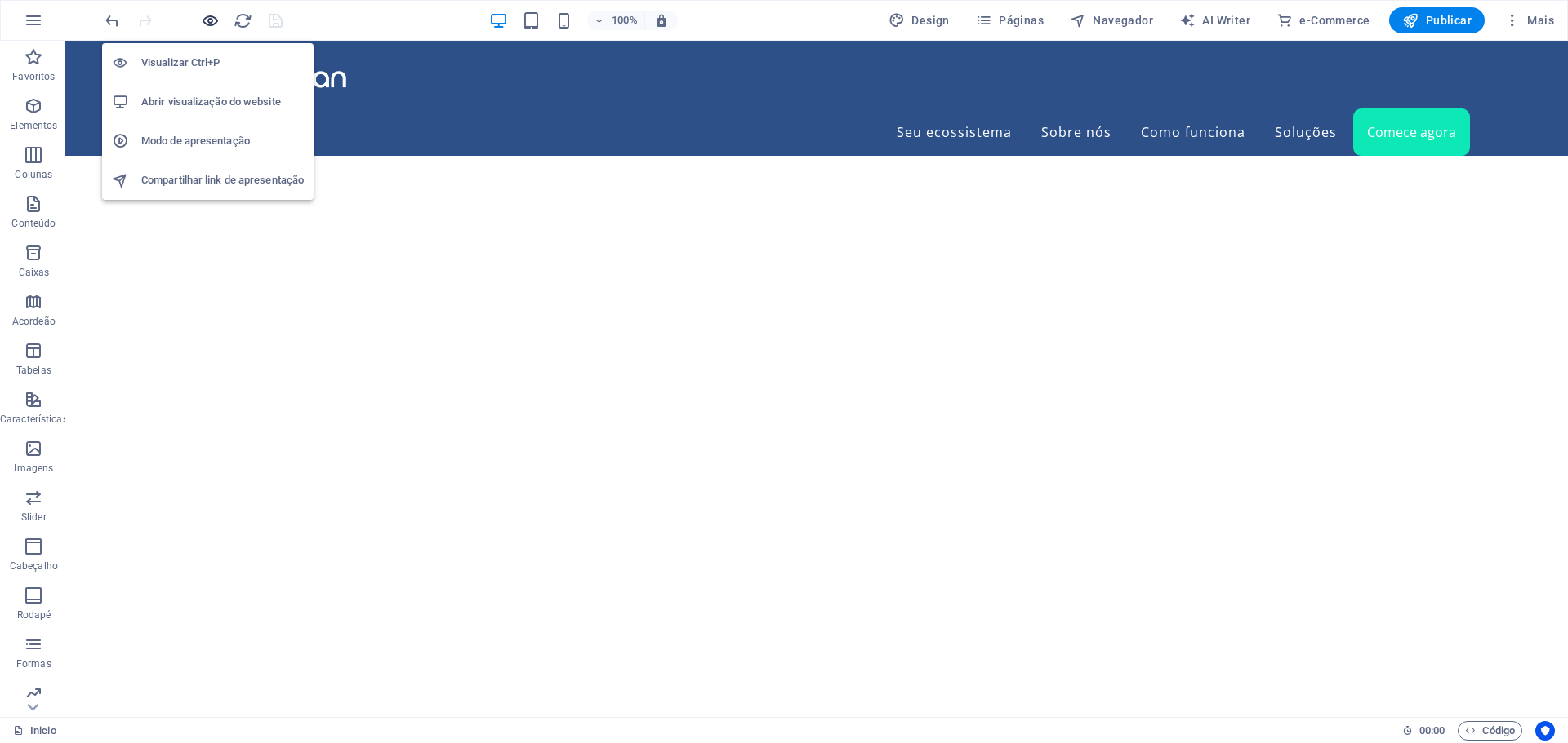
click at [209, 16] on icon "button" at bounding box center [210, 20] width 18 height 18
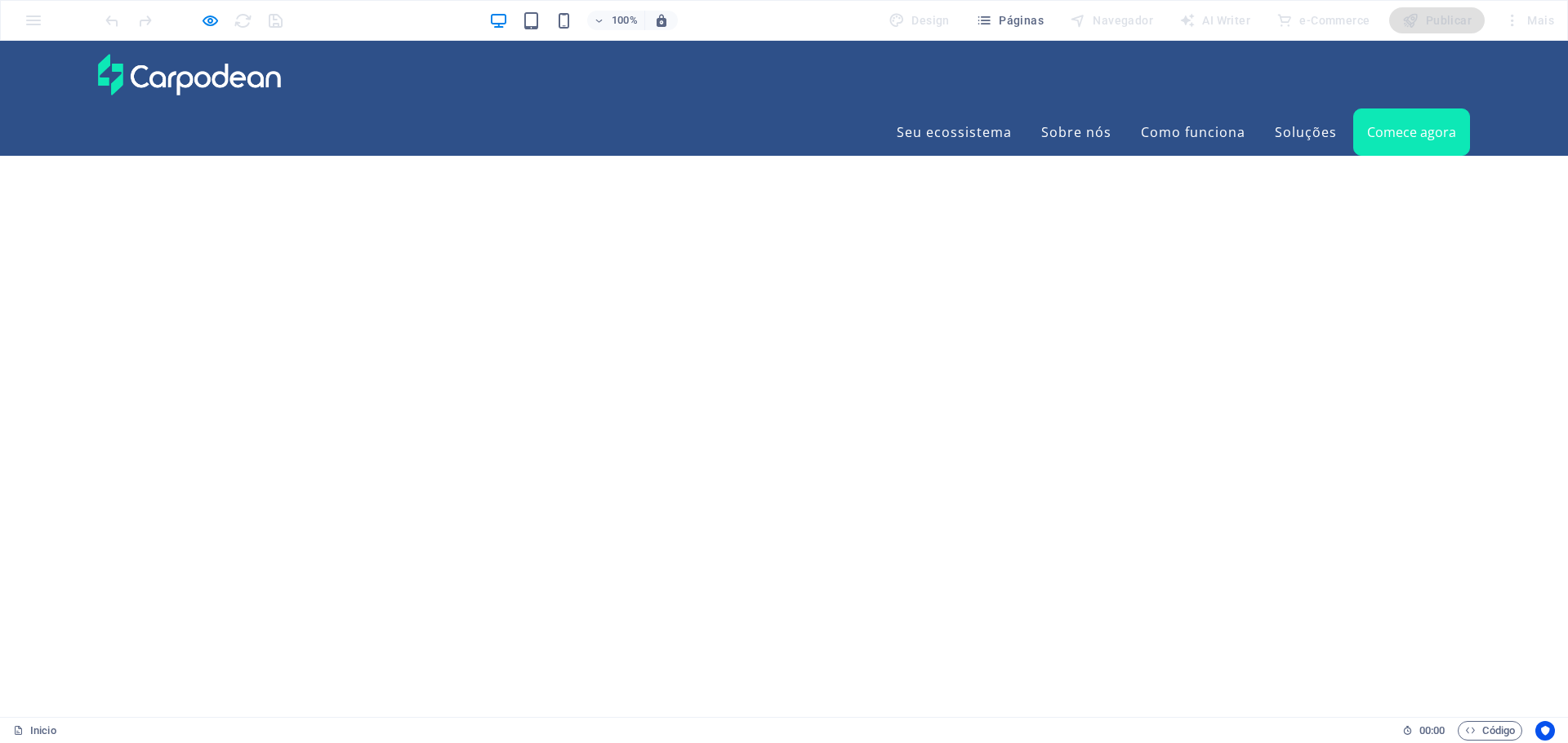
scroll to position [4186, 0]
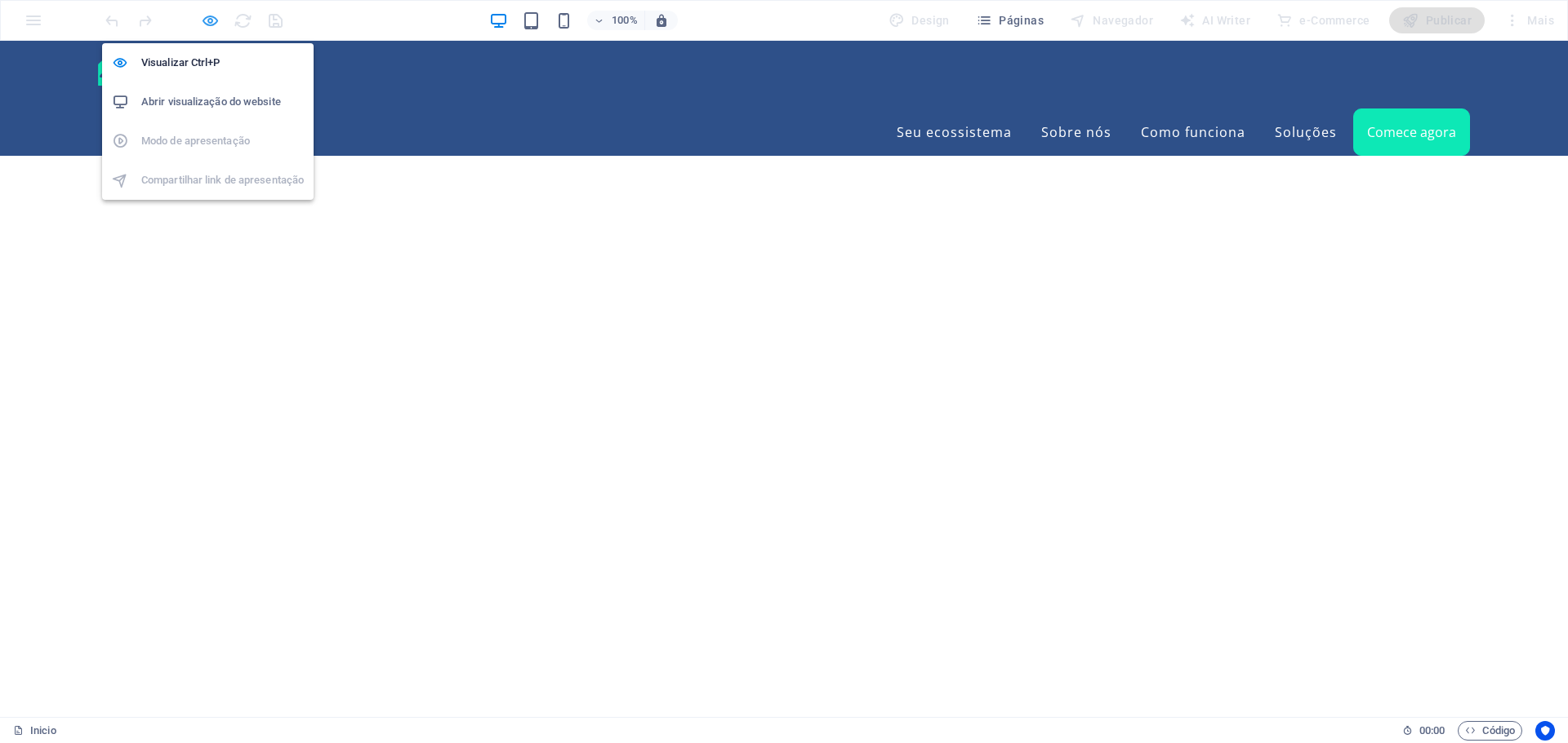
click at [209, 24] on icon "button" at bounding box center [210, 20] width 18 height 18
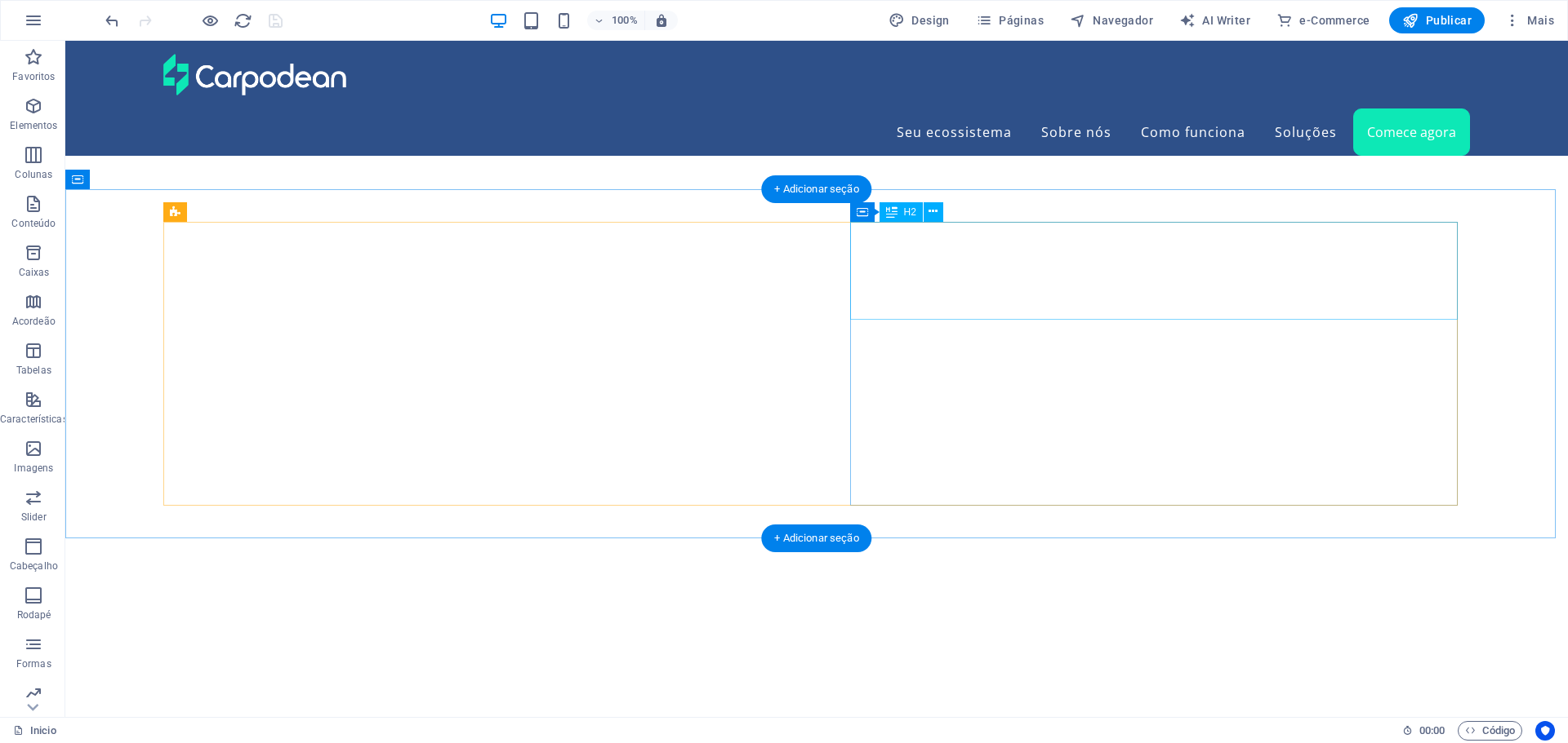
scroll to position [6068, 0]
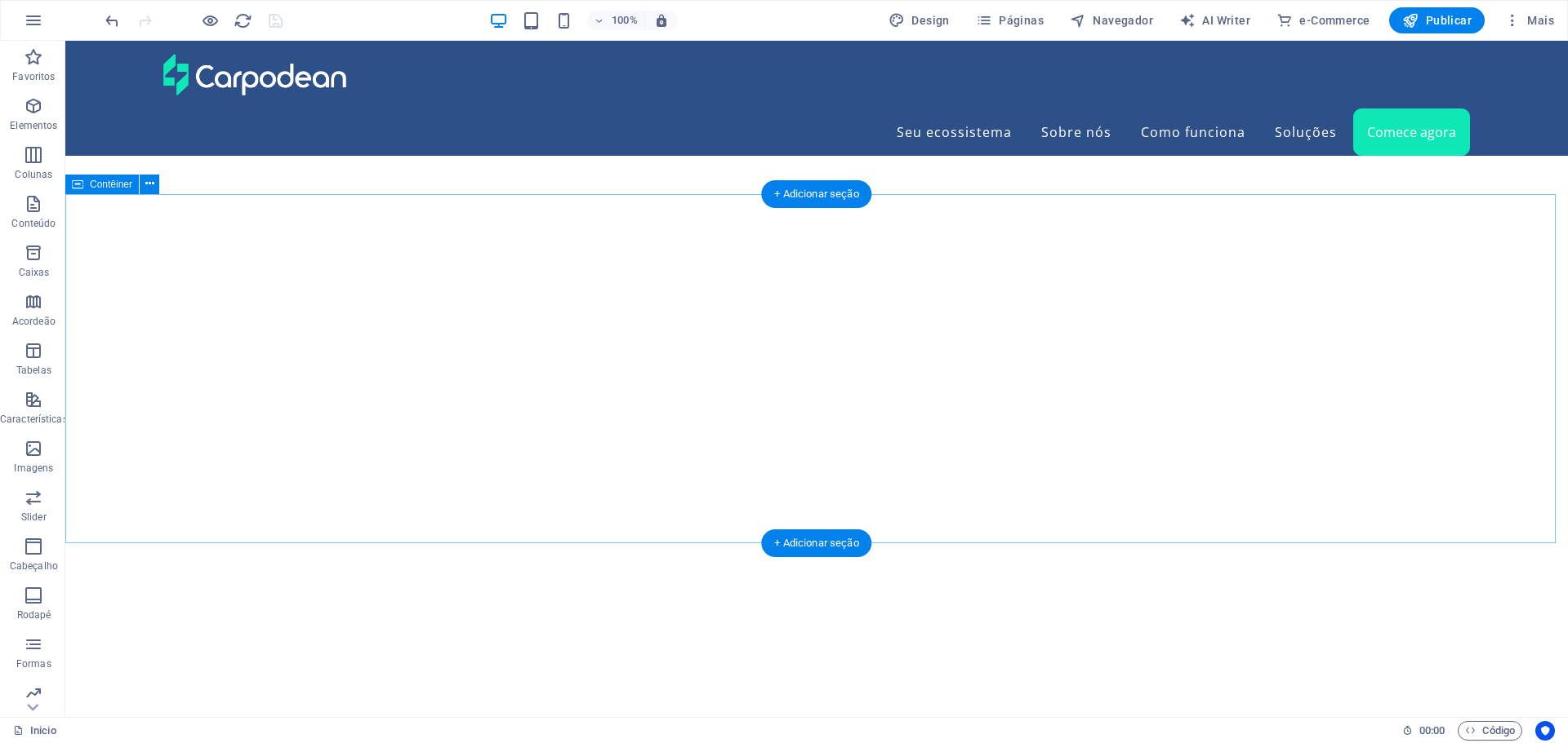
click at [155, 182] on button at bounding box center [149, 184] width 19 height 19
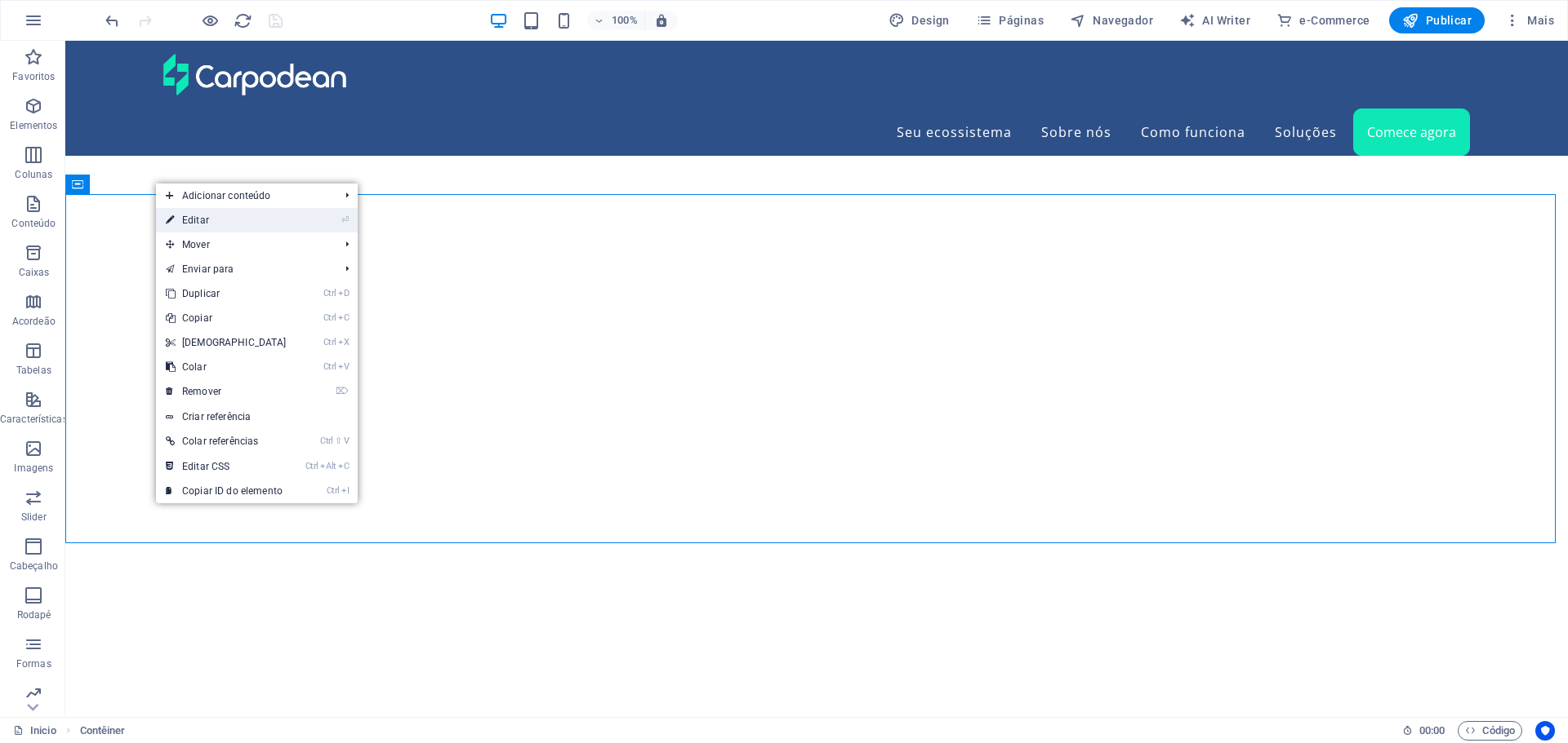
click at [201, 222] on link "⏎ Editar" at bounding box center [226, 220] width 141 height 24
